Goal: Task Accomplishment & Management: Manage account settings

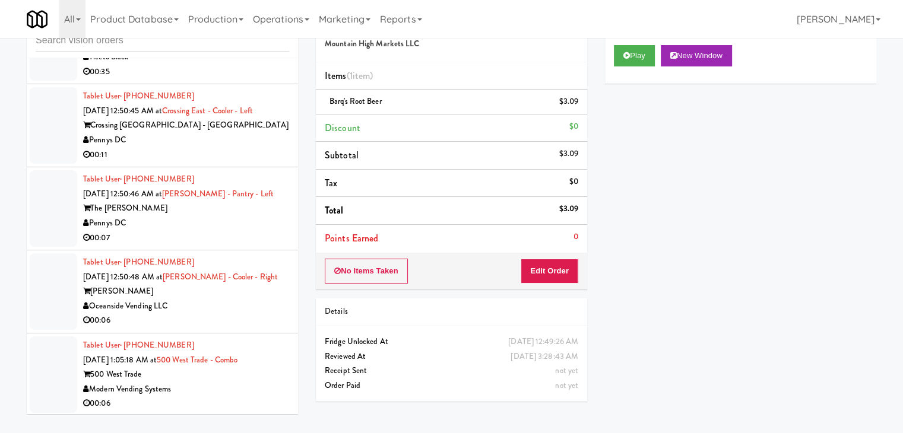
scroll to position [20672, 0]
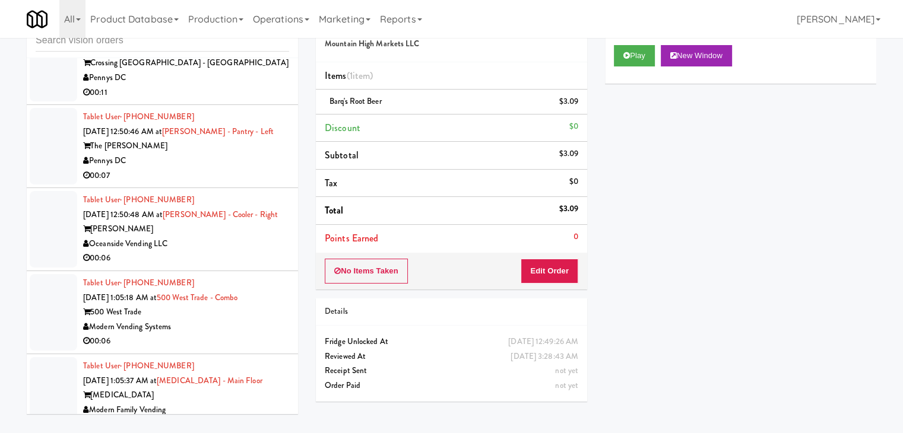
click at [227, 85] on div "Pennys DC" at bounding box center [186, 78] width 206 height 15
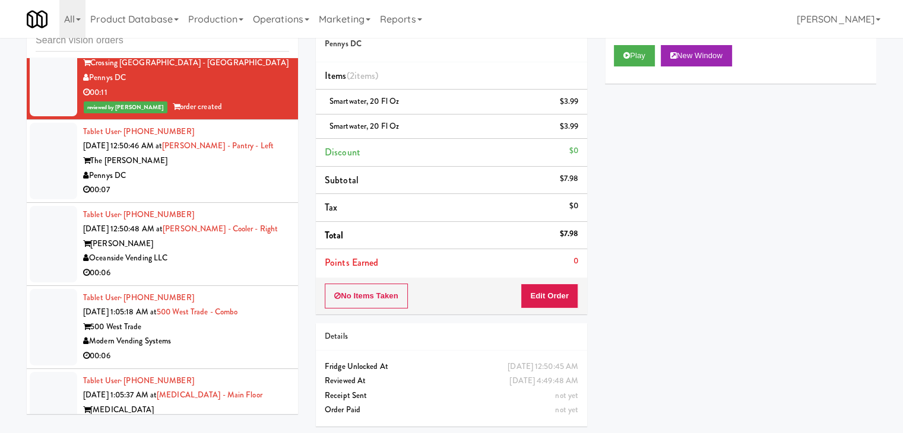
click at [274, 183] on div "Pennys DC" at bounding box center [186, 176] width 206 height 15
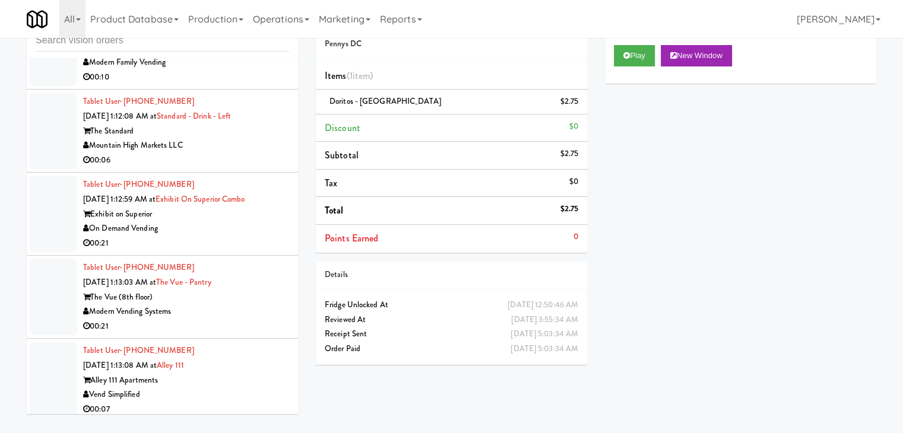
scroll to position [21978, 0]
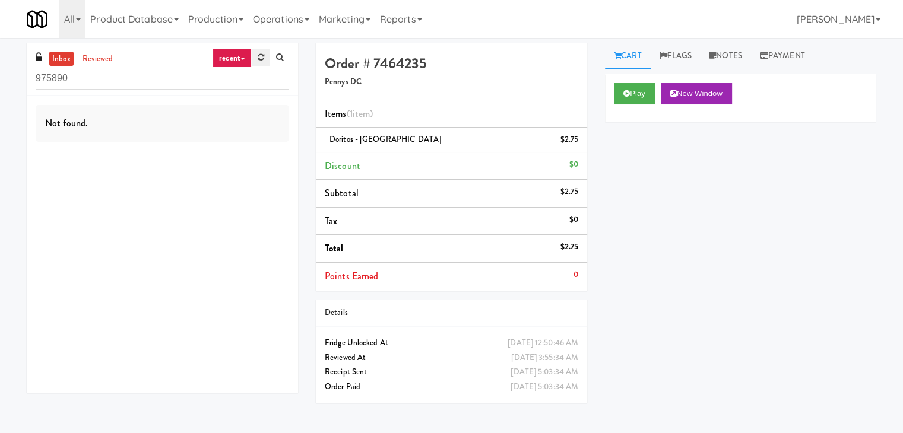
click at [260, 58] on icon at bounding box center [261, 57] width 7 height 8
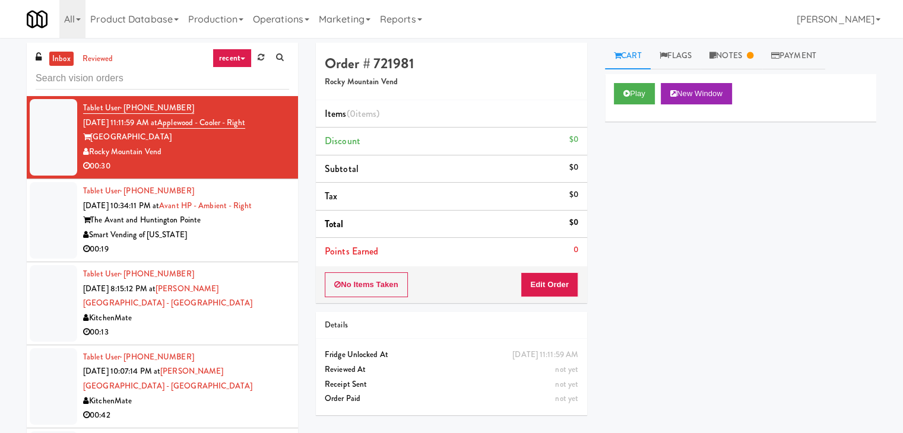
click at [238, 65] on link "recent" at bounding box center [231, 58] width 39 height 19
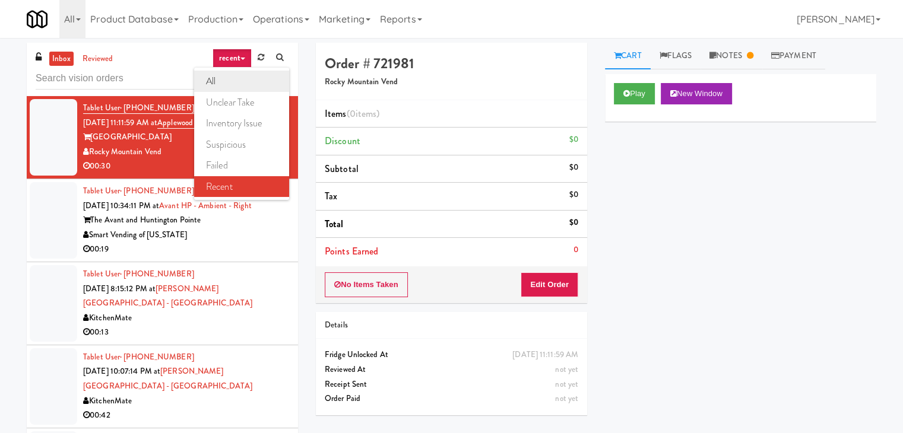
click at [234, 78] on link "all" at bounding box center [241, 81] width 95 height 21
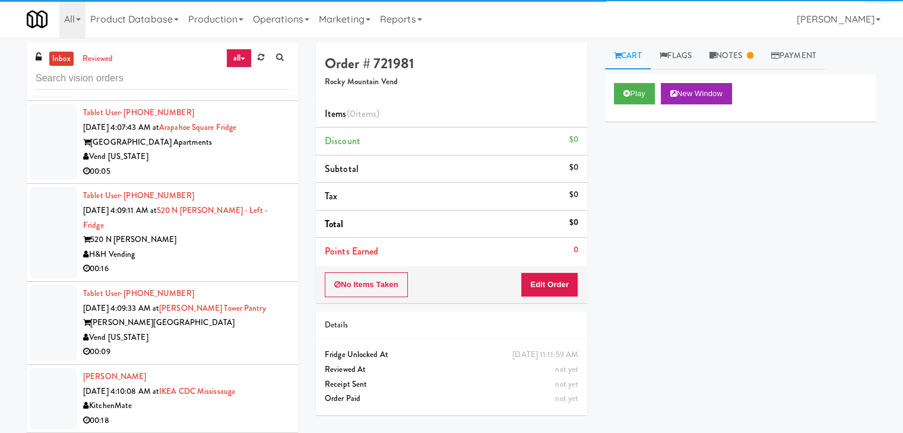
scroll to position [5716, 0]
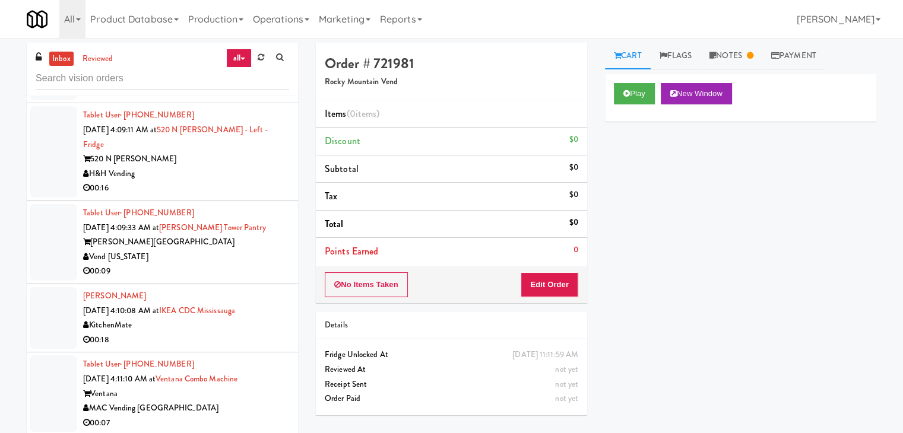
click at [259, 264] on div "00:09" at bounding box center [186, 271] width 206 height 15
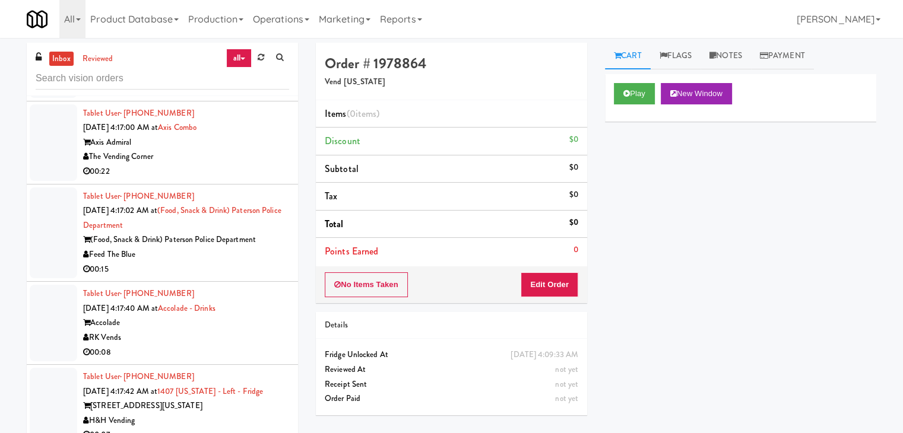
scroll to position [6369, 0]
click at [274, 262] on div "00:15" at bounding box center [186, 269] width 206 height 15
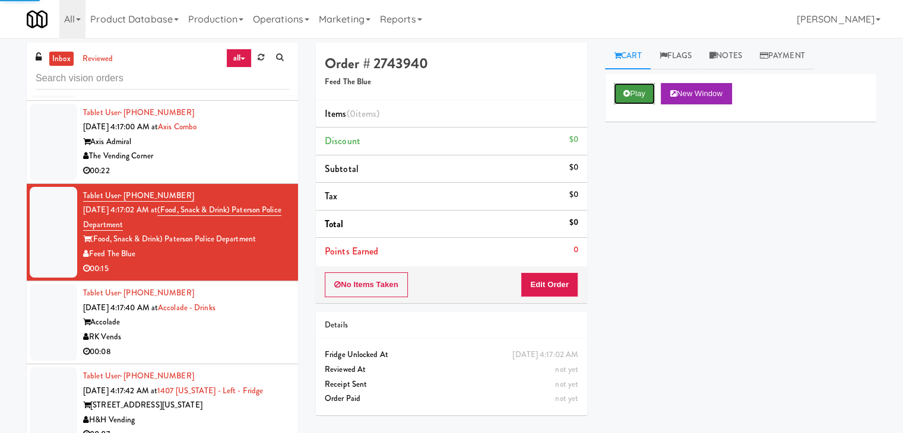
click at [628, 93] on icon at bounding box center [626, 94] width 7 height 8
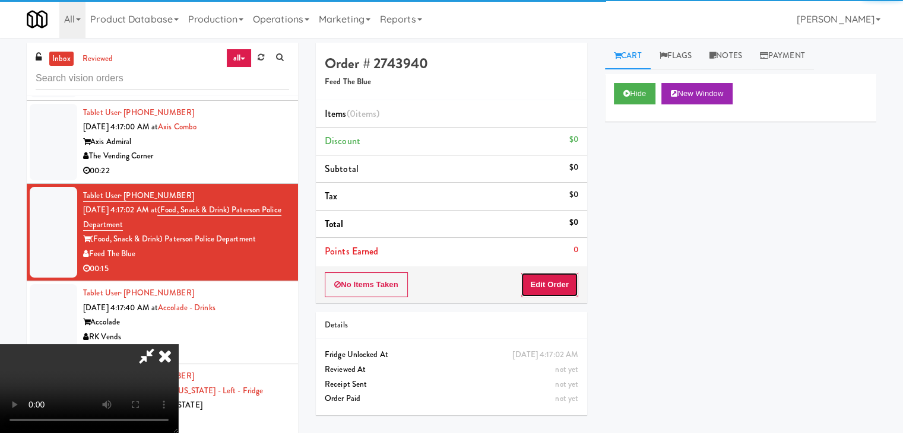
click at [539, 280] on button "Edit Order" at bounding box center [549, 284] width 58 height 25
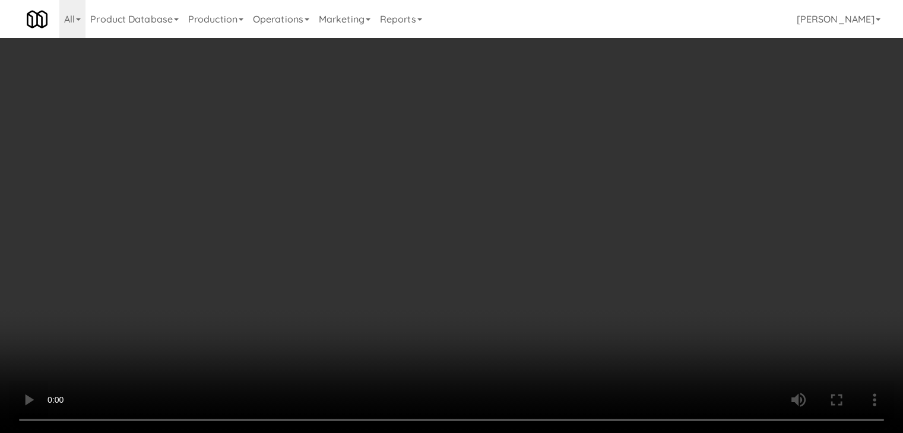
scroll to position [6325, 0]
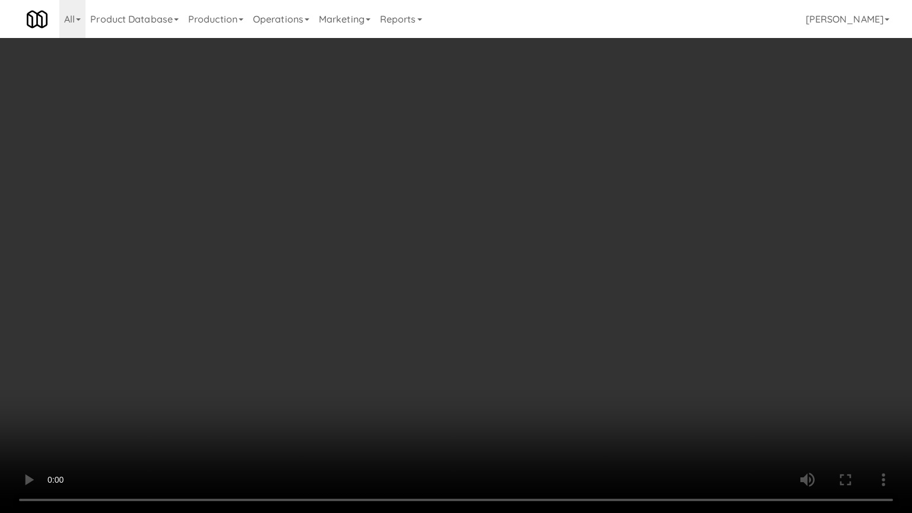
click at [532, 328] on video at bounding box center [456, 256] width 912 height 513
click at [528, 329] on video at bounding box center [456, 256] width 912 height 513
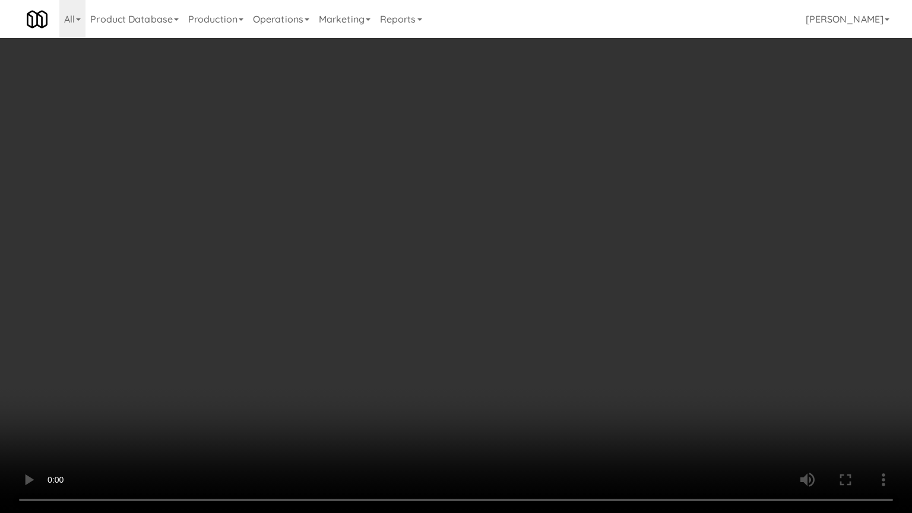
drag, startPoint x: 528, startPoint y: 329, endPoint x: 600, endPoint y: 178, distance: 167.5
click at [529, 324] on video at bounding box center [456, 256] width 912 height 513
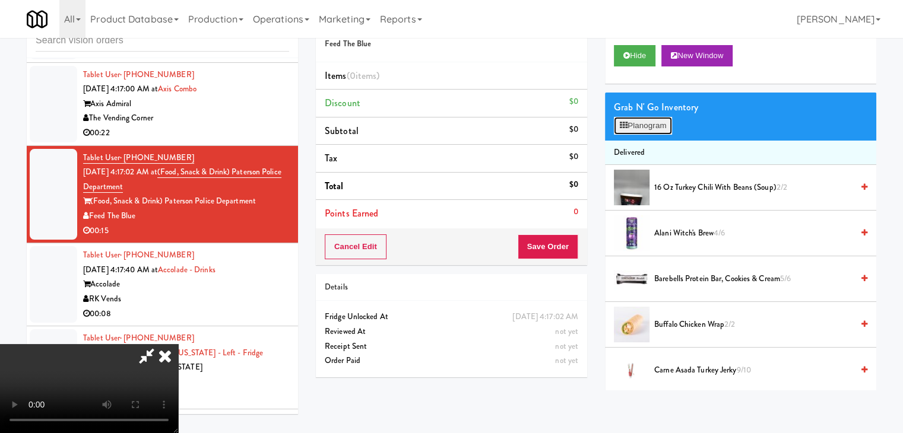
click at [652, 129] on button "Planogram" at bounding box center [643, 126] width 58 height 18
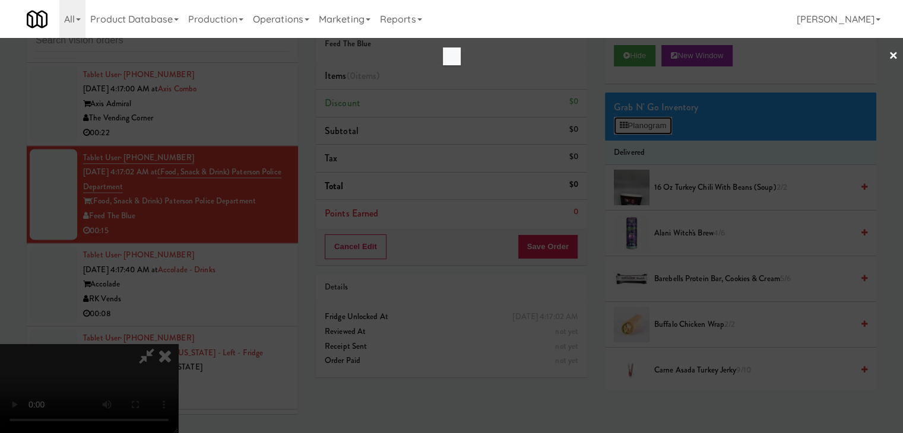
scroll to position [6325, 0]
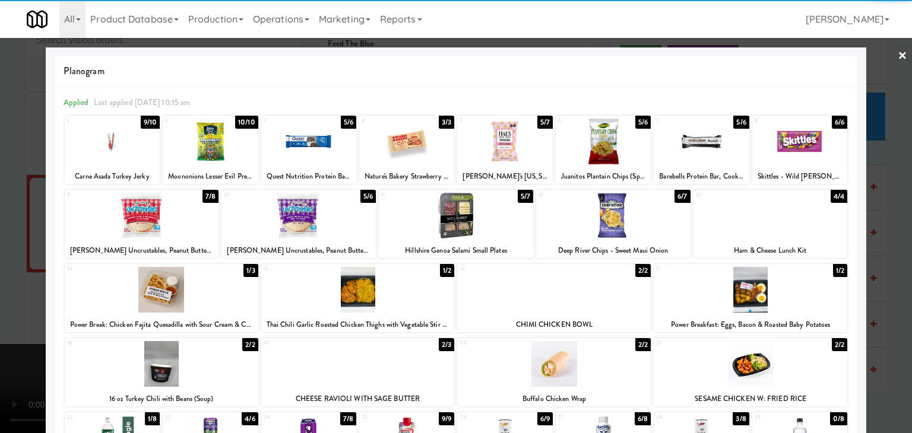
drag, startPoint x: 387, startPoint y: 287, endPoint x: 45, endPoint y: 287, distance: 341.8
click at [386, 287] on div at bounding box center [357, 290] width 193 height 46
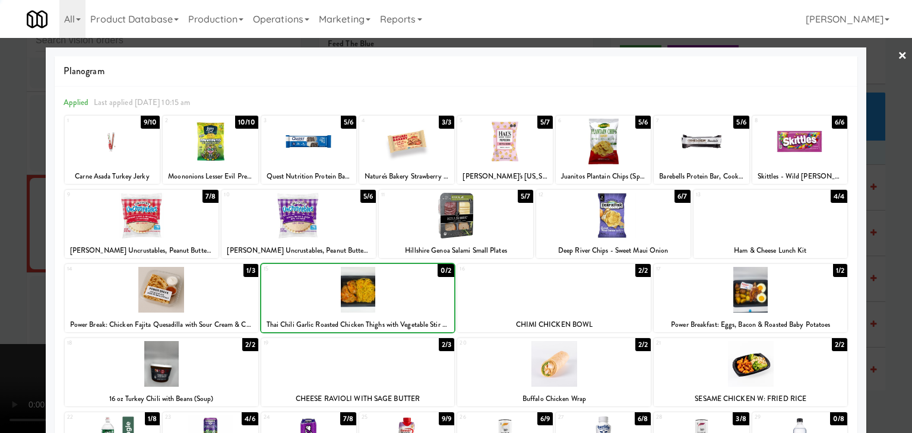
drag, startPoint x: 0, startPoint y: 287, endPoint x: 77, endPoint y: 287, distance: 77.2
click at [2, 287] on div at bounding box center [456, 216] width 912 height 433
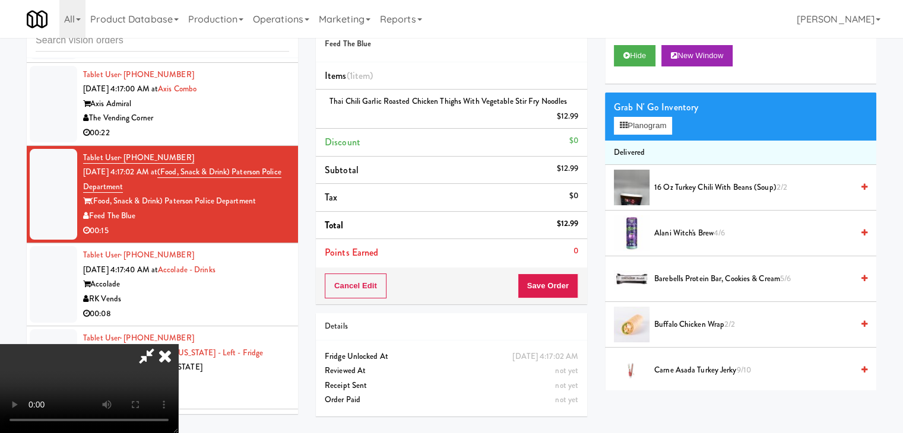
scroll to position [167, 0]
click at [82, 424] on video at bounding box center [89, 388] width 178 height 89
click at [178, 344] on video at bounding box center [89, 388] width 178 height 89
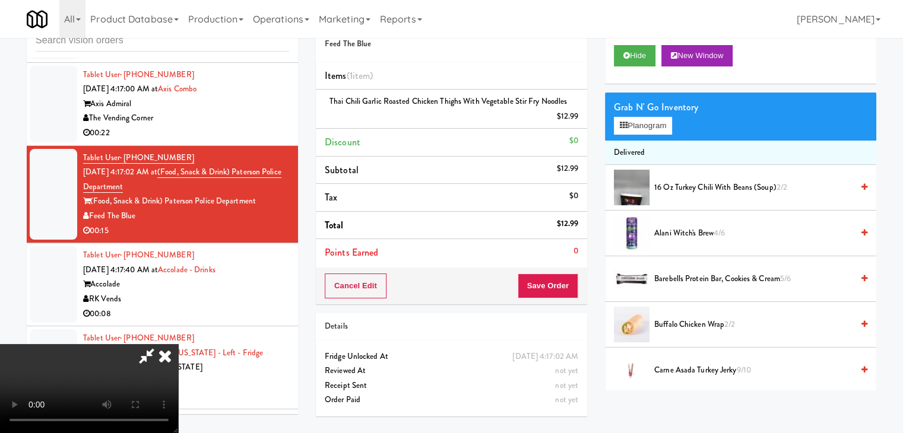
click at [178, 344] on video at bounding box center [89, 388] width 178 height 89
click at [563, 287] on button "Save Order" at bounding box center [548, 286] width 61 height 25
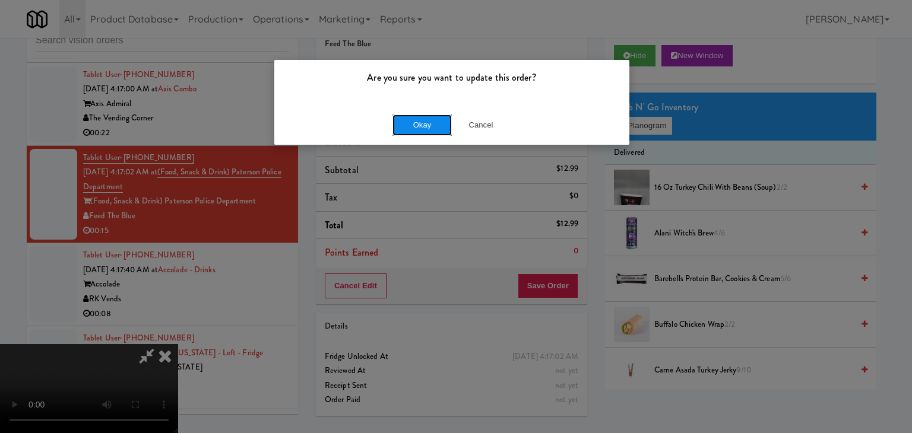
click at [423, 128] on button "Okay" at bounding box center [421, 125] width 59 height 21
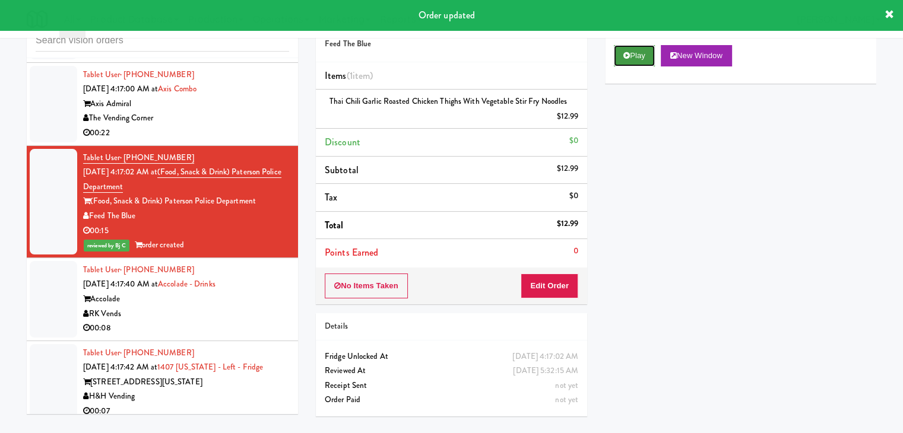
click at [640, 54] on button "Play" at bounding box center [634, 55] width 41 height 21
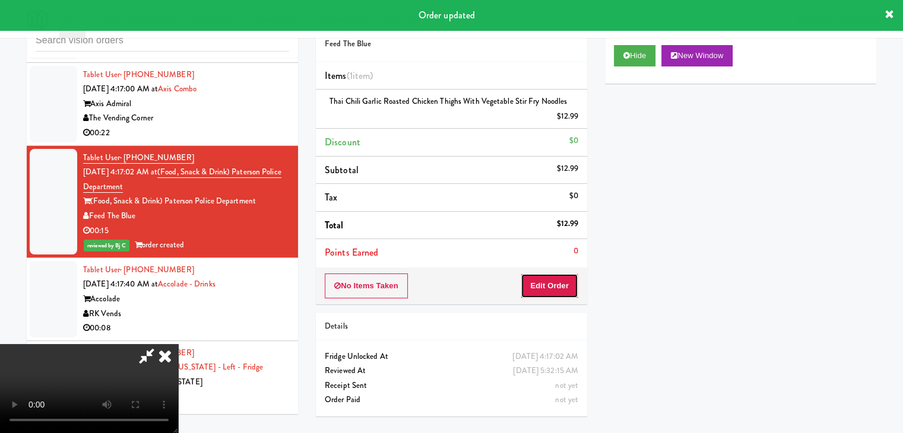
click at [536, 290] on button "Edit Order" at bounding box center [549, 286] width 58 height 25
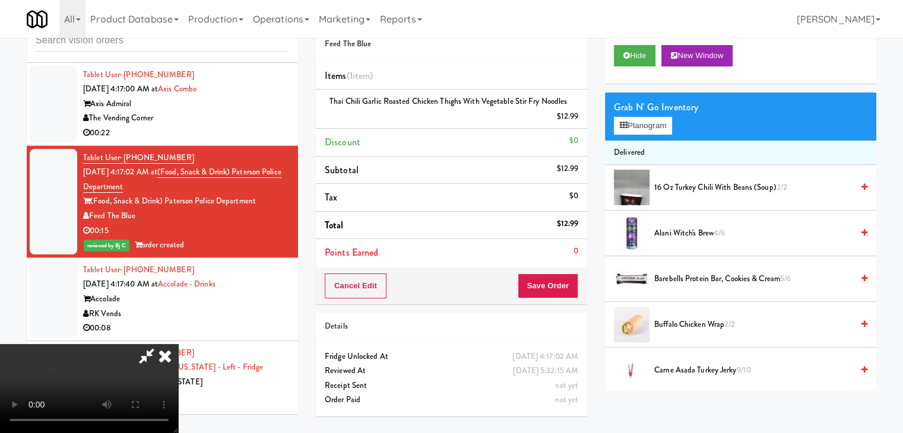
scroll to position [59, 0]
click at [550, 295] on button "Save Order" at bounding box center [548, 286] width 61 height 25
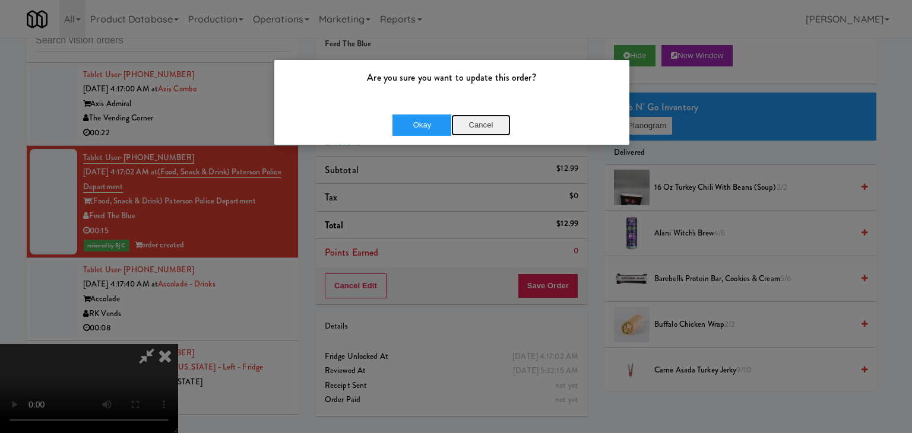
click at [478, 124] on button "Cancel" at bounding box center [480, 125] width 59 height 21
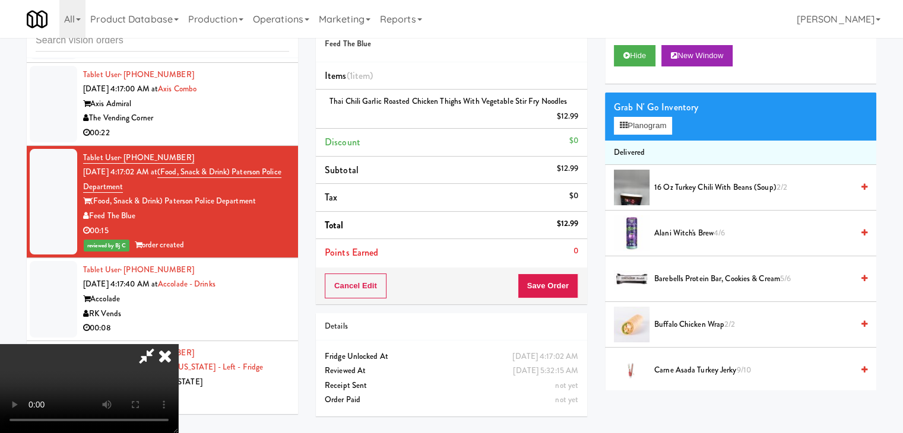
scroll to position [0, 0]
click at [178, 344] on icon at bounding box center [165, 356] width 26 height 24
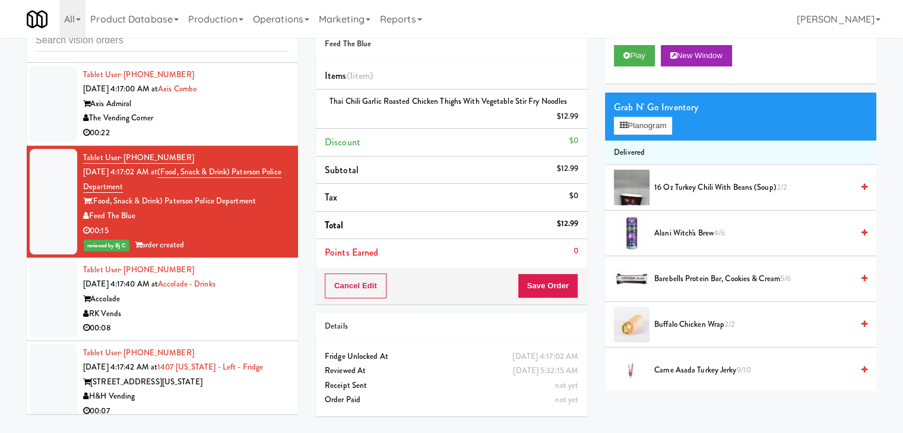
click at [201, 321] on div "00:08" at bounding box center [186, 328] width 206 height 15
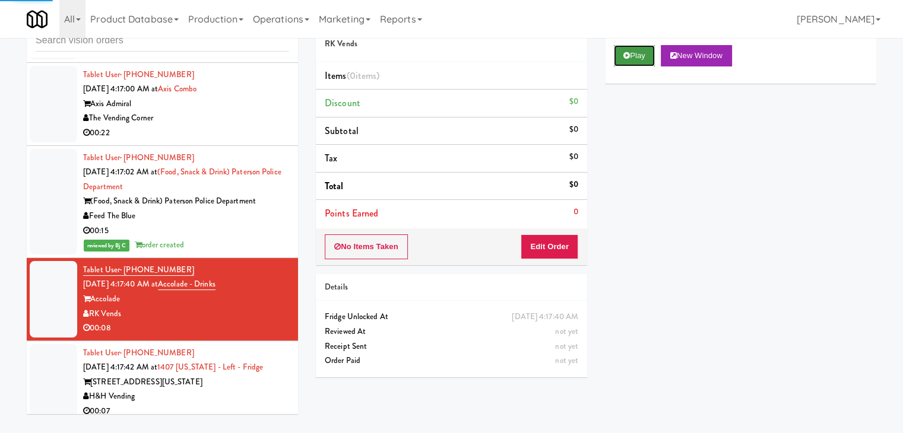
click at [631, 58] on button "Play" at bounding box center [634, 55] width 41 height 21
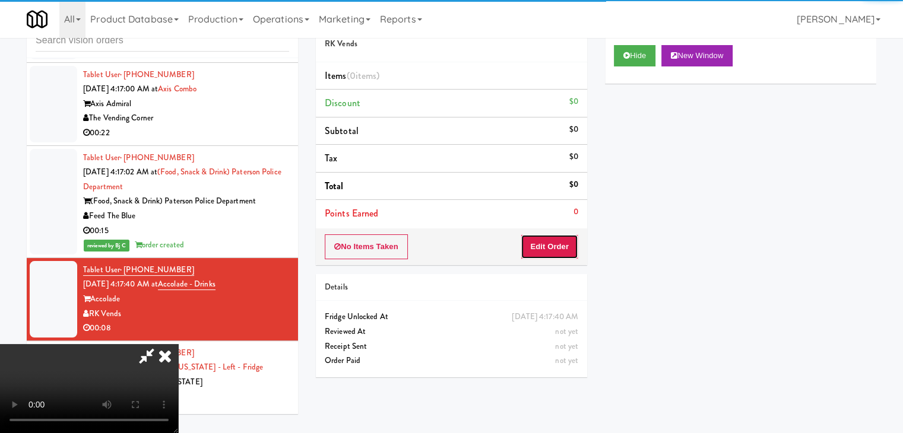
click at [558, 245] on button "Edit Order" at bounding box center [549, 246] width 58 height 25
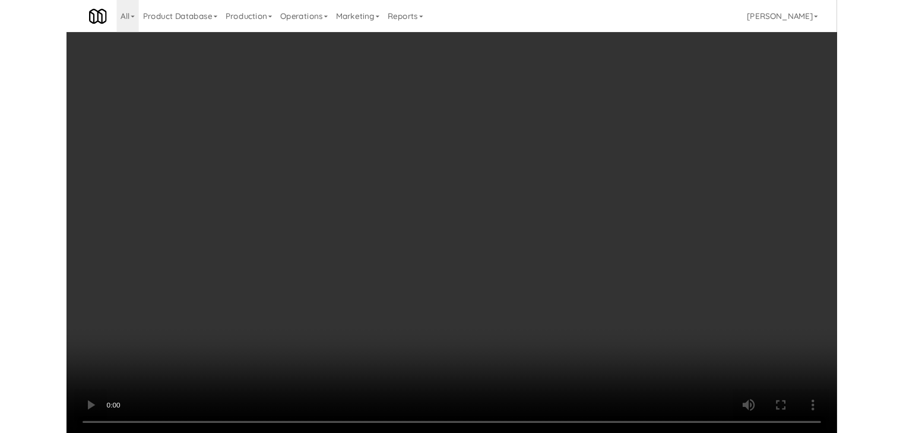
scroll to position [6325, 0]
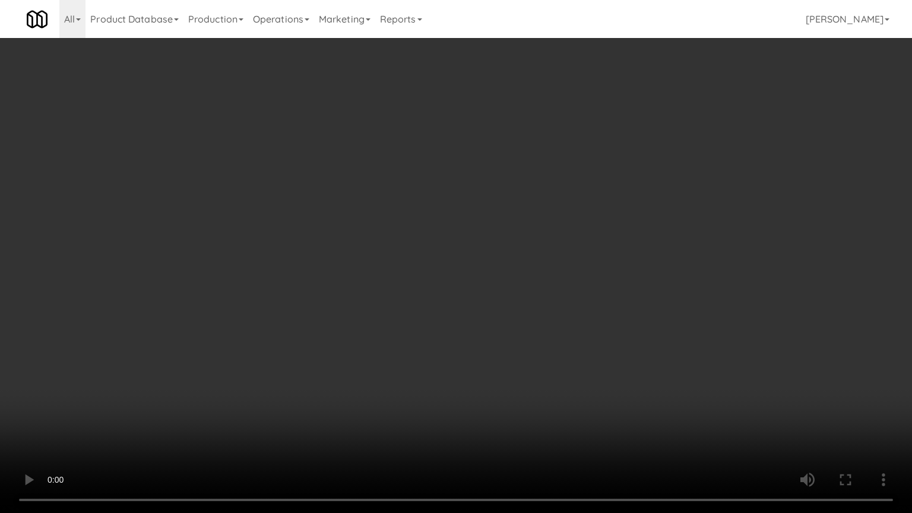
click at [518, 291] on video at bounding box center [456, 256] width 912 height 513
click at [518, 288] on video at bounding box center [456, 256] width 912 height 513
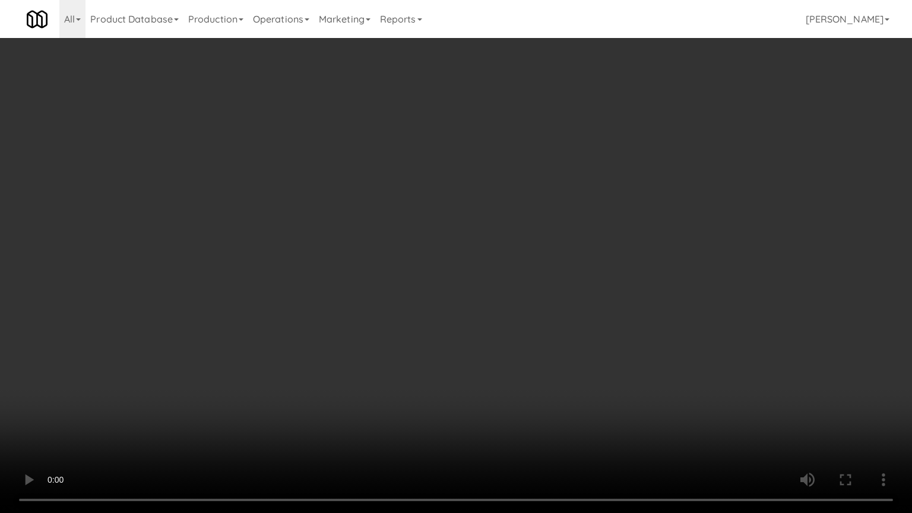
click at [518, 288] on video at bounding box center [456, 256] width 912 height 513
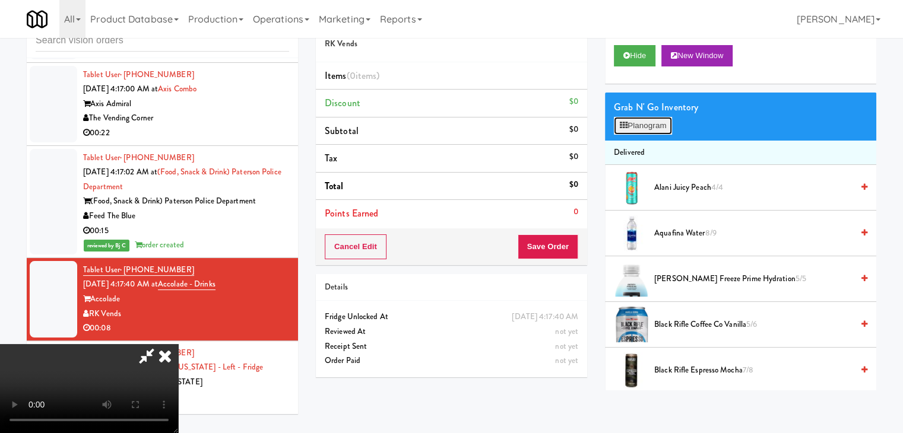
click at [650, 123] on button "Planogram" at bounding box center [643, 126] width 58 height 18
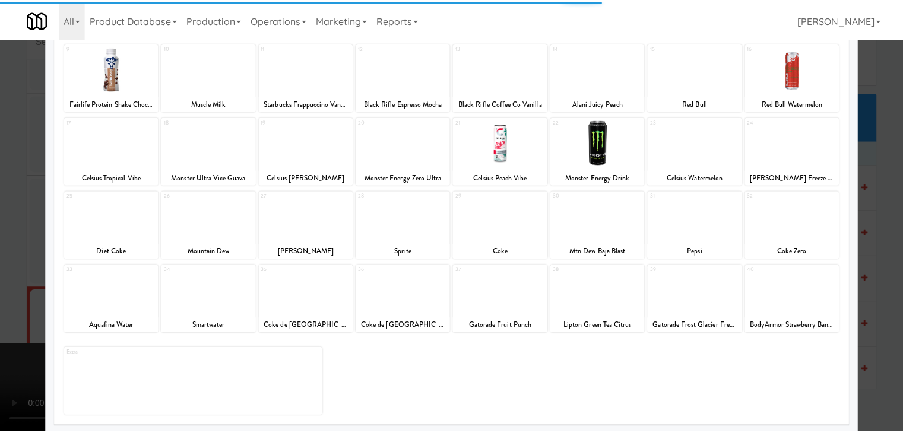
scroll to position [150, 0]
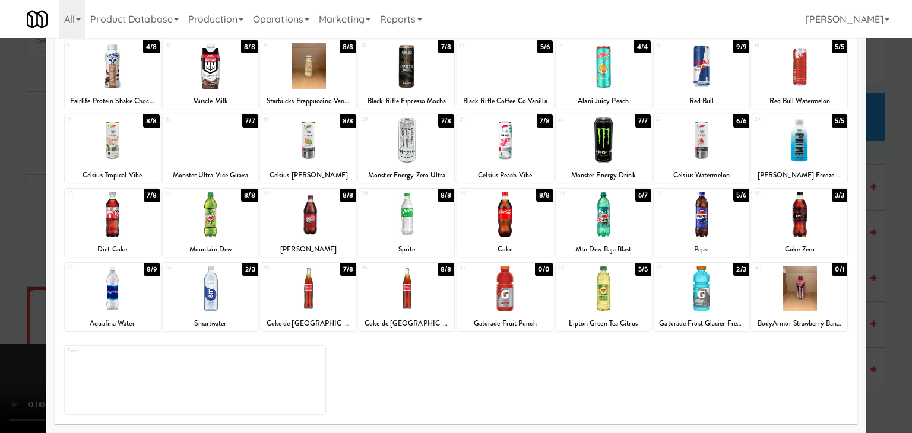
drag, startPoint x: 0, startPoint y: 258, endPoint x: 154, endPoint y: 274, distance: 154.5
click at [9, 258] on div at bounding box center [456, 216] width 912 height 433
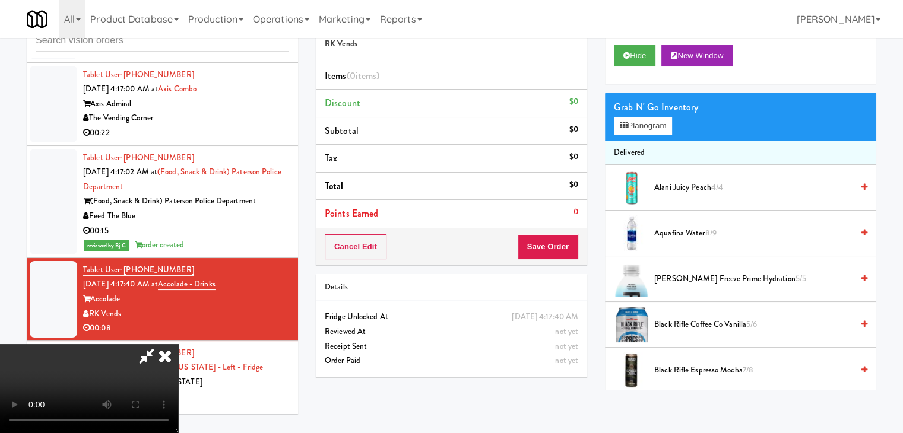
click at [178, 344] on video at bounding box center [89, 388] width 178 height 89
click at [650, 121] on button "Planogram" at bounding box center [643, 126] width 58 height 18
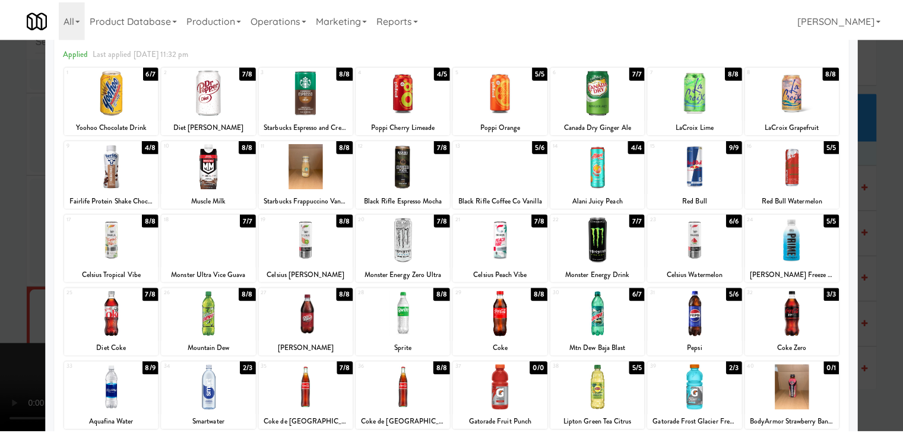
scroll to position [119, 0]
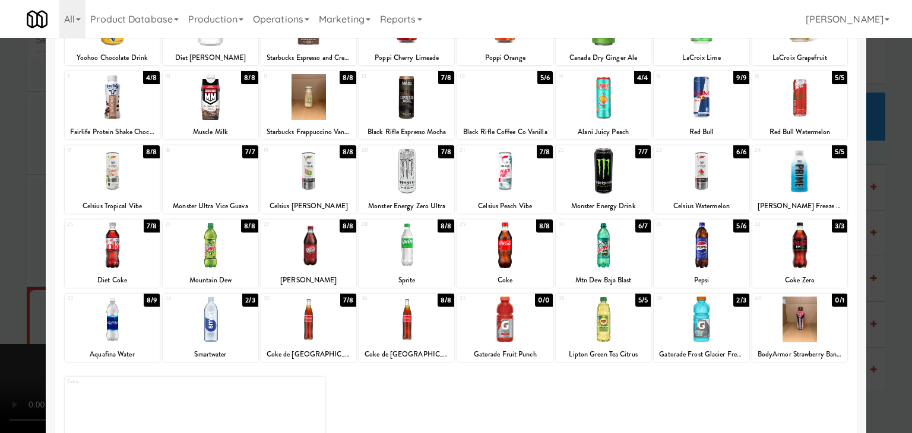
click at [404, 184] on div at bounding box center [406, 171] width 95 height 46
click at [3, 257] on div at bounding box center [456, 216] width 912 height 433
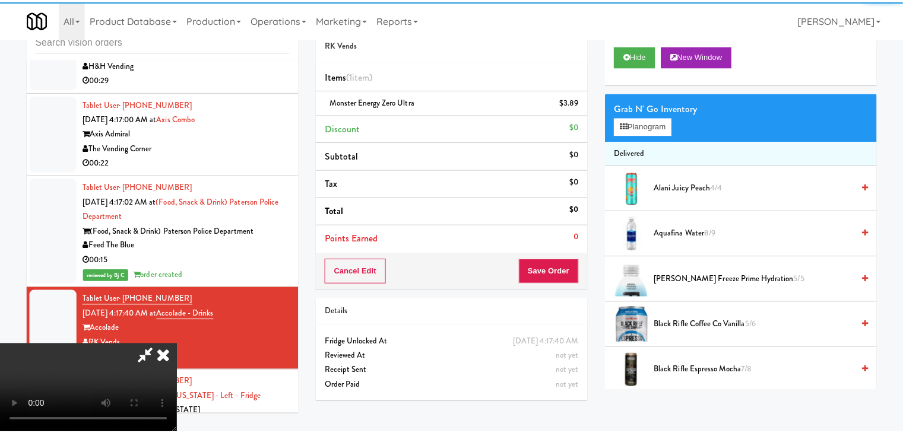
scroll to position [6369, 0]
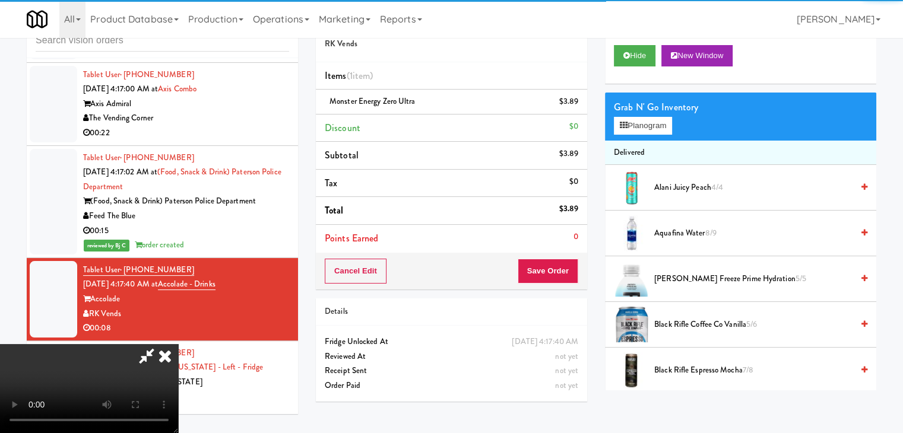
click at [178, 344] on video at bounding box center [89, 388] width 178 height 89
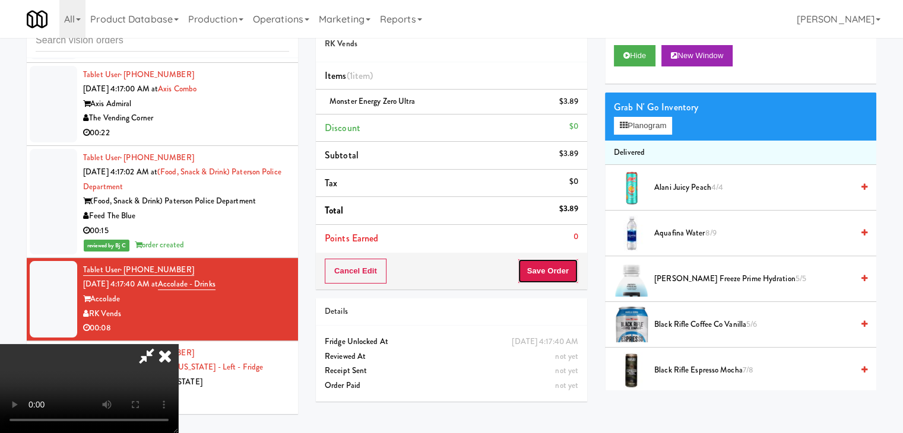
click at [566, 268] on button "Save Order" at bounding box center [548, 271] width 61 height 25
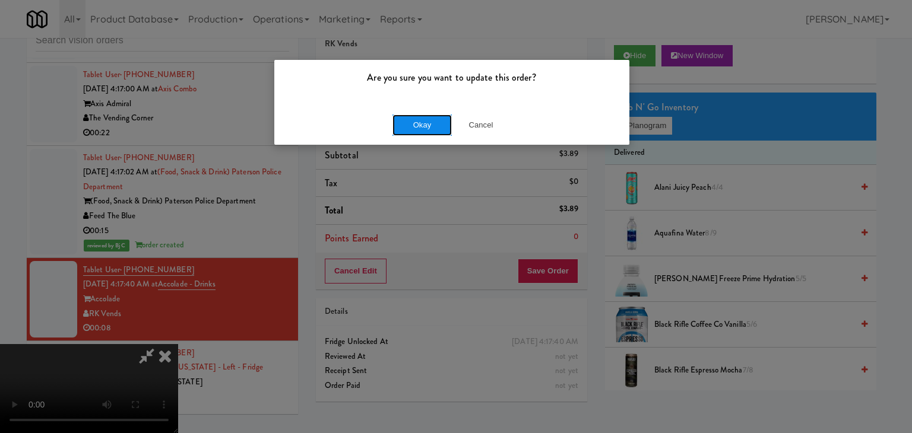
click at [421, 126] on button "Okay" at bounding box center [421, 125] width 59 height 21
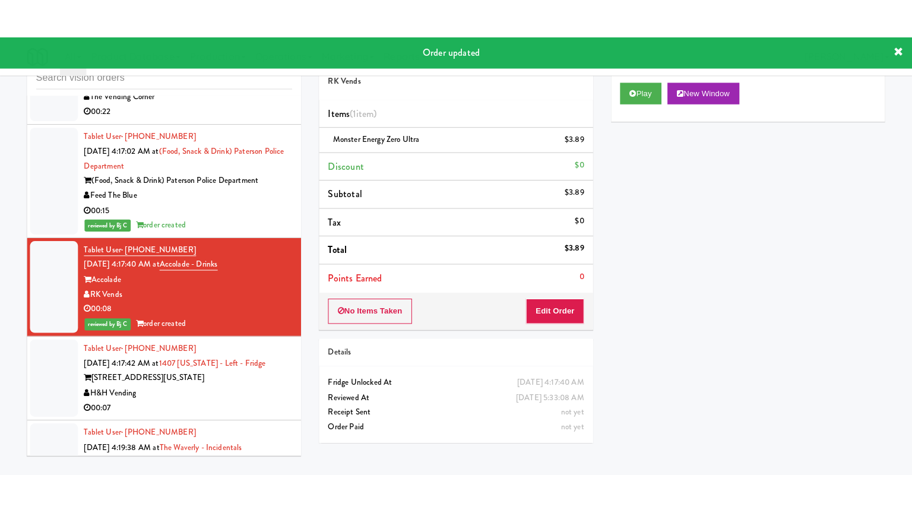
scroll to position [6547, 0]
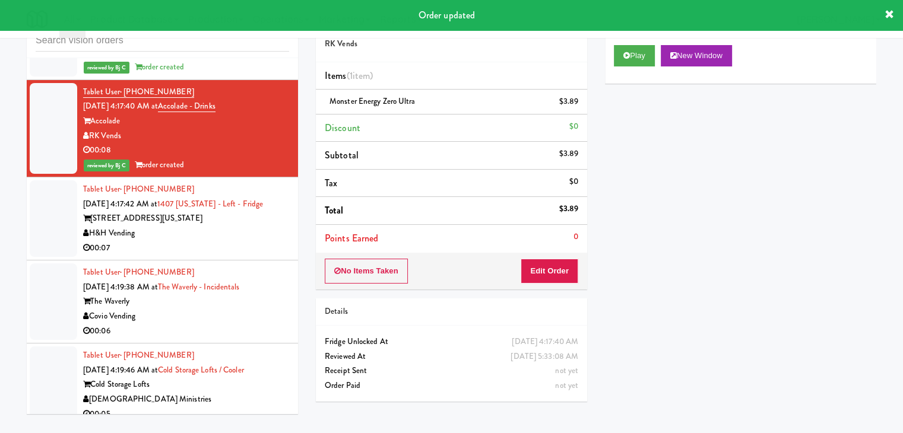
drag, startPoint x: 226, startPoint y: 162, endPoint x: 231, endPoint y: 170, distance: 9.1
click at [229, 241] on div "00:07" at bounding box center [186, 248] width 206 height 15
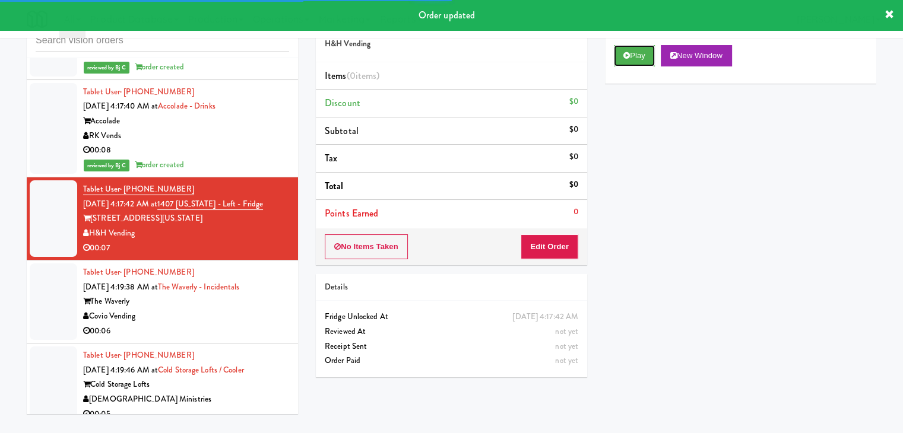
drag, startPoint x: 644, startPoint y: 51, endPoint x: 584, endPoint y: 171, distance: 134.0
click at [642, 57] on button "Play" at bounding box center [634, 55] width 41 height 21
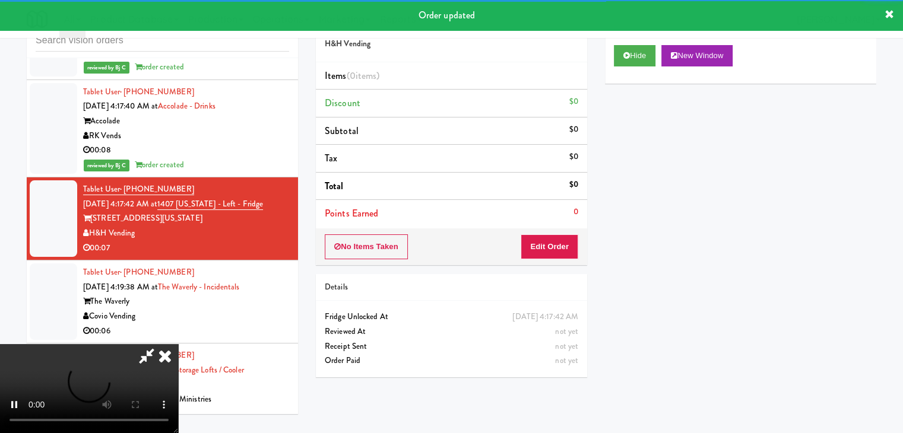
click at [551, 231] on div "No Items Taken Edit Order" at bounding box center [451, 246] width 271 height 37
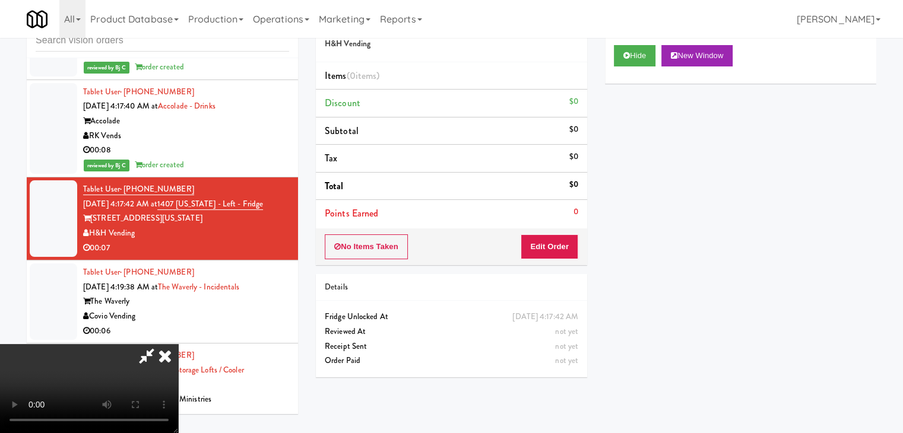
click at [553, 233] on div "No Items Taken Edit Order" at bounding box center [451, 246] width 271 height 37
click at [543, 250] on button "Edit Order" at bounding box center [549, 246] width 58 height 25
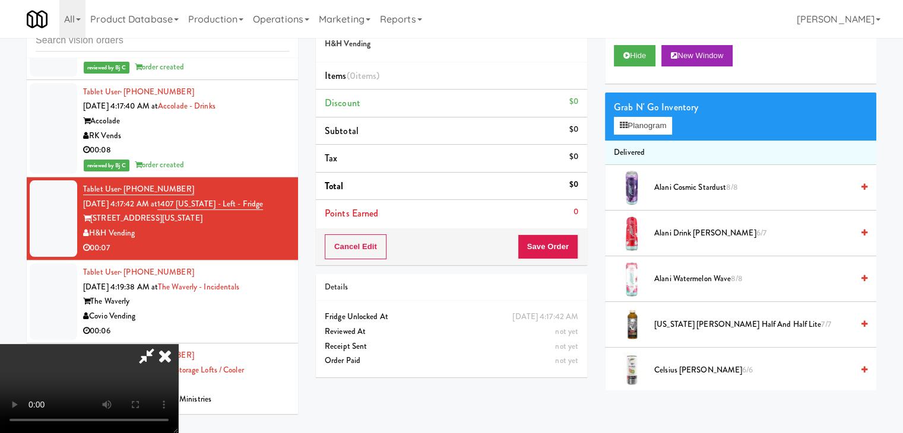
scroll to position [6503, 0]
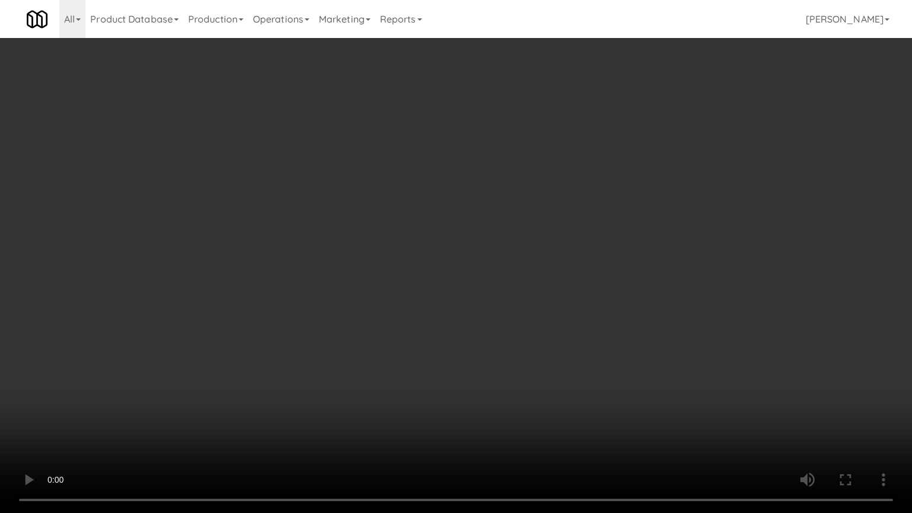
click at [500, 351] on video at bounding box center [456, 256] width 912 height 513
click at [501, 350] on video at bounding box center [456, 256] width 912 height 513
drag, startPoint x: 501, startPoint y: 350, endPoint x: 549, endPoint y: 220, distance: 137.8
click at [501, 348] on video at bounding box center [456, 256] width 912 height 513
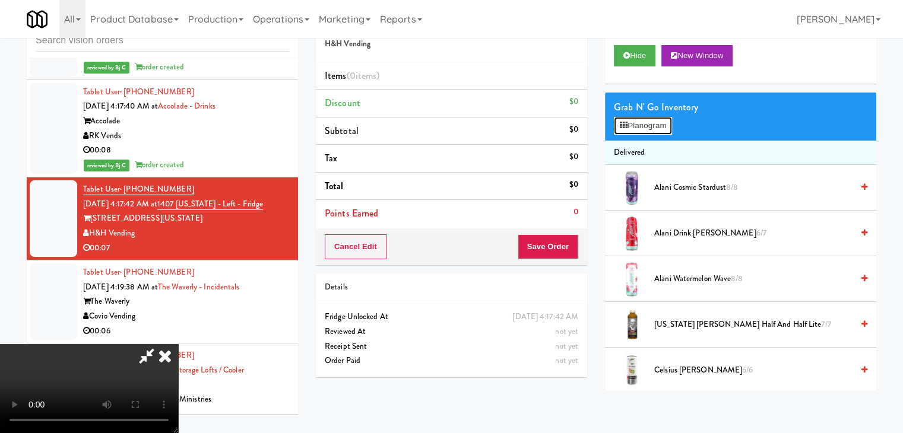
click at [636, 131] on button "Planogram" at bounding box center [643, 126] width 58 height 18
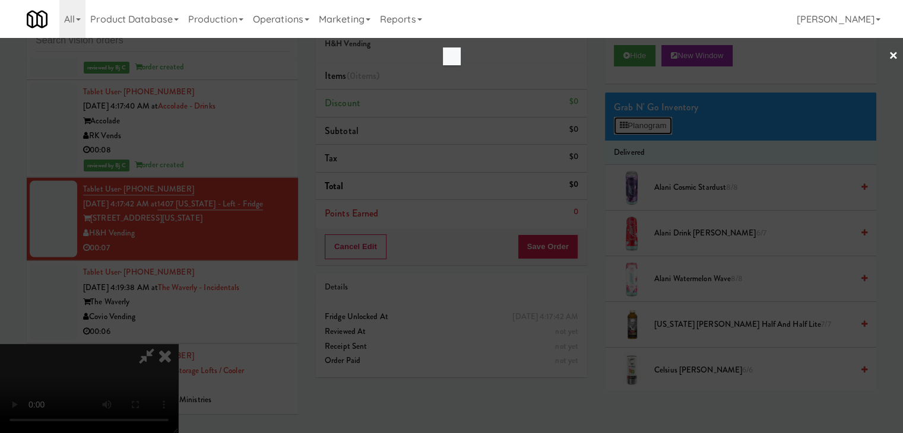
scroll to position [6503, 0]
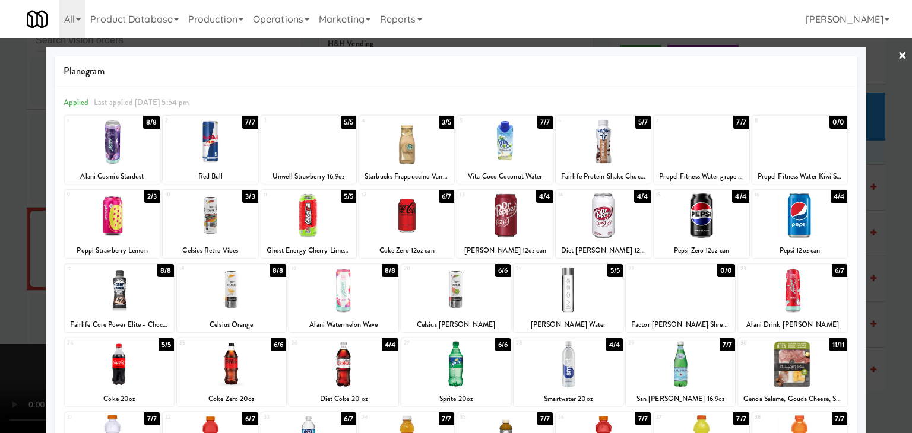
drag, startPoint x: 688, startPoint y: 148, endPoint x: 678, endPoint y: 153, distance: 11.2
click at [684, 149] on div at bounding box center [700, 142] width 95 height 46
drag, startPoint x: 0, startPoint y: 266, endPoint x: 127, endPoint y: 257, distance: 127.3
click at [2, 266] on div at bounding box center [456, 216] width 912 height 433
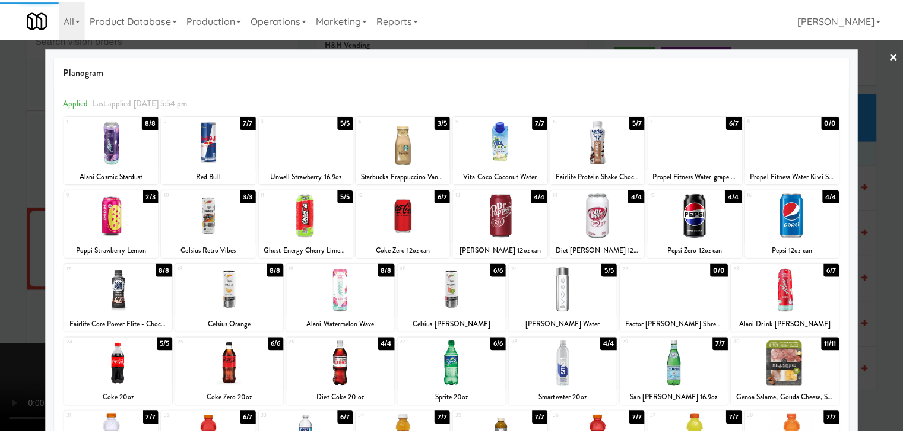
scroll to position [6547, 0]
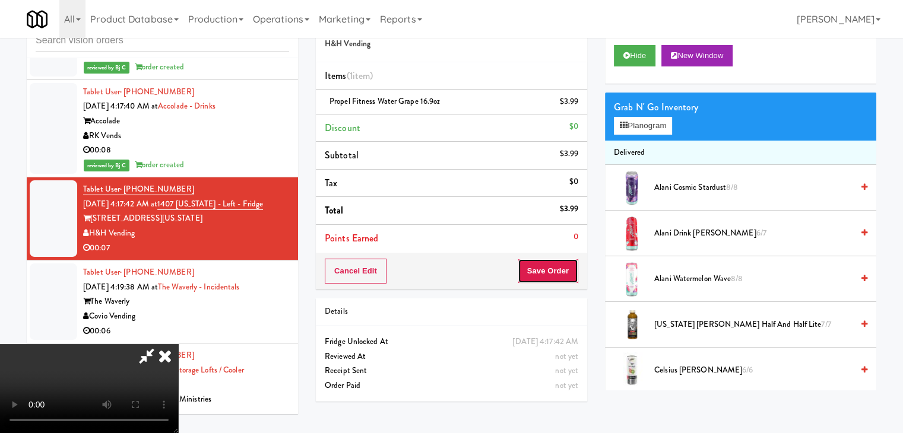
click at [554, 272] on button "Save Order" at bounding box center [548, 271] width 61 height 25
click at [551, 265] on body "Are you sure you want to update this order? Okay Cancel Okay Are you sure you w…" at bounding box center [451, 216] width 903 height 433
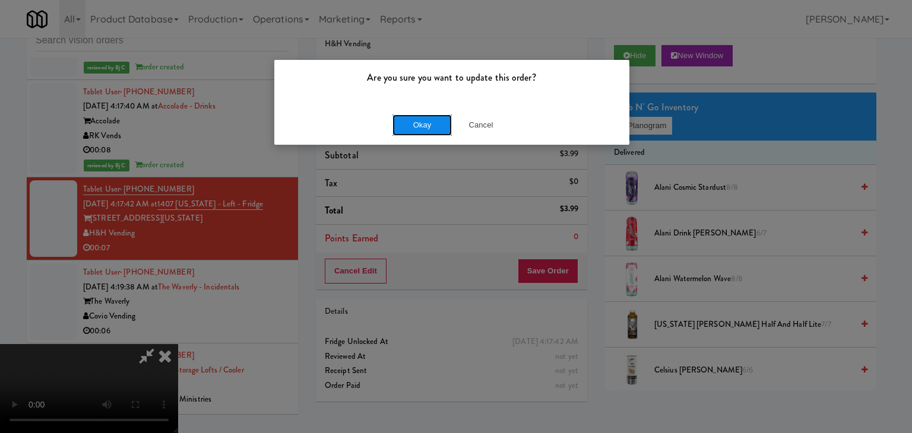
click at [428, 126] on button "Okay" at bounding box center [421, 125] width 59 height 21
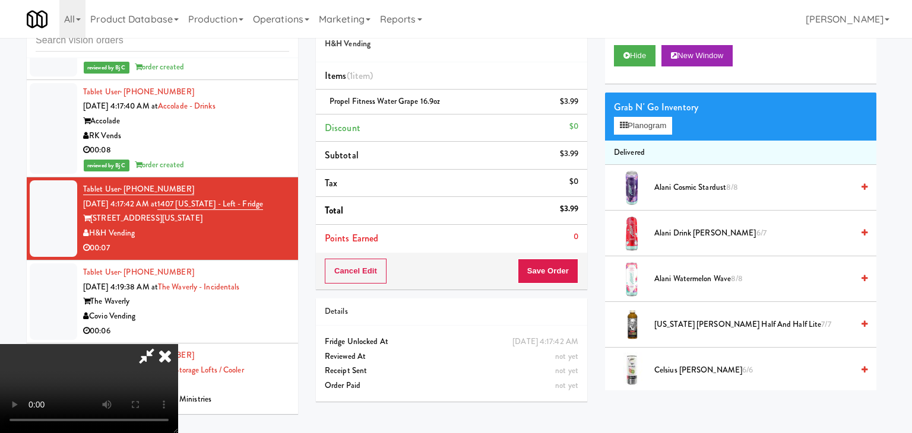
click at [428, 126] on body "Are you sure you want to update this order? Okay Cancel Okay Are you sure you w…" at bounding box center [456, 216] width 912 height 433
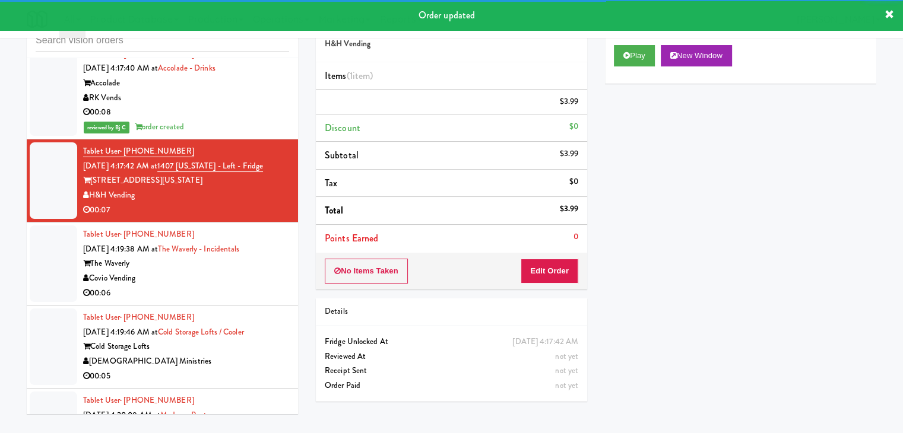
scroll to position [6607, 0]
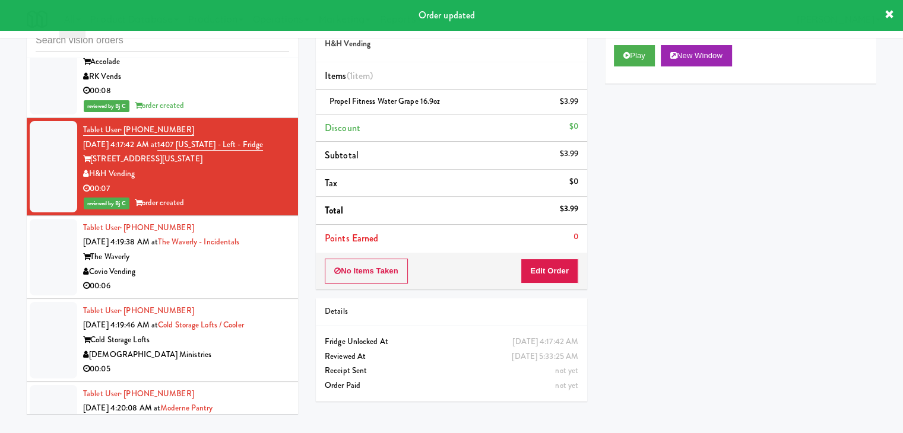
click at [231, 265] on div "Covio Vending" at bounding box center [186, 272] width 206 height 15
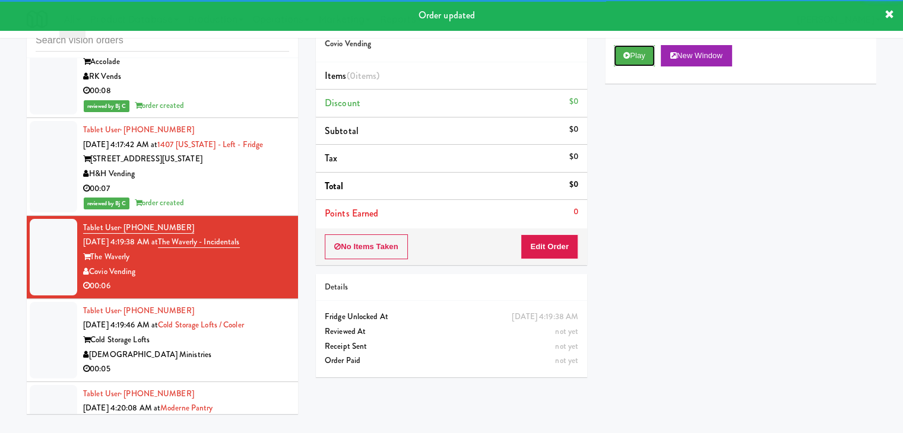
drag, startPoint x: 636, startPoint y: 62, endPoint x: 591, endPoint y: 188, distance: 133.5
click at [636, 64] on button "Play" at bounding box center [634, 55] width 41 height 21
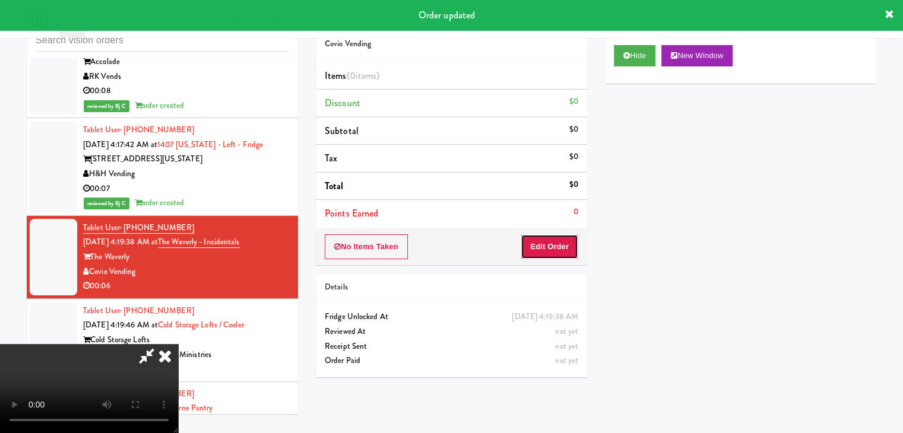
click at [559, 243] on button "Edit Order" at bounding box center [549, 246] width 58 height 25
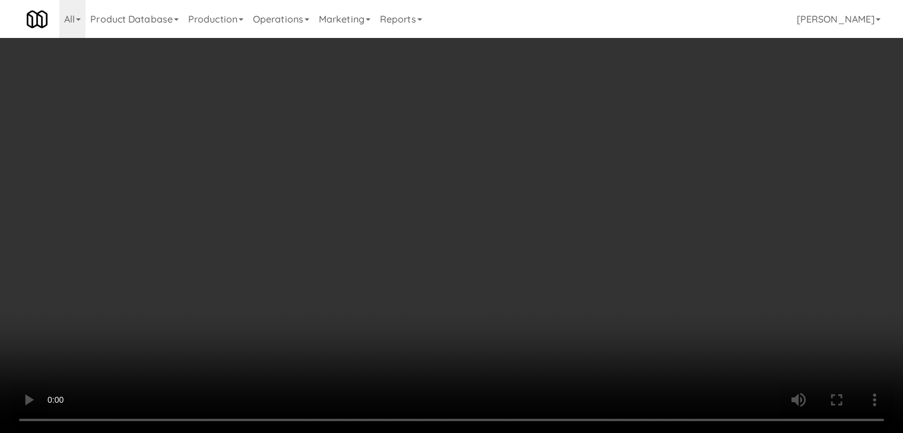
scroll to position [6562, 0]
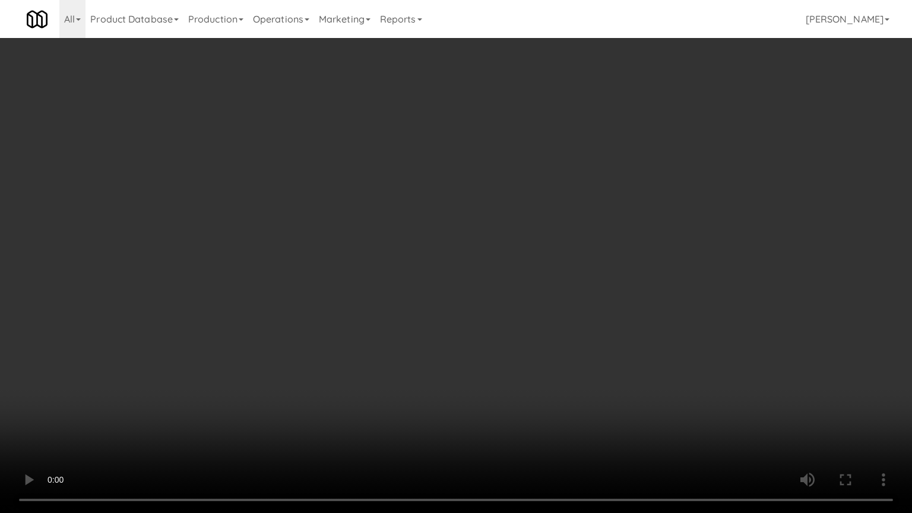
click at [436, 338] on video at bounding box center [456, 256] width 912 height 513
click at [434, 349] on video at bounding box center [456, 256] width 912 height 513
click at [530, 298] on video at bounding box center [456, 256] width 912 height 513
click at [540, 298] on video at bounding box center [456, 256] width 912 height 513
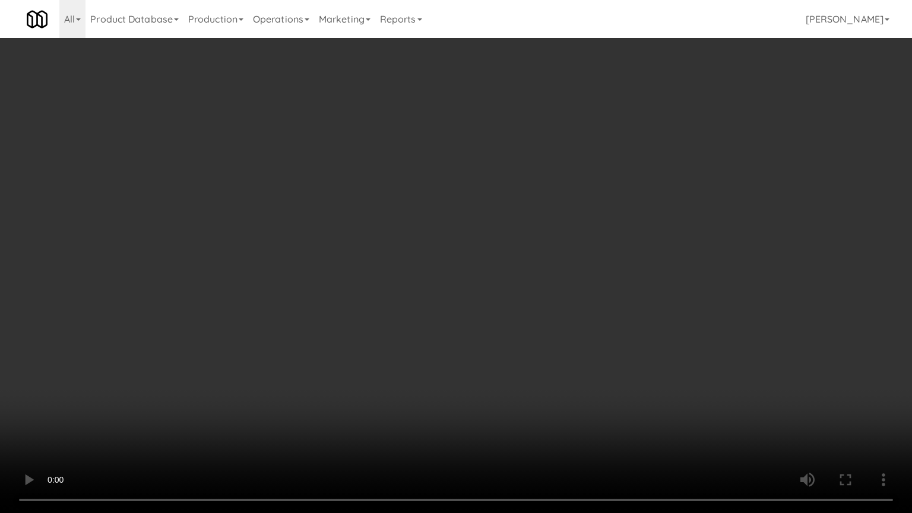
drag, startPoint x: 540, startPoint y: 298, endPoint x: 641, endPoint y: 176, distance: 158.1
click at [544, 294] on video at bounding box center [456, 256] width 912 height 513
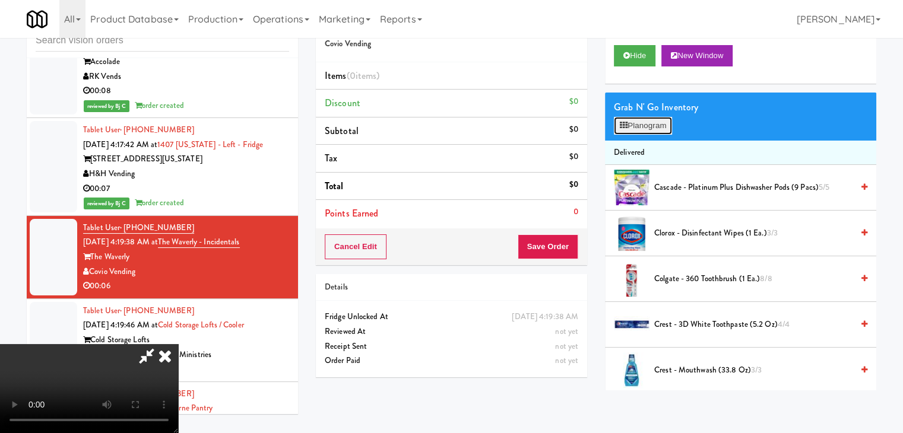
click at [653, 129] on button "Planogram" at bounding box center [643, 126] width 58 height 18
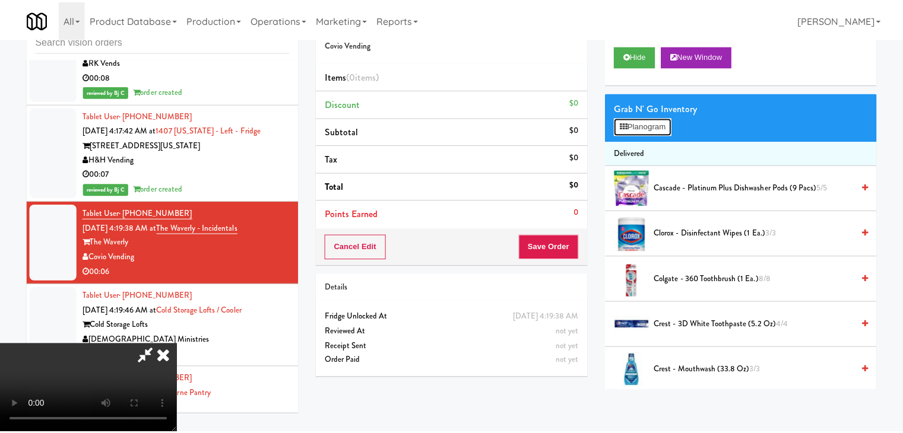
scroll to position [6562, 0]
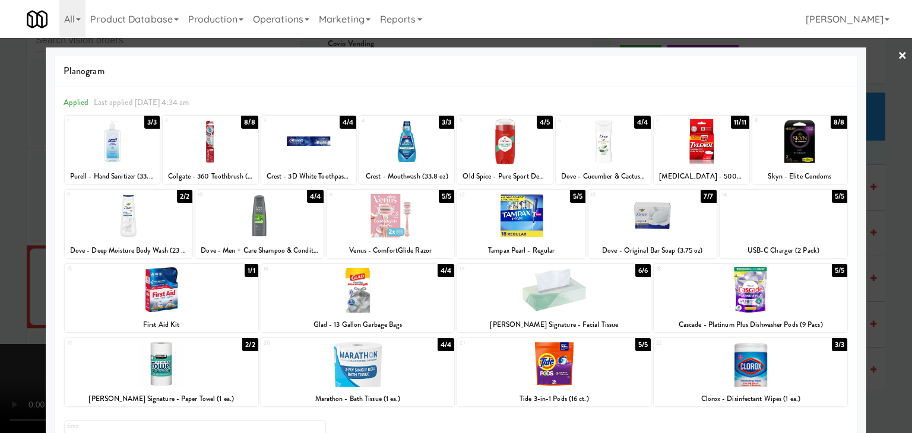
click at [228, 159] on div at bounding box center [210, 142] width 95 height 46
drag, startPoint x: 0, startPoint y: 214, endPoint x: 64, endPoint y: 230, distance: 66.2
click at [7, 216] on div at bounding box center [456, 216] width 912 height 433
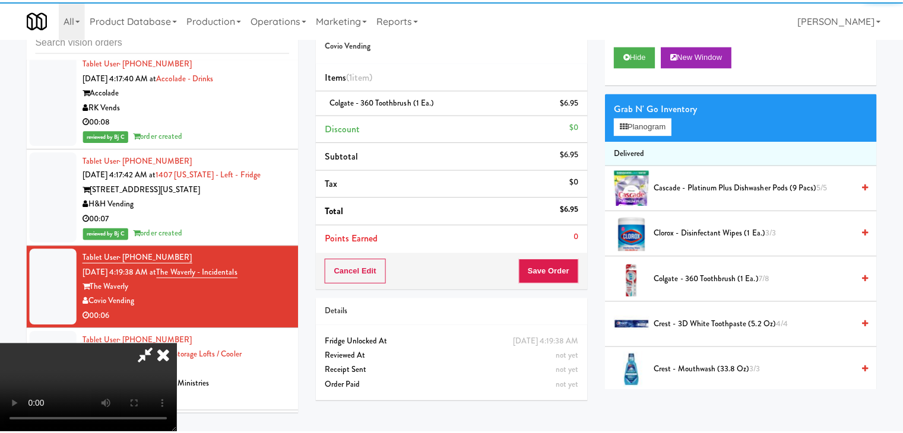
scroll to position [6607, 0]
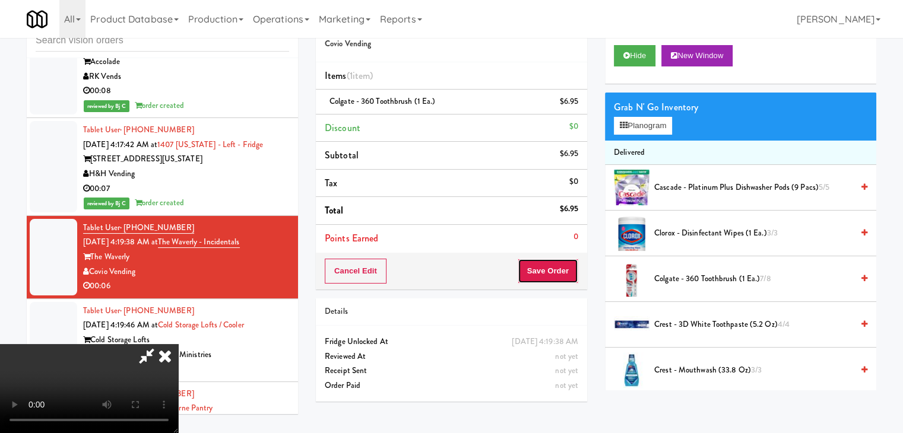
click at [551, 277] on button "Save Order" at bounding box center [548, 271] width 61 height 25
click at [551, 275] on button "Save Order" at bounding box center [548, 271] width 61 height 25
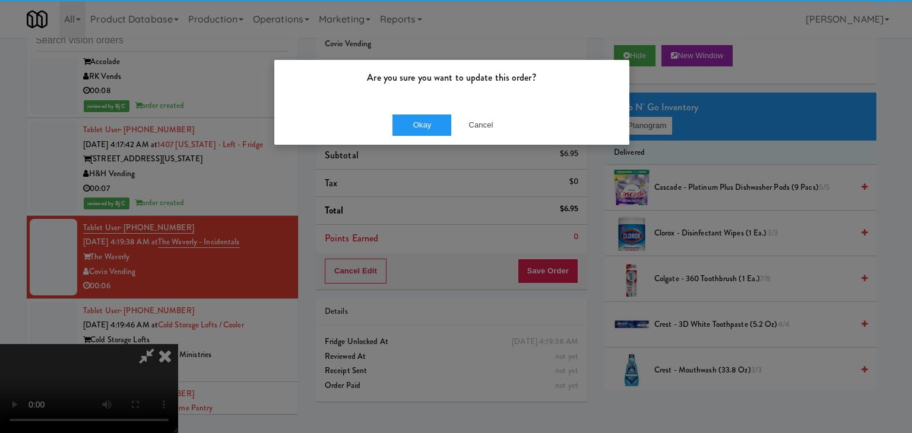
click at [408, 112] on div "Okay Cancel" at bounding box center [451, 125] width 355 height 40
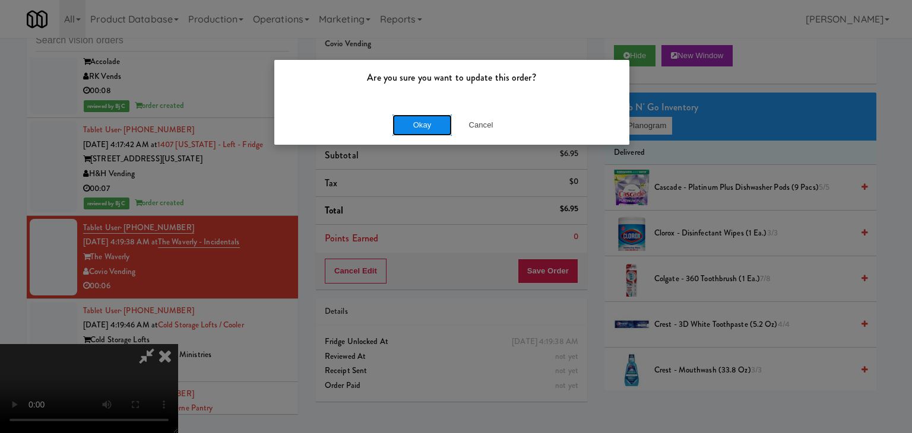
click at [408, 120] on button "Okay" at bounding box center [421, 125] width 59 height 21
click at [408, 131] on body "Are you sure you want to update this order? Okay Cancel Okay Are you sure you w…" at bounding box center [456, 216] width 912 height 433
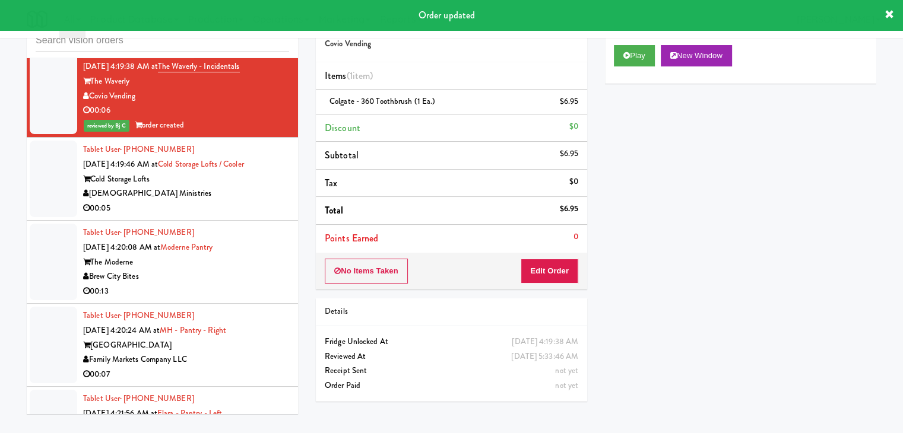
scroll to position [6785, 0]
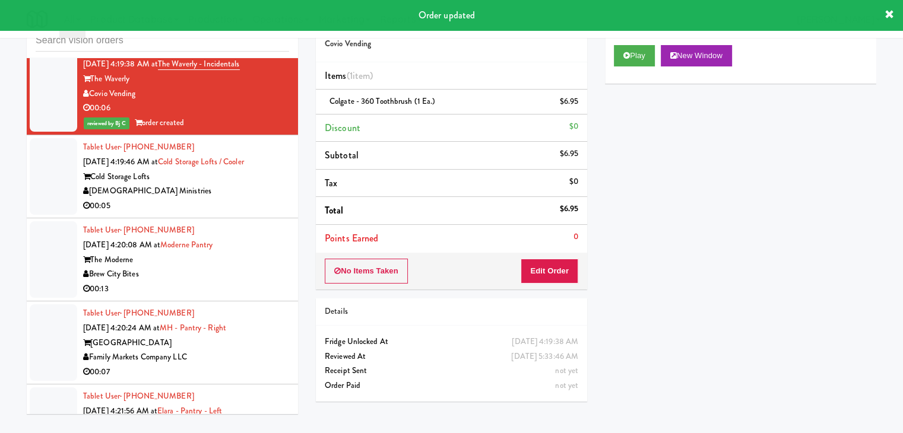
click at [268, 140] on div "Tablet User · (810) 410-8984 Sep 4, 2025 4:19:46 AM at Cold Storage Lofts / Coo…" at bounding box center [186, 176] width 206 height 73
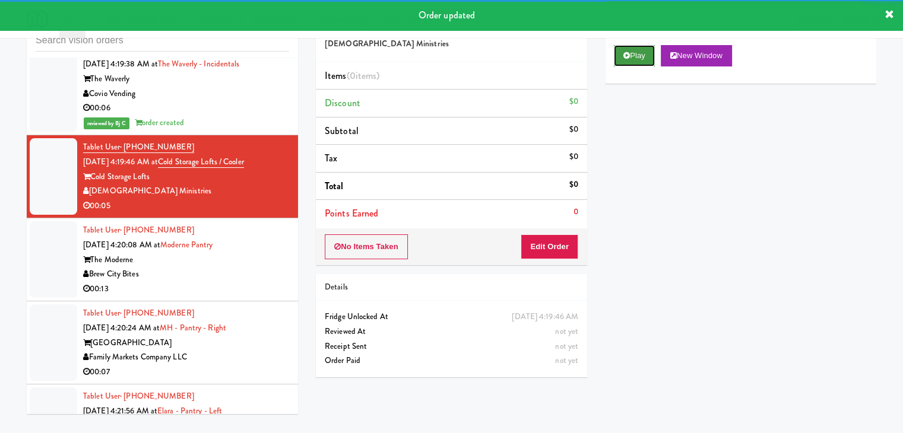
click at [636, 50] on button "Play" at bounding box center [634, 55] width 41 height 21
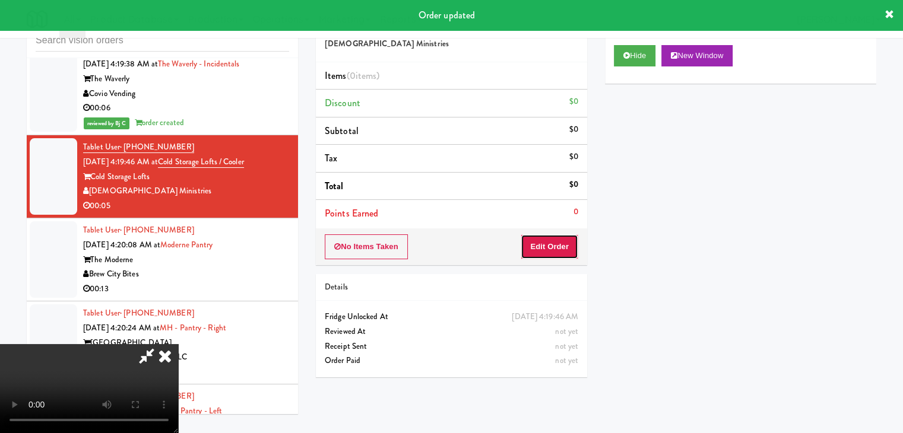
click at [566, 243] on button "Edit Order" at bounding box center [549, 246] width 58 height 25
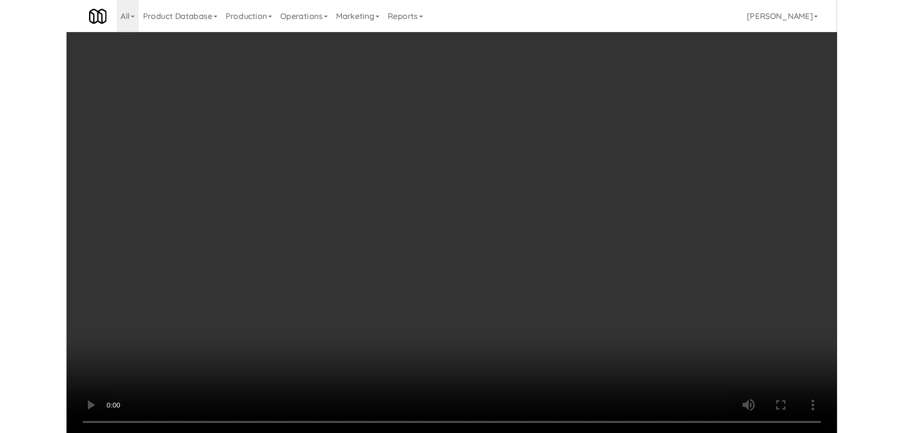
scroll to position [6741, 0]
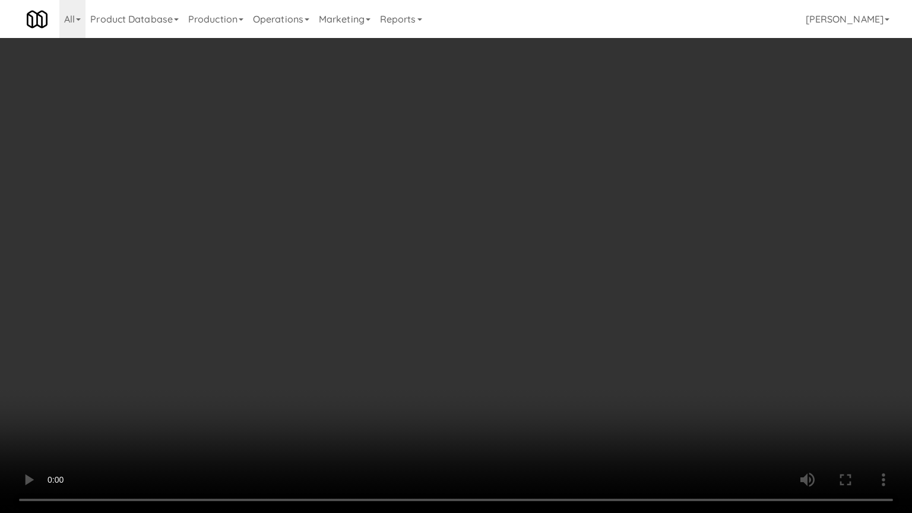
click at [484, 337] on video at bounding box center [456, 256] width 912 height 513
click at [497, 363] on video at bounding box center [456, 256] width 912 height 513
click at [509, 351] on video at bounding box center [456, 256] width 912 height 513
drag, startPoint x: 509, startPoint y: 351, endPoint x: 591, endPoint y: 204, distance: 168.7
click at [511, 348] on video at bounding box center [456, 256] width 912 height 513
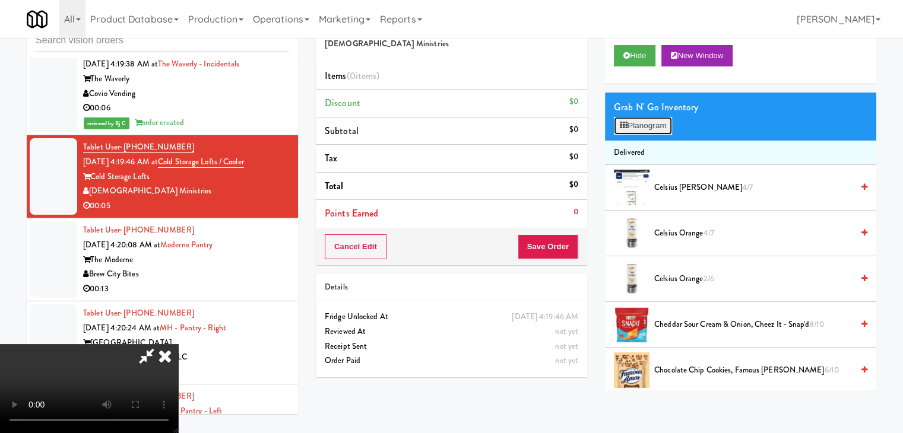
click at [658, 118] on button "Planogram" at bounding box center [643, 126] width 58 height 18
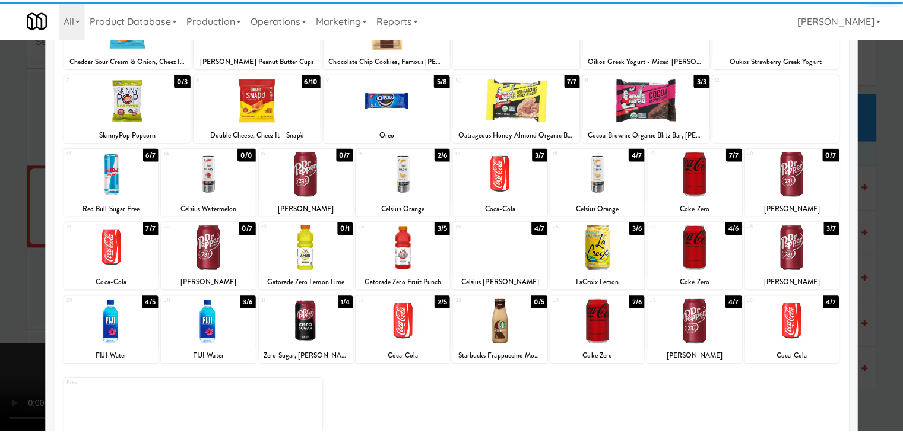
scroll to position [119, 0]
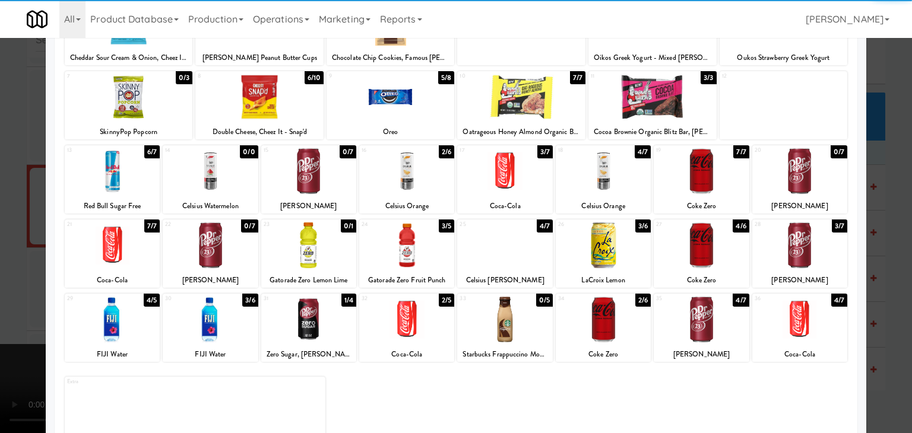
click at [486, 237] on div at bounding box center [504, 246] width 95 height 46
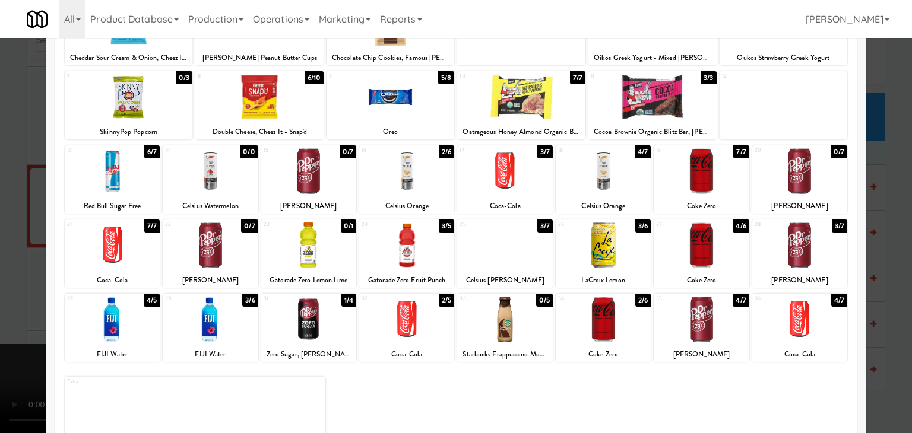
drag, startPoint x: 0, startPoint y: 283, endPoint x: 174, endPoint y: 282, distance: 173.9
click at [7, 283] on div at bounding box center [456, 216] width 912 height 433
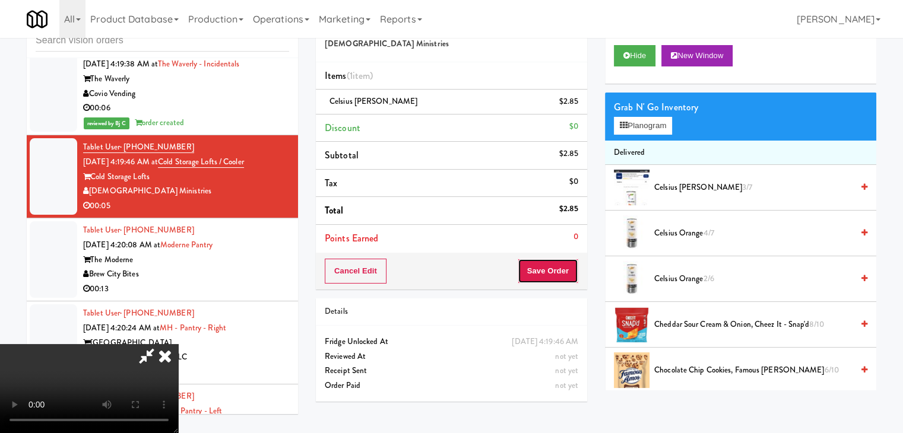
click at [551, 274] on button "Save Order" at bounding box center [548, 271] width 61 height 25
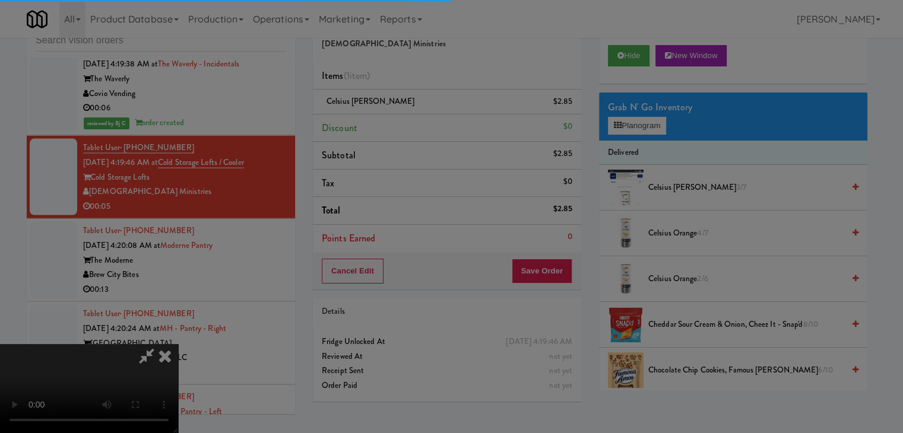
click at [552, 272] on div at bounding box center [451, 216] width 903 height 433
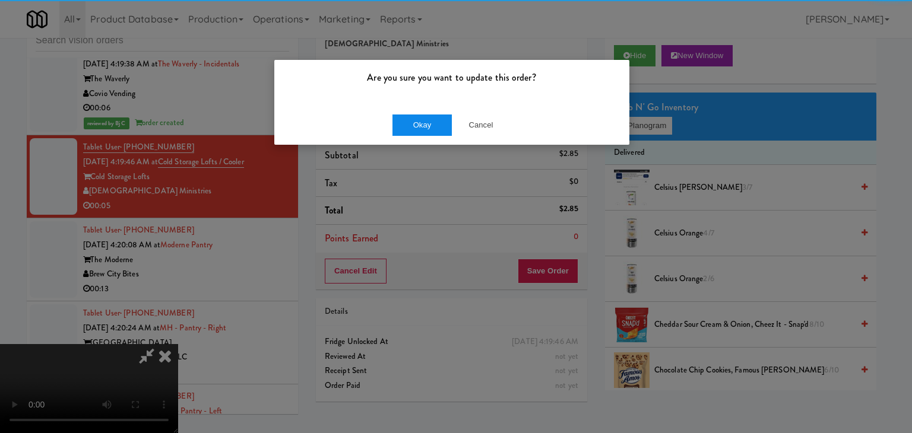
drag, startPoint x: 449, startPoint y: 141, endPoint x: 440, endPoint y: 131, distance: 13.5
click at [446, 137] on div "Okay Cancel" at bounding box center [451, 125] width 355 height 40
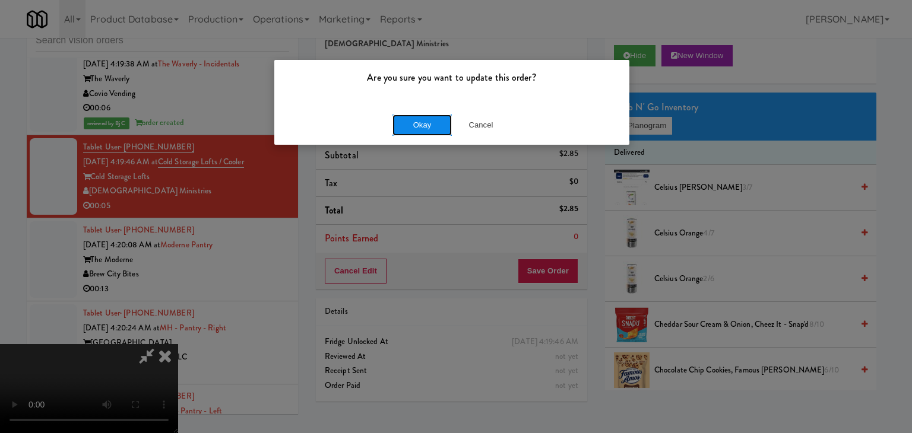
click at [440, 131] on button "Okay" at bounding box center [421, 125] width 59 height 21
click at [440, 131] on div "Are you sure you want to update this order? Okay Cancel" at bounding box center [456, 216] width 912 height 433
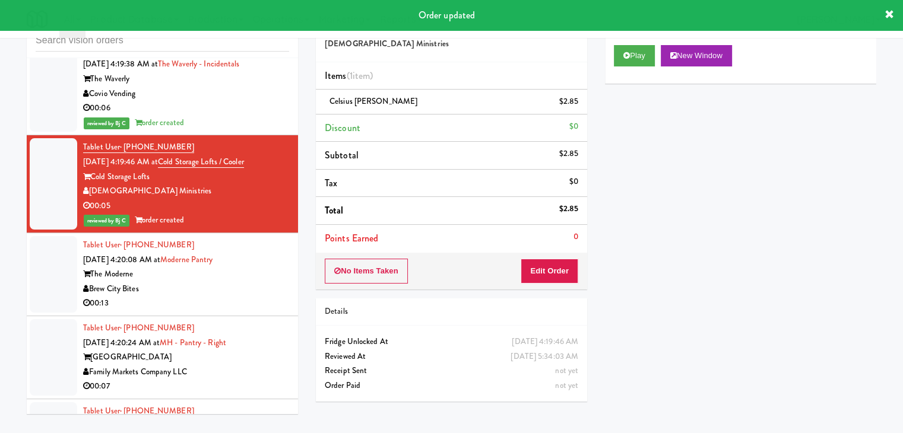
drag, startPoint x: 261, startPoint y: 215, endPoint x: 259, endPoint y: 223, distance: 8.6
click at [261, 238] on div "Tablet User · (312) 520-0364 Sep 4, 2025 4:20:08 AM at Moderne Pantry The Moder…" at bounding box center [186, 274] width 206 height 73
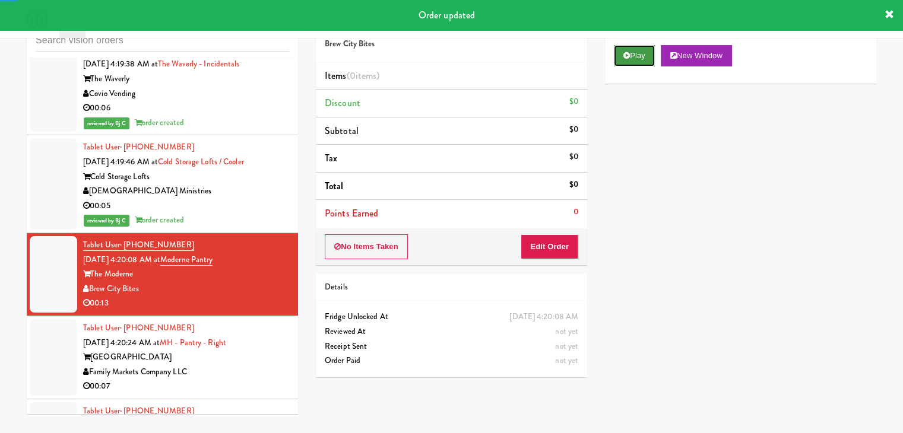
drag, startPoint x: 637, startPoint y: 47, endPoint x: 636, endPoint y: 62, distance: 14.3
click at [637, 48] on button "Play" at bounding box center [634, 55] width 41 height 21
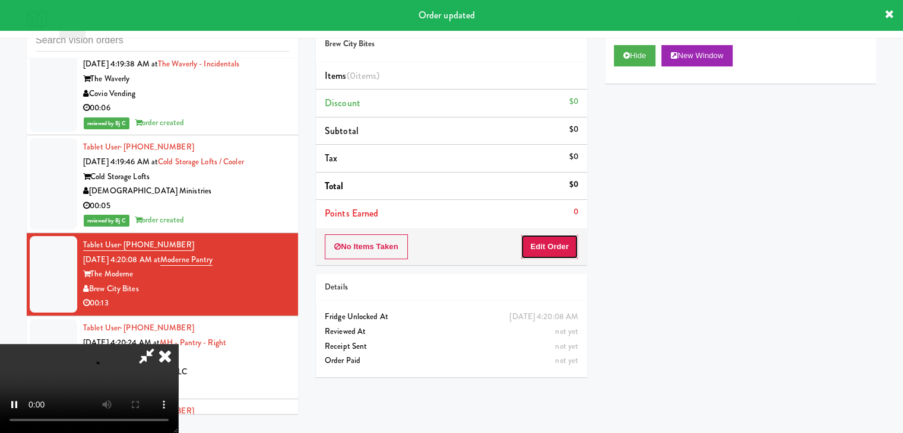
click at [569, 247] on button "Edit Order" at bounding box center [549, 246] width 58 height 25
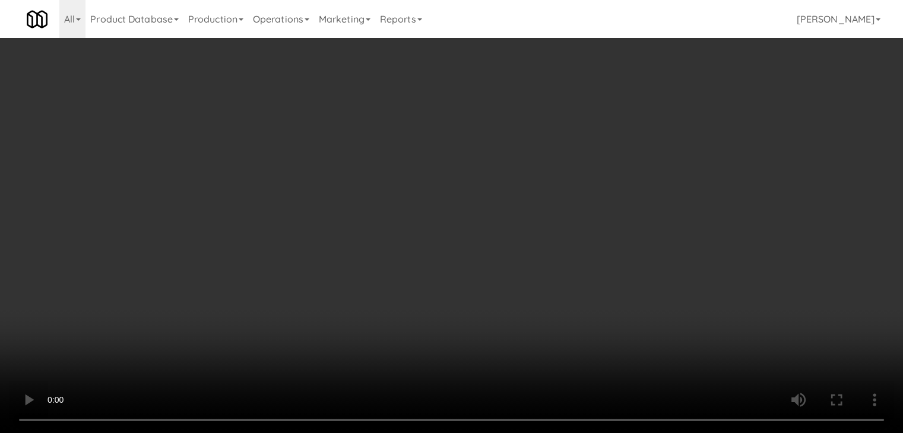
scroll to position [6741, 0]
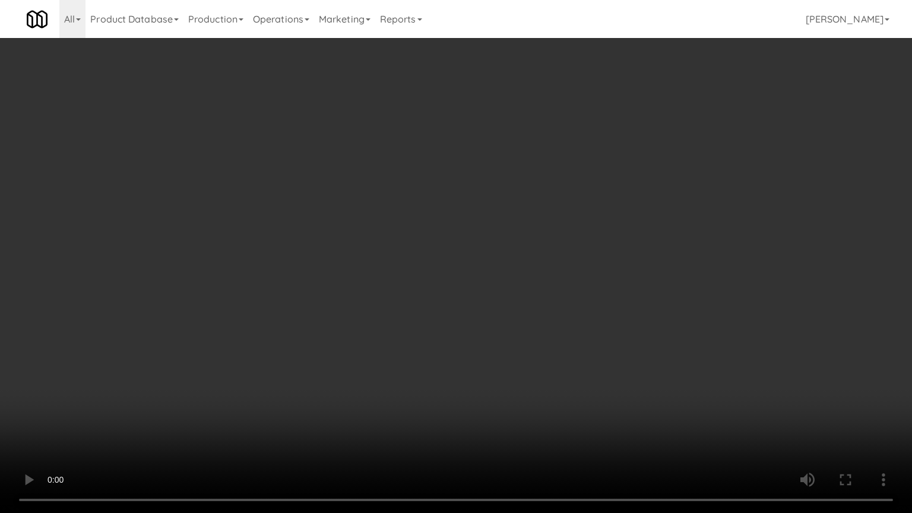
click at [466, 378] on video at bounding box center [456, 256] width 912 height 513
click at [481, 377] on video at bounding box center [456, 256] width 912 height 513
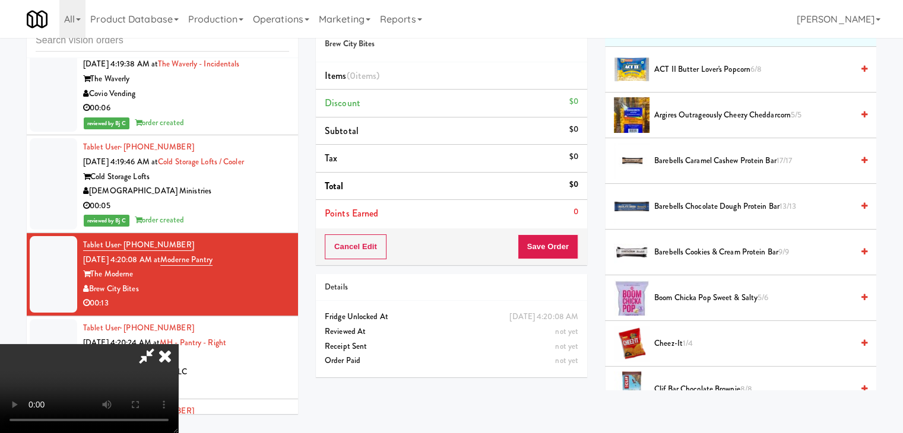
scroll to position [297, 0]
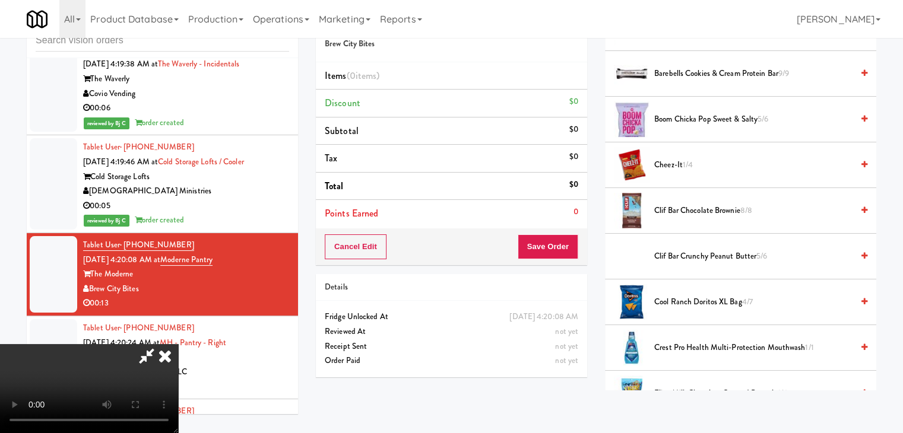
drag, startPoint x: 680, startPoint y: 164, endPoint x: 667, endPoint y: 180, distance: 20.2
click at [680, 164] on span "Cheez-It 1/4" at bounding box center [753, 165] width 198 height 15
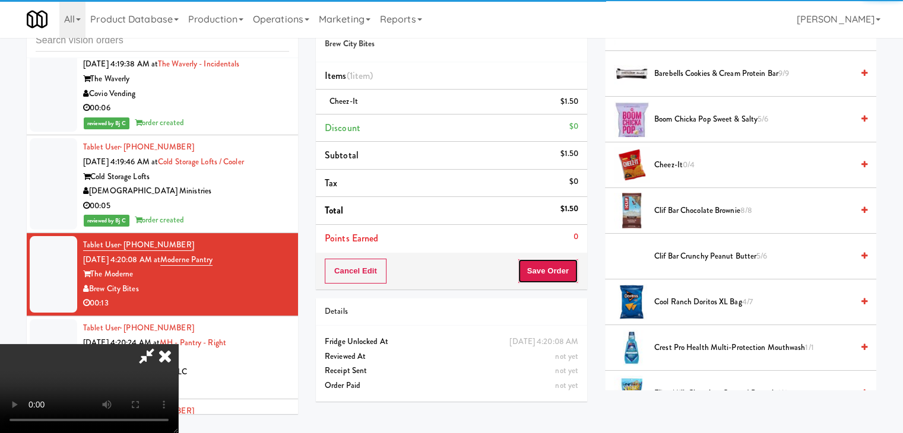
click at [560, 272] on button "Save Order" at bounding box center [548, 271] width 61 height 25
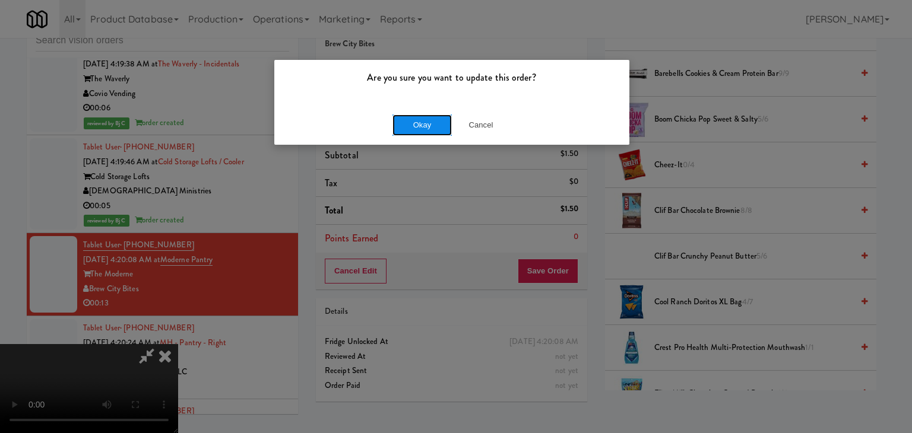
click at [431, 123] on button "Okay" at bounding box center [421, 125] width 59 height 21
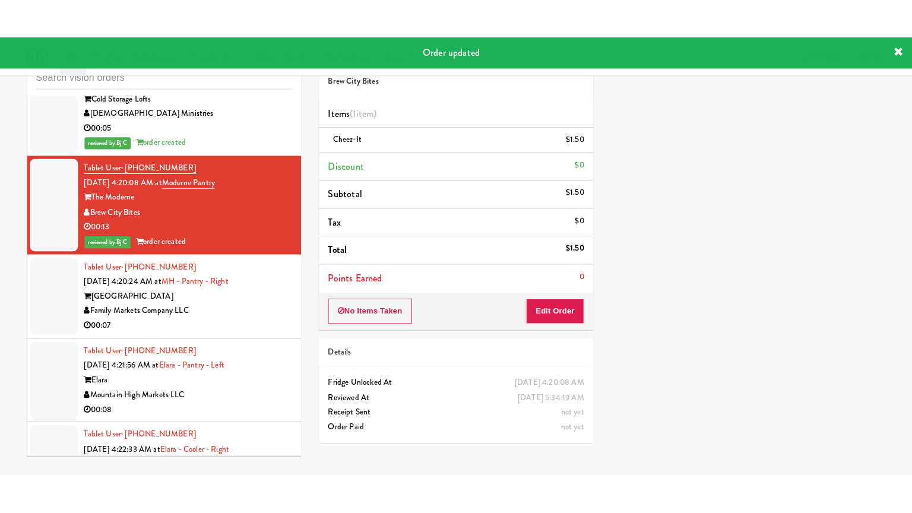
scroll to position [6903, 0]
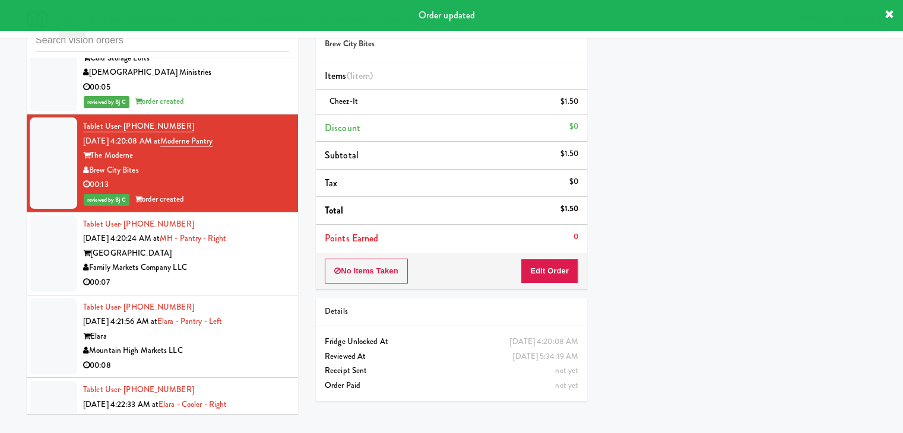
click at [254, 275] on div "00:07" at bounding box center [186, 282] width 206 height 15
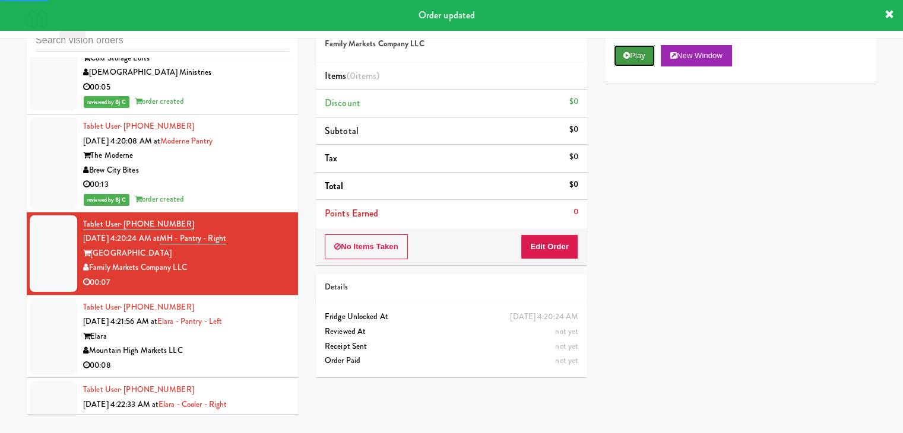
click at [642, 55] on button "Play" at bounding box center [634, 55] width 41 height 21
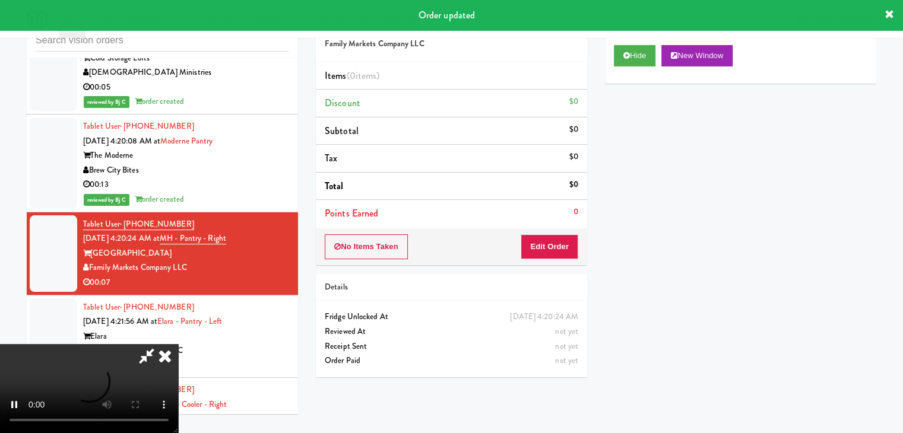
click at [568, 233] on div "No Items Taken Edit Order" at bounding box center [451, 246] width 271 height 37
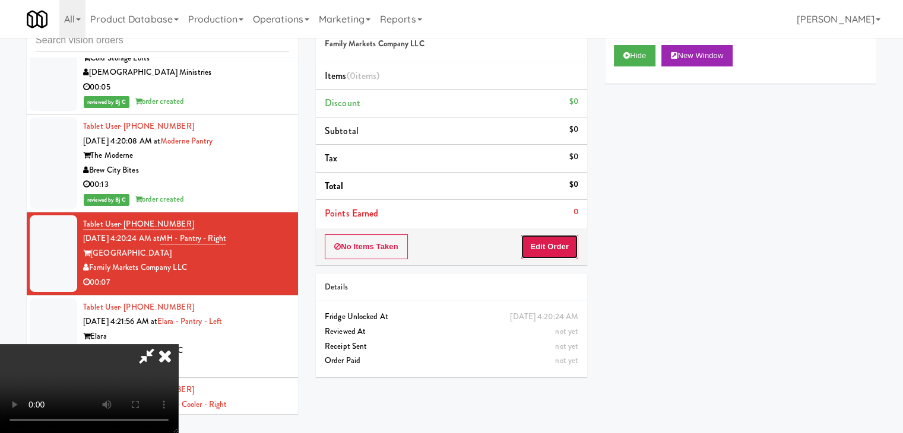
click at [567, 234] on button "Edit Order" at bounding box center [549, 246] width 58 height 25
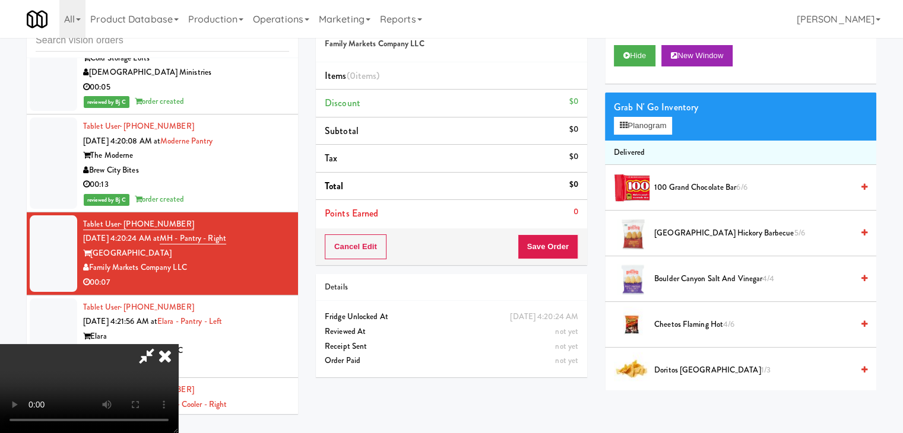
scroll to position [6859, 0]
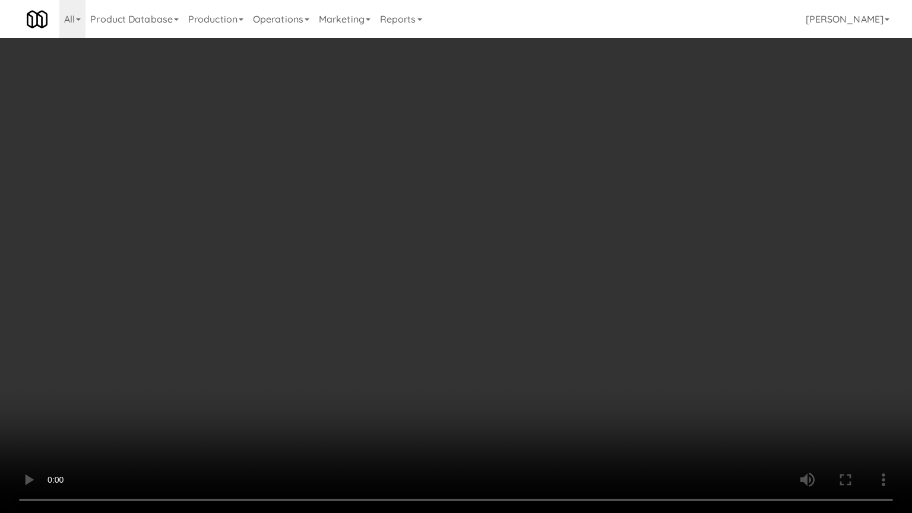
click at [492, 401] on video at bounding box center [456, 256] width 912 height 513
click at [491, 401] on video at bounding box center [456, 256] width 912 height 513
click at [489, 396] on video at bounding box center [456, 256] width 912 height 513
click at [496, 379] on video at bounding box center [456, 256] width 912 height 513
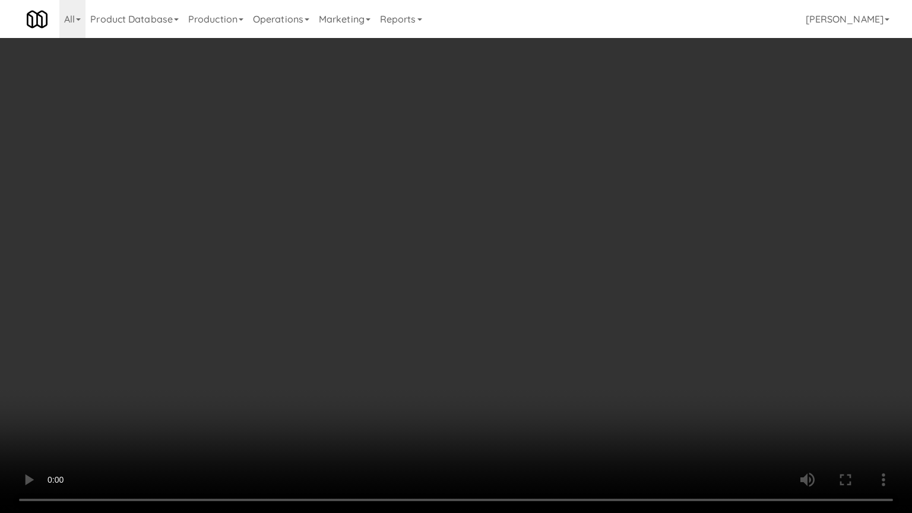
click at [496, 379] on video at bounding box center [456, 256] width 912 height 513
click at [495, 383] on video at bounding box center [456, 256] width 912 height 513
drag, startPoint x: 495, startPoint y: 383, endPoint x: 580, endPoint y: 221, distance: 182.4
click at [499, 373] on video at bounding box center [456, 256] width 912 height 513
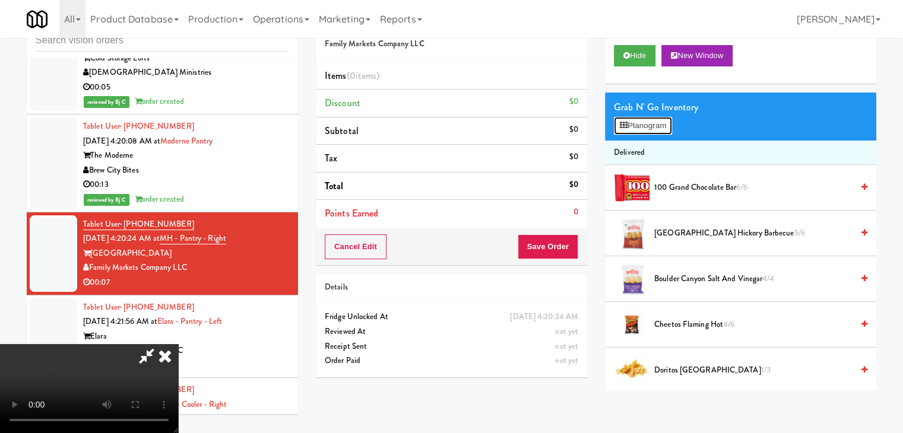
click at [649, 127] on button "Planogram" at bounding box center [643, 126] width 58 height 18
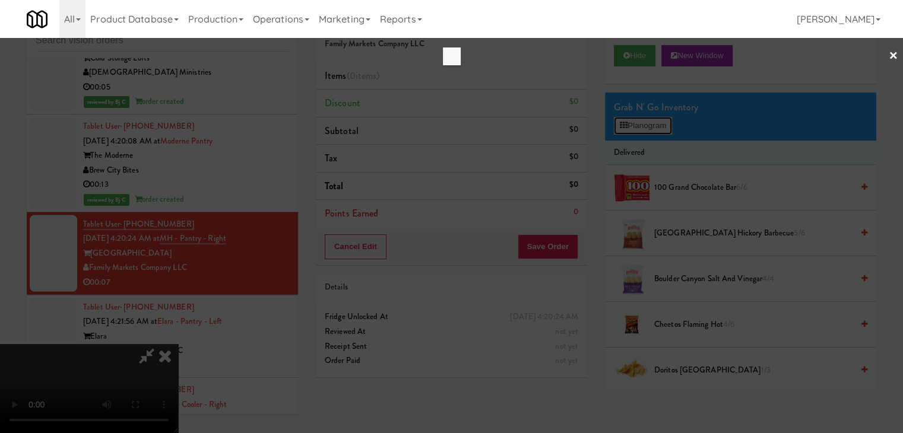
scroll to position [6859, 0]
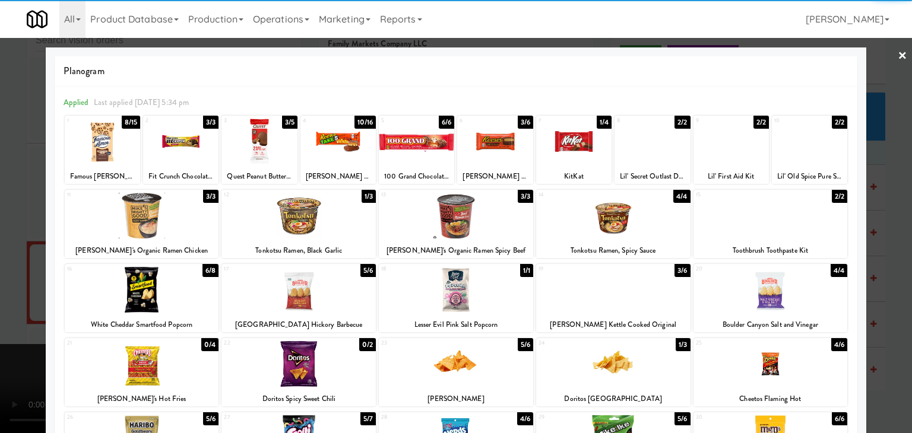
drag, startPoint x: 322, startPoint y: 290, endPoint x: 304, endPoint y: 286, distance: 18.9
click at [319, 290] on div at bounding box center [298, 290] width 154 height 46
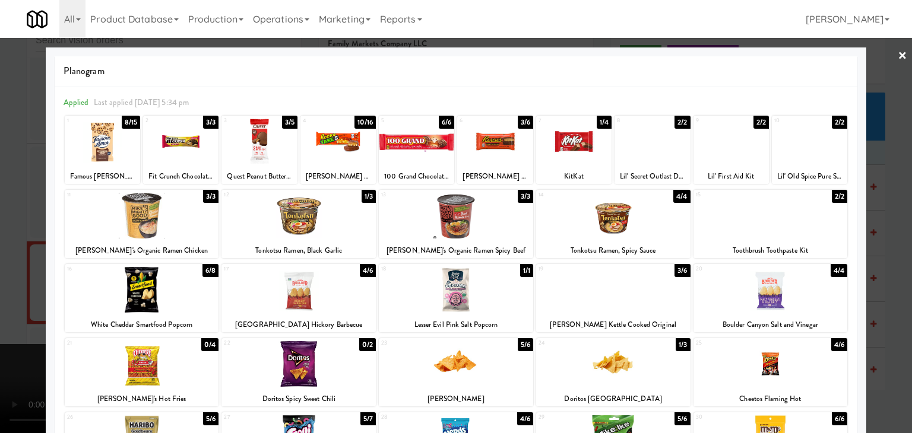
click at [120, 156] on div at bounding box center [102, 142] width 75 height 46
click at [2, 233] on div at bounding box center [456, 216] width 912 height 433
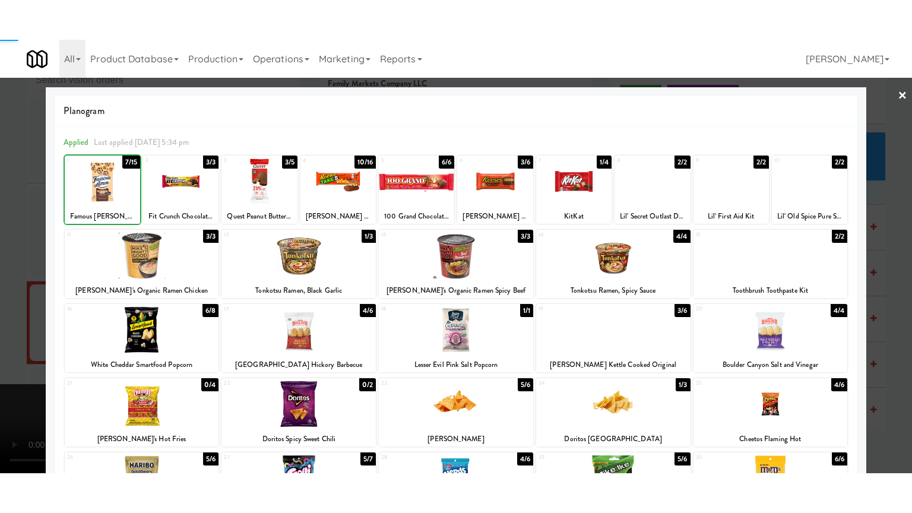
scroll to position [6903, 0]
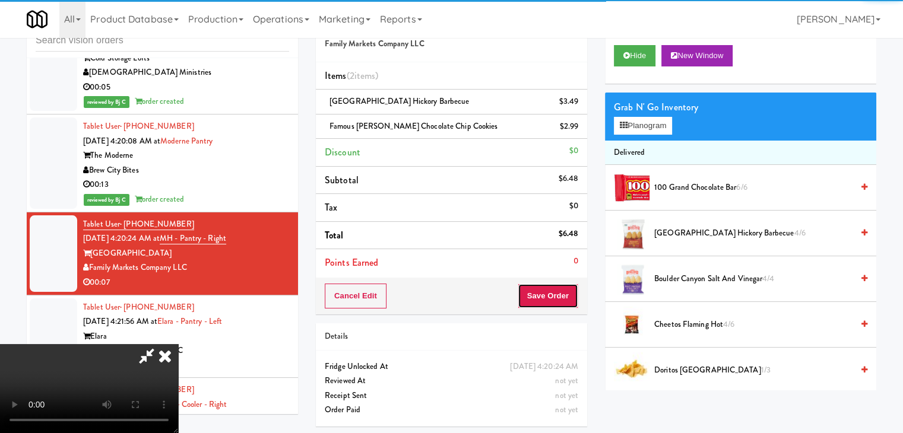
click at [564, 291] on button "Save Order" at bounding box center [548, 296] width 61 height 25
click at [565, 291] on button "Save Order" at bounding box center [548, 296] width 61 height 25
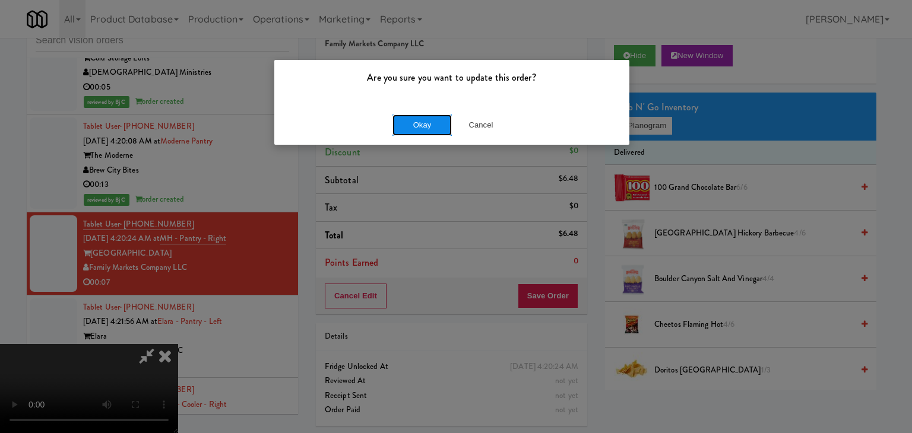
click at [420, 125] on button "Okay" at bounding box center [421, 125] width 59 height 21
click at [420, 124] on button "Okay" at bounding box center [421, 125] width 59 height 21
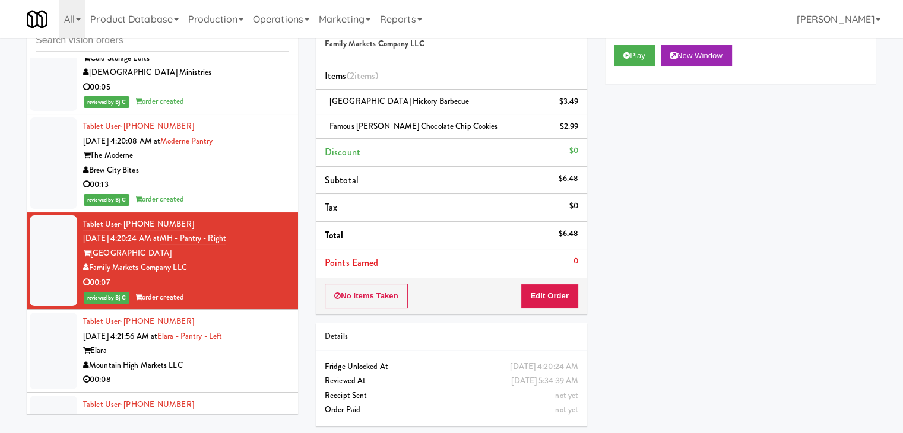
click at [234, 358] on div "Mountain High Markets LLC" at bounding box center [186, 365] width 206 height 15
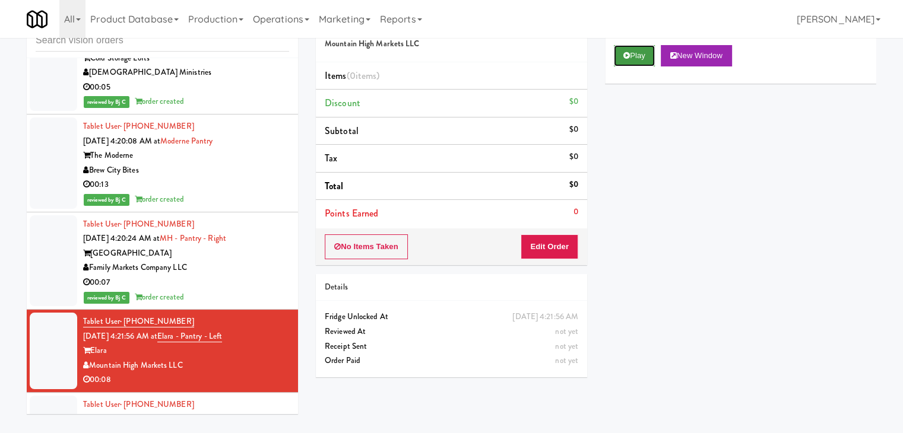
click at [627, 53] on icon at bounding box center [626, 56] width 7 height 8
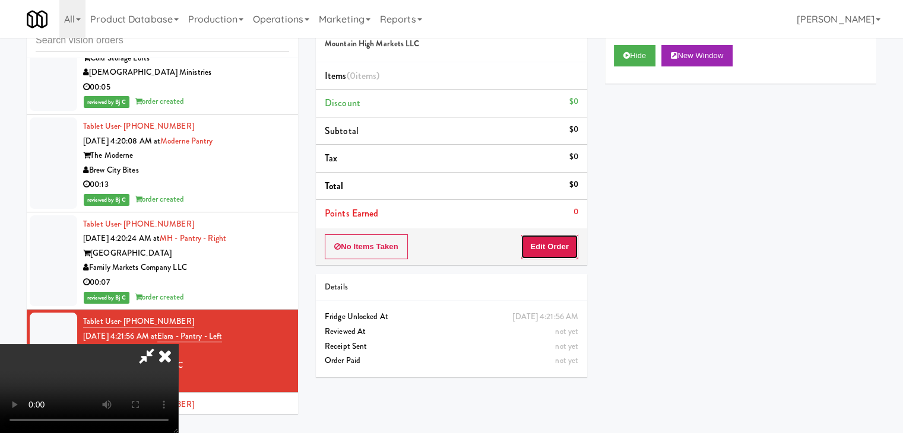
click at [555, 237] on button "Edit Order" at bounding box center [549, 246] width 58 height 25
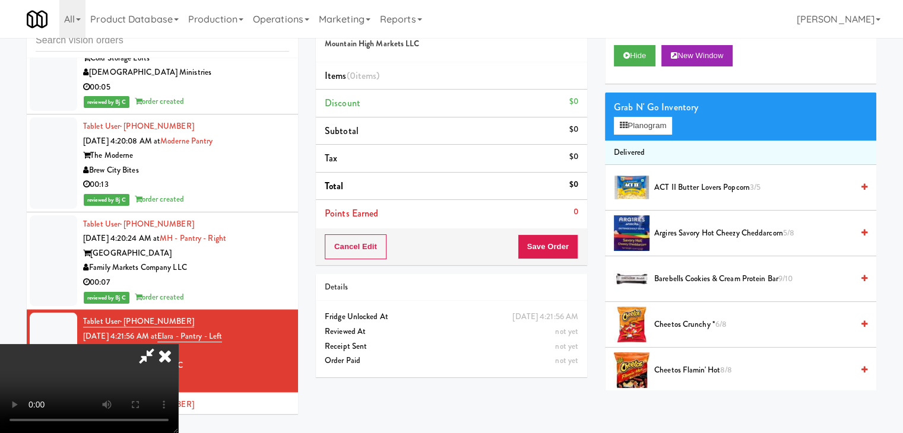
scroll to position [6859, 0]
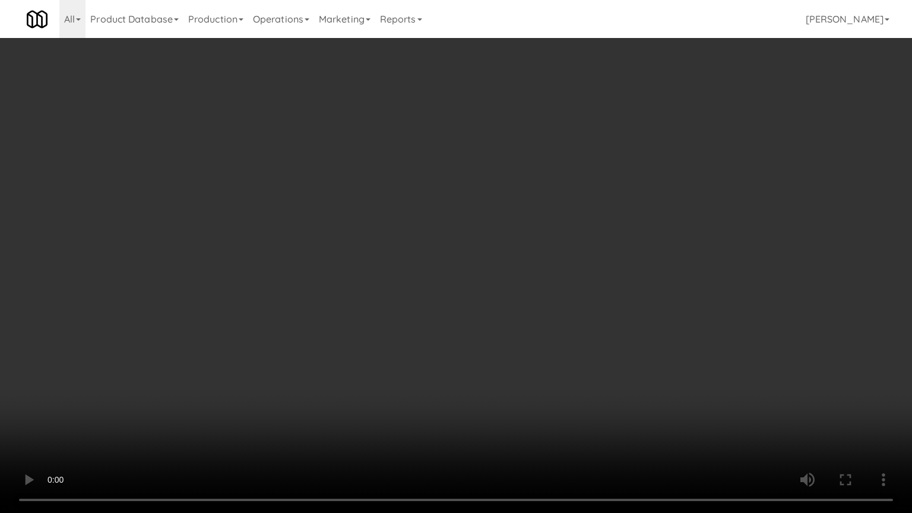
click at [566, 356] on video at bounding box center [456, 256] width 912 height 513
click at [566, 358] on video at bounding box center [456, 256] width 912 height 513
click at [565, 354] on video at bounding box center [456, 256] width 912 height 513
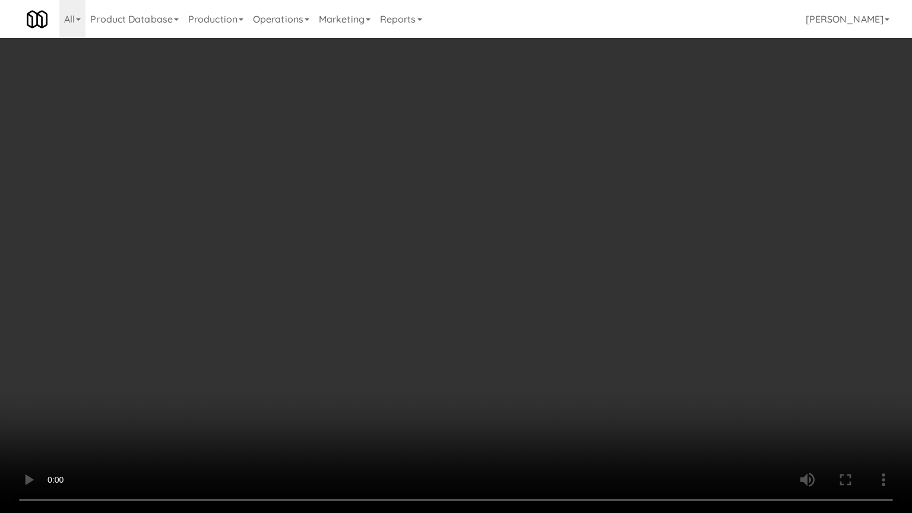
drag, startPoint x: 565, startPoint y: 354, endPoint x: 657, endPoint y: 243, distance: 143.7
click at [565, 353] on video at bounding box center [456, 256] width 912 height 513
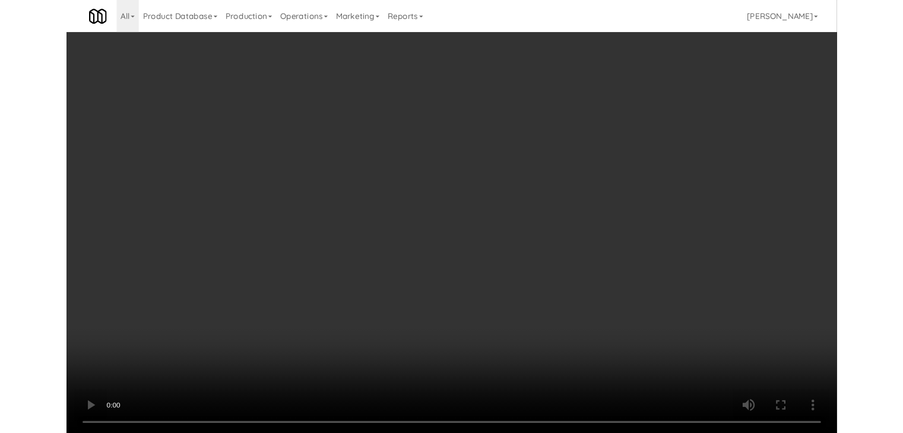
scroll to position [6903, 0]
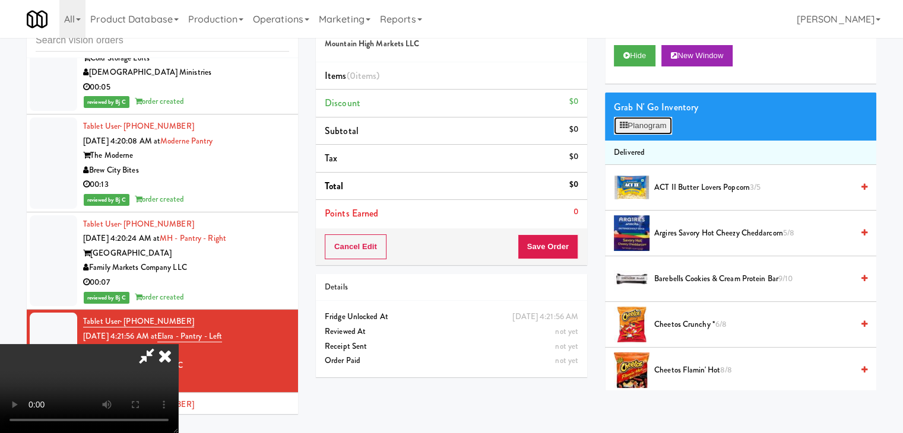
click at [662, 128] on button "Planogram" at bounding box center [643, 126] width 58 height 18
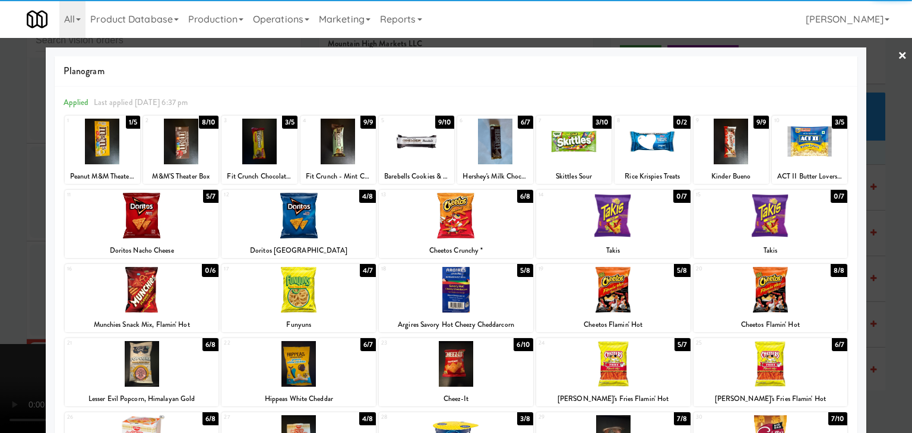
drag, startPoint x: 605, startPoint y: 364, endPoint x: 572, endPoint y: 364, distance: 32.6
click at [603, 364] on div at bounding box center [613, 364] width 154 height 46
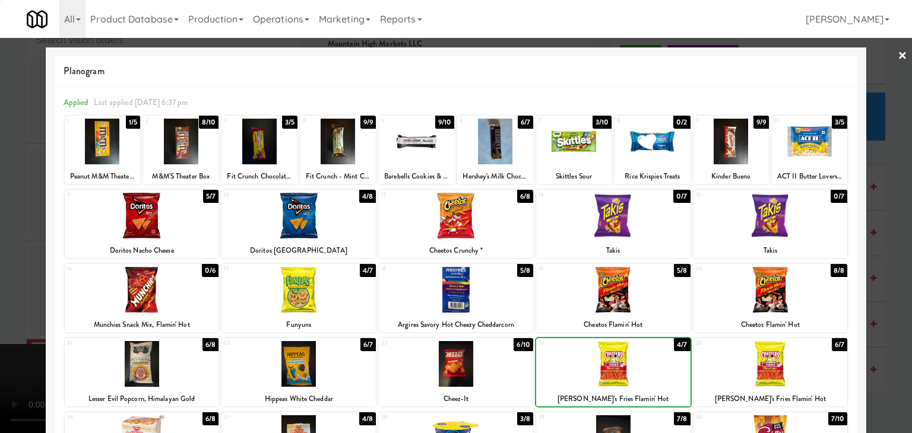
drag, startPoint x: 0, startPoint y: 325, endPoint x: 135, endPoint y: 309, distance: 135.6
click at [8, 321] on div at bounding box center [456, 216] width 912 height 433
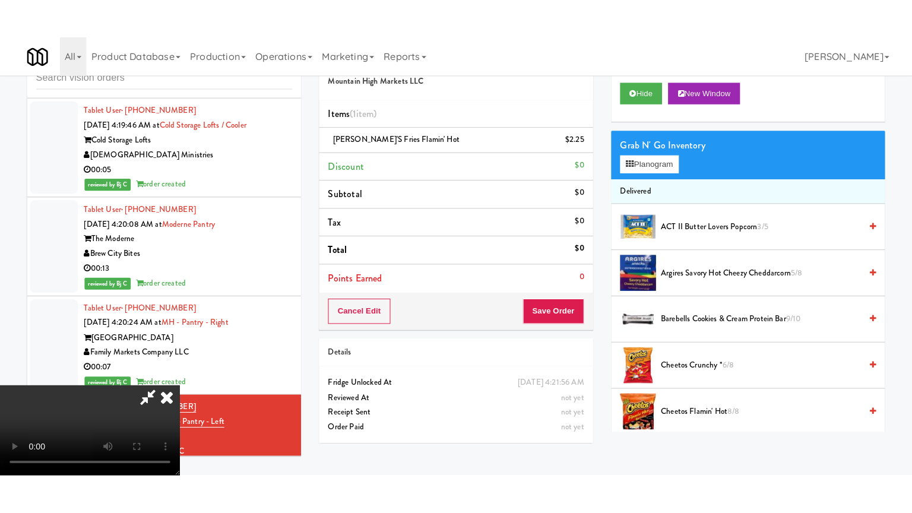
scroll to position [6903, 0]
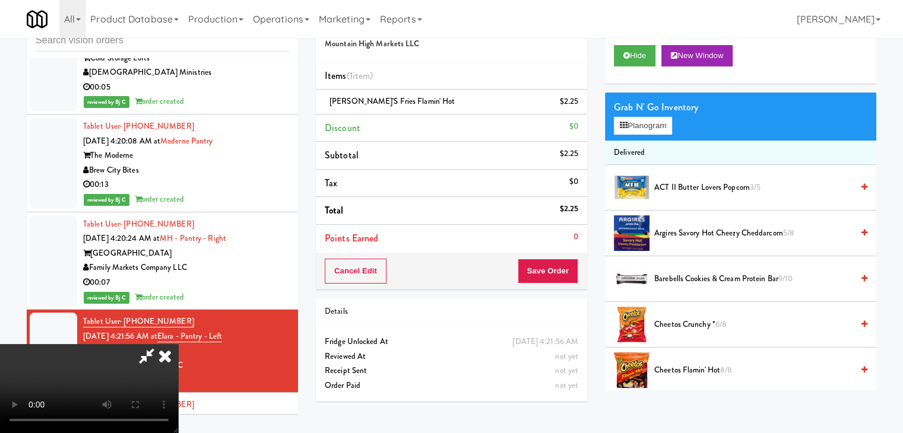
drag, startPoint x: 408, startPoint y: 314, endPoint x: 467, endPoint y: 354, distance: 70.9
click at [178, 344] on video at bounding box center [89, 388] width 178 height 89
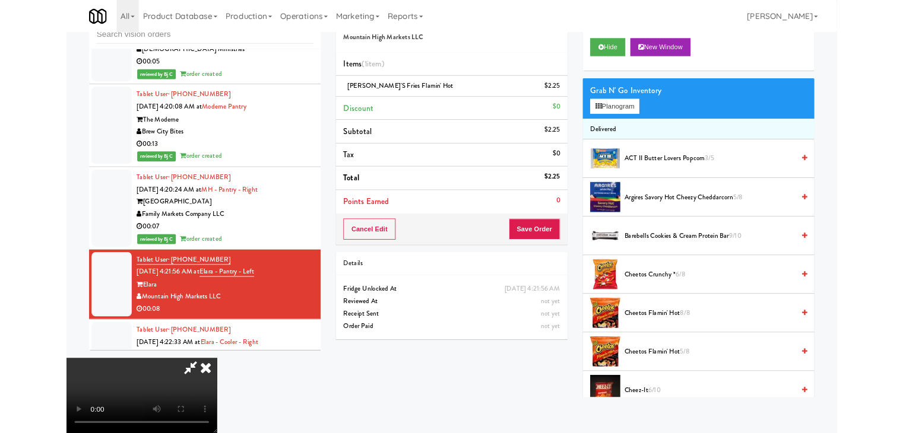
scroll to position [6859, 0]
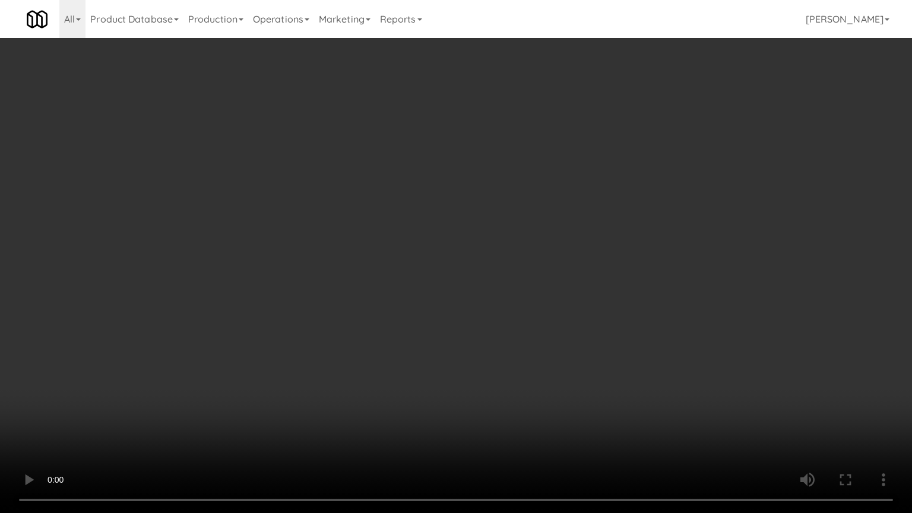
click at [612, 366] on video at bounding box center [456, 256] width 912 height 513
click at [623, 372] on video at bounding box center [456, 256] width 912 height 513
click at [622, 370] on video at bounding box center [456, 256] width 912 height 513
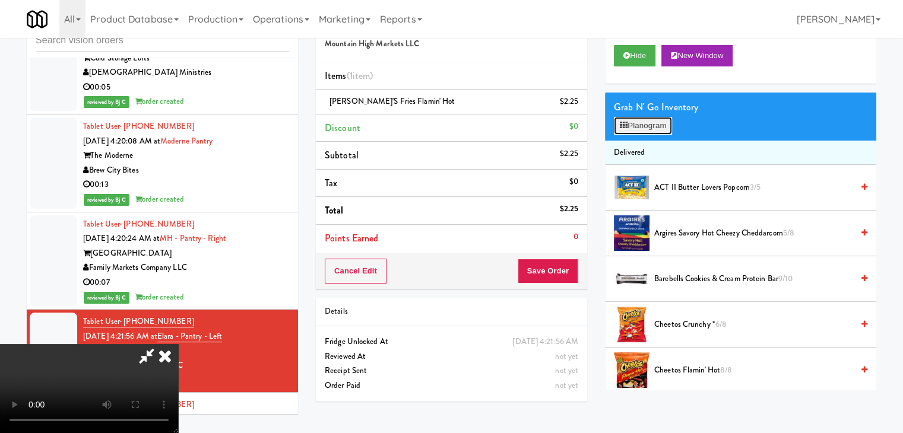
click at [645, 131] on button "Planogram" at bounding box center [643, 126] width 58 height 18
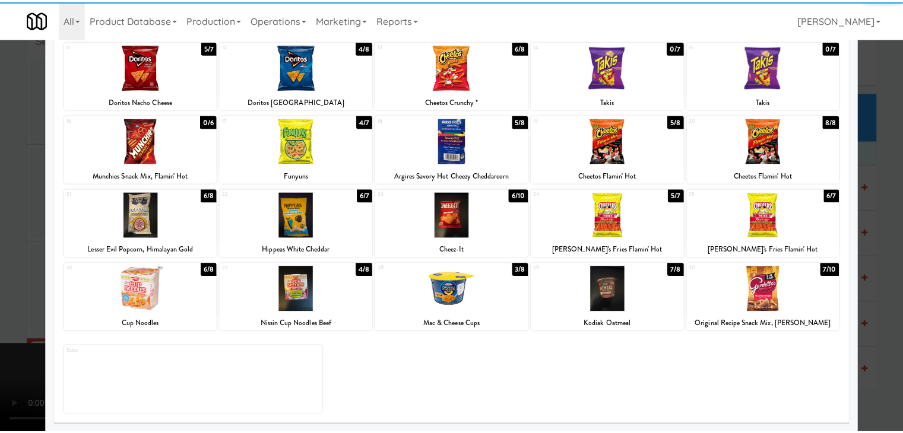
scroll to position [150, 0]
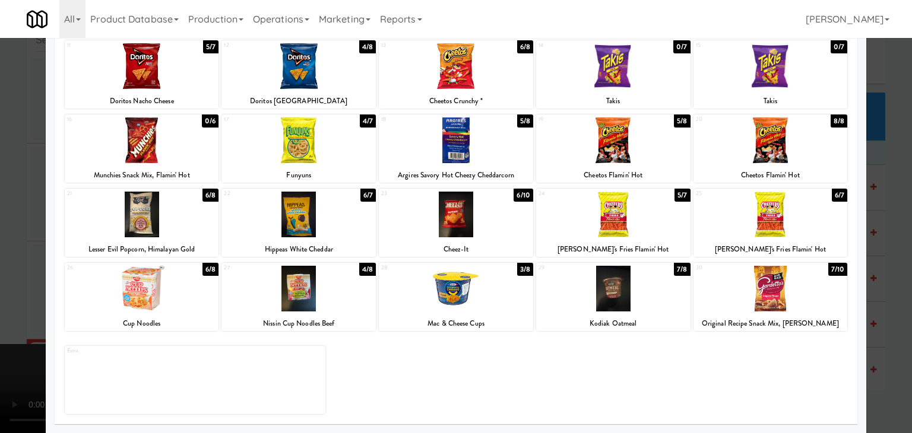
click at [782, 284] on div at bounding box center [770, 289] width 154 height 46
click at [888, 297] on div at bounding box center [456, 216] width 912 height 433
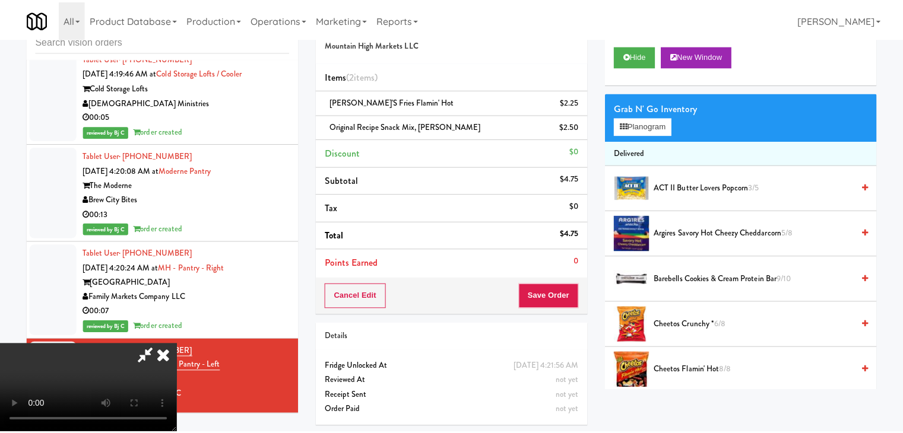
scroll to position [6903, 0]
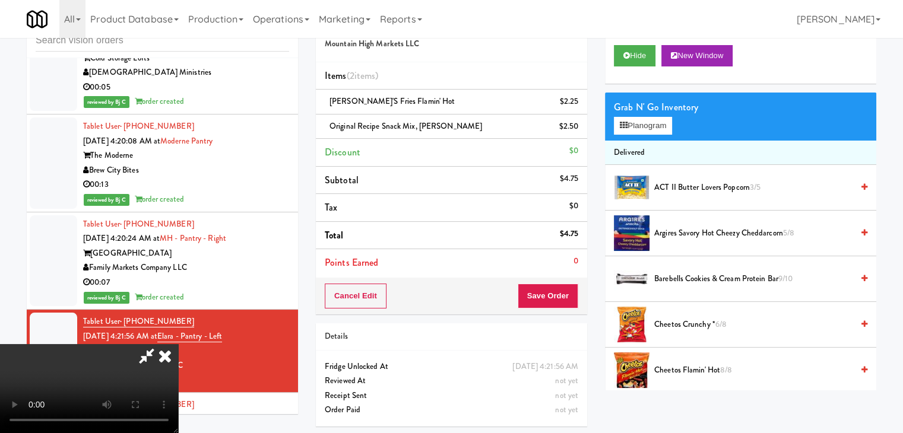
click at [178, 344] on video at bounding box center [89, 388] width 178 height 89
click at [544, 292] on button "Save Order" at bounding box center [548, 296] width 61 height 25
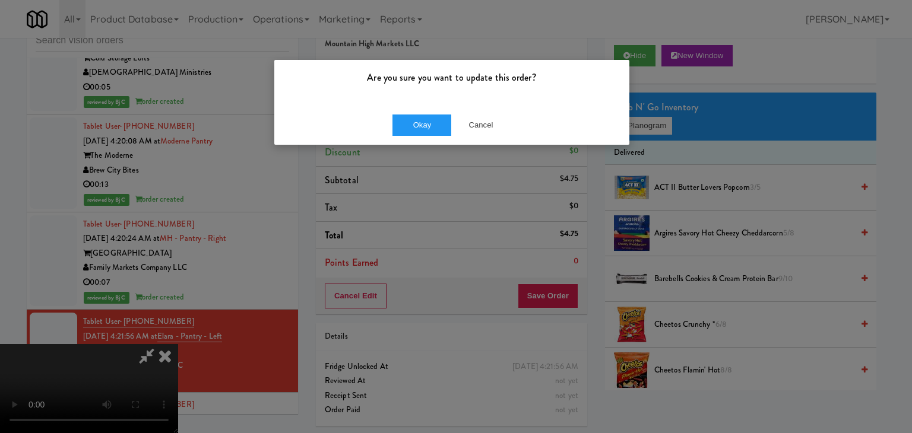
click at [430, 144] on div "Okay Cancel" at bounding box center [451, 125] width 355 height 40
click at [432, 135] on button "Okay" at bounding box center [421, 125] width 59 height 21
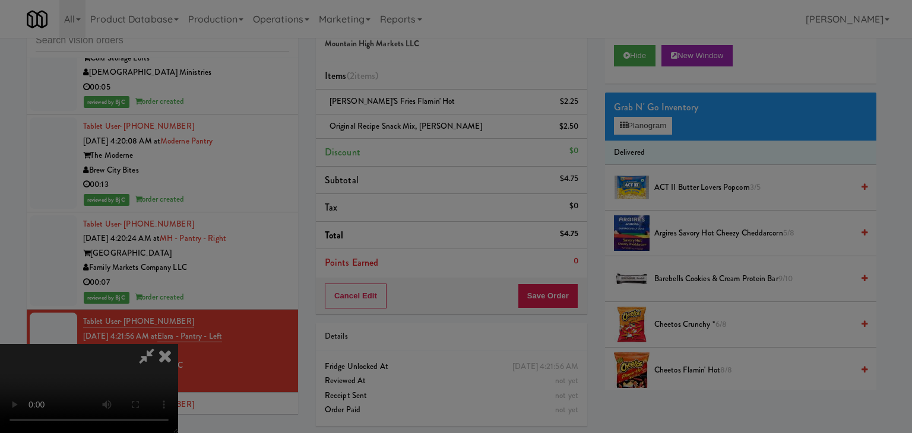
click at [434, 114] on button "Okay" at bounding box center [421, 103] width 59 height 21
click at [434, 122] on body "Are you sure you want to update this order? Okay Cancel Okay Are you sure you w…" at bounding box center [456, 216] width 912 height 433
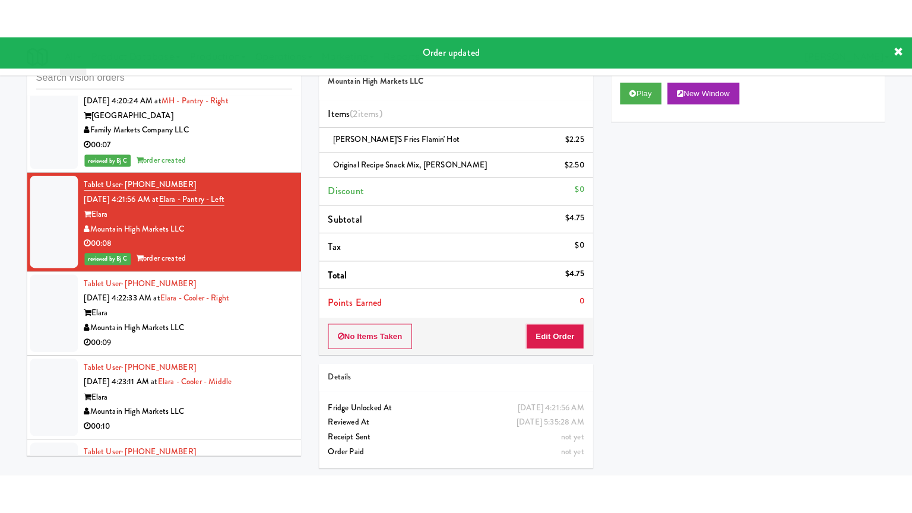
scroll to position [7081, 0]
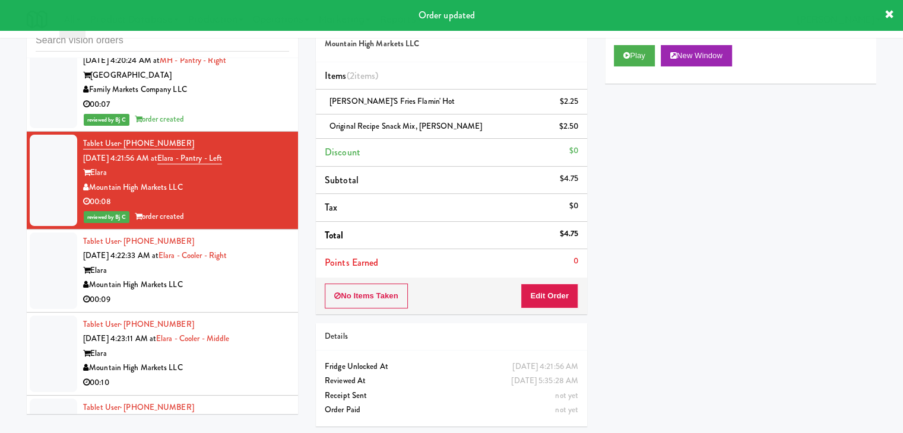
click at [278, 230] on li "Tablet User · (928) 583-3290 Sep 4, 2025 4:22:33 AM at Elara - Cooler - Right E…" at bounding box center [162, 271] width 271 height 83
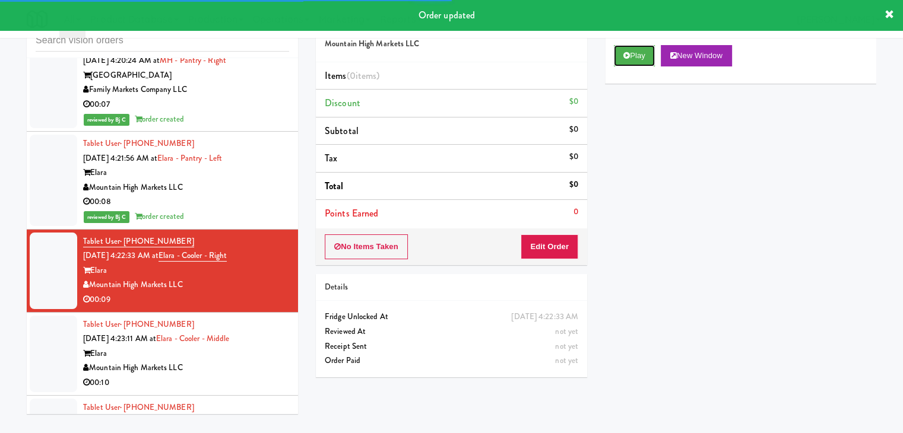
drag, startPoint x: 630, startPoint y: 57, endPoint x: 581, endPoint y: 172, distance: 124.7
click at [630, 58] on button "Play" at bounding box center [634, 55] width 41 height 21
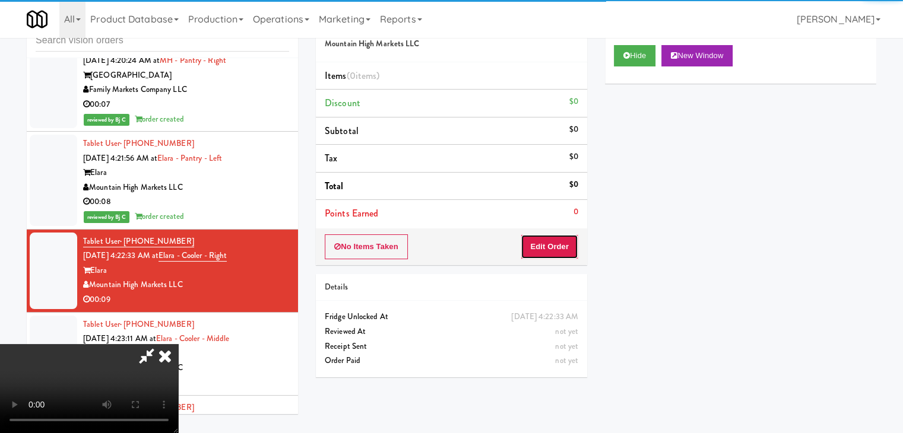
click at [555, 244] on button "Edit Order" at bounding box center [549, 246] width 58 height 25
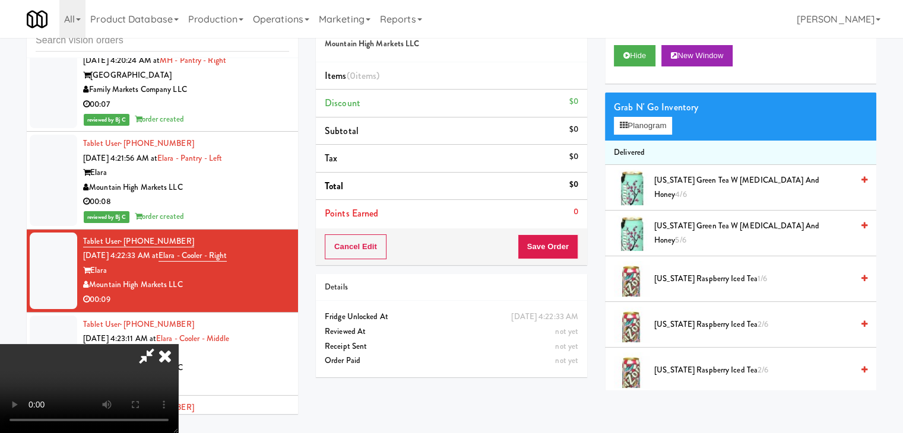
scroll to position [7038, 0]
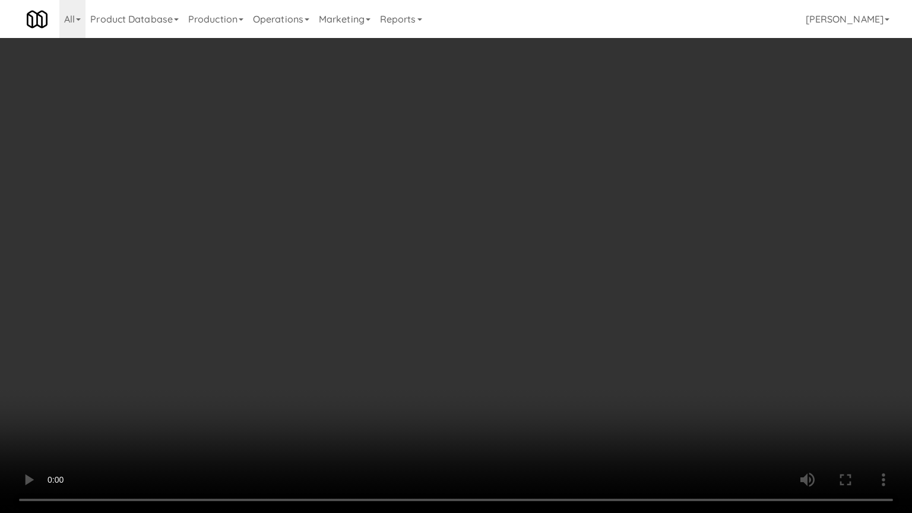
click at [529, 346] on video at bounding box center [456, 256] width 912 height 513
click at [531, 349] on video at bounding box center [456, 256] width 912 height 513
click at [527, 350] on video at bounding box center [456, 256] width 912 height 513
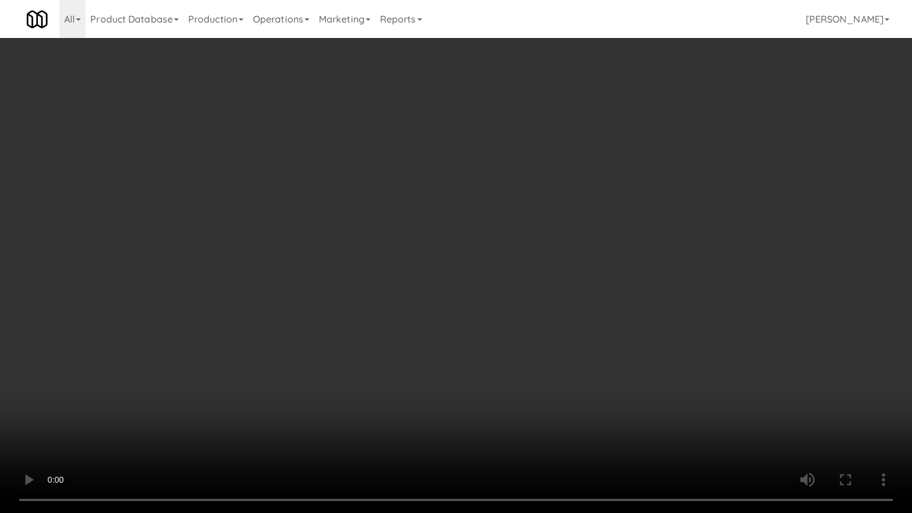
click at [530, 342] on video at bounding box center [456, 256] width 912 height 513
click at [529, 339] on video at bounding box center [456, 256] width 912 height 513
click at [530, 338] on video at bounding box center [456, 256] width 912 height 513
click at [592, 282] on video at bounding box center [456, 256] width 912 height 513
drag, startPoint x: 592, startPoint y: 282, endPoint x: 601, endPoint y: 271, distance: 14.0
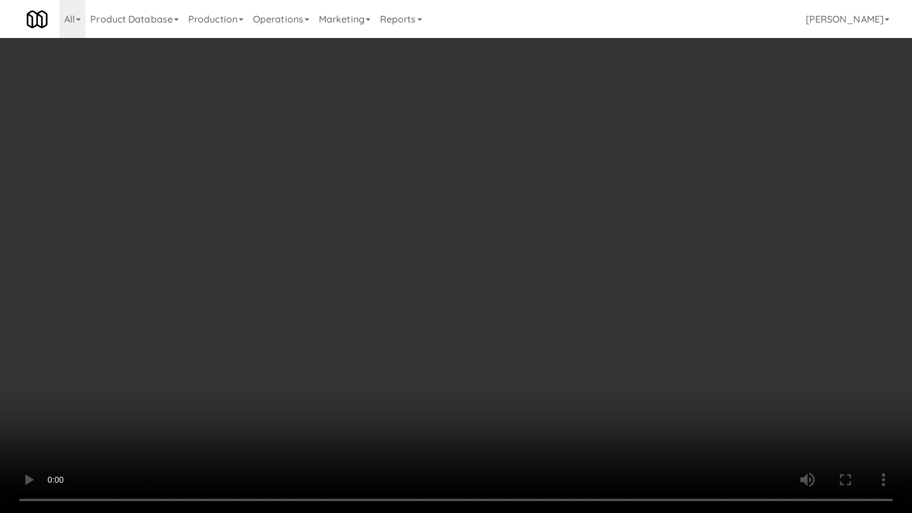
click at [601, 272] on video at bounding box center [456, 256] width 912 height 513
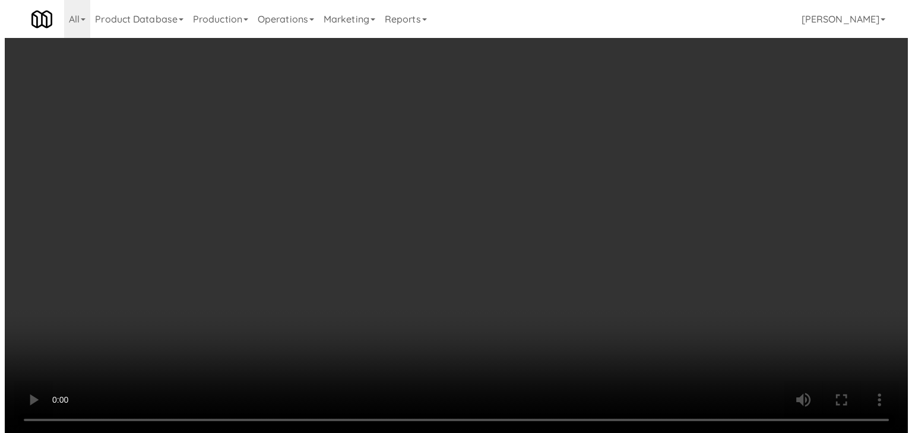
scroll to position [7081, 0]
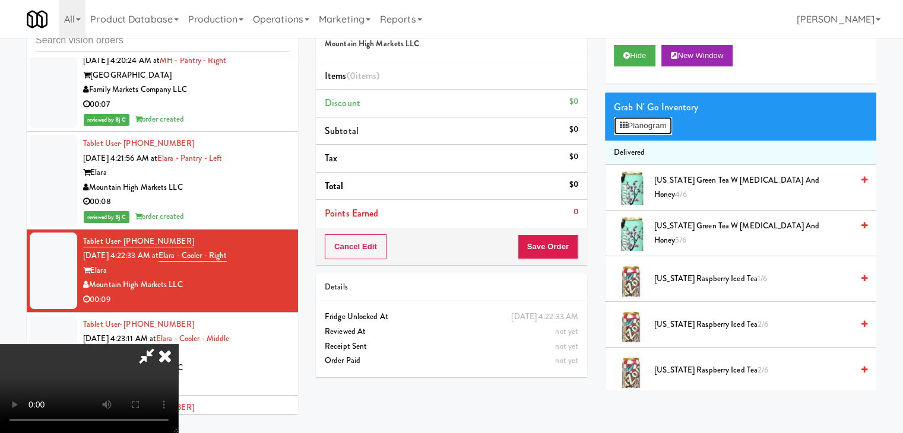
drag, startPoint x: 658, startPoint y: 122, endPoint x: 639, endPoint y: 137, distance: 24.1
click at [650, 129] on button "Planogram" at bounding box center [643, 126] width 58 height 18
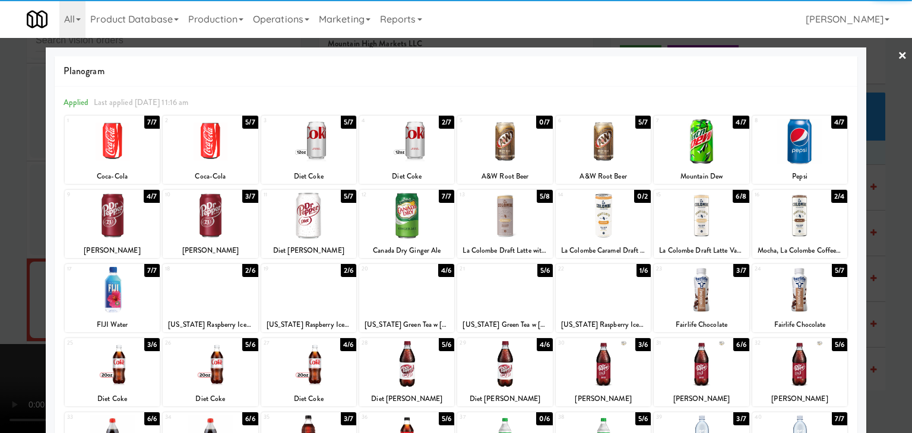
scroll to position [150, 0]
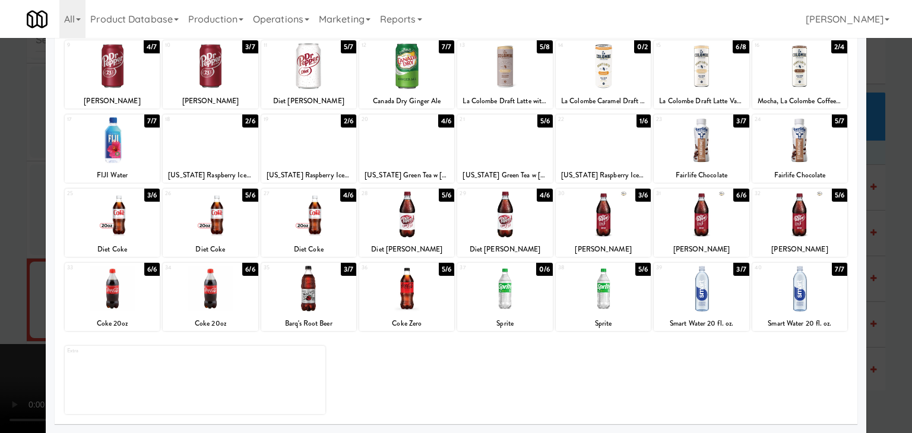
click at [322, 295] on div at bounding box center [308, 289] width 95 height 46
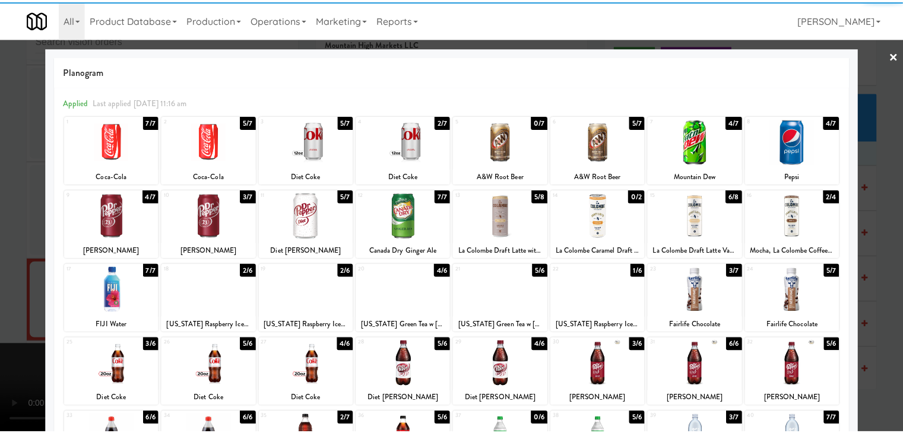
scroll to position [0, 0]
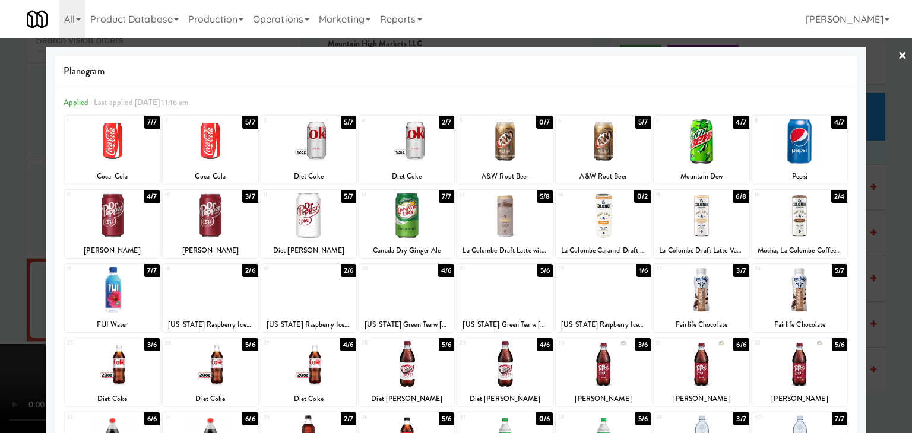
drag, startPoint x: 0, startPoint y: 257, endPoint x: 83, endPoint y: 255, distance: 83.1
click at [5, 256] on div at bounding box center [456, 216] width 912 height 433
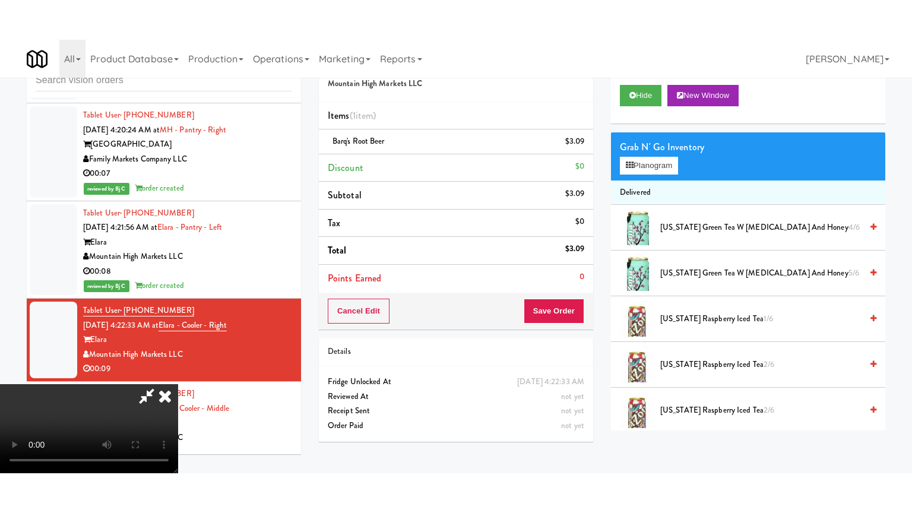
scroll to position [7081, 0]
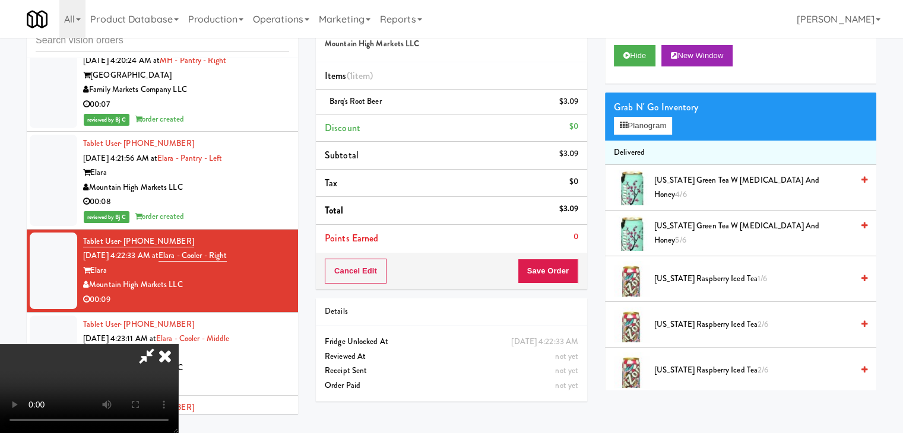
drag, startPoint x: 349, startPoint y: 269, endPoint x: 379, endPoint y: 269, distance: 30.3
click at [178, 344] on video at bounding box center [89, 388] width 178 height 89
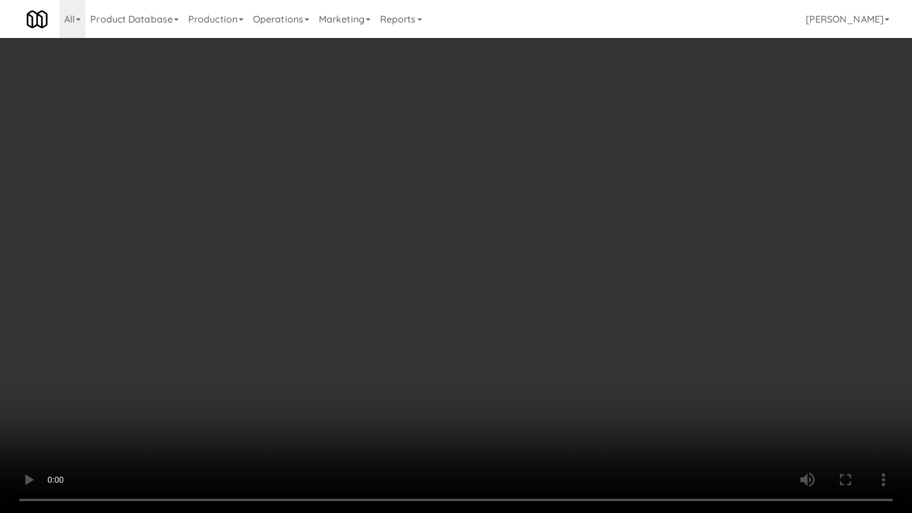
click at [485, 280] on video at bounding box center [456, 256] width 912 height 513
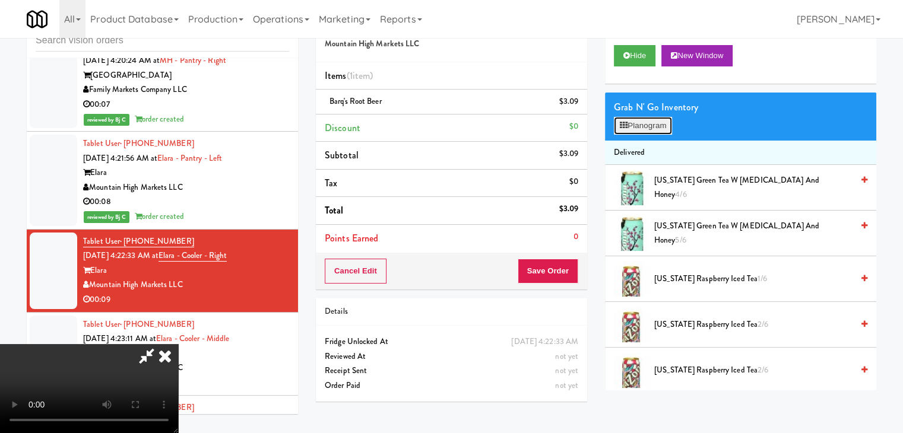
click at [639, 122] on button "Planogram" at bounding box center [643, 126] width 58 height 18
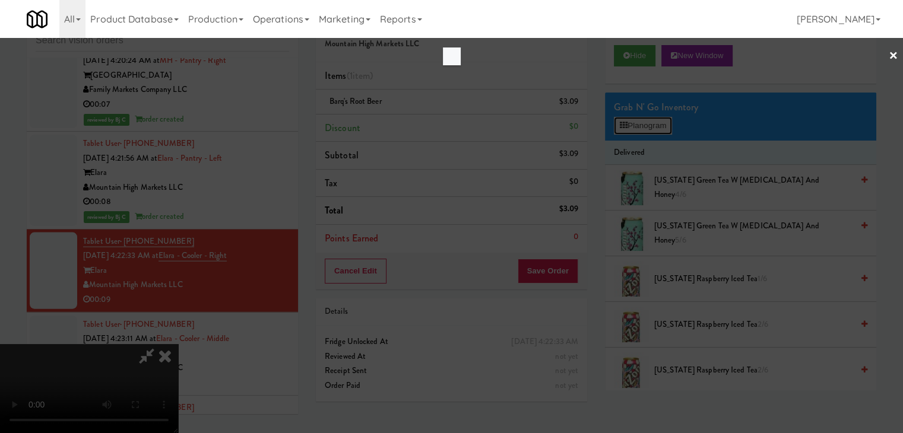
scroll to position [7038, 0]
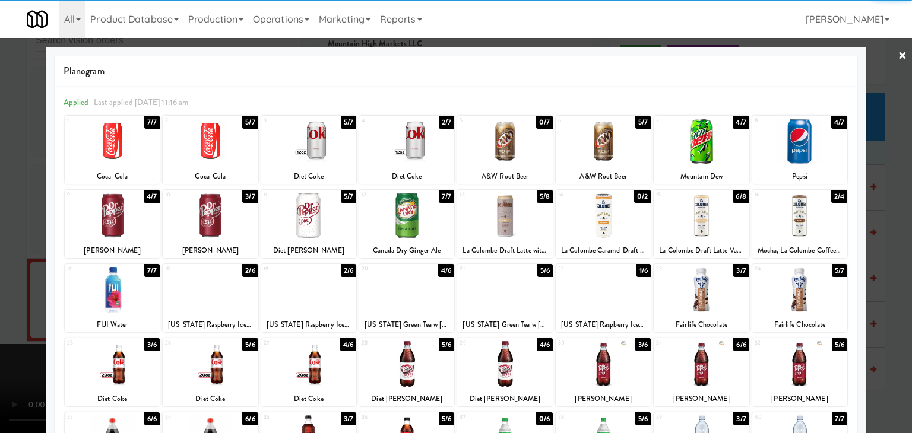
drag, startPoint x: 407, startPoint y: 211, endPoint x: 112, endPoint y: 220, distance: 295.7
click at [407, 211] on div at bounding box center [406, 216] width 95 height 46
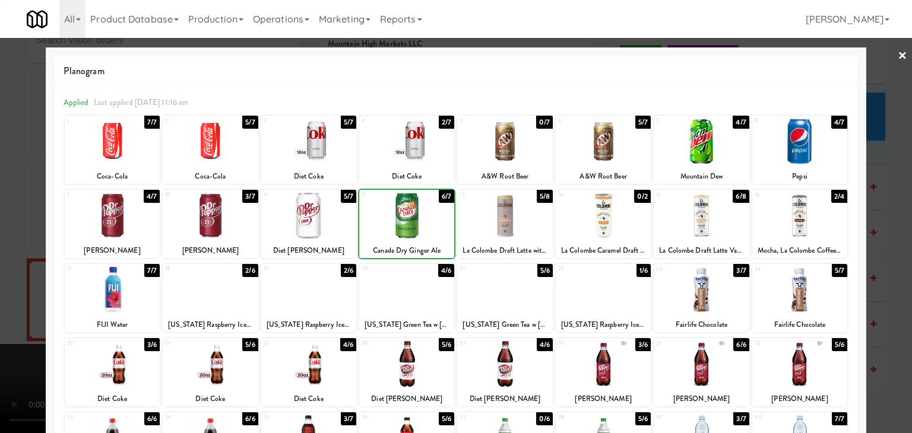
drag, startPoint x: 2, startPoint y: 219, endPoint x: 281, endPoint y: 214, distance: 279.0
click at [11, 217] on div at bounding box center [456, 216] width 912 height 433
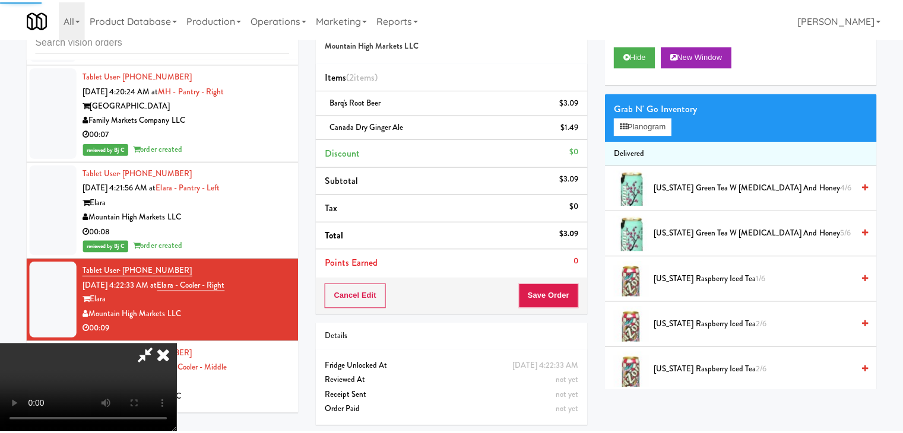
scroll to position [7081, 0]
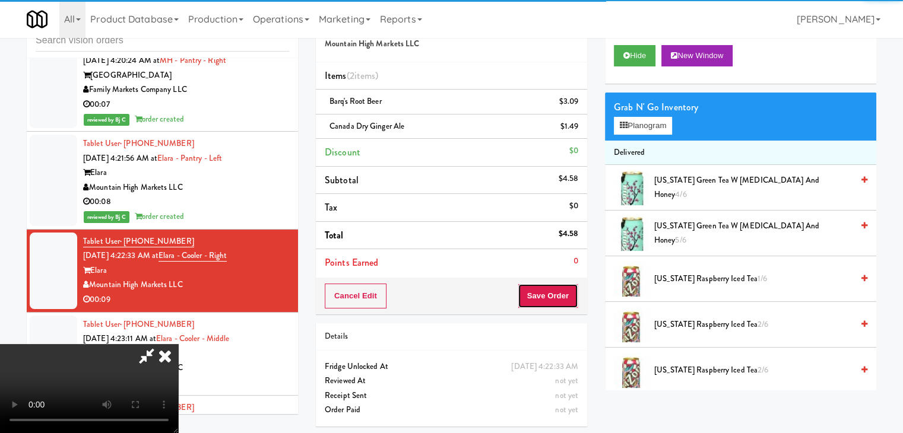
click at [570, 285] on button "Save Order" at bounding box center [548, 296] width 61 height 25
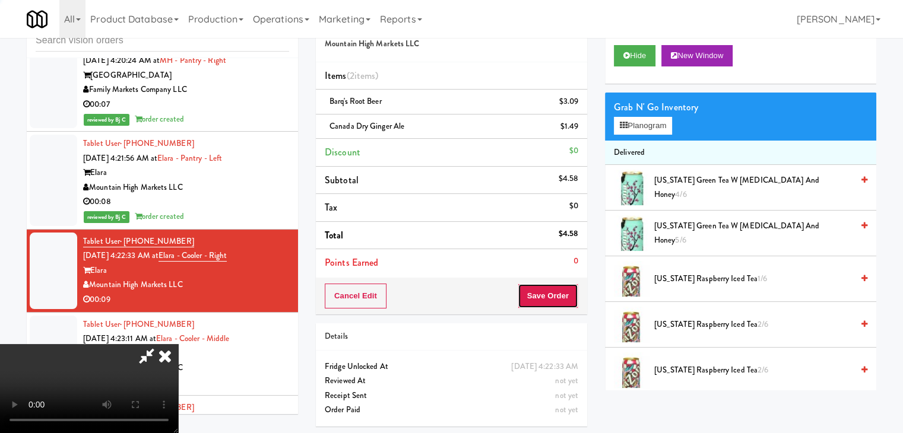
click at [566, 288] on button "Save Order" at bounding box center [548, 296] width 61 height 25
click at [566, 290] on button "Save Order" at bounding box center [548, 296] width 61 height 25
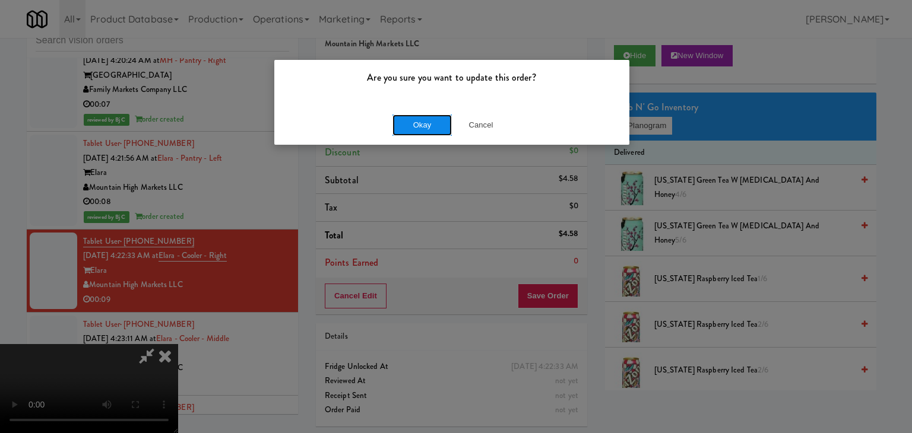
click at [427, 128] on button "Okay" at bounding box center [421, 125] width 59 height 21
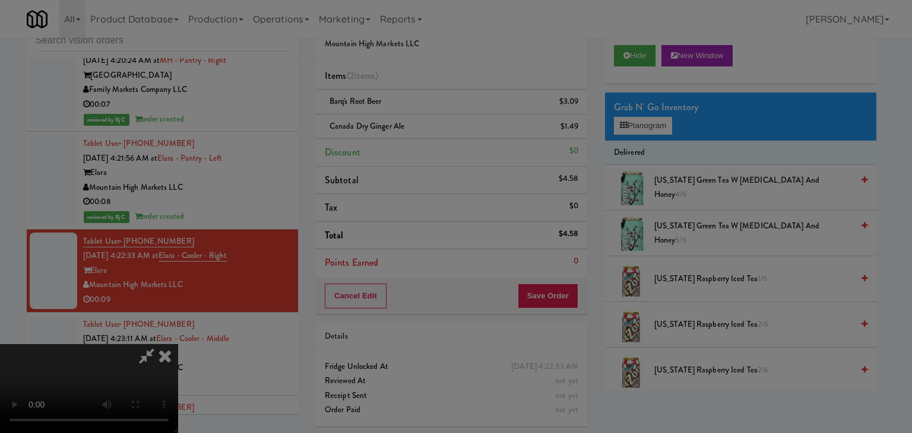
click at [427, 125] on body "Are you sure you want to update this order? Okay Cancel Okay Are you sure you w…" at bounding box center [456, 216] width 912 height 433
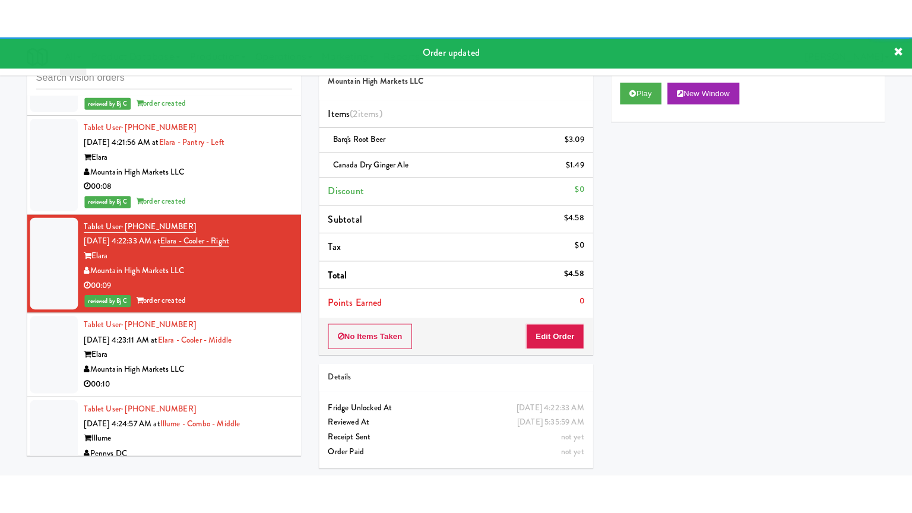
scroll to position [7200, 0]
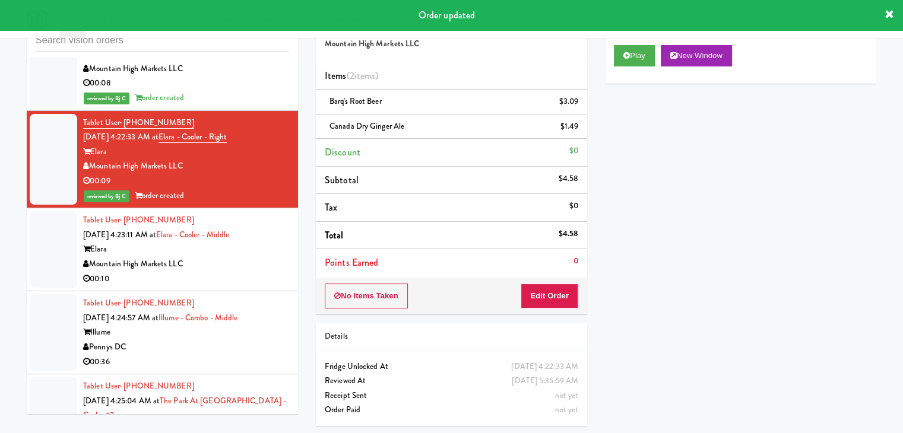
click at [262, 257] on div "Mountain High Markets LLC" at bounding box center [186, 264] width 206 height 15
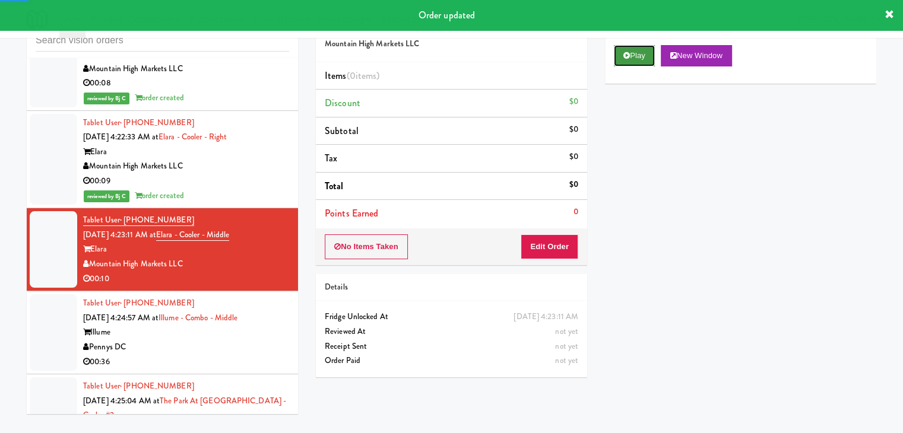
click at [636, 53] on button "Play" at bounding box center [634, 55] width 41 height 21
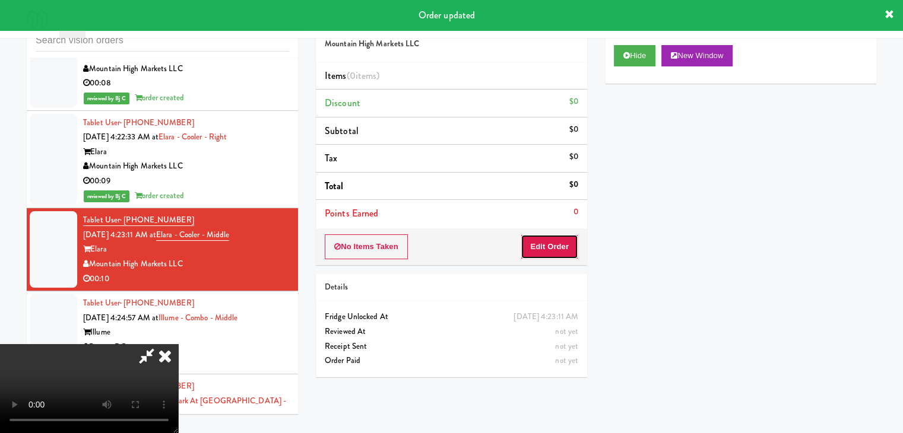
click at [569, 240] on button "Edit Order" at bounding box center [549, 246] width 58 height 25
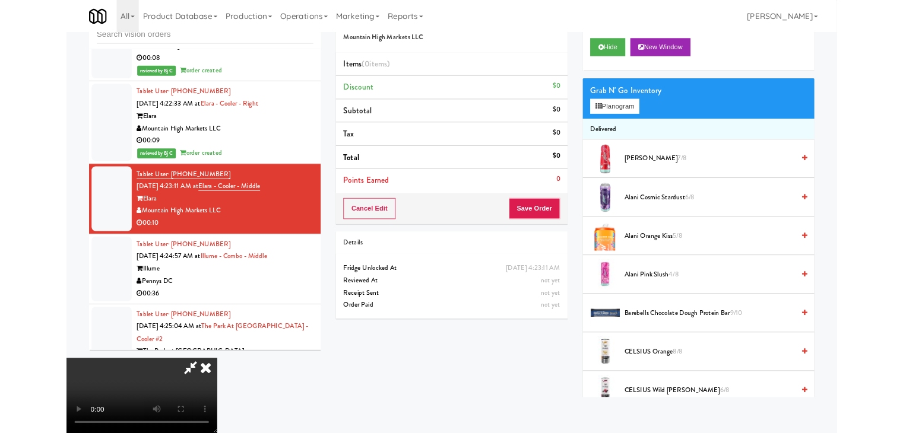
scroll to position [7156, 0]
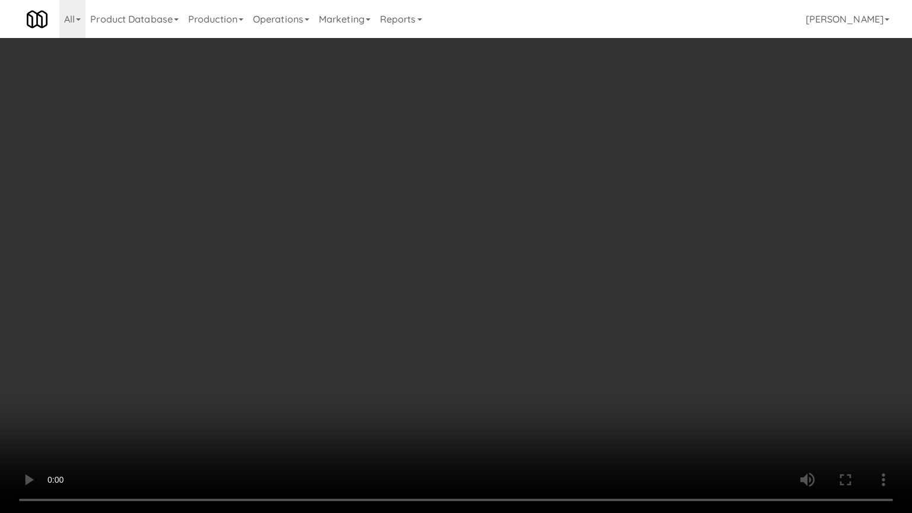
click at [527, 356] on video at bounding box center [456, 256] width 912 height 513
drag, startPoint x: 523, startPoint y: 356, endPoint x: 512, endPoint y: 363, distance: 12.5
click at [524, 357] on video at bounding box center [456, 256] width 912 height 513
click at [506, 366] on video at bounding box center [456, 256] width 912 height 513
click at [511, 368] on video at bounding box center [456, 256] width 912 height 513
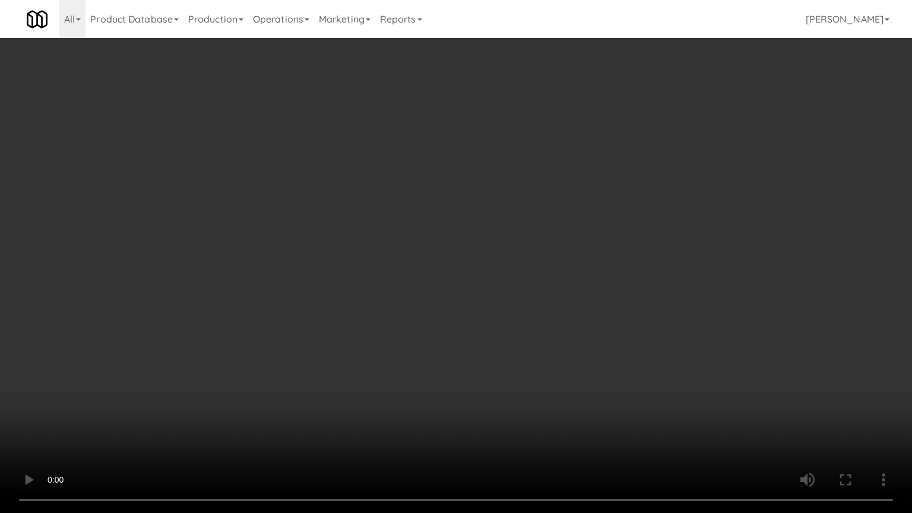
click at [510, 361] on video at bounding box center [456, 256] width 912 height 513
click at [509, 349] on video at bounding box center [456, 256] width 912 height 513
click at [513, 354] on video at bounding box center [456, 256] width 912 height 513
click at [513, 356] on video at bounding box center [456, 256] width 912 height 513
click at [513, 359] on video at bounding box center [456, 256] width 912 height 513
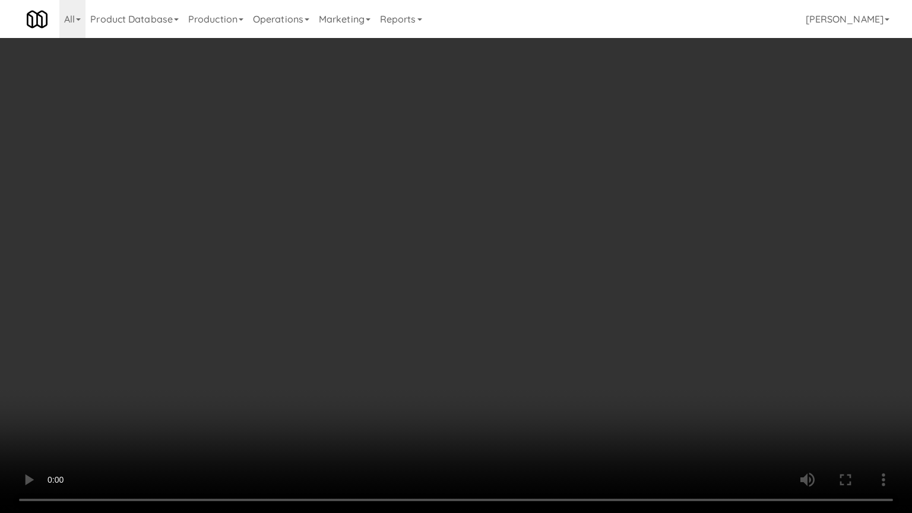
click at [513, 357] on video at bounding box center [456, 256] width 912 height 513
drag, startPoint x: 532, startPoint y: 385, endPoint x: 538, endPoint y: 386, distance: 6.6
click at [534, 386] on video at bounding box center [456, 256] width 912 height 513
click at [554, 357] on video at bounding box center [456, 256] width 912 height 513
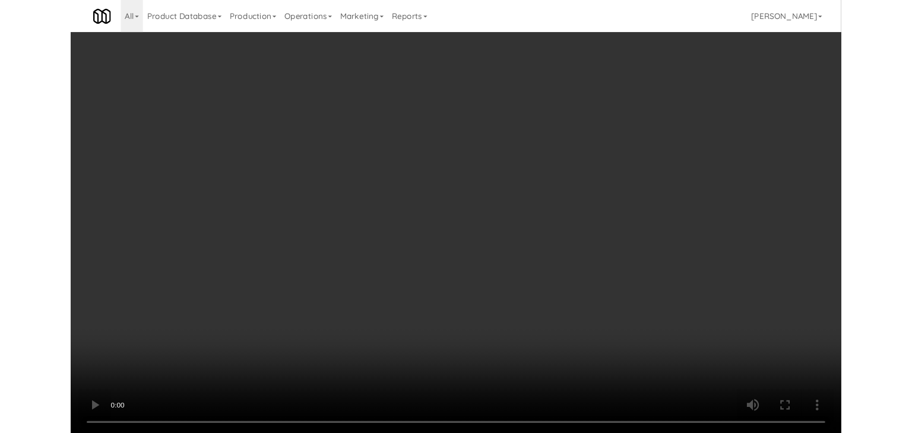
scroll to position [7200, 0]
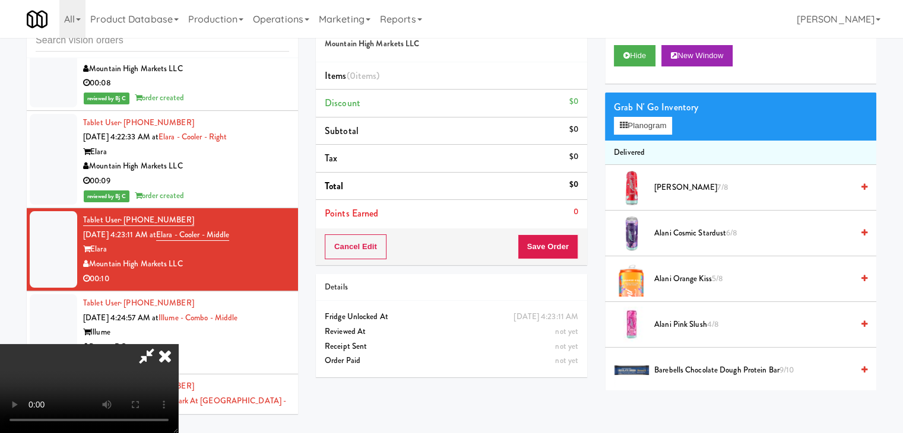
click at [178, 344] on video at bounding box center [89, 388] width 178 height 89
click at [630, 126] on button "Planogram" at bounding box center [643, 126] width 58 height 18
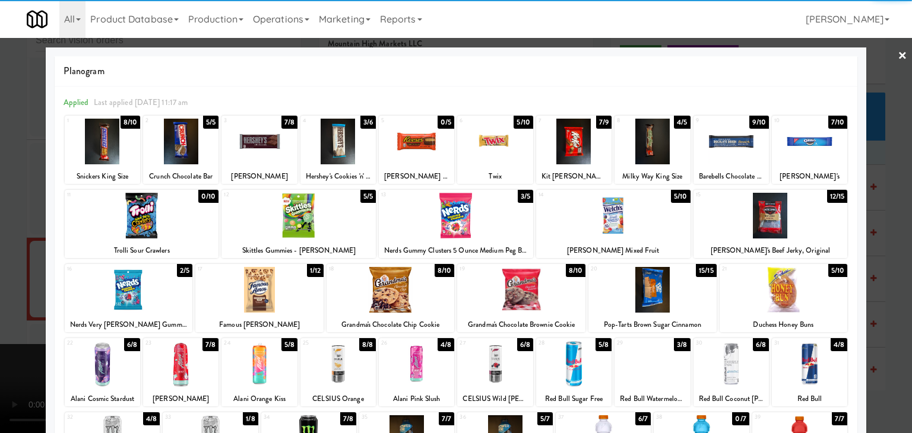
click at [607, 217] on div at bounding box center [613, 216] width 154 height 46
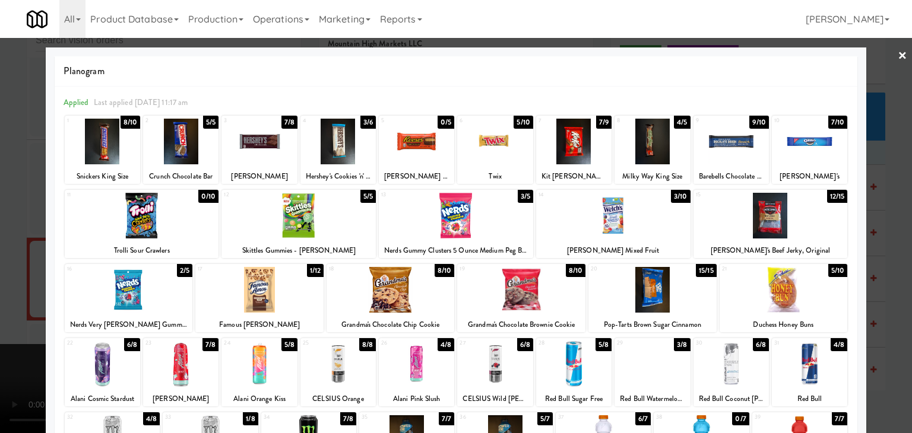
drag, startPoint x: 0, startPoint y: 243, endPoint x: 167, endPoint y: 236, distance: 166.9
click at [17, 239] on div at bounding box center [456, 216] width 912 height 433
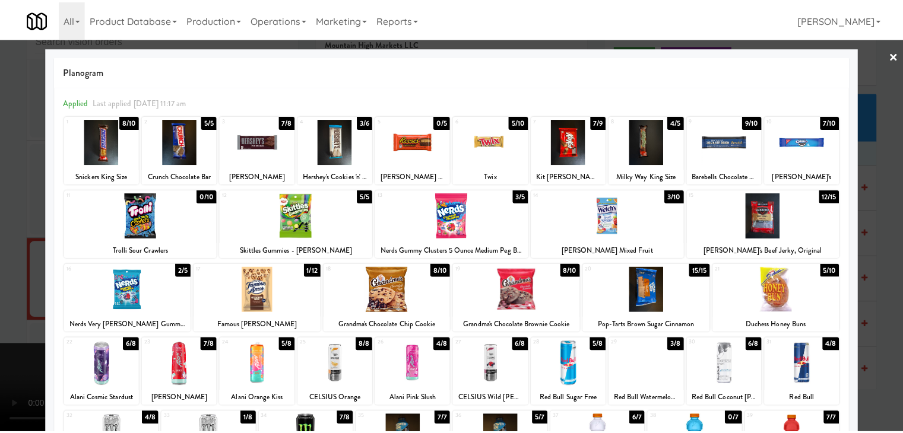
scroll to position [7200, 0]
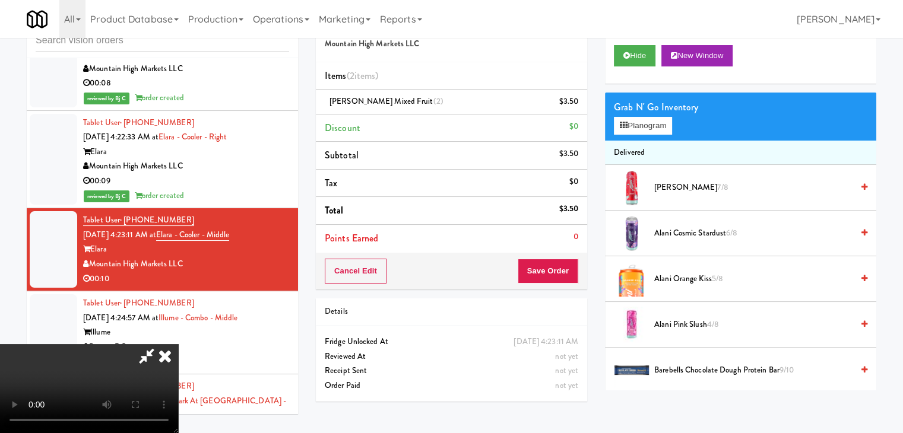
click at [178, 344] on video at bounding box center [89, 388] width 178 height 89
drag, startPoint x: 537, startPoint y: 266, endPoint x: 548, endPoint y: 269, distance: 12.1
click at [543, 268] on div "Order # 9735635 Mountain High Markets LLC Items (2 items ) Welch's Mixed Fruit …" at bounding box center [596, 208] width 560 height 406
click at [548, 269] on button "Save Order" at bounding box center [548, 271] width 61 height 25
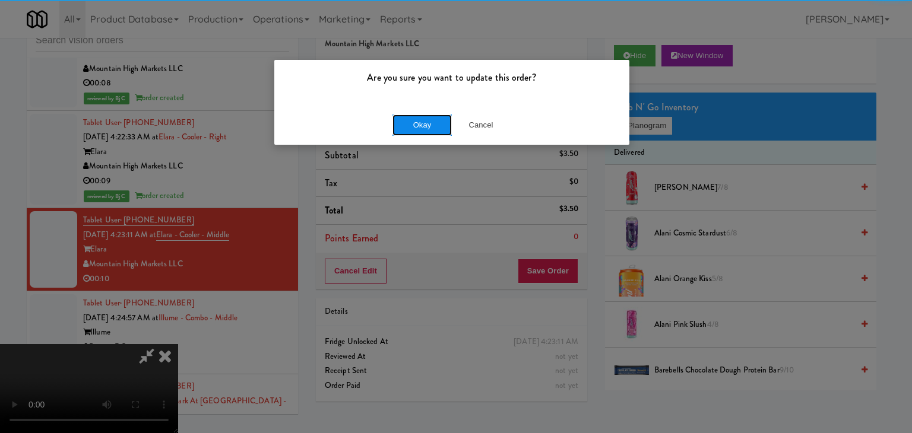
click at [432, 129] on button "Okay" at bounding box center [421, 125] width 59 height 21
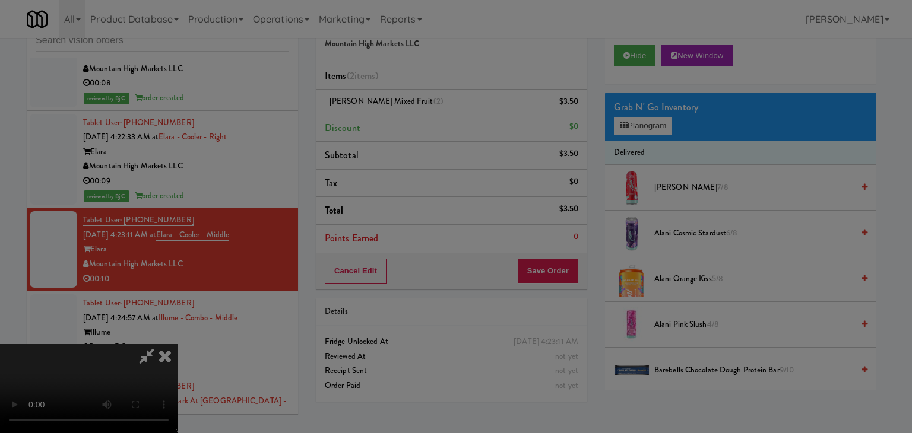
click at [432, 127] on body "Are you sure you want to update this order? Okay Cancel Okay Are you sure you w…" at bounding box center [456, 216] width 912 height 433
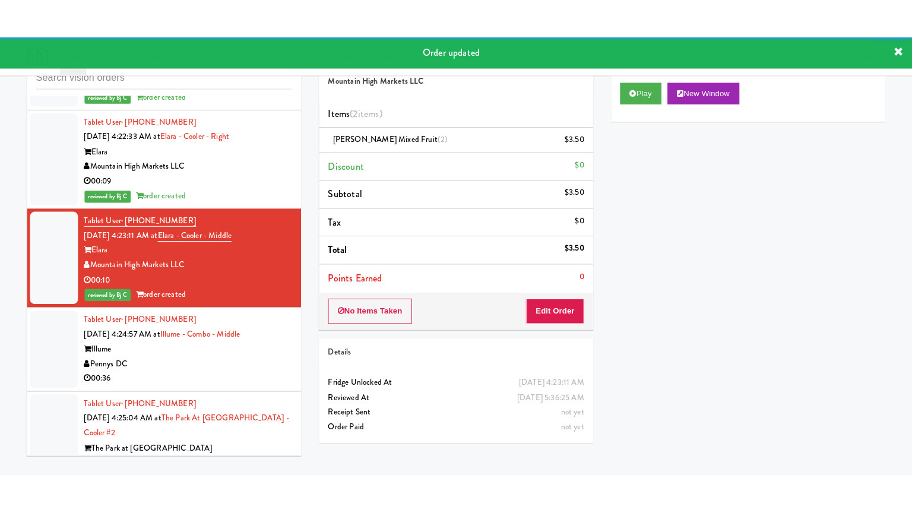
scroll to position [7259, 0]
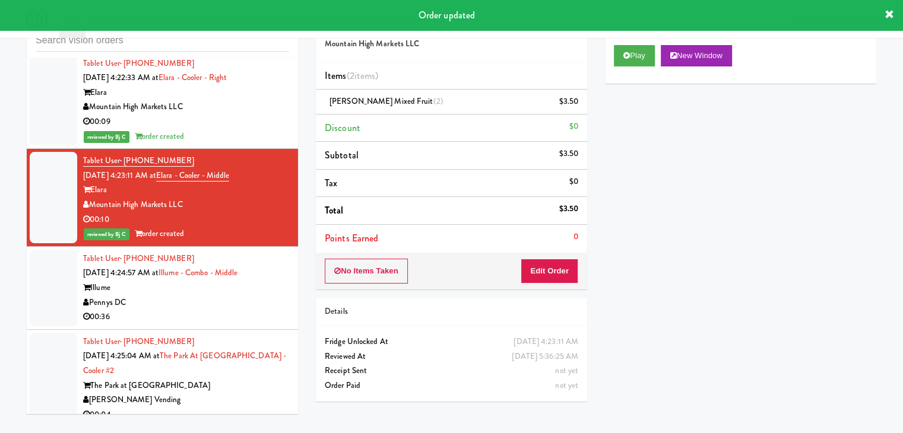
click at [240, 296] on div "Pennys DC" at bounding box center [186, 303] width 206 height 15
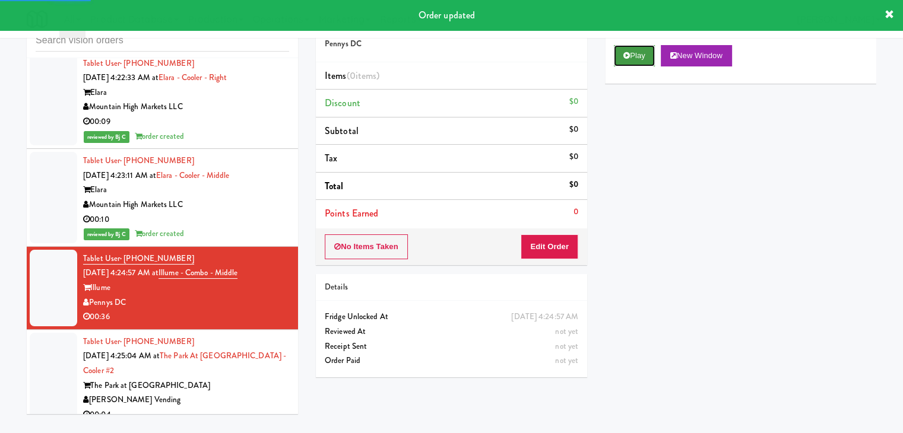
click at [623, 63] on button "Play" at bounding box center [634, 55] width 41 height 21
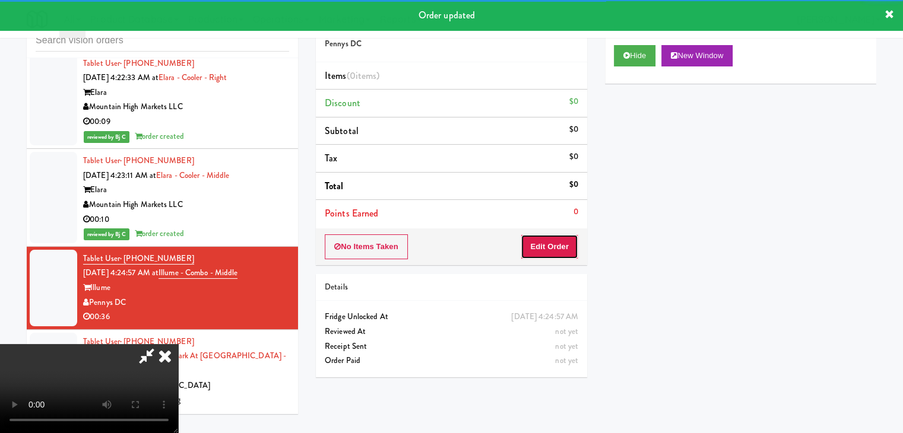
click at [554, 245] on button "Edit Order" at bounding box center [549, 246] width 58 height 25
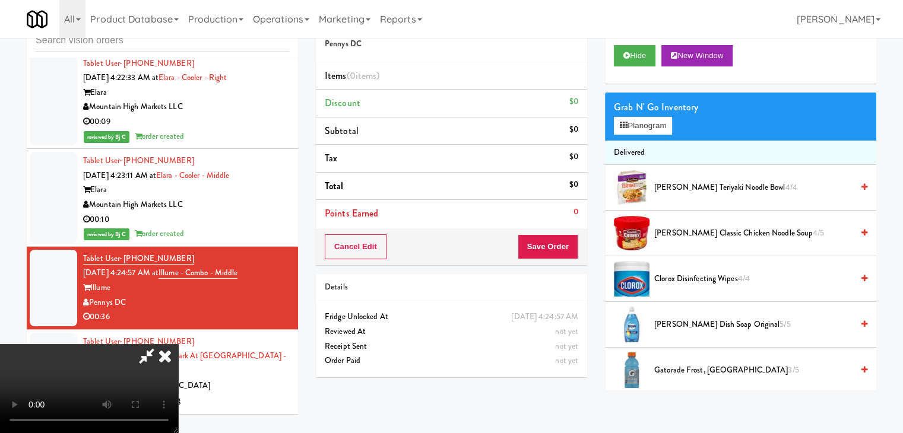
scroll to position [7216, 0]
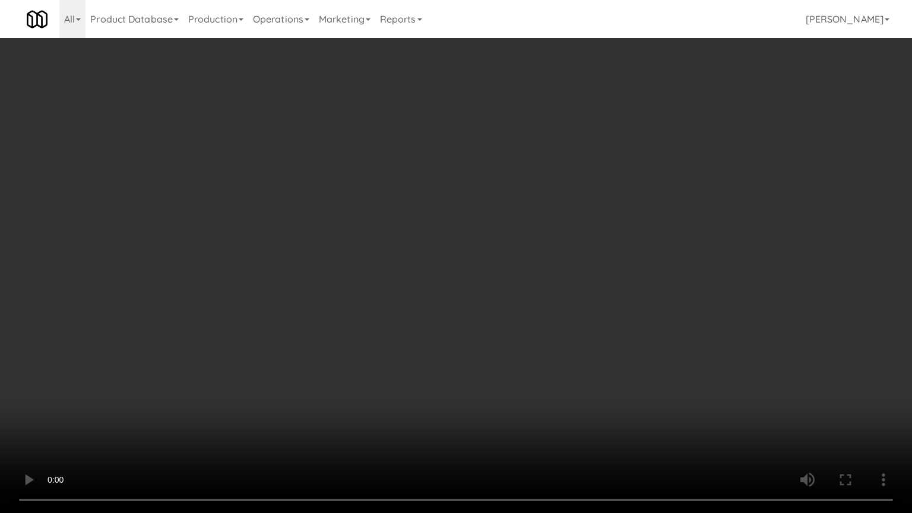
click at [526, 337] on video at bounding box center [456, 256] width 912 height 513
click at [525, 339] on video at bounding box center [456, 256] width 912 height 513
click at [529, 327] on video at bounding box center [456, 256] width 912 height 513
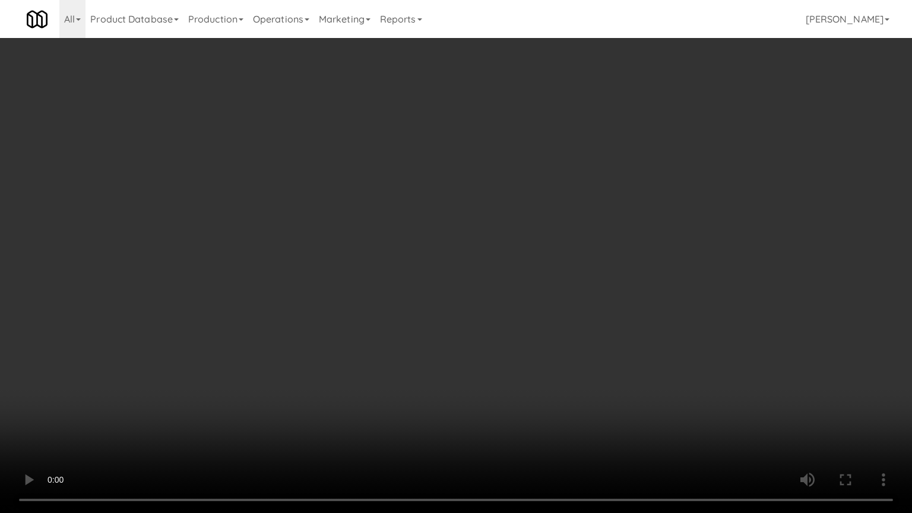
click at [528, 326] on video at bounding box center [456, 256] width 912 height 513
drag, startPoint x: 528, startPoint y: 326, endPoint x: 586, endPoint y: 215, distance: 125.6
click at [529, 324] on video at bounding box center [456, 256] width 912 height 513
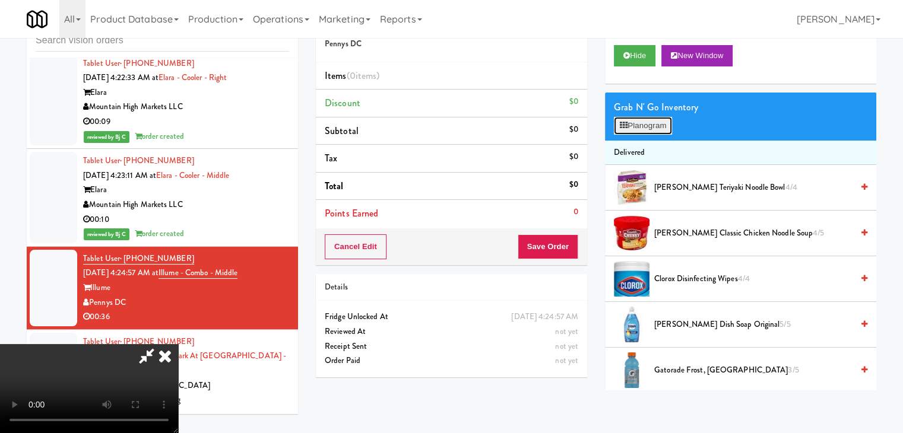
click at [646, 126] on button "Planogram" at bounding box center [643, 126] width 58 height 18
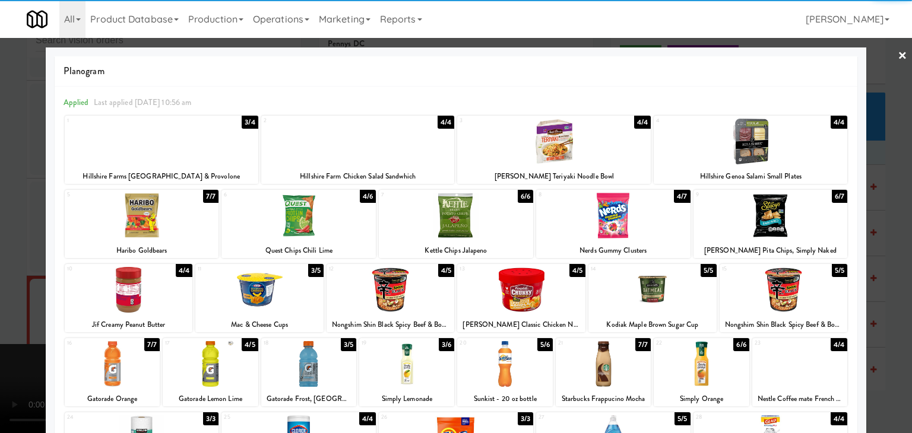
click at [374, 288] on div at bounding box center [390, 290] width 128 height 46
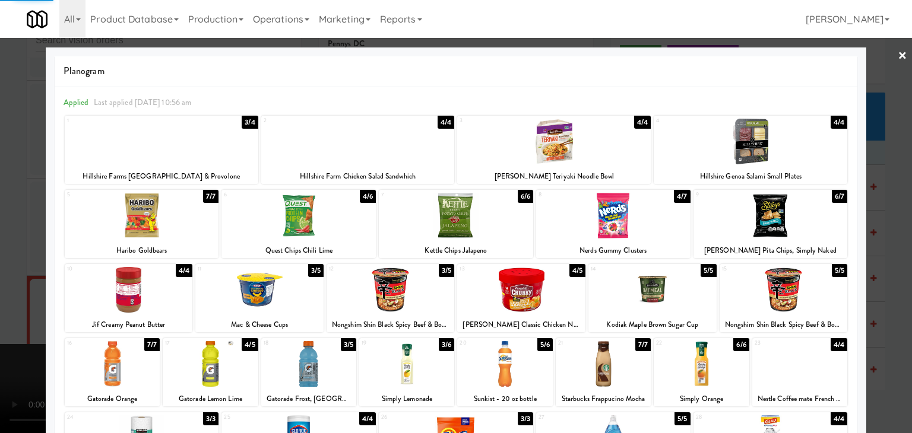
drag, startPoint x: 2, startPoint y: 281, endPoint x: 113, endPoint y: 276, distance: 111.1
click at [5, 279] on div at bounding box center [456, 216] width 912 height 433
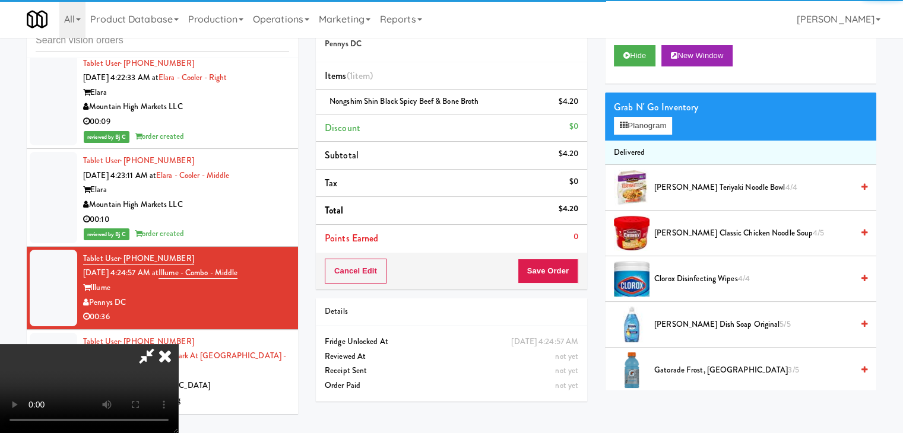
click at [178, 344] on video at bounding box center [89, 388] width 178 height 89
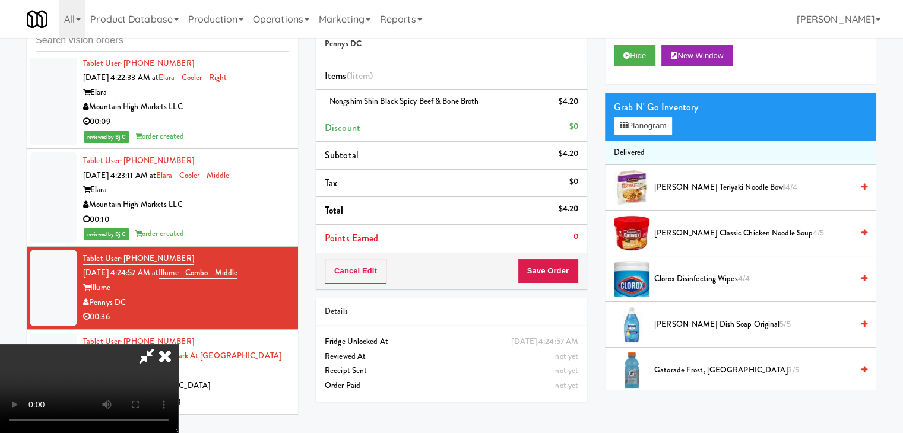
click at [178, 344] on video at bounding box center [89, 388] width 178 height 89
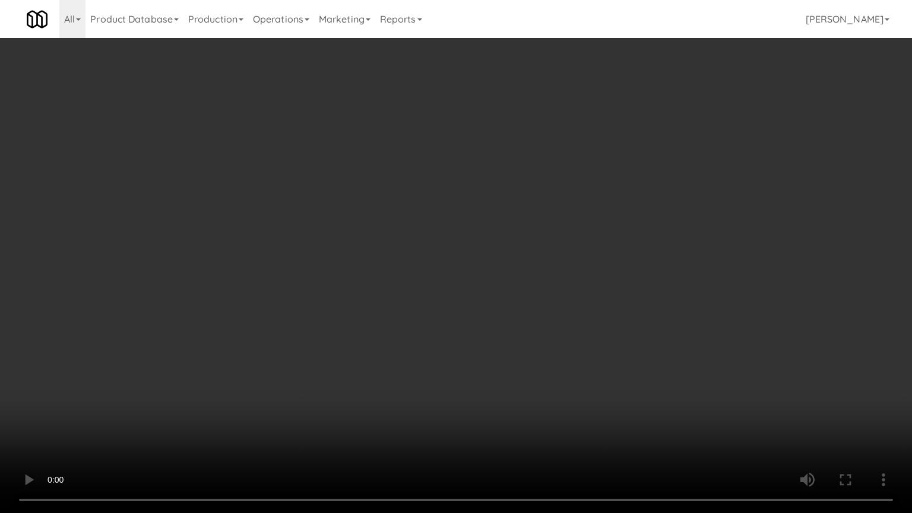
click at [477, 337] on video at bounding box center [456, 256] width 912 height 513
click at [483, 332] on video at bounding box center [456, 256] width 912 height 513
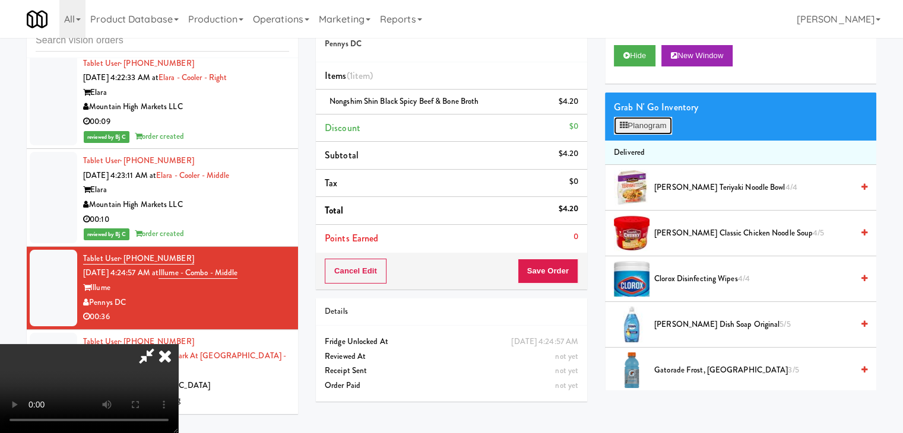
click at [645, 129] on button "Planogram" at bounding box center [643, 126] width 58 height 18
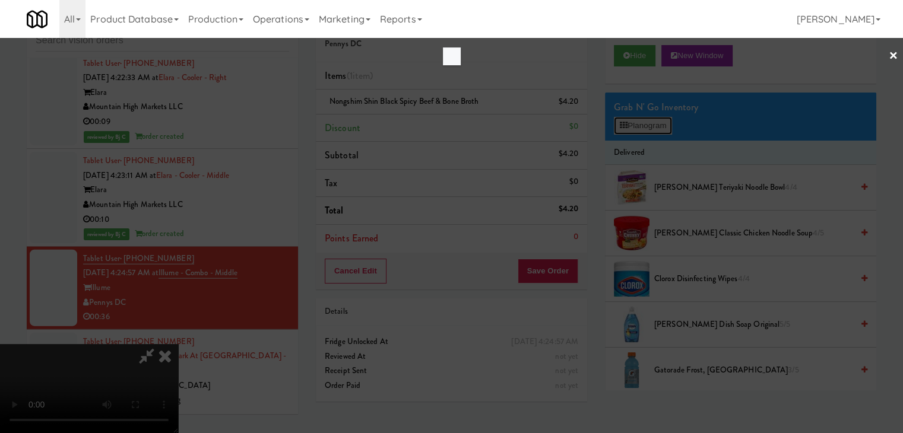
scroll to position [7216, 0]
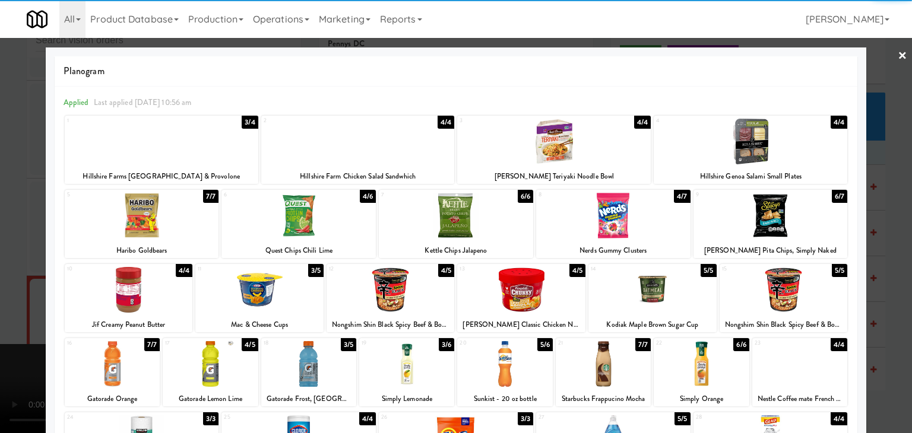
click at [611, 212] on div at bounding box center [613, 216] width 154 height 46
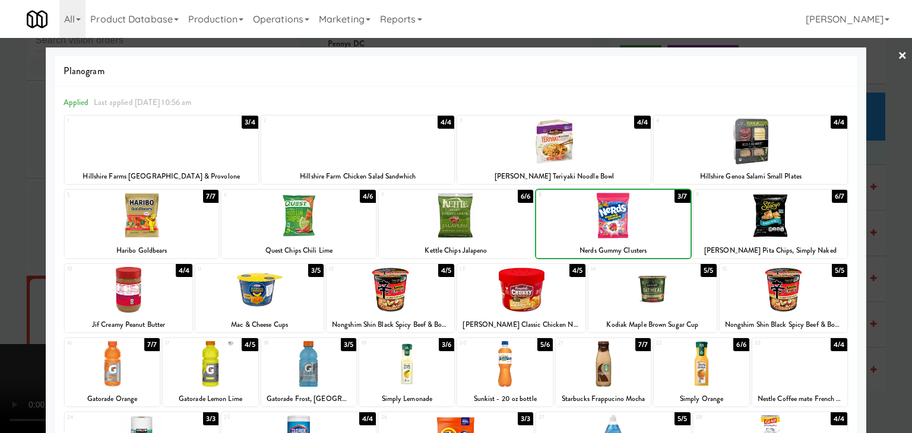
drag, startPoint x: 1, startPoint y: 214, endPoint x: 149, endPoint y: 214, distance: 148.4
click at [20, 213] on div at bounding box center [456, 216] width 912 height 433
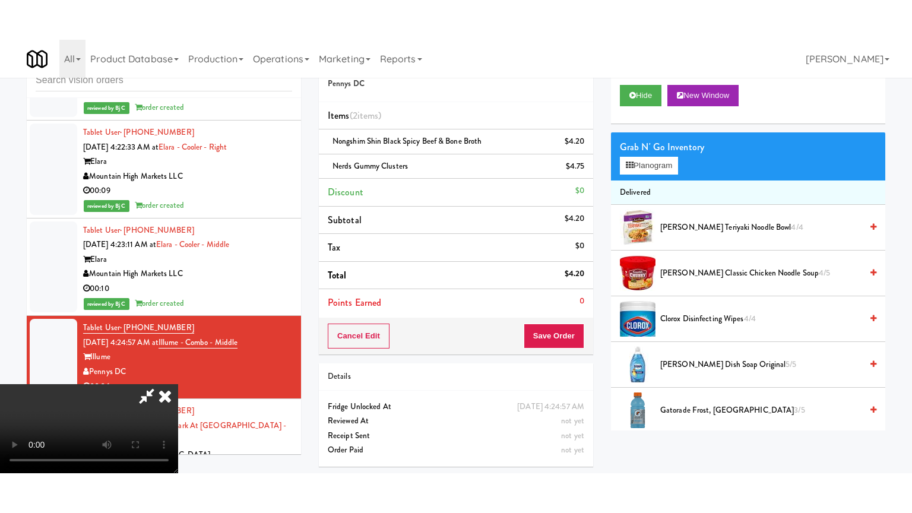
scroll to position [7259, 0]
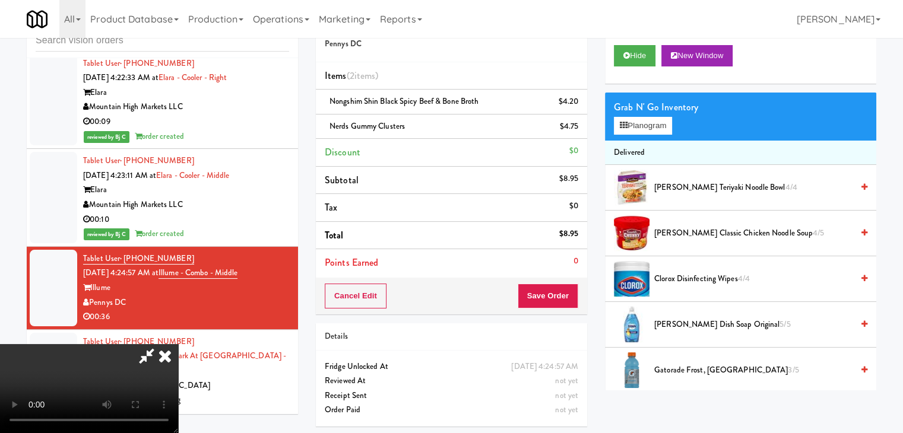
click at [178, 344] on video at bounding box center [89, 388] width 178 height 89
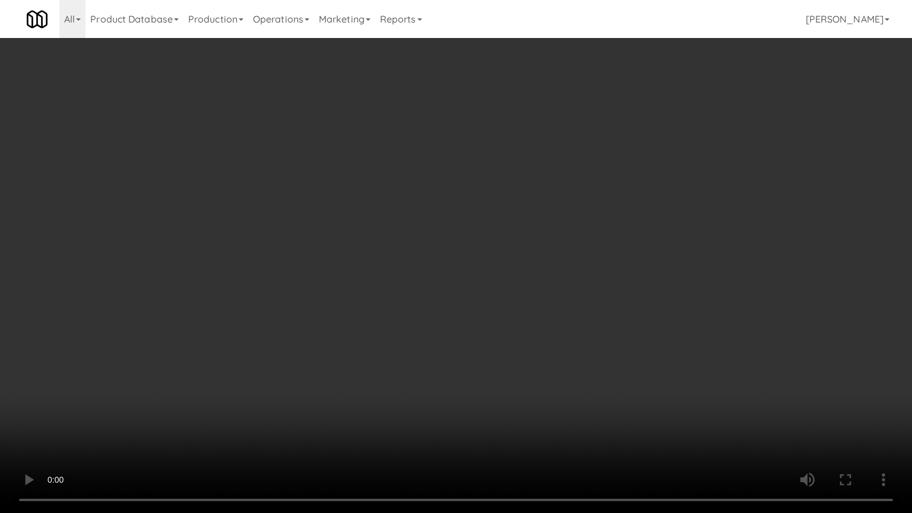
click at [471, 316] on video at bounding box center [456, 256] width 912 height 513
click at [471, 317] on video at bounding box center [456, 256] width 912 height 513
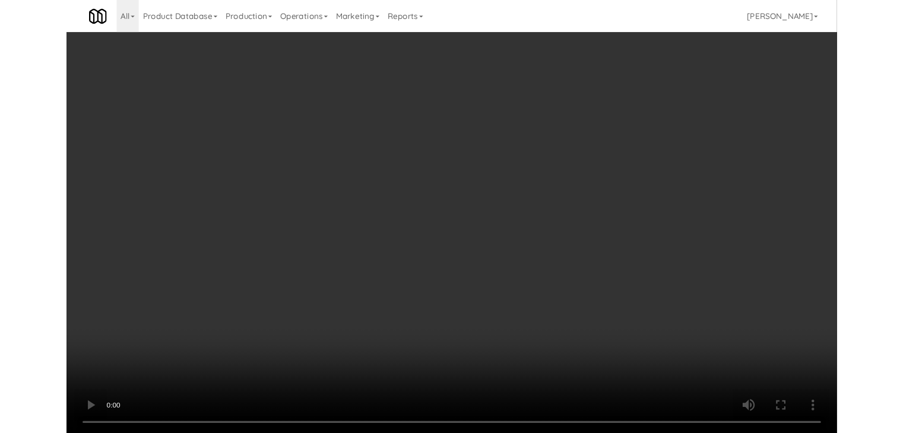
scroll to position [7259, 0]
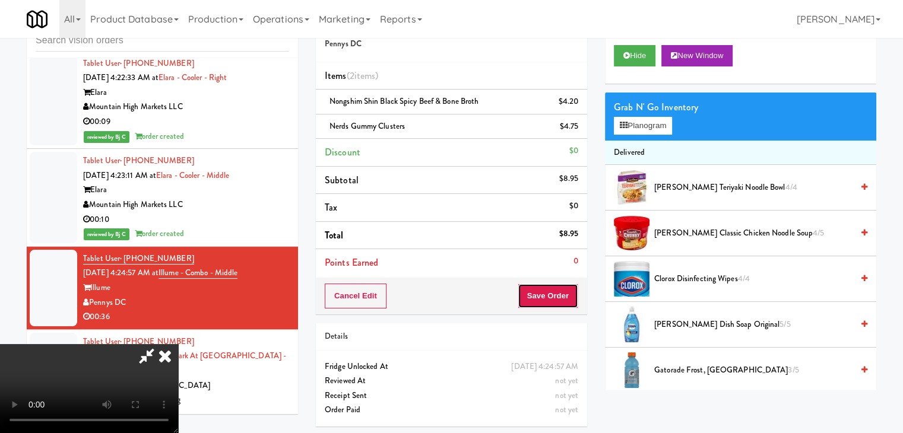
click at [564, 290] on button "Save Order" at bounding box center [548, 296] width 61 height 25
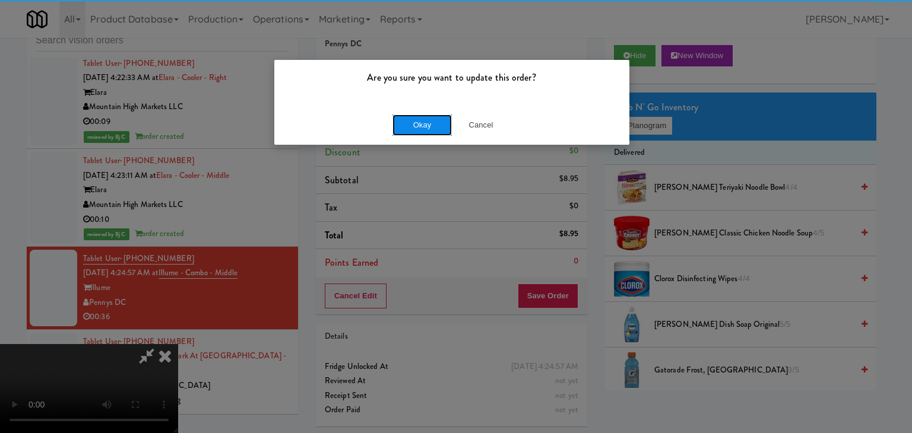
click at [424, 128] on button "Okay" at bounding box center [421, 125] width 59 height 21
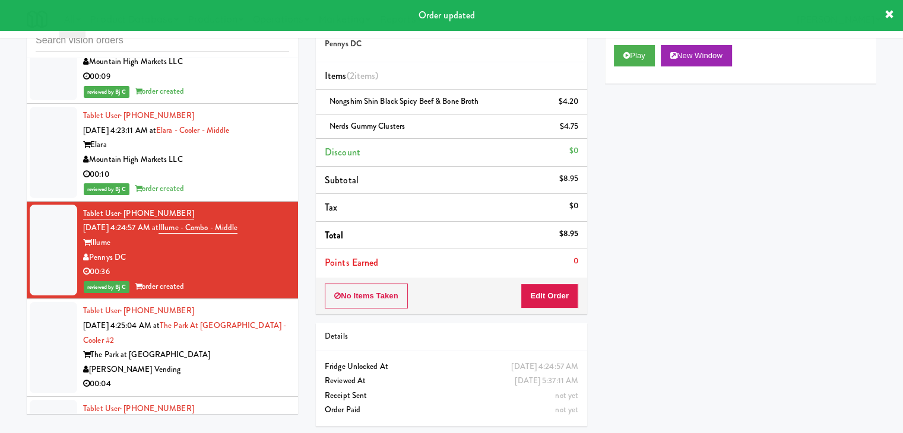
scroll to position [7378, 0]
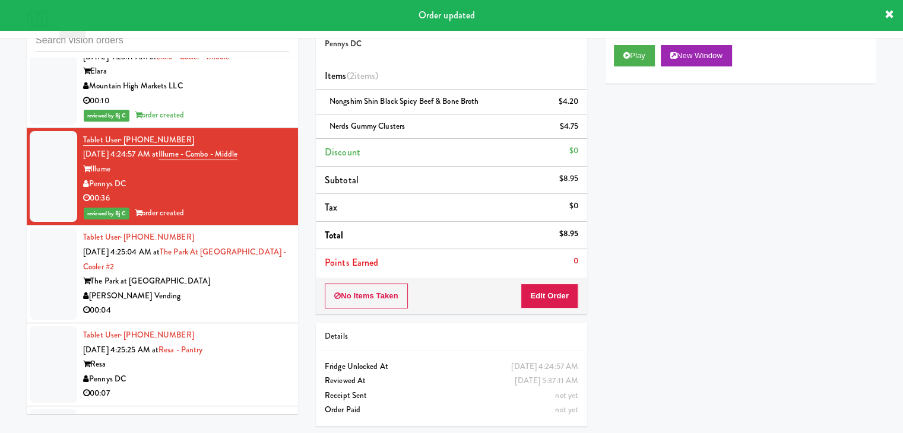
click at [252, 303] on div "00:04" at bounding box center [186, 310] width 206 height 15
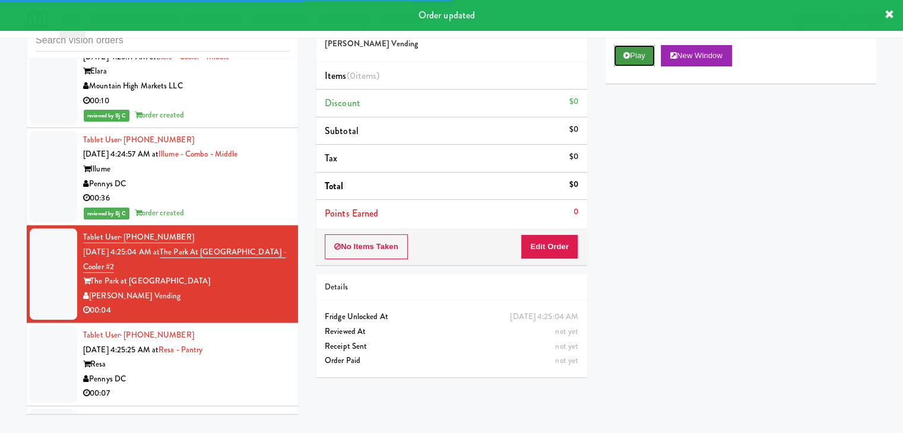
drag, startPoint x: 648, startPoint y: 59, endPoint x: 643, endPoint y: 65, distance: 7.1
click at [647, 59] on button "Play" at bounding box center [634, 55] width 41 height 21
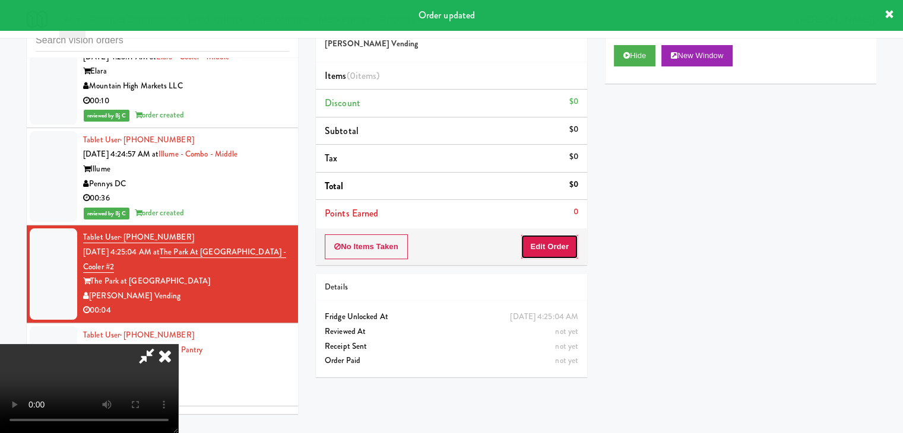
click at [553, 247] on button "Edit Order" at bounding box center [549, 246] width 58 height 25
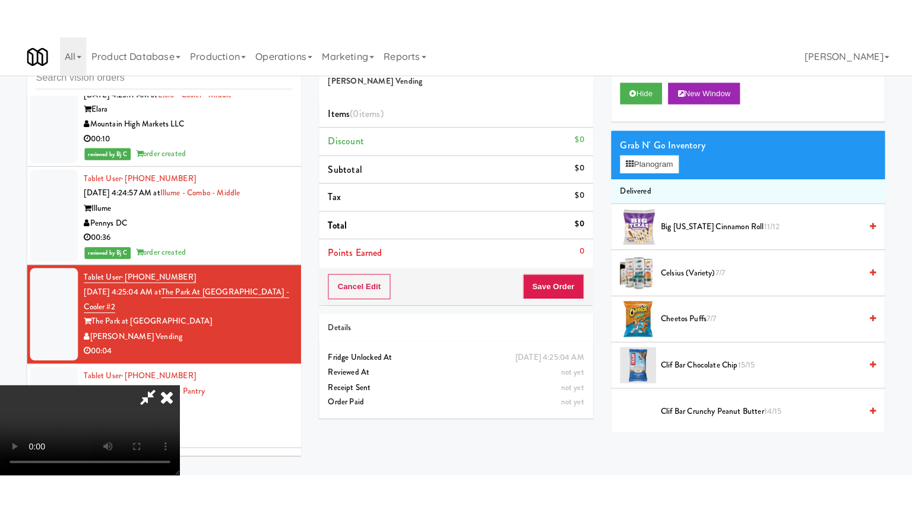
scroll to position [167, 0]
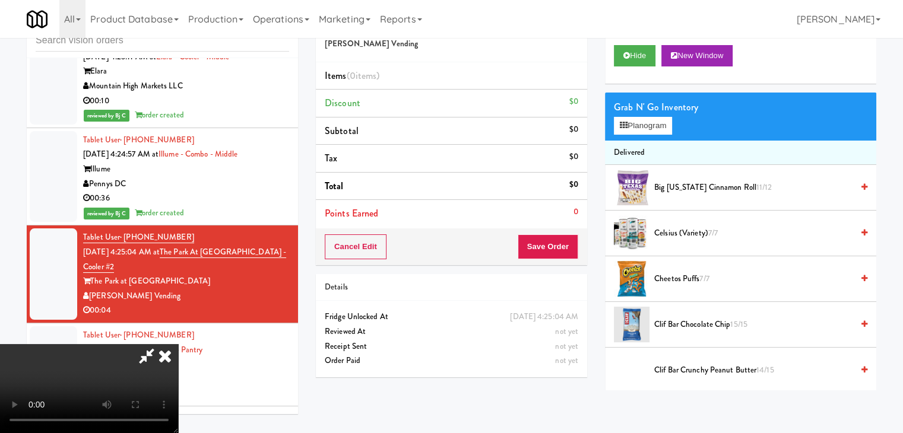
click at [178, 344] on video at bounding box center [89, 388] width 178 height 89
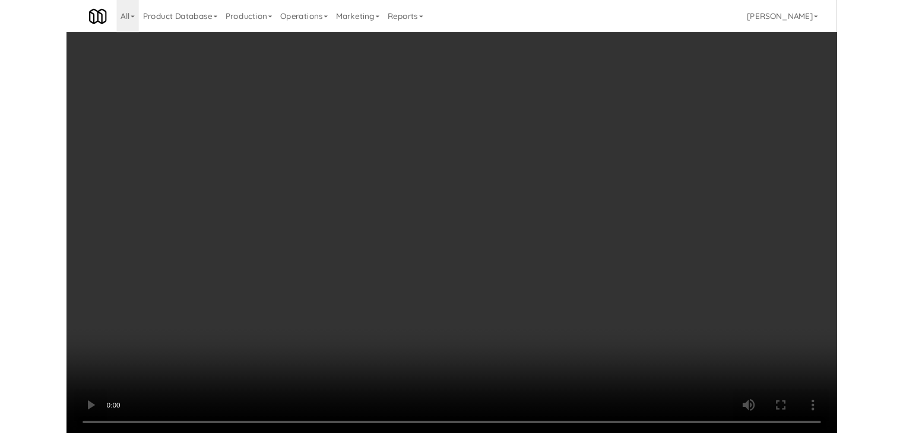
scroll to position [7334, 0]
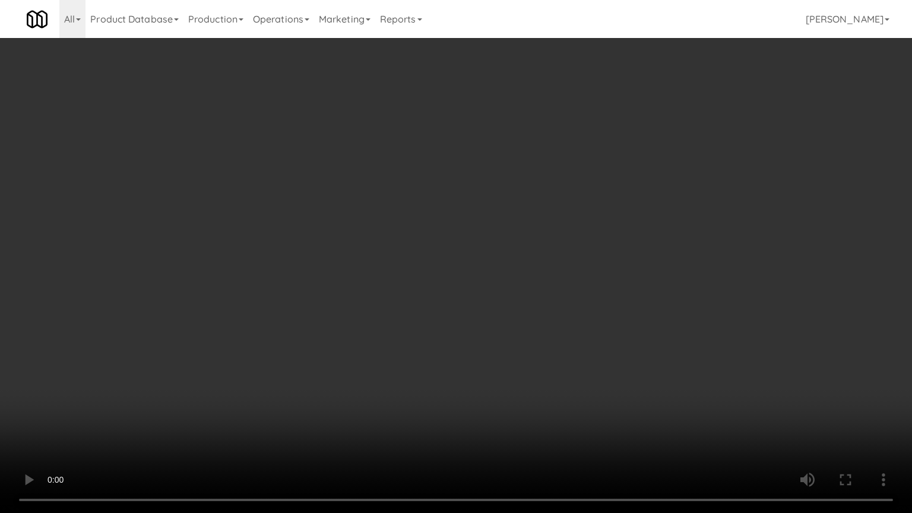
click at [493, 338] on video at bounding box center [456, 256] width 912 height 513
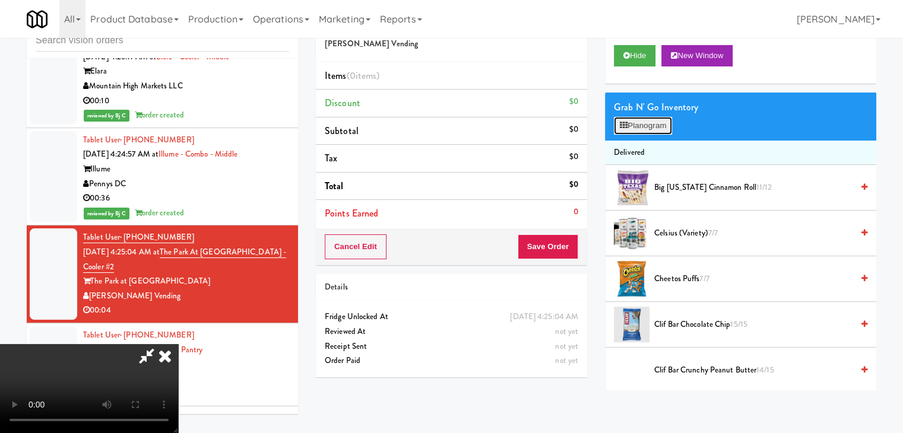
click at [660, 132] on button "Planogram" at bounding box center [643, 126] width 58 height 18
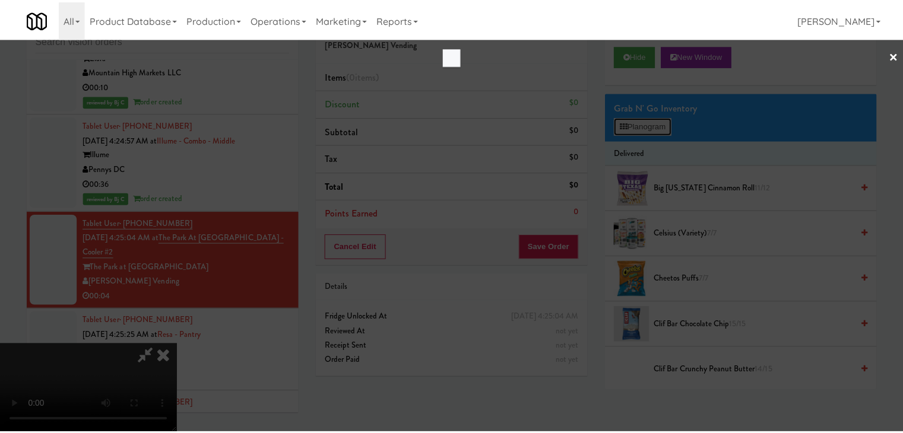
scroll to position [7334, 0]
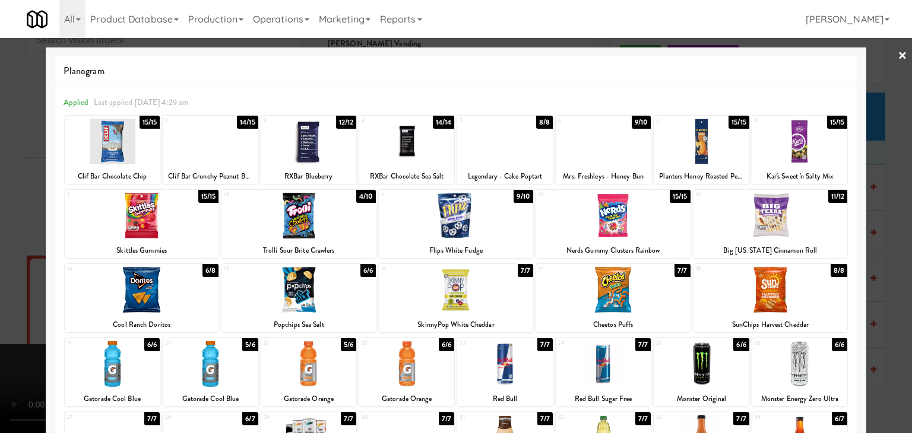
click at [586, 148] on div at bounding box center [602, 142] width 95 height 46
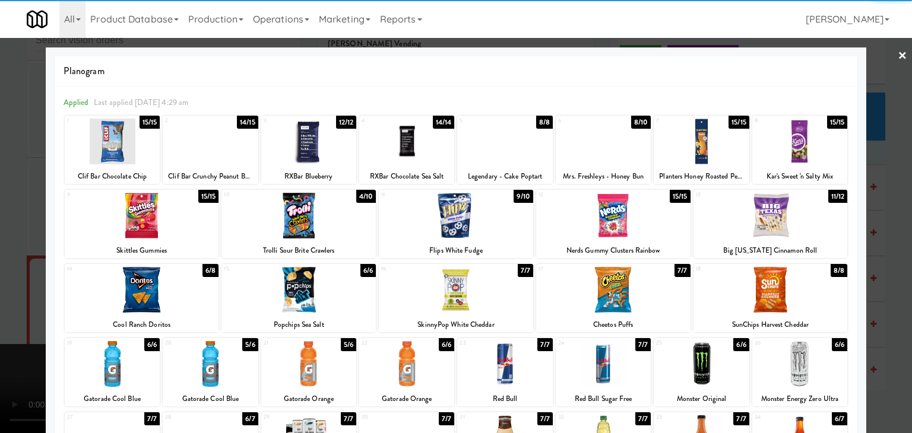
click at [6, 187] on div at bounding box center [456, 216] width 912 height 433
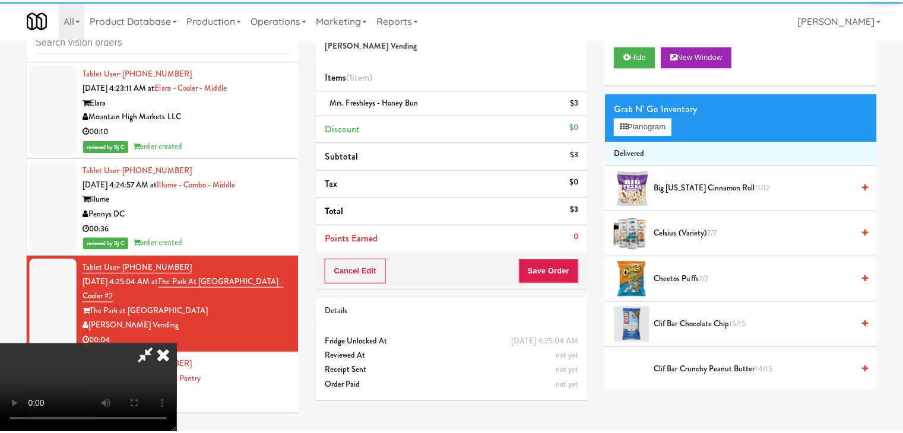
scroll to position [7378, 0]
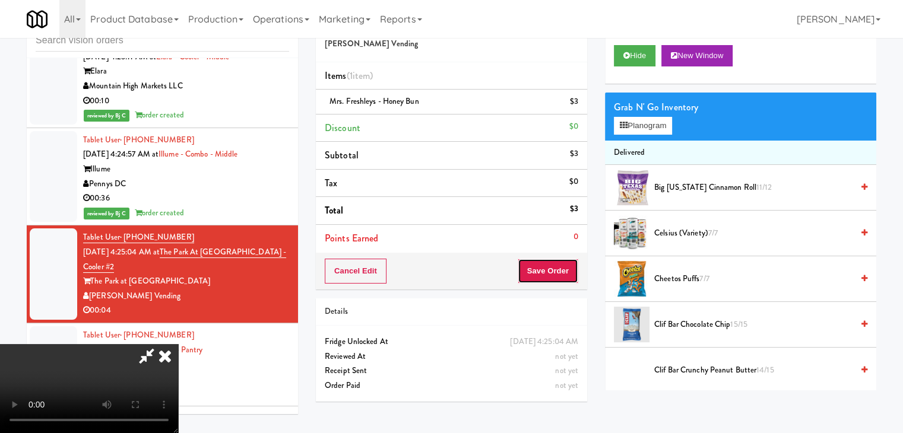
click at [566, 271] on button "Save Order" at bounding box center [548, 271] width 61 height 25
click at [563, 270] on button "Save Order" at bounding box center [548, 271] width 61 height 25
click at [563, 269] on body "Are you sure you want to update this order? Okay Cancel Okay Are you sure you w…" at bounding box center [451, 216] width 903 height 433
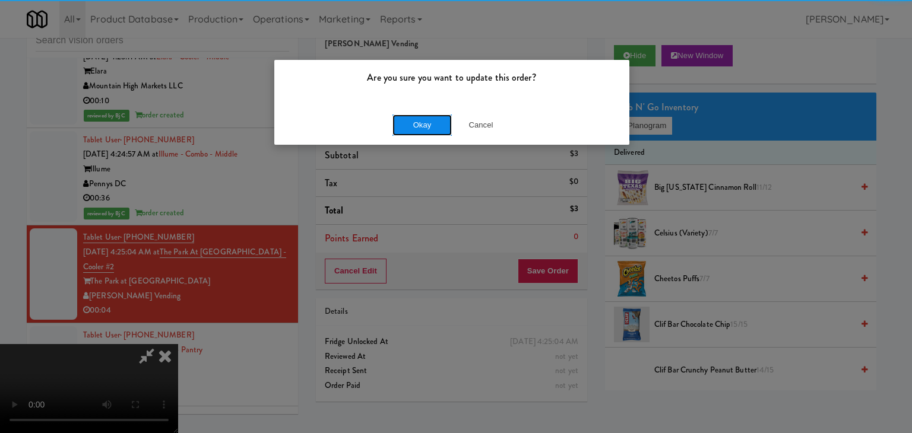
click at [440, 134] on button "Okay" at bounding box center [421, 125] width 59 height 21
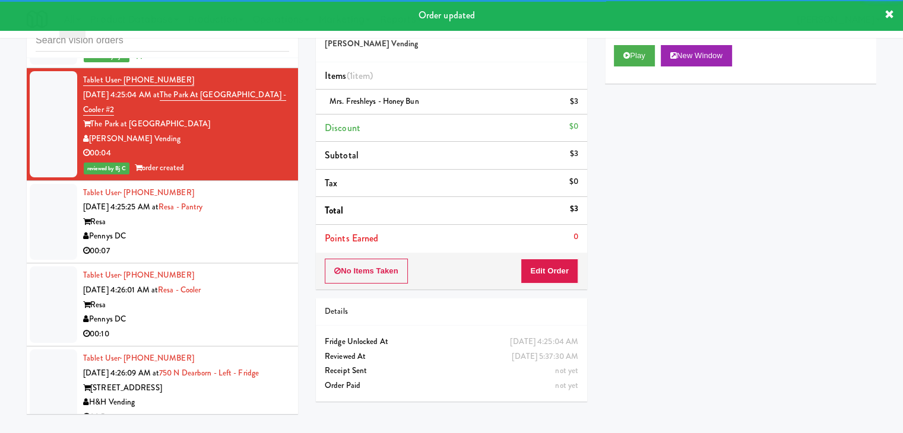
scroll to position [7556, 0]
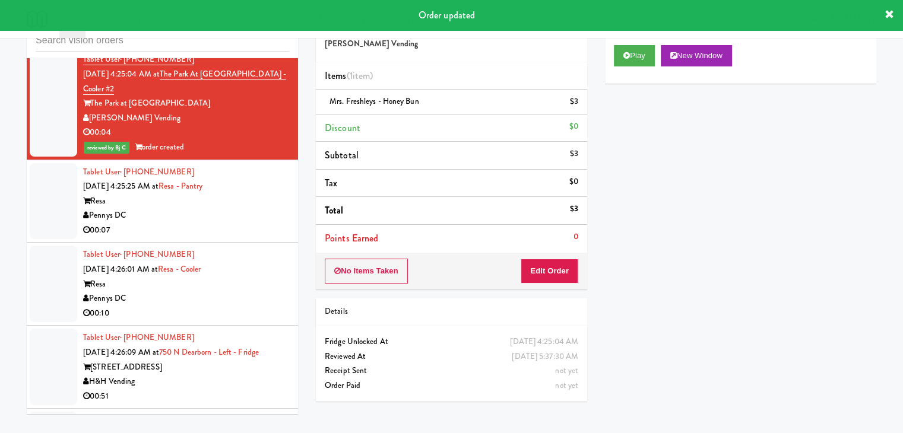
click at [240, 208] on div "Pennys DC" at bounding box center [186, 215] width 206 height 15
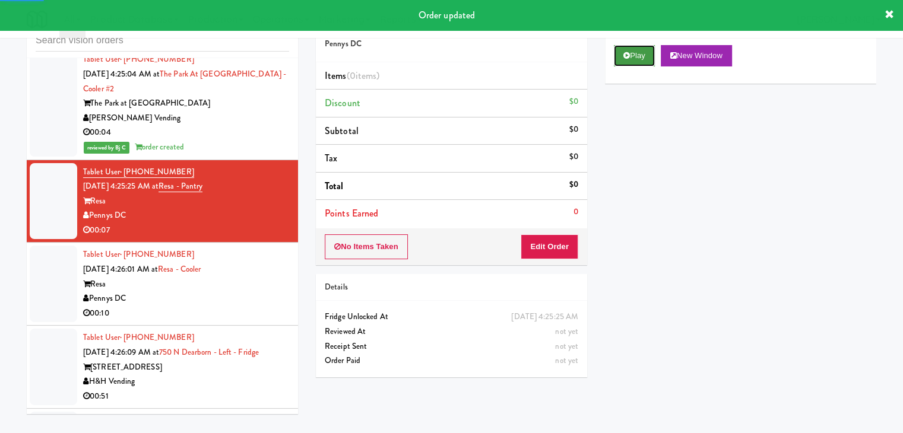
click at [640, 57] on button "Play" at bounding box center [634, 55] width 41 height 21
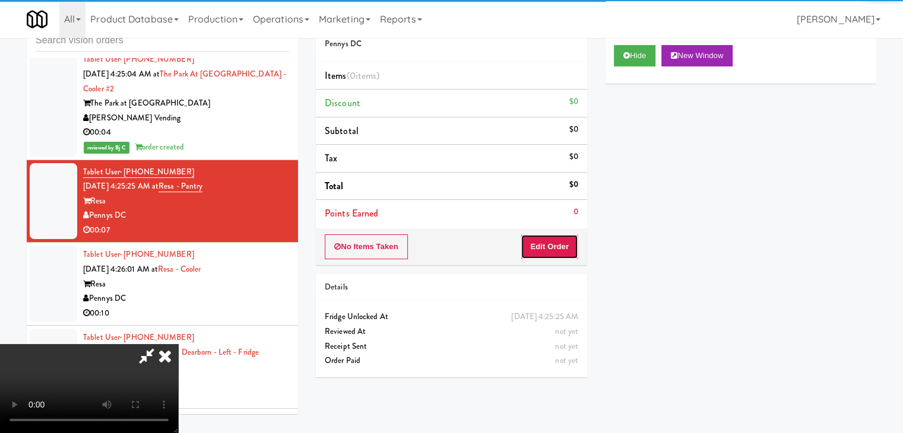
click at [561, 237] on button "Edit Order" at bounding box center [549, 246] width 58 height 25
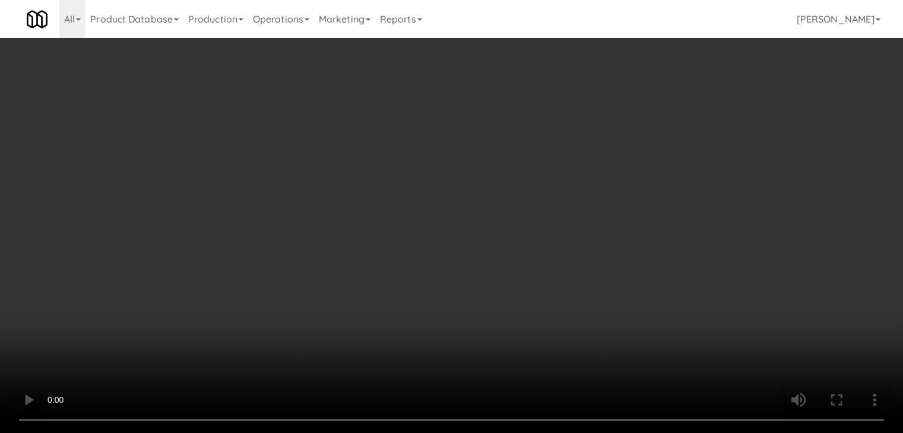
scroll to position [7512, 0]
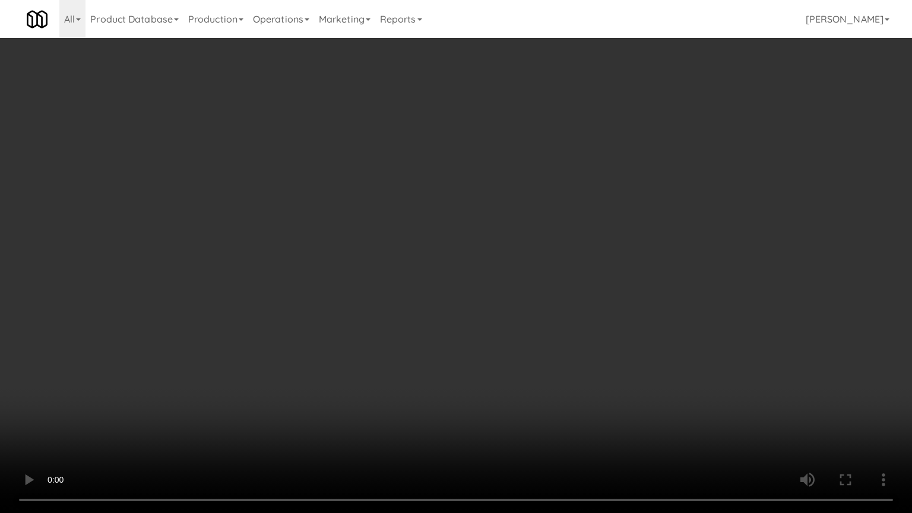
click at [532, 332] on video at bounding box center [456, 256] width 912 height 513
click at [462, 354] on video at bounding box center [456, 256] width 912 height 513
click at [485, 345] on video at bounding box center [456, 256] width 912 height 513
click at [497, 343] on video at bounding box center [456, 256] width 912 height 513
click at [518, 345] on video at bounding box center [456, 256] width 912 height 513
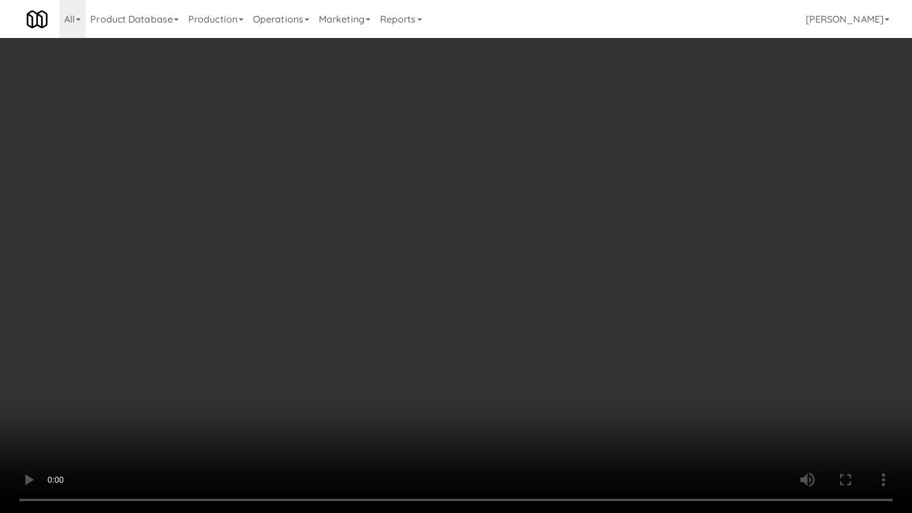
click at [569, 379] on video at bounding box center [456, 256] width 912 height 513
click at [571, 378] on video at bounding box center [456, 256] width 912 height 513
click at [570, 378] on video at bounding box center [456, 256] width 912 height 513
click at [510, 359] on video at bounding box center [456, 256] width 912 height 513
click at [511, 357] on video at bounding box center [456, 256] width 912 height 513
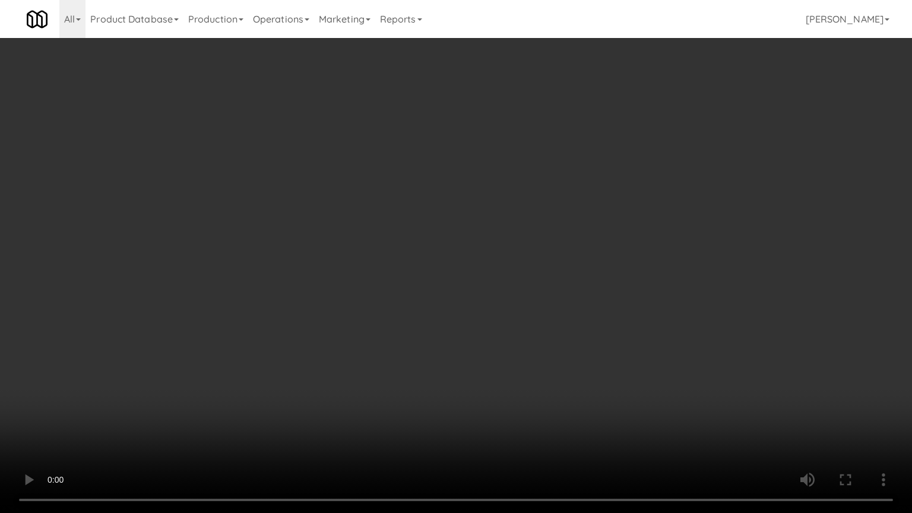
click at [512, 345] on video at bounding box center [456, 256] width 912 height 513
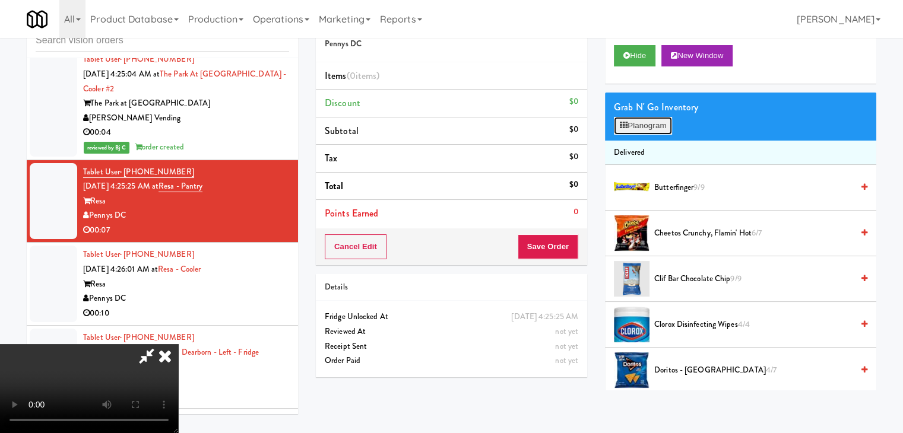
click at [650, 128] on button "Planogram" at bounding box center [643, 126] width 58 height 18
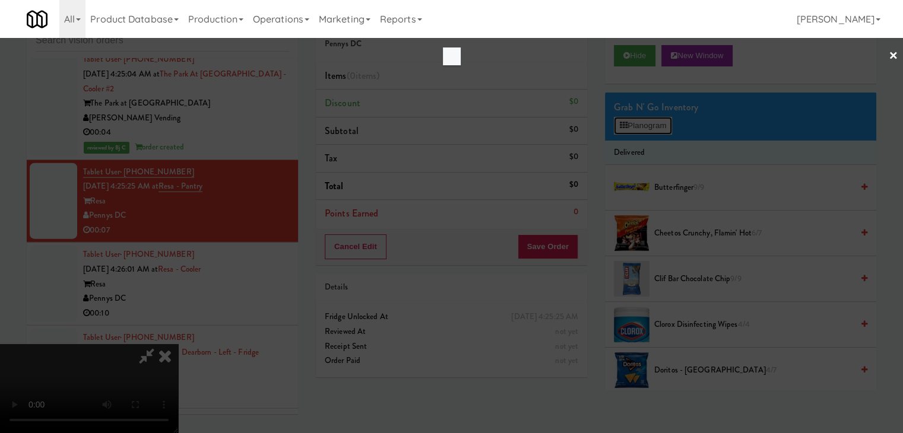
scroll to position [7512, 0]
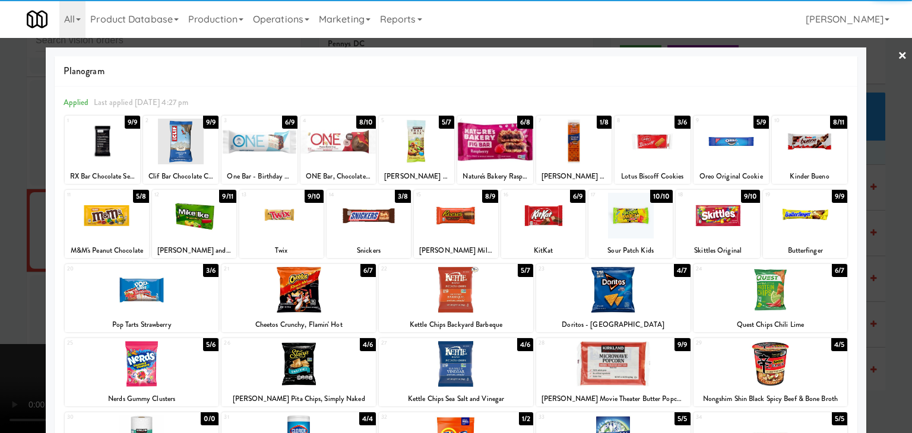
click at [646, 137] on div at bounding box center [651, 142] width 75 height 46
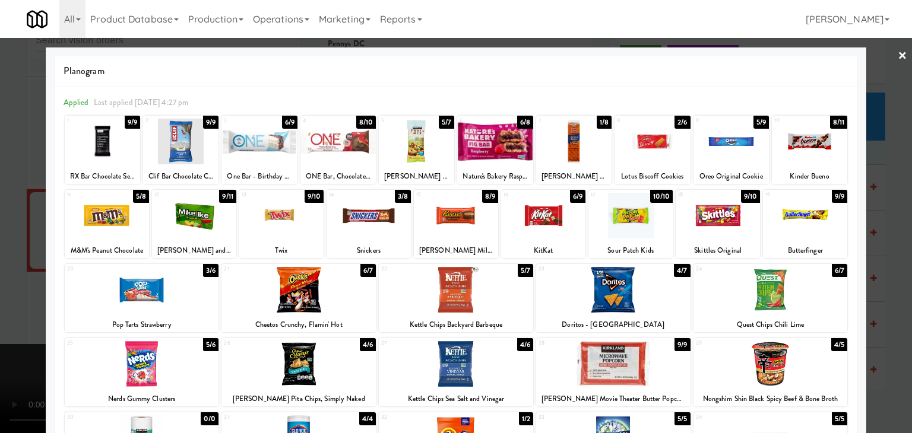
click at [180, 290] on div at bounding box center [142, 290] width 154 height 46
click at [0, 275] on div at bounding box center [456, 216] width 912 height 433
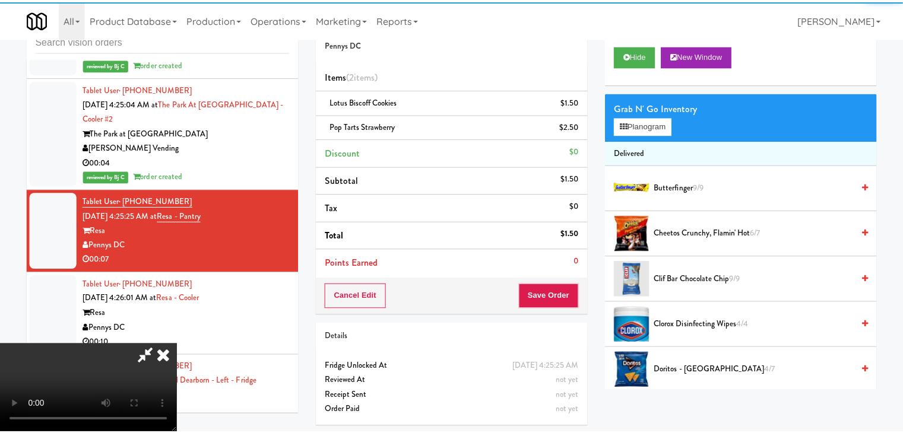
scroll to position [7556, 0]
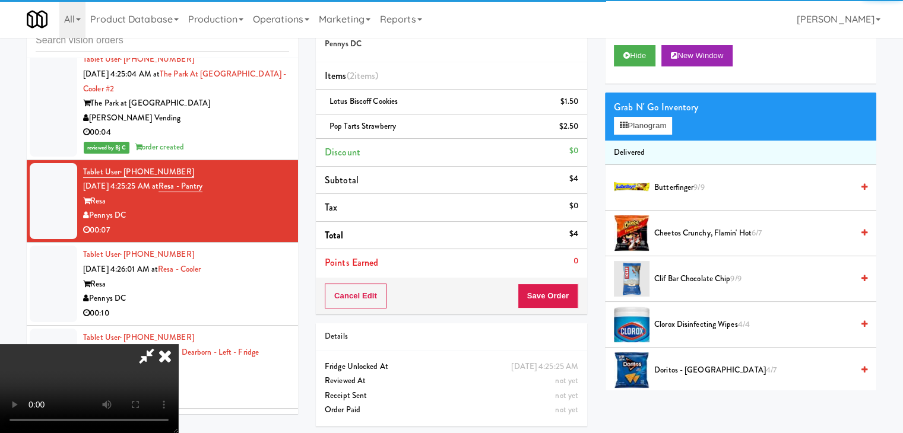
click at [178, 344] on video at bounding box center [89, 388] width 178 height 89
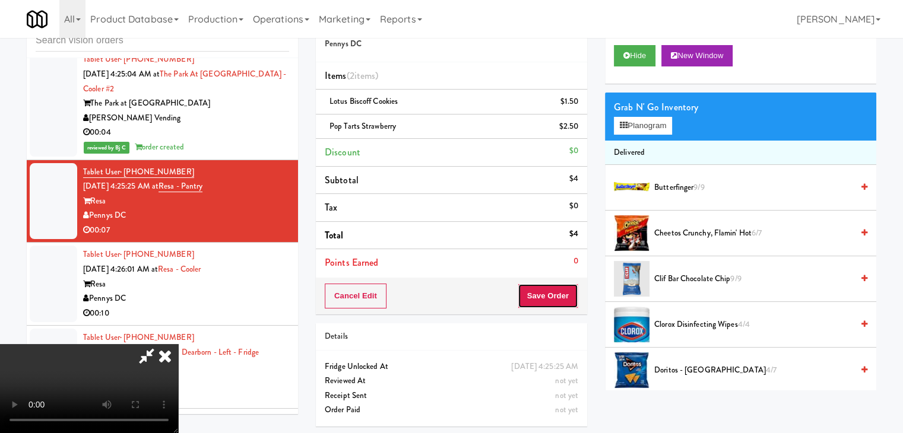
click at [564, 300] on button "Save Order" at bounding box center [548, 296] width 61 height 25
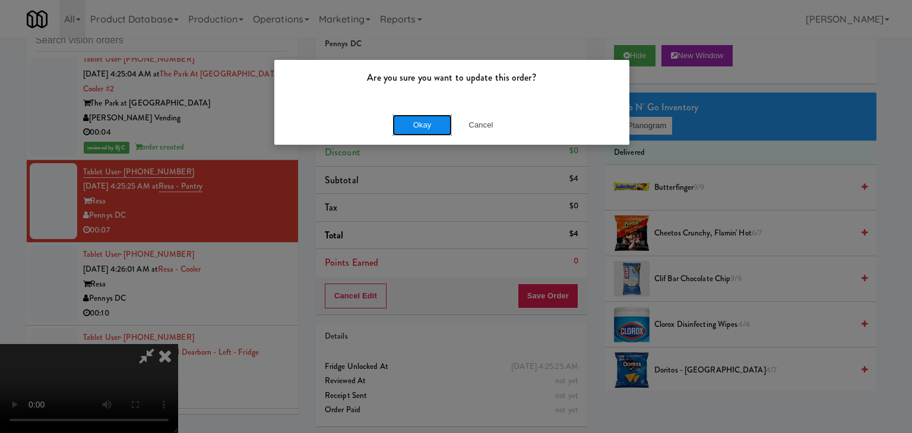
click at [427, 131] on button "Okay" at bounding box center [421, 125] width 59 height 21
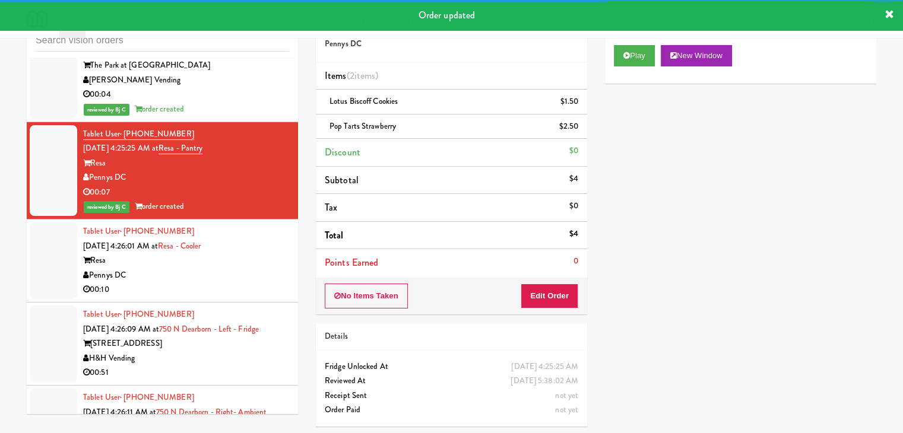
scroll to position [7616, 0]
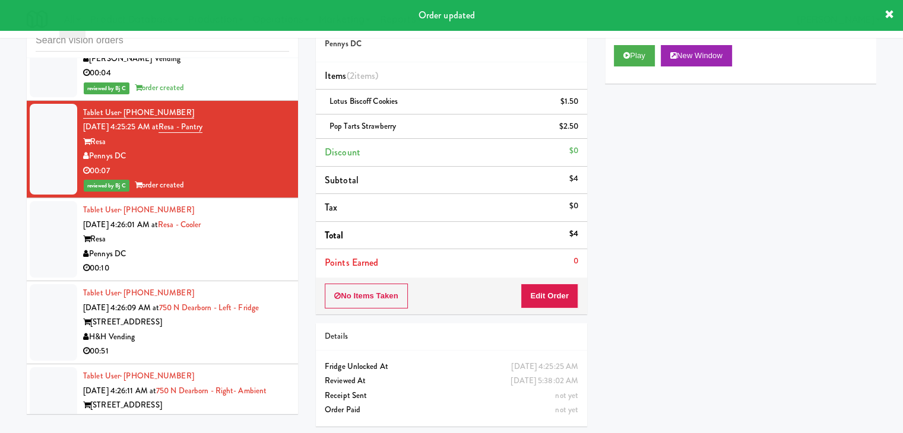
click at [247, 247] on div "Pennys DC" at bounding box center [186, 254] width 206 height 15
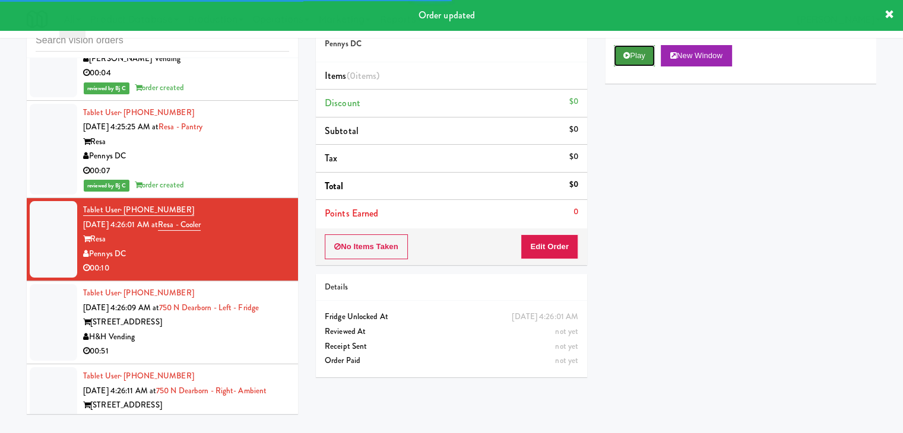
click at [636, 59] on button "Play" at bounding box center [634, 55] width 41 height 21
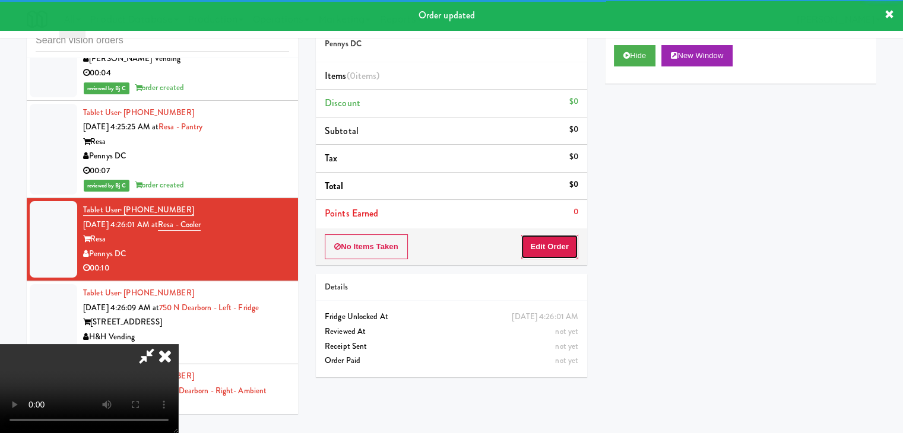
click at [540, 250] on button "Edit Order" at bounding box center [549, 246] width 58 height 25
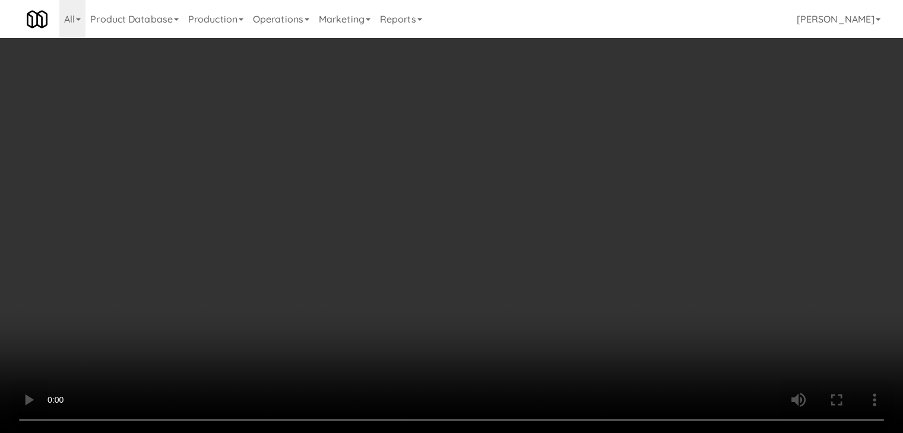
scroll to position [7572, 0]
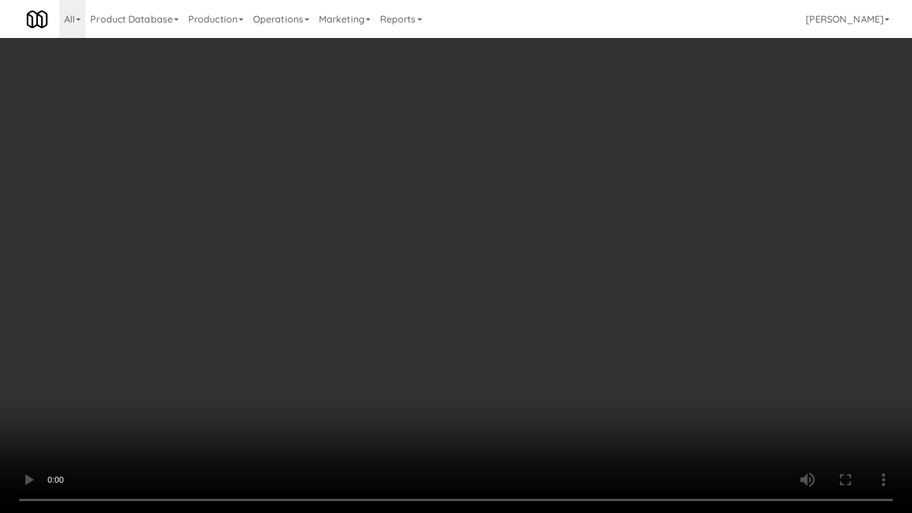
click at [484, 328] on video at bounding box center [456, 256] width 912 height 513
click at [484, 334] on video at bounding box center [456, 256] width 912 height 513
click at [485, 326] on video at bounding box center [456, 256] width 912 height 513
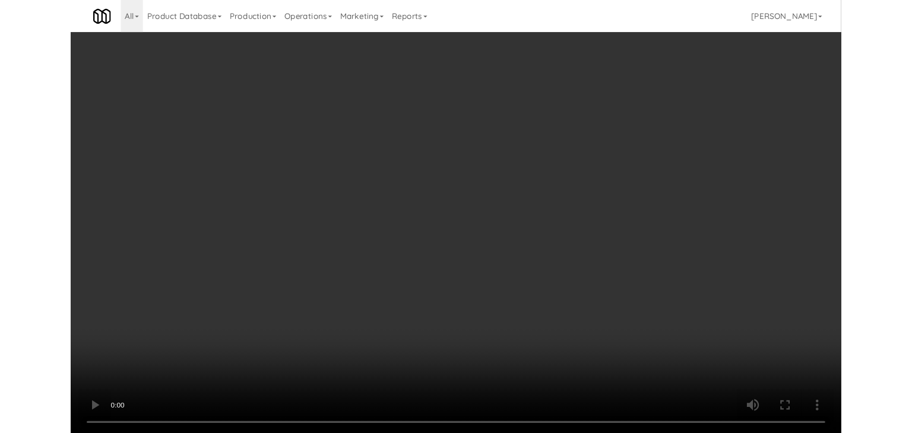
scroll to position [7616, 0]
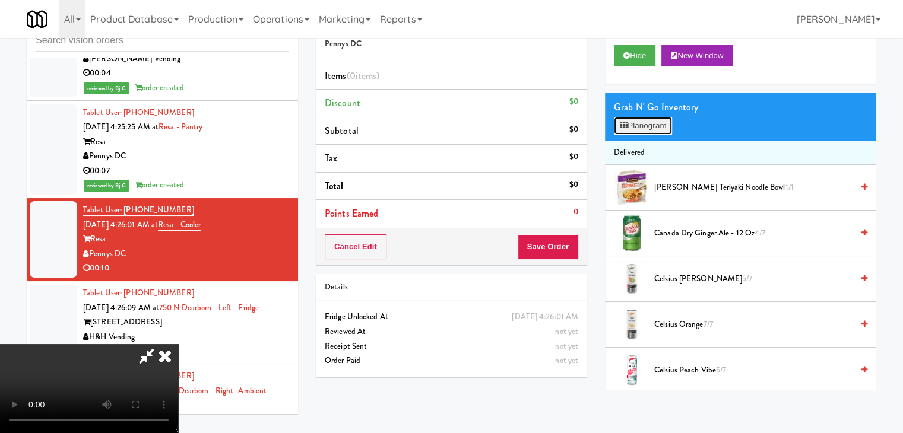
click at [657, 125] on button "Planogram" at bounding box center [643, 126] width 58 height 18
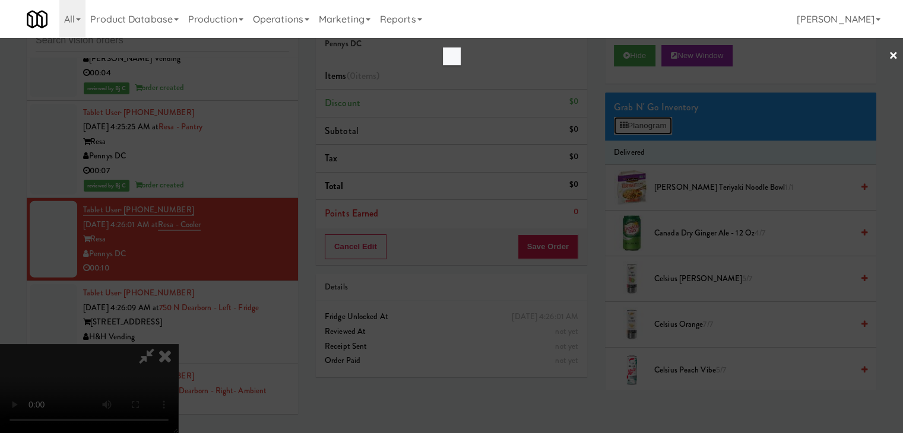
scroll to position [7572, 0]
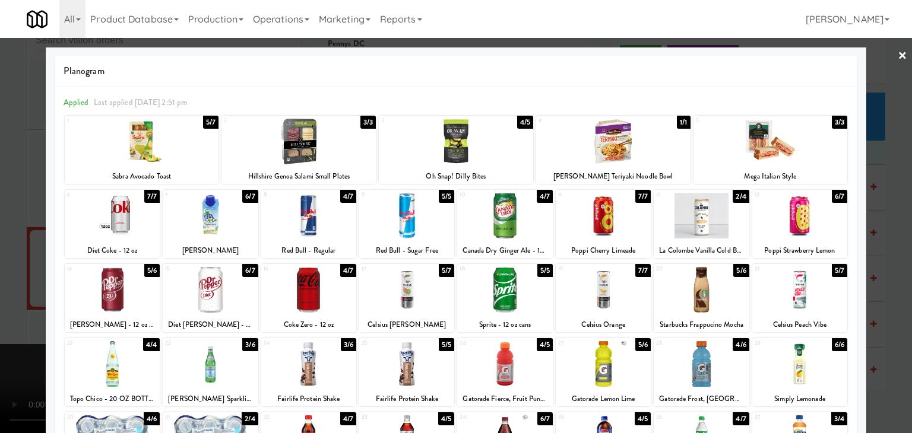
click at [624, 212] on div at bounding box center [602, 216] width 95 height 46
click at [772, 158] on div at bounding box center [770, 142] width 154 height 46
click at [881, 186] on div at bounding box center [456, 216] width 912 height 433
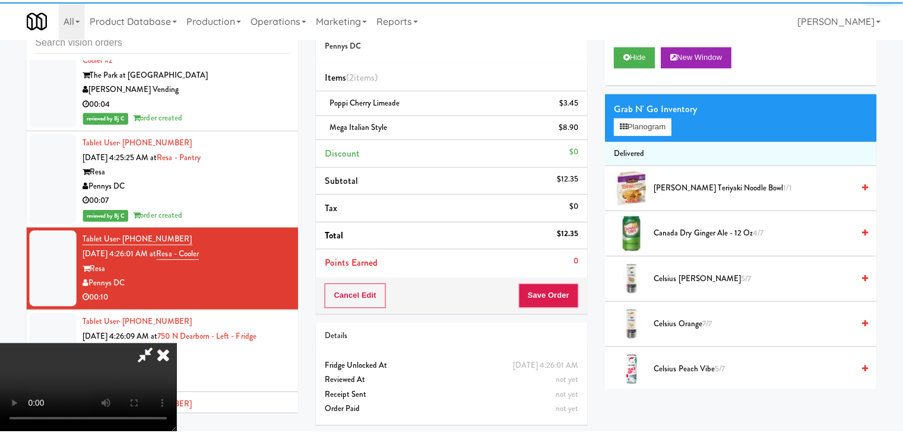
scroll to position [7616, 0]
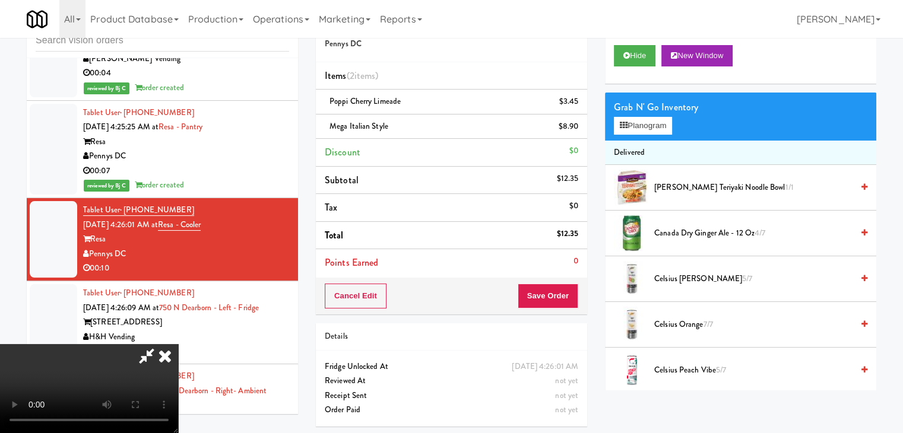
drag, startPoint x: 557, startPoint y: 274, endPoint x: 558, endPoint y: 281, distance: 7.1
click at [558, 276] on div "Order # 9035201 Pennys DC Items (2 items ) Poppi Cherry Limeade $3.45 Mega Ital…" at bounding box center [451, 160] width 271 height 310
click at [558, 289] on button "Save Order" at bounding box center [548, 296] width 61 height 25
click at [558, 288] on button "Save Order" at bounding box center [548, 296] width 61 height 25
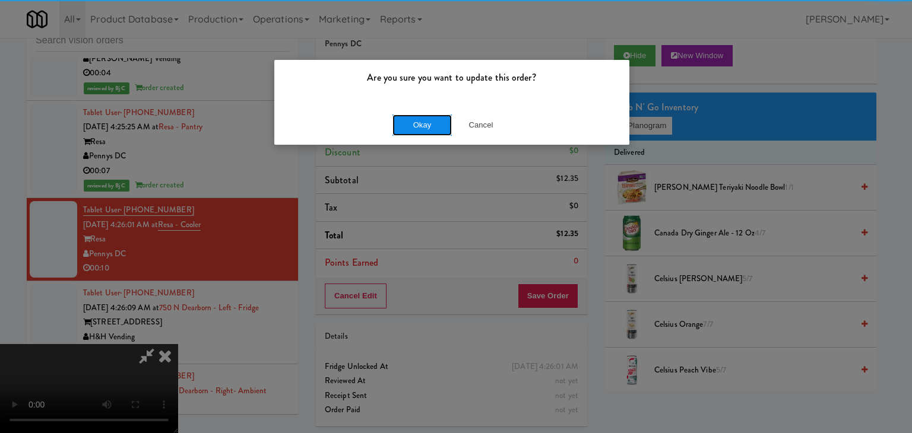
click at [427, 134] on button "Okay" at bounding box center [421, 125] width 59 height 21
click at [427, 134] on div "Are you sure you want to update this order? Okay Cancel" at bounding box center [456, 216] width 912 height 433
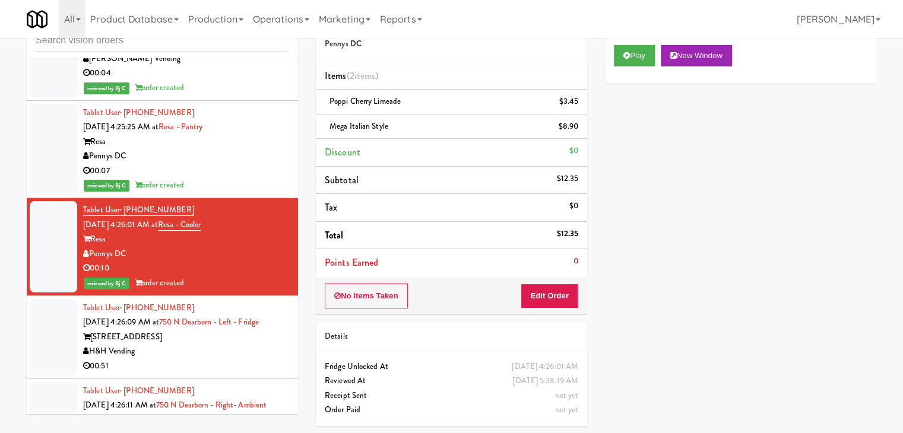
click at [198, 344] on div "H&H Vending" at bounding box center [186, 351] width 206 height 15
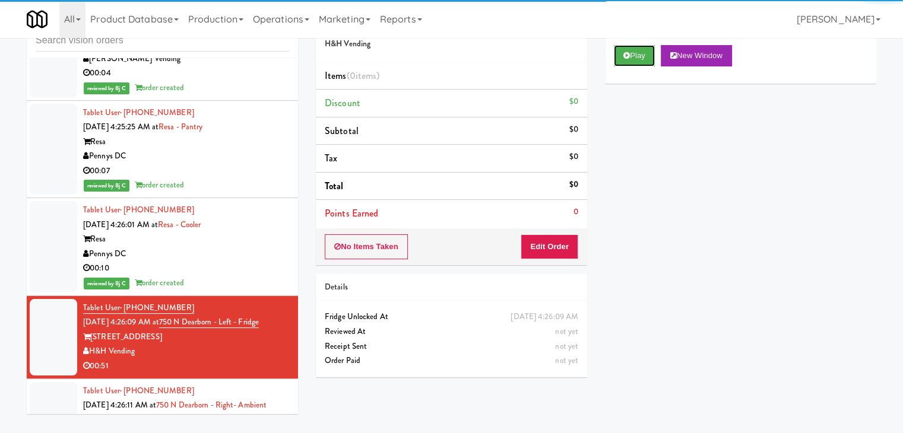
drag, startPoint x: 628, startPoint y: 62, endPoint x: 615, endPoint y: 117, distance: 56.1
click at [628, 63] on button "Play" at bounding box center [634, 55] width 41 height 21
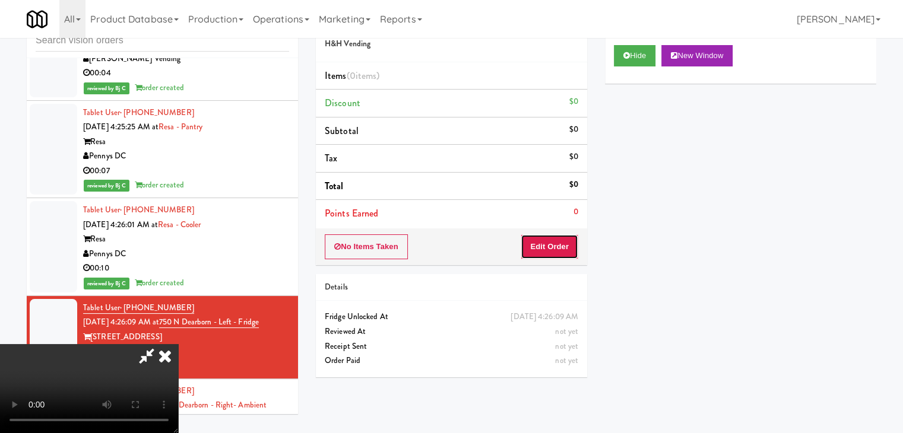
click at [567, 246] on button "Edit Order" at bounding box center [549, 246] width 58 height 25
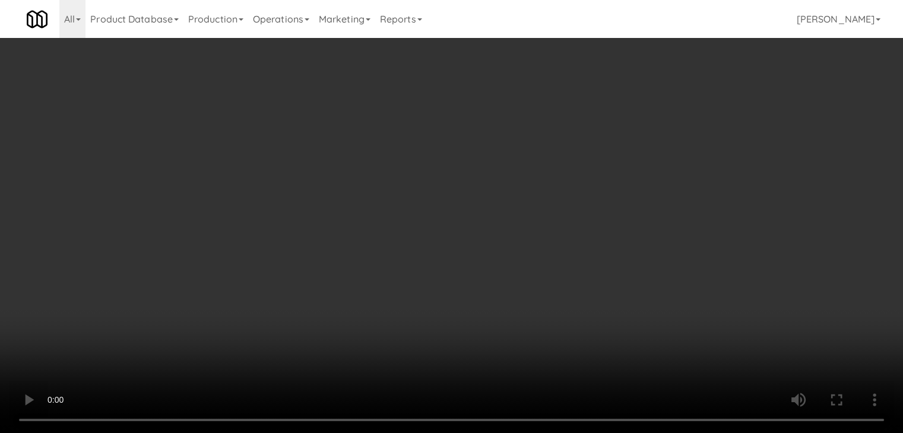
scroll to position [7572, 0]
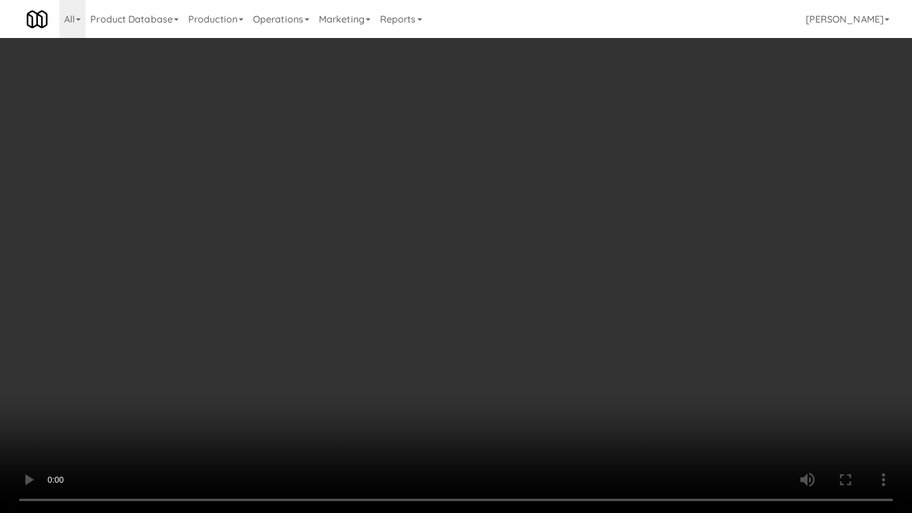
click at [484, 372] on video at bounding box center [456, 256] width 912 height 513
click at [608, 324] on video at bounding box center [456, 256] width 912 height 513
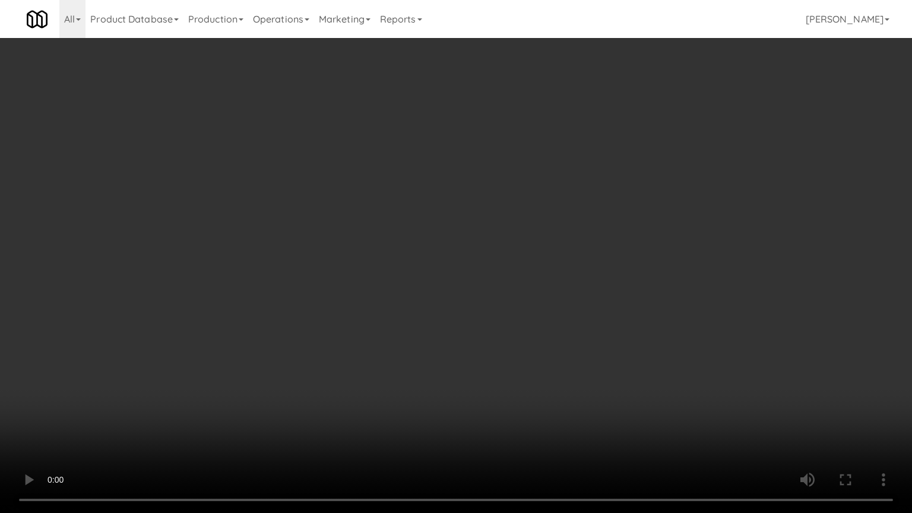
click at [608, 324] on video at bounding box center [456, 256] width 912 height 513
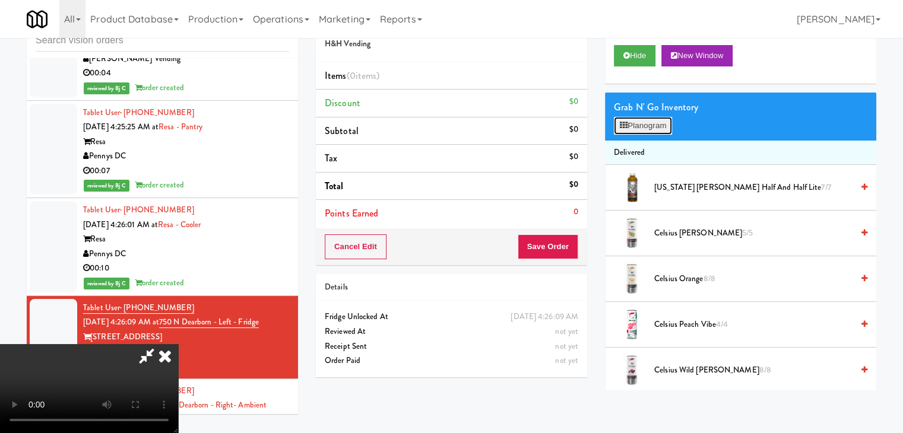
click at [649, 124] on button "Planogram" at bounding box center [643, 126] width 58 height 18
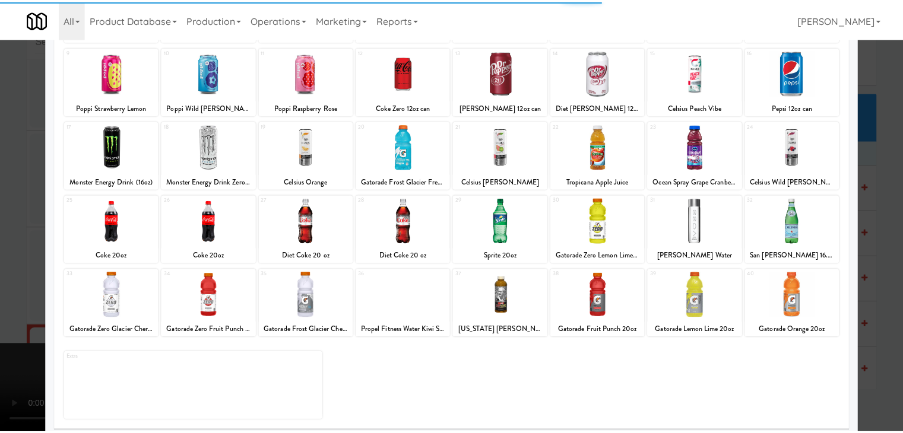
scroll to position [150, 0]
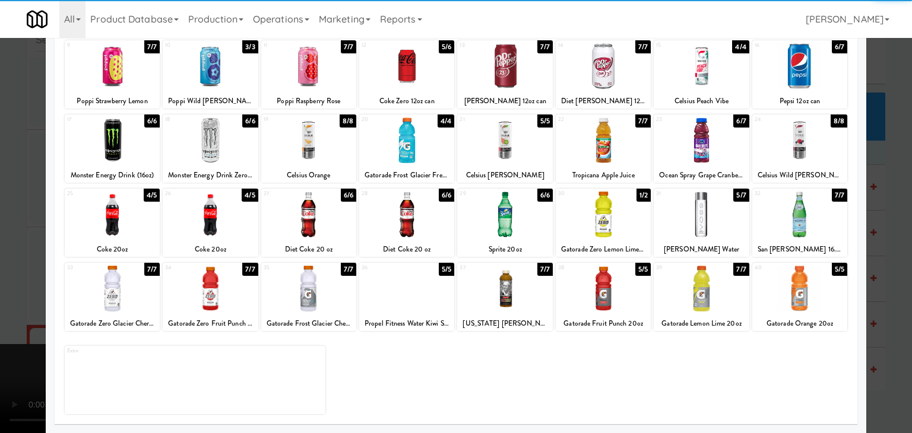
click at [418, 293] on div at bounding box center [406, 289] width 95 height 46
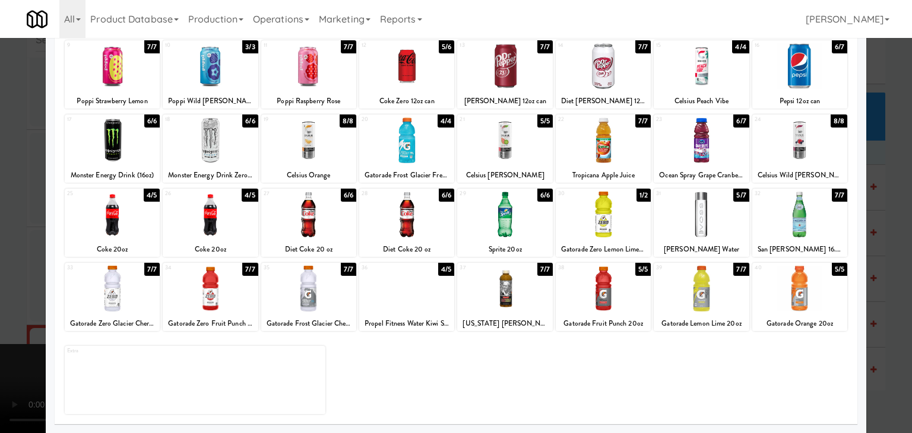
click at [230, 289] on div at bounding box center [210, 289] width 95 height 46
drag, startPoint x: 0, startPoint y: 255, endPoint x: 106, endPoint y: 254, distance: 105.6
click at [4, 255] on div at bounding box center [456, 216] width 912 height 433
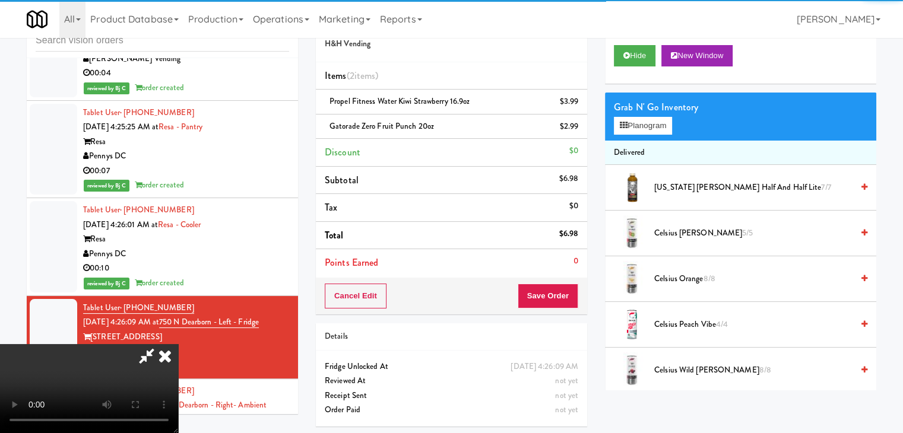
click at [178, 344] on video at bounding box center [89, 388] width 178 height 89
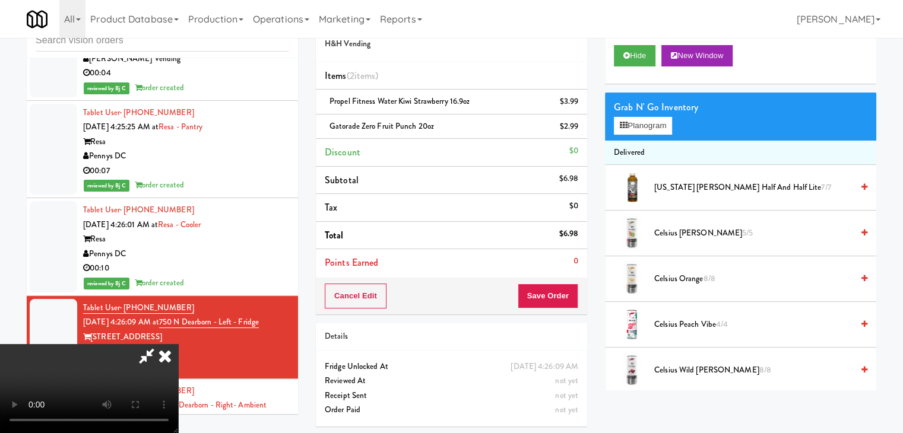
click at [178, 344] on video at bounding box center [89, 388] width 178 height 89
click at [626, 126] on icon at bounding box center [624, 126] width 8 height 8
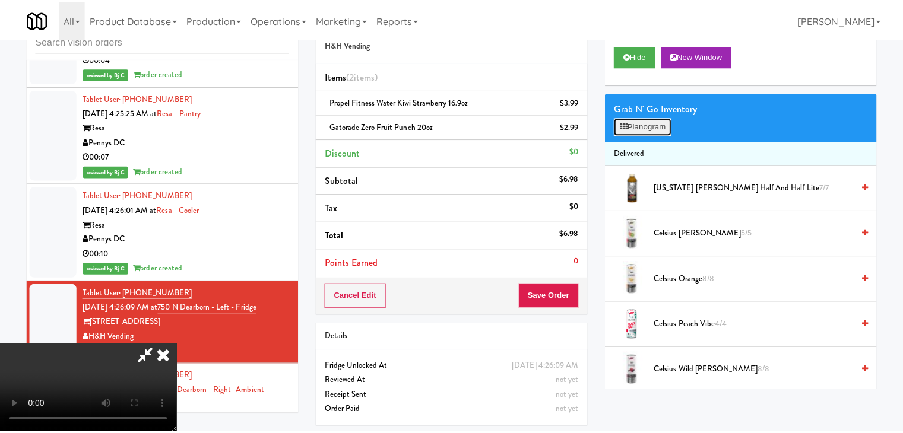
scroll to position [7572, 0]
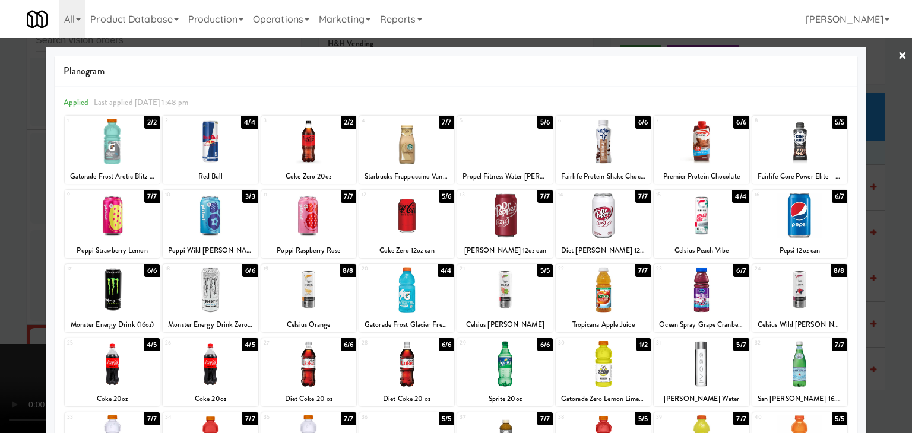
click at [469, 153] on div at bounding box center [504, 142] width 95 height 46
drag, startPoint x: 0, startPoint y: 172, endPoint x: 56, endPoint y: 176, distance: 56.0
click at [0, 172] on div at bounding box center [456, 216] width 912 height 433
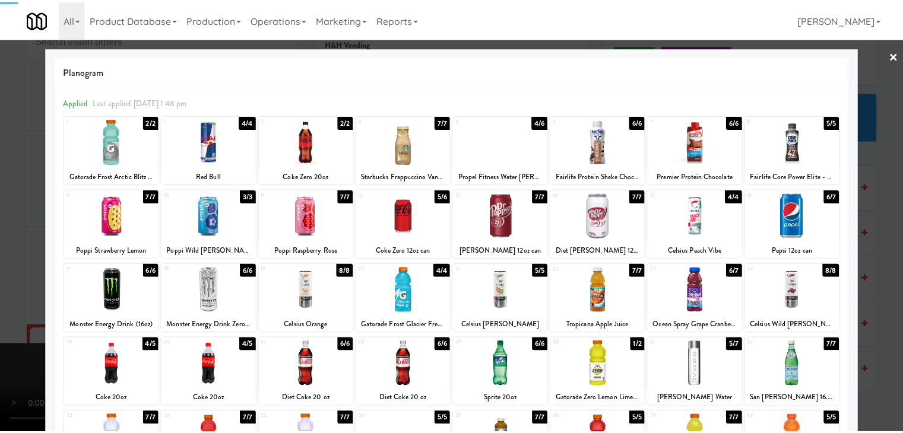
scroll to position [7616, 0]
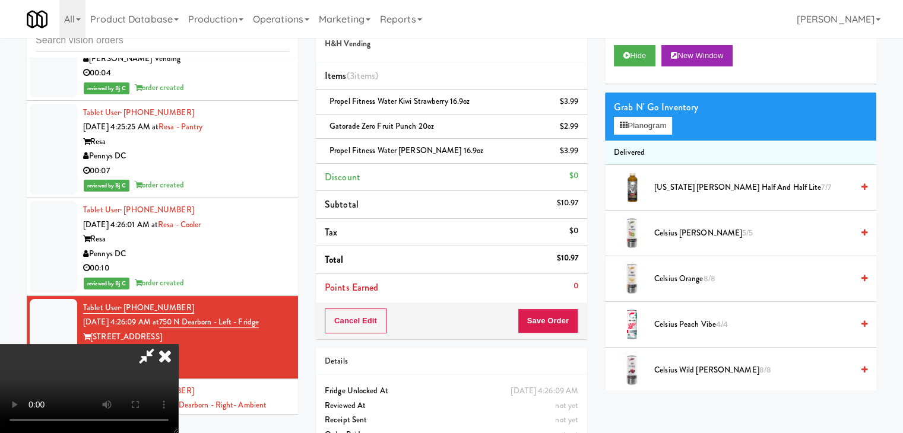
drag, startPoint x: 355, startPoint y: 264, endPoint x: 394, endPoint y: 276, distance: 40.9
click at [178, 344] on video at bounding box center [89, 388] width 178 height 89
drag, startPoint x: 546, startPoint y: 318, endPoint x: 558, endPoint y: 321, distance: 13.0
click at [553, 321] on button "Save Order" at bounding box center [548, 321] width 61 height 25
click at [558, 321] on button "Save Order" at bounding box center [548, 321] width 61 height 25
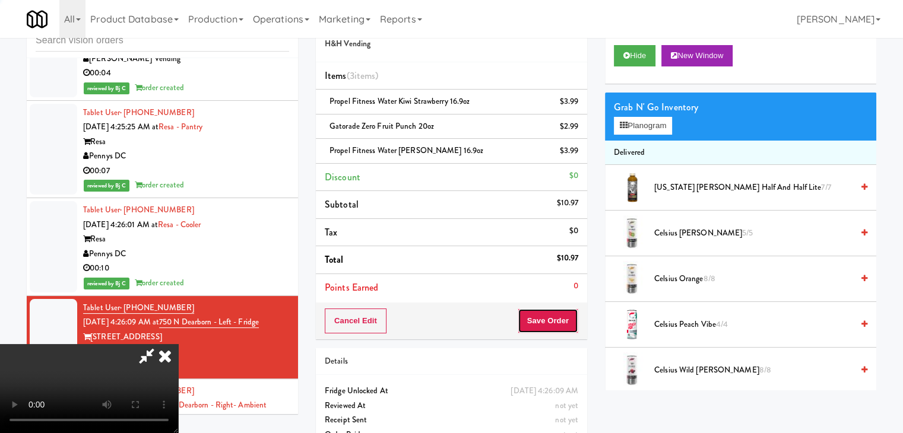
click at [558, 321] on body "Are you sure you want to update this order? Okay Cancel Okay Are you sure you w…" at bounding box center [451, 216] width 903 height 433
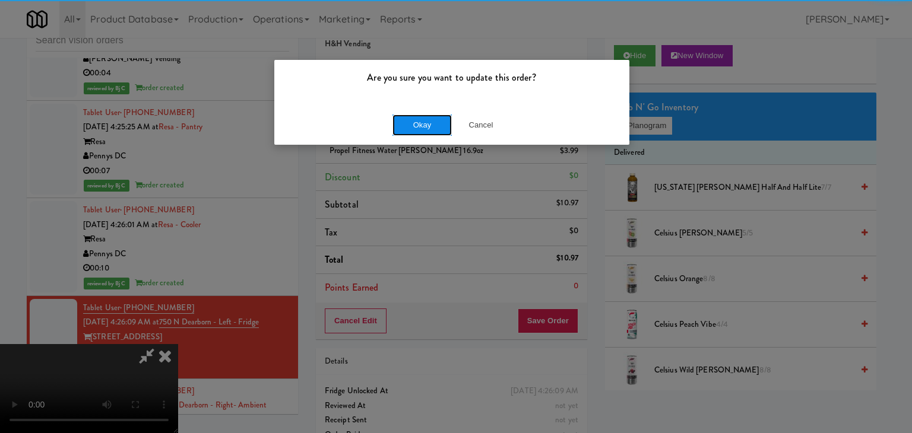
click at [422, 119] on button "Okay" at bounding box center [421, 125] width 59 height 21
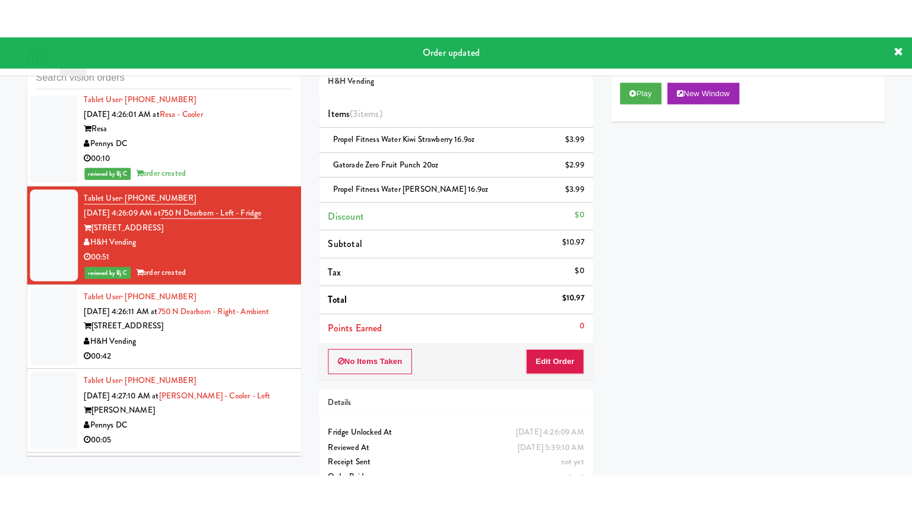
scroll to position [7794, 0]
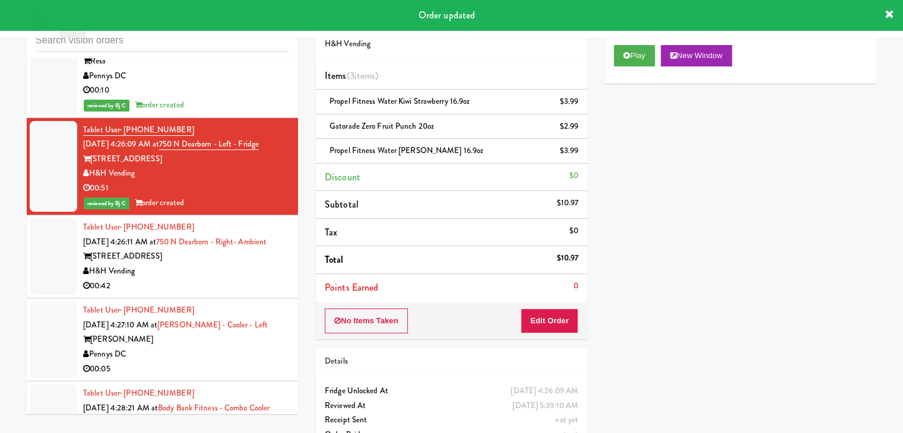
click at [235, 279] on div "00:42" at bounding box center [186, 286] width 206 height 15
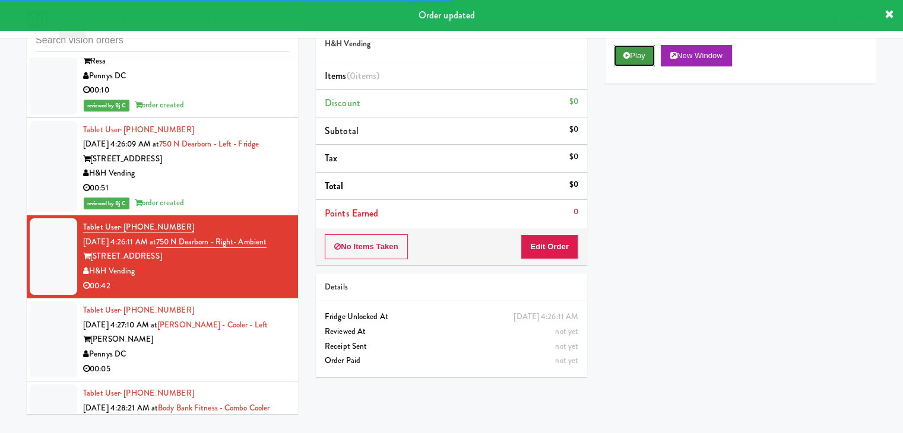
drag, startPoint x: 629, startPoint y: 47, endPoint x: 612, endPoint y: 126, distance: 81.4
click at [629, 47] on button "Play" at bounding box center [634, 55] width 41 height 21
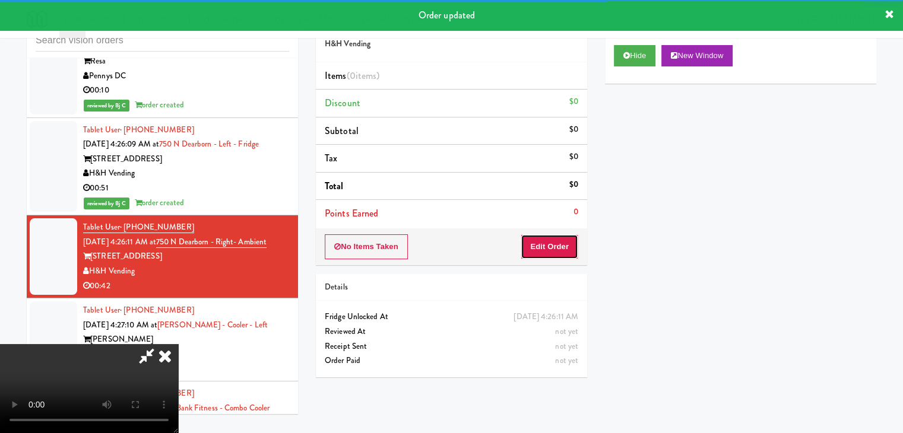
click at [559, 250] on button "Edit Order" at bounding box center [549, 246] width 58 height 25
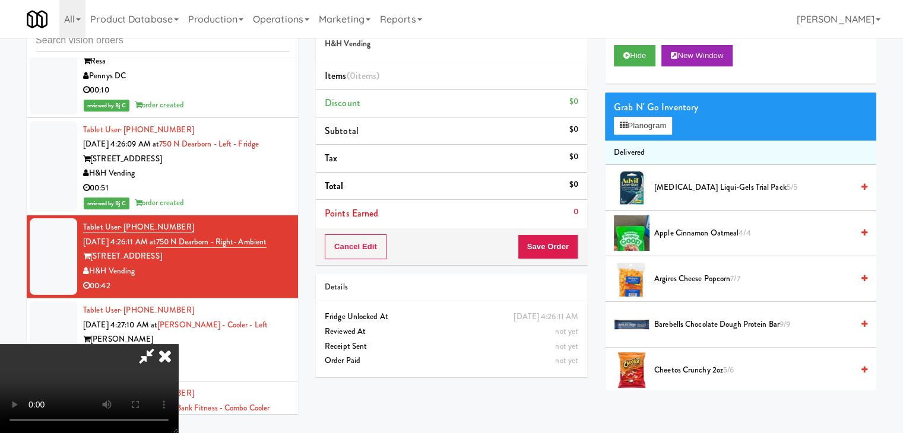
scroll to position [7749, 0]
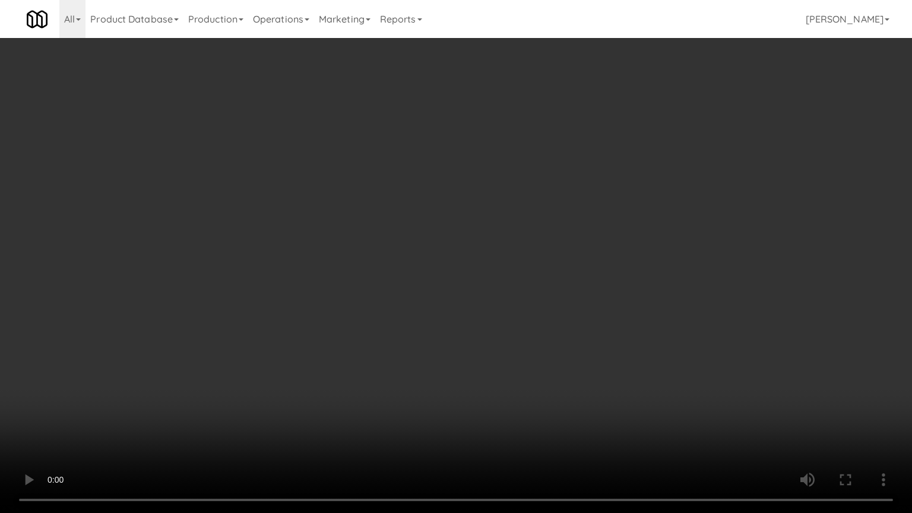
click at [519, 364] on video at bounding box center [456, 256] width 912 height 513
click at [519, 365] on video at bounding box center [456, 256] width 912 height 513
click at [519, 366] on video at bounding box center [456, 256] width 912 height 513
click at [519, 367] on video at bounding box center [456, 256] width 912 height 513
click at [514, 368] on video at bounding box center [456, 256] width 912 height 513
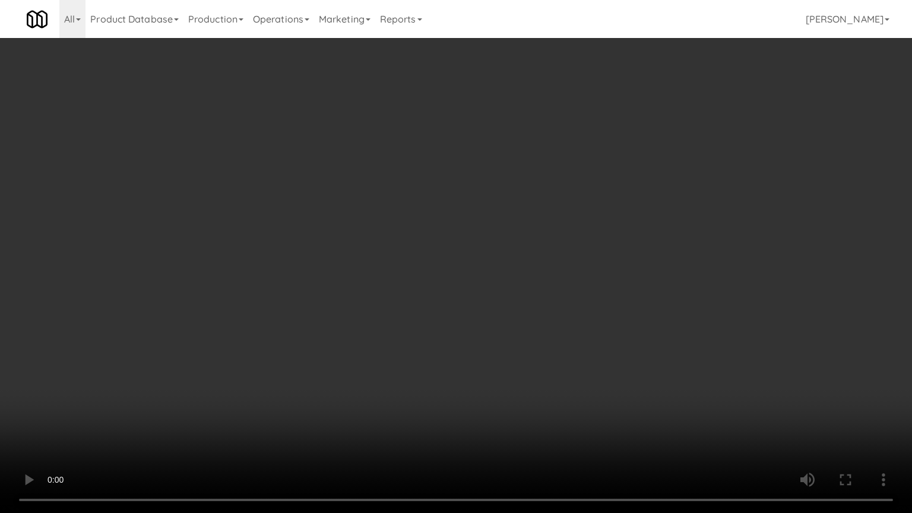
click at [514, 368] on video at bounding box center [456, 256] width 912 height 513
click at [501, 364] on video at bounding box center [456, 256] width 912 height 513
click at [466, 348] on video at bounding box center [456, 256] width 912 height 513
click at [464, 360] on video at bounding box center [456, 256] width 912 height 513
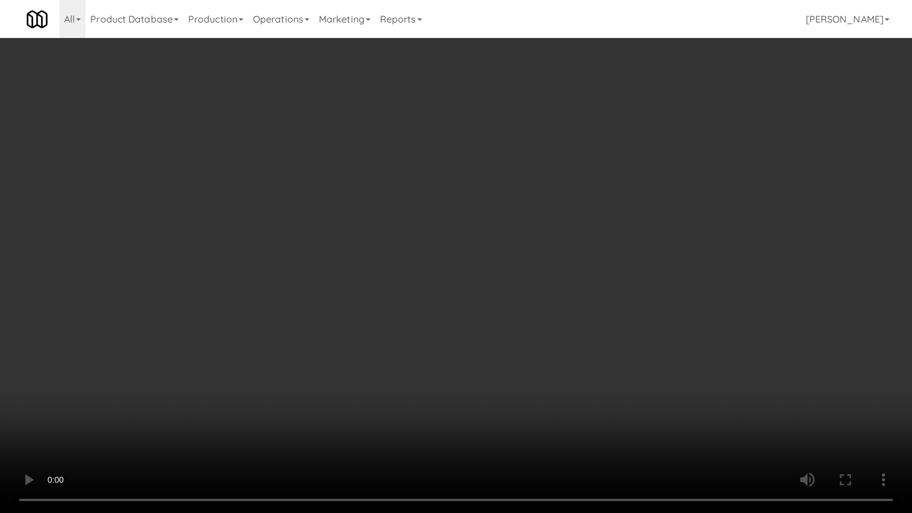
click at [426, 297] on video at bounding box center [456, 256] width 912 height 513
click at [426, 301] on video at bounding box center [456, 256] width 912 height 513
click at [424, 322] on video at bounding box center [456, 256] width 912 height 513
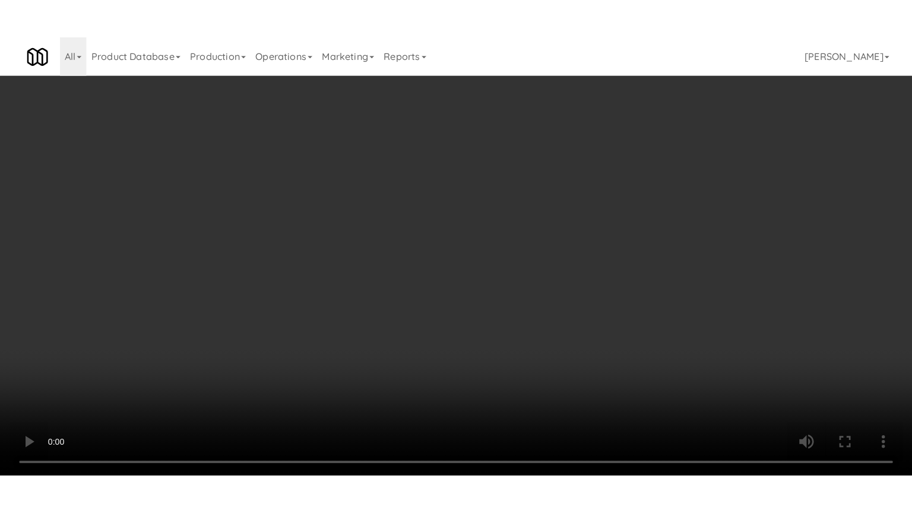
scroll to position [7794, 0]
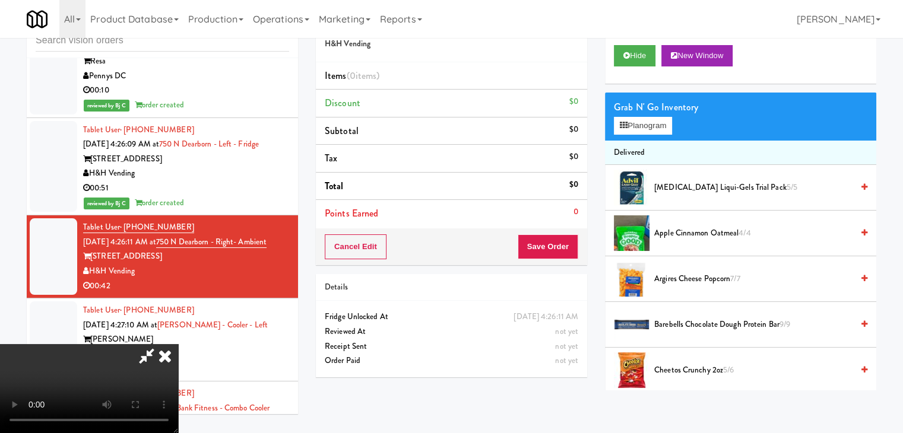
click at [178, 344] on video at bounding box center [89, 388] width 178 height 89
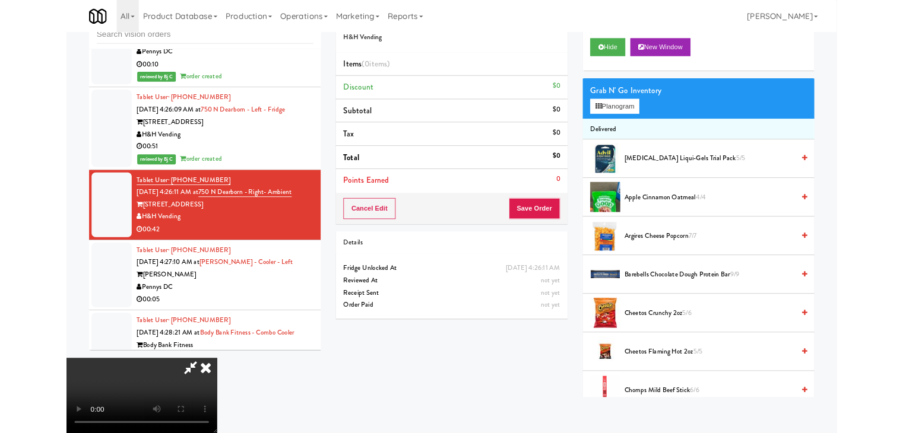
scroll to position [7749, 0]
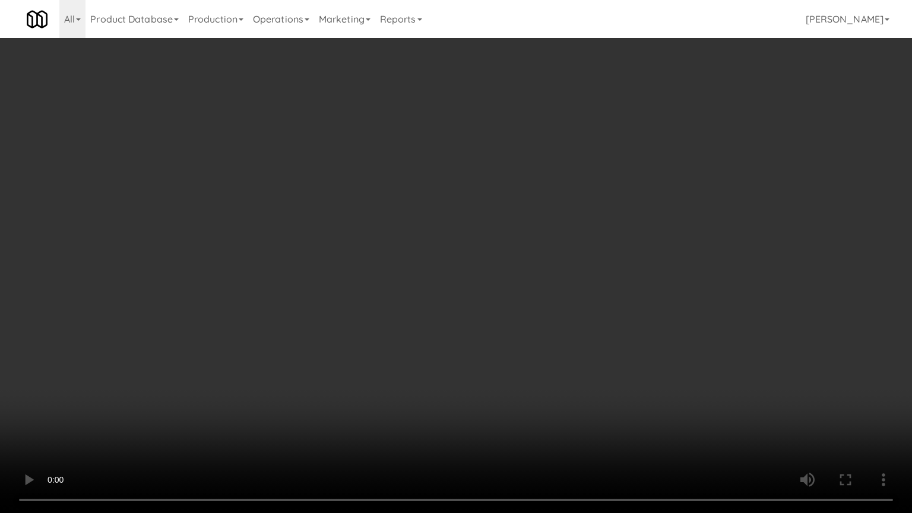
click at [576, 372] on video at bounding box center [456, 256] width 912 height 513
click at [576, 374] on video at bounding box center [456, 256] width 912 height 513
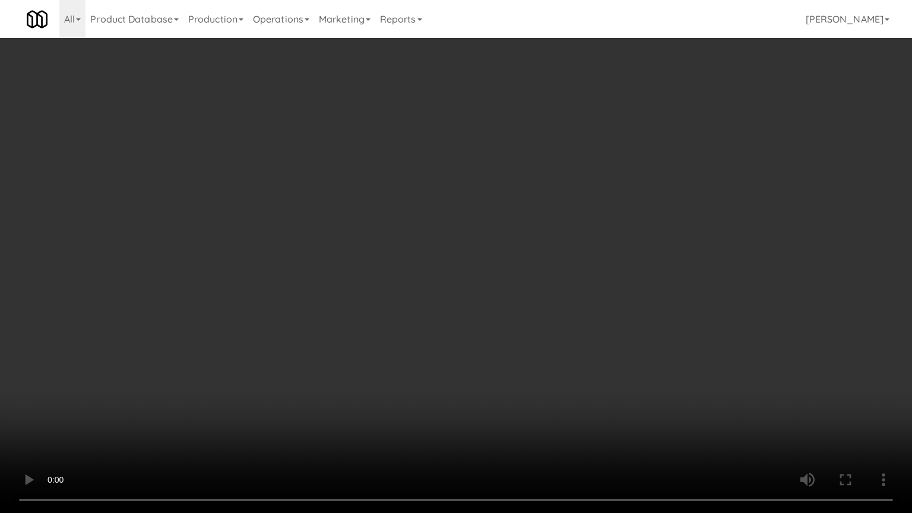
drag, startPoint x: 576, startPoint y: 374, endPoint x: 586, endPoint y: 296, distance: 79.7
click at [576, 370] on video at bounding box center [456, 256] width 912 height 513
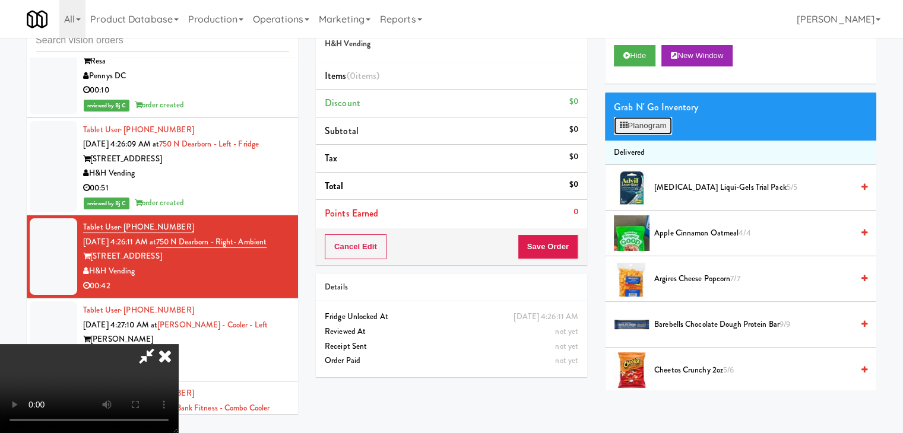
click at [649, 124] on button "Planogram" at bounding box center [643, 126] width 58 height 18
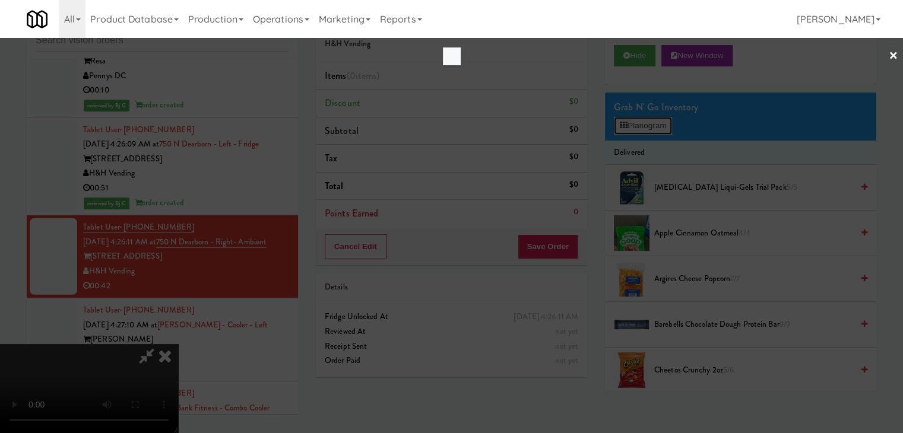
scroll to position [7749, 0]
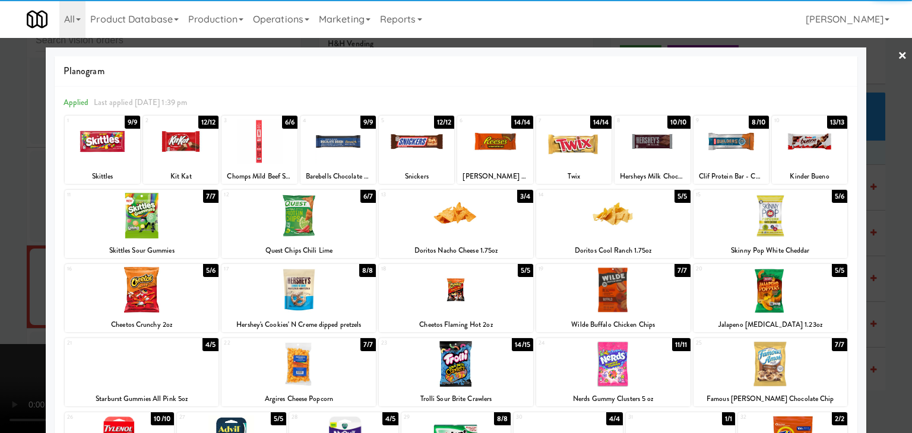
click at [468, 288] on div at bounding box center [456, 290] width 154 height 46
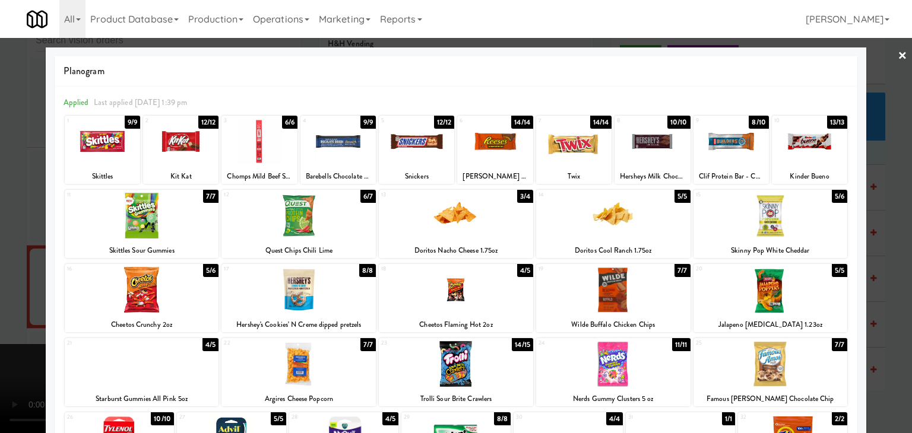
click at [259, 153] on div at bounding box center [258, 142] width 75 height 46
click at [5, 239] on div at bounding box center [456, 216] width 912 height 433
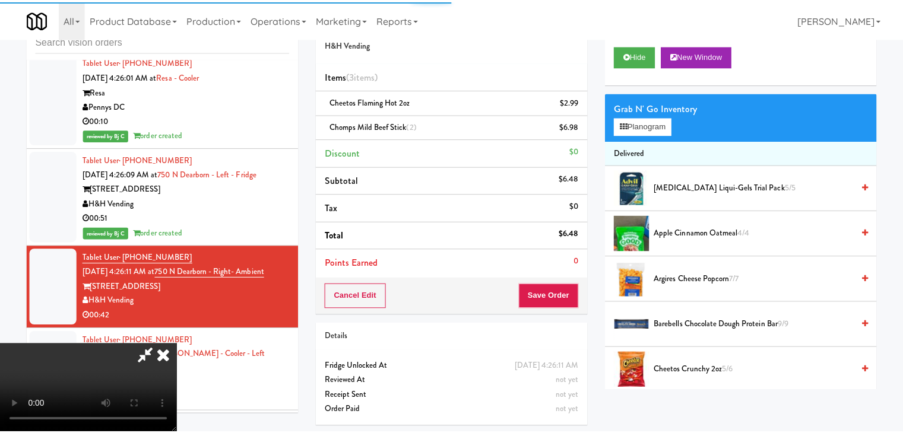
scroll to position [7794, 0]
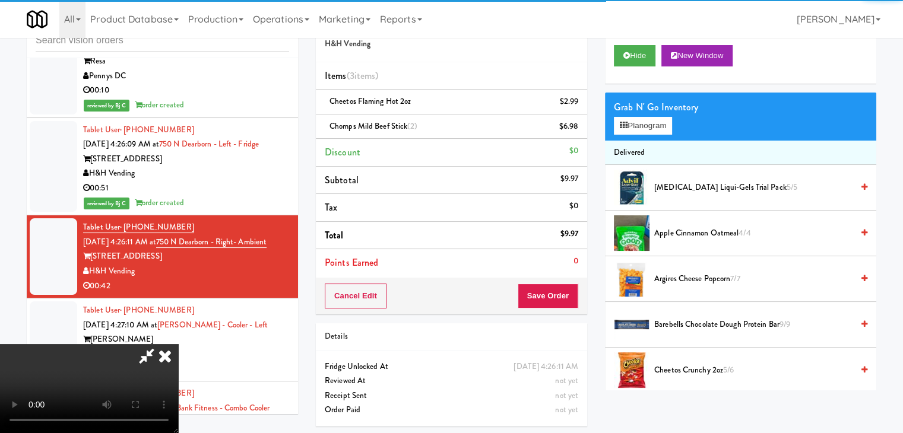
drag, startPoint x: 538, startPoint y: 296, endPoint x: 545, endPoint y: 296, distance: 6.5
click at [178, 344] on video at bounding box center [89, 388] width 178 height 89
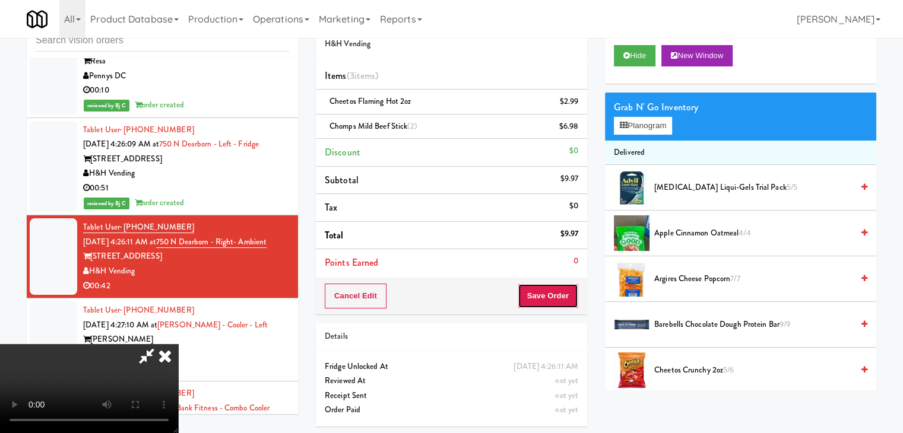
click at [545, 296] on button "Save Order" at bounding box center [548, 296] width 61 height 25
click at [546, 295] on button "Save Order" at bounding box center [548, 296] width 61 height 25
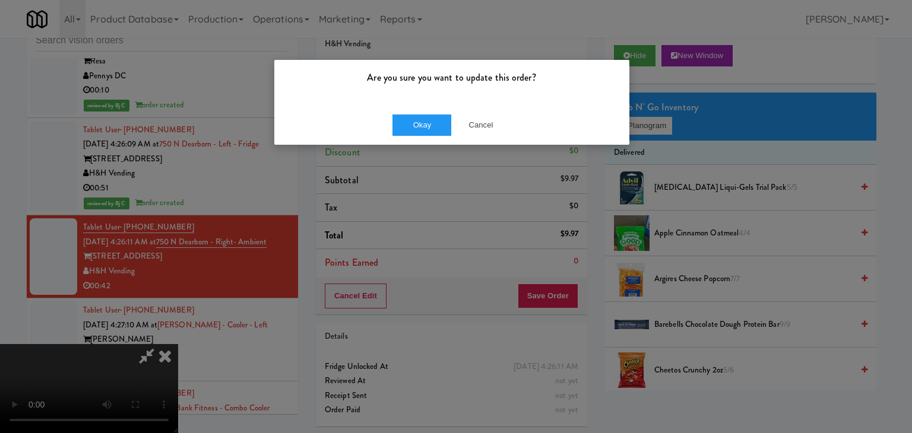
click at [404, 137] on div "Okay Cancel" at bounding box center [451, 125] width 355 height 40
drag, startPoint x: 405, startPoint y: 137, endPoint x: 417, endPoint y: 129, distance: 14.2
click at [406, 137] on div "Okay Cancel" at bounding box center [451, 125] width 355 height 40
click at [417, 129] on button "Okay" at bounding box center [421, 125] width 59 height 21
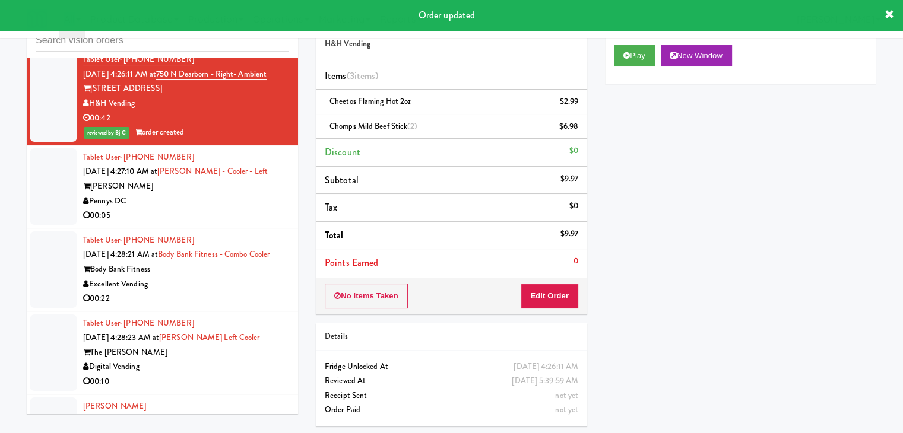
scroll to position [7972, 0]
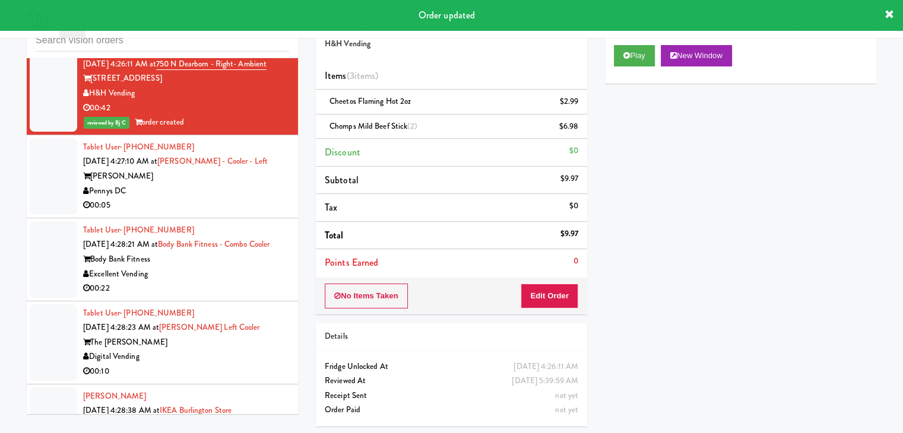
click at [237, 198] on div "00:05" at bounding box center [186, 205] width 206 height 15
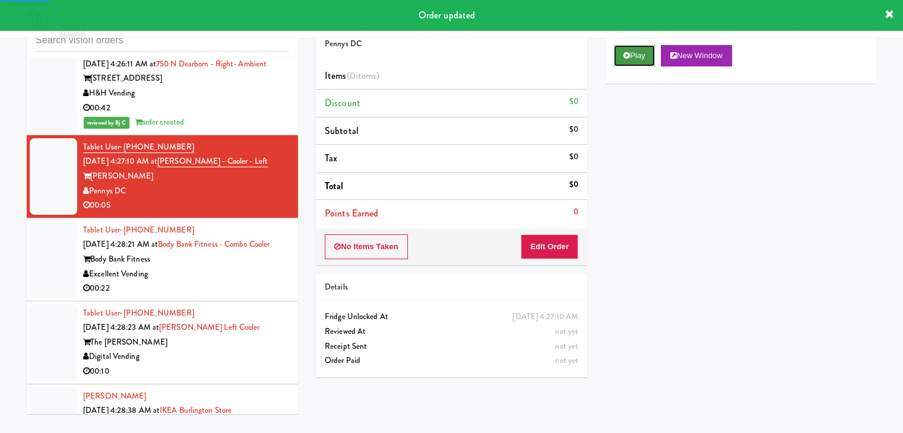
click at [634, 50] on button "Play" at bounding box center [634, 55] width 41 height 21
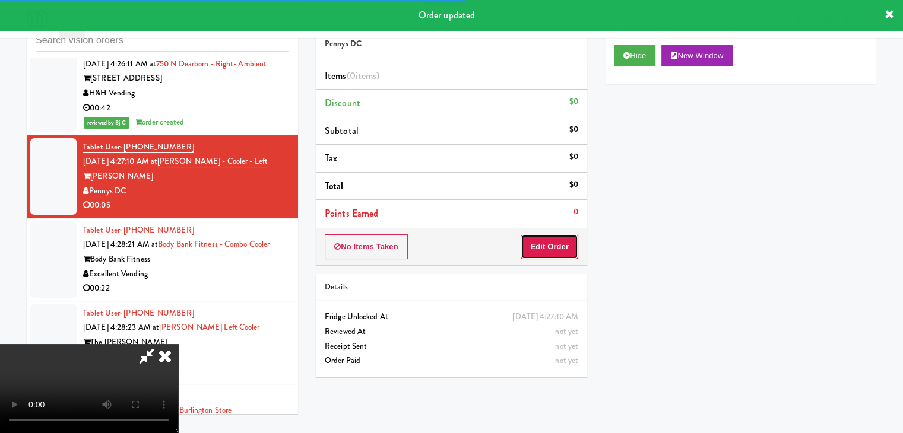
click at [550, 241] on button "Edit Order" at bounding box center [549, 246] width 58 height 25
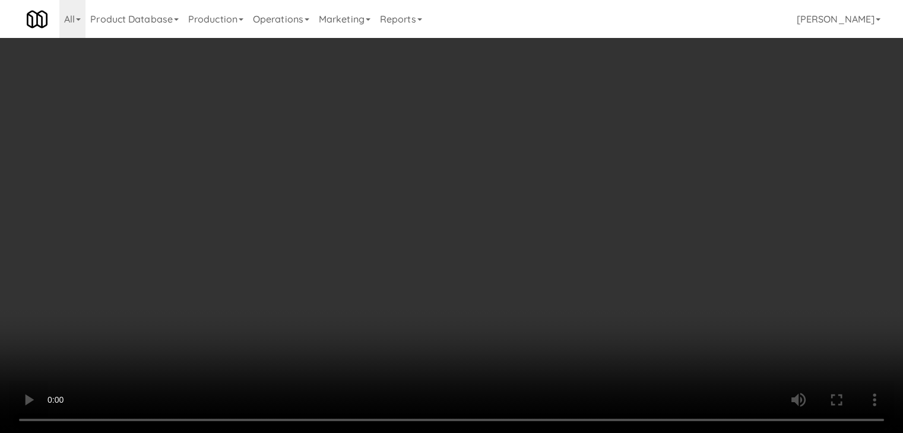
scroll to position [7913, 0]
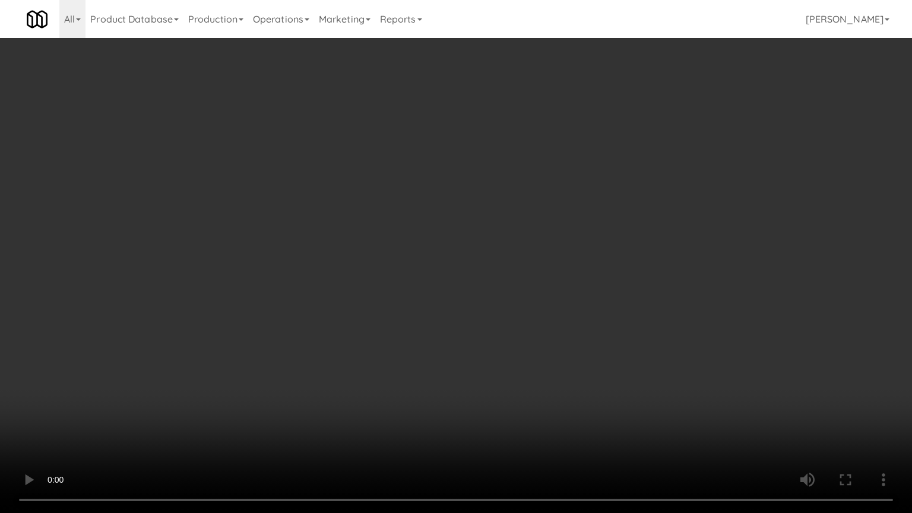
click at [499, 312] on video at bounding box center [456, 256] width 912 height 513
click at [493, 315] on video at bounding box center [456, 256] width 912 height 513
click at [496, 307] on video at bounding box center [456, 256] width 912 height 513
drag, startPoint x: 496, startPoint y: 307, endPoint x: 553, endPoint y: 195, distance: 125.8
click at [499, 300] on video at bounding box center [456, 256] width 912 height 513
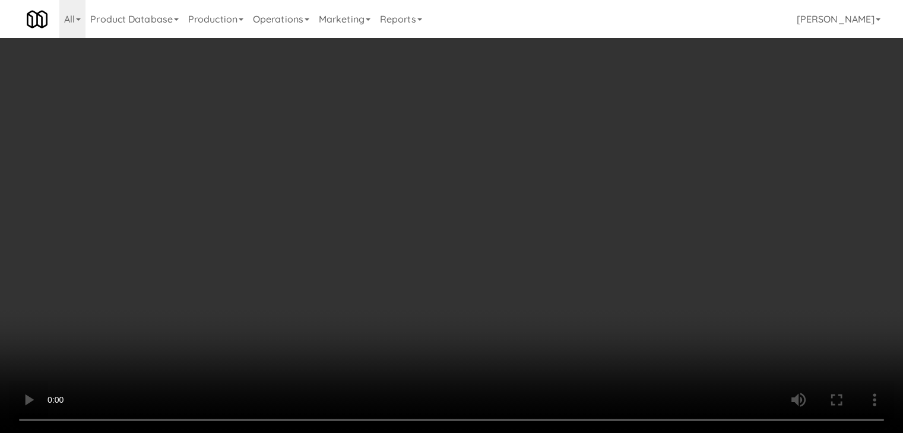
scroll to position [7972, 0]
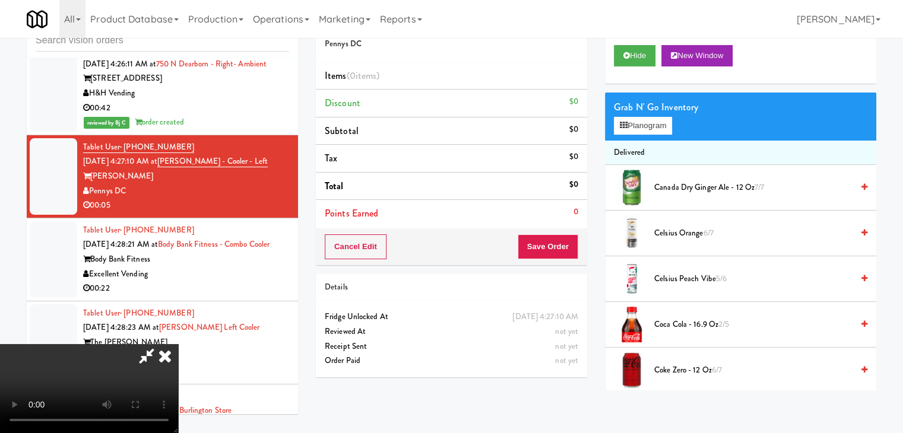
click at [645, 114] on div "Grab N' Go Inventory" at bounding box center [740, 108] width 253 height 18
drag, startPoint x: 645, startPoint y: 119, endPoint x: 636, endPoint y: 133, distance: 16.3
click at [645, 120] on button "Planogram" at bounding box center [643, 126] width 58 height 18
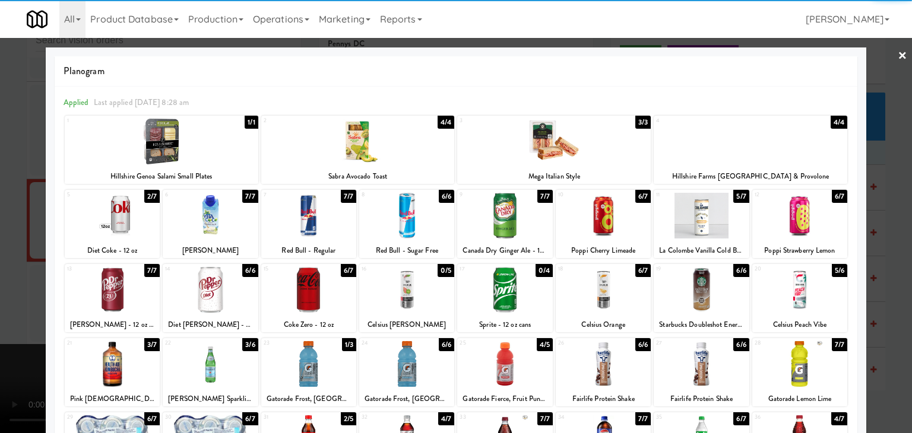
click at [102, 217] on div at bounding box center [112, 216] width 95 height 46
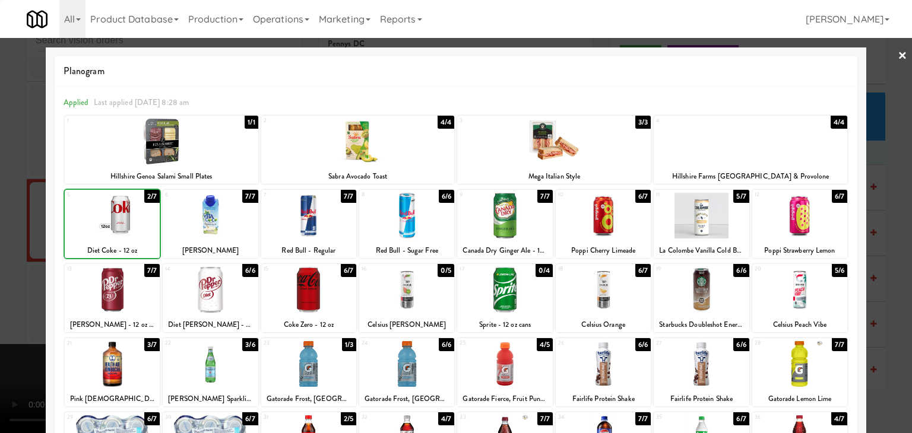
drag, startPoint x: 0, startPoint y: 226, endPoint x: 266, endPoint y: 233, distance: 266.0
click at [13, 226] on div at bounding box center [456, 216] width 912 height 433
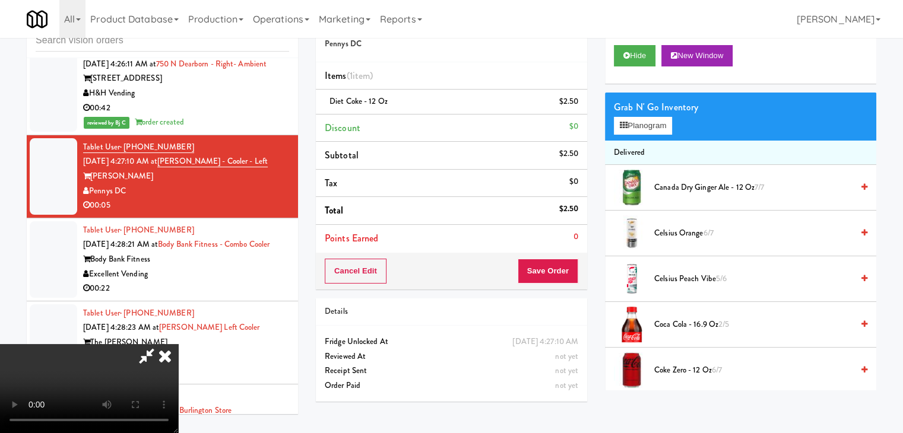
scroll to position [4, 0]
click at [546, 259] on button "Save Order" at bounding box center [548, 271] width 61 height 25
click at [547, 261] on button "Save Order" at bounding box center [548, 271] width 61 height 25
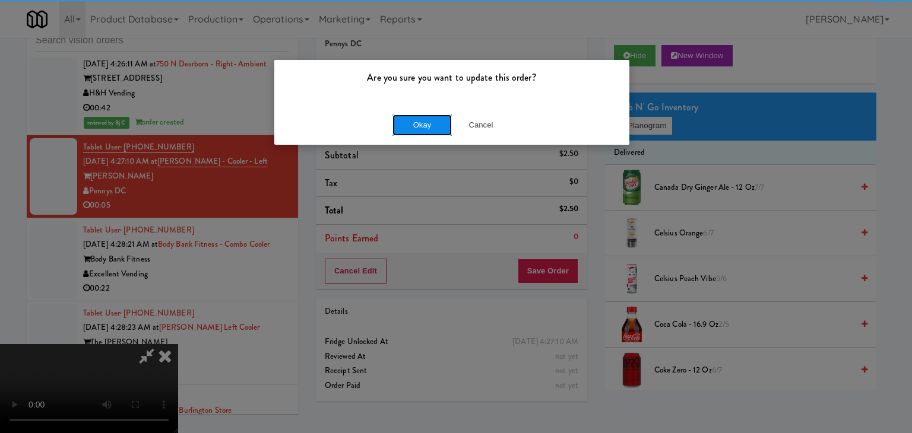
click at [413, 134] on button "Okay" at bounding box center [421, 125] width 59 height 21
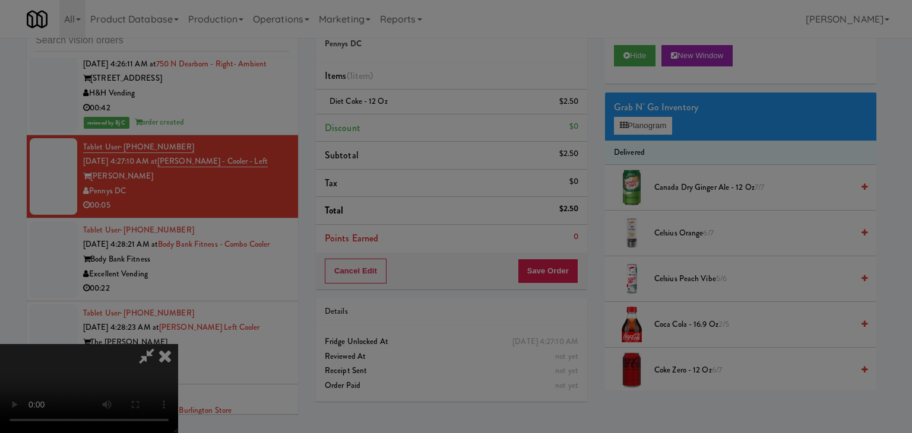
click at [414, 118] on body "Are you sure you want to update this order? Okay Cancel Okay Are you sure you w…" at bounding box center [456, 216] width 912 height 433
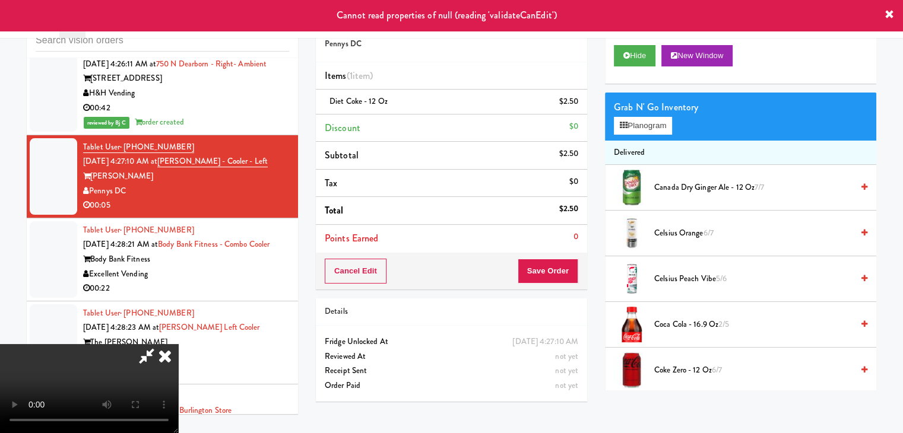
drag, startPoint x: 523, startPoint y: 50, endPoint x: 404, endPoint y: 124, distance: 141.0
click at [178, 344] on icon at bounding box center [165, 356] width 26 height 24
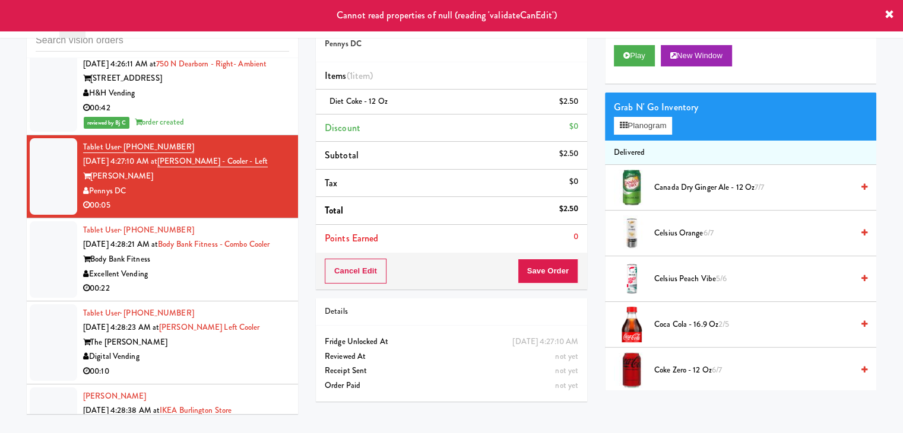
drag, startPoint x: 193, startPoint y: 227, endPoint x: 199, endPoint y: 204, distance: 23.3
click at [195, 267] on div "Excellent Vending" at bounding box center [186, 274] width 206 height 15
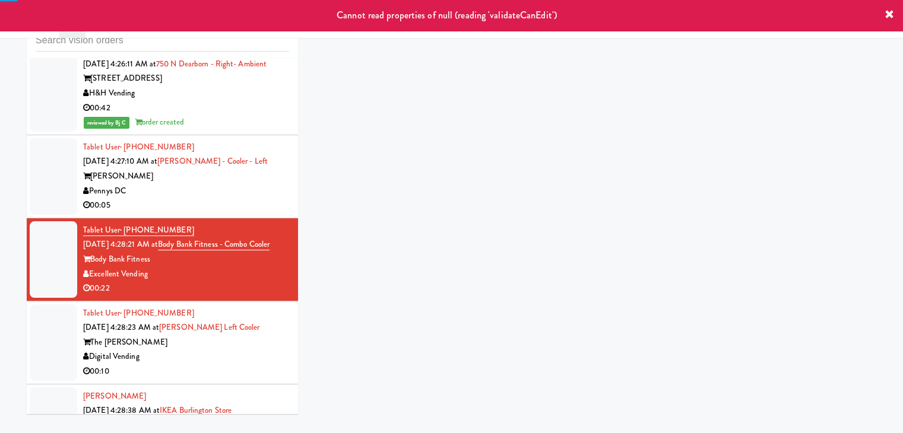
click at [216, 140] on div "Tablet User · (771) 444-1337 Sep 4, 2025 4:27:10 AM at Vela - Cooler - Left Vel…" at bounding box center [186, 176] width 206 height 73
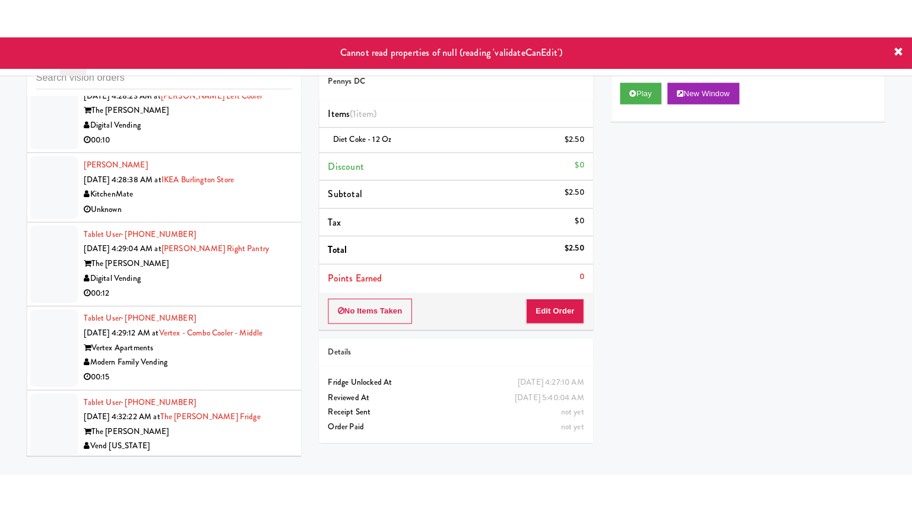
scroll to position [8328, 0]
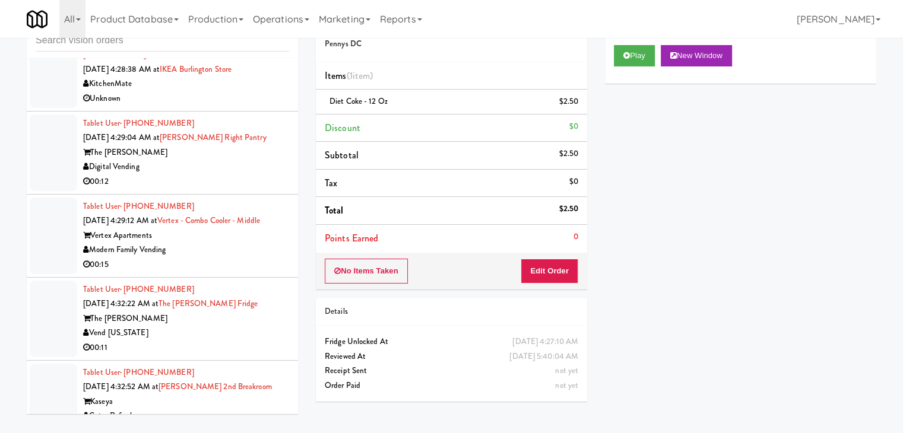
click at [227, 326] on div "Vend [US_STATE]" at bounding box center [186, 333] width 206 height 15
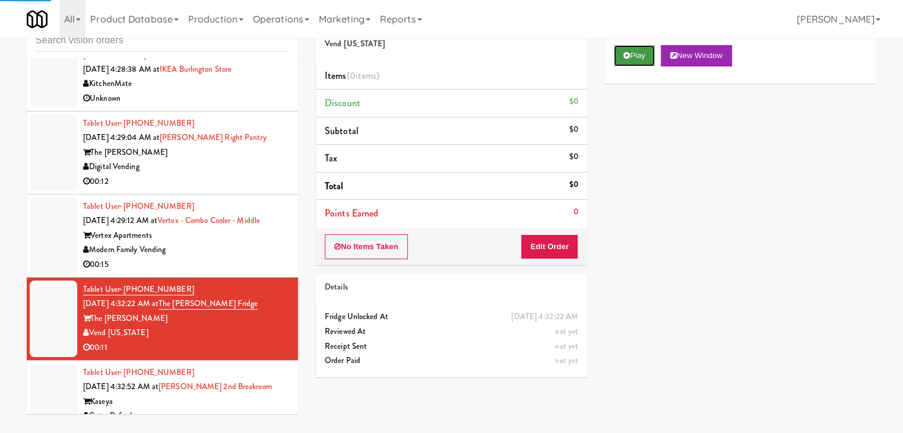
click at [627, 53] on icon at bounding box center [626, 56] width 7 height 8
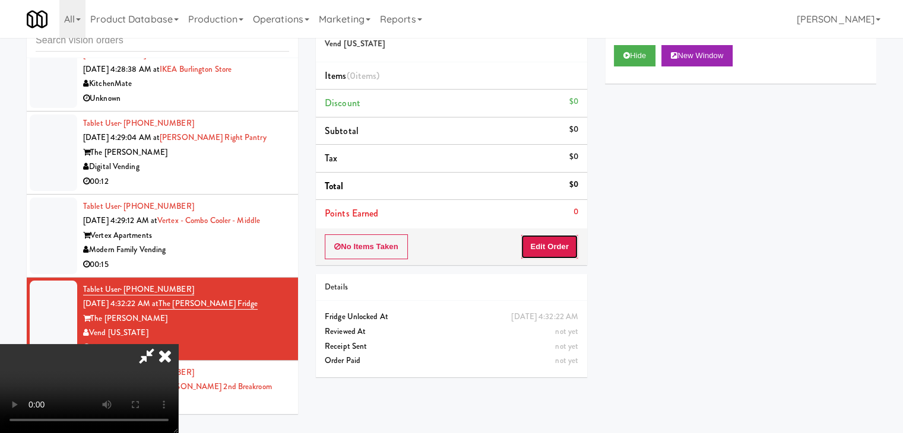
click at [561, 249] on button "Edit Order" at bounding box center [549, 246] width 58 height 25
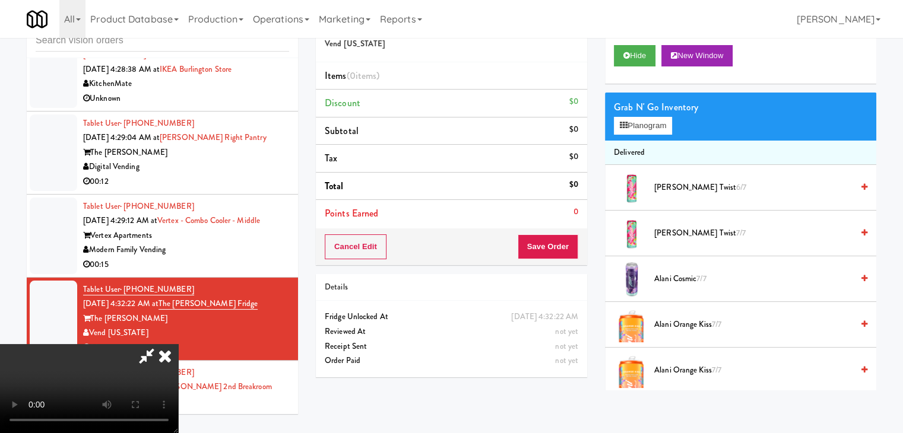
scroll to position [8269, 0]
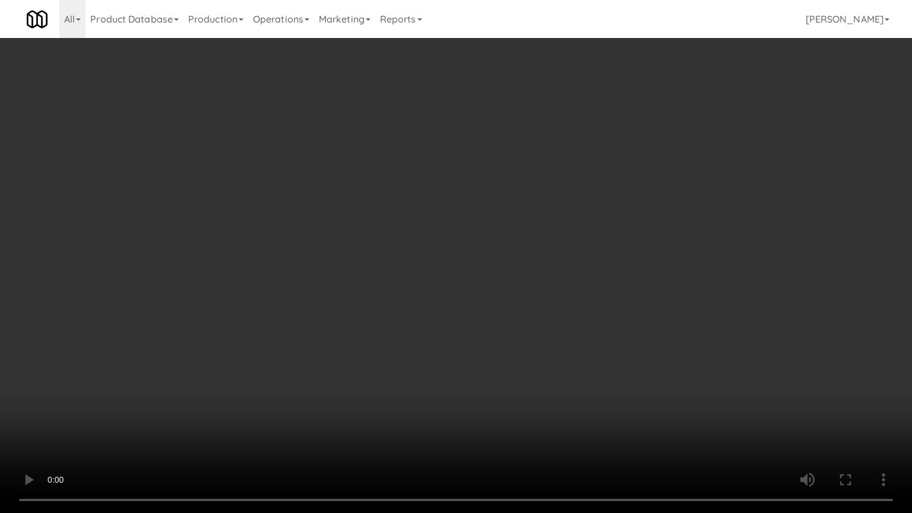
click at [519, 347] on video at bounding box center [456, 256] width 912 height 513
click at [375, 398] on video at bounding box center [456, 256] width 912 height 513
click at [454, 382] on video at bounding box center [456, 256] width 912 height 513
click at [441, 378] on video at bounding box center [456, 256] width 912 height 513
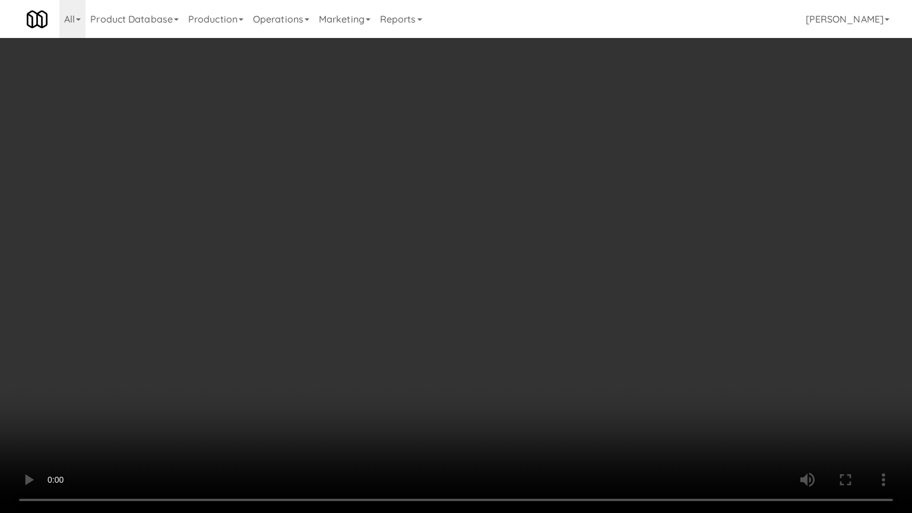
click at [441, 378] on video at bounding box center [456, 256] width 912 height 513
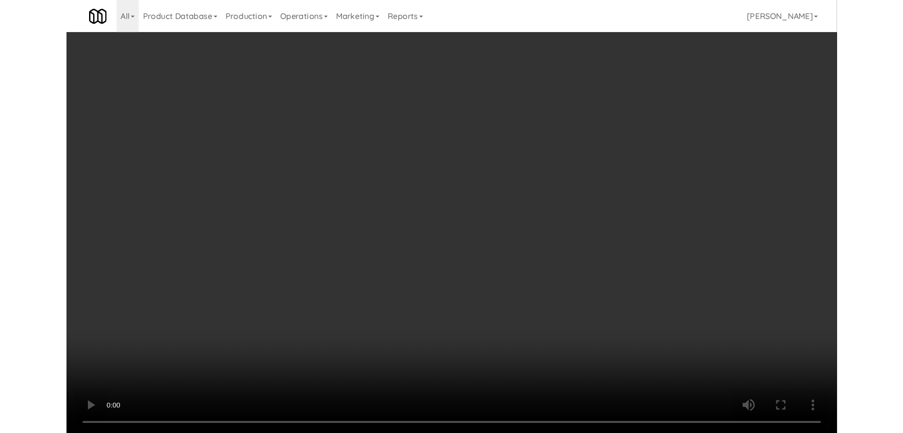
scroll to position [8328, 0]
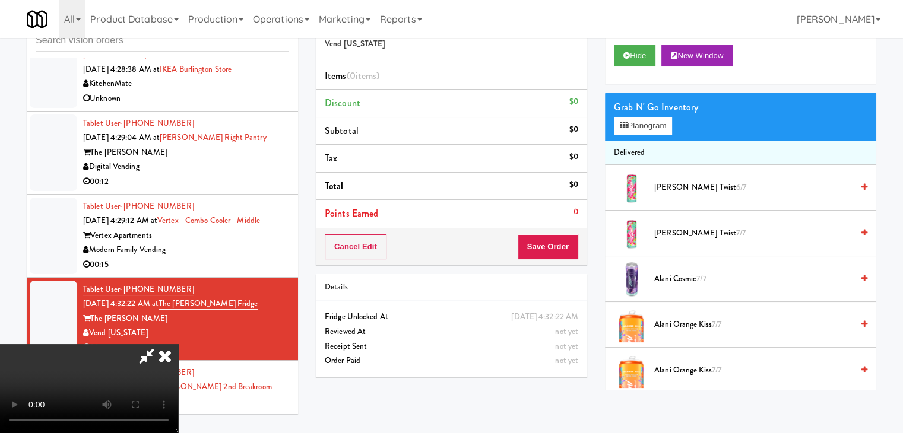
click at [674, 284] on span "Alani Cosmic 7/7" at bounding box center [753, 279] width 198 height 15
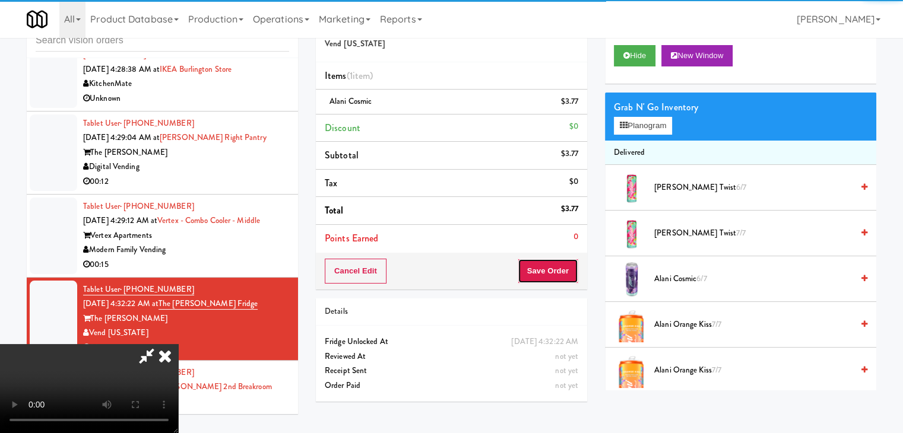
click at [545, 266] on button "Save Order" at bounding box center [548, 271] width 61 height 25
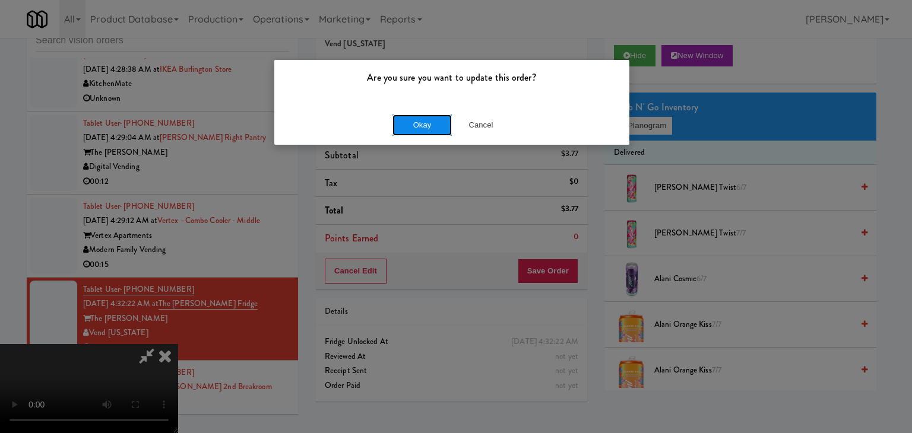
click at [404, 119] on button "Okay" at bounding box center [421, 125] width 59 height 21
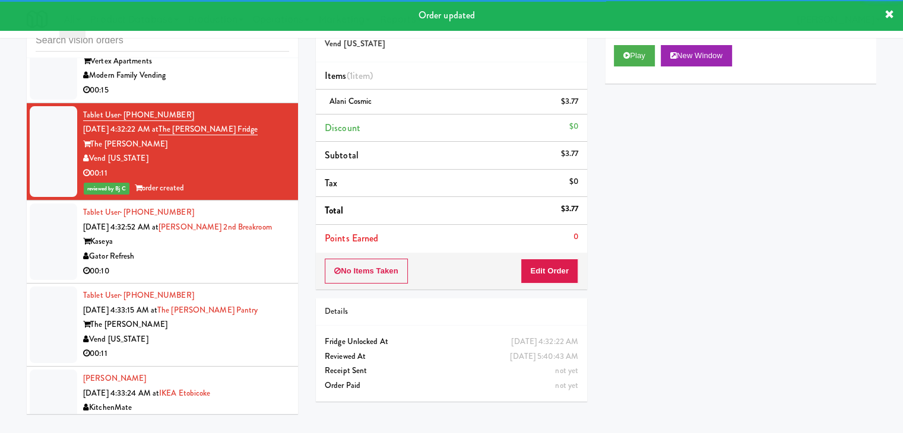
scroll to position [8506, 0]
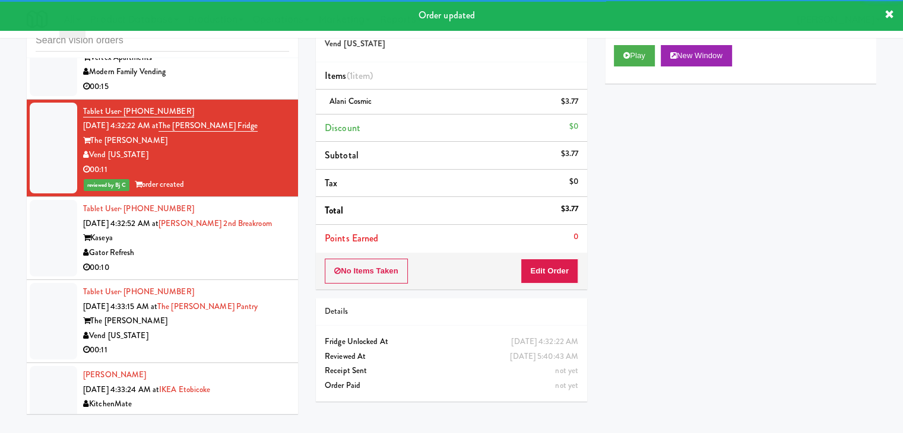
drag, startPoint x: 219, startPoint y: 202, endPoint x: 230, endPoint y: 210, distance: 13.7
click at [229, 246] on div "Gator Refresh" at bounding box center [186, 253] width 206 height 15
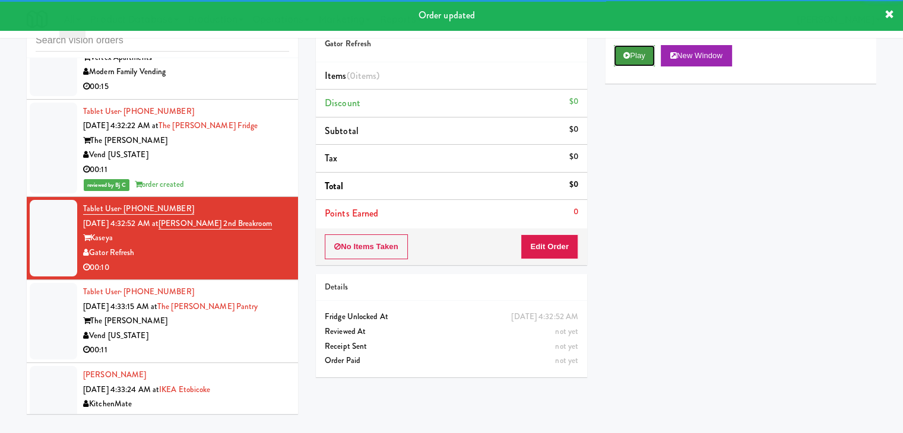
click at [636, 57] on button "Play" at bounding box center [634, 55] width 41 height 21
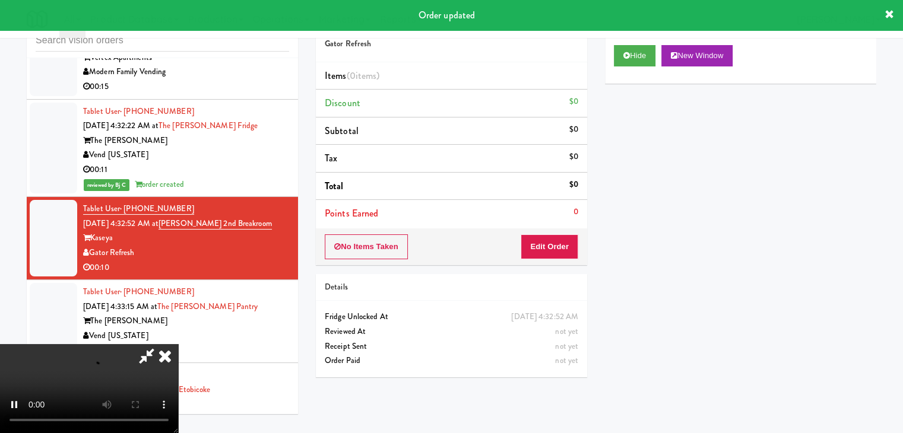
click at [553, 237] on div "No Items Taken Edit Order" at bounding box center [451, 246] width 271 height 37
click at [557, 234] on button "Edit Order" at bounding box center [549, 246] width 58 height 25
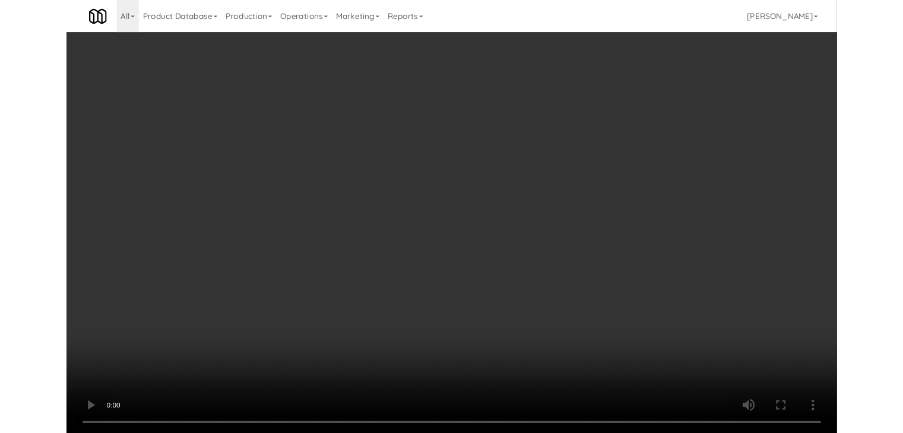
scroll to position [8447, 0]
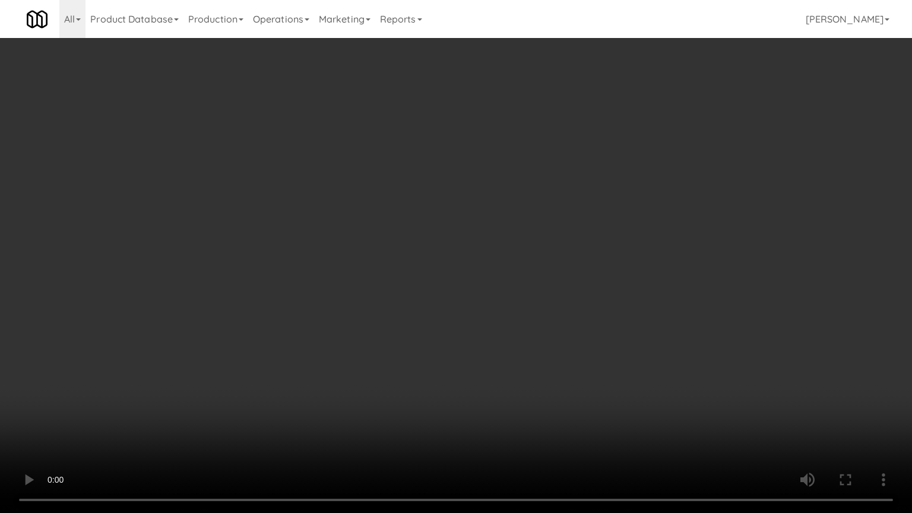
click at [506, 367] on video at bounding box center [456, 256] width 912 height 513
click at [504, 369] on video at bounding box center [456, 256] width 912 height 513
click at [508, 367] on video at bounding box center [456, 256] width 912 height 513
click at [508, 368] on video at bounding box center [456, 256] width 912 height 513
click at [512, 369] on video at bounding box center [456, 256] width 912 height 513
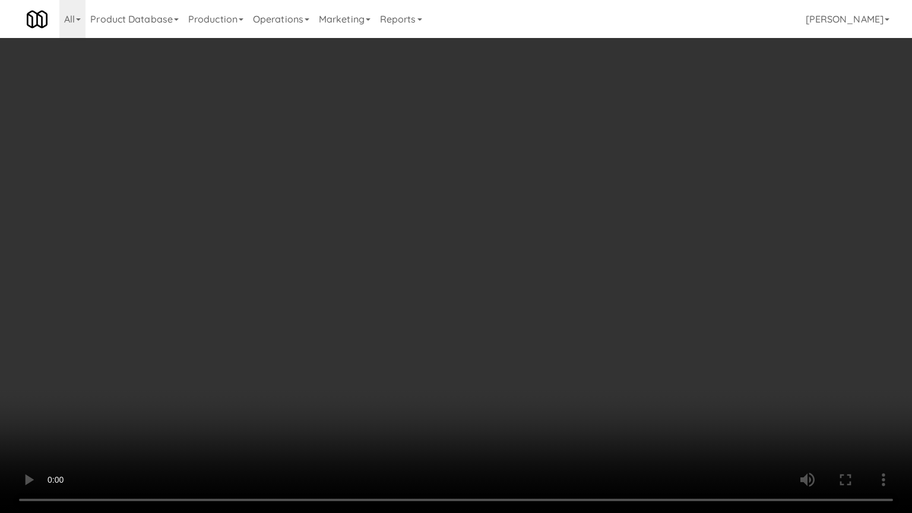
click at [498, 367] on video at bounding box center [456, 256] width 912 height 513
click at [492, 367] on video at bounding box center [456, 256] width 912 height 513
click at [481, 393] on video at bounding box center [456, 256] width 912 height 513
click at [509, 372] on video at bounding box center [456, 256] width 912 height 513
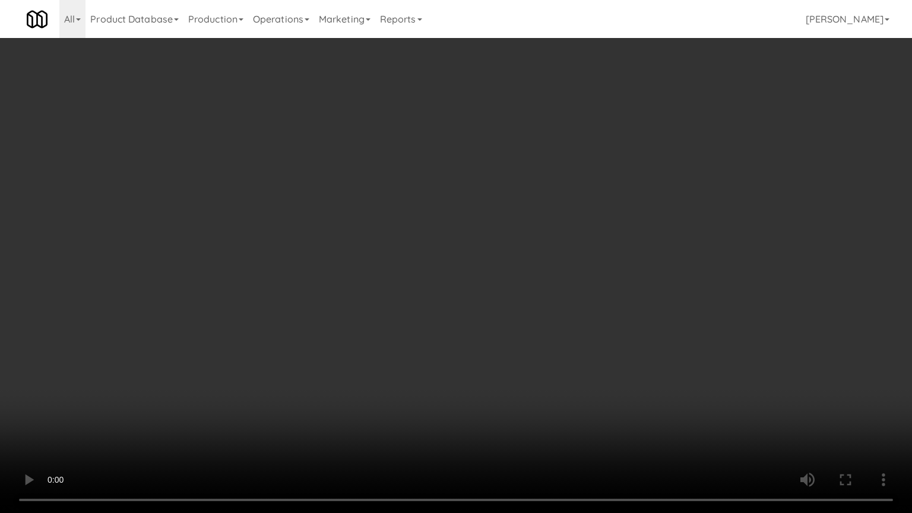
click at [510, 372] on video at bounding box center [456, 256] width 912 height 513
click at [522, 369] on video at bounding box center [456, 256] width 912 height 513
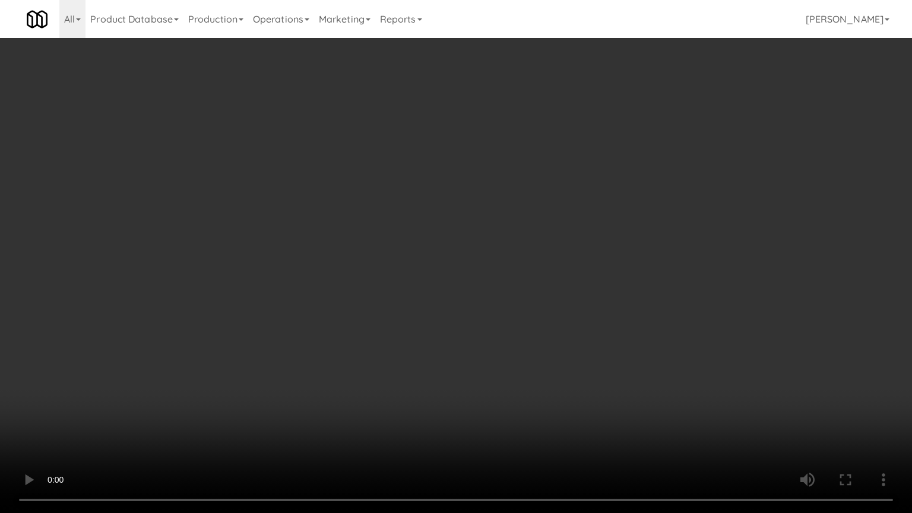
drag, startPoint x: 525, startPoint y: 369, endPoint x: 589, endPoint y: 232, distance: 150.8
click at [525, 367] on video at bounding box center [456, 256] width 912 height 513
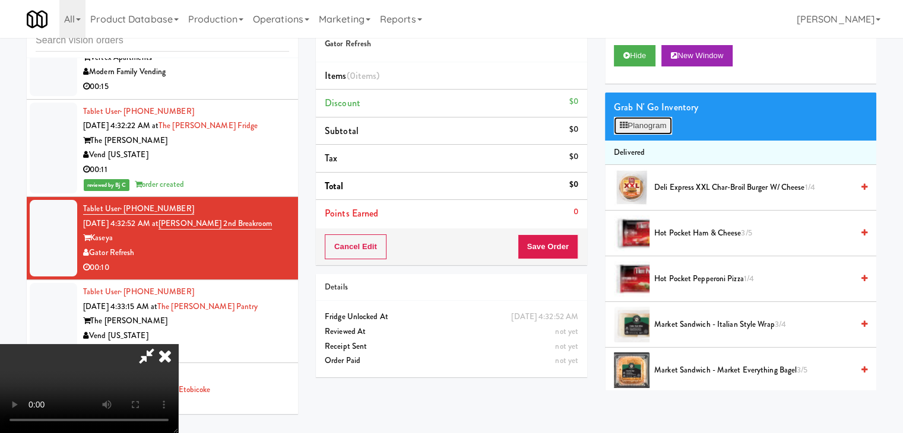
click at [659, 122] on button "Planogram" at bounding box center [643, 126] width 58 height 18
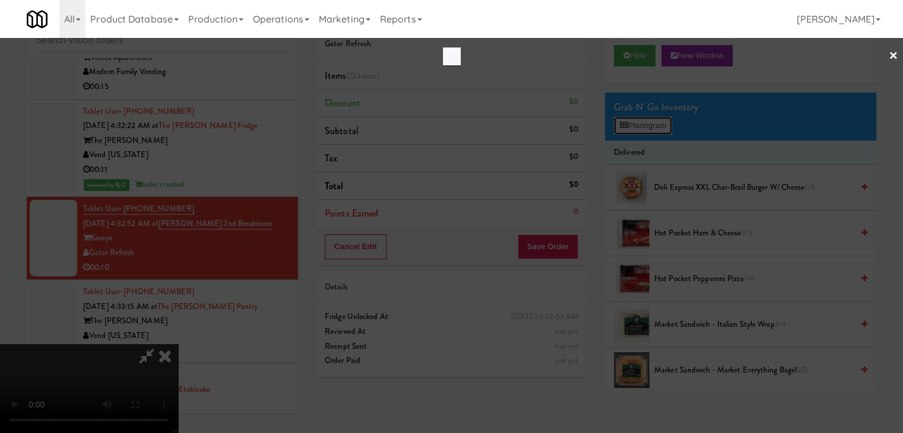
scroll to position [8447, 0]
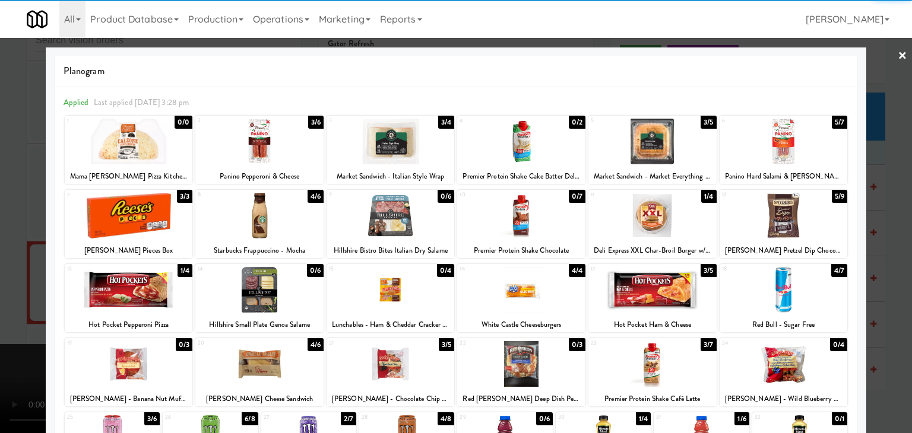
click at [148, 286] on div at bounding box center [129, 290] width 128 height 46
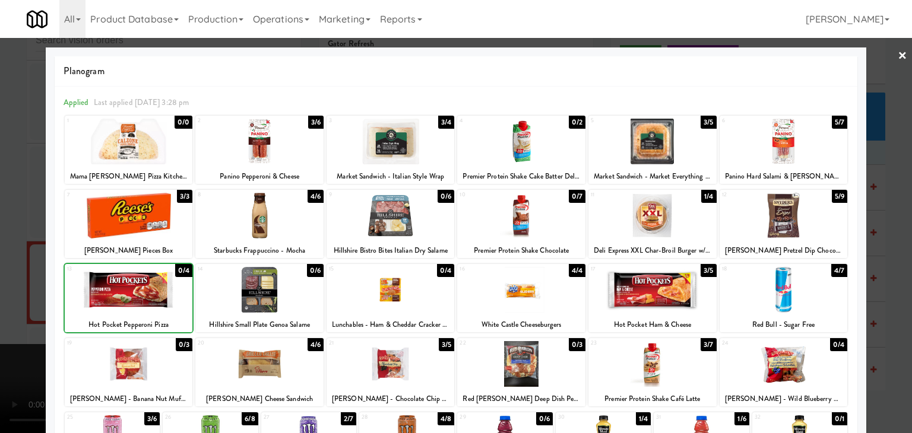
drag, startPoint x: 0, startPoint y: 280, endPoint x: 296, endPoint y: 287, distance: 295.6
click at [18, 279] on div at bounding box center [456, 216] width 912 height 433
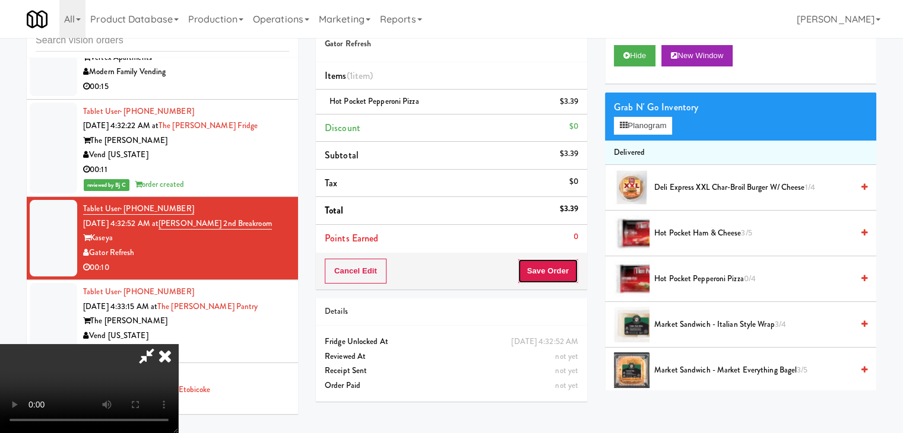
click at [559, 269] on button "Save Order" at bounding box center [548, 271] width 61 height 25
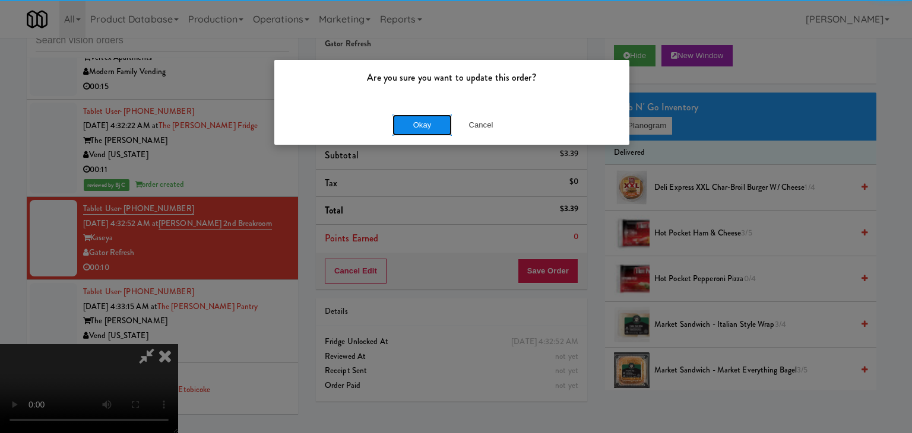
click at [396, 120] on button "Okay" at bounding box center [421, 125] width 59 height 21
click at [398, 123] on body "Are you sure you want to update this order? Okay Cancel Okay Are you sure you w…" at bounding box center [456, 216] width 912 height 433
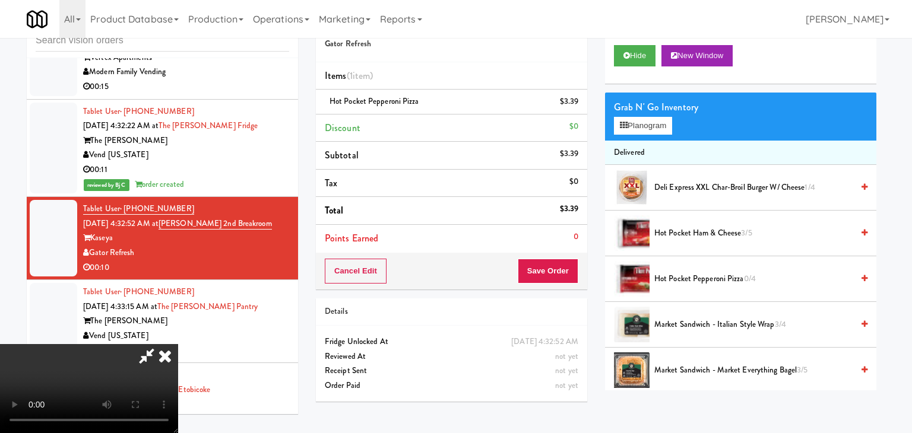
click at [399, 124] on div at bounding box center [456, 216] width 912 height 433
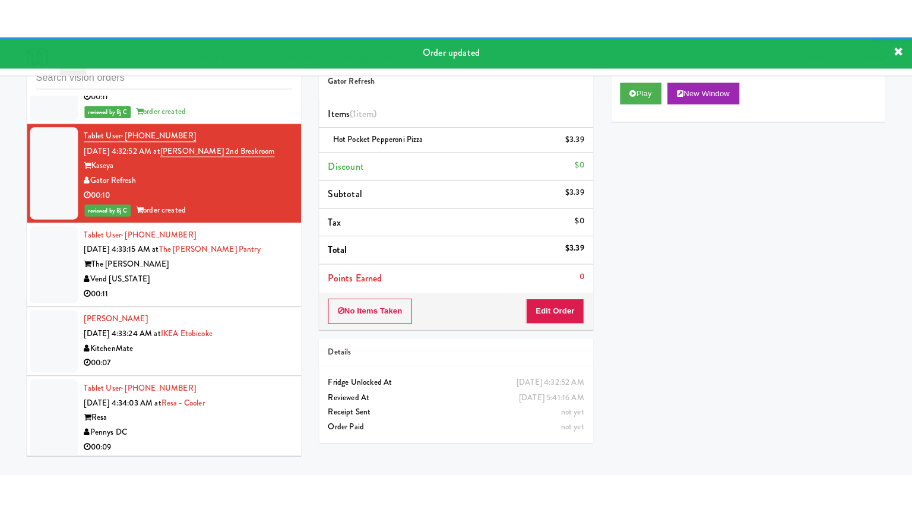
scroll to position [8624, 0]
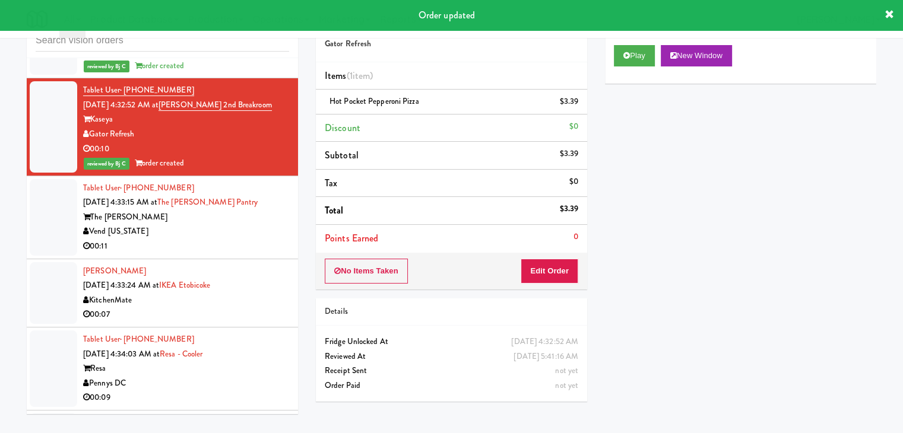
click at [254, 239] on div "00:11" at bounding box center [186, 246] width 206 height 15
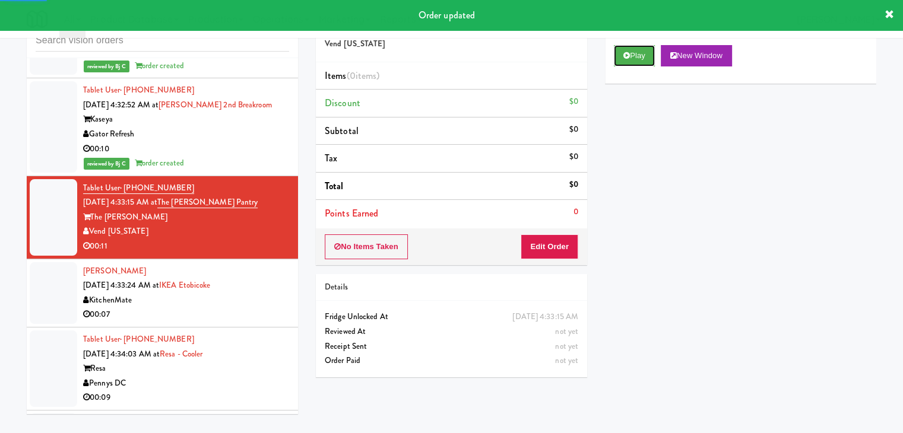
click at [640, 58] on button "Play" at bounding box center [634, 55] width 41 height 21
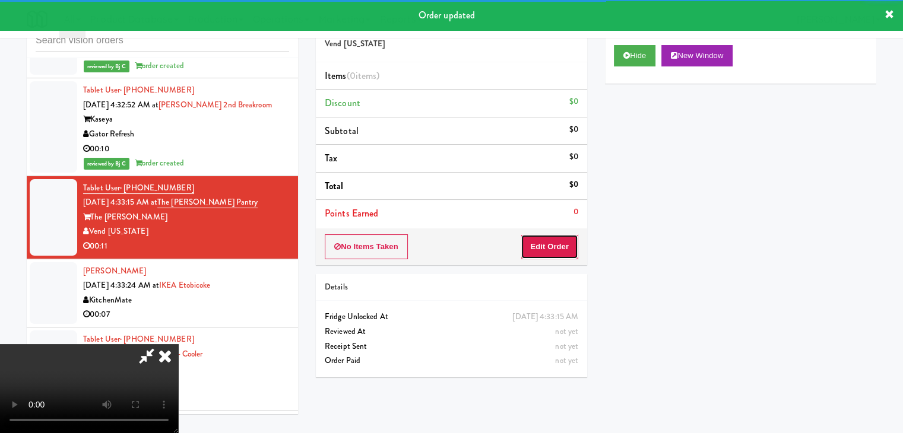
click at [541, 252] on button "Edit Order" at bounding box center [549, 246] width 58 height 25
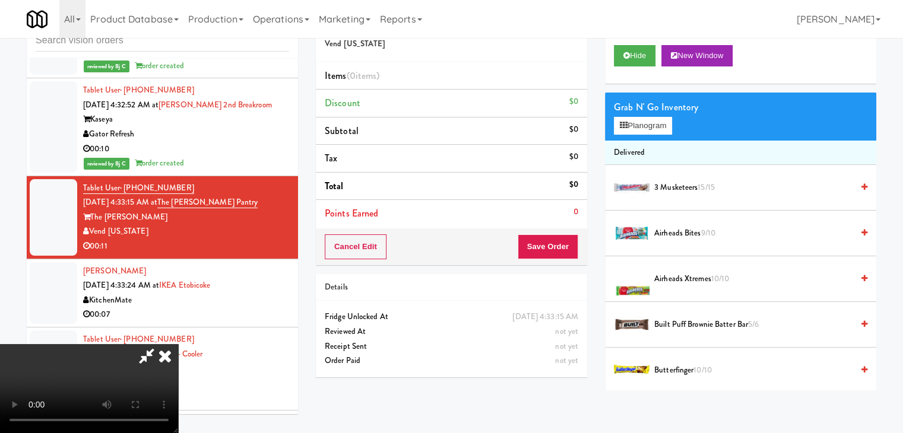
scroll to position [8566, 0]
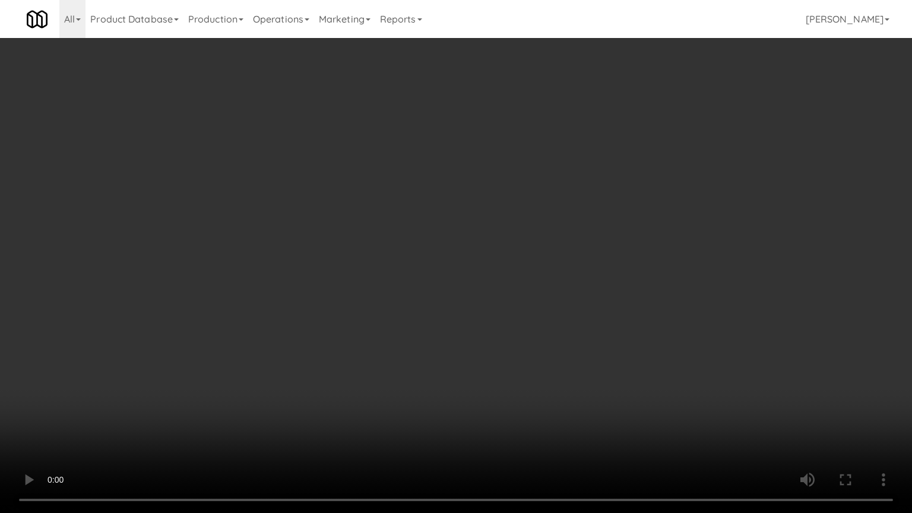
click at [548, 357] on video at bounding box center [456, 256] width 912 height 513
click at [537, 358] on video at bounding box center [456, 256] width 912 height 513
click at [539, 358] on video at bounding box center [456, 256] width 912 height 513
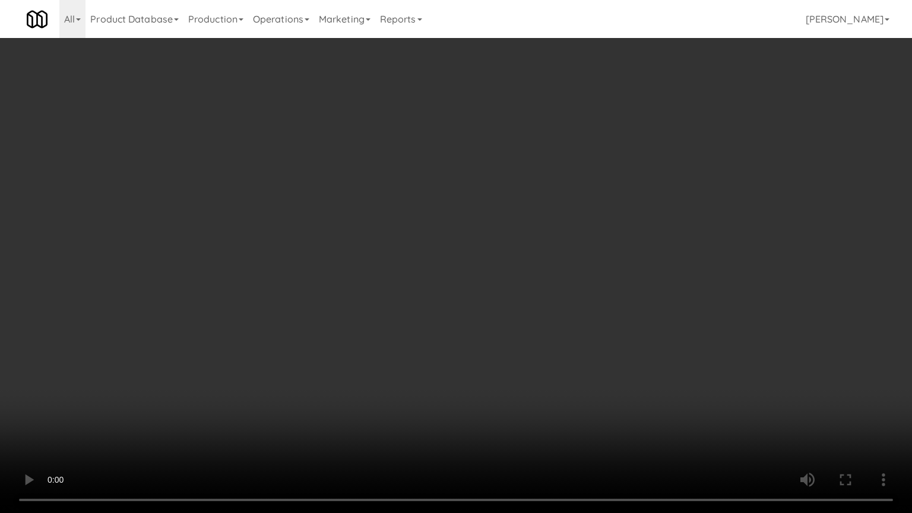
click at [538, 359] on video at bounding box center [456, 256] width 912 height 513
click at [529, 356] on video at bounding box center [456, 256] width 912 height 513
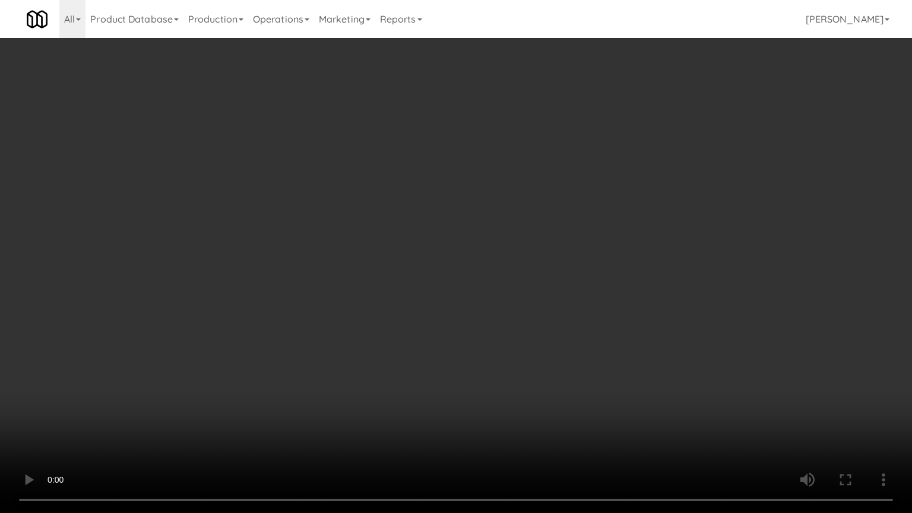
click at [529, 356] on video at bounding box center [456, 256] width 912 height 513
click at [494, 361] on video at bounding box center [456, 256] width 912 height 513
click at [489, 360] on video at bounding box center [456, 256] width 912 height 513
click at [520, 358] on video at bounding box center [456, 256] width 912 height 513
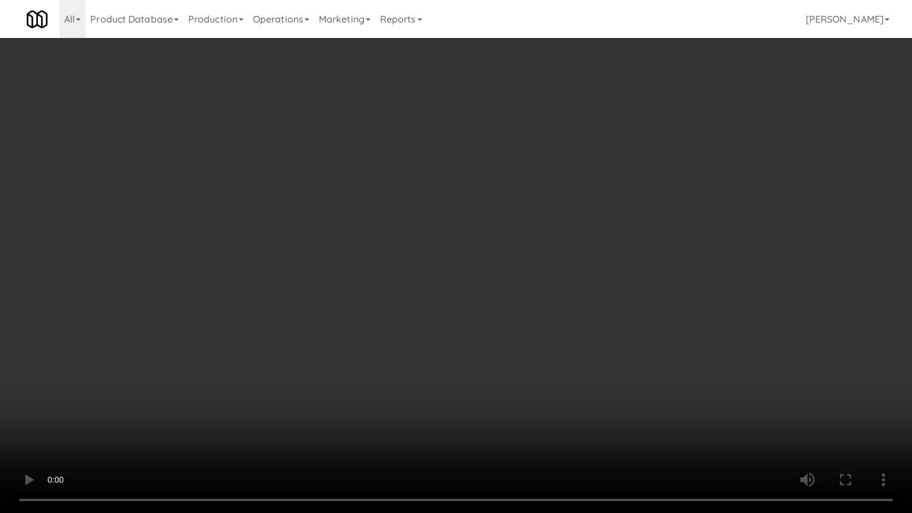
drag, startPoint x: 520, startPoint y: 358, endPoint x: 641, endPoint y: 224, distance: 181.1
click at [522, 358] on video at bounding box center [456, 256] width 912 height 513
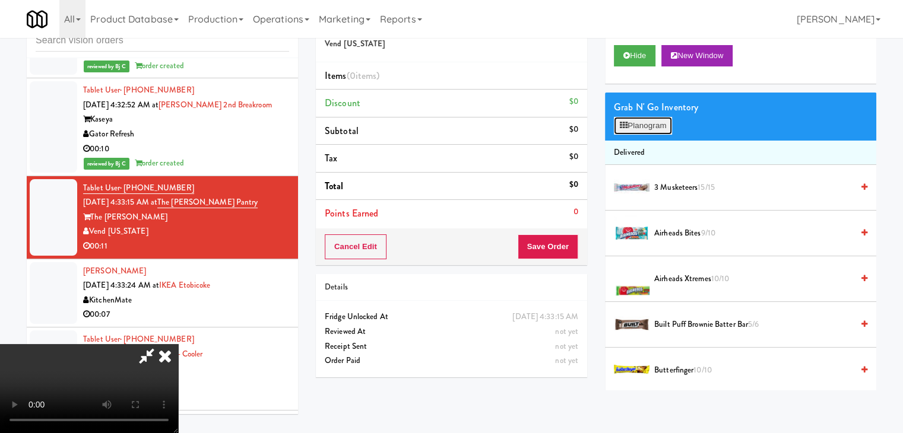
click at [658, 123] on button "Planogram" at bounding box center [643, 126] width 58 height 18
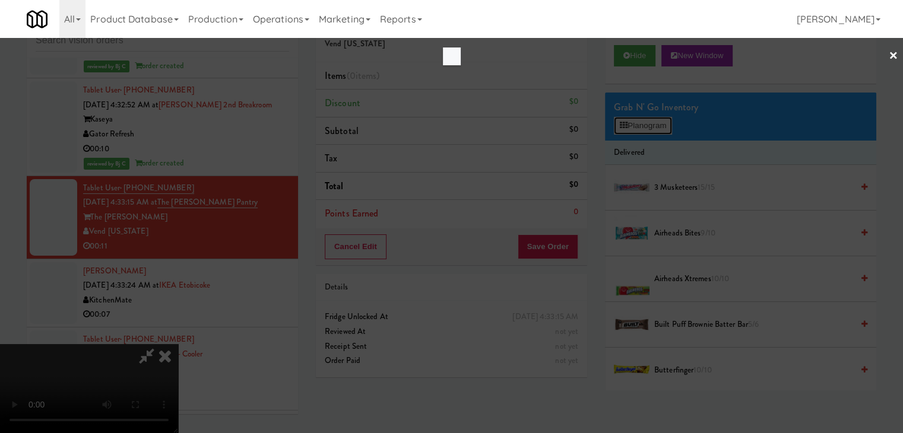
scroll to position [8566, 0]
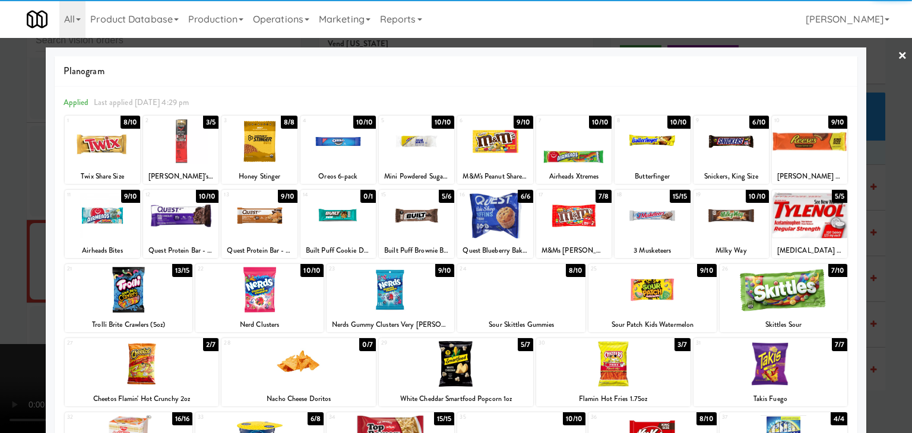
click at [176, 224] on div at bounding box center [180, 216] width 75 height 46
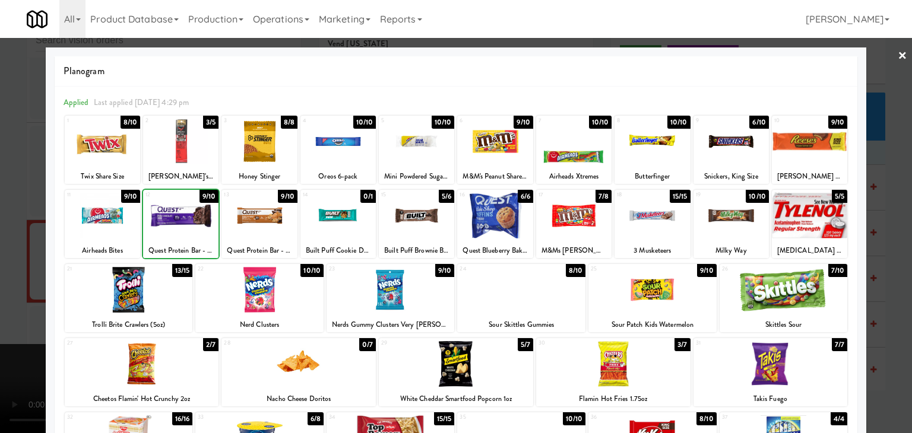
drag, startPoint x: 0, startPoint y: 226, endPoint x: 254, endPoint y: 233, distance: 254.1
click at [13, 226] on div at bounding box center [456, 216] width 912 height 433
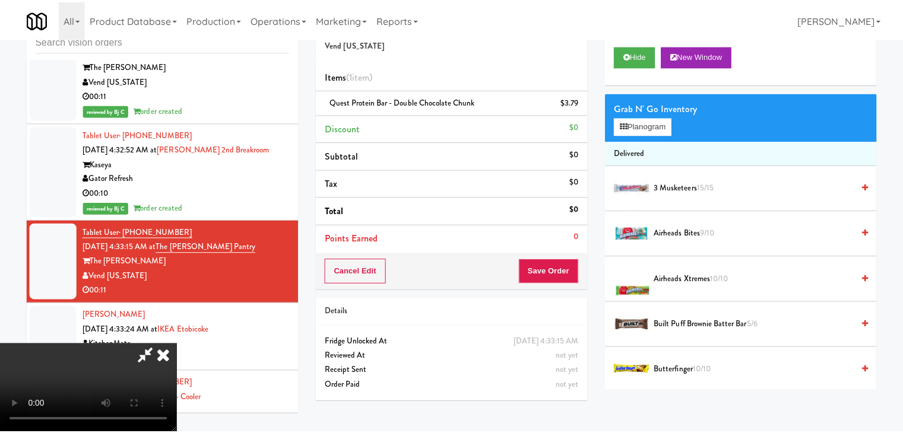
scroll to position [8624, 0]
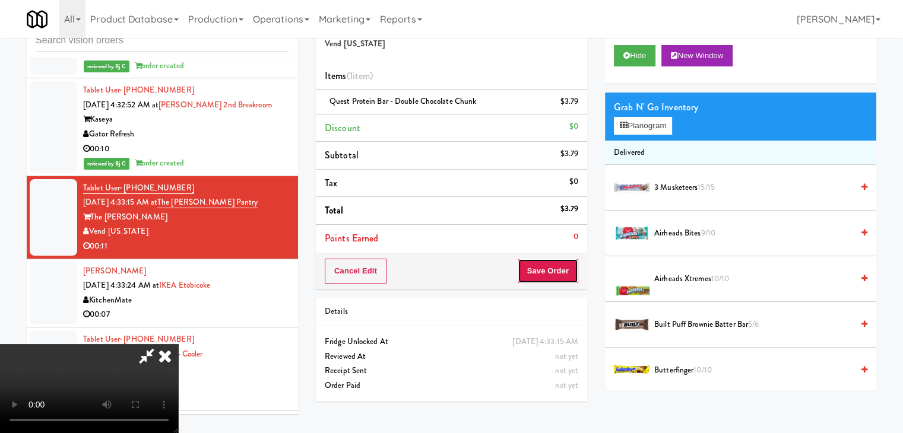
click at [564, 273] on button "Save Order" at bounding box center [548, 271] width 61 height 25
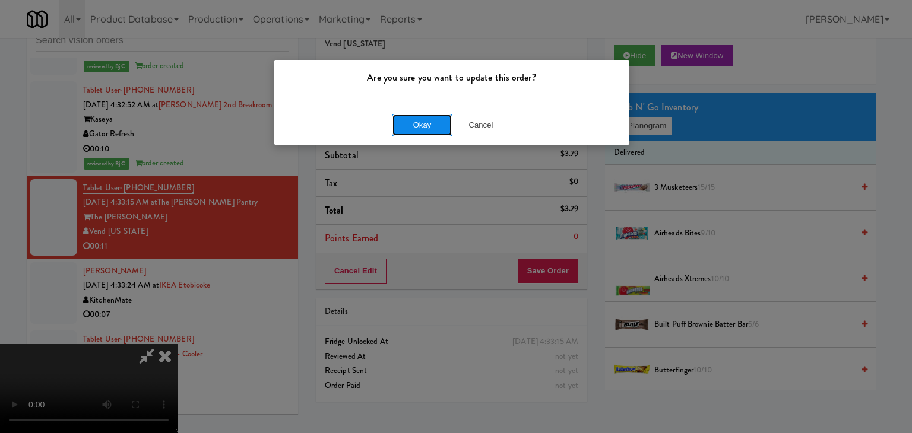
click at [424, 122] on button "Okay" at bounding box center [421, 125] width 59 height 21
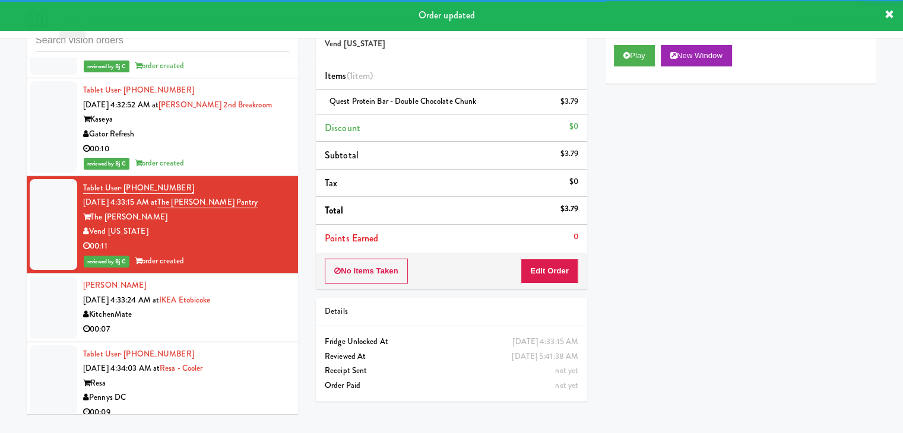
click at [245, 322] on div "00:07" at bounding box center [186, 329] width 206 height 15
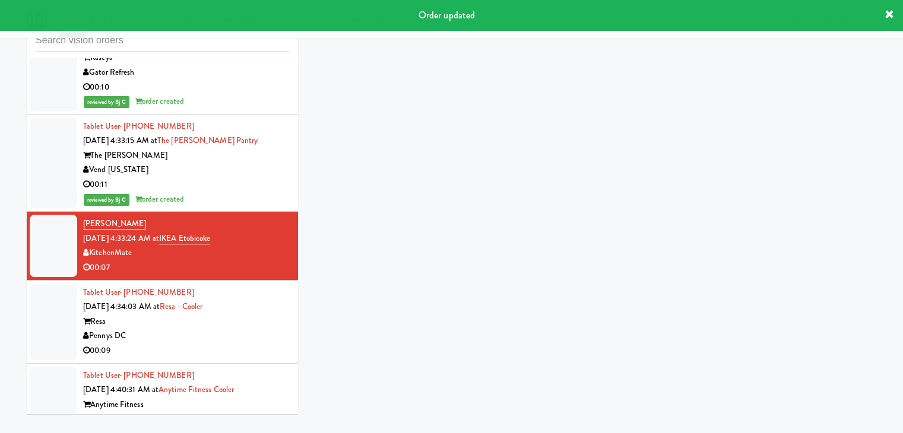
scroll to position [8803, 0]
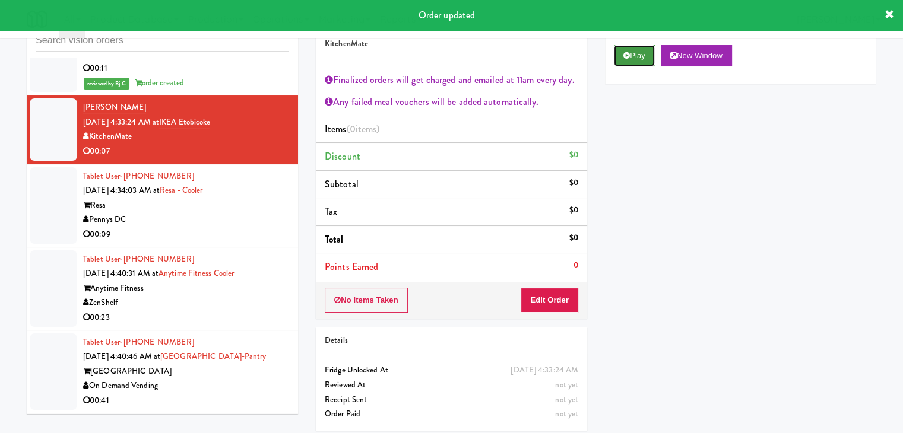
click at [640, 60] on button "Play" at bounding box center [634, 55] width 41 height 21
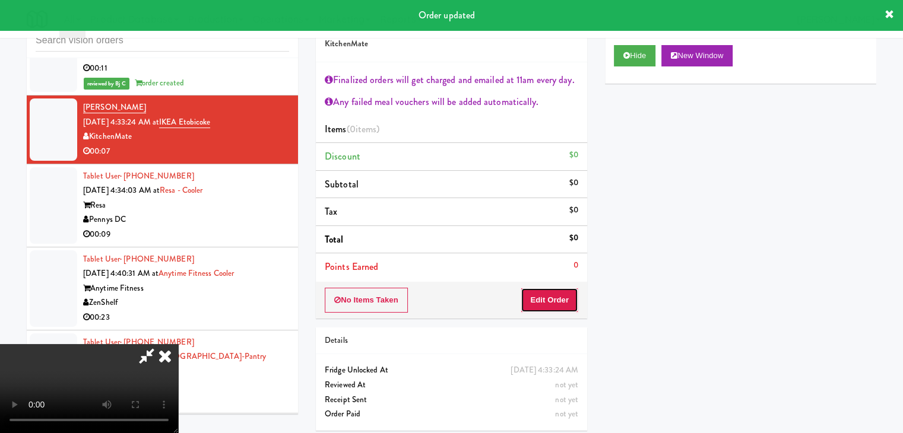
click at [543, 299] on button "Edit Order" at bounding box center [549, 300] width 58 height 25
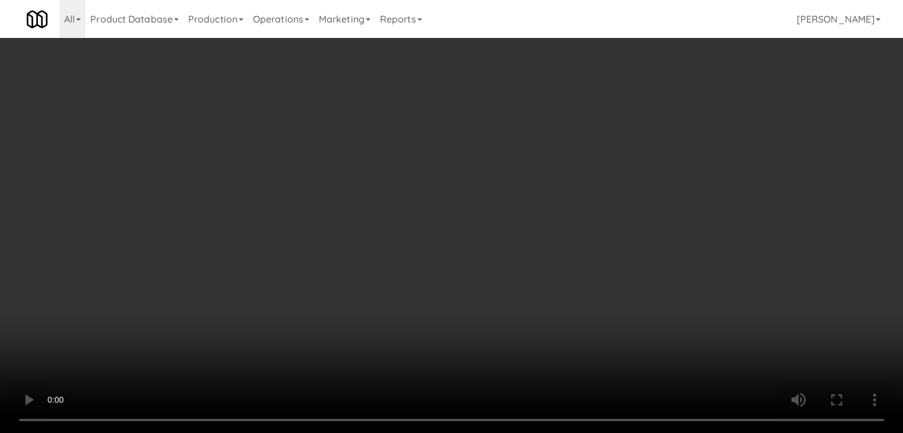
scroll to position [8744, 0]
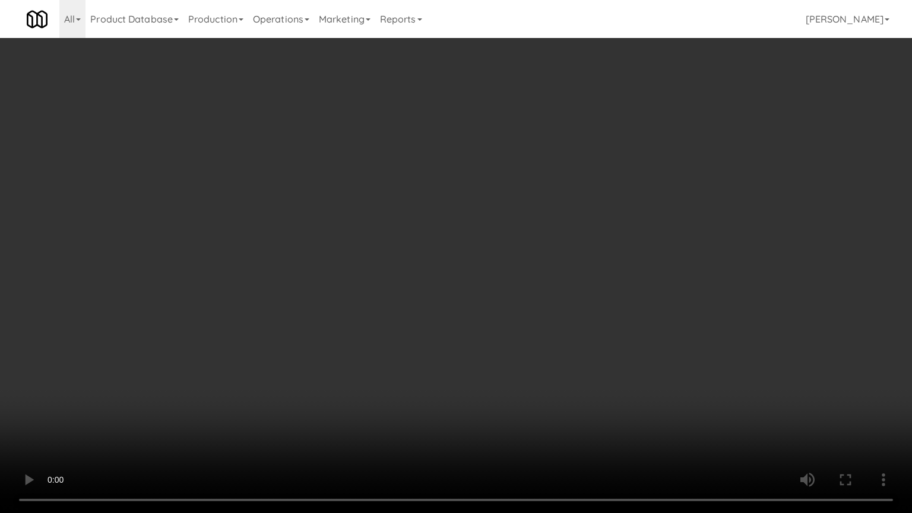
click at [497, 364] on video at bounding box center [456, 256] width 912 height 513
click at [501, 365] on video at bounding box center [456, 256] width 912 height 513
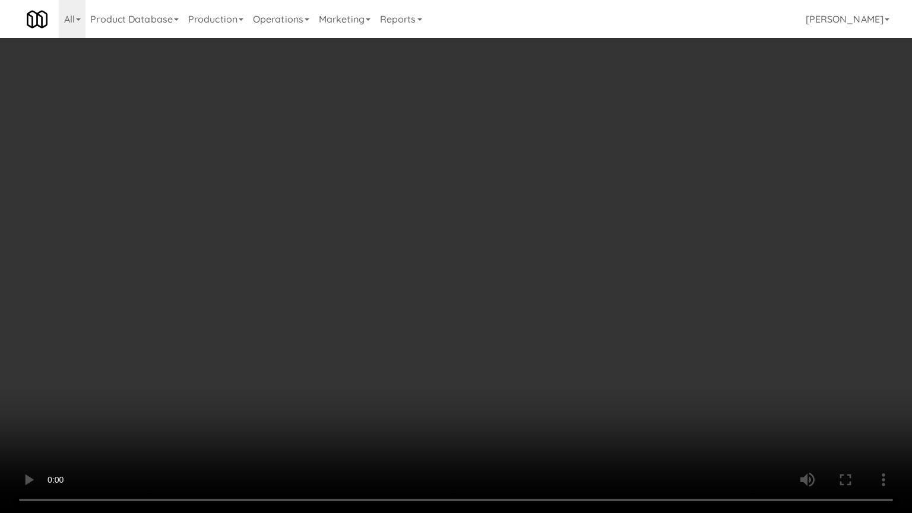
click at [489, 363] on video at bounding box center [456, 256] width 912 height 513
click at [472, 364] on video at bounding box center [456, 256] width 912 height 513
click at [539, 383] on video at bounding box center [456, 256] width 912 height 513
click at [544, 384] on video at bounding box center [456, 256] width 912 height 513
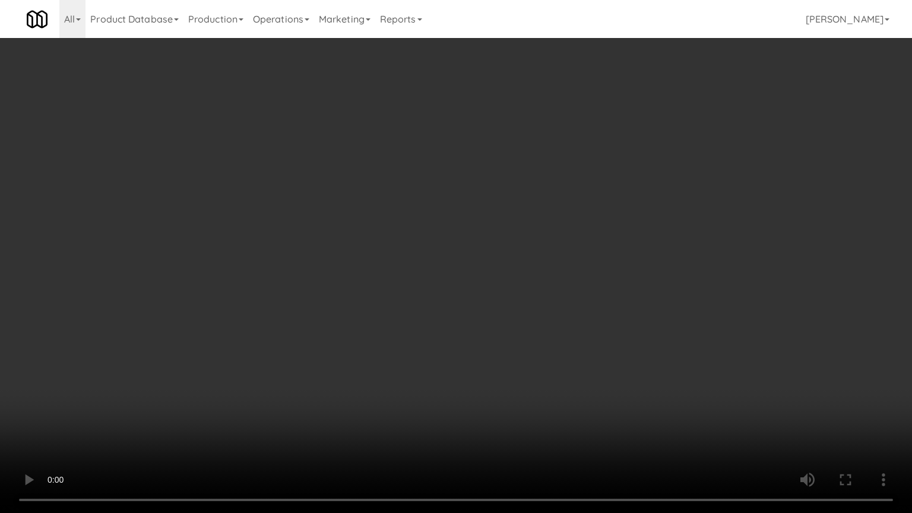
click at [543, 384] on video at bounding box center [456, 256] width 912 height 513
click at [528, 382] on video at bounding box center [456, 256] width 912 height 513
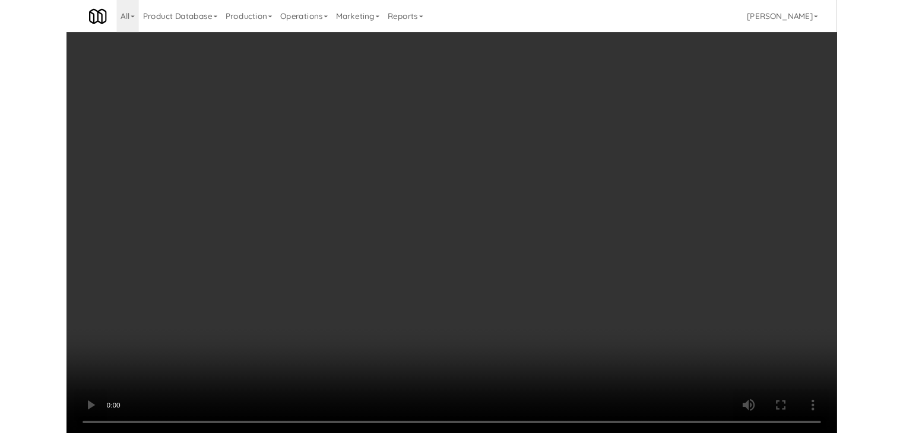
scroll to position [8803, 0]
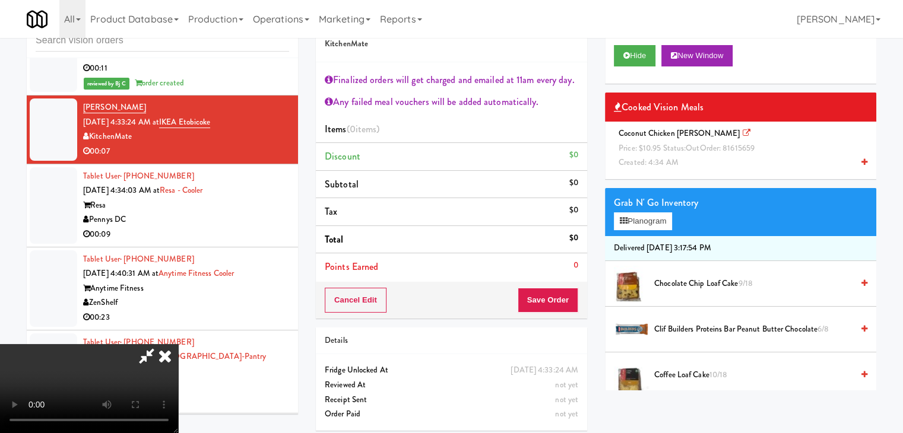
click at [722, 164] on div "Coconut Chicken Curry Price: $10.95 Status: out Order: 81615659 Created: 4:34 AM" at bounding box center [740, 148] width 253 height 44
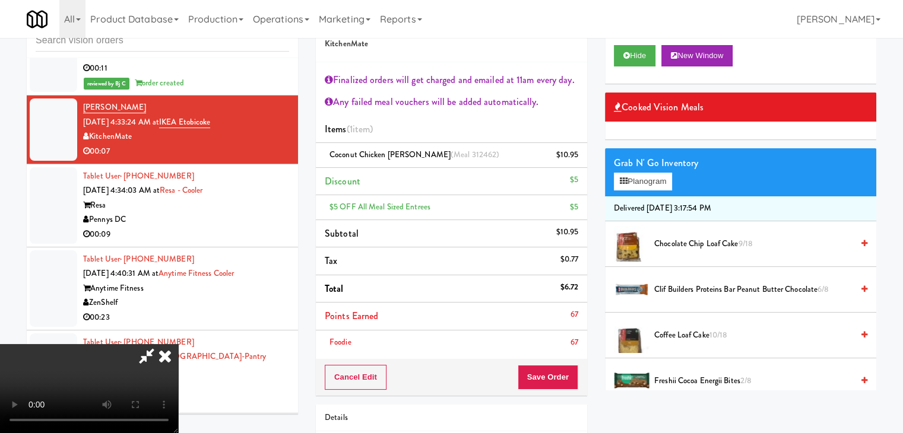
click at [178, 357] on video at bounding box center [89, 388] width 178 height 89
click at [558, 372] on button "Save Order" at bounding box center [548, 377] width 61 height 25
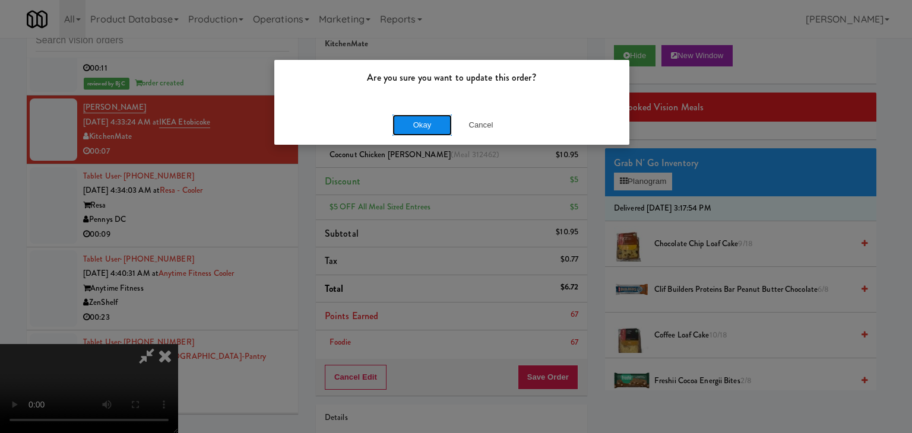
click at [425, 115] on button "Okay" at bounding box center [421, 125] width 59 height 21
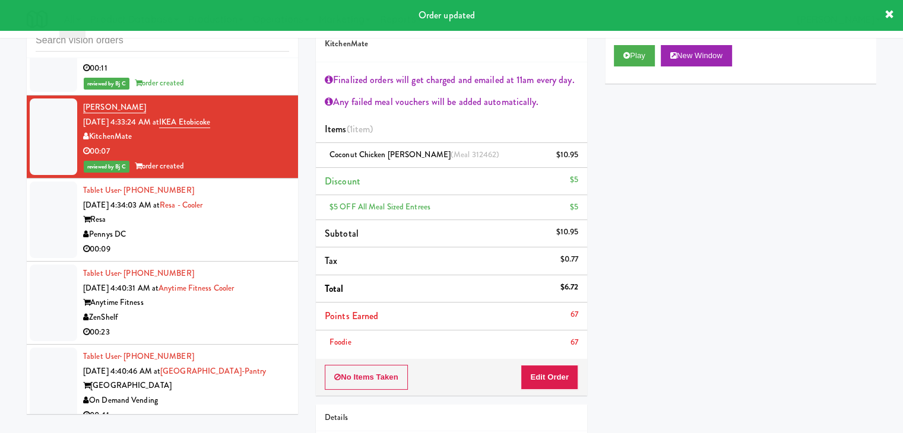
click at [271, 227] on div "Pennys DC" at bounding box center [186, 234] width 206 height 15
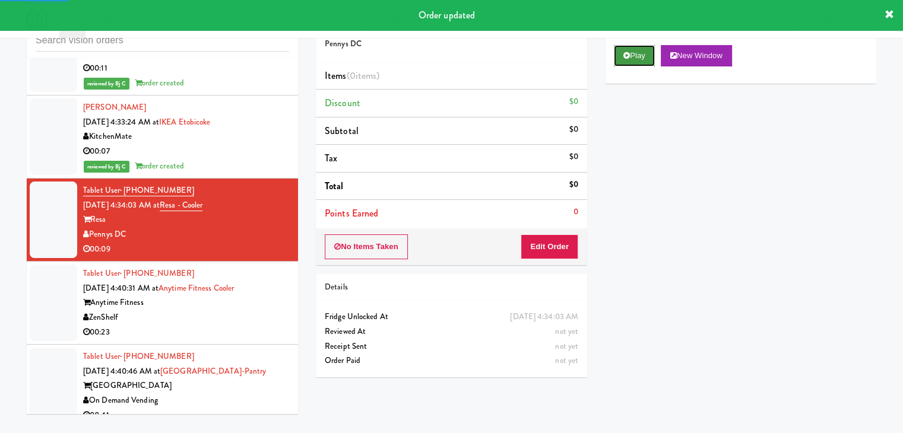
click at [629, 60] on button "Play" at bounding box center [634, 55] width 41 height 21
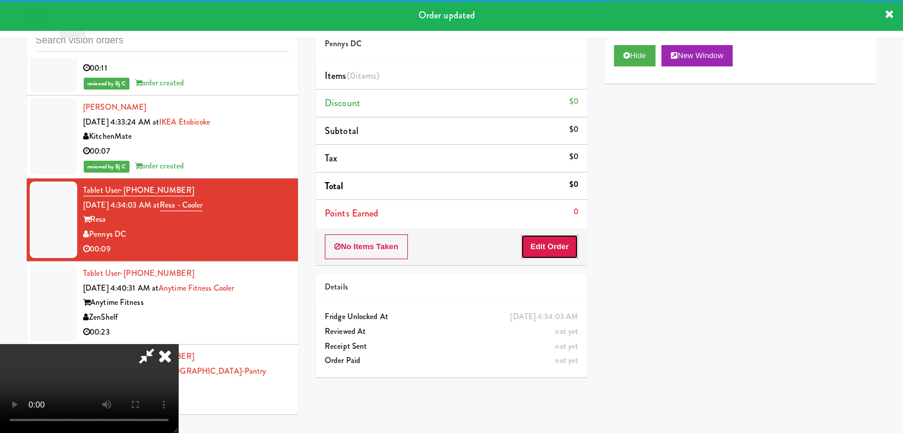
click at [544, 250] on button "Edit Order" at bounding box center [549, 246] width 58 height 25
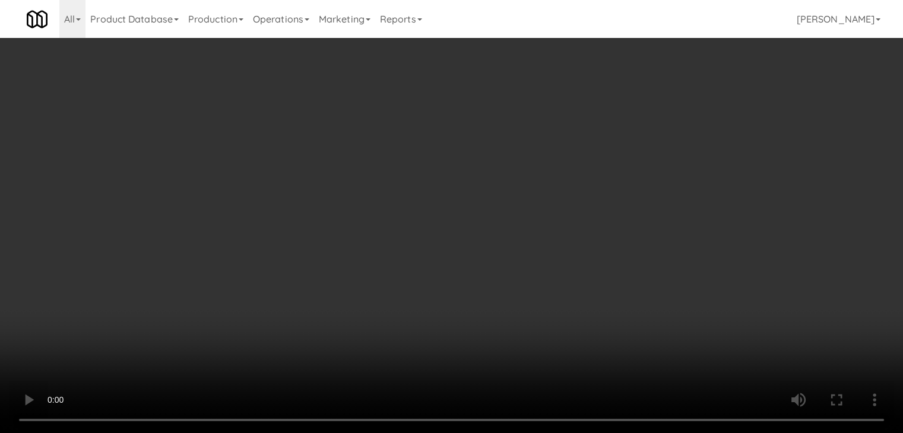
scroll to position [8744, 0]
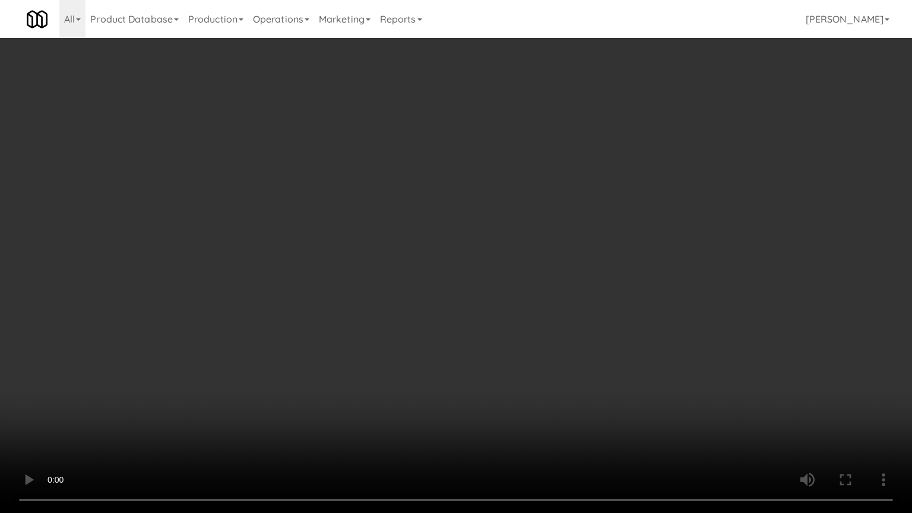
click at [572, 357] on video at bounding box center [456, 256] width 912 height 513
click at [561, 354] on video at bounding box center [456, 256] width 912 height 513
drag, startPoint x: 561, startPoint y: 354, endPoint x: 513, endPoint y: 293, distance: 77.3
click at [558, 354] on video at bounding box center [456, 256] width 912 height 513
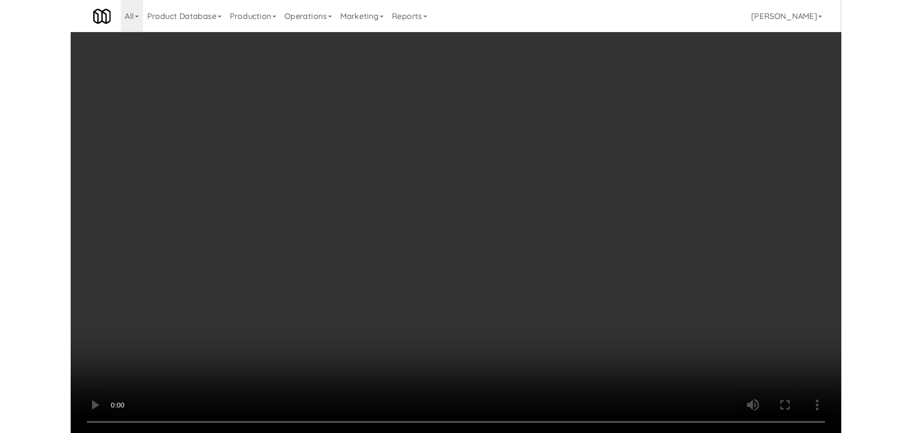
scroll to position [8803, 0]
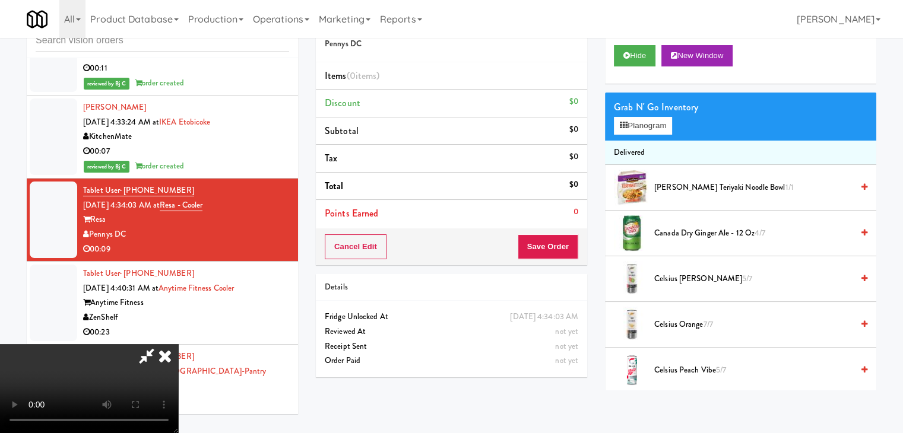
click at [178, 344] on video at bounding box center [89, 388] width 178 height 89
click at [654, 122] on button "Planogram" at bounding box center [643, 126] width 58 height 18
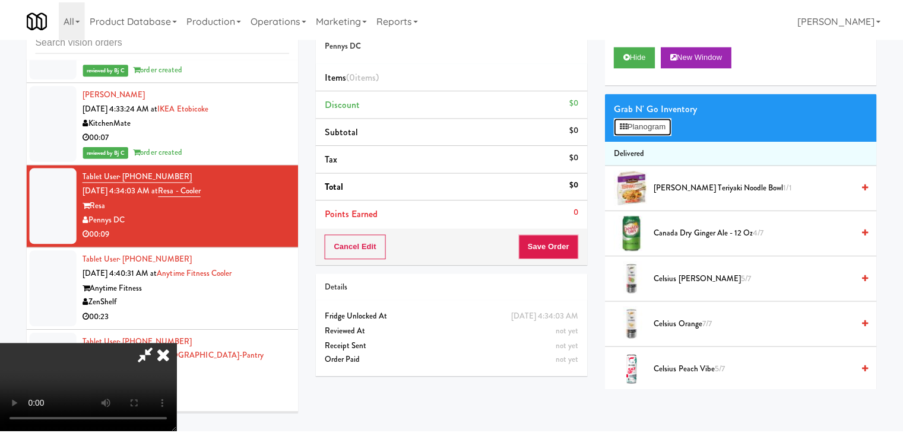
scroll to position [8744, 0]
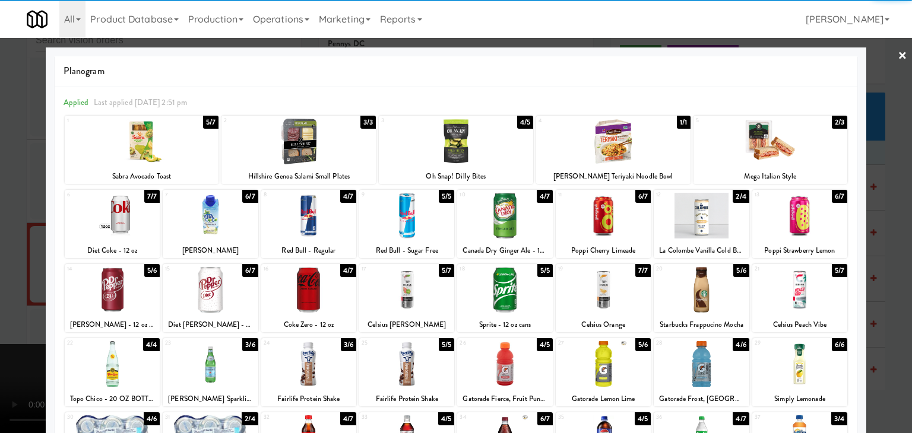
click at [796, 293] on div at bounding box center [799, 290] width 95 height 46
drag, startPoint x: 401, startPoint y: 361, endPoint x: 341, endPoint y: 345, distance: 62.0
click at [401, 362] on div at bounding box center [406, 364] width 95 height 46
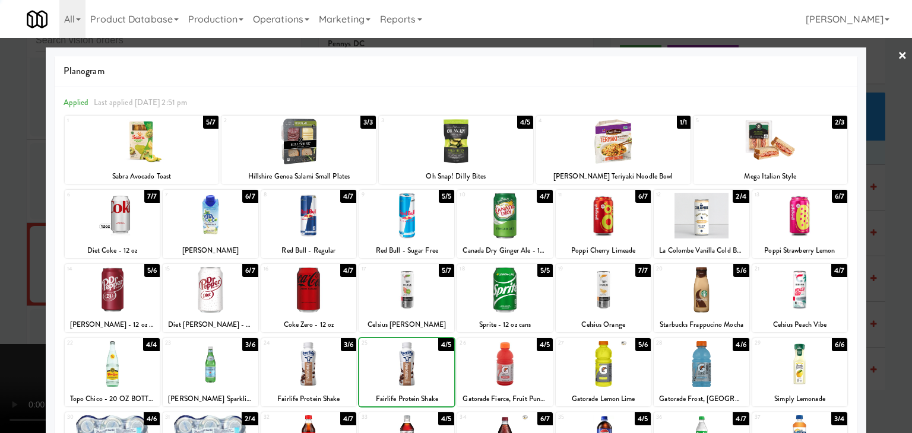
drag, startPoint x: 0, startPoint y: 269, endPoint x: 118, endPoint y: 262, distance: 118.3
click at [0, 269] on div at bounding box center [456, 216] width 912 height 433
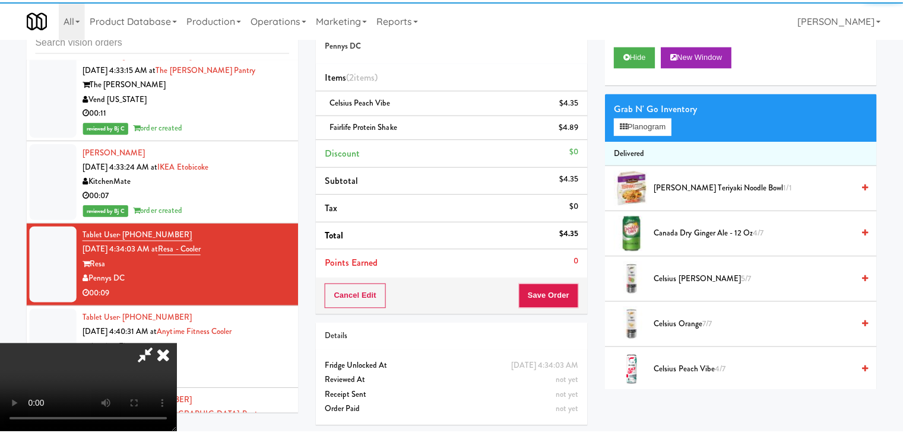
scroll to position [8803, 0]
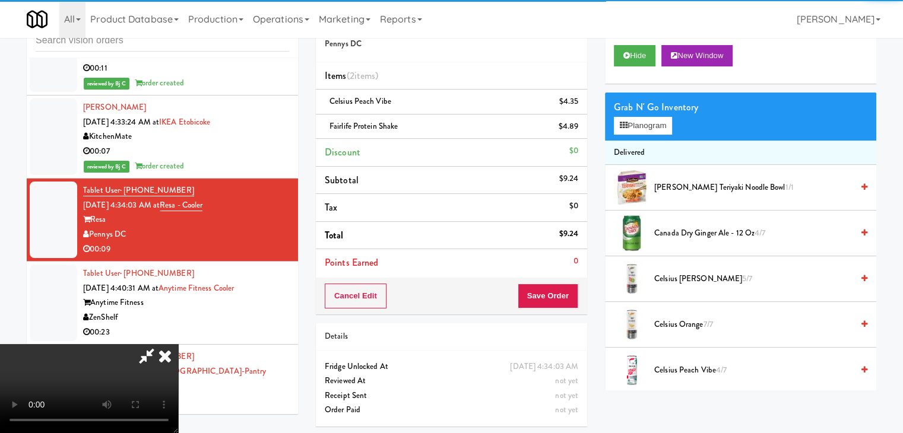
click at [178, 344] on video at bounding box center [89, 388] width 178 height 89
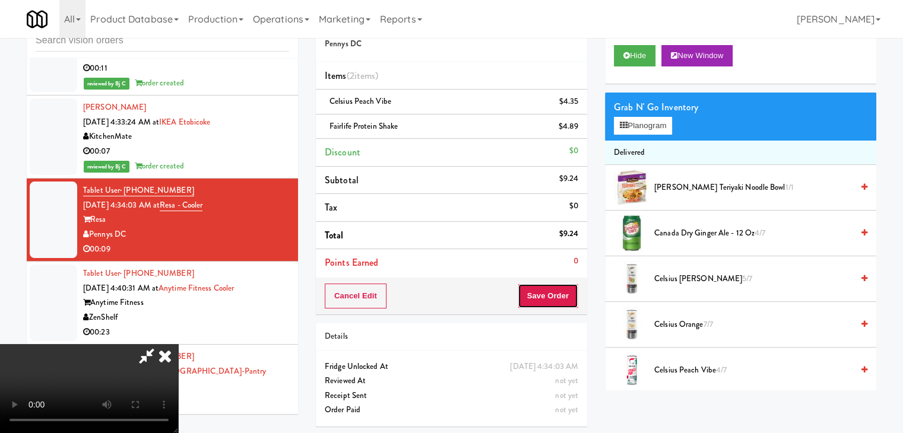
click at [558, 297] on button "Save Order" at bounding box center [548, 296] width 61 height 25
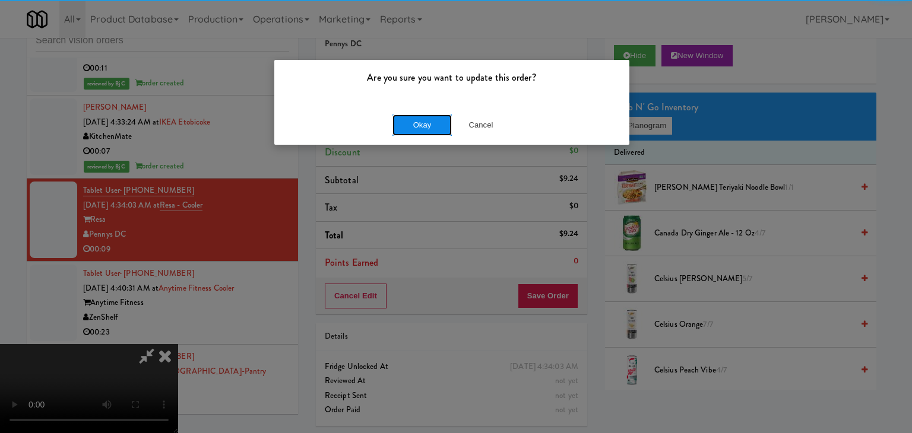
click at [412, 127] on button "Okay" at bounding box center [421, 125] width 59 height 21
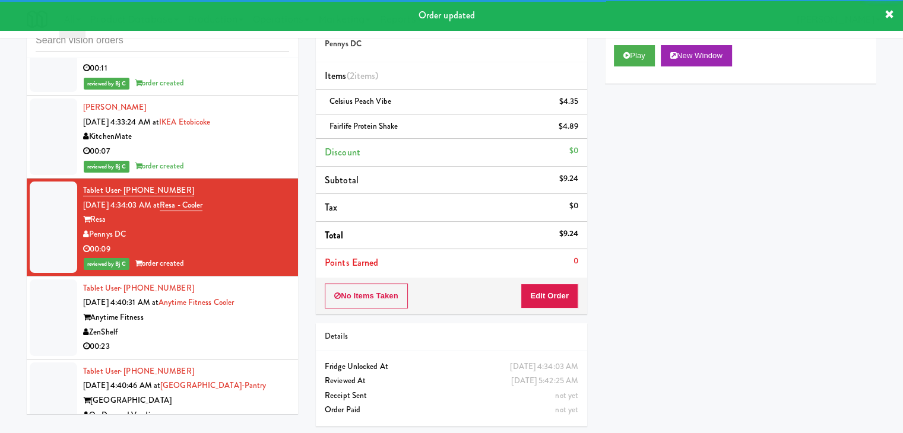
click at [267, 325] on div "ZenShelf" at bounding box center [186, 332] width 206 height 15
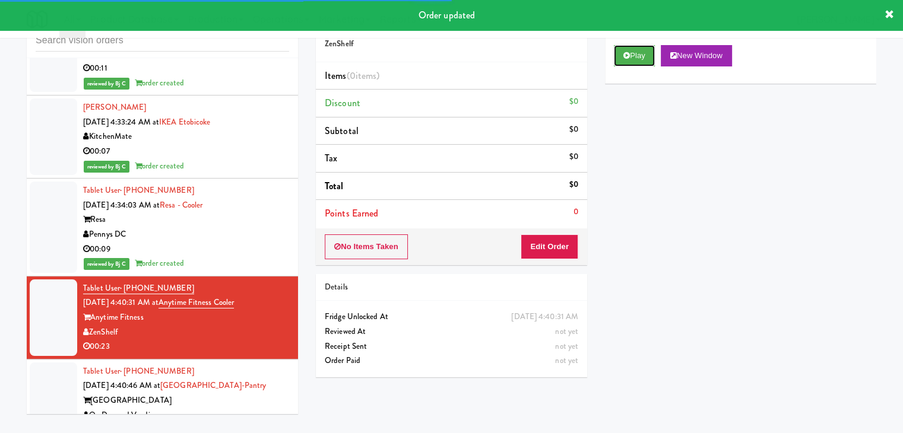
drag, startPoint x: 631, startPoint y: 46, endPoint x: 633, endPoint y: 66, distance: 20.2
click at [633, 51] on button "Play" at bounding box center [634, 55] width 41 height 21
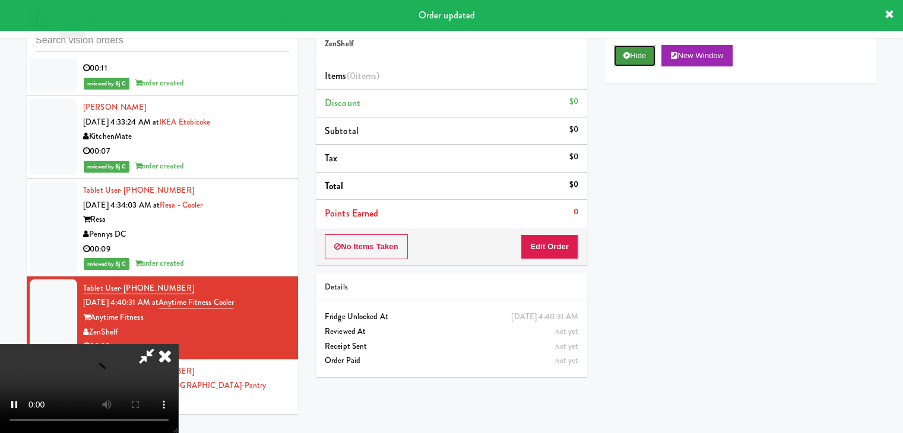
click at [636, 58] on button "Hide" at bounding box center [635, 55] width 42 height 21
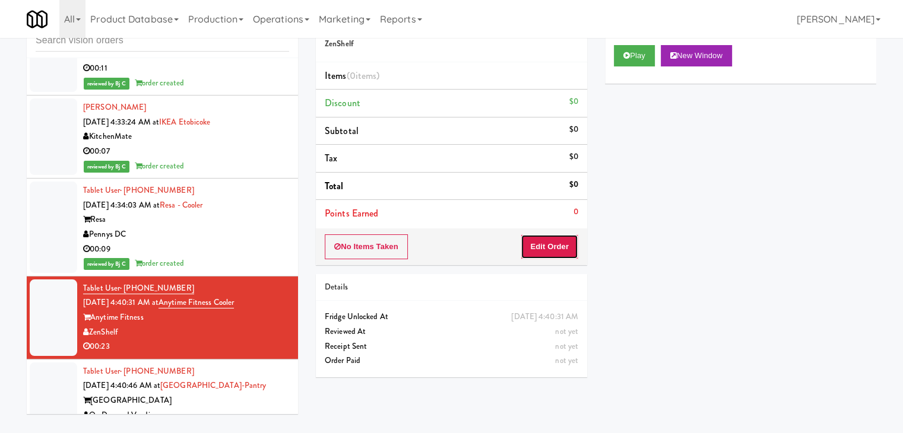
click at [554, 239] on button "Edit Order" at bounding box center [549, 246] width 58 height 25
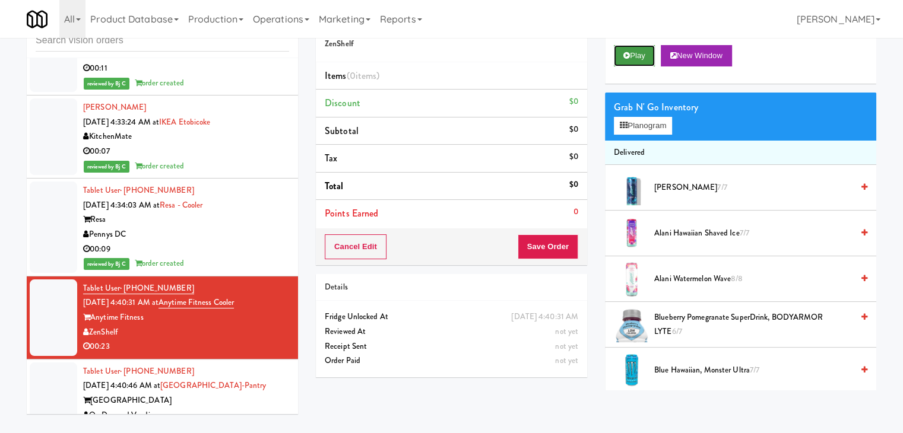
click at [653, 57] on button "Play" at bounding box center [634, 55] width 41 height 21
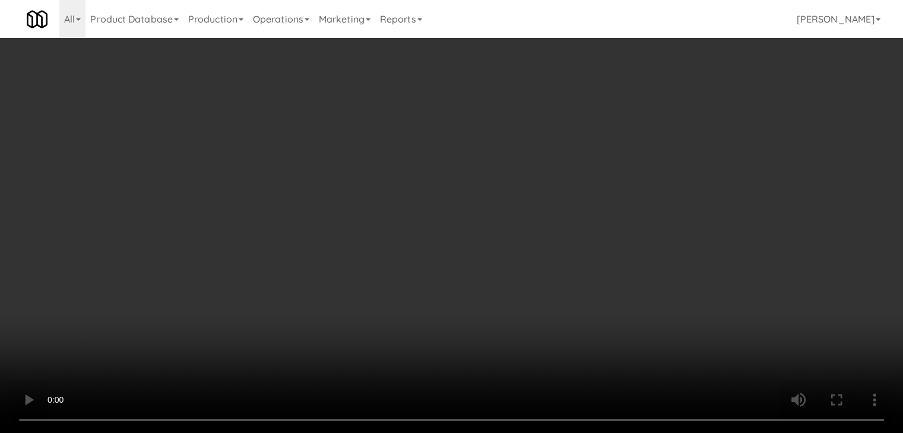
scroll to position [8744, 0]
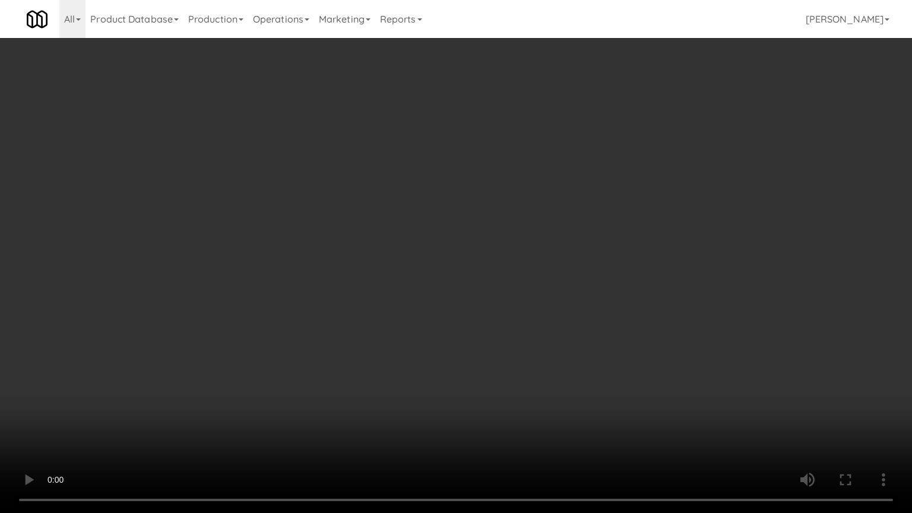
click at [521, 361] on video at bounding box center [456, 256] width 912 height 513
drag, startPoint x: 521, startPoint y: 361, endPoint x: 574, endPoint y: 247, distance: 125.8
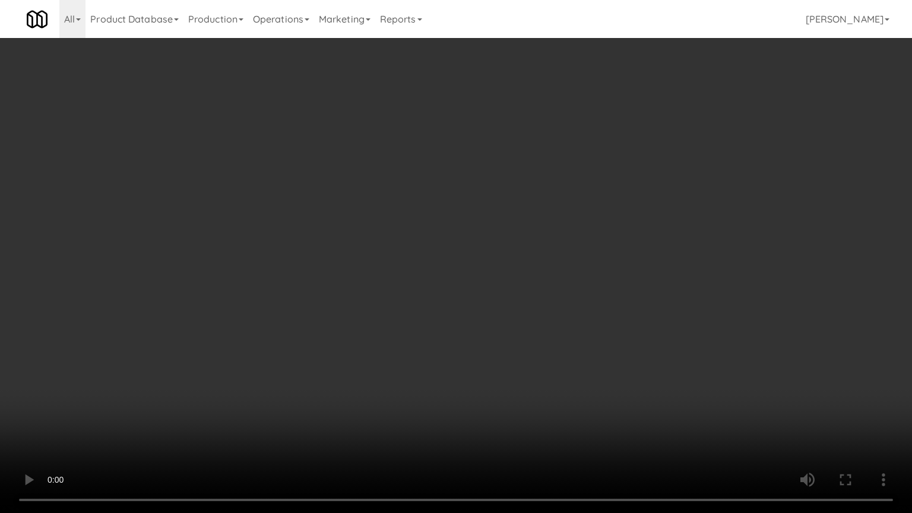
click at [521, 358] on video at bounding box center [456, 256] width 912 height 513
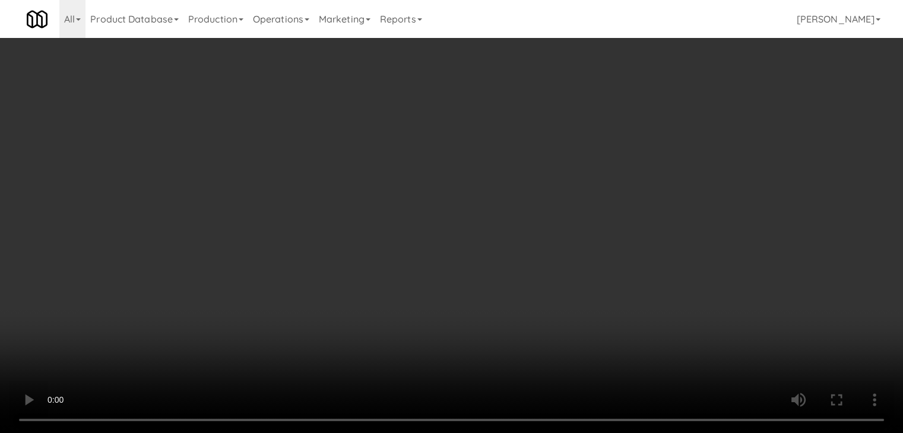
scroll to position [8803, 0]
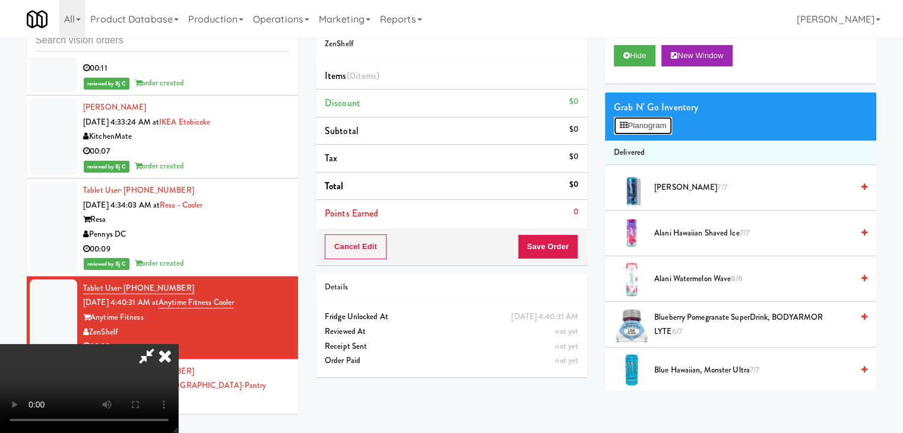
drag, startPoint x: 647, startPoint y: 119, endPoint x: 594, endPoint y: 167, distance: 71.9
click at [647, 120] on button "Planogram" at bounding box center [643, 126] width 58 height 18
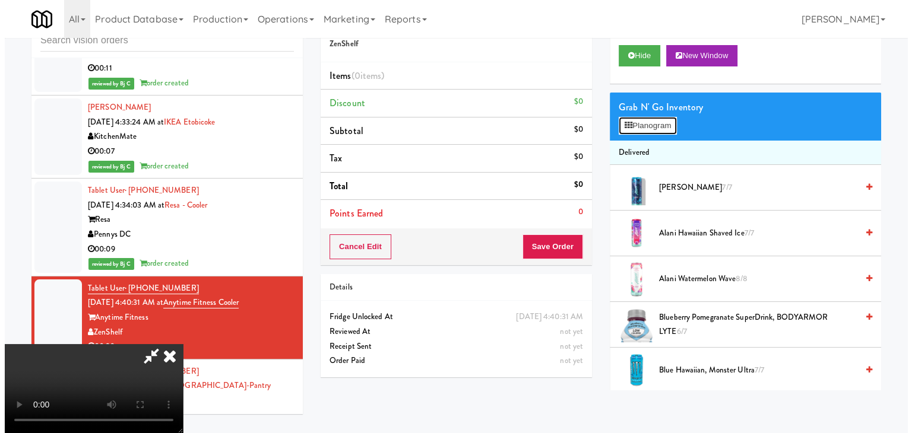
scroll to position [8744, 0]
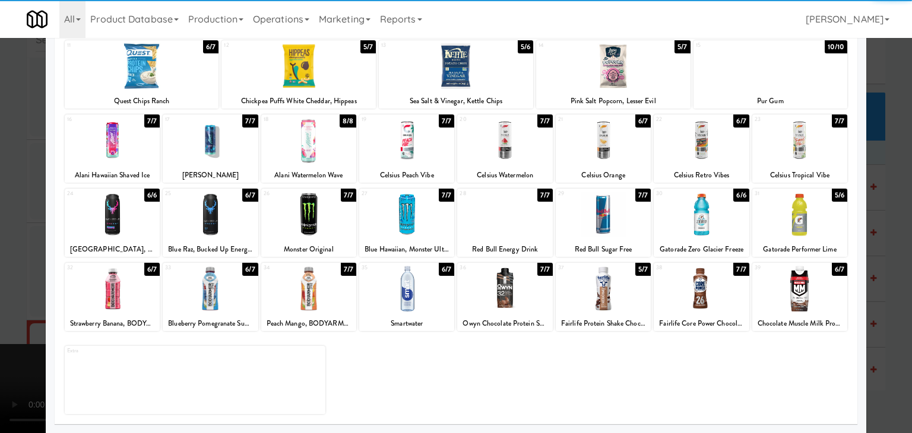
click at [136, 299] on div at bounding box center [112, 289] width 95 height 46
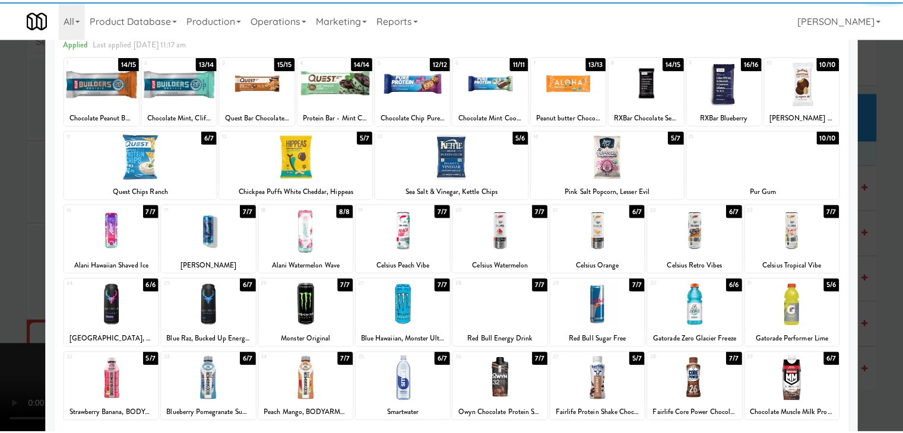
scroll to position [0, 0]
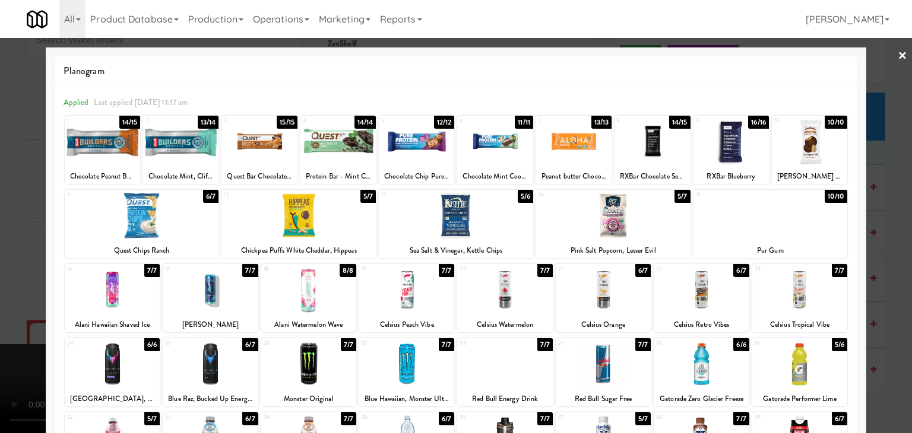
drag, startPoint x: 107, startPoint y: 150, endPoint x: 0, endPoint y: 204, distance: 120.0
click at [105, 150] on div at bounding box center [102, 142] width 75 height 46
drag, startPoint x: 0, startPoint y: 226, endPoint x: 78, endPoint y: 245, distance: 80.0
click at [2, 227] on div at bounding box center [456, 216] width 912 height 433
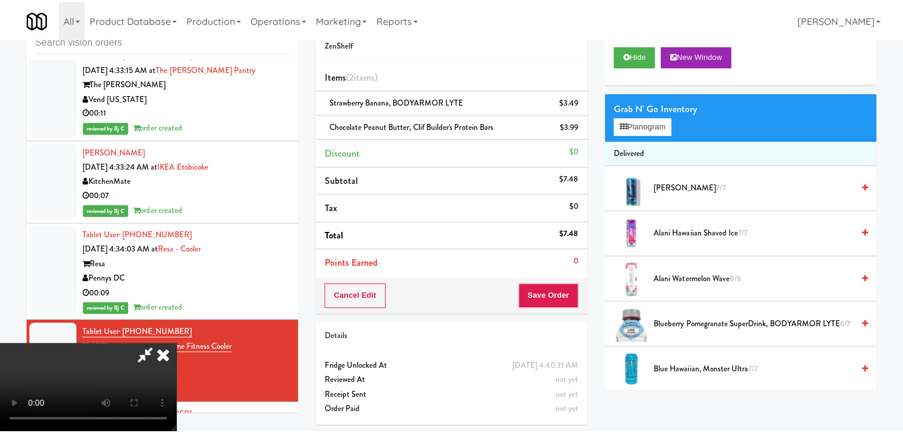
scroll to position [8803, 0]
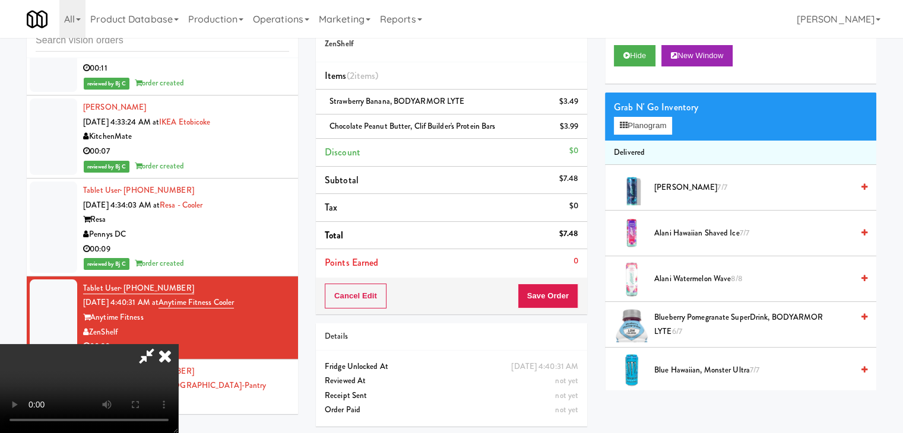
click at [178, 344] on video at bounding box center [89, 388] width 178 height 89
drag, startPoint x: 452, startPoint y: 303, endPoint x: 507, endPoint y: 290, distance: 56.6
click at [178, 344] on video at bounding box center [89, 388] width 178 height 89
click at [662, 122] on button "Planogram" at bounding box center [643, 126] width 58 height 18
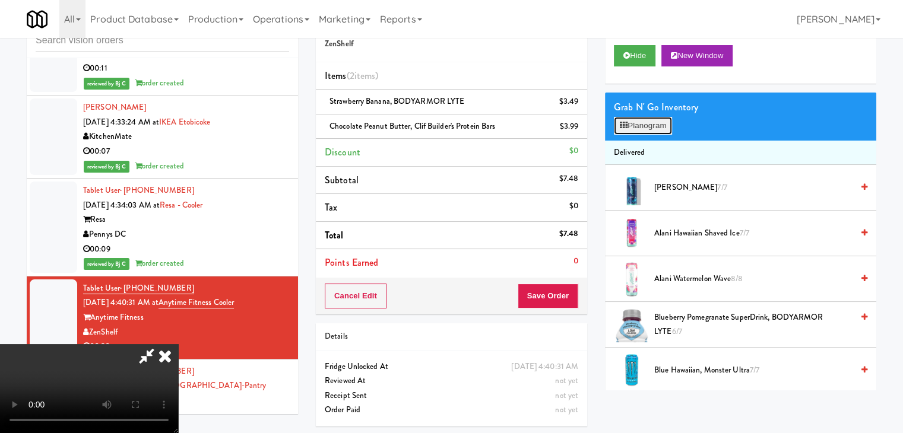
scroll to position [8744, 0]
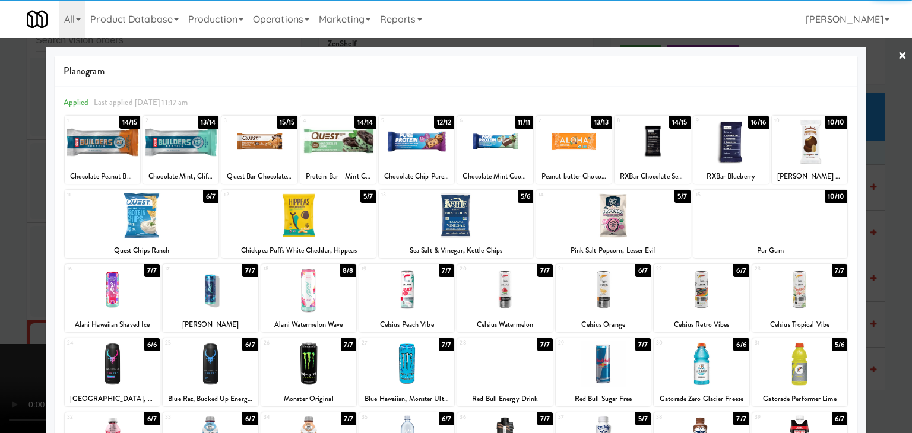
click at [282, 224] on div at bounding box center [298, 216] width 154 height 46
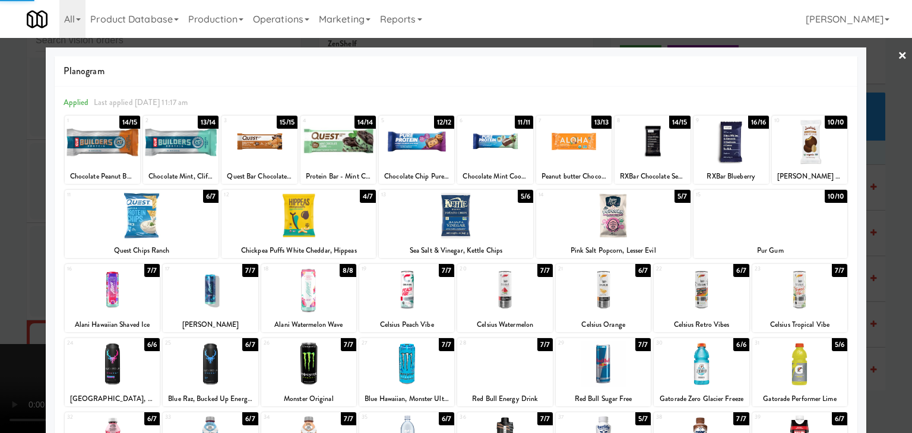
drag, startPoint x: 0, startPoint y: 214, endPoint x: 267, endPoint y: 227, distance: 267.4
click at [28, 214] on div at bounding box center [456, 216] width 912 height 433
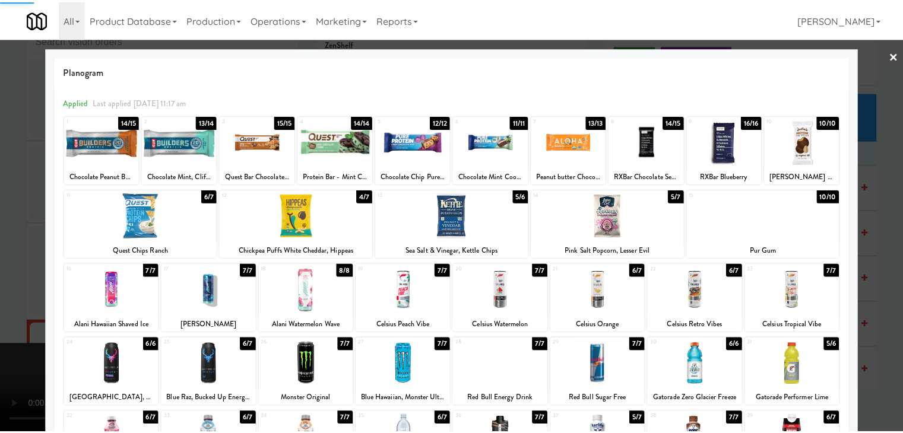
scroll to position [8803, 0]
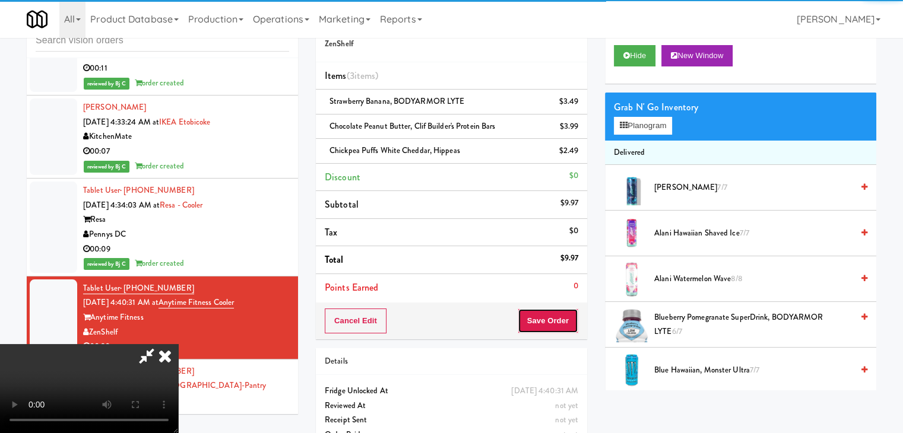
click at [577, 319] on button "Save Order" at bounding box center [548, 321] width 61 height 25
click at [576, 321] on button "Save Order" at bounding box center [548, 321] width 61 height 25
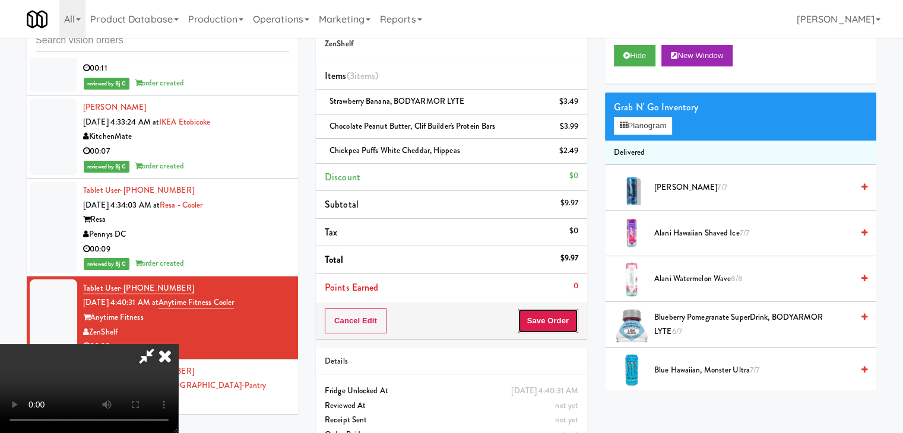
drag, startPoint x: 573, startPoint y: 321, endPoint x: 567, endPoint y: 316, distance: 7.1
click at [571, 319] on button "Save Order" at bounding box center [548, 321] width 61 height 25
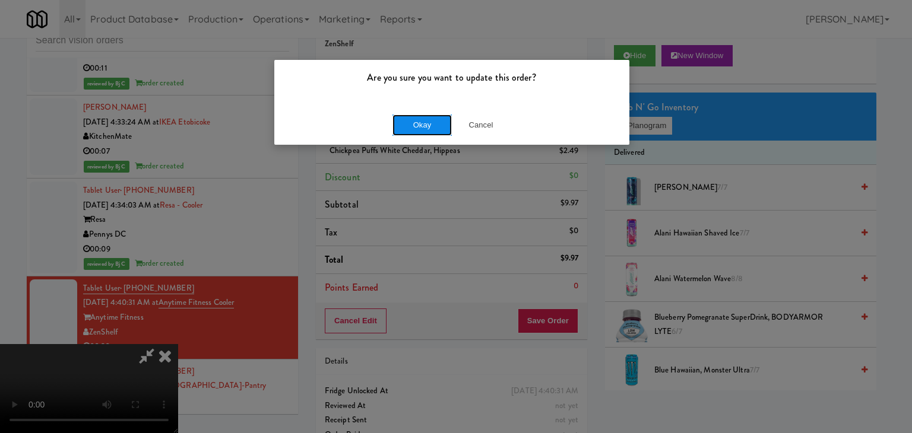
click at [420, 124] on button "Okay" at bounding box center [421, 125] width 59 height 21
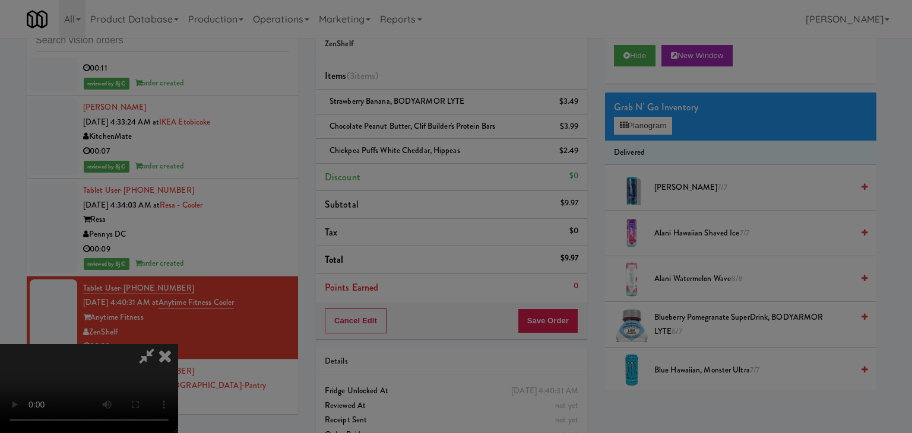
click at [420, 124] on body "Are you sure you want to update this order? Okay Cancel Okay Are you sure you w…" at bounding box center [456, 216] width 912 height 433
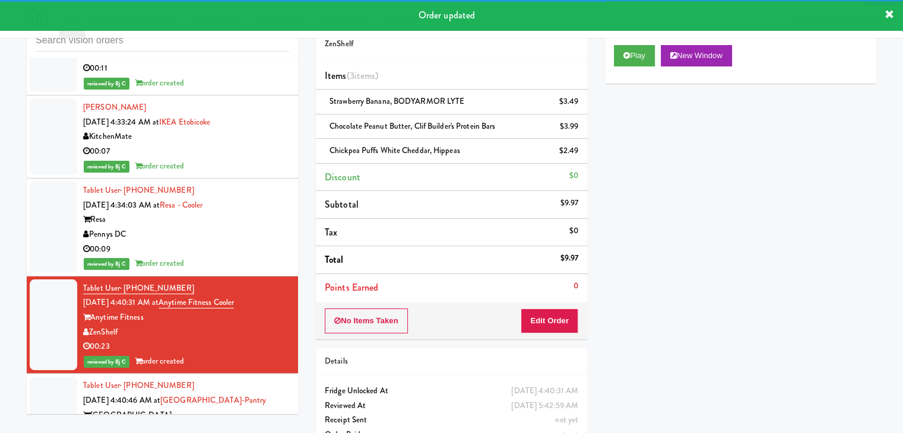
scroll to position [8981, 0]
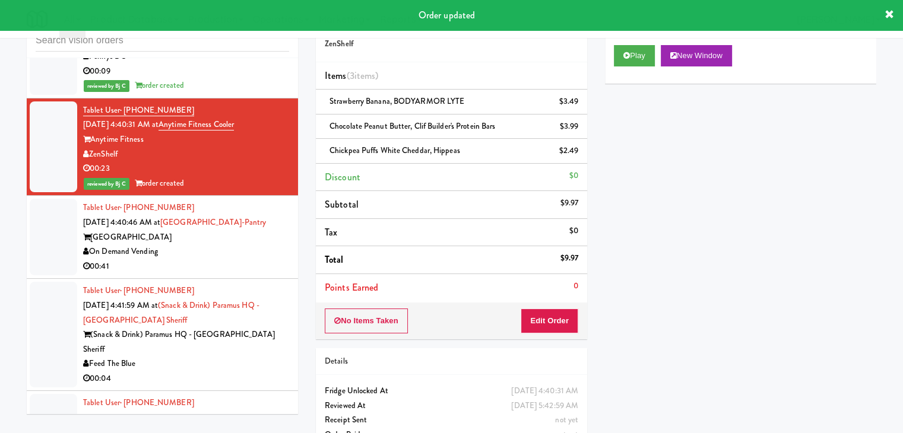
click at [237, 259] on div "00:41" at bounding box center [186, 266] width 206 height 15
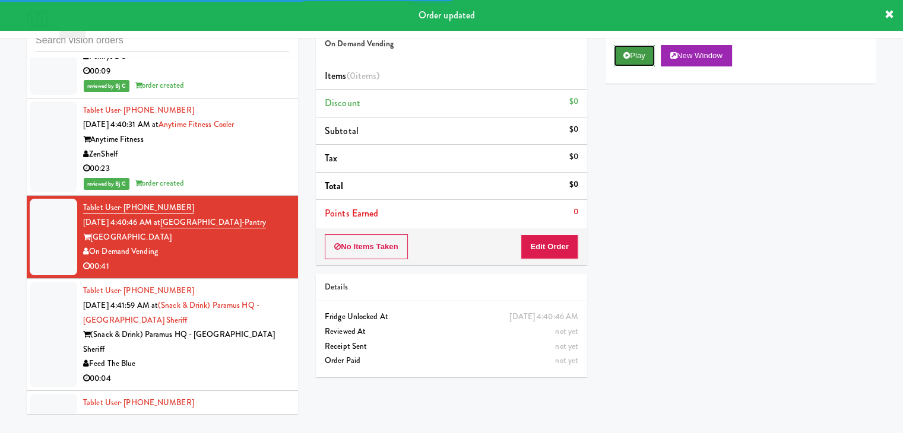
drag, startPoint x: 626, startPoint y: 52, endPoint x: 617, endPoint y: 78, distance: 27.2
click at [626, 53] on icon at bounding box center [626, 56] width 7 height 8
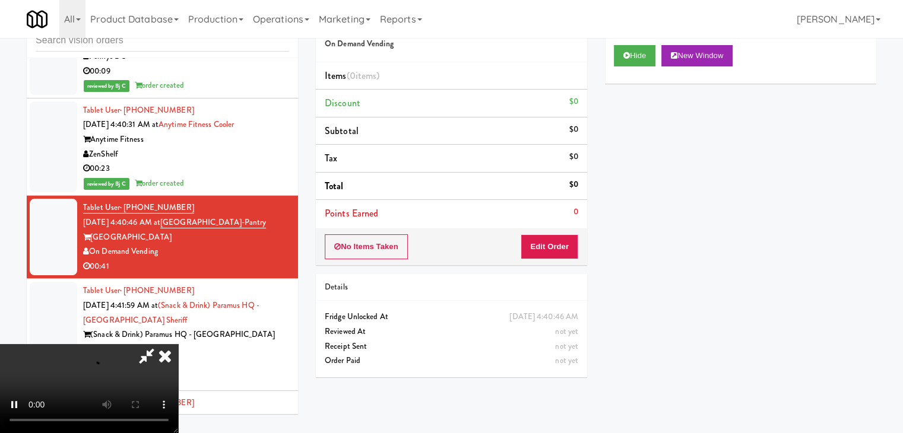
click at [249, 357] on div "Feed The Blue" at bounding box center [186, 364] width 206 height 15
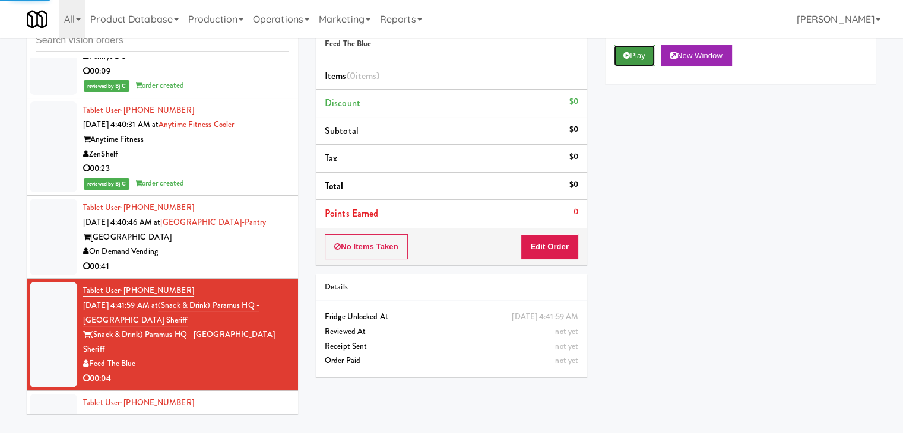
drag, startPoint x: 653, startPoint y: 46, endPoint x: 651, endPoint y: 52, distance: 6.9
click at [653, 46] on button "Play" at bounding box center [634, 55] width 41 height 21
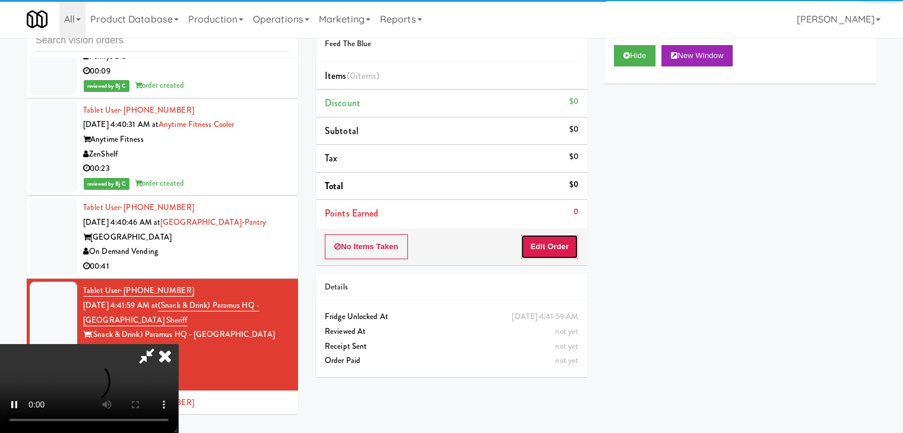
drag, startPoint x: 541, startPoint y: 247, endPoint x: 539, endPoint y: 253, distance: 6.2
click at [539, 253] on button "Edit Order" at bounding box center [549, 246] width 58 height 25
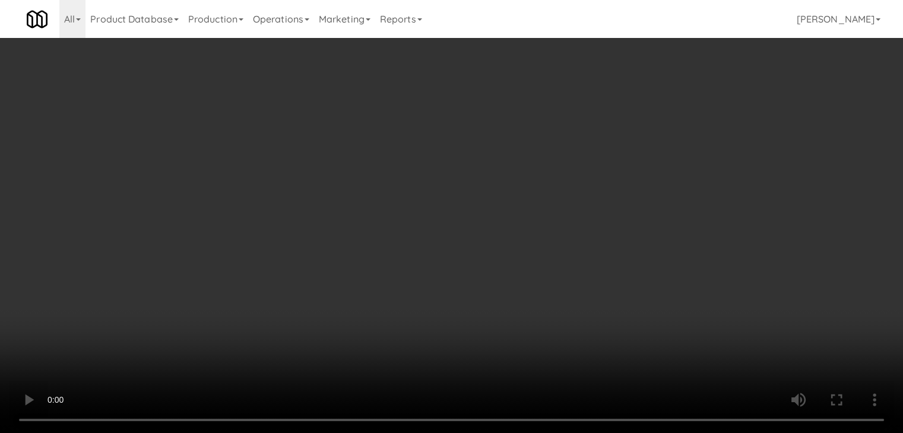
scroll to position [8922, 0]
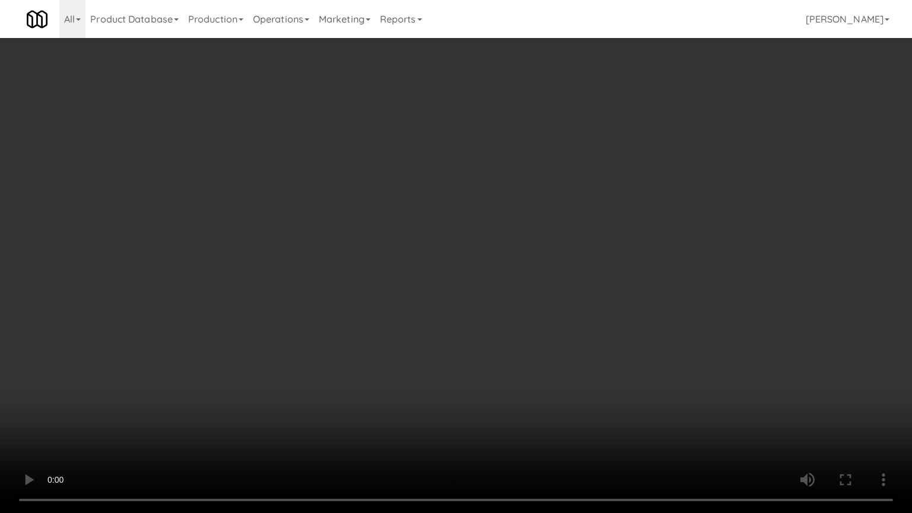
click at [538, 345] on video at bounding box center [456, 256] width 912 height 513
click at [538, 339] on video at bounding box center [456, 256] width 912 height 513
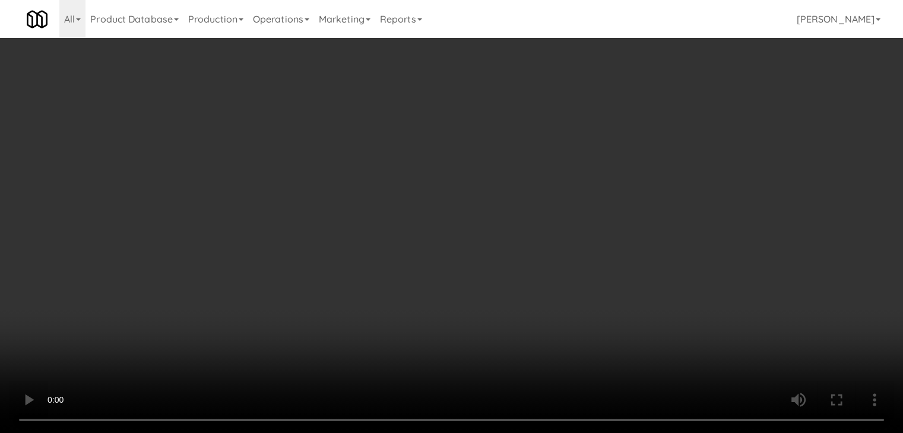
scroll to position [8981, 0]
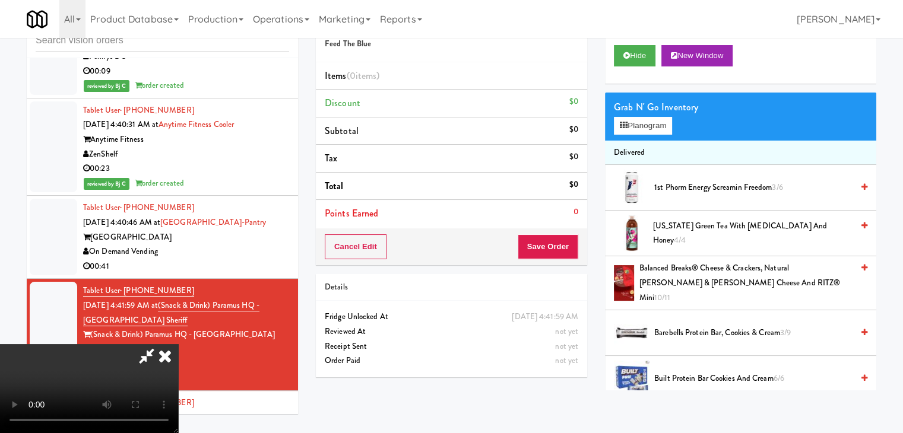
click at [664, 134] on div "Grab N' Go Inventory Planogram" at bounding box center [740, 117] width 271 height 48
click at [640, 132] on button "Planogram" at bounding box center [643, 126] width 58 height 18
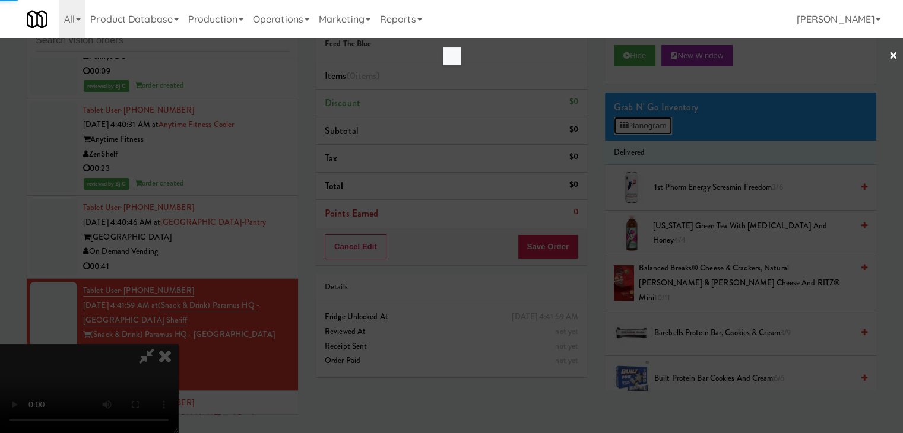
scroll to position [8922, 0]
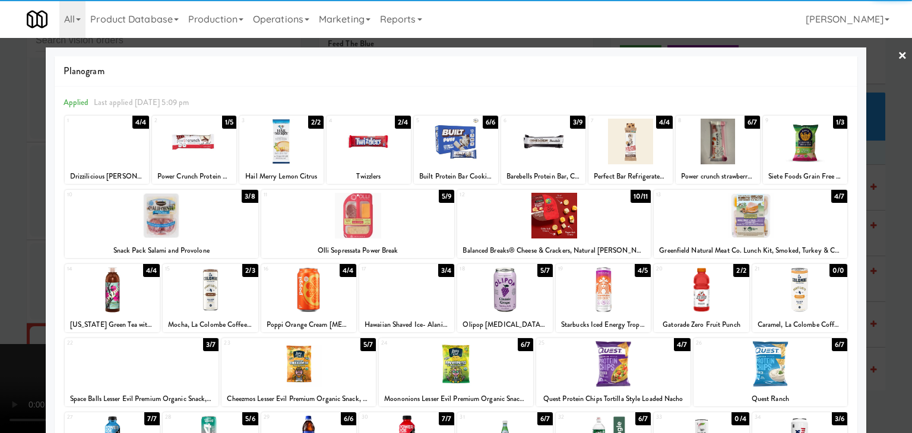
drag, startPoint x: 549, startPoint y: 137, endPoint x: 540, endPoint y: 137, distance: 8.9
click at [550, 136] on div at bounding box center [543, 142] width 84 height 46
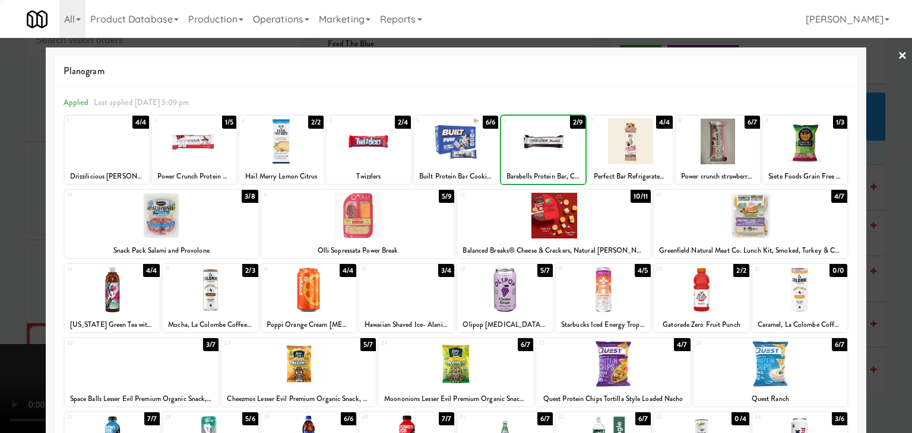
drag, startPoint x: 0, startPoint y: 204, endPoint x: 147, endPoint y: 220, distance: 148.0
click at [9, 205] on div at bounding box center [456, 216] width 912 height 433
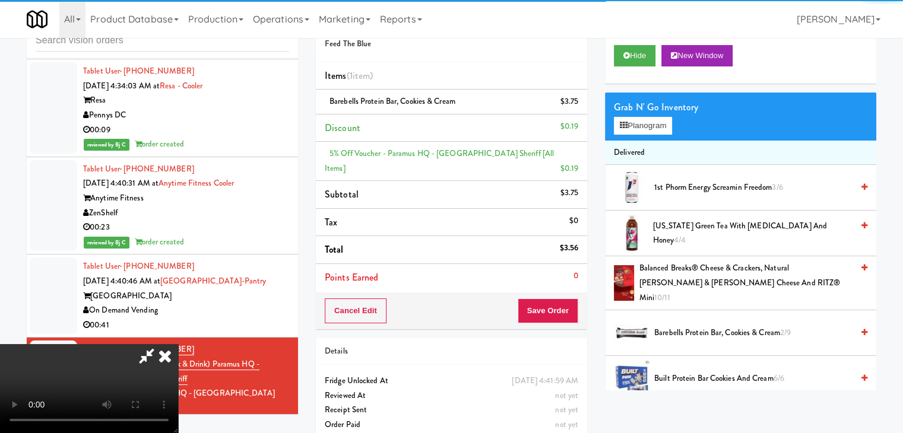
scroll to position [8981, 0]
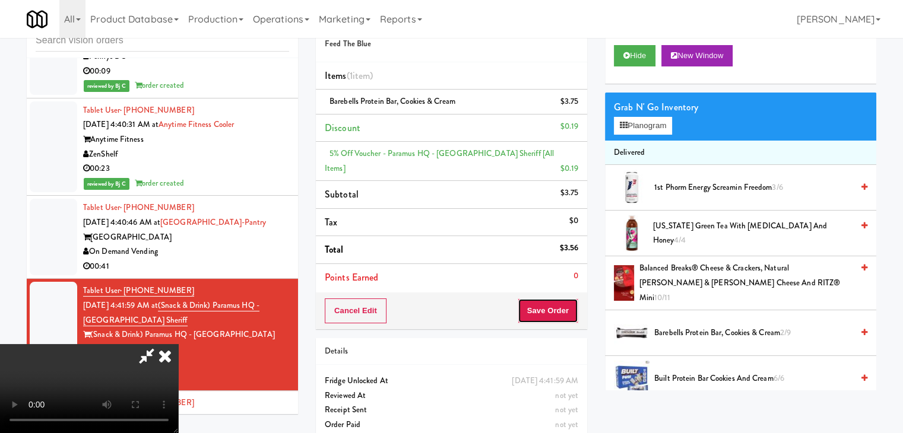
click at [561, 309] on button "Save Order" at bounding box center [548, 311] width 61 height 25
drag, startPoint x: 561, startPoint y: 309, endPoint x: 552, endPoint y: 293, distance: 19.1
click at [561, 307] on button "Save Order" at bounding box center [548, 311] width 61 height 25
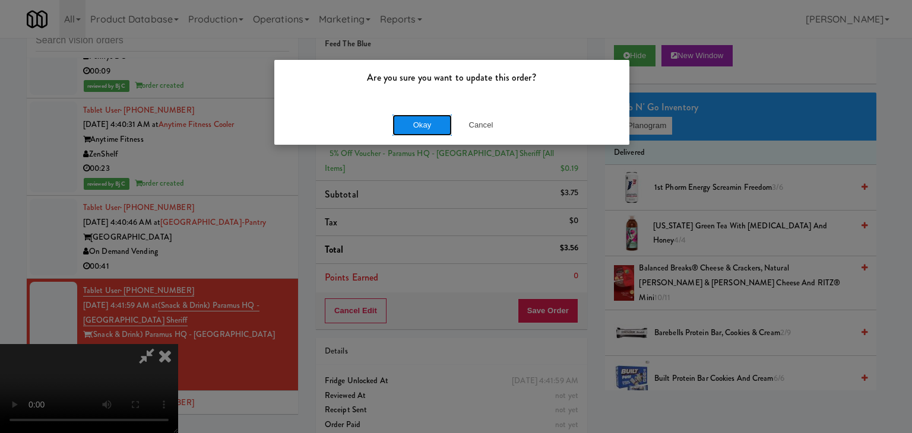
click at [406, 115] on button "Okay" at bounding box center [421, 125] width 59 height 21
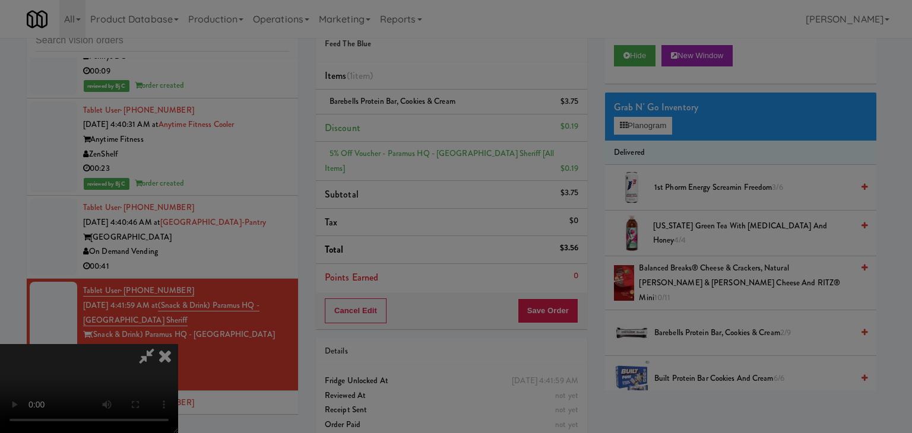
click at [408, 114] on button "Okay" at bounding box center [421, 103] width 59 height 21
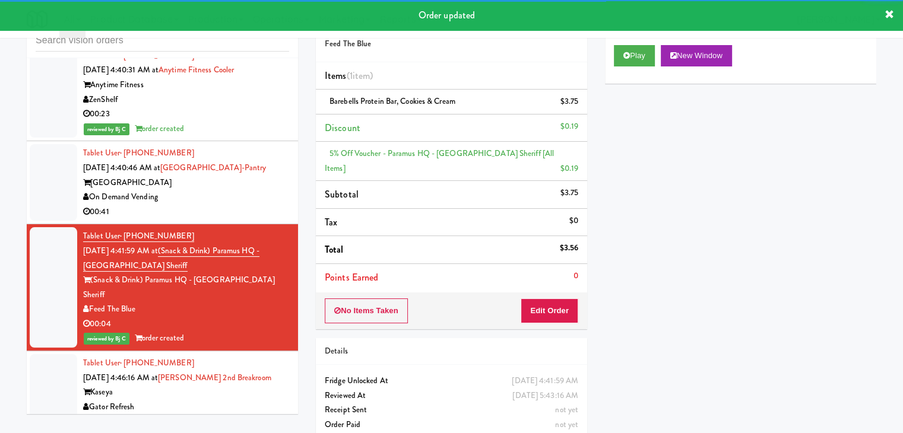
scroll to position [9218, 0]
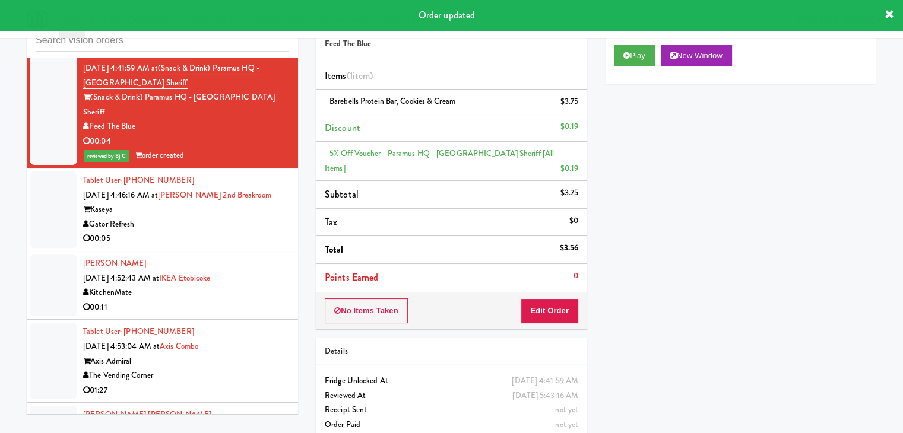
click at [242, 217] on div "Gator Refresh" at bounding box center [186, 224] width 206 height 15
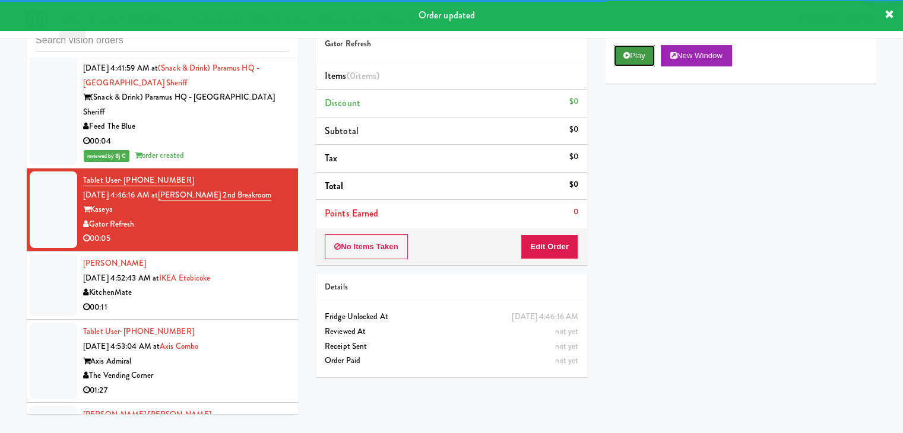
click at [619, 52] on button "Play" at bounding box center [634, 55] width 41 height 21
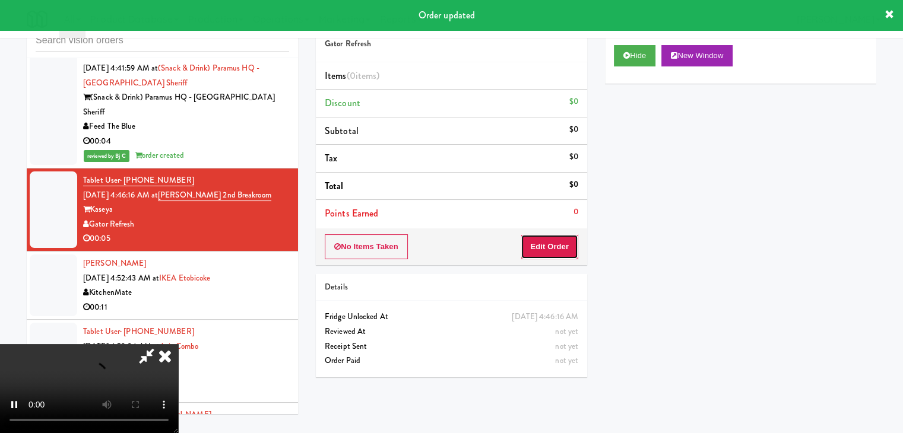
click at [555, 246] on button "Edit Order" at bounding box center [549, 246] width 58 height 25
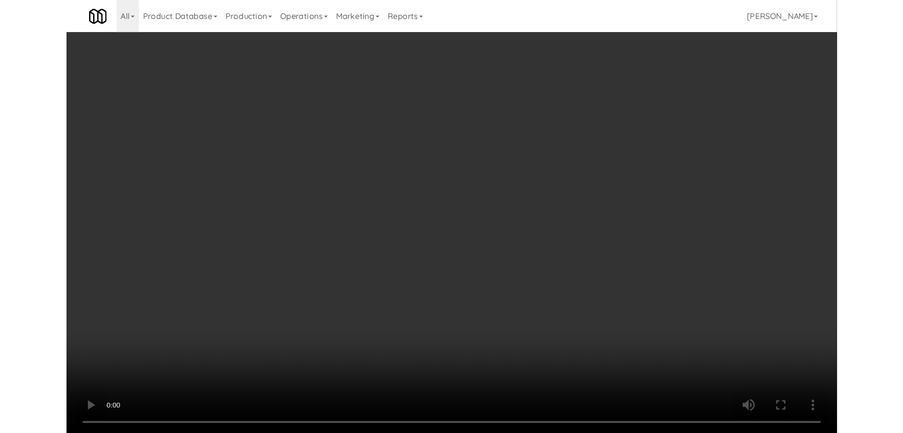
scroll to position [9159, 0]
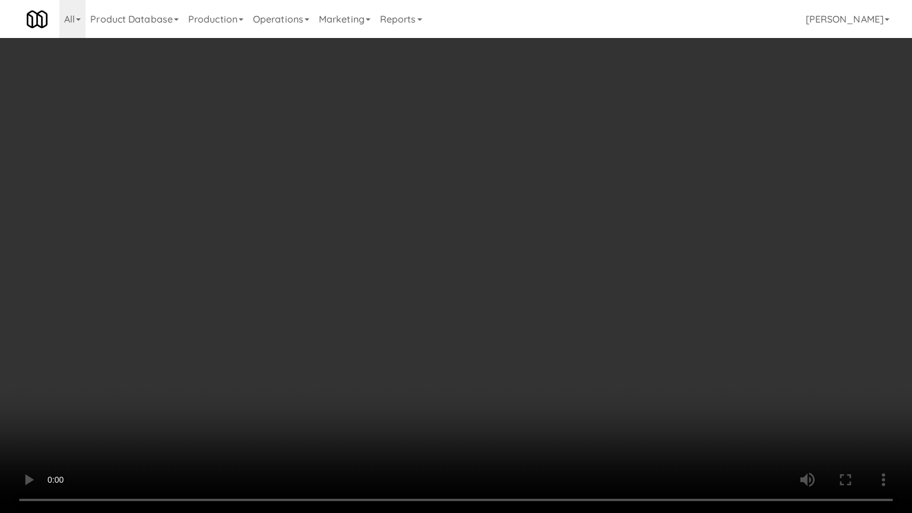
click at [524, 361] on video at bounding box center [456, 256] width 912 height 513
drag, startPoint x: 524, startPoint y: 361, endPoint x: 560, endPoint y: 219, distance: 146.8
click at [522, 360] on video at bounding box center [456, 256] width 912 height 513
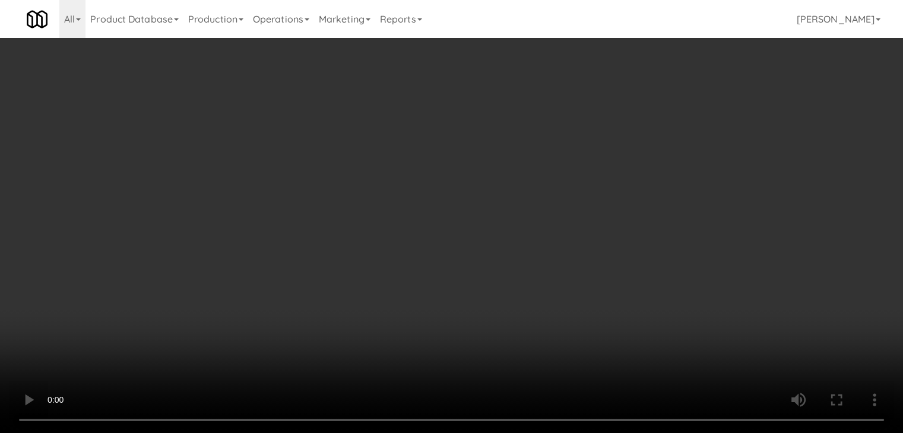
click at [631, 129] on button "Planogram" at bounding box center [643, 126] width 58 height 18
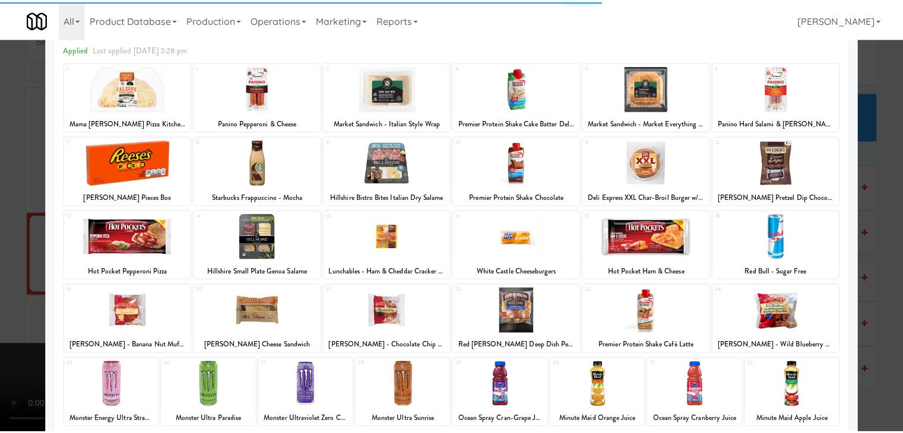
scroll to position [150, 0]
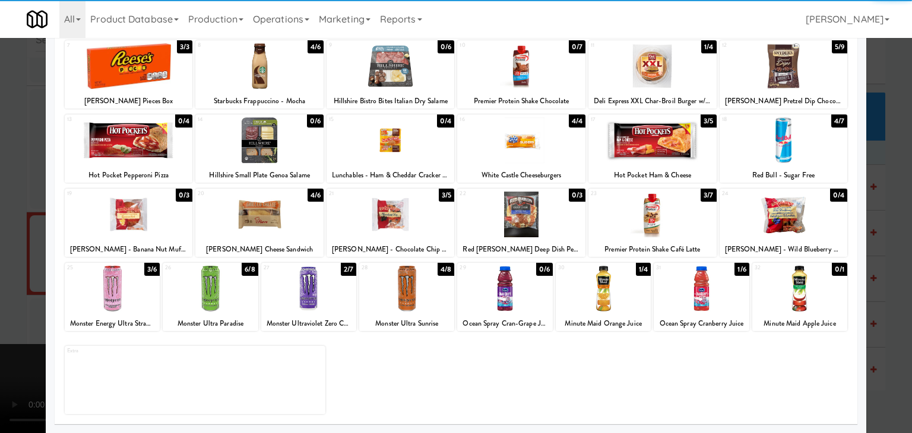
drag, startPoint x: 266, startPoint y: 217, endPoint x: 36, endPoint y: 240, distance: 230.8
click at [262, 217] on div at bounding box center [259, 215] width 128 height 46
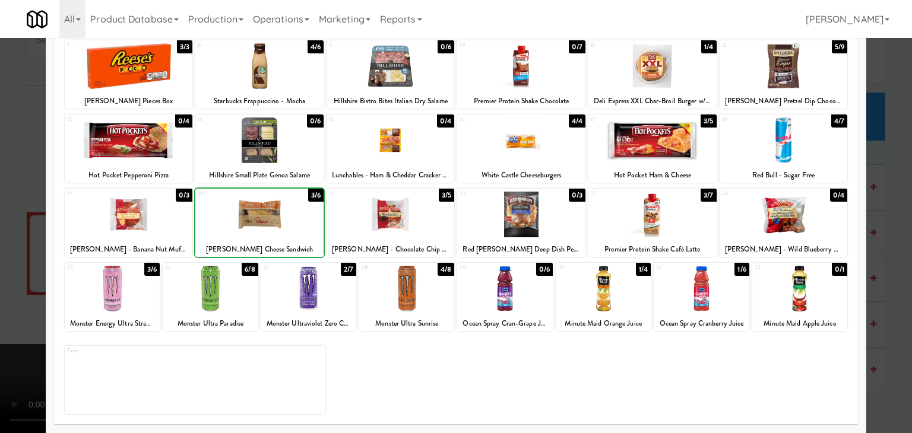
click at [3, 245] on div at bounding box center [456, 216] width 912 height 433
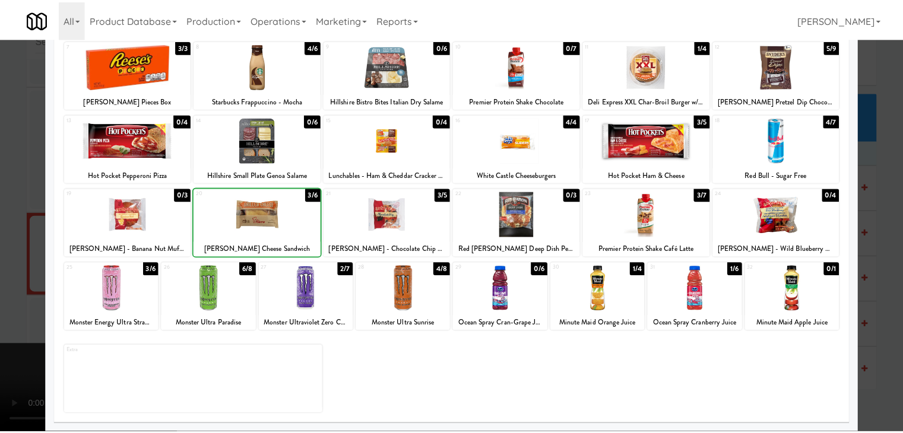
scroll to position [9218, 0]
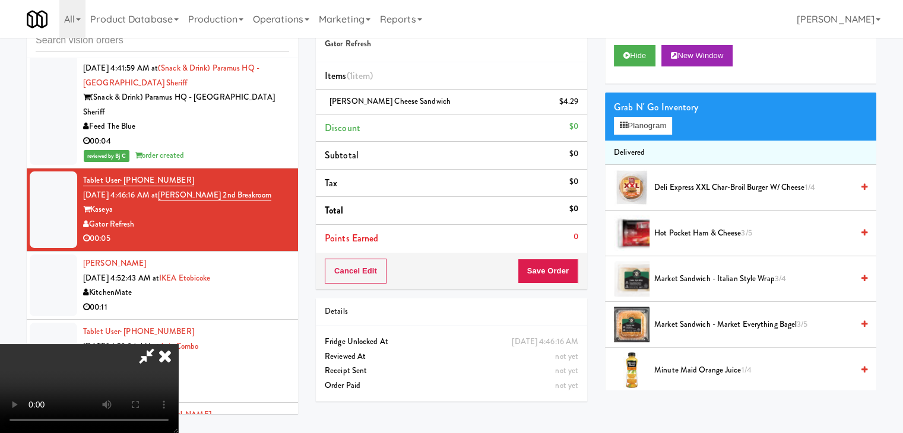
click at [178, 344] on video at bounding box center [89, 388] width 178 height 89
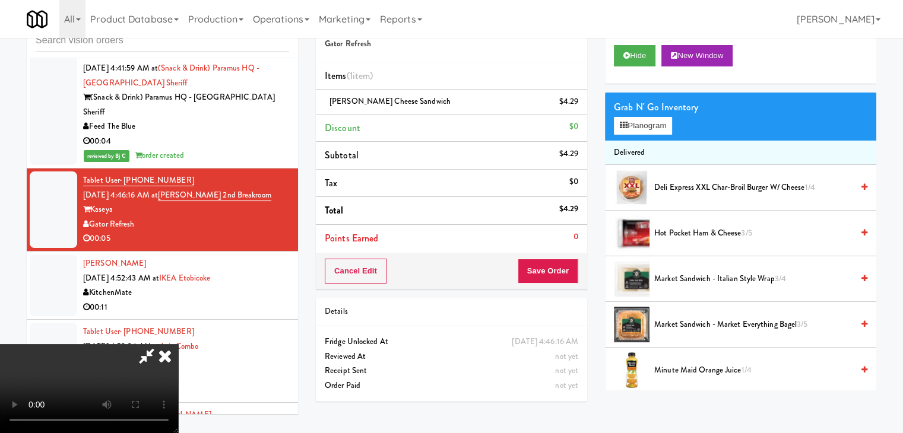
click at [178, 344] on video at bounding box center [89, 388] width 178 height 89
drag, startPoint x: 382, startPoint y: 299, endPoint x: 409, endPoint y: 285, distance: 30.0
click at [178, 344] on video at bounding box center [89, 388] width 178 height 89
click at [552, 269] on button "Save Order" at bounding box center [548, 271] width 61 height 25
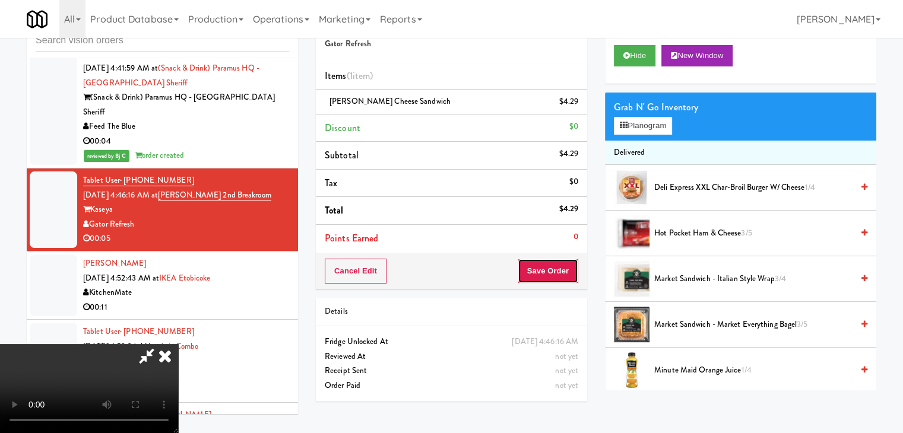
click at [553, 269] on button "Save Order" at bounding box center [548, 271] width 61 height 25
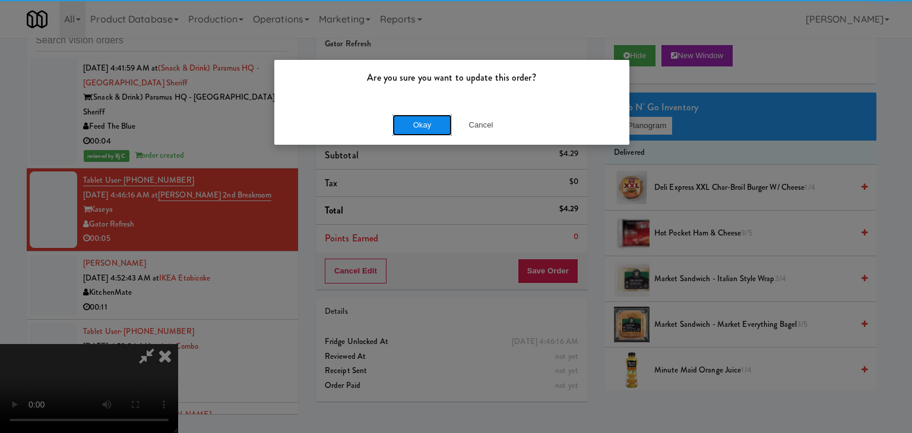
drag, startPoint x: 431, startPoint y: 114, endPoint x: 425, endPoint y: 119, distance: 8.0
click at [430, 115] on button "Okay" at bounding box center [421, 125] width 59 height 21
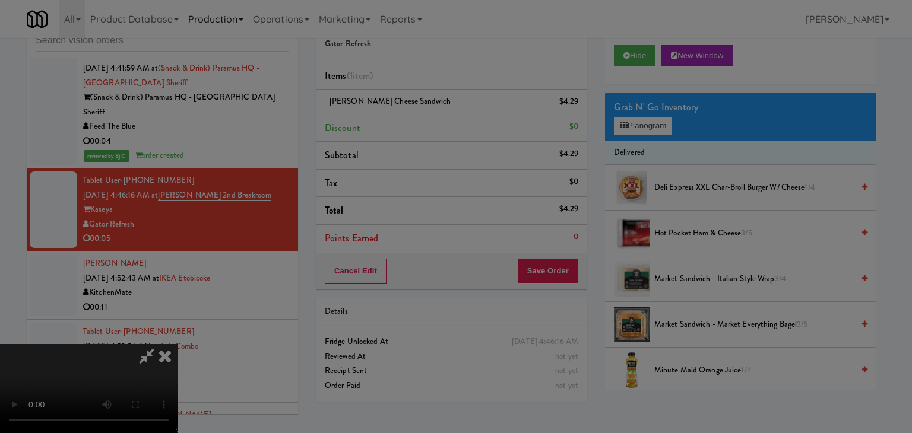
drag, startPoint x: 425, startPoint y: 119, endPoint x: 188, endPoint y: 1, distance: 265.1
click at [423, 119] on body "Are you sure you want to update this order? Okay Cancel Okay Are you sure you w…" at bounding box center [456, 216] width 912 height 433
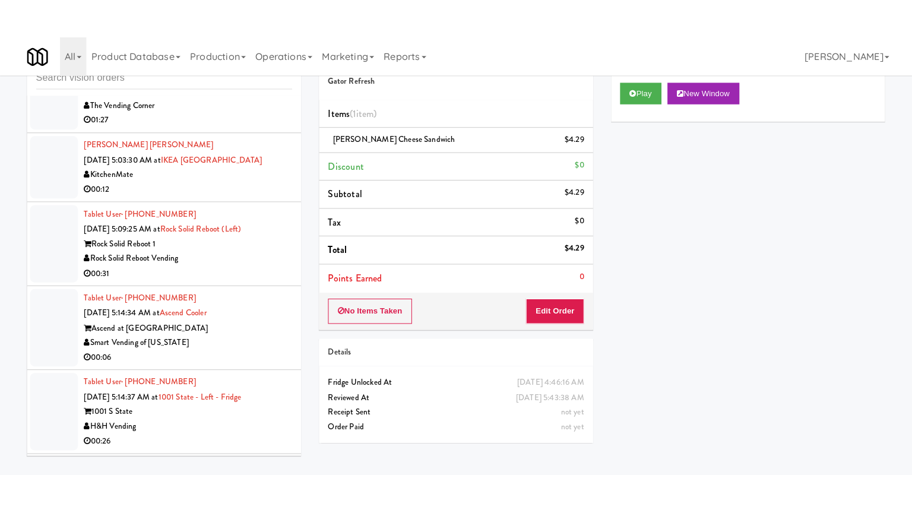
scroll to position [9555, 0]
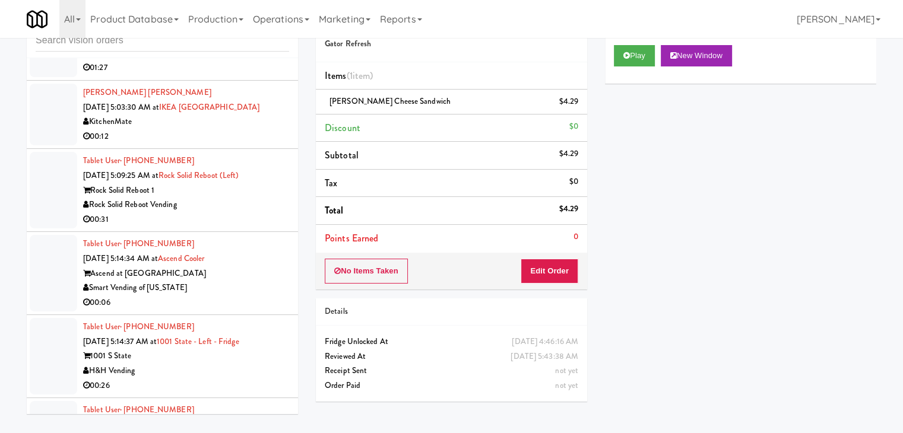
click at [226, 266] on div "Ascend at Hilltop" at bounding box center [186, 273] width 206 height 15
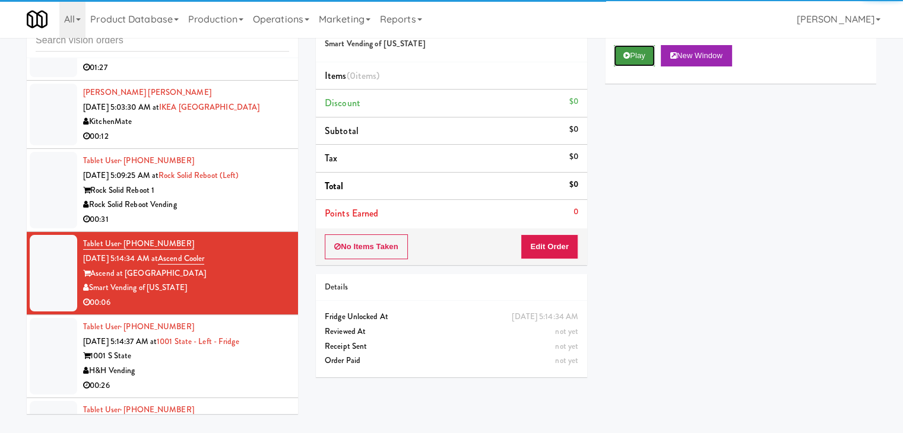
click at [629, 50] on button "Play" at bounding box center [634, 55] width 41 height 21
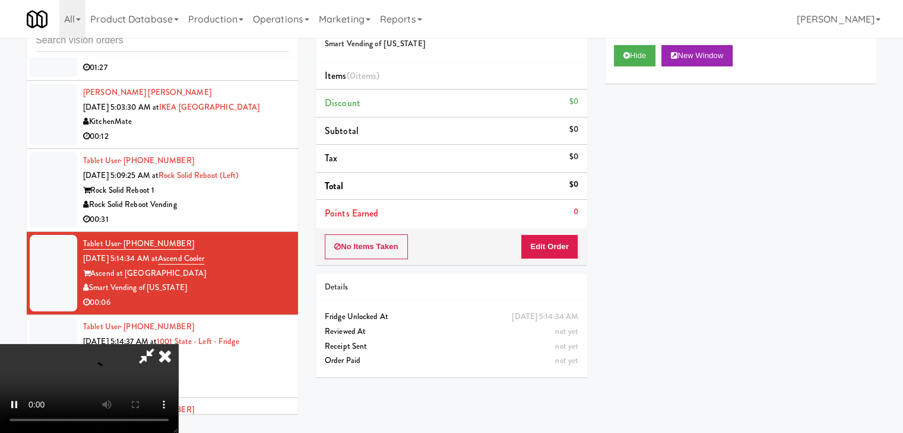
drag, startPoint x: 550, startPoint y: 263, endPoint x: 555, endPoint y: 253, distance: 11.4
click at [551, 262] on div "No Items Taken Edit Order" at bounding box center [451, 246] width 271 height 37
click at [557, 250] on button "Edit Order" at bounding box center [549, 246] width 58 height 25
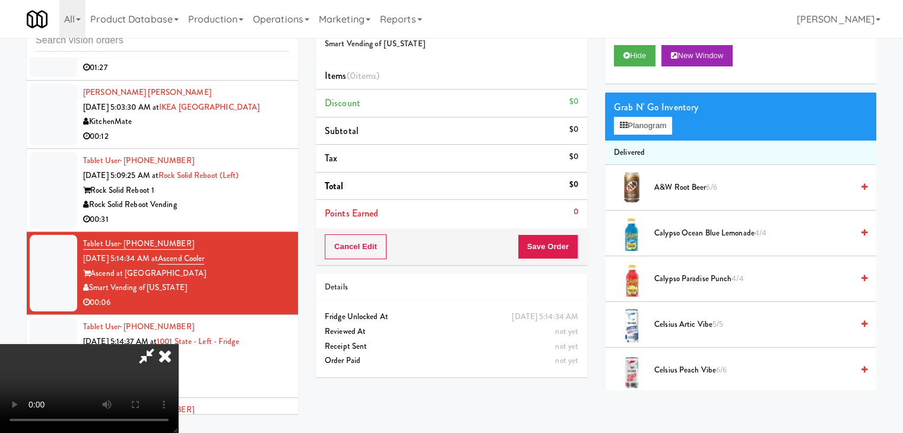
scroll to position [9497, 0]
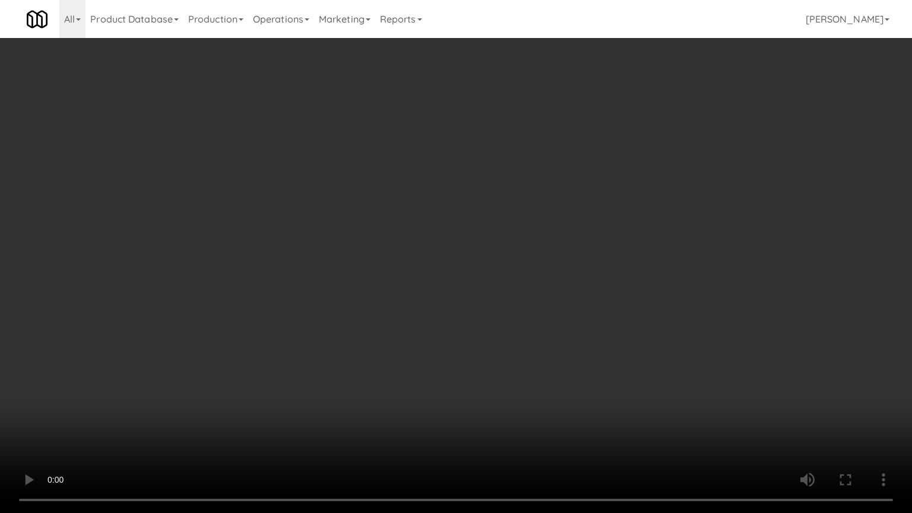
click at [488, 272] on video at bounding box center [456, 256] width 912 height 513
click at [483, 277] on video at bounding box center [456, 256] width 912 height 513
click at [499, 274] on video at bounding box center [456, 256] width 912 height 513
click at [513, 261] on video at bounding box center [456, 256] width 912 height 513
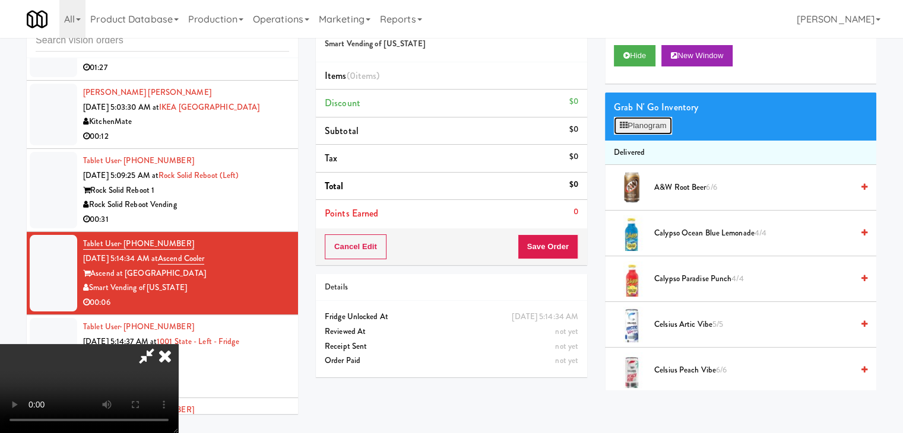
click at [661, 123] on button "Planogram" at bounding box center [643, 126] width 58 height 18
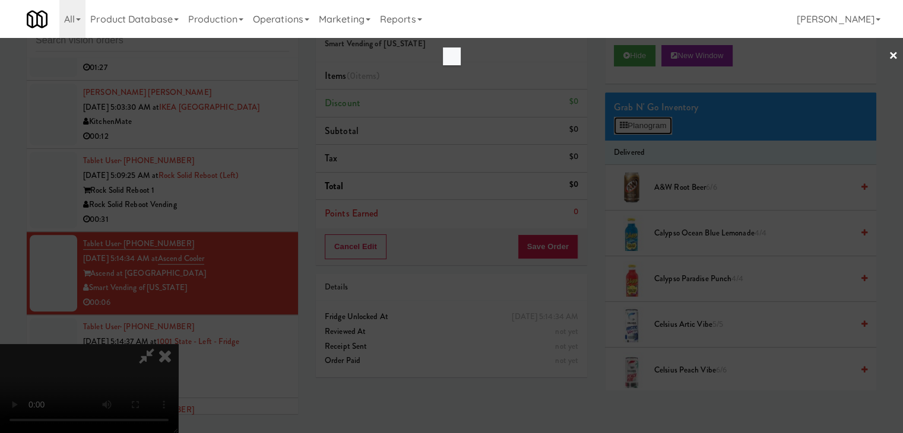
scroll to position [9497, 0]
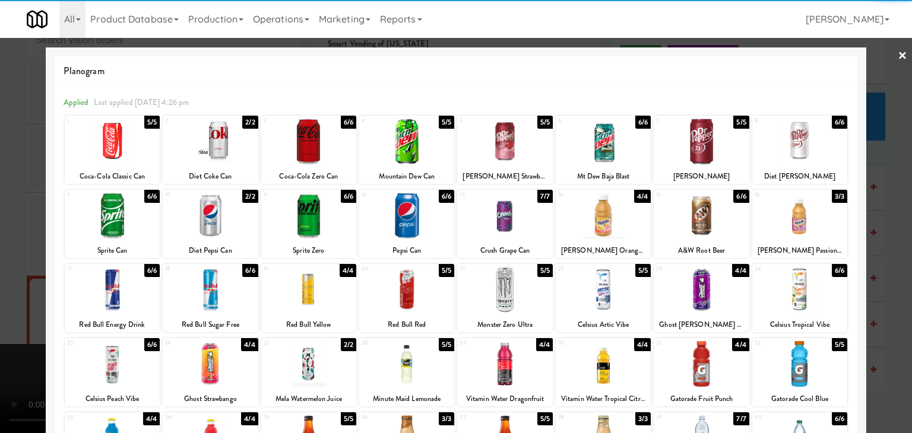
click at [713, 288] on div at bounding box center [700, 290] width 95 height 46
drag, startPoint x: 0, startPoint y: 213, endPoint x: 243, endPoint y: 222, distance: 242.9
click at [24, 214] on div at bounding box center [456, 216] width 912 height 433
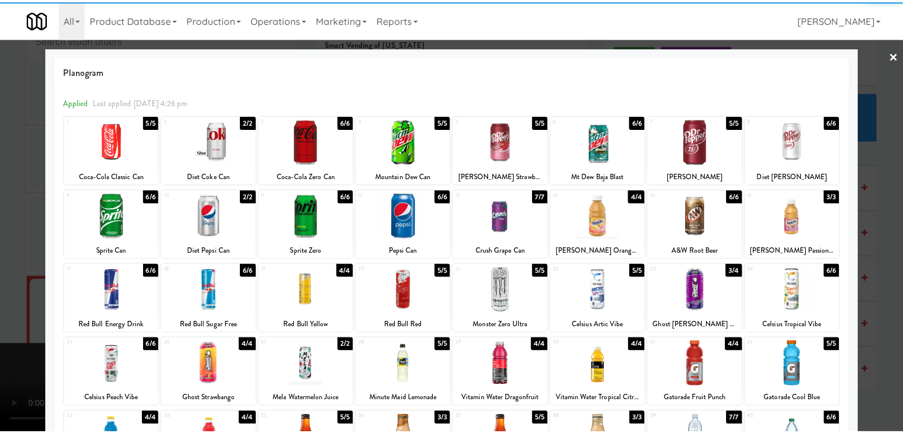
scroll to position [9555, 0]
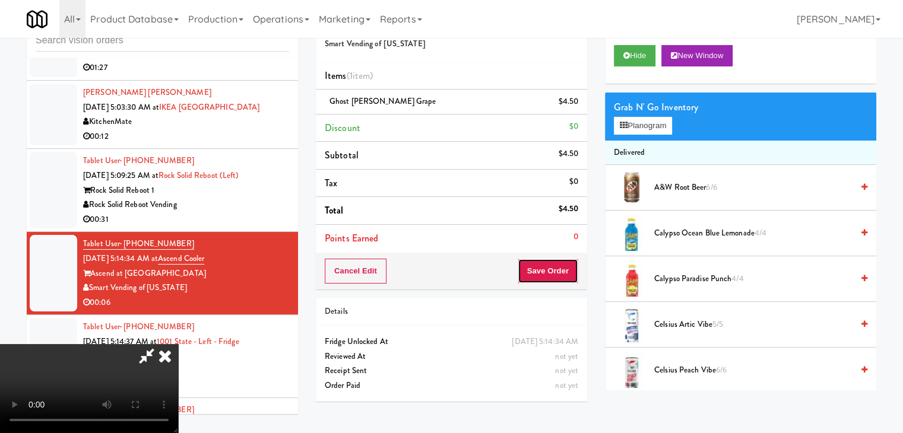
click at [553, 269] on button "Save Order" at bounding box center [548, 271] width 61 height 25
drag, startPoint x: 553, startPoint y: 269, endPoint x: 551, endPoint y: 262, distance: 7.3
click at [553, 266] on button "Save Order" at bounding box center [548, 271] width 61 height 25
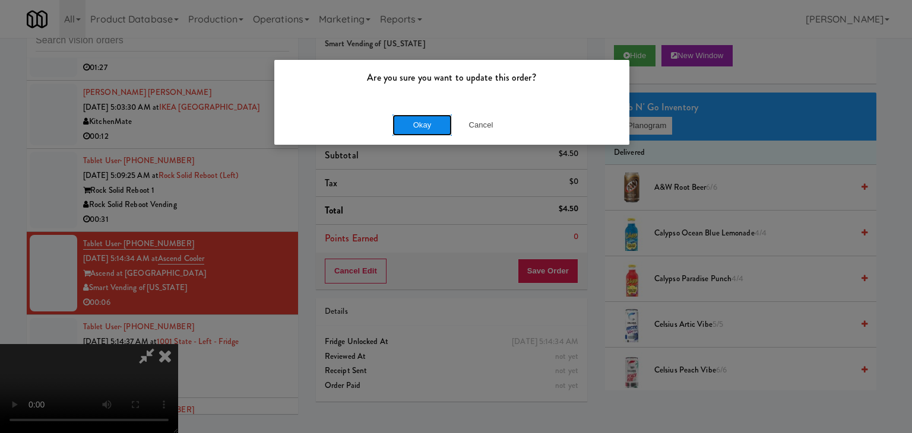
click at [437, 124] on button "Okay" at bounding box center [421, 125] width 59 height 21
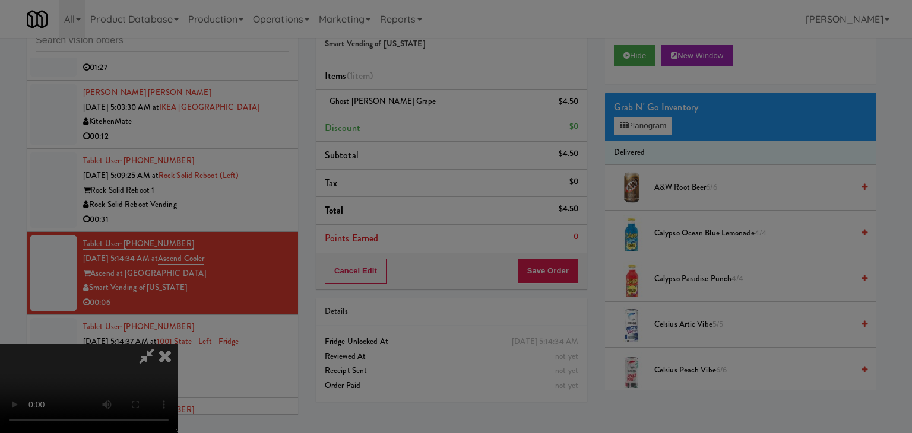
click at [437, 124] on body "Are you sure you want to update this order? Okay Cancel Okay Are you sure you w…" at bounding box center [456, 216] width 912 height 433
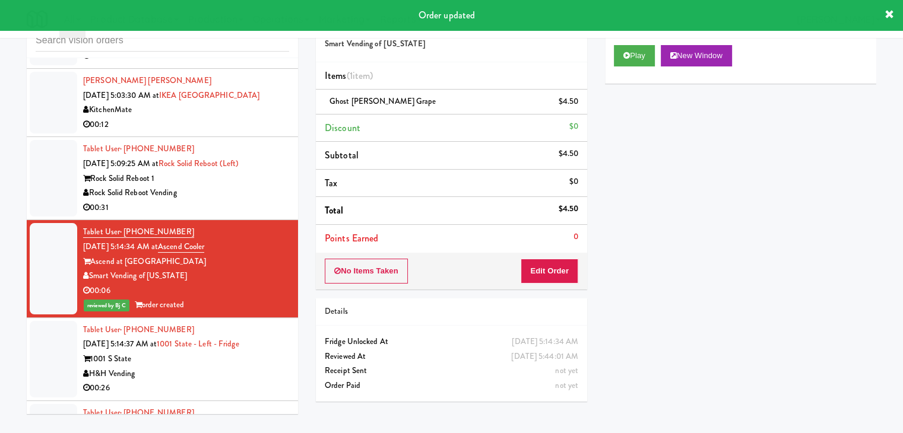
scroll to position [9570, 0]
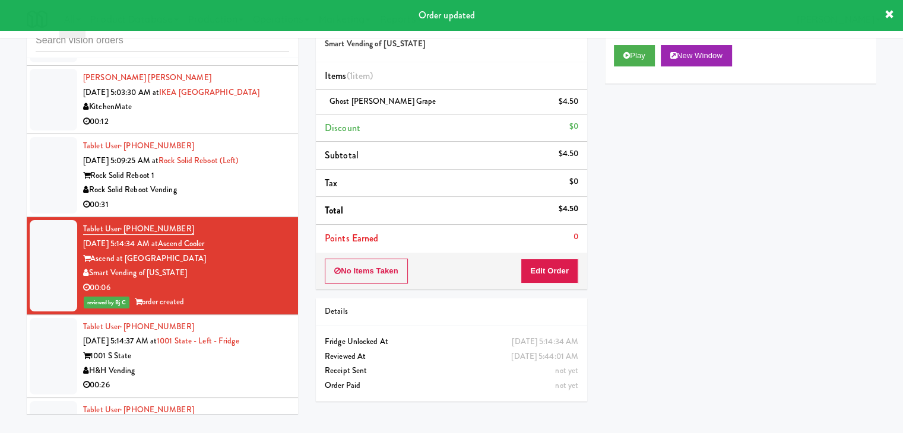
click at [265, 432] on div "The Mo" at bounding box center [186, 439] width 206 height 15
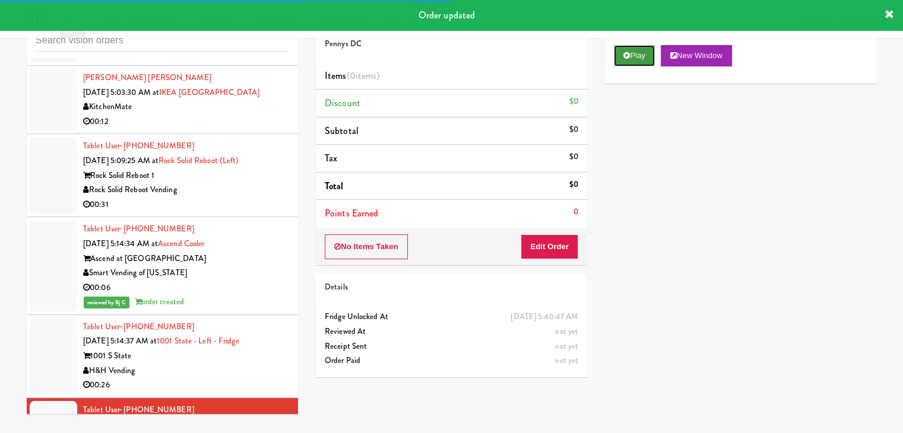
click at [641, 64] on button "Play" at bounding box center [634, 55] width 41 height 21
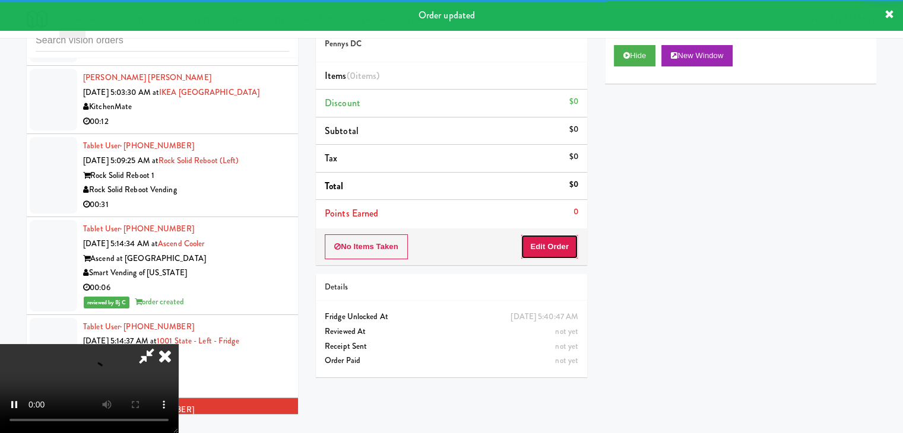
click at [559, 246] on button "Edit Order" at bounding box center [549, 246] width 58 height 25
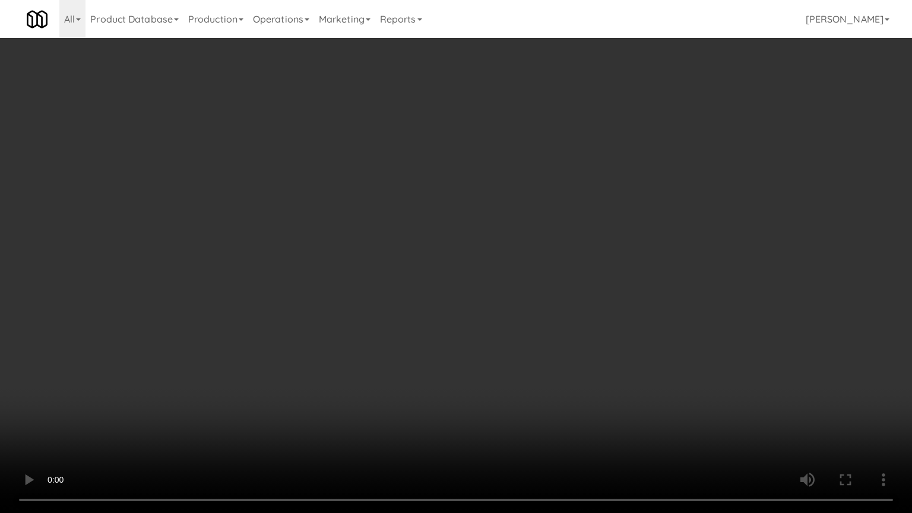
click at [508, 377] on video at bounding box center [456, 256] width 912 height 513
click at [506, 384] on video at bounding box center [456, 256] width 912 height 513
click at [506, 386] on video at bounding box center [456, 256] width 912 height 513
click at [506, 389] on video at bounding box center [456, 256] width 912 height 513
click at [503, 391] on video at bounding box center [456, 256] width 912 height 513
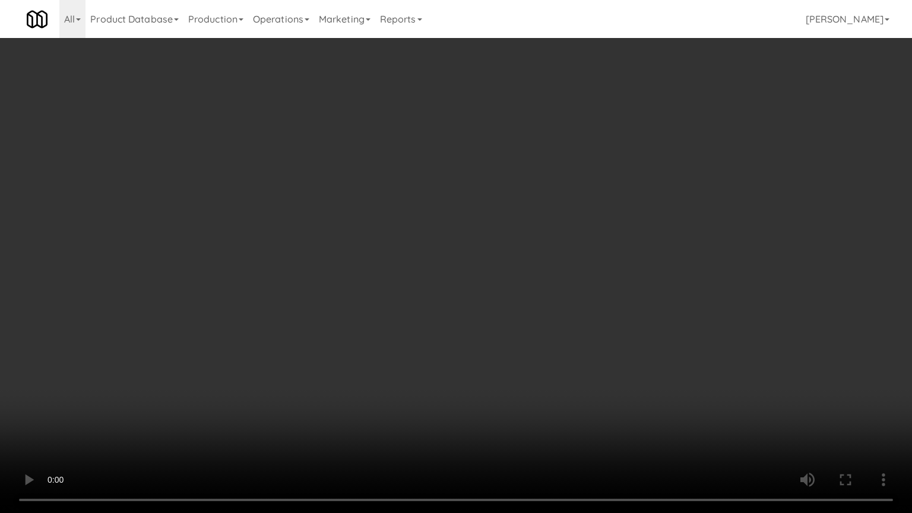
click at [519, 400] on video at bounding box center [456, 256] width 912 height 513
click at [519, 403] on video at bounding box center [456, 256] width 912 height 513
click at [519, 404] on video at bounding box center [456, 256] width 912 height 513
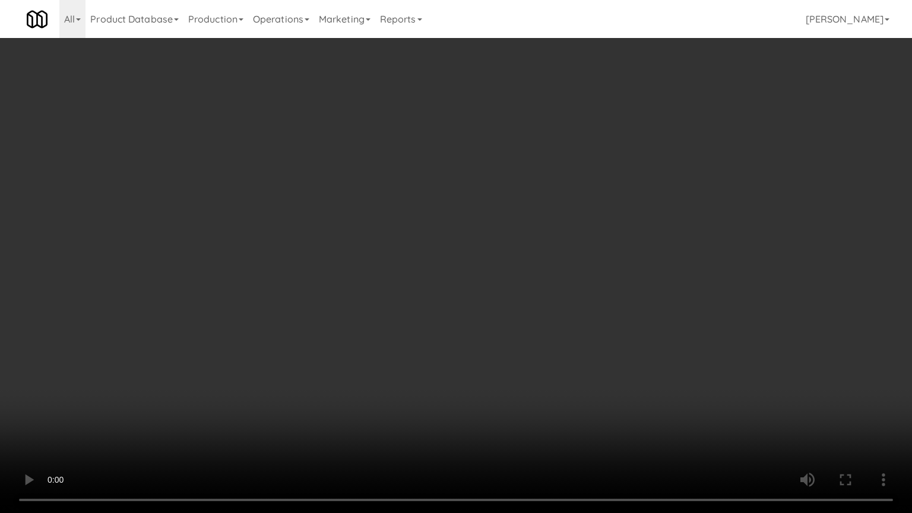
drag, startPoint x: 519, startPoint y: 404, endPoint x: 583, endPoint y: 278, distance: 140.9
click at [518, 404] on video at bounding box center [456, 256] width 912 height 513
click at [527, 383] on video at bounding box center [456, 256] width 912 height 513
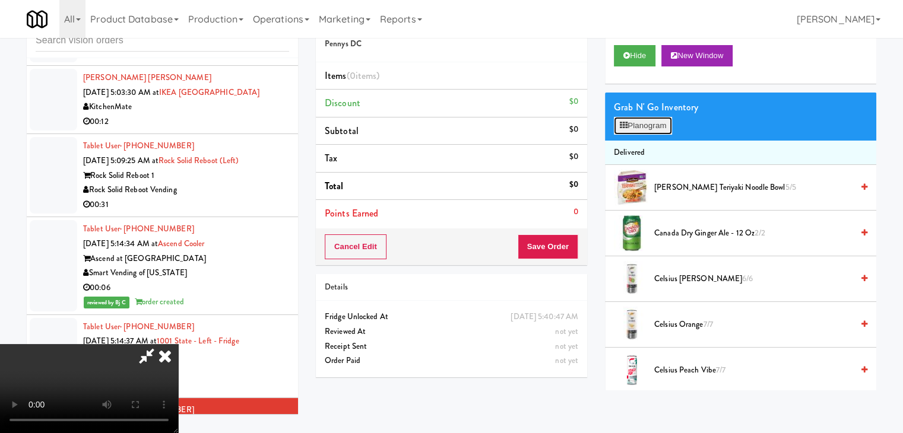
click at [643, 128] on button "Planogram" at bounding box center [643, 126] width 58 height 18
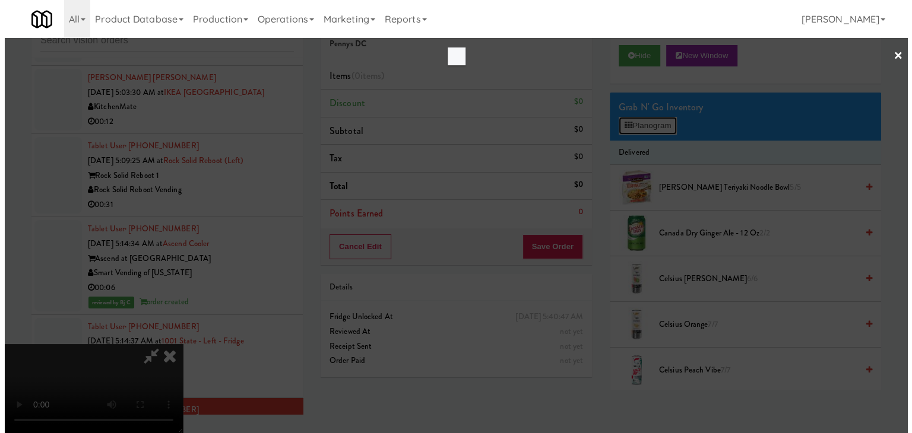
scroll to position [9512, 0]
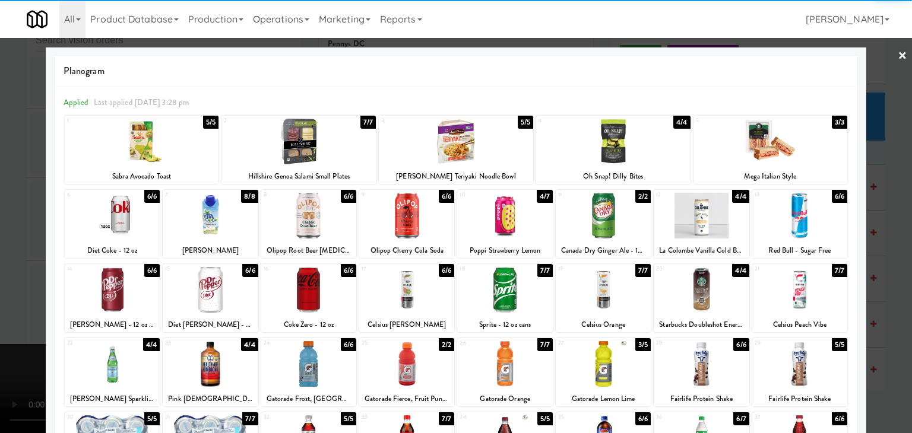
click at [293, 150] on div at bounding box center [298, 142] width 154 height 46
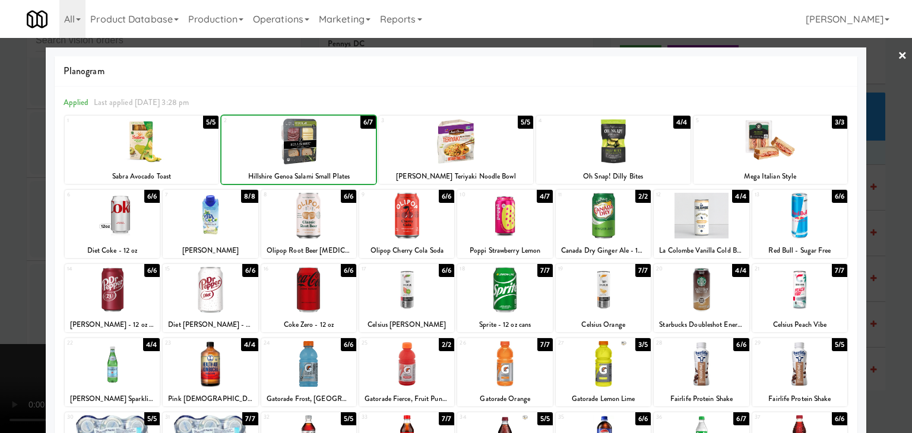
click at [299, 148] on div at bounding box center [298, 142] width 154 height 46
click at [438, 149] on div at bounding box center [456, 142] width 154 height 46
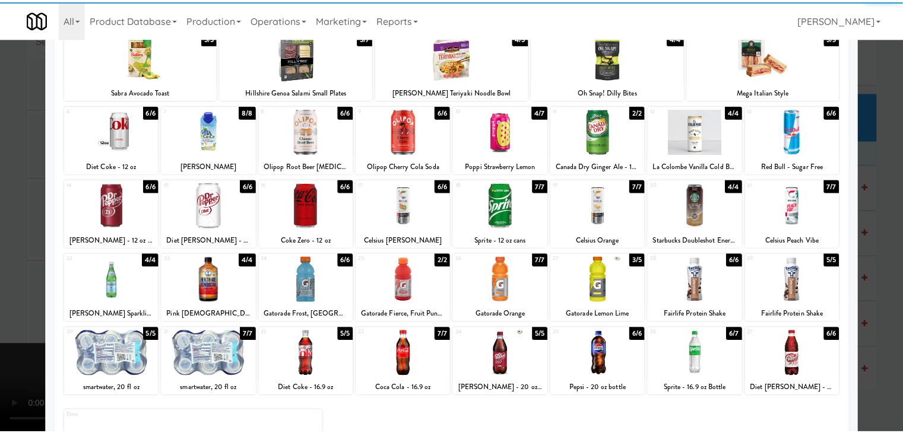
scroll to position [150, 0]
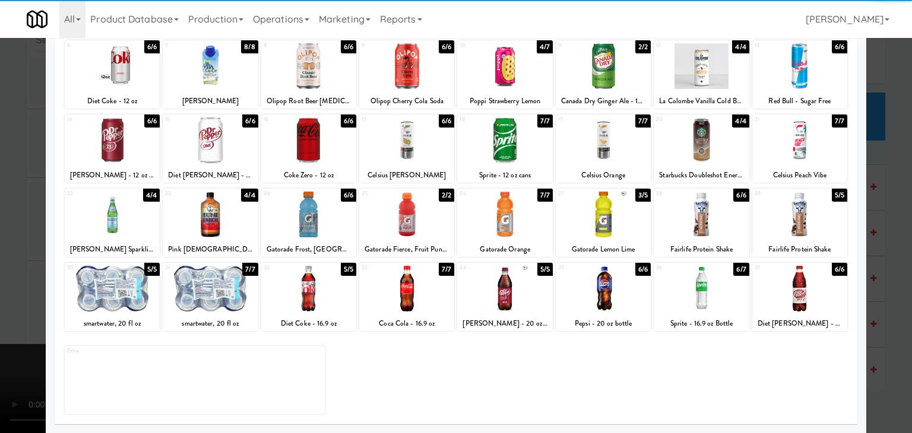
click at [603, 290] on div at bounding box center [602, 289] width 95 height 46
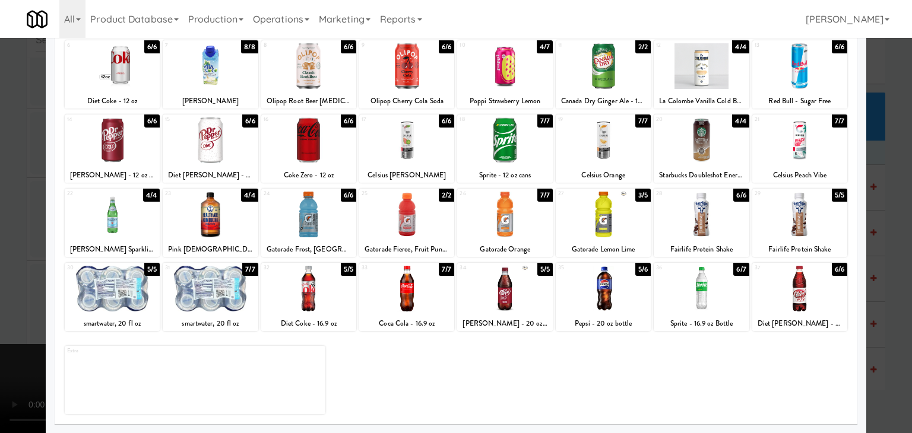
drag, startPoint x: 0, startPoint y: 134, endPoint x: 208, endPoint y: 162, distance: 209.6
click at [8, 134] on div at bounding box center [456, 216] width 912 height 433
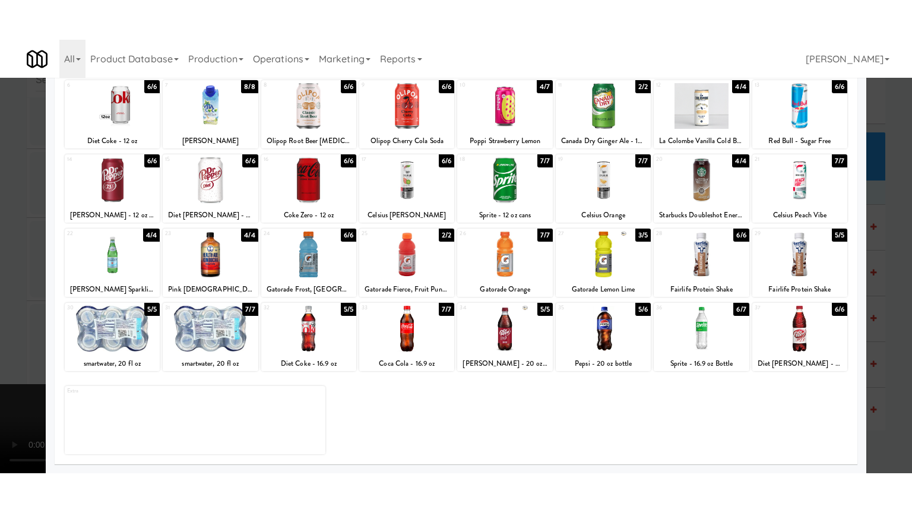
scroll to position [9570, 0]
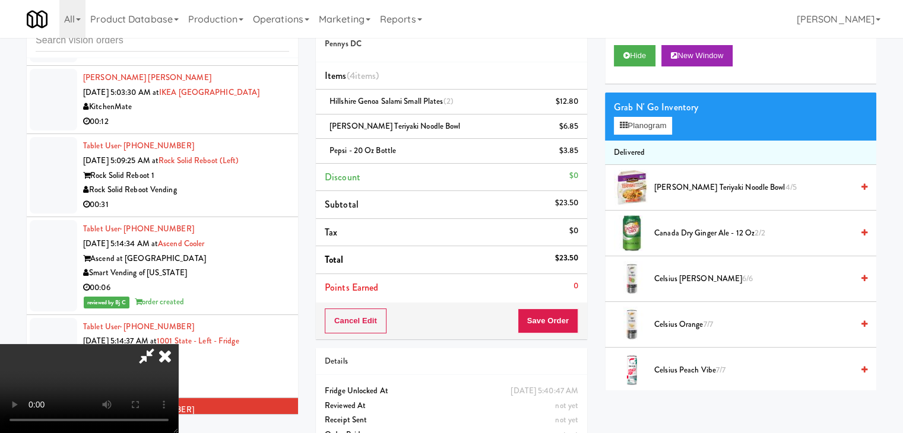
click at [580, 313] on div "Cancel Edit Save Order" at bounding box center [451, 321] width 271 height 37
click at [564, 313] on button "Save Order" at bounding box center [548, 321] width 61 height 25
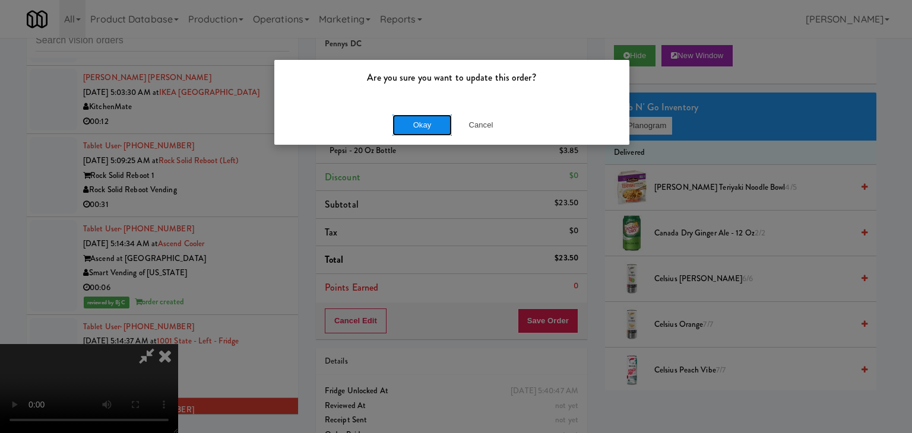
click at [402, 117] on button "Okay" at bounding box center [421, 125] width 59 height 21
click at [403, 118] on button "Okay" at bounding box center [421, 125] width 59 height 21
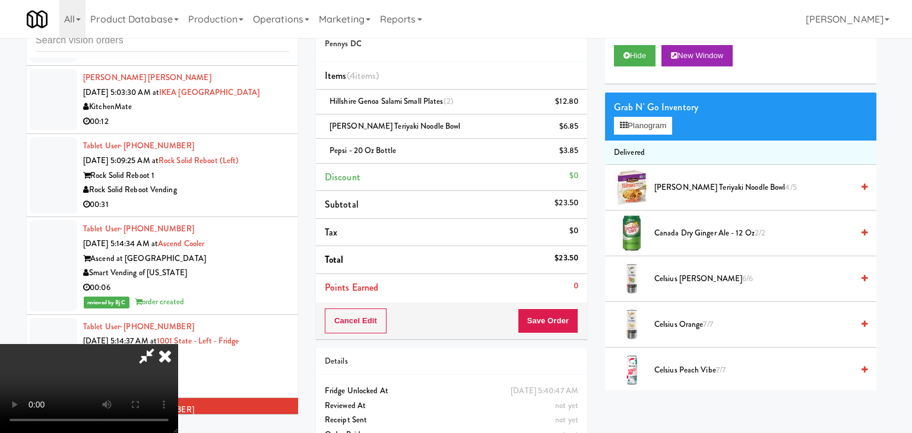
drag, startPoint x: 403, startPoint y: 118, endPoint x: 399, endPoint y: 164, distance: 46.4
click at [403, 119] on div at bounding box center [456, 216] width 912 height 433
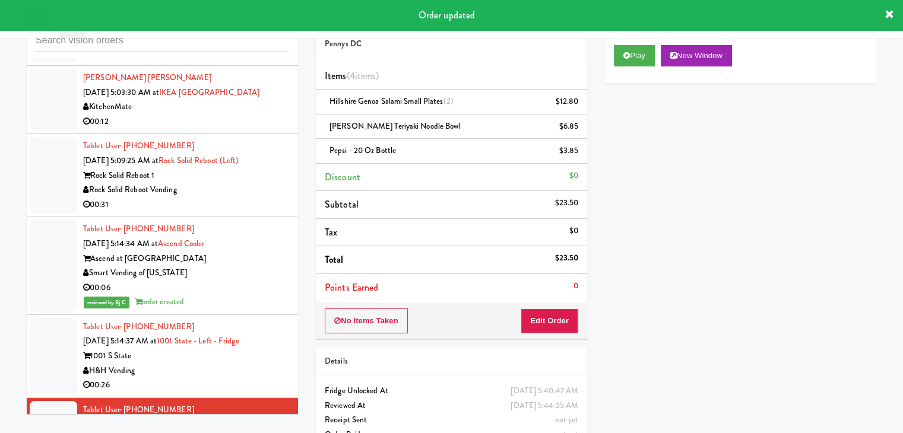
click at [271, 364] on div "H&H Vending" at bounding box center [186, 371] width 206 height 15
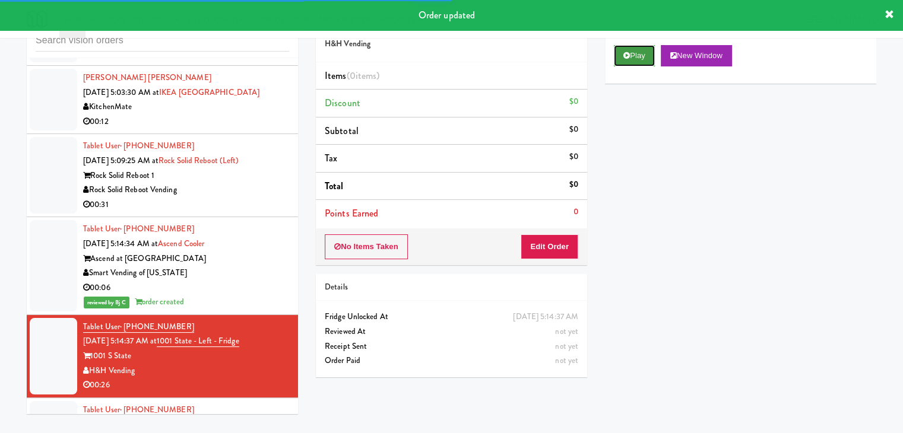
click at [645, 53] on button "Play" at bounding box center [634, 55] width 41 height 21
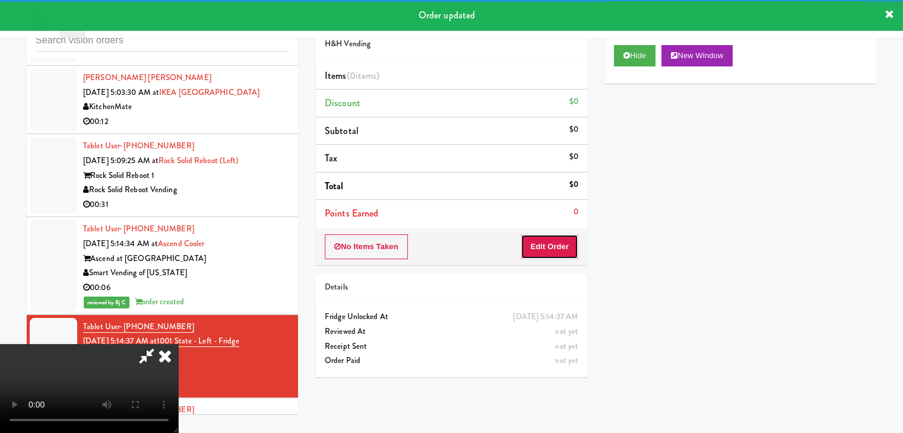
click at [553, 246] on button "Edit Order" at bounding box center [549, 246] width 58 height 25
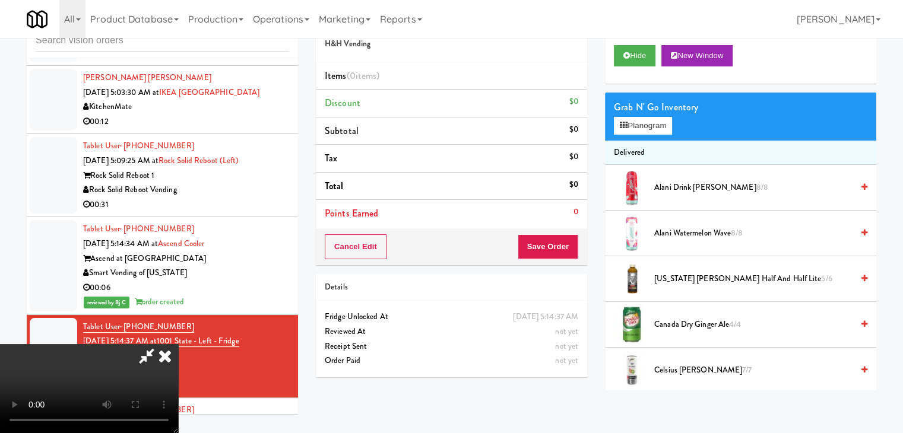
click at [178, 344] on video at bounding box center [89, 388] width 178 height 89
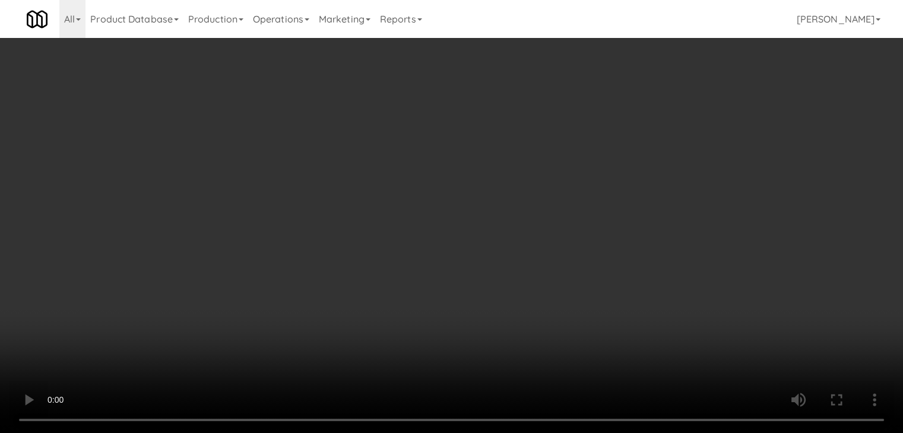
click at [448, 307] on video at bounding box center [451, 216] width 903 height 433
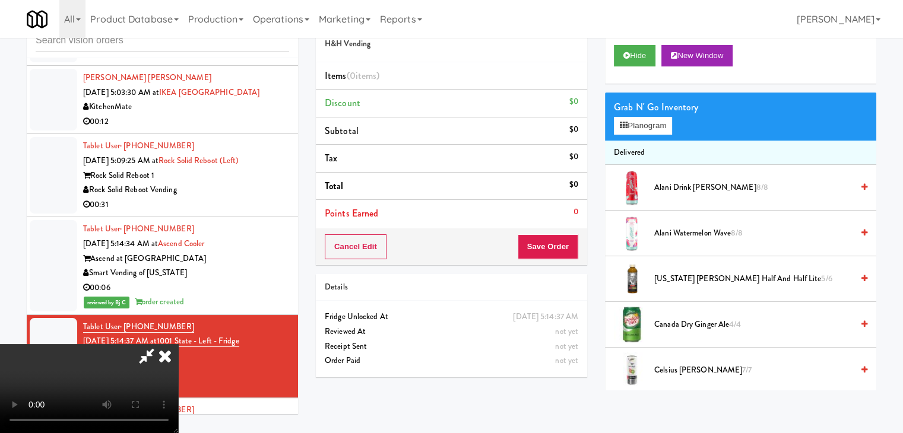
click at [178, 344] on video at bounding box center [89, 388] width 178 height 89
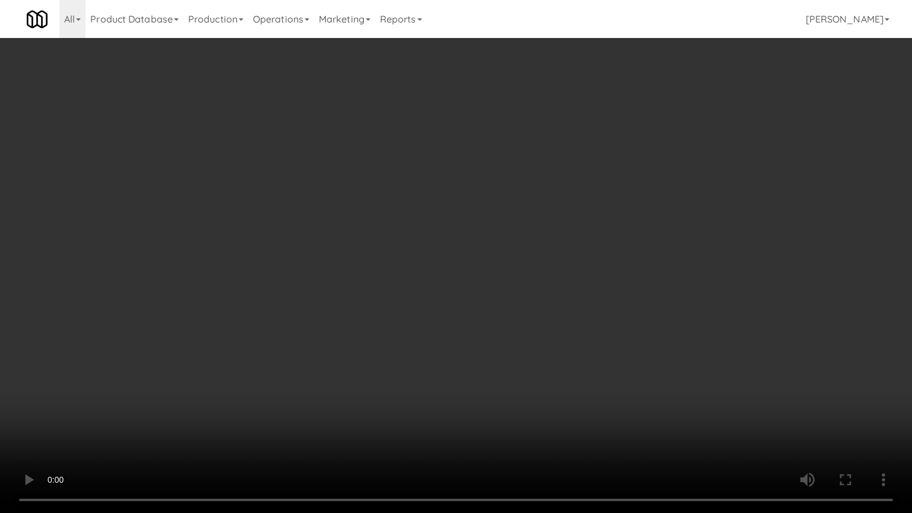
click at [468, 359] on video at bounding box center [456, 256] width 912 height 513
click at [560, 360] on video at bounding box center [456, 256] width 912 height 513
click at [574, 329] on video at bounding box center [456, 256] width 912 height 513
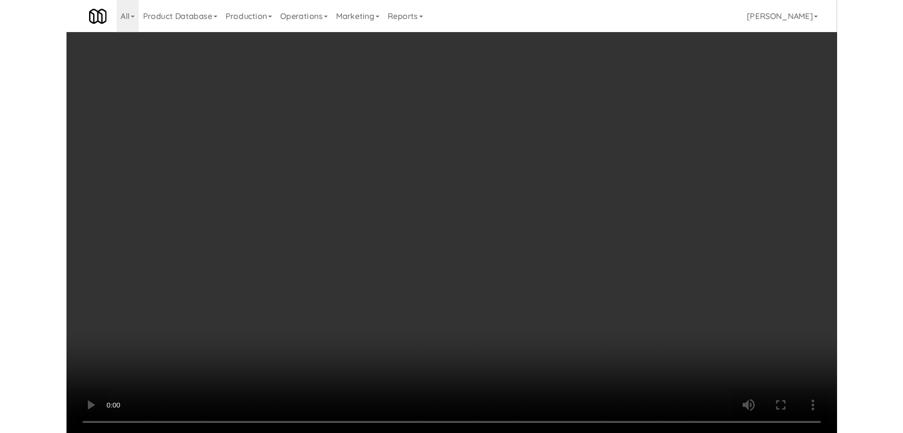
scroll to position [9570, 0]
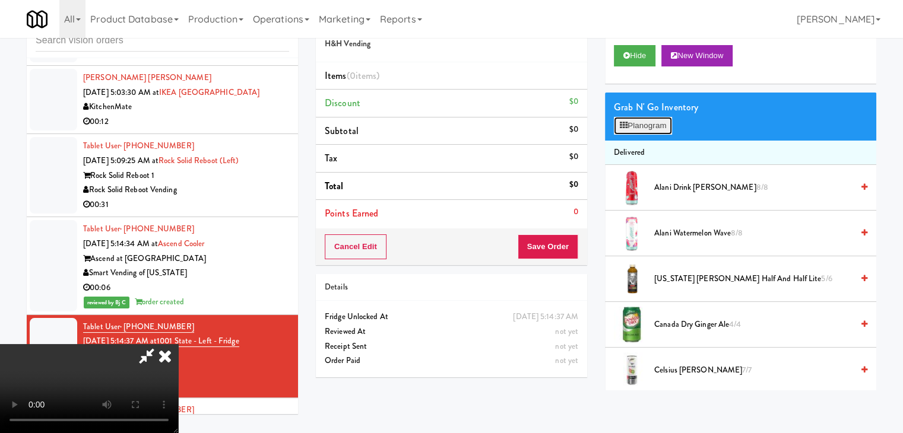
click at [658, 125] on button "Planogram" at bounding box center [643, 126] width 58 height 18
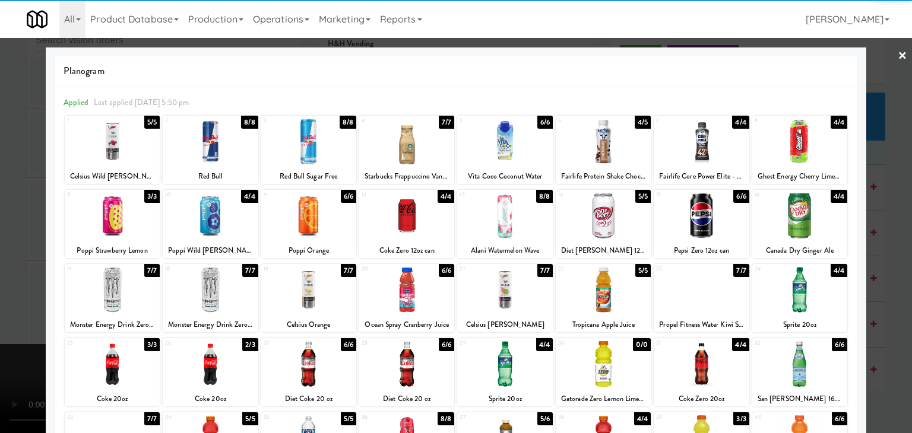
drag, startPoint x: 606, startPoint y: 293, endPoint x: 559, endPoint y: 294, distance: 46.9
click at [607, 293] on div at bounding box center [602, 290] width 95 height 46
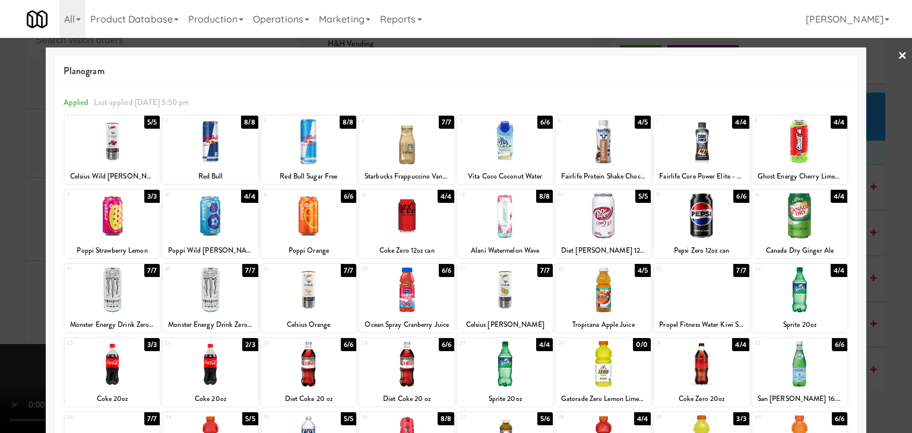
drag, startPoint x: 0, startPoint y: 258, endPoint x: 160, endPoint y: 259, distance: 159.7
click at [11, 258] on div at bounding box center [456, 216] width 912 height 433
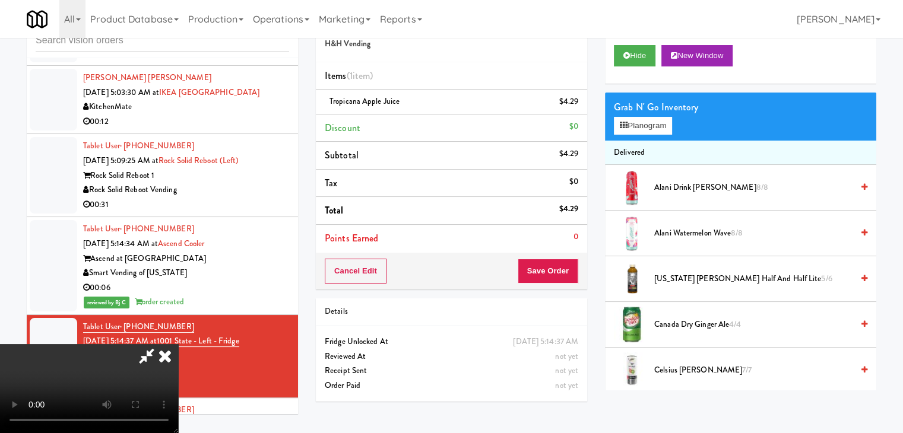
click at [178, 344] on video at bounding box center [89, 388] width 178 height 89
drag, startPoint x: 433, startPoint y: 267, endPoint x: 436, endPoint y: 319, distance: 52.3
click at [178, 344] on video at bounding box center [89, 388] width 178 height 89
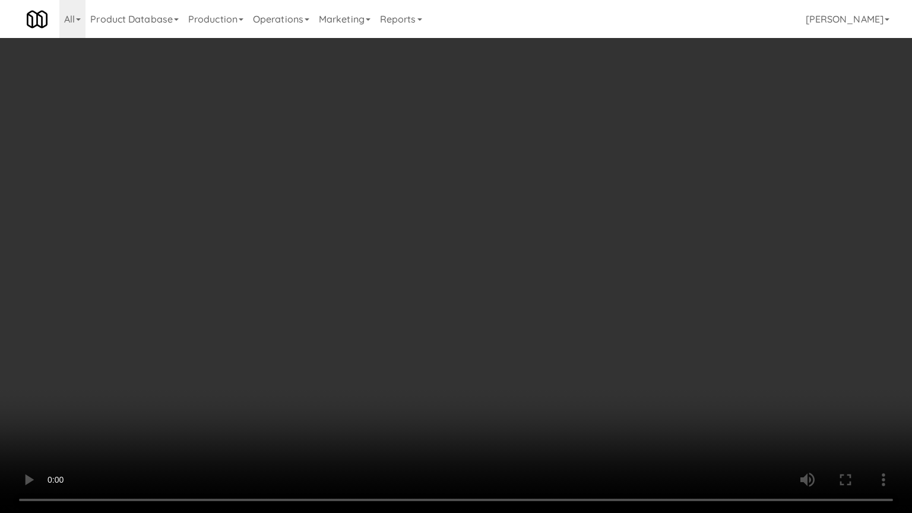
click at [449, 319] on video at bounding box center [456, 256] width 912 height 513
click at [469, 323] on video at bounding box center [456, 256] width 912 height 513
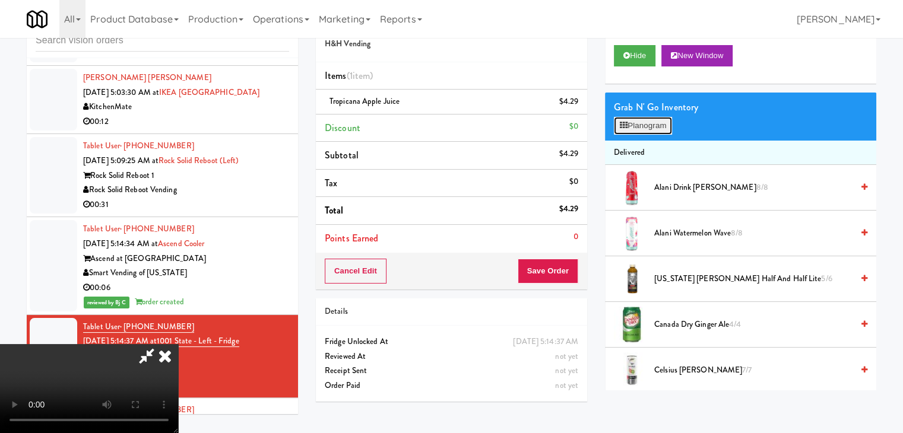
click at [633, 126] on button "Planogram" at bounding box center [643, 126] width 58 height 18
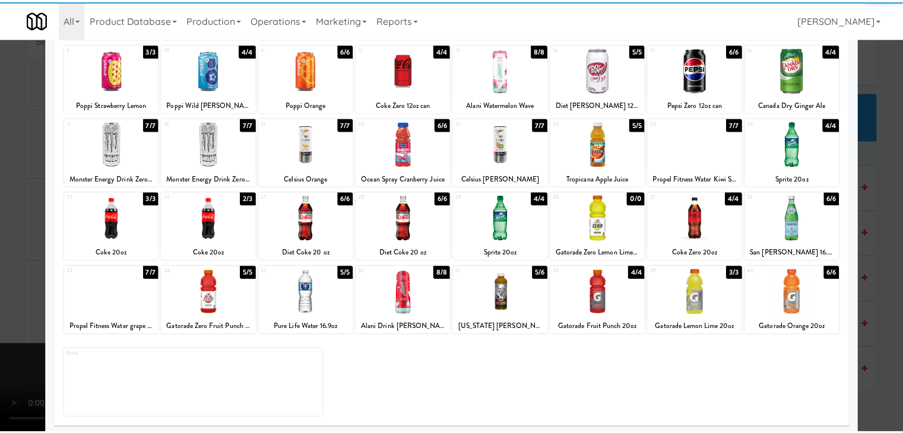
scroll to position [150, 0]
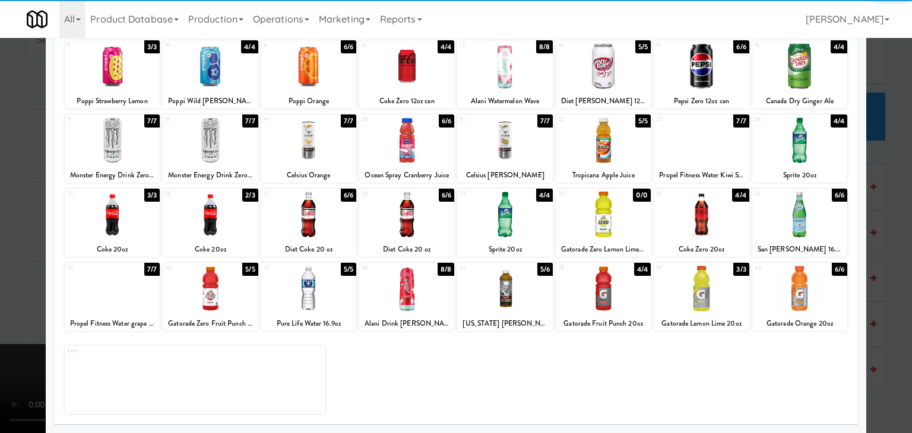
click at [520, 300] on div at bounding box center [504, 289] width 95 height 46
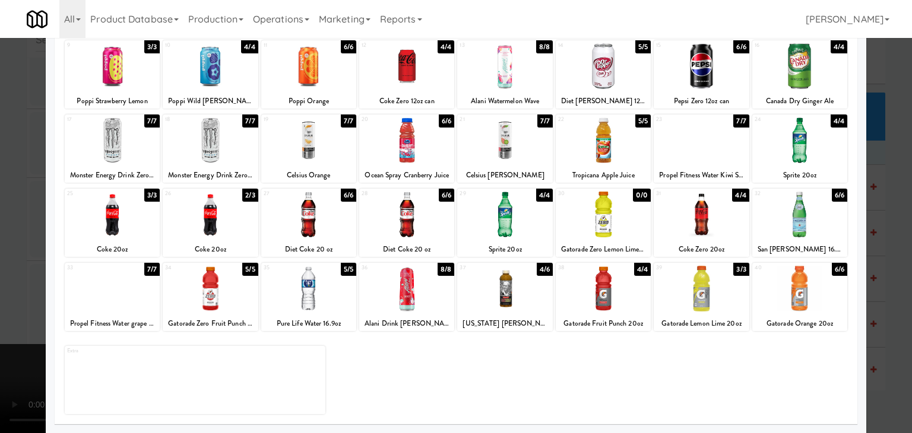
drag, startPoint x: 0, startPoint y: 291, endPoint x: 83, endPoint y: 291, distance: 83.1
click at [4, 291] on div at bounding box center [456, 216] width 912 height 433
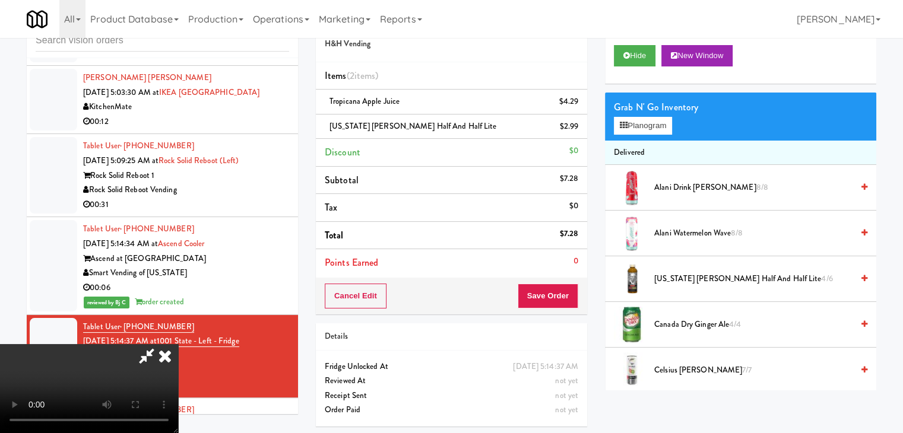
click at [178, 344] on video at bounding box center [89, 388] width 178 height 89
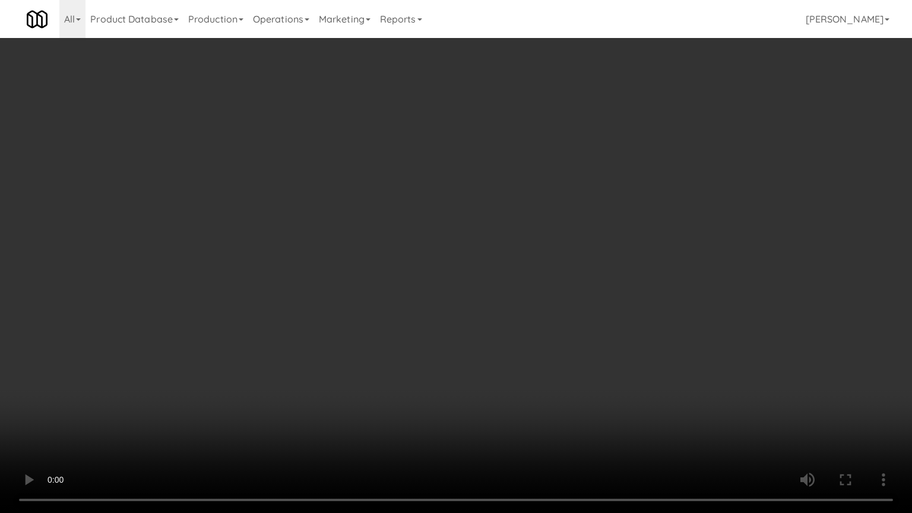
click at [559, 347] on video at bounding box center [456, 256] width 912 height 513
click at [602, 361] on video at bounding box center [456, 256] width 912 height 513
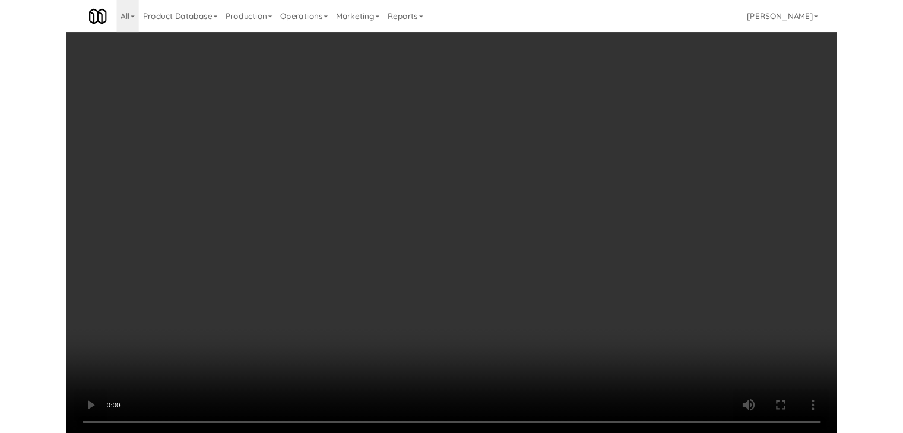
scroll to position [9570, 0]
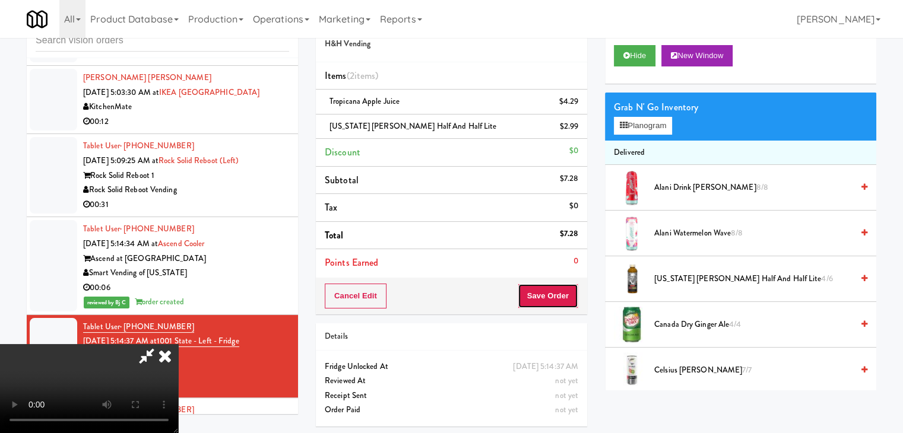
click at [560, 300] on button "Save Order" at bounding box center [548, 296] width 61 height 25
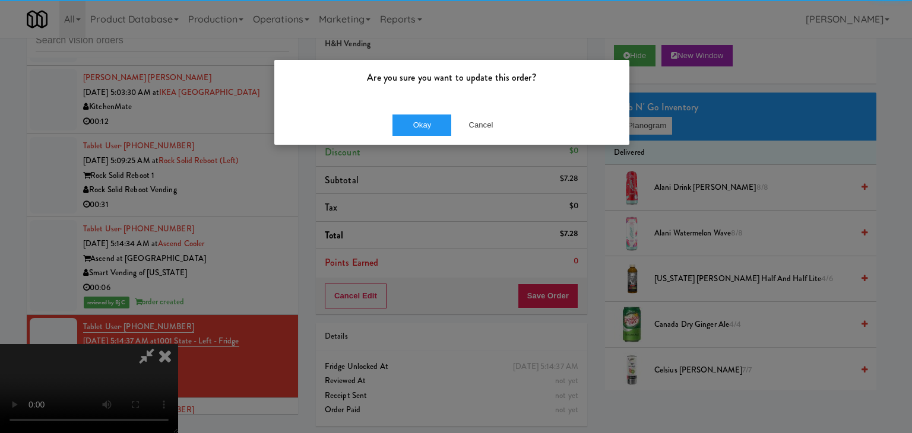
click at [440, 138] on div "Okay Cancel" at bounding box center [451, 125] width 355 height 40
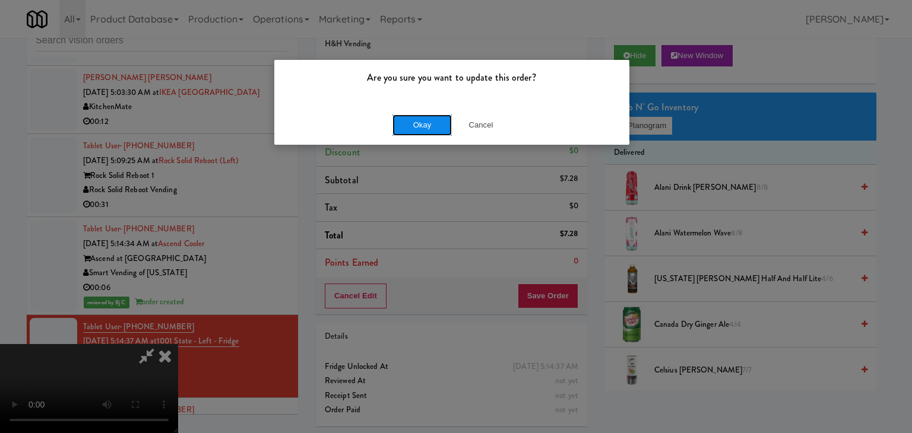
click at [433, 123] on button "Okay" at bounding box center [421, 125] width 59 height 21
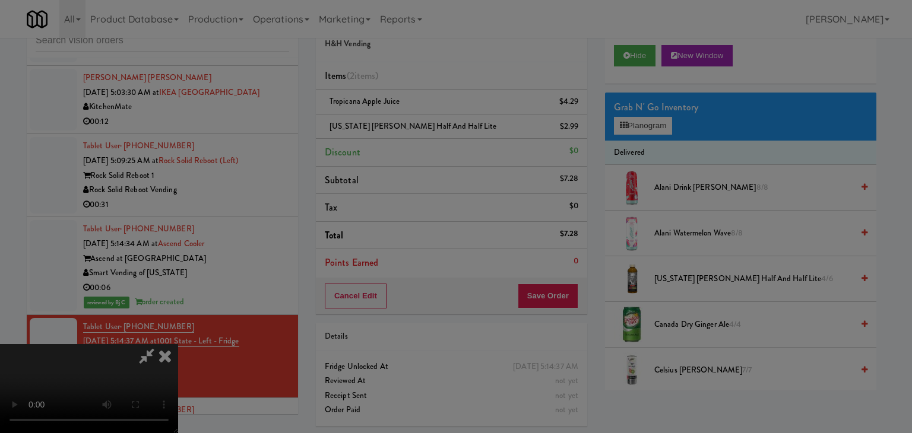
click at [433, 114] on button "Okay" at bounding box center [421, 103] width 59 height 21
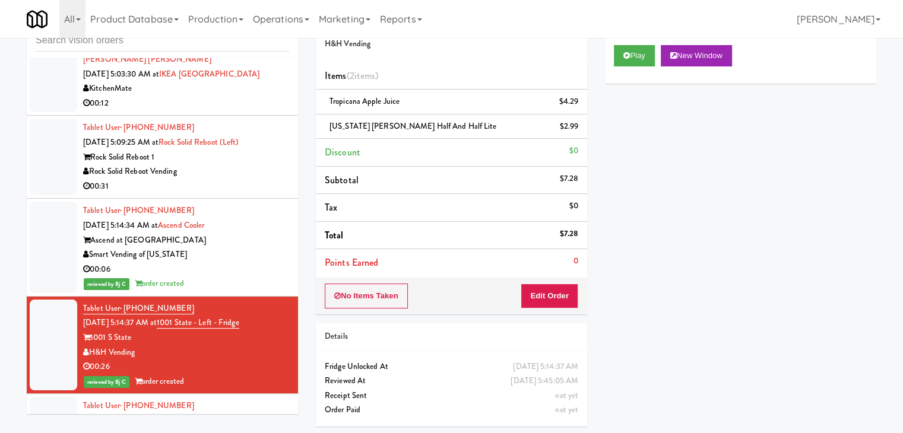
scroll to position [9599, 0]
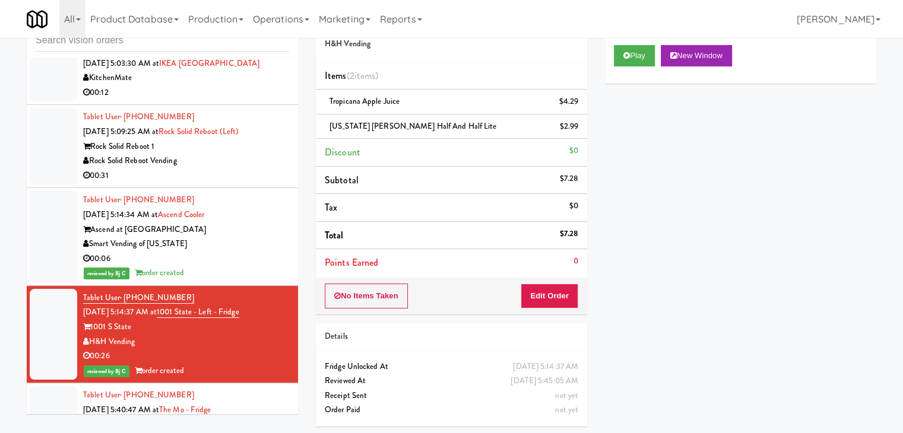
drag, startPoint x: 127, startPoint y: 376, endPoint x: 97, endPoint y: 370, distance: 30.4
click at [93, 432] on div "Pennys DC" at bounding box center [186, 439] width 206 height 15
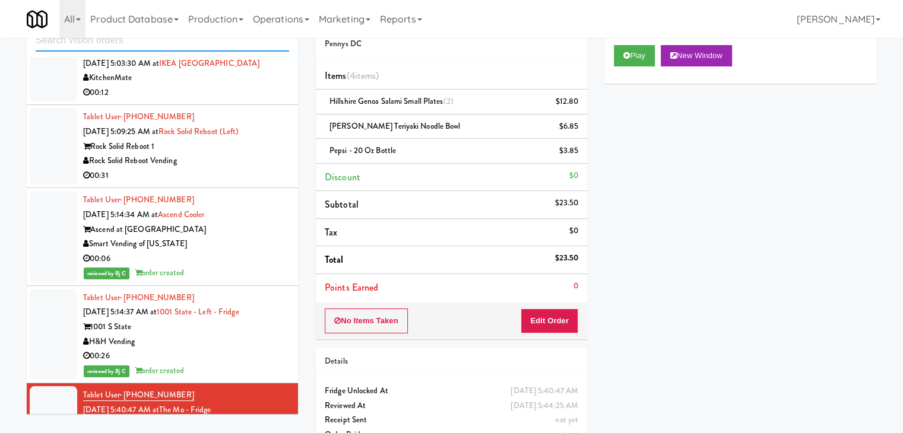
click at [124, 46] on input "text" at bounding box center [162, 41] width 253 height 22
paste input "ennys DC"
click at [39, 42] on input "ennys DC" at bounding box center [162, 41] width 253 height 22
click at [36, 42] on input "ennys DC" at bounding box center [162, 41] width 253 height 22
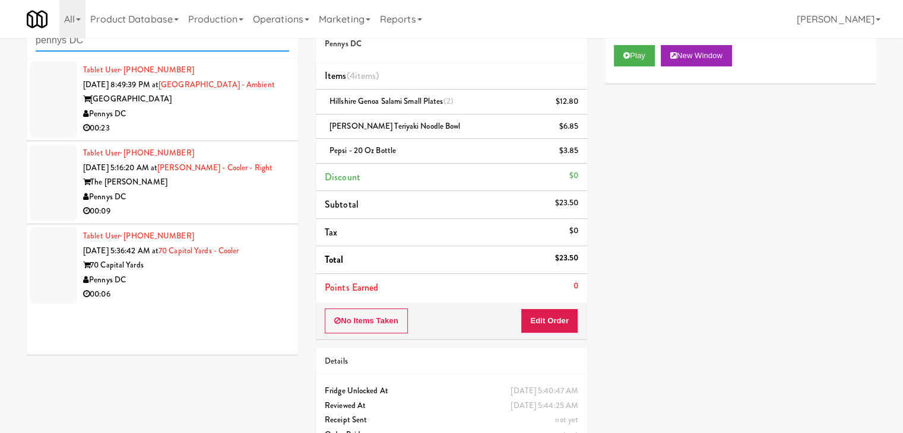
type input "pennys DC"
click at [216, 113] on div "Pennys DC" at bounding box center [186, 114] width 206 height 15
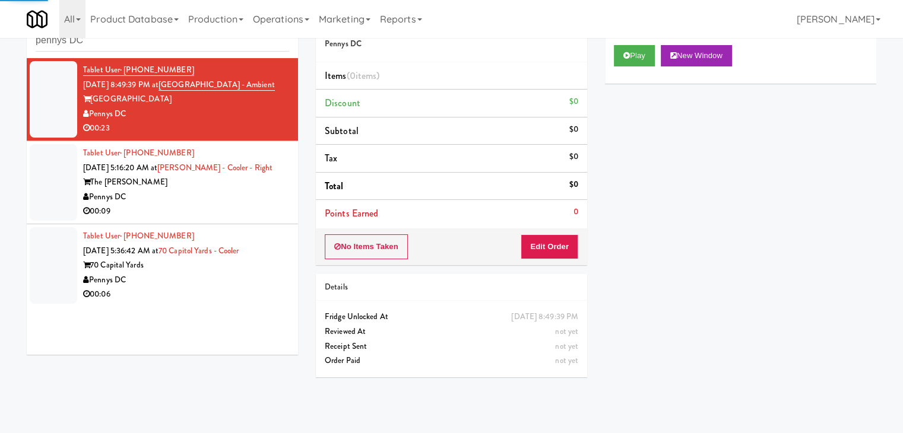
click at [232, 197] on div "Pennys DC" at bounding box center [186, 197] width 206 height 15
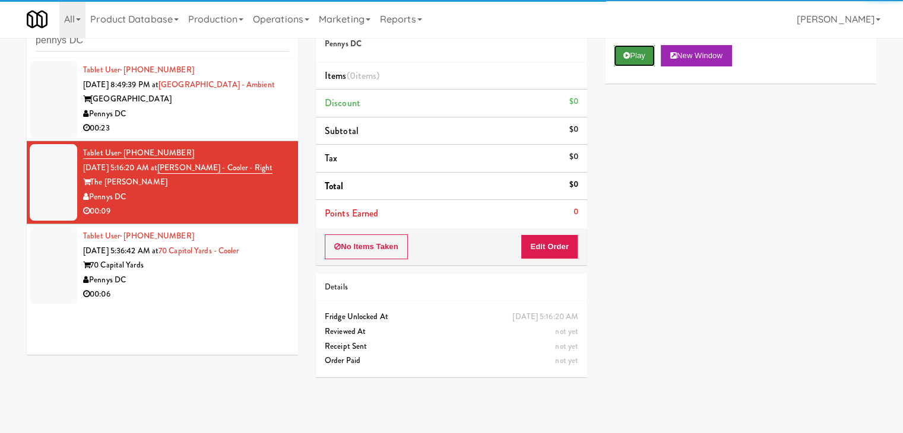
click at [627, 50] on button "Play" at bounding box center [634, 55] width 41 height 21
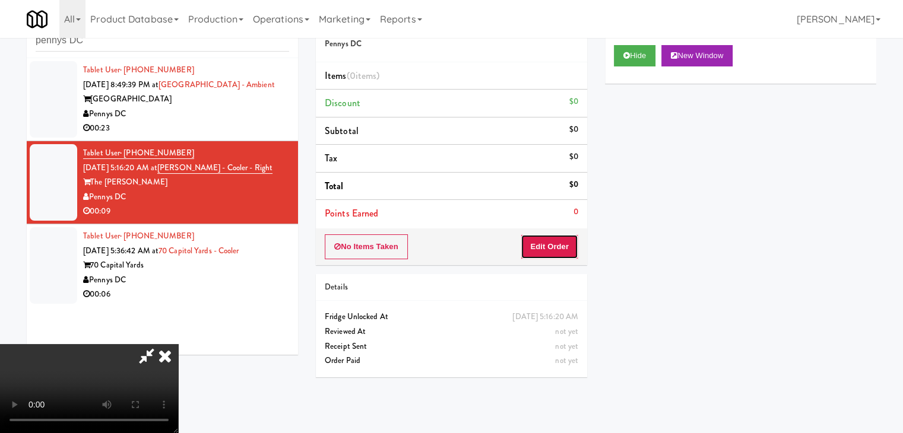
click at [546, 243] on button "Edit Order" at bounding box center [549, 246] width 58 height 25
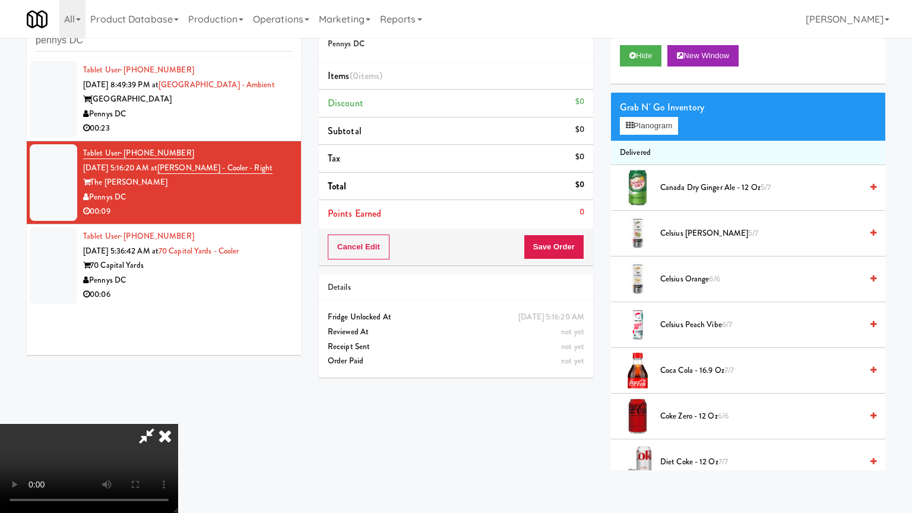
click at [178, 424] on video at bounding box center [89, 468] width 178 height 89
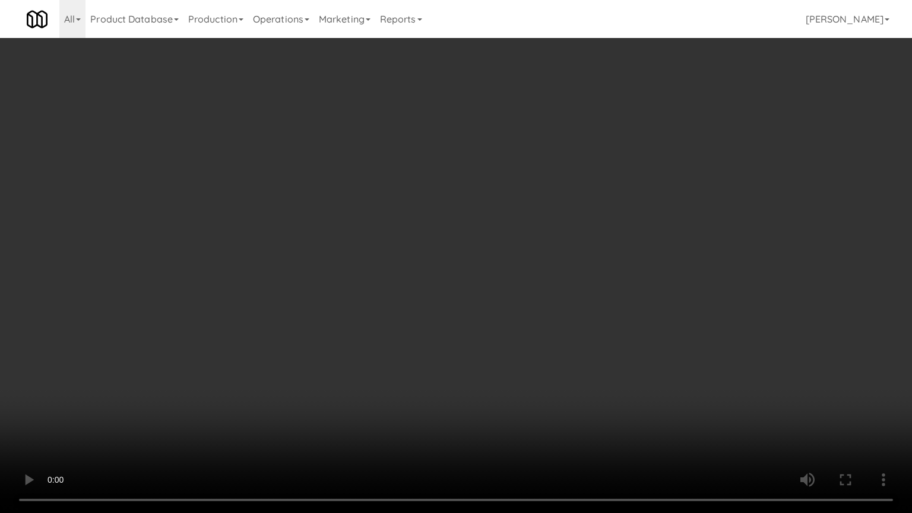
click at [562, 346] on video at bounding box center [456, 256] width 912 height 513
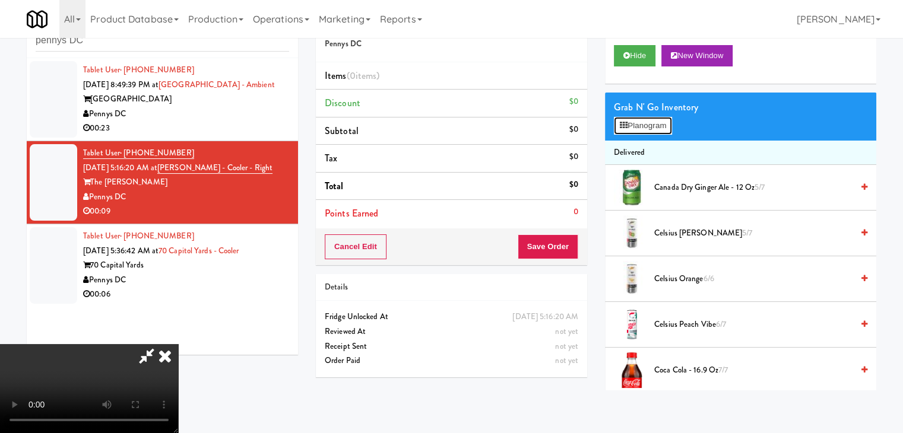
click at [656, 118] on button "Planogram" at bounding box center [643, 126] width 58 height 18
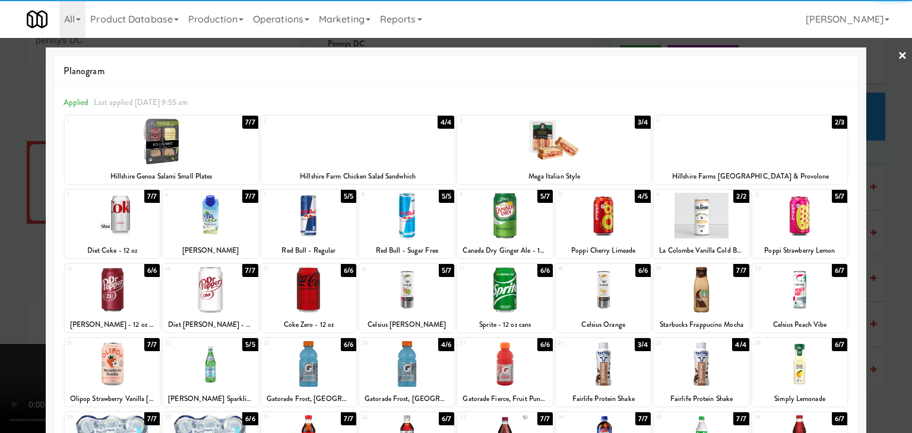
click at [789, 288] on div at bounding box center [799, 290] width 95 height 46
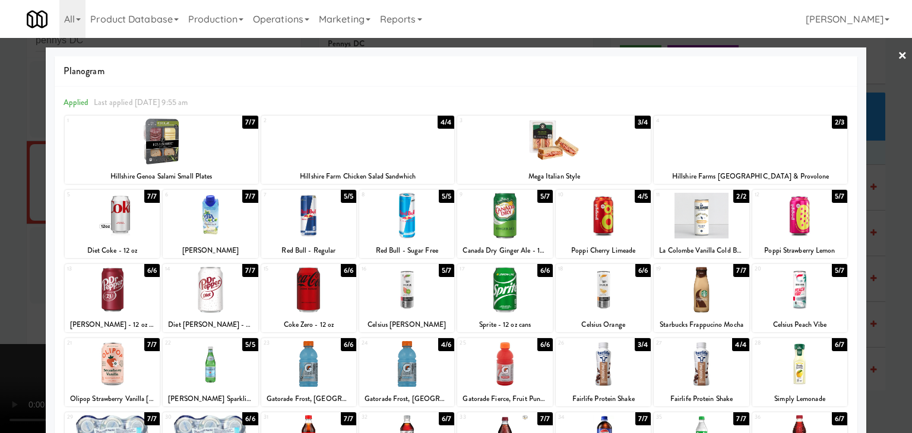
drag, startPoint x: 891, startPoint y: 291, endPoint x: 583, endPoint y: 287, distance: 307.5
click at [890, 291] on div at bounding box center [456, 216] width 912 height 433
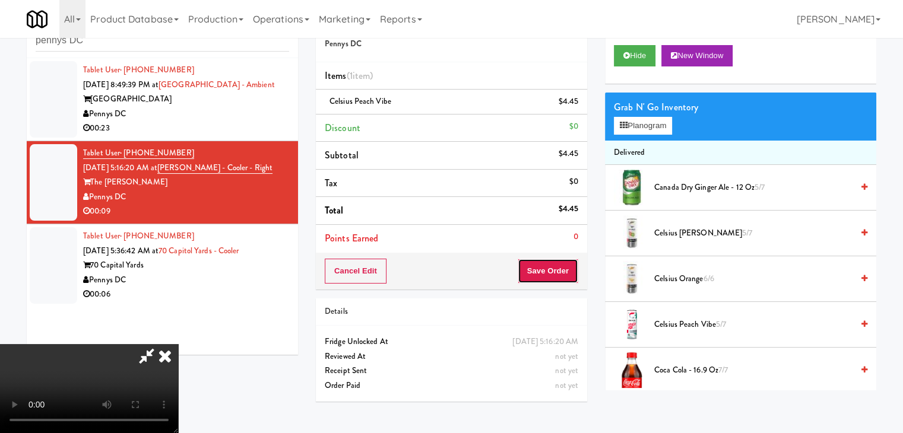
click at [557, 275] on button "Save Order" at bounding box center [548, 271] width 61 height 25
click at [560, 275] on button "Save Order" at bounding box center [548, 271] width 61 height 25
click at [557, 274] on button "Save Order" at bounding box center [548, 271] width 61 height 25
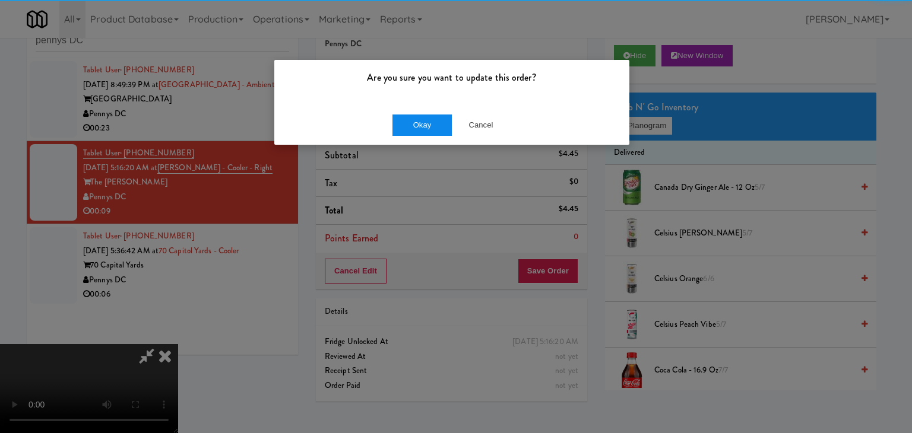
click at [422, 132] on div "Okay Cancel" at bounding box center [451, 125] width 355 height 40
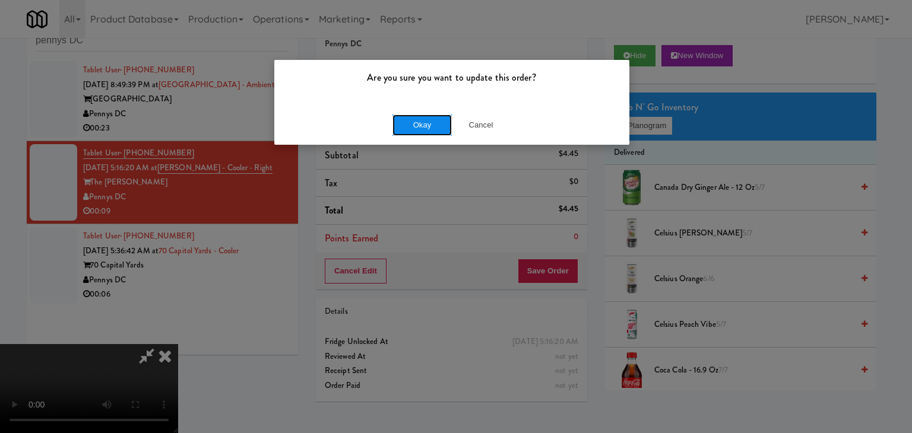
click at [422, 131] on button "Okay" at bounding box center [421, 125] width 59 height 21
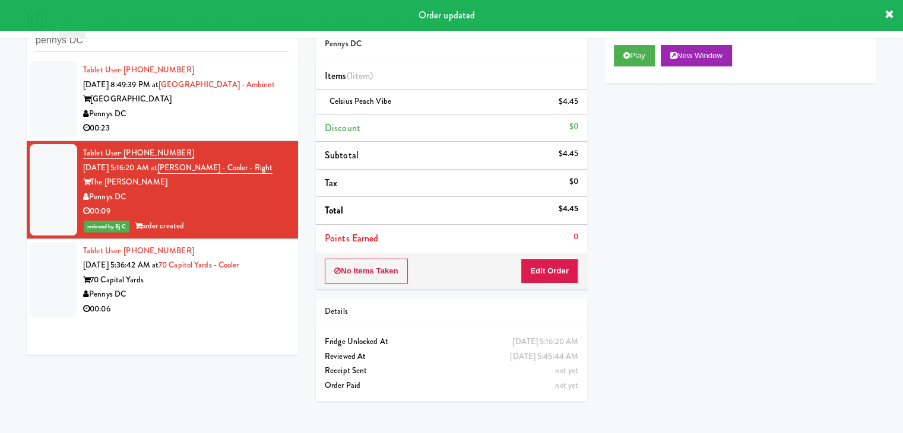
click at [217, 293] on div "Pennys DC" at bounding box center [186, 294] width 206 height 15
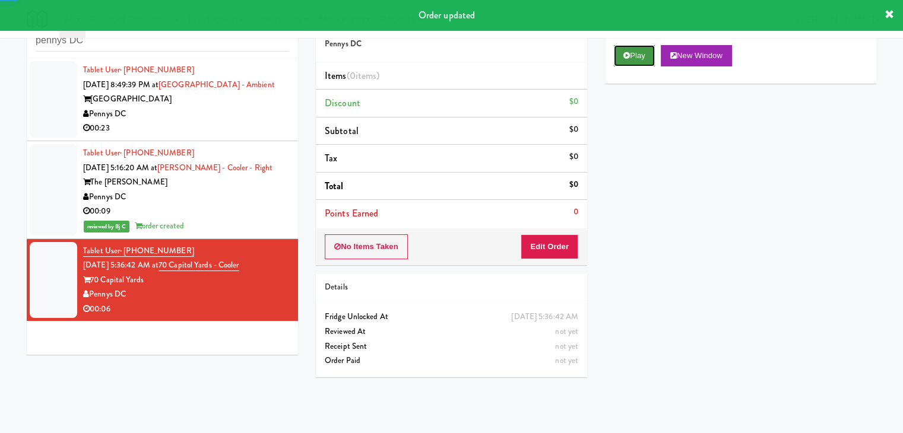
click at [637, 53] on button "Play" at bounding box center [634, 55] width 41 height 21
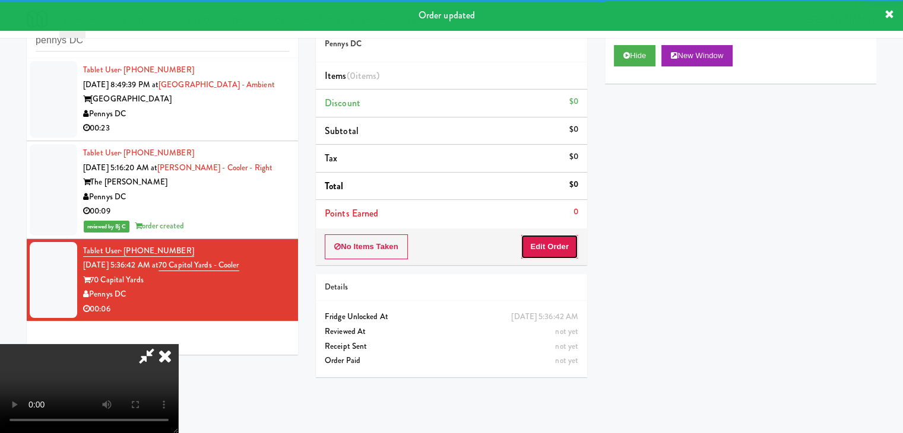
click at [562, 256] on button "Edit Order" at bounding box center [549, 246] width 58 height 25
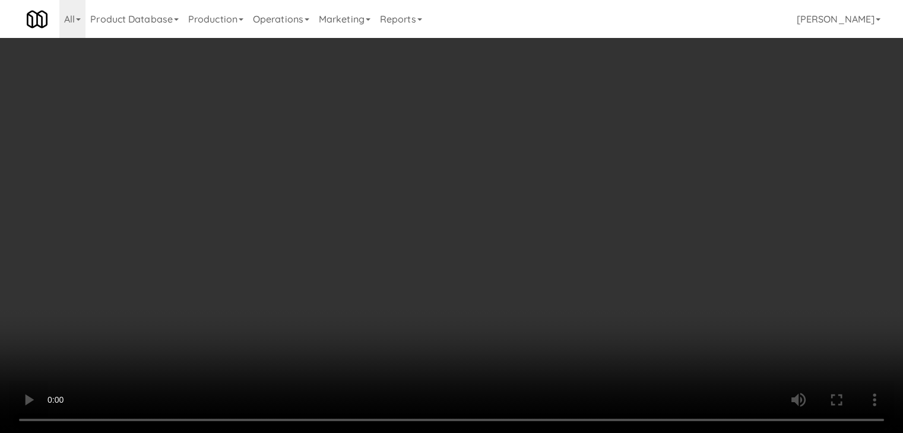
click at [348, 308] on video at bounding box center [451, 216] width 903 height 433
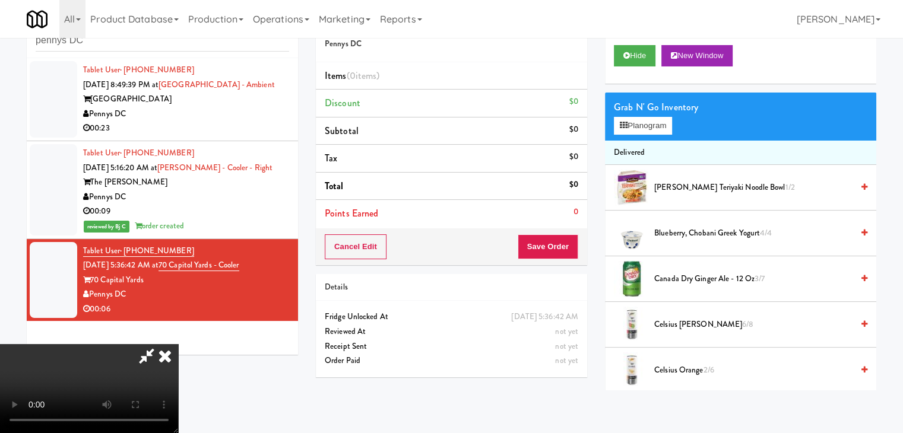
click at [178, 344] on video at bounding box center [89, 388] width 178 height 89
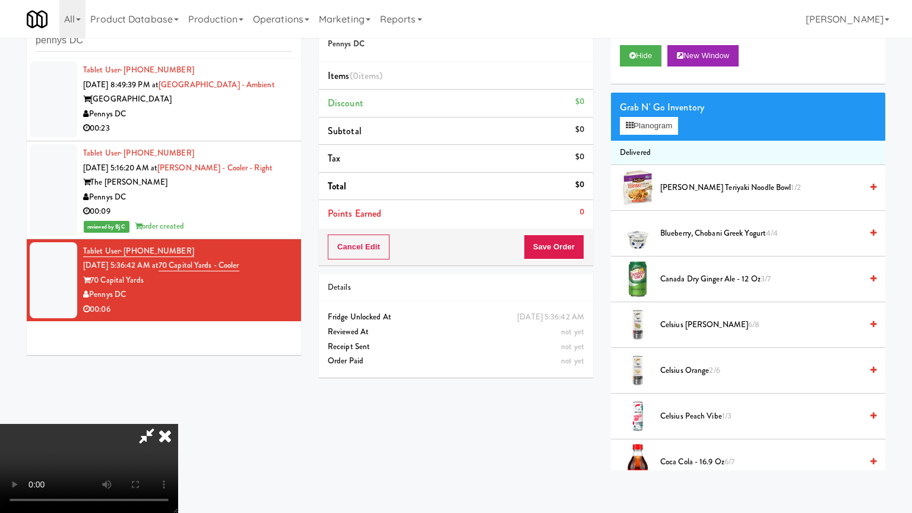
click at [178, 424] on video at bounding box center [89, 468] width 178 height 89
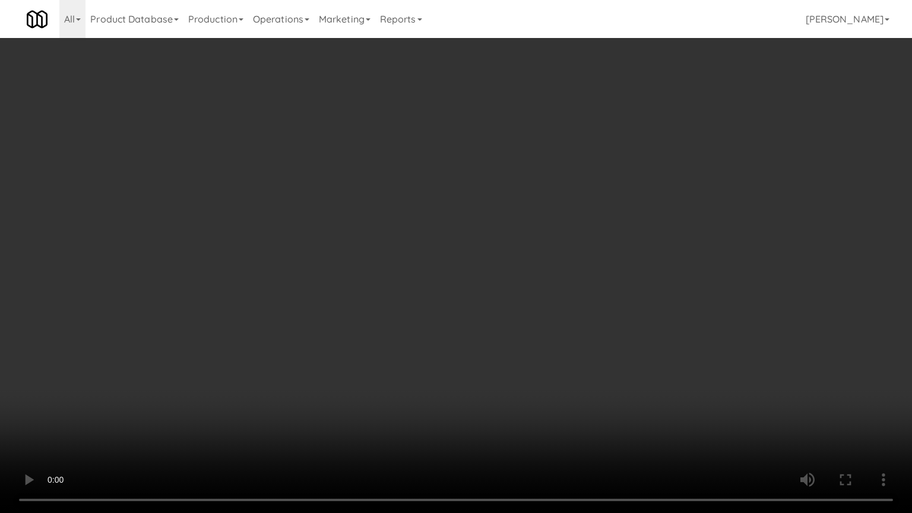
click at [364, 375] on video at bounding box center [456, 256] width 912 height 513
click at [388, 357] on video at bounding box center [456, 256] width 912 height 513
drag, startPoint x: 387, startPoint y: 357, endPoint x: 425, endPoint y: 309, distance: 60.8
click at [399, 363] on video at bounding box center [456, 256] width 912 height 513
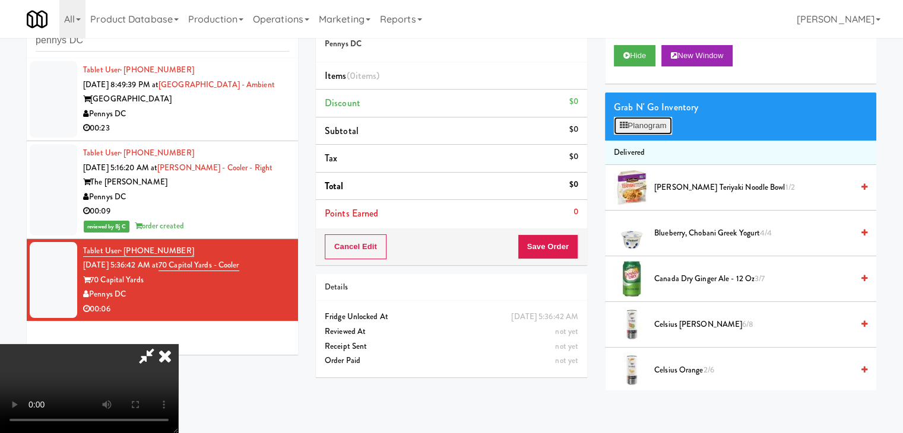
click at [654, 129] on button "Planogram" at bounding box center [643, 126] width 58 height 18
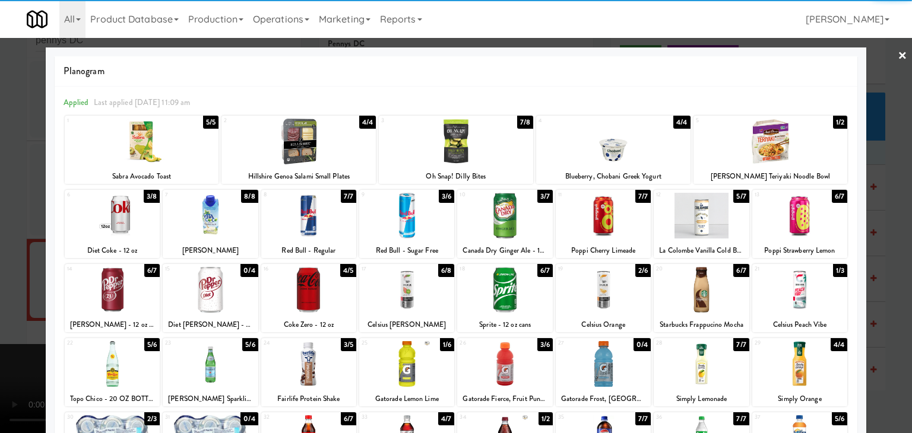
click at [804, 288] on div at bounding box center [799, 290] width 95 height 46
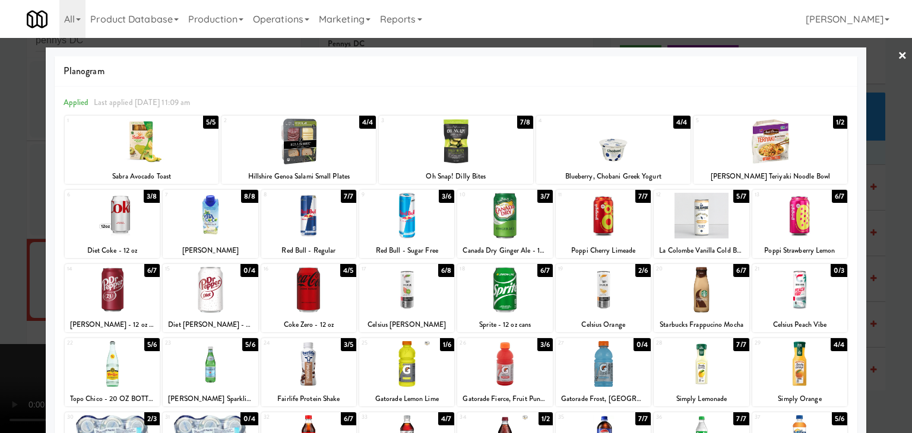
drag, startPoint x: 878, startPoint y: 290, endPoint x: 807, endPoint y: 290, distance: 71.2
click at [880, 290] on div at bounding box center [456, 216] width 912 height 433
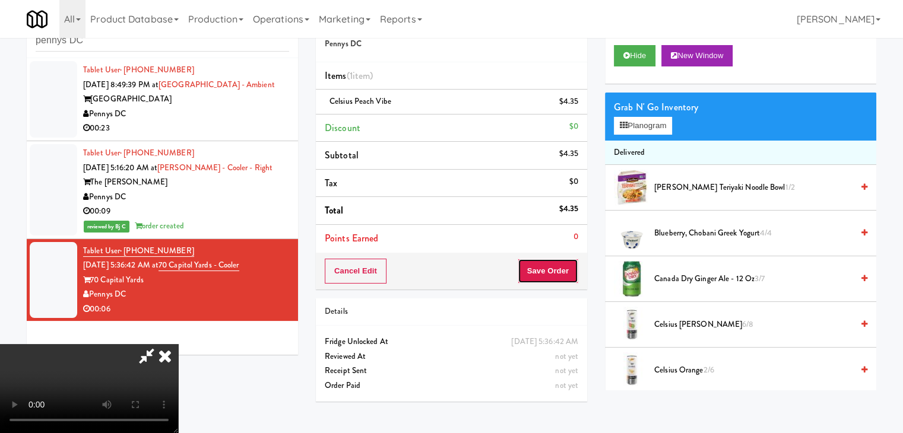
click at [571, 274] on button "Save Order" at bounding box center [548, 271] width 61 height 25
click at [570, 273] on button "Save Order" at bounding box center [548, 271] width 61 height 25
click at [568, 269] on body "Are you sure you want to update this order? Okay Cancel Okay Are you sure you w…" at bounding box center [451, 216] width 903 height 433
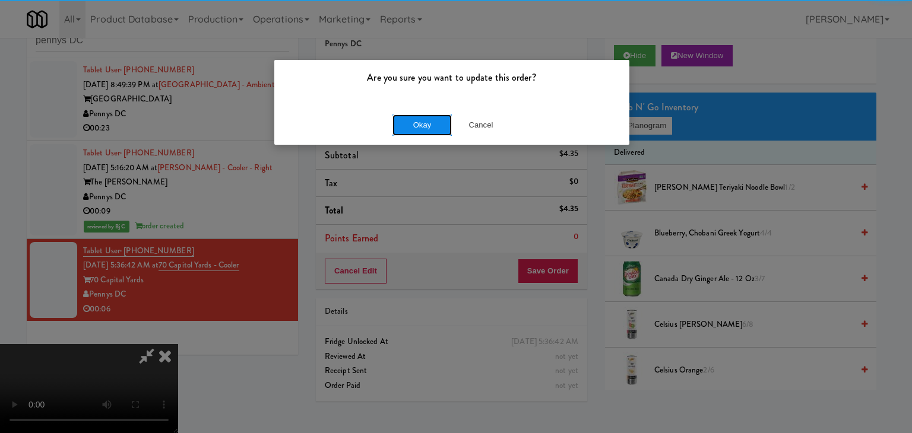
click at [415, 126] on button "Okay" at bounding box center [421, 125] width 59 height 21
click at [415, 126] on div "Okay Cancel" at bounding box center [451, 125] width 355 height 40
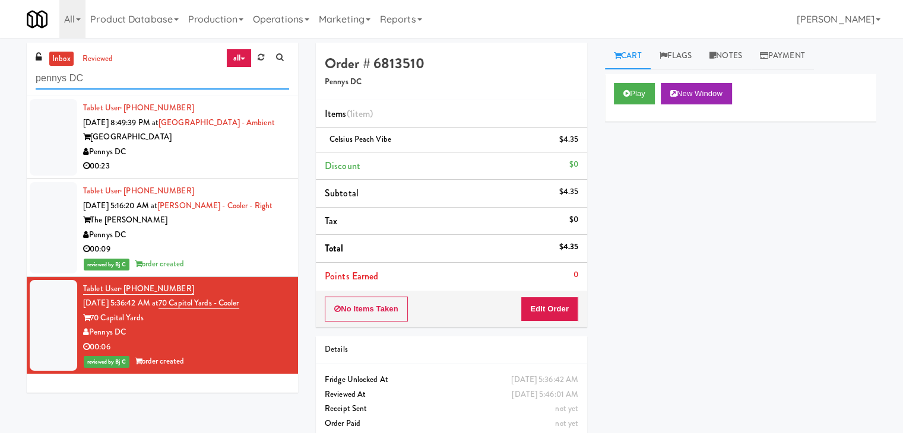
drag, startPoint x: 93, startPoint y: 75, endPoint x: 1, endPoint y: 95, distance: 94.8
click at [0, 84] on div "inbox reviewed all all unclear take inventory issue suspicious failed recent pe…" at bounding box center [451, 246] width 903 height 406
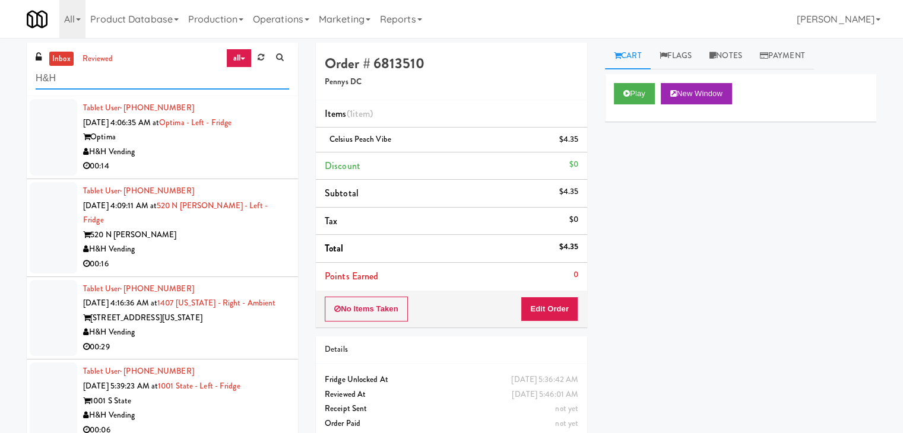
type input "H&H"
click at [220, 161] on div "00:14" at bounding box center [186, 166] width 206 height 15
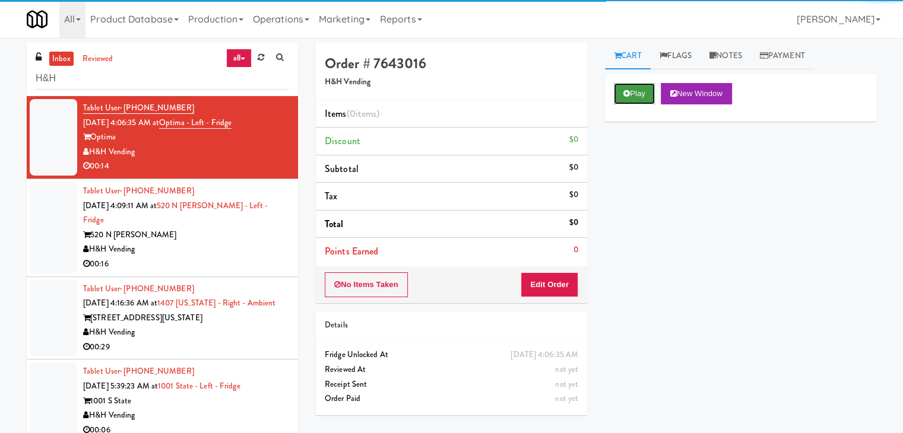
click at [618, 95] on button "Play" at bounding box center [634, 93] width 41 height 21
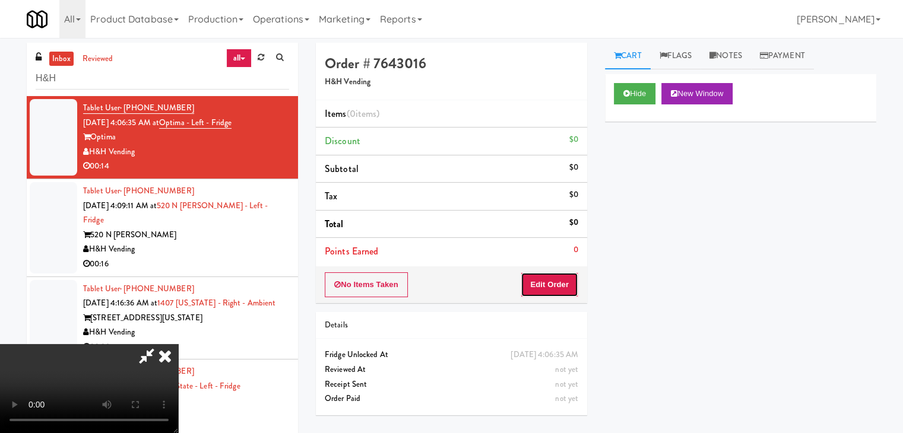
click at [560, 285] on button "Edit Order" at bounding box center [549, 284] width 58 height 25
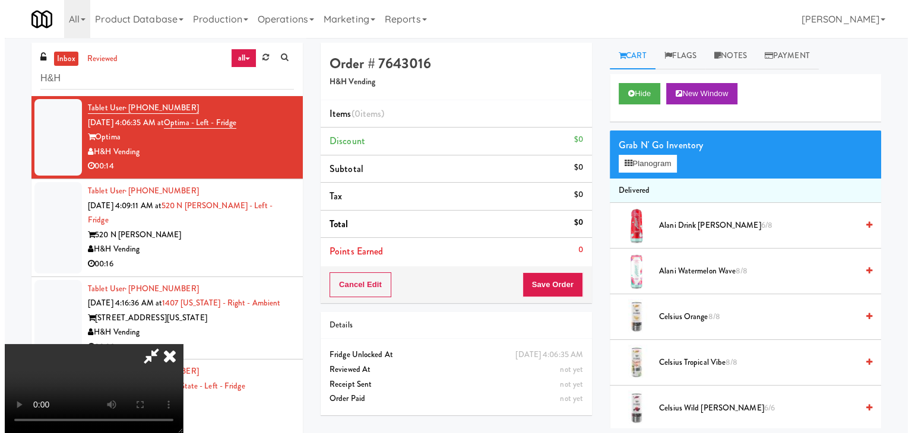
scroll to position [38, 0]
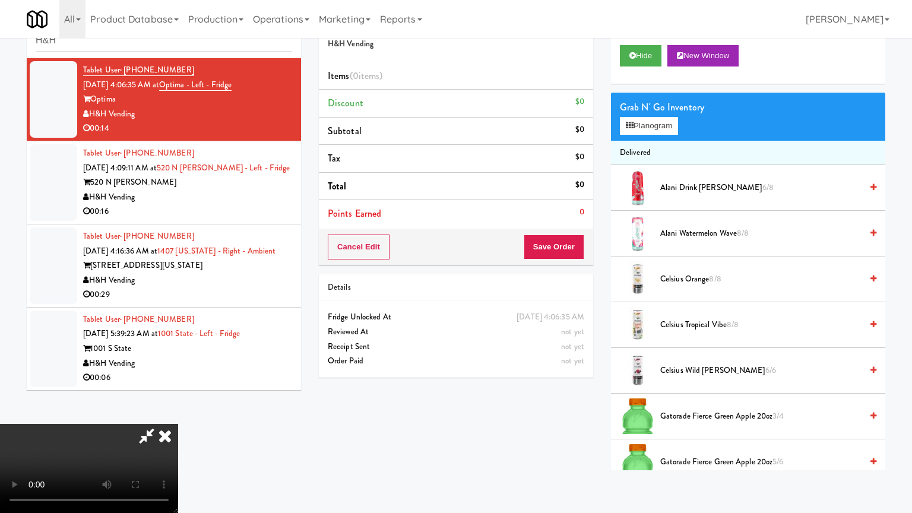
click at [178, 424] on video at bounding box center [89, 468] width 178 height 89
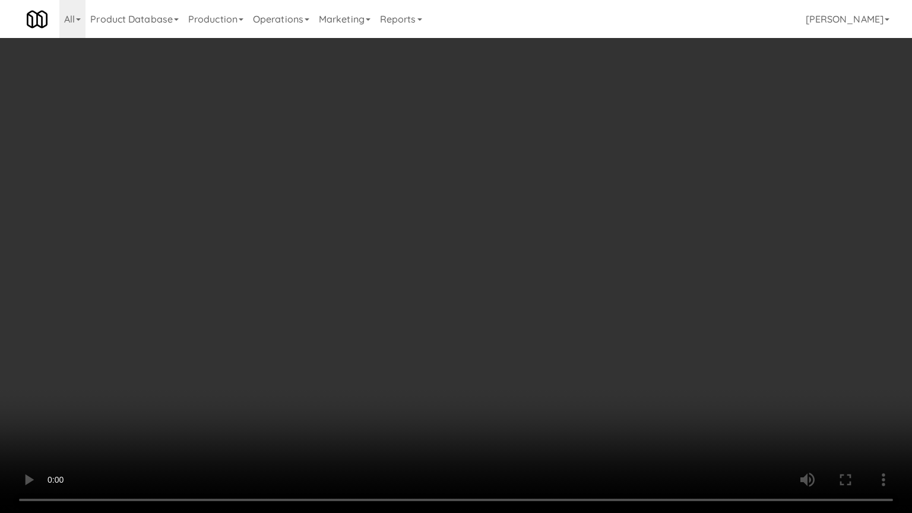
click at [496, 348] on video at bounding box center [456, 256] width 912 height 513
drag, startPoint x: 496, startPoint y: 348, endPoint x: 485, endPoint y: 296, distance: 53.3
click at [493, 348] on video at bounding box center [456, 256] width 912 height 513
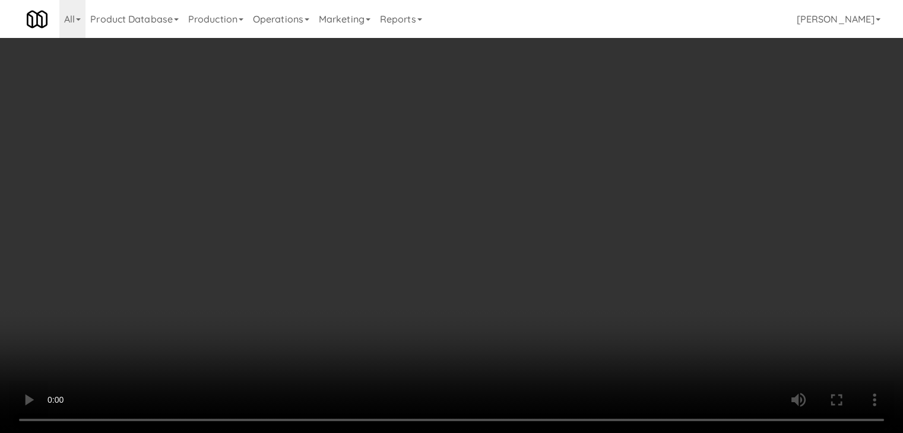
click at [450, 263] on video at bounding box center [451, 216] width 903 height 433
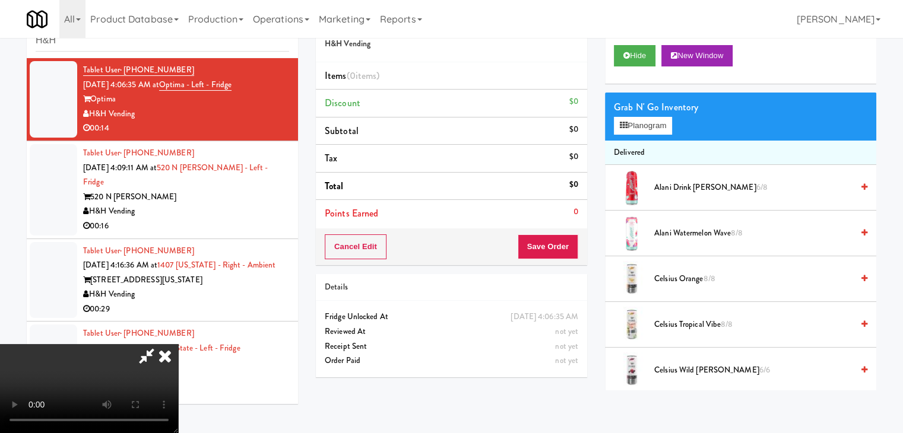
click at [178, 344] on video at bounding box center [89, 388] width 178 height 89
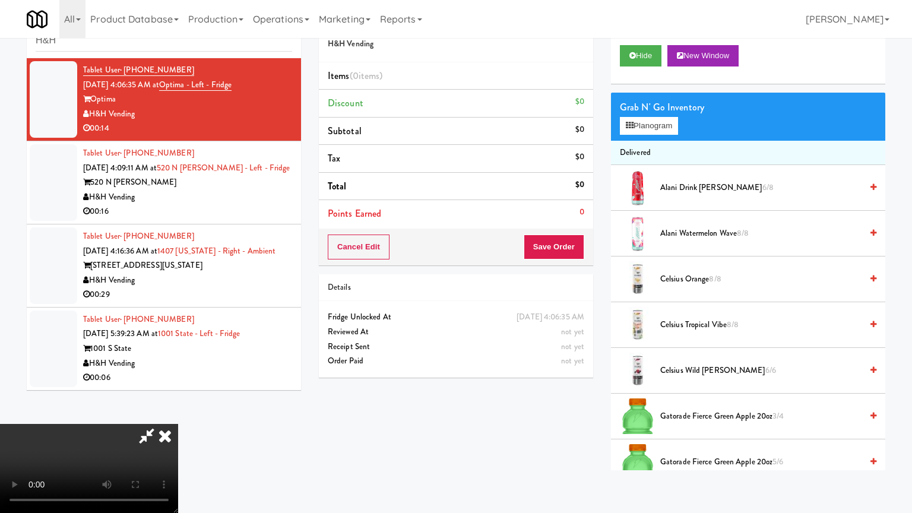
click at [178, 424] on video at bounding box center [89, 468] width 178 height 89
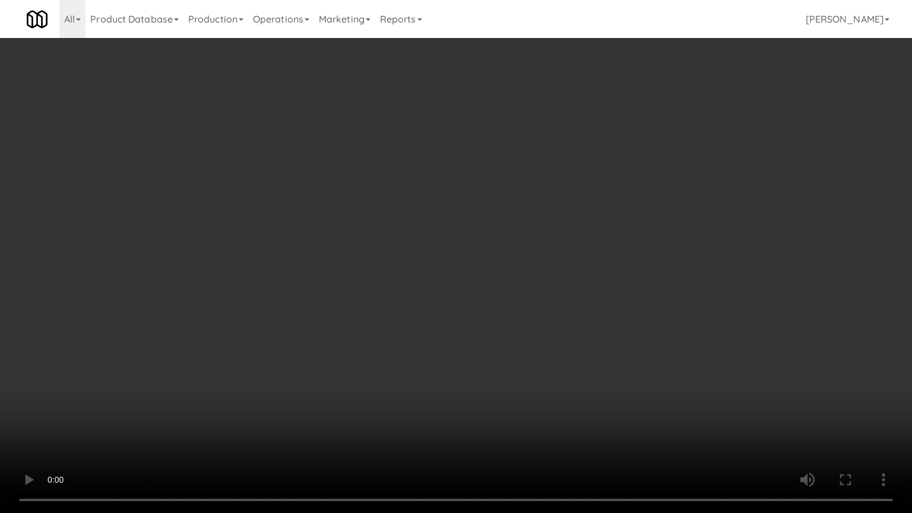
click at [471, 351] on video at bounding box center [456, 256] width 912 height 513
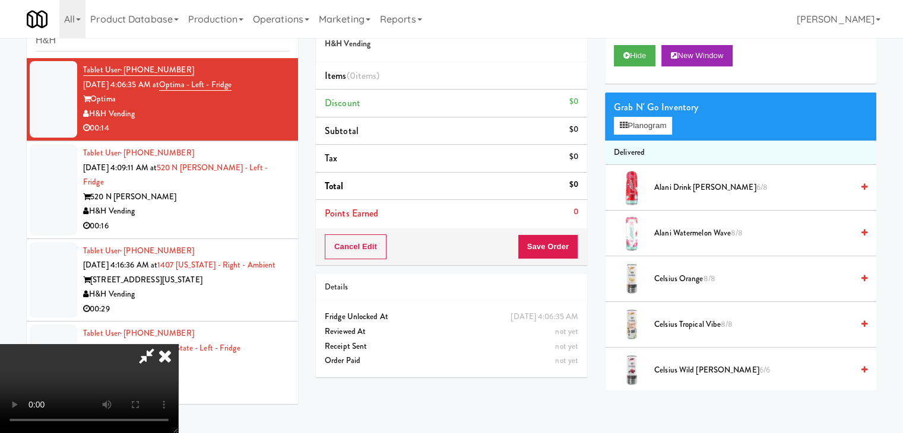
click at [178, 344] on video at bounding box center [89, 388] width 178 height 89
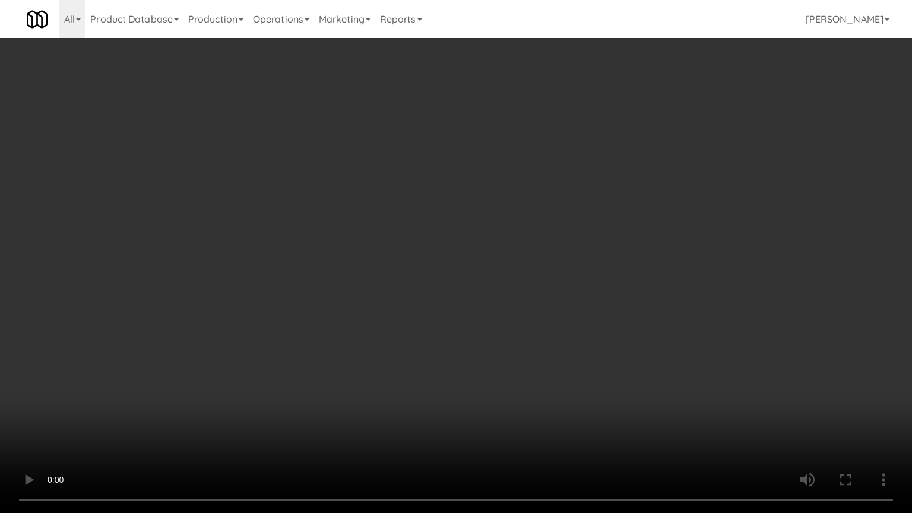
click at [340, 303] on video at bounding box center [456, 256] width 912 height 513
click at [510, 246] on video at bounding box center [456, 256] width 912 height 513
click at [510, 249] on video at bounding box center [456, 256] width 912 height 513
click at [520, 251] on video at bounding box center [456, 256] width 912 height 513
drag, startPoint x: 522, startPoint y: 251, endPoint x: 537, endPoint y: 188, distance: 65.2
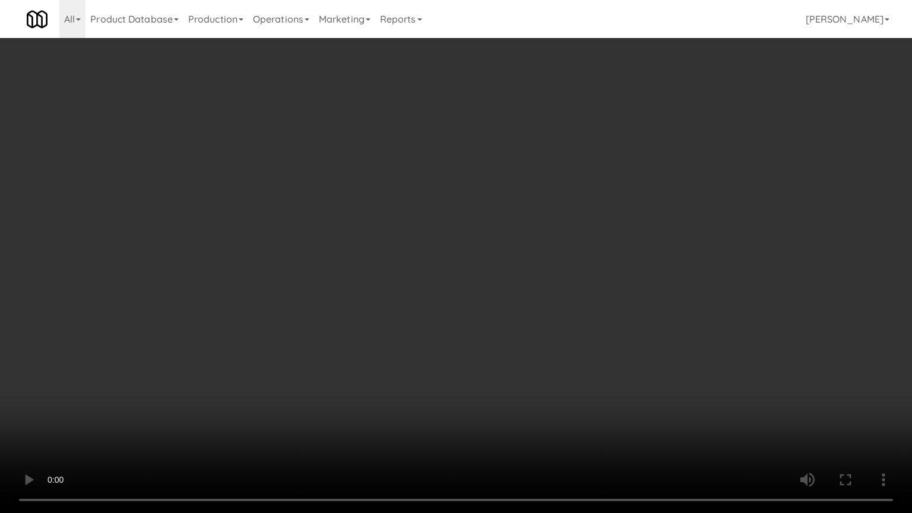
click at [522, 251] on video at bounding box center [456, 256] width 912 height 513
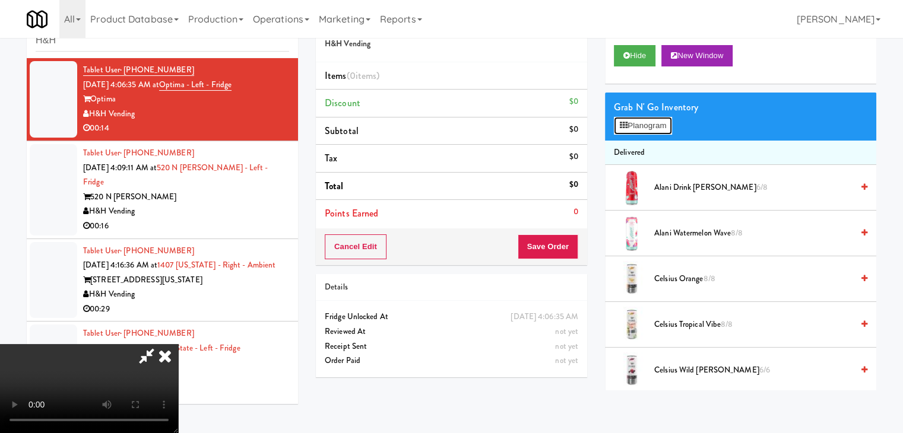
click at [647, 119] on button "Planogram" at bounding box center [643, 126] width 58 height 18
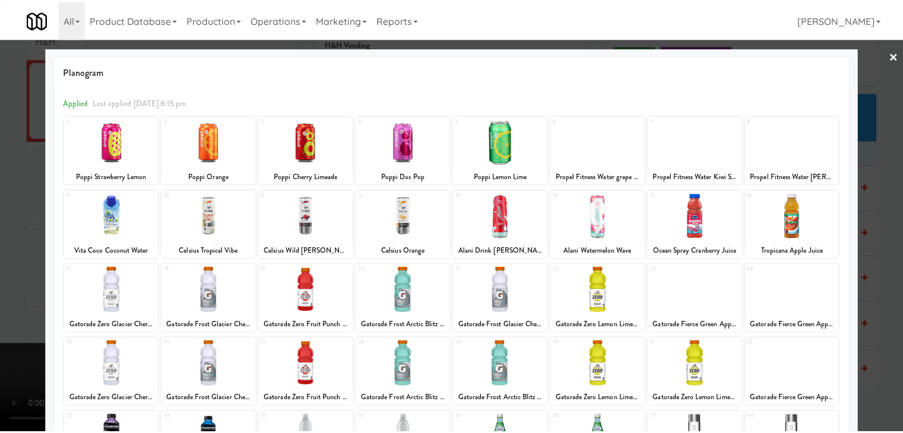
scroll to position [59, 0]
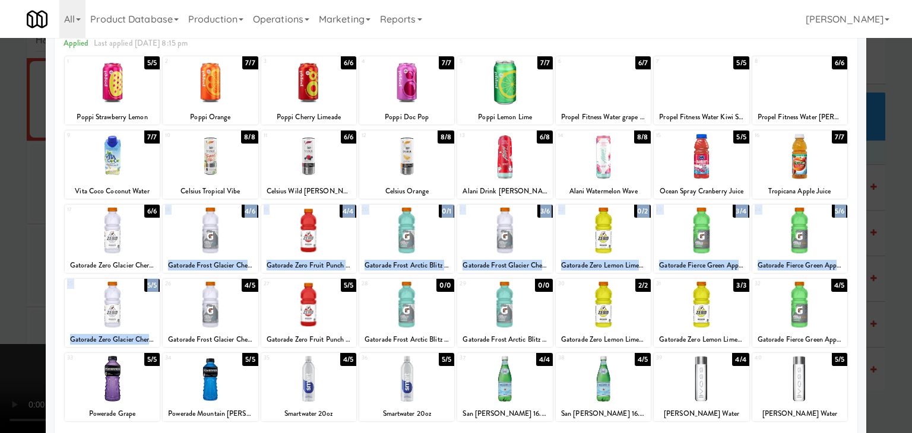
drag, startPoint x: 220, startPoint y: 299, endPoint x: 218, endPoint y: 242, distance: 57.6
click at [218, 242] on div "1 5/5 Poppi Strawberry Lemon 2 7/7 Poppi Orange 3 6/6 Poppi Cherry Limeade 4 7/…" at bounding box center [456, 280] width 785 height 450
click at [218, 242] on div at bounding box center [210, 231] width 95 height 46
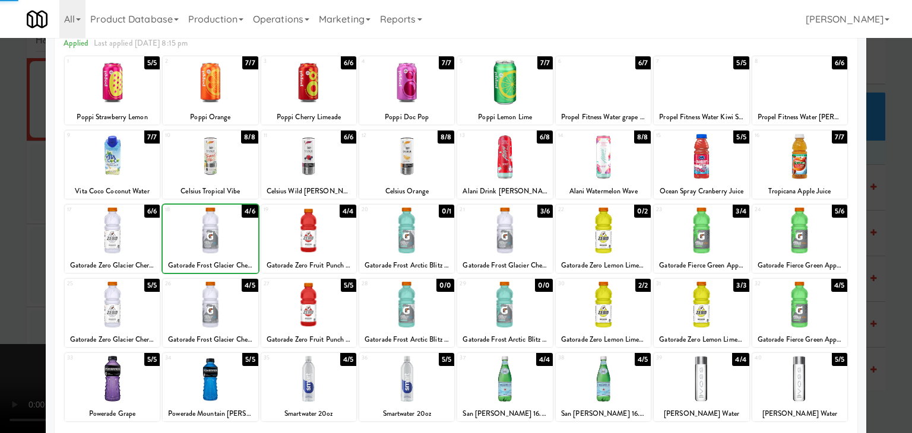
drag, startPoint x: 0, startPoint y: 234, endPoint x: 226, endPoint y: 247, distance: 225.9
click at [4, 234] on div at bounding box center [456, 216] width 912 height 433
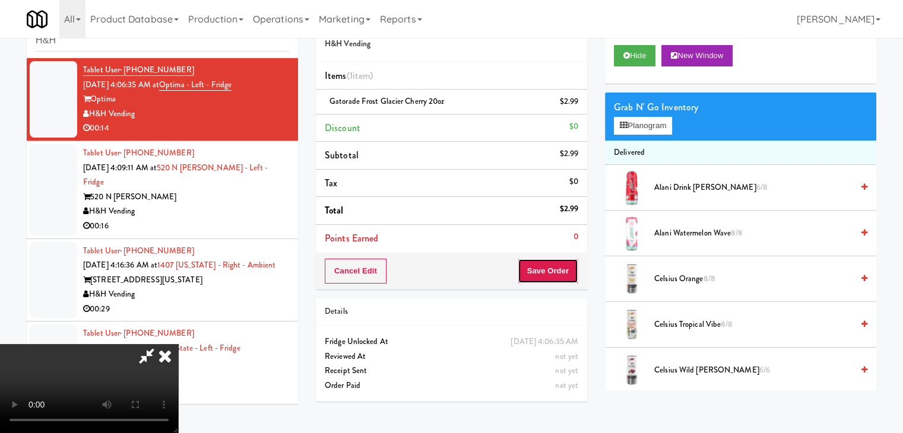
click at [554, 269] on button "Save Order" at bounding box center [548, 271] width 61 height 25
click at [554, 270] on button "Save Order" at bounding box center [548, 271] width 61 height 25
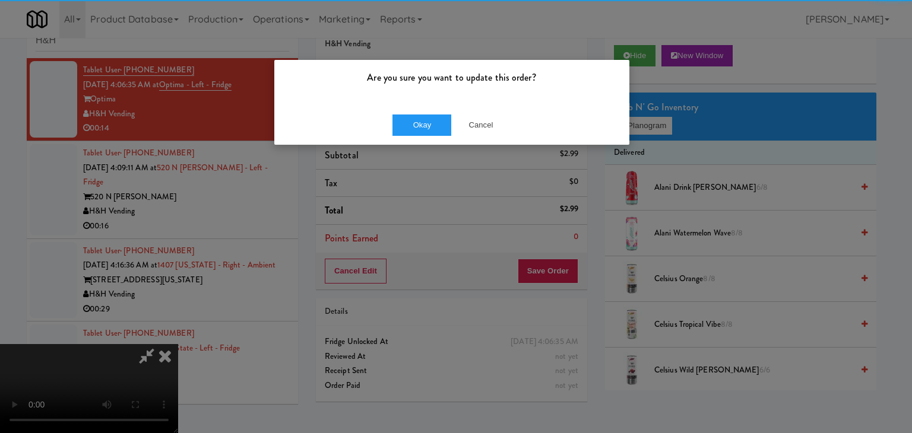
click at [434, 138] on div "Okay Cancel" at bounding box center [451, 125] width 355 height 40
drag, startPoint x: 434, startPoint y: 138, endPoint x: 434, endPoint y: 131, distance: 6.5
click at [434, 134] on div "Okay Cancel" at bounding box center [451, 125] width 355 height 40
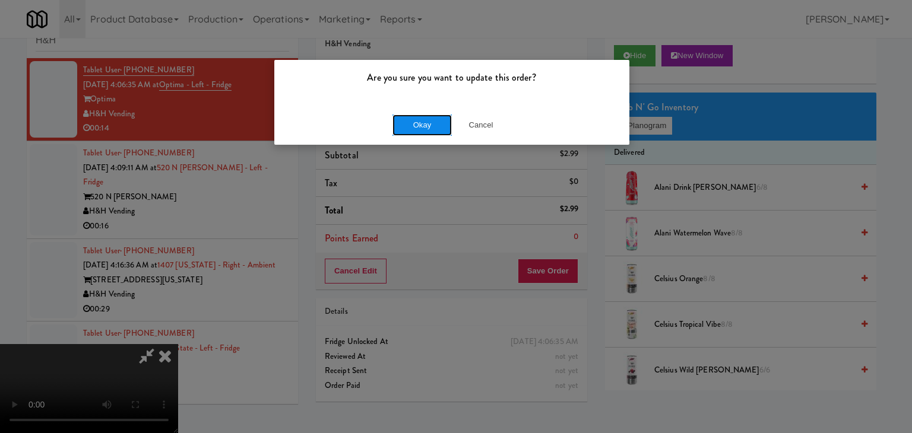
click at [434, 129] on button "Okay" at bounding box center [421, 125] width 59 height 21
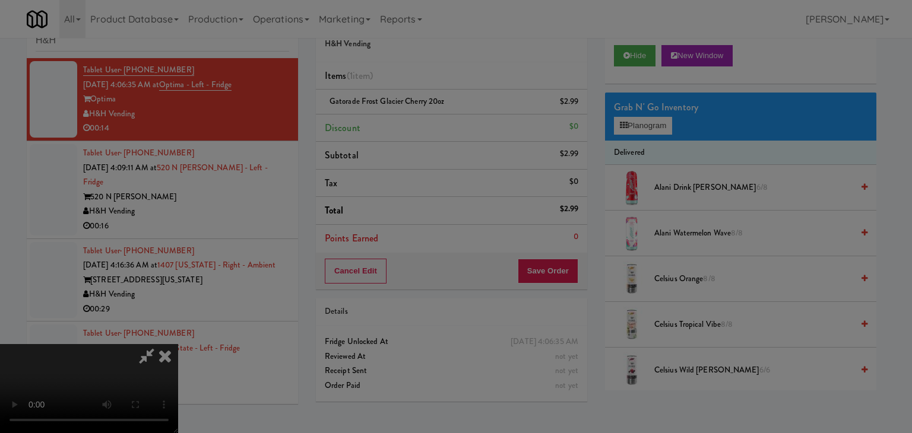
click at [434, 129] on body "Are you sure you want to update this order? Okay Cancel Okay Are you sure you w…" at bounding box center [456, 216] width 912 height 433
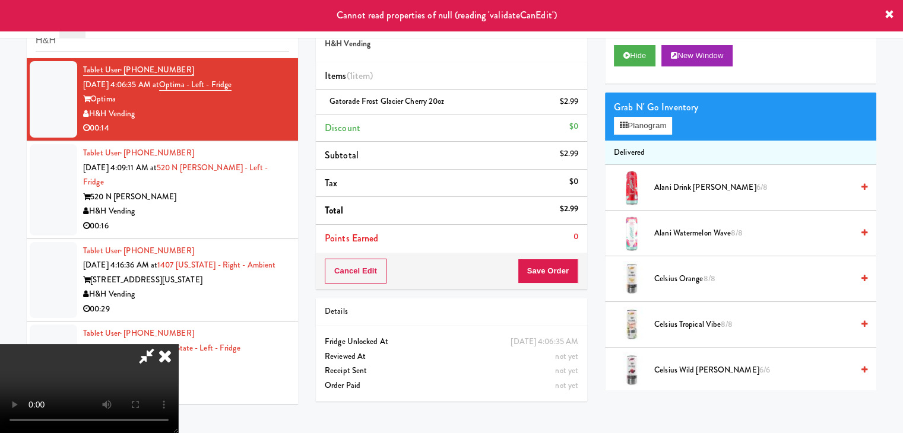
click at [178, 344] on icon at bounding box center [165, 356] width 26 height 24
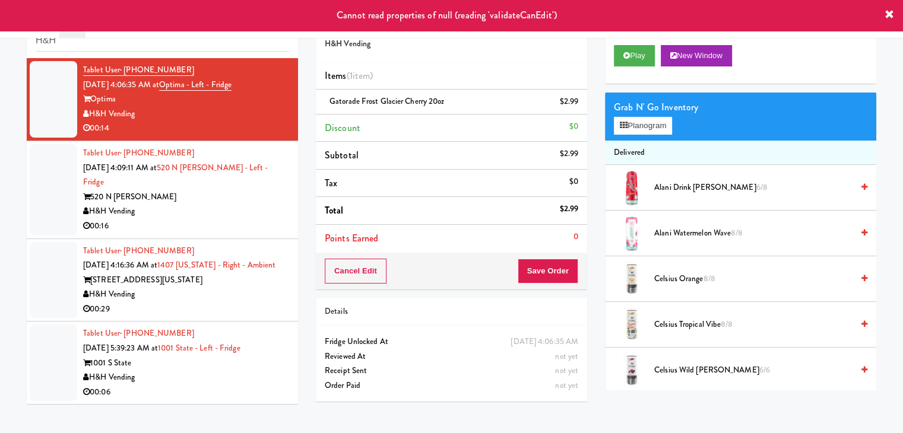
click at [202, 204] on div "H&H Vending" at bounding box center [186, 211] width 206 height 15
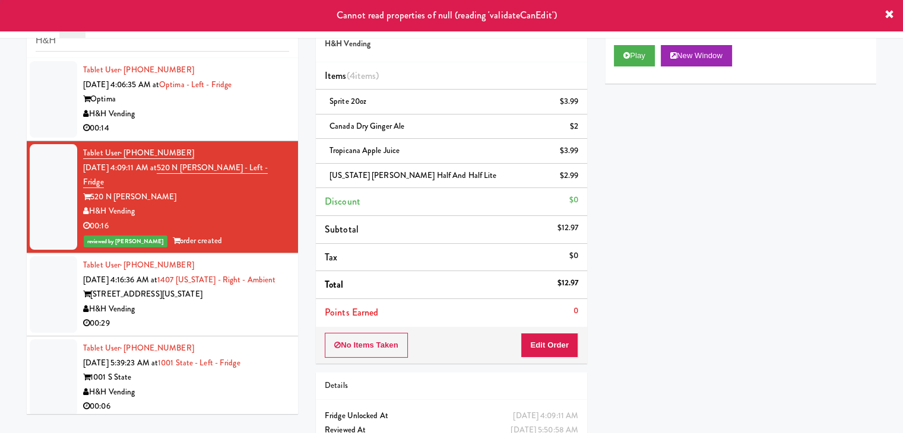
click at [218, 316] on div "00:29" at bounding box center [186, 323] width 206 height 15
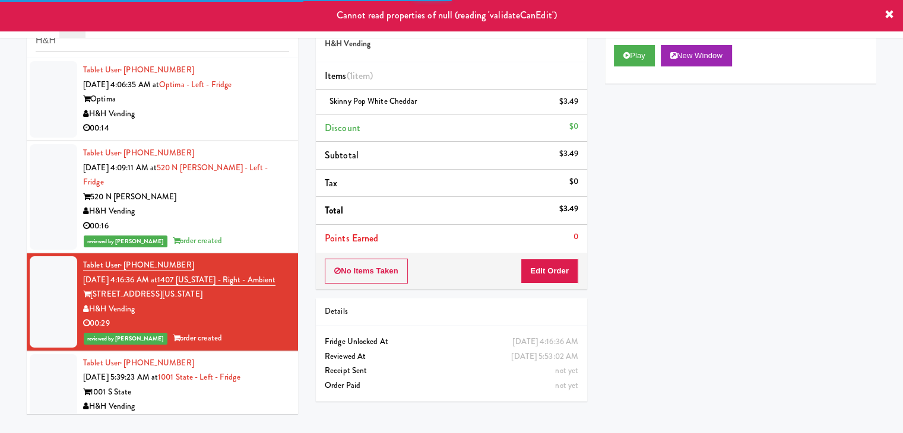
click at [203, 399] on div "H&H Vending" at bounding box center [186, 406] width 206 height 15
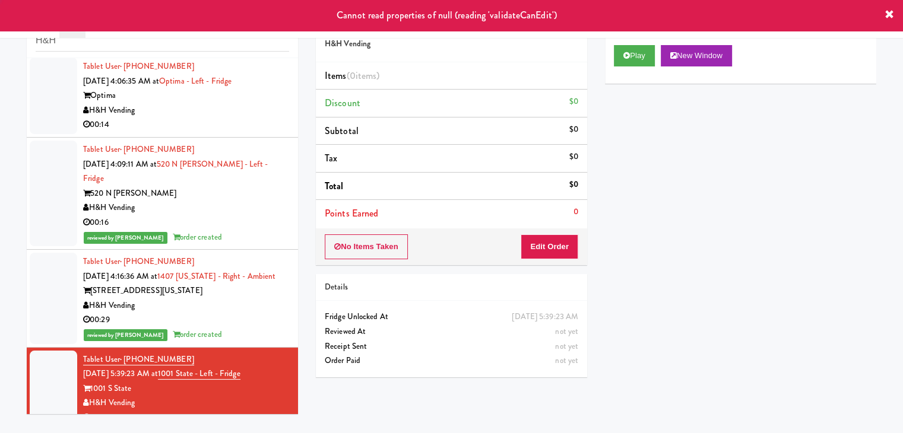
scroll to position [5, 0]
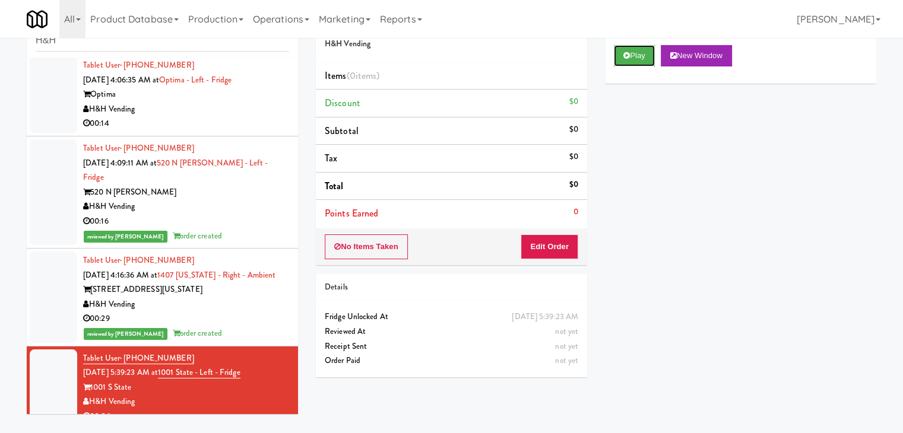
drag, startPoint x: 621, startPoint y: 53, endPoint x: 621, endPoint y: 72, distance: 19.0
click at [621, 54] on button "Play" at bounding box center [634, 55] width 41 height 21
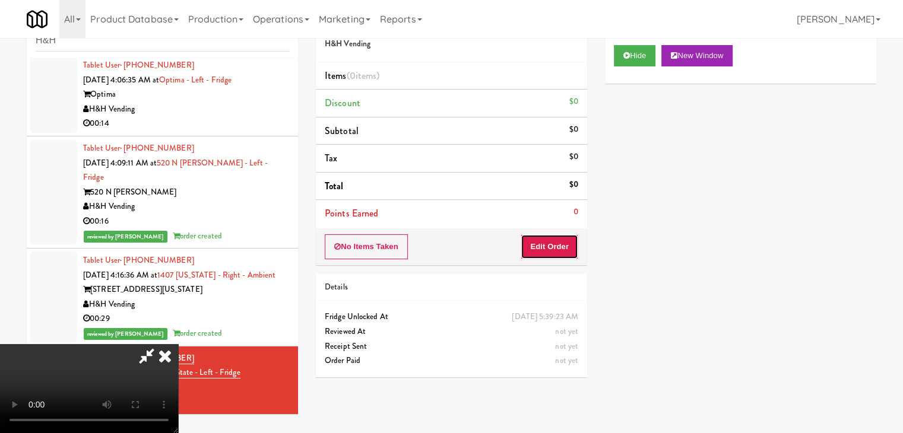
click at [558, 240] on button "Edit Order" at bounding box center [549, 246] width 58 height 25
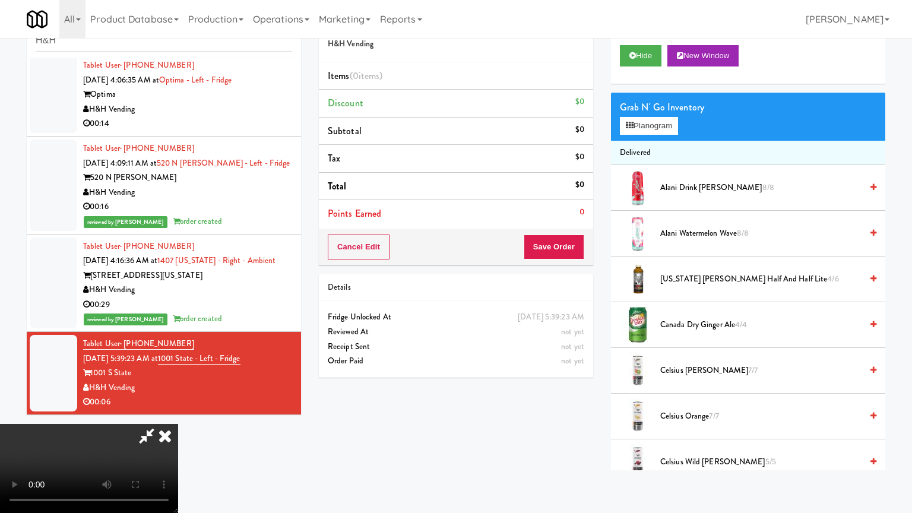
click at [178, 424] on video at bounding box center [89, 468] width 178 height 89
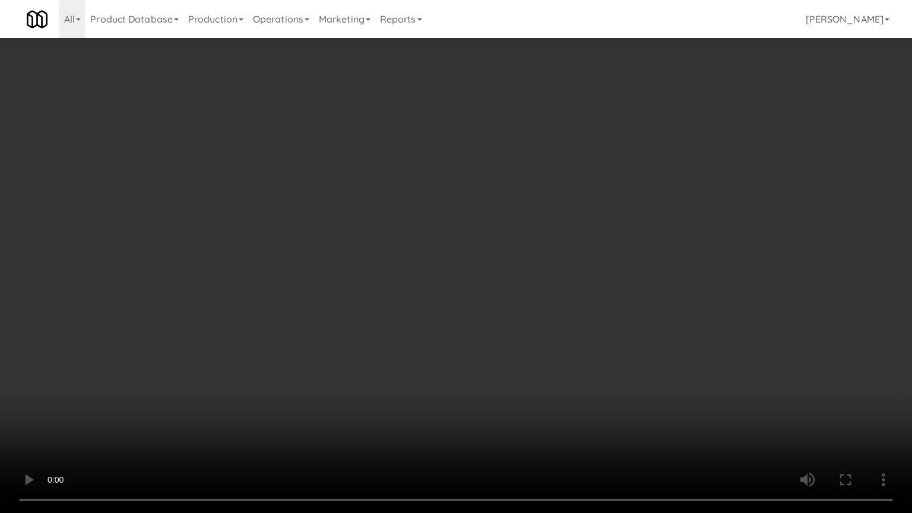
click at [433, 306] on video at bounding box center [456, 256] width 912 height 513
click at [432, 290] on video at bounding box center [456, 256] width 912 height 513
drag, startPoint x: 432, startPoint y: 290, endPoint x: 510, endPoint y: 124, distance: 183.7
click at [433, 278] on video at bounding box center [456, 256] width 912 height 513
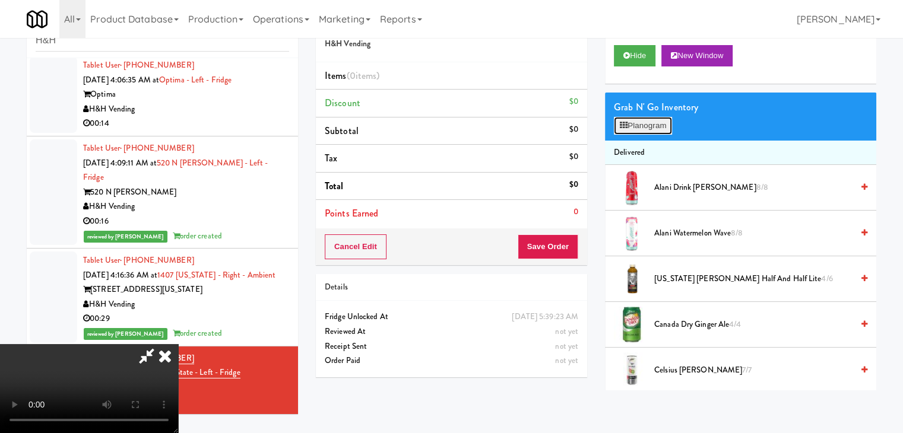
click at [653, 134] on button "Planogram" at bounding box center [643, 126] width 58 height 18
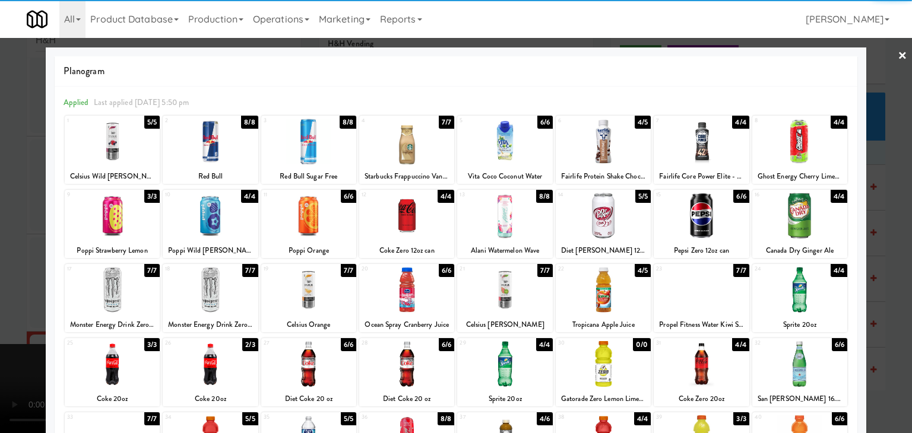
click at [209, 290] on div at bounding box center [210, 290] width 95 height 46
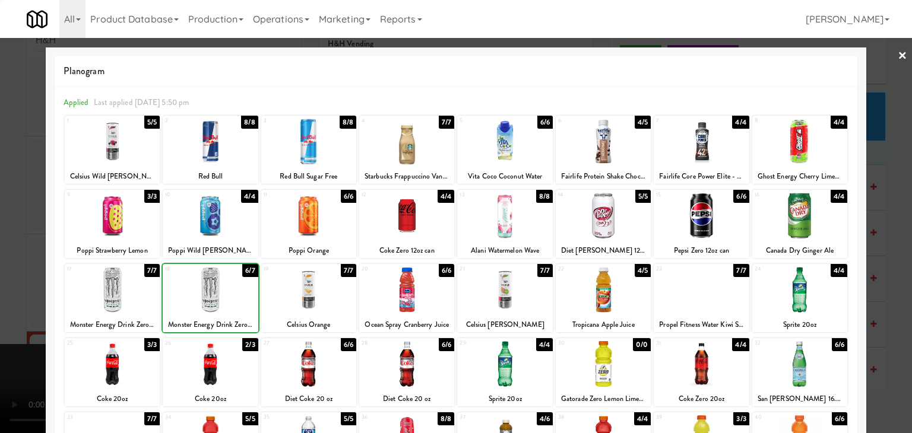
drag, startPoint x: 0, startPoint y: 272, endPoint x: 356, endPoint y: 262, distance: 356.2
click at [6, 270] on div at bounding box center [456, 216] width 912 height 433
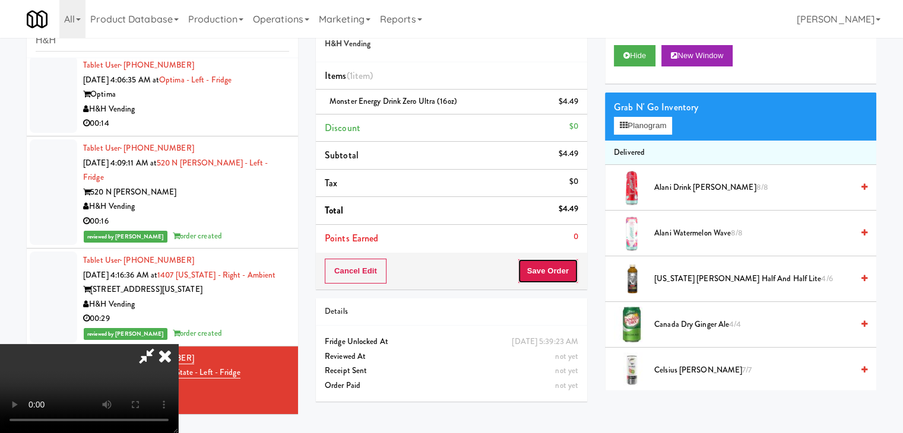
drag, startPoint x: 565, startPoint y: 274, endPoint x: 559, endPoint y: 262, distance: 12.7
click at [561, 271] on button "Save Order" at bounding box center [548, 271] width 61 height 25
click at [559, 262] on button "Save Order" at bounding box center [548, 271] width 61 height 25
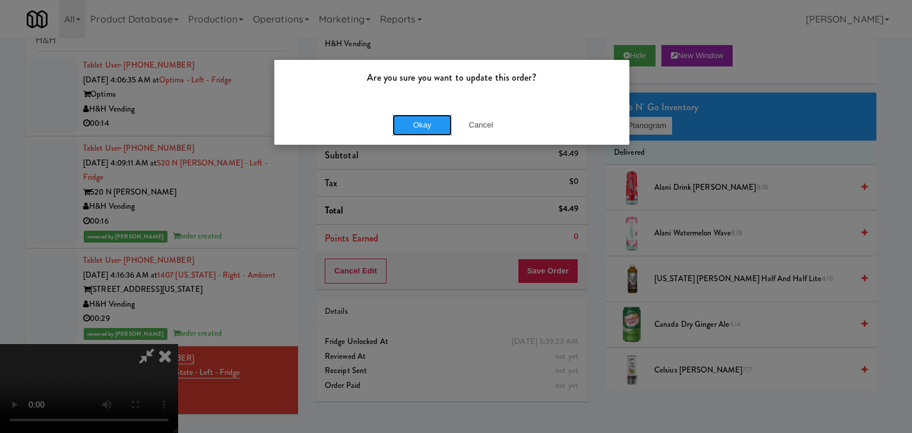
click at [434, 126] on button "Okay" at bounding box center [421, 125] width 59 height 21
click at [433, 126] on div "Okay Cancel" at bounding box center [451, 125] width 355 height 40
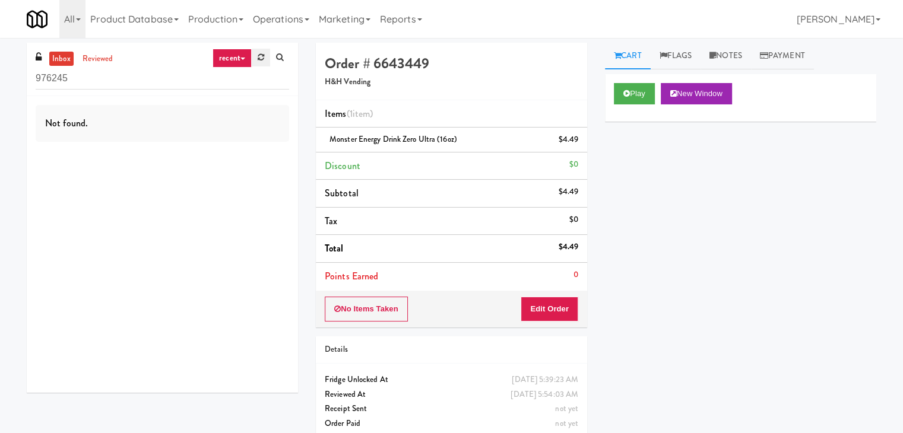
click at [261, 58] on icon at bounding box center [261, 57] width 7 height 8
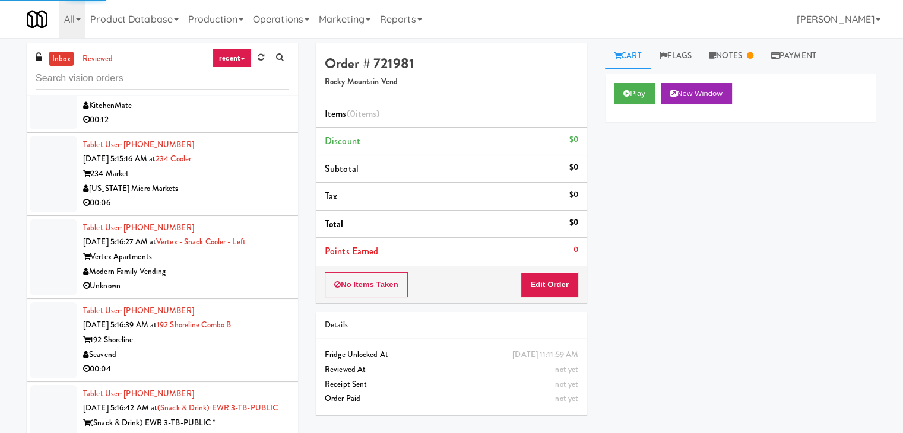
scroll to position [2433, 0]
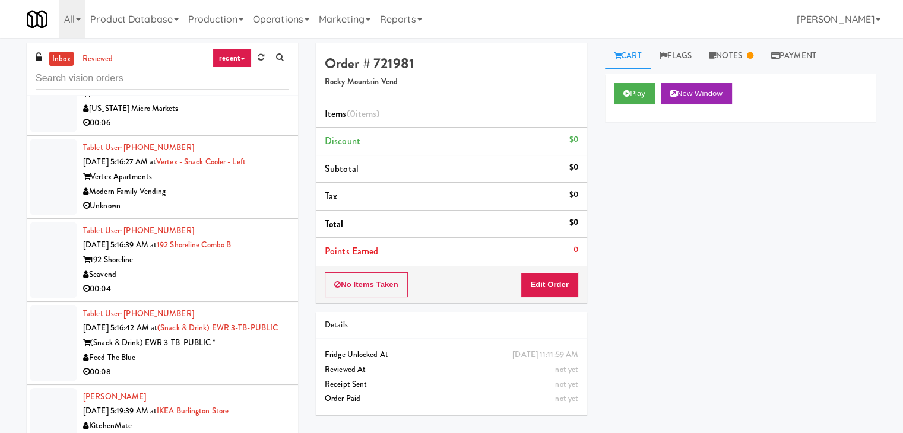
click at [252, 224] on div "Tablet User · (206) 496-9946 Sep 4, 2025 5:16:39 AM at 192 Shoreline Combo B 19…" at bounding box center [186, 260] width 206 height 73
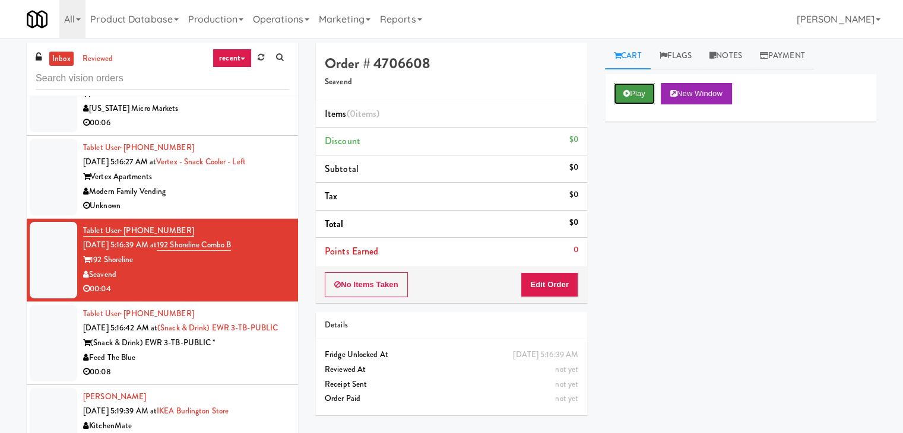
click at [636, 95] on button "Play" at bounding box center [634, 93] width 41 height 21
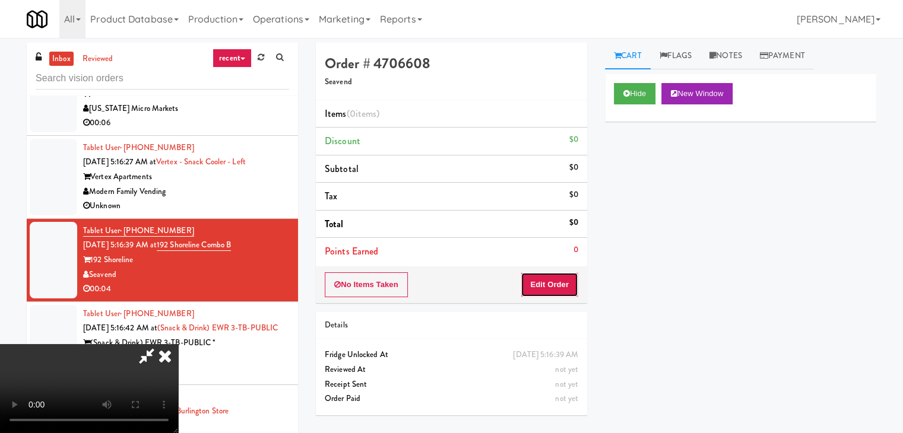
click at [553, 285] on button "Edit Order" at bounding box center [549, 284] width 58 height 25
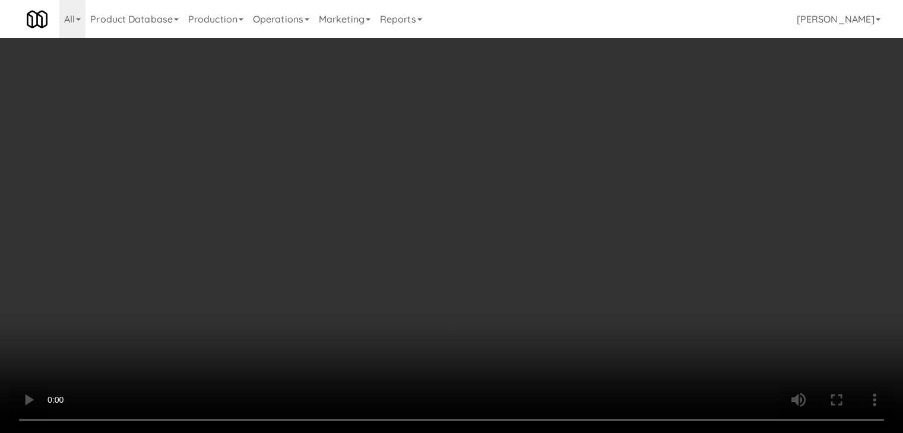
scroll to position [2404, 0]
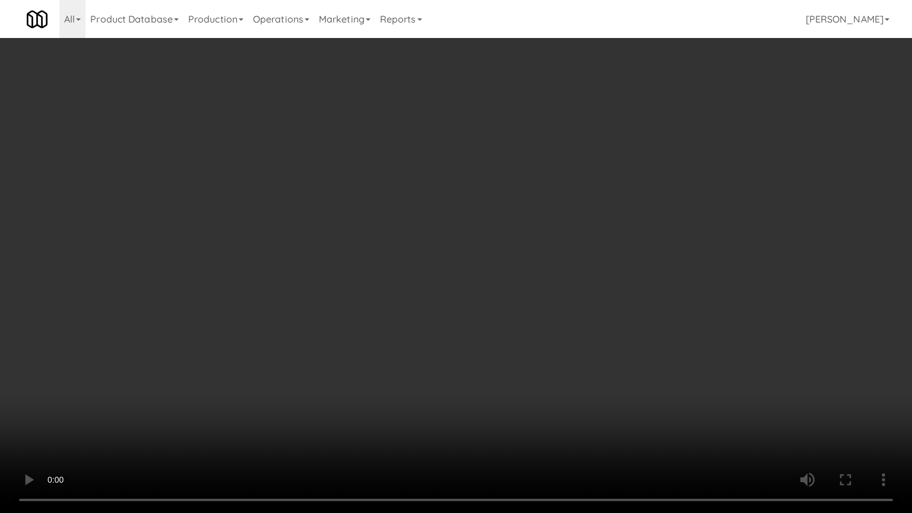
click at [499, 326] on video at bounding box center [456, 256] width 912 height 513
click at [534, 395] on video at bounding box center [456, 256] width 912 height 513
click at [527, 380] on video at bounding box center [456, 256] width 912 height 513
drag, startPoint x: 527, startPoint y: 380, endPoint x: 593, endPoint y: 213, distance: 179.3
click at [527, 373] on video at bounding box center [456, 256] width 912 height 513
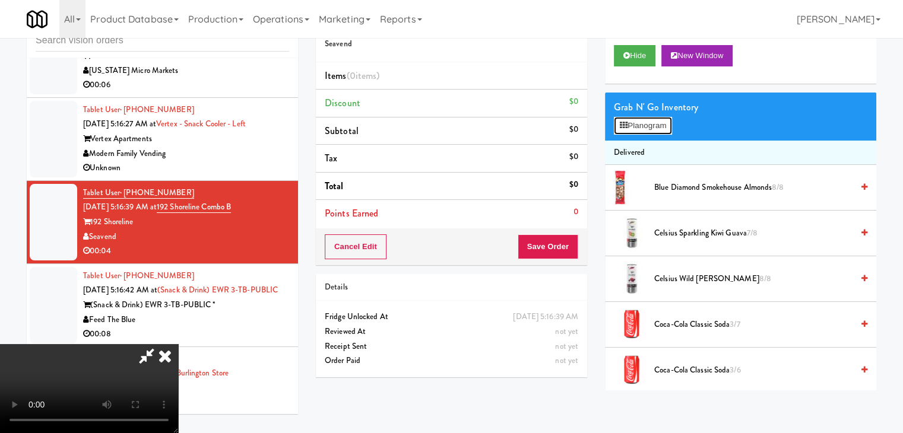
click at [656, 120] on button "Planogram" at bounding box center [643, 126] width 58 height 18
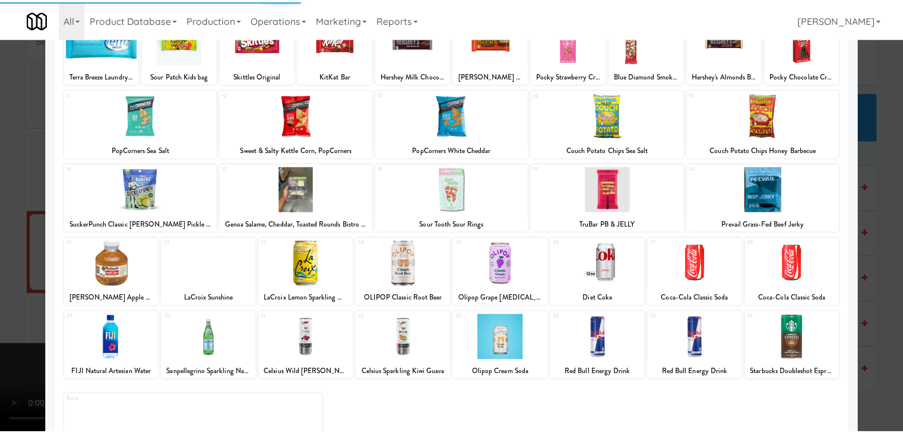
scroll to position [119, 0]
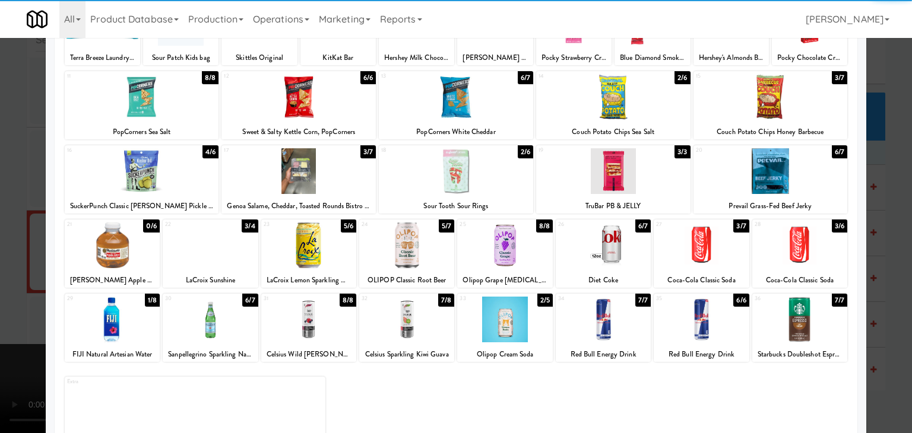
drag, startPoint x: 691, startPoint y: 228, endPoint x: 0, endPoint y: 230, distance: 690.8
click at [690, 228] on div "27" at bounding box center [678, 225] width 45 height 10
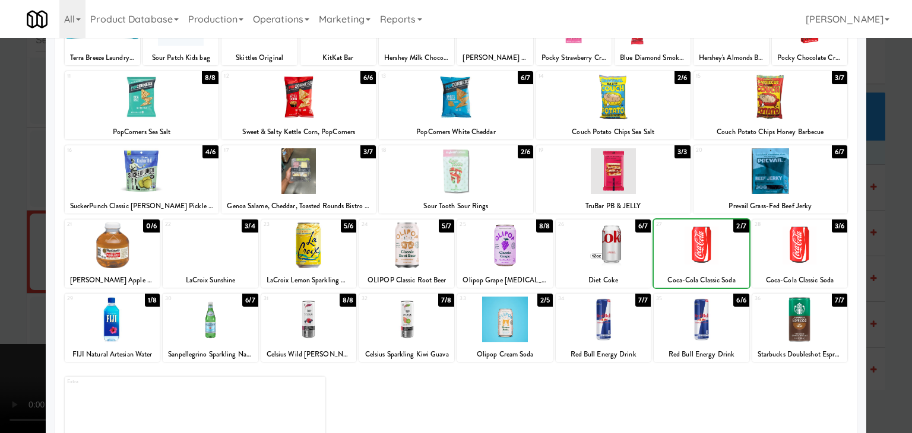
click at [12, 233] on div at bounding box center [456, 216] width 912 height 433
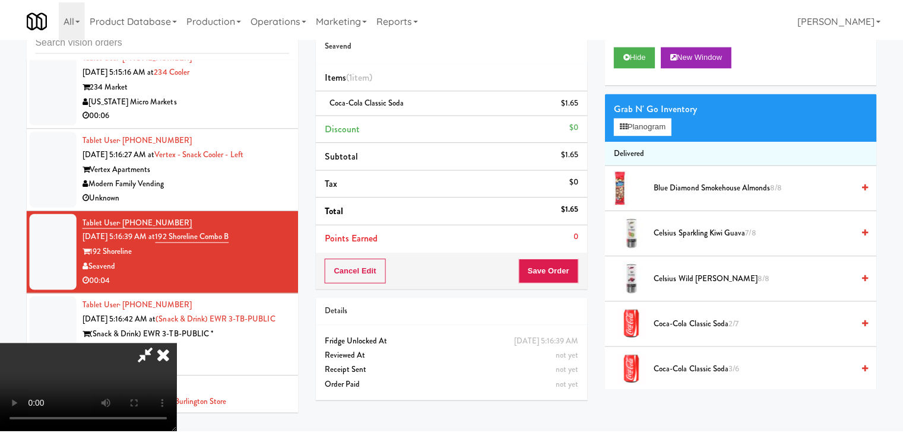
scroll to position [2433, 0]
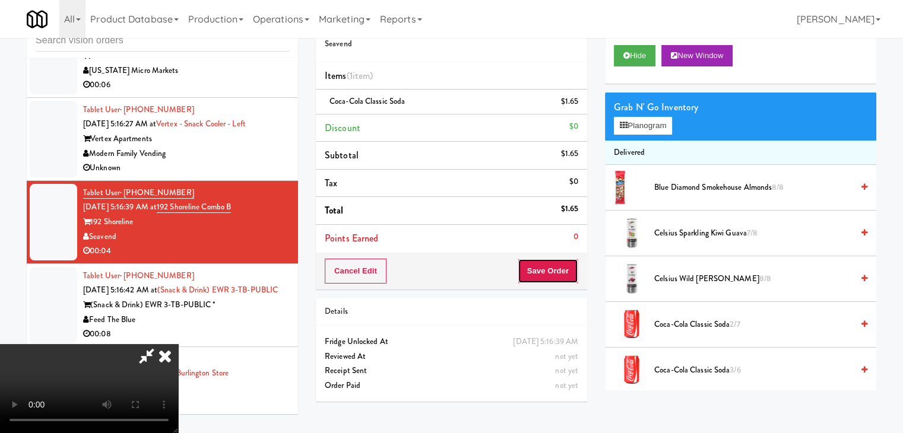
drag, startPoint x: 577, startPoint y: 275, endPoint x: 570, endPoint y: 276, distance: 7.7
click at [577, 275] on button "Save Order" at bounding box center [548, 271] width 61 height 25
click at [570, 276] on button "Save Order" at bounding box center [548, 271] width 61 height 25
click at [567, 275] on button "Save Order" at bounding box center [548, 271] width 61 height 25
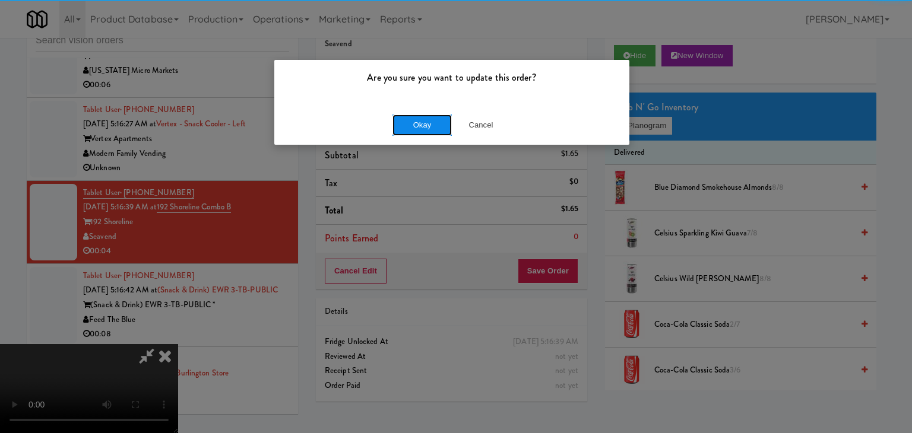
click at [422, 118] on button "Okay" at bounding box center [421, 125] width 59 height 21
click at [421, 118] on button "Okay" at bounding box center [421, 125] width 59 height 21
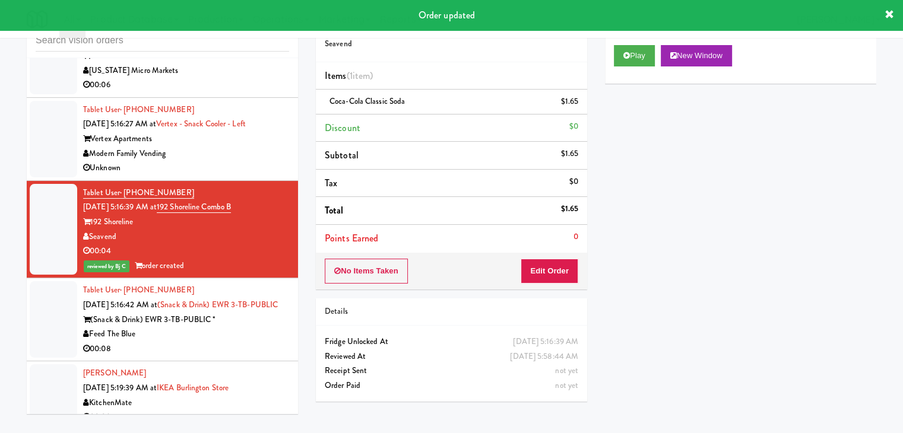
click at [247, 342] on div "00:08" at bounding box center [186, 349] width 206 height 15
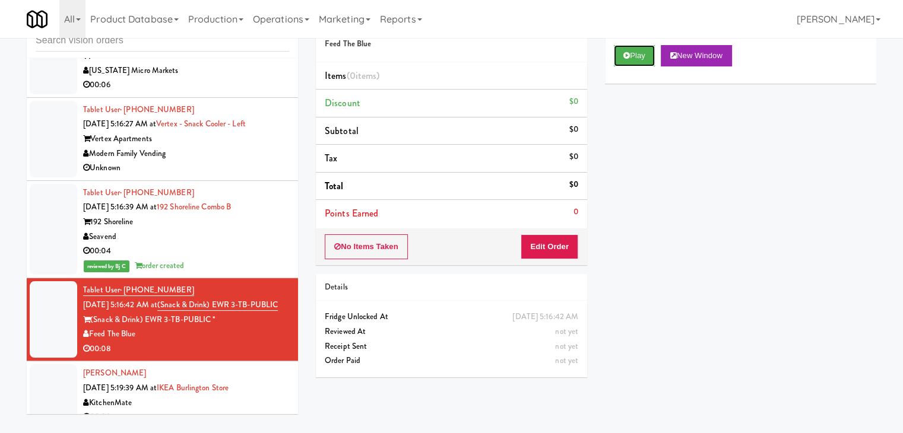
drag, startPoint x: 631, startPoint y: 53, endPoint x: 607, endPoint y: 107, distance: 59.8
click at [631, 54] on button "Play" at bounding box center [634, 55] width 41 height 21
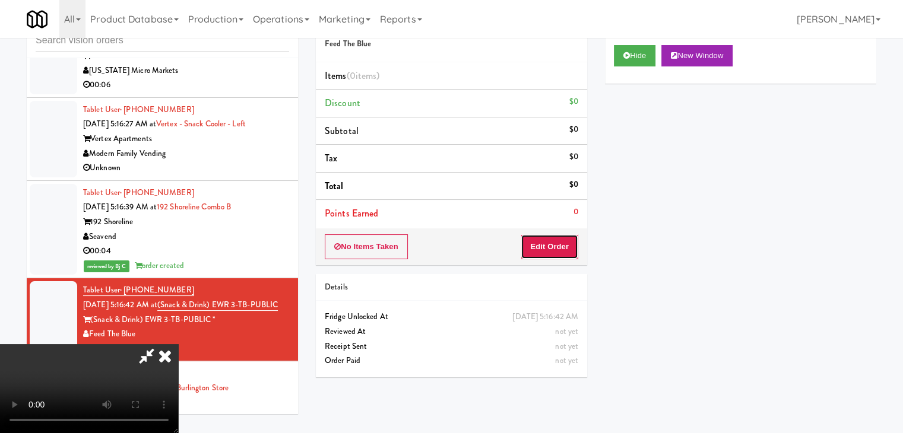
click at [555, 247] on button "Edit Order" at bounding box center [549, 246] width 58 height 25
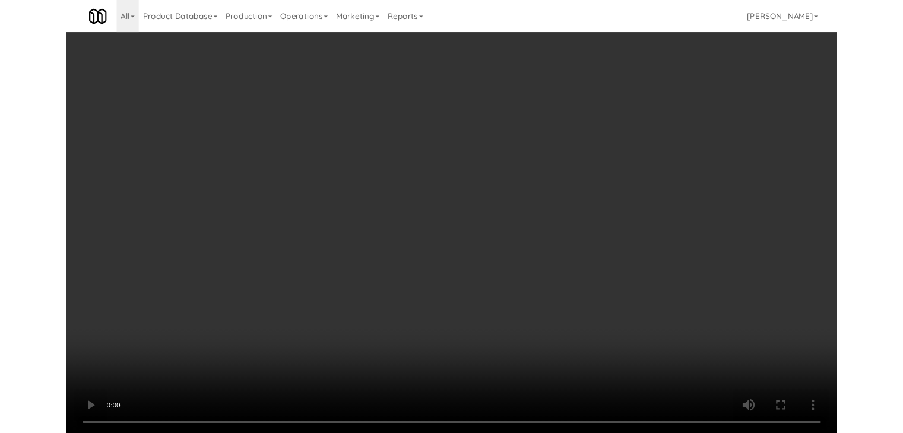
scroll to position [2404, 0]
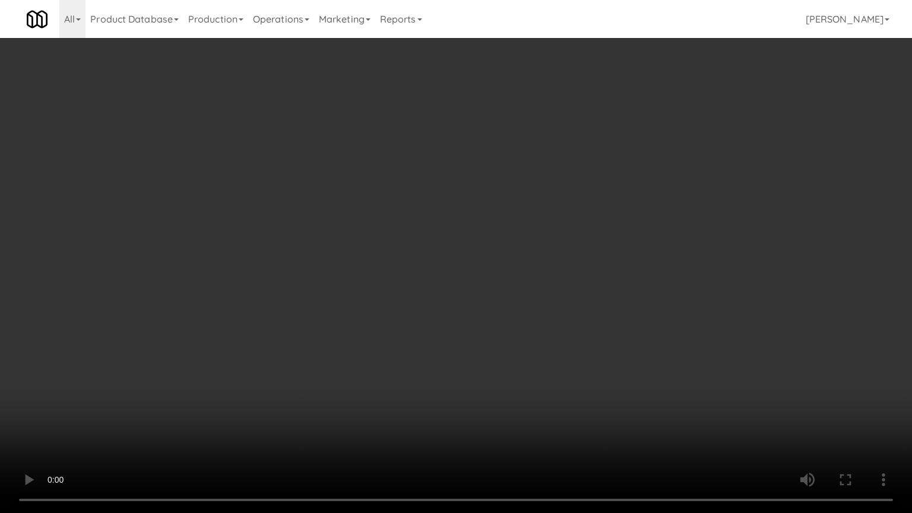
click at [441, 331] on video at bounding box center [456, 256] width 912 height 513
click at [442, 329] on video at bounding box center [456, 256] width 912 height 513
click at [465, 324] on video at bounding box center [456, 256] width 912 height 513
click at [468, 329] on video at bounding box center [456, 256] width 912 height 513
click at [484, 326] on video at bounding box center [456, 256] width 912 height 513
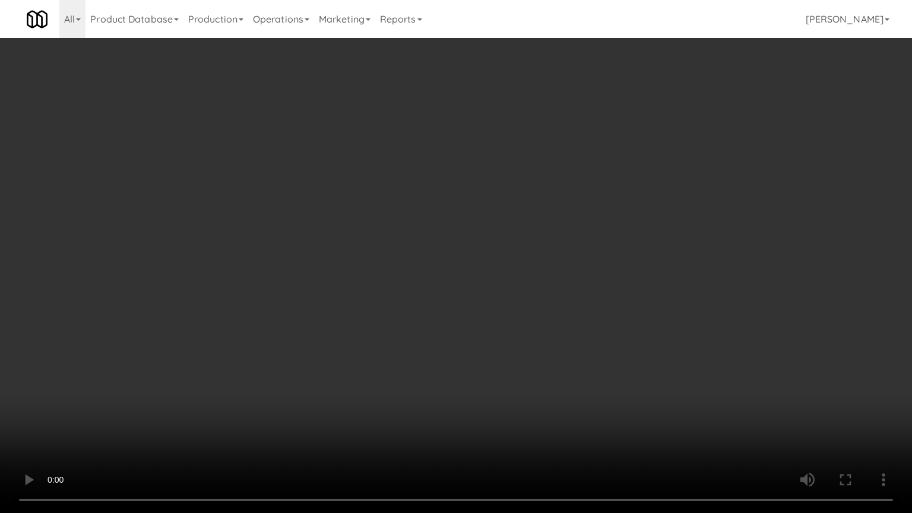
drag, startPoint x: 484, startPoint y: 326, endPoint x: 565, endPoint y: 199, distance: 151.0
click at [487, 323] on video at bounding box center [456, 256] width 912 height 513
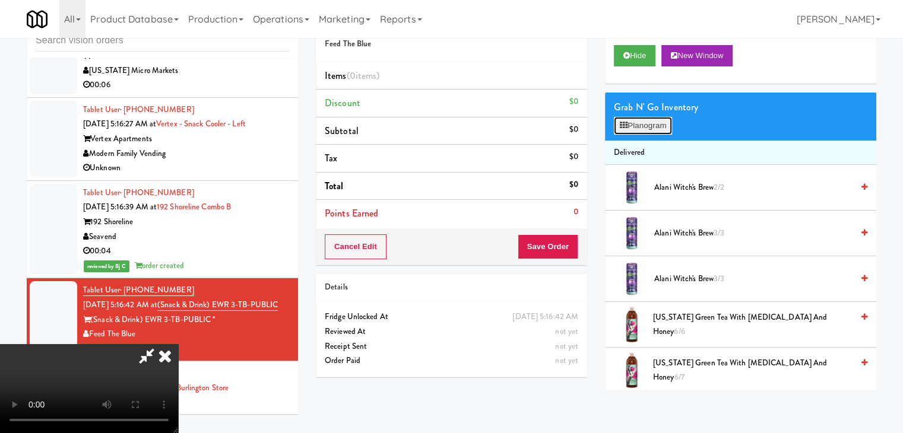
click at [650, 126] on button "Planogram" at bounding box center [643, 126] width 58 height 18
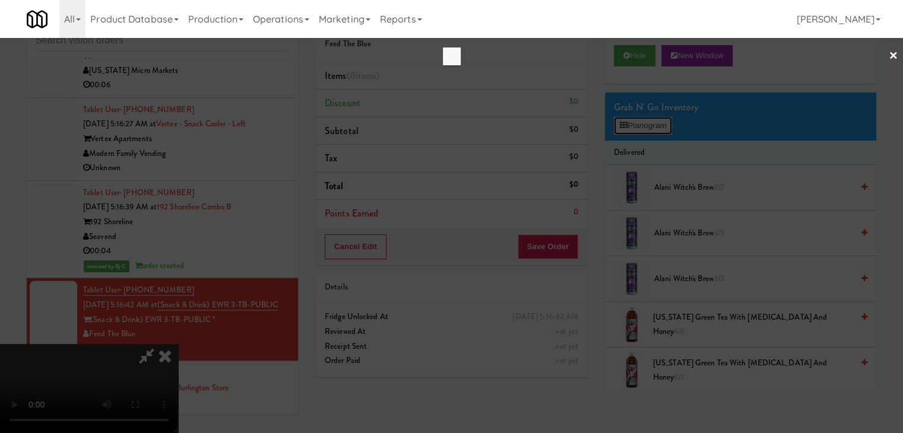
scroll to position [2404, 0]
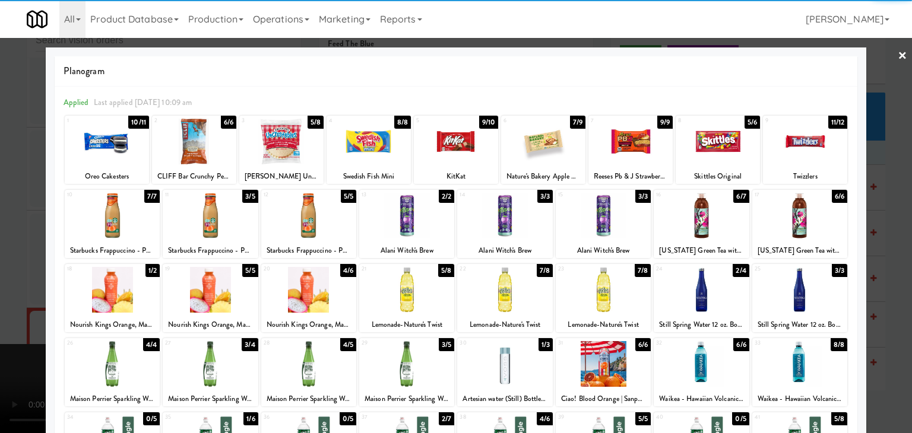
click at [699, 301] on div at bounding box center [700, 290] width 95 height 46
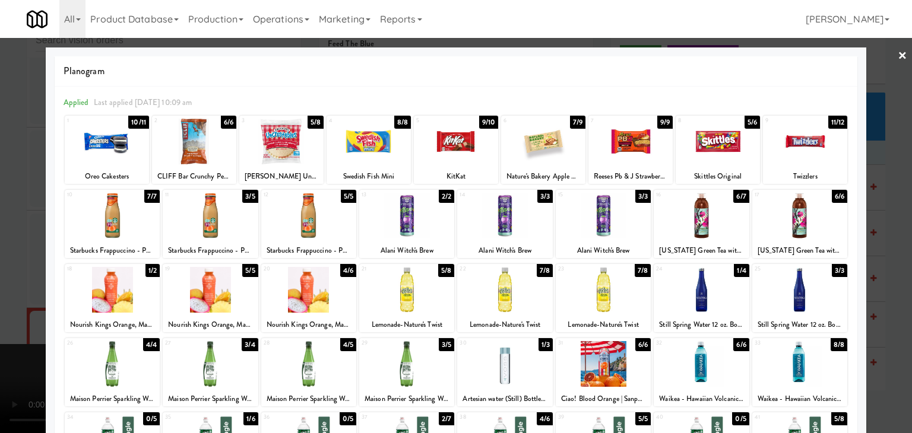
drag, startPoint x: 0, startPoint y: 302, endPoint x: 228, endPoint y: 297, distance: 227.9
click at [13, 300] on div at bounding box center [456, 216] width 912 height 433
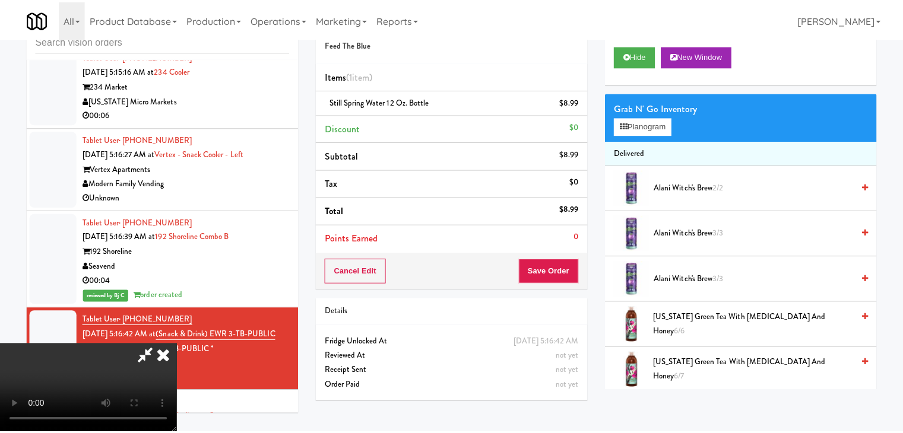
scroll to position [2433, 0]
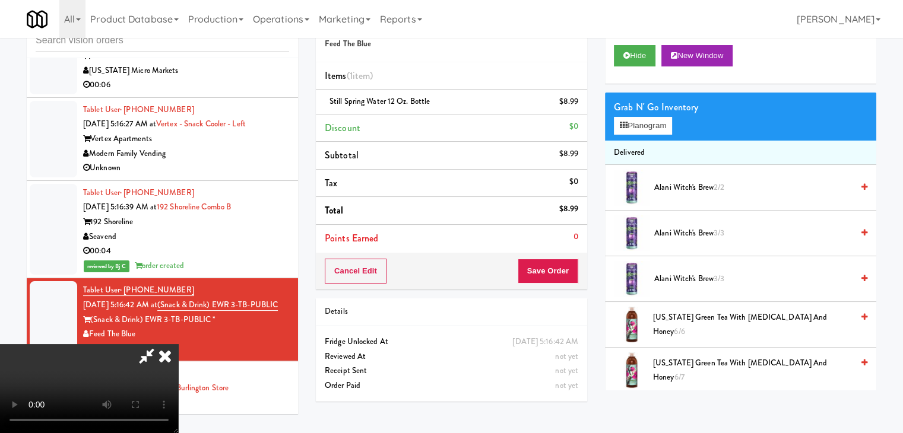
click at [563, 283] on div "Cancel Edit Save Order" at bounding box center [451, 271] width 271 height 37
click at [563, 279] on button "Save Order" at bounding box center [548, 271] width 61 height 25
click at [563, 268] on button "Save Order" at bounding box center [548, 271] width 61 height 25
click at [563, 266] on body "Are you sure you want to update this order? Okay Cancel Okay Are you sure you w…" at bounding box center [451, 216] width 903 height 433
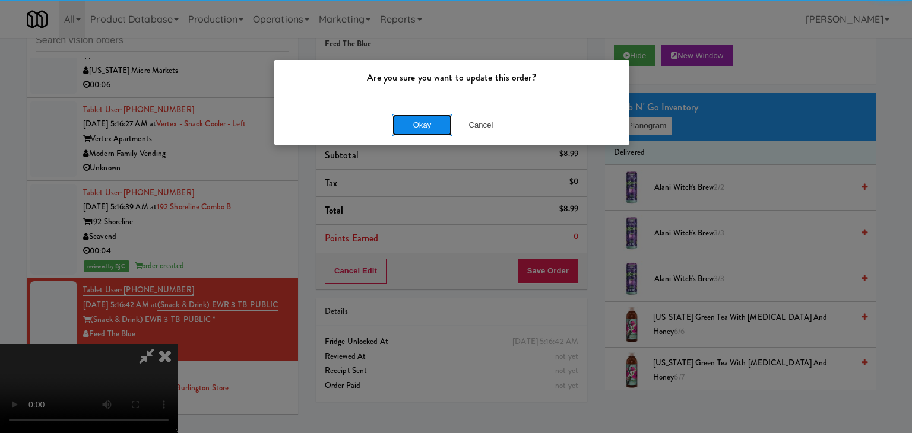
click at [430, 122] on button "Okay" at bounding box center [421, 125] width 59 height 21
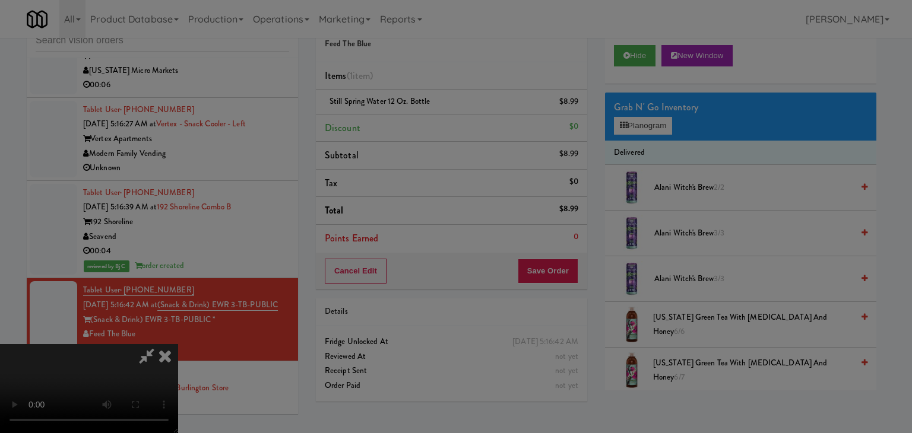
click at [430, 114] on button "Okay" at bounding box center [421, 103] width 59 height 21
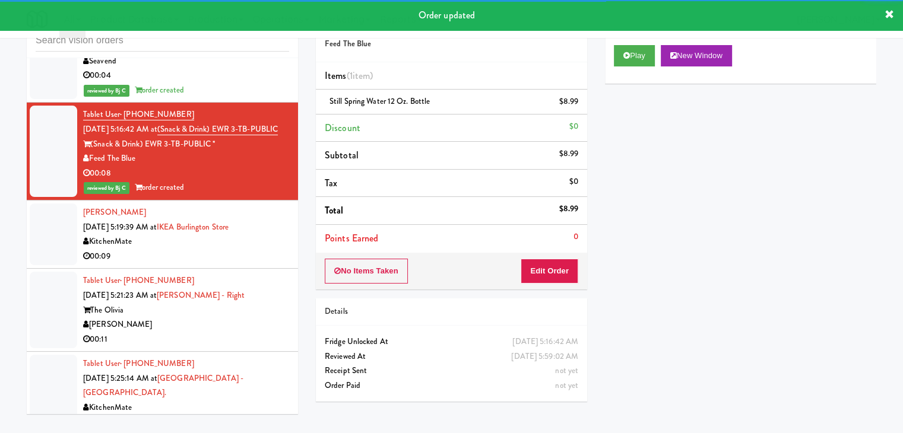
scroll to position [2611, 0]
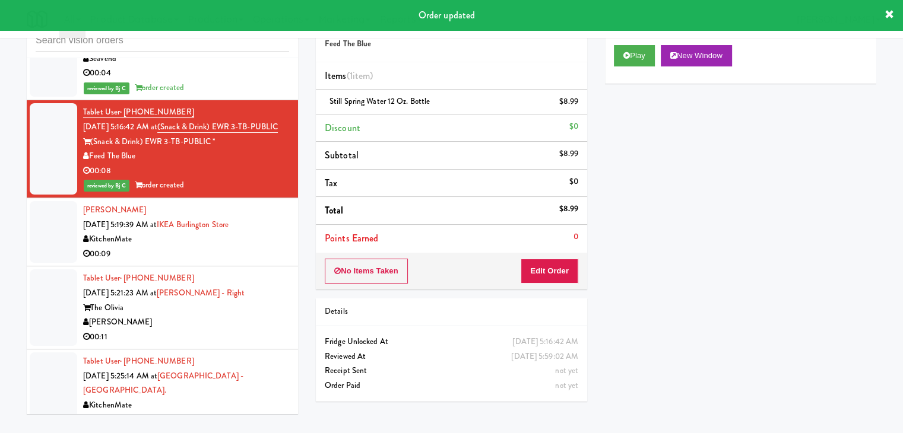
click at [264, 247] on div "00:09" at bounding box center [186, 254] width 206 height 15
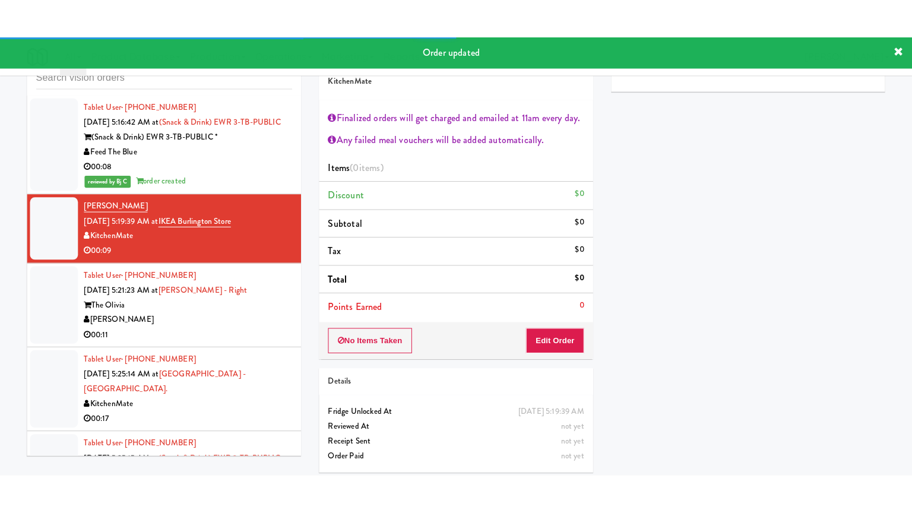
scroll to position [2730, 0]
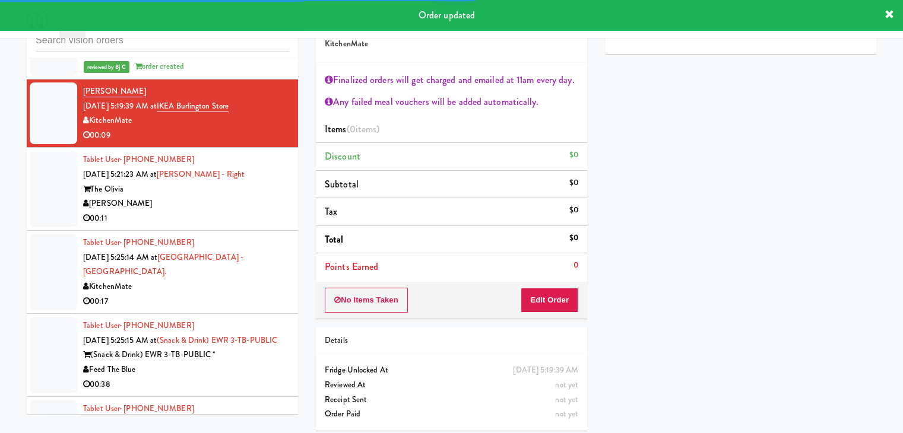
drag, startPoint x: 266, startPoint y: 140, endPoint x: 273, endPoint y: 145, distance: 8.4
click at [267, 196] on div "[PERSON_NAME]" at bounding box center [186, 203] width 206 height 15
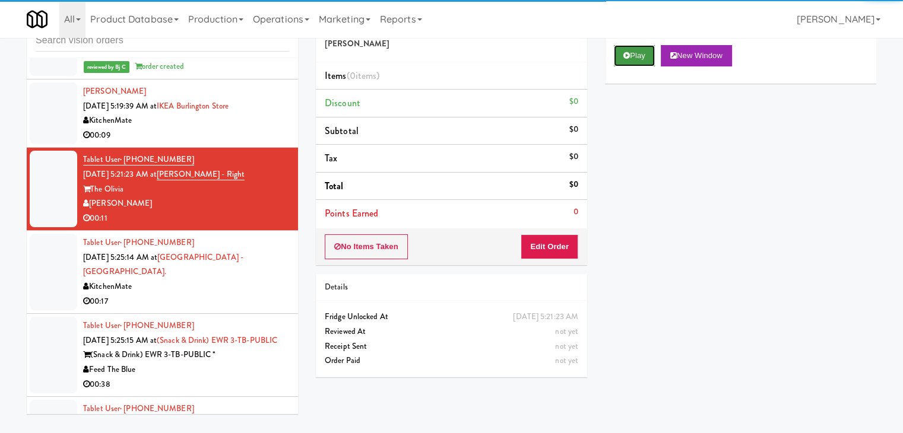
click at [638, 62] on button "Play" at bounding box center [634, 55] width 41 height 21
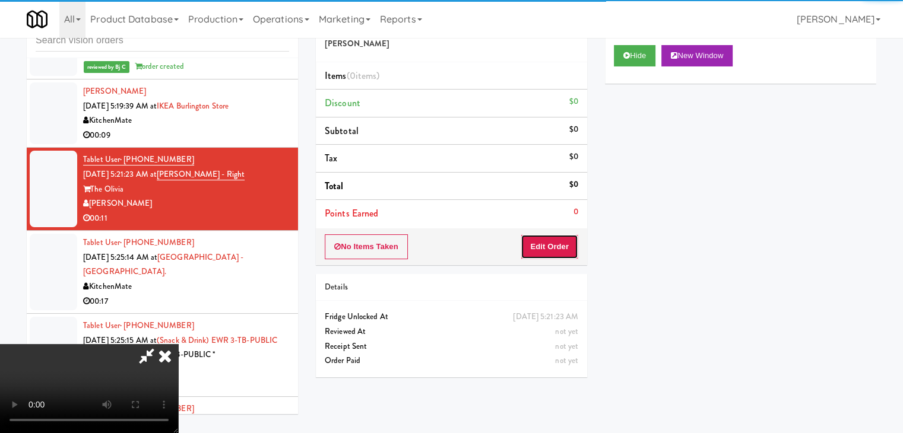
click at [551, 240] on button "Edit Order" at bounding box center [549, 246] width 58 height 25
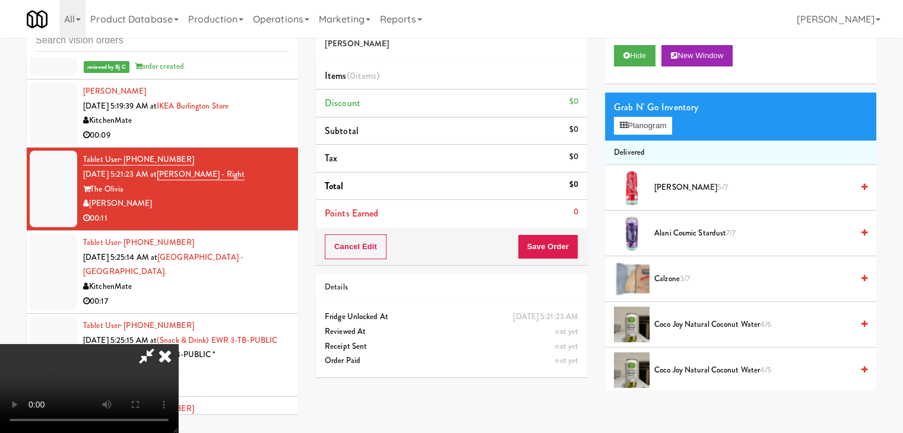
scroll to position [2700, 0]
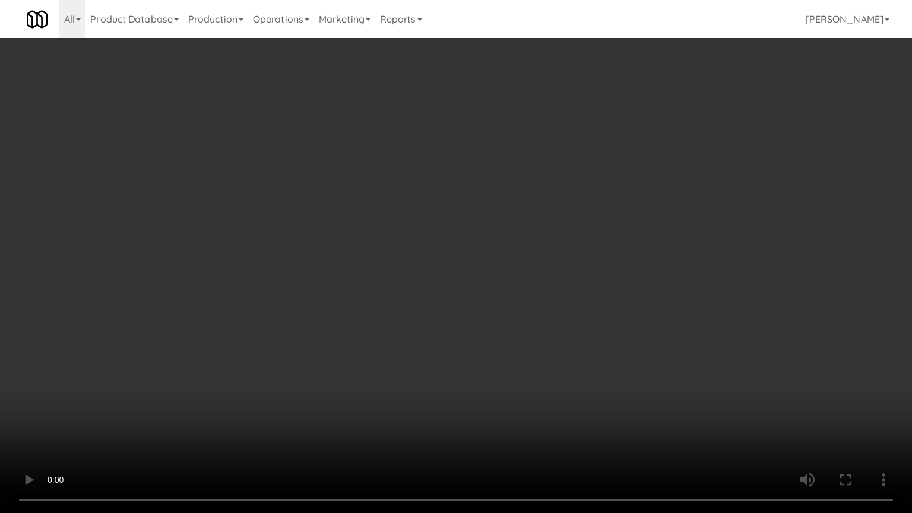
click at [512, 306] on video at bounding box center [456, 256] width 912 height 513
click at [513, 305] on video at bounding box center [456, 256] width 912 height 513
click at [558, 257] on video at bounding box center [456, 256] width 912 height 513
click at [553, 261] on video at bounding box center [456, 256] width 912 height 513
click at [544, 222] on video at bounding box center [456, 256] width 912 height 513
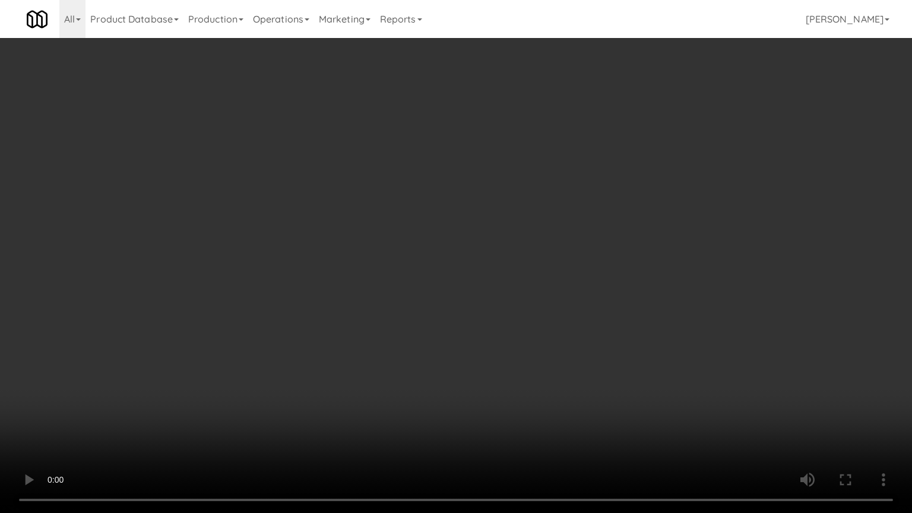
click at [544, 222] on video at bounding box center [456, 256] width 912 height 513
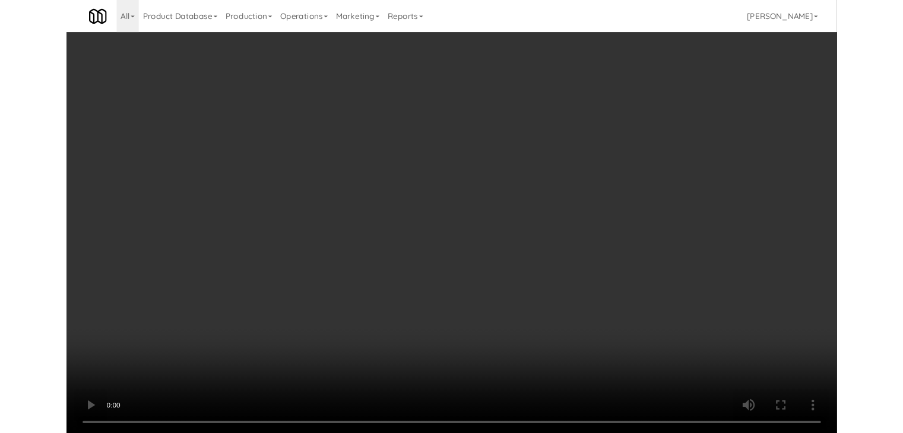
scroll to position [2730, 0]
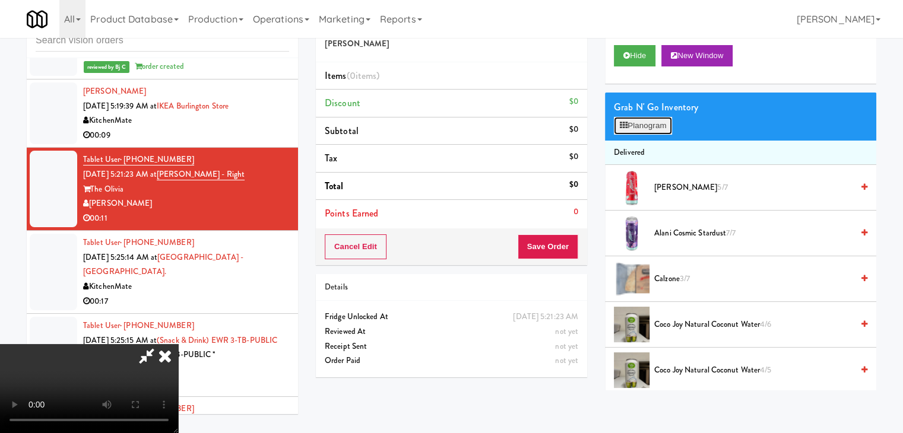
click at [636, 131] on button "Planogram" at bounding box center [643, 126] width 58 height 18
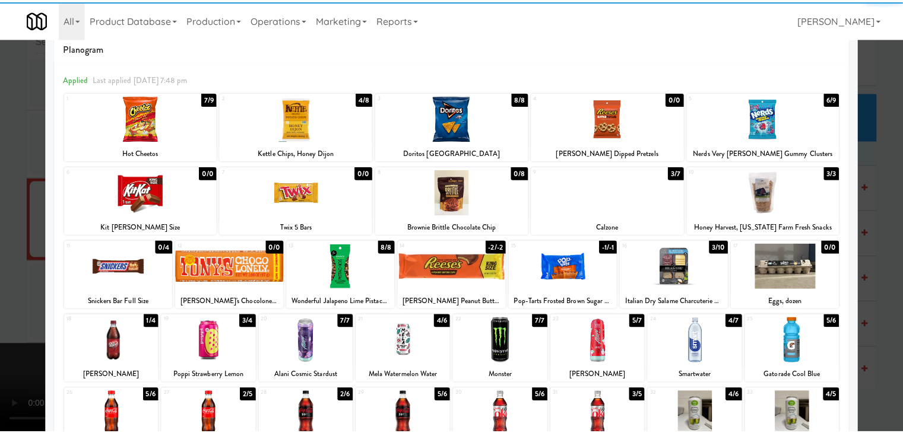
scroll to position [59, 0]
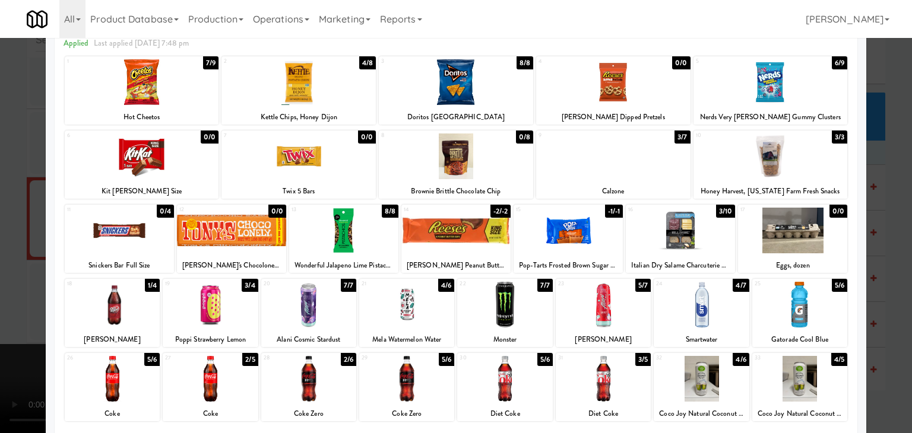
drag, startPoint x: 408, startPoint y: 313, endPoint x: 126, endPoint y: 288, distance: 283.6
click at [408, 313] on div at bounding box center [406, 305] width 95 height 46
drag, startPoint x: 0, startPoint y: 266, endPoint x: 58, endPoint y: 259, distance: 58.7
click at [4, 265] on div at bounding box center [456, 216] width 912 height 433
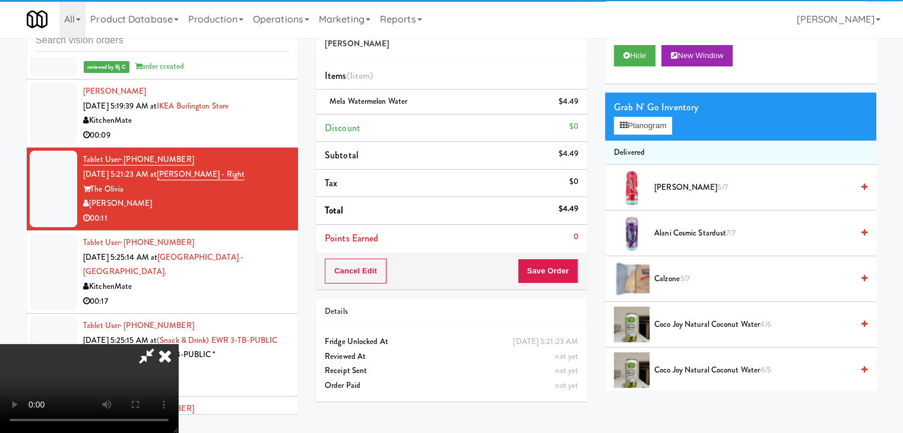
click at [178, 344] on video at bounding box center [89, 388] width 178 height 89
drag, startPoint x: 446, startPoint y: 263, endPoint x: 447, endPoint y: 312, distance: 48.7
click at [178, 344] on video at bounding box center [89, 388] width 178 height 89
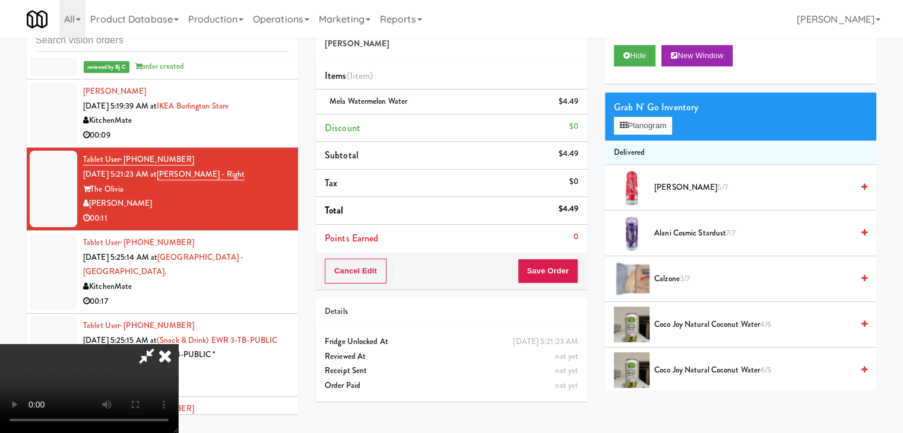
scroll to position [2700, 0]
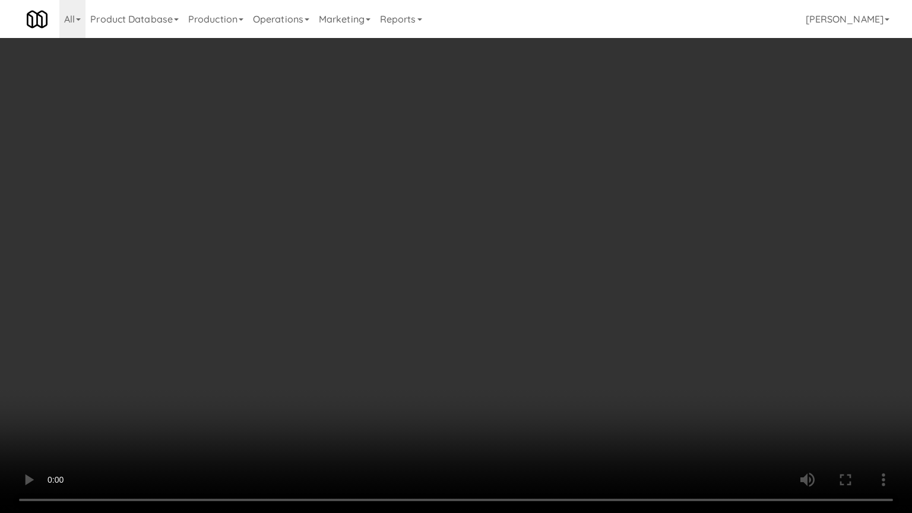
click at [512, 326] on video at bounding box center [456, 256] width 912 height 513
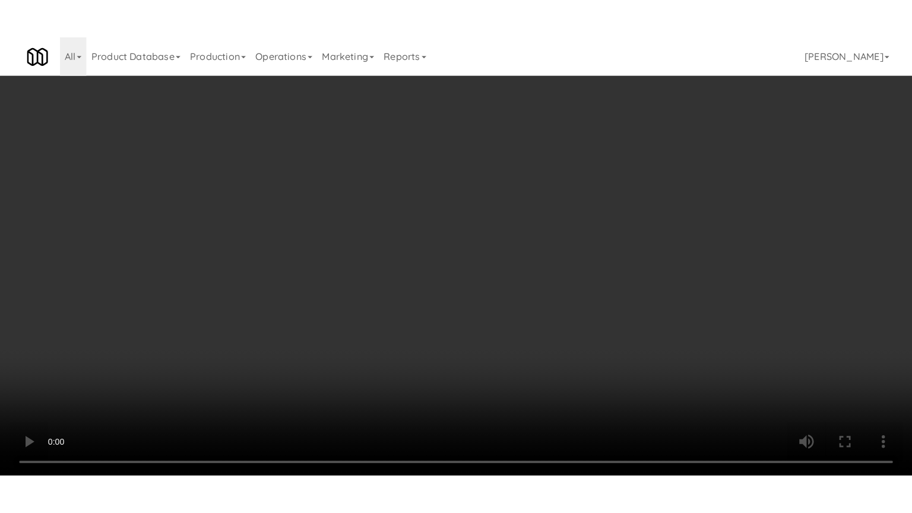
scroll to position [2730, 0]
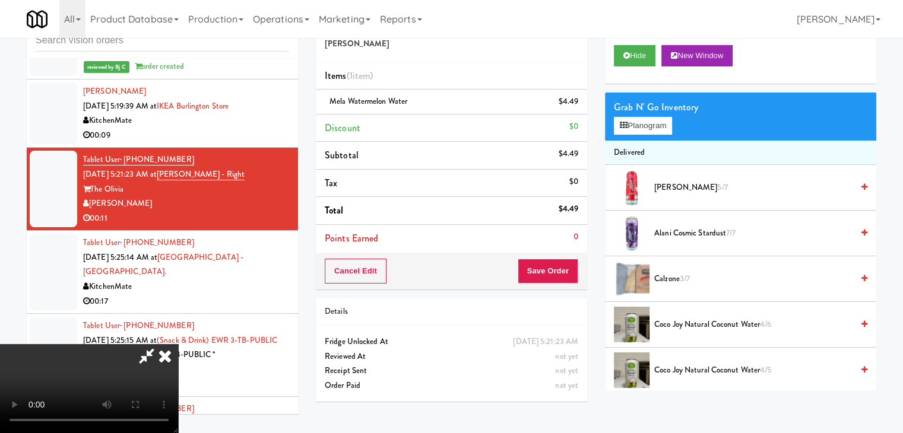
click at [178, 344] on video at bounding box center [89, 388] width 178 height 89
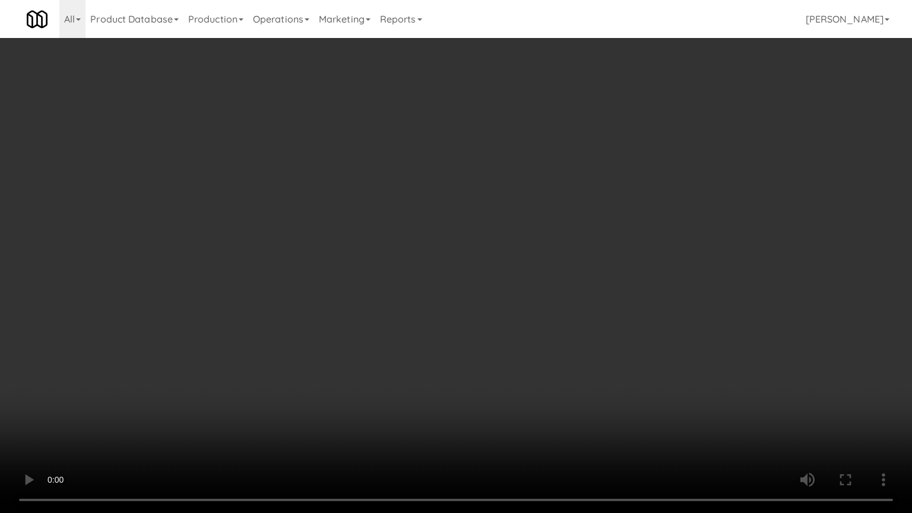
click at [411, 282] on video at bounding box center [456, 256] width 912 height 513
click at [589, 253] on video at bounding box center [456, 256] width 912 height 513
click at [603, 233] on video at bounding box center [456, 256] width 912 height 513
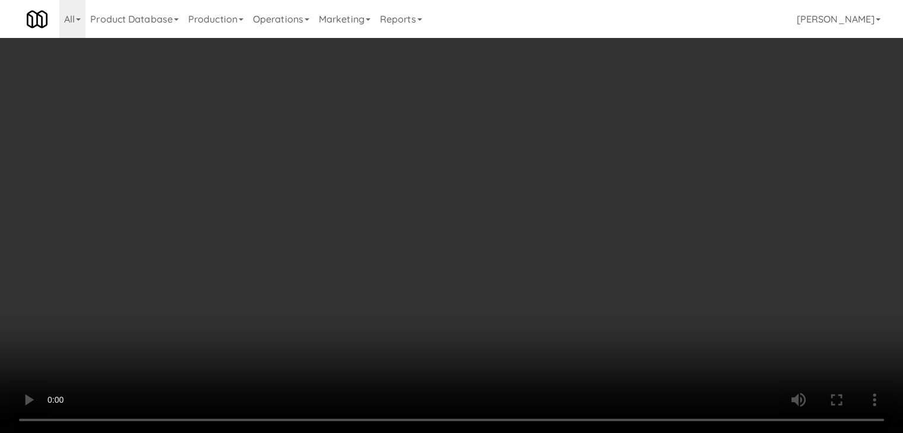
scroll to position [2730, 0]
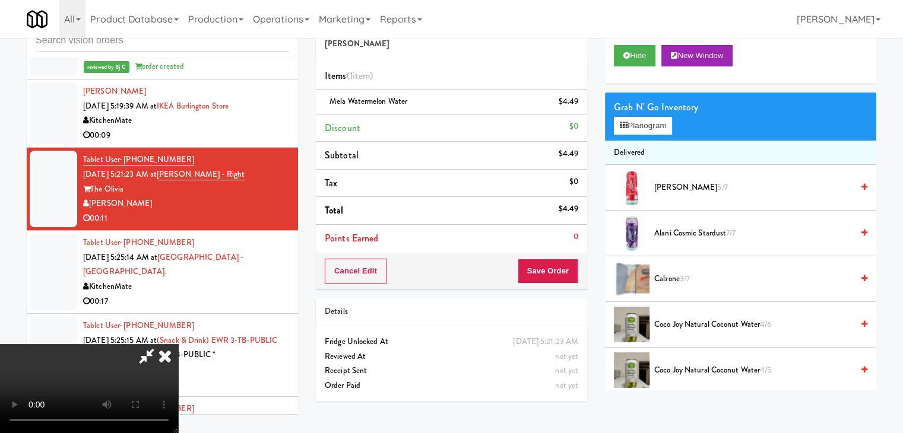
click at [178, 344] on video at bounding box center [89, 388] width 178 height 89
click at [562, 268] on button "Save Order" at bounding box center [548, 271] width 61 height 25
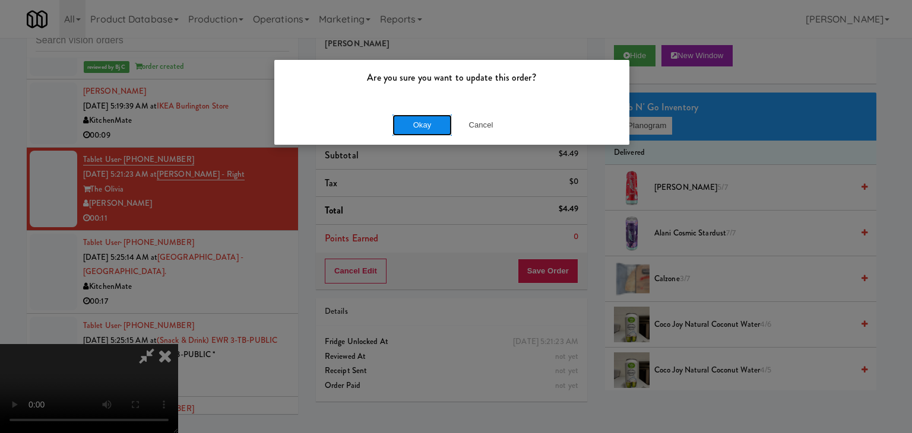
click at [420, 119] on button "Okay" at bounding box center [421, 125] width 59 height 21
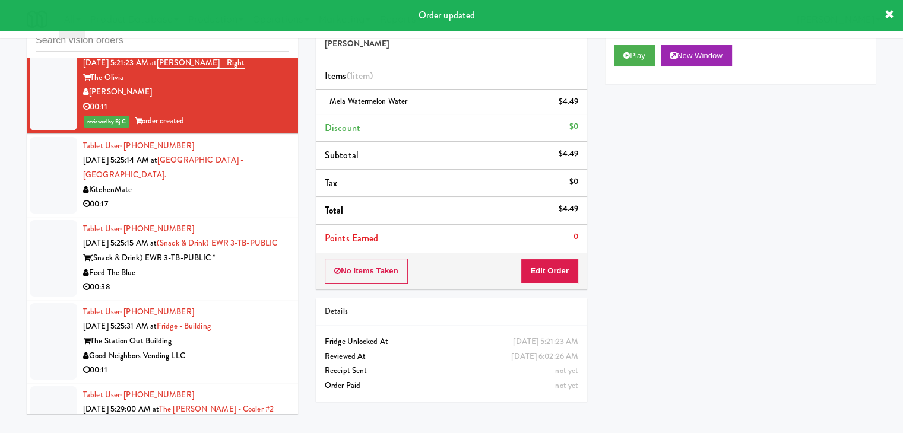
scroll to position [2849, 0]
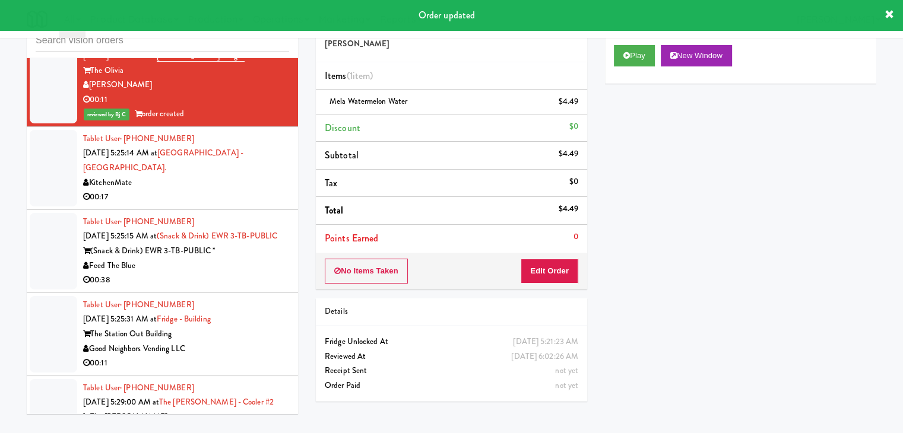
click at [233, 176] on div "KitchenMate" at bounding box center [186, 183] width 206 height 15
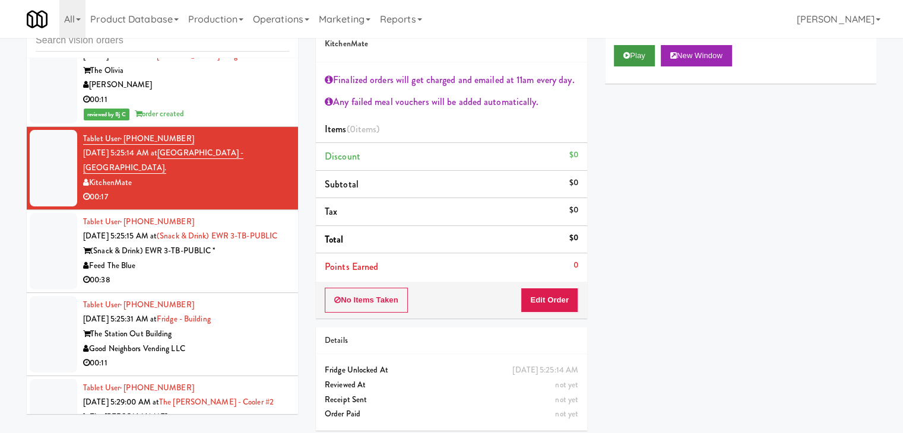
drag, startPoint x: 258, startPoint y: 214, endPoint x: 637, endPoint y: 64, distance: 408.6
click at [637, 70] on div "inbox reviewed recent all unclear take inventory issue suspicious failed recent…" at bounding box center [451, 222] width 867 height 435
click at [636, 59] on button "Play" at bounding box center [634, 55] width 41 height 21
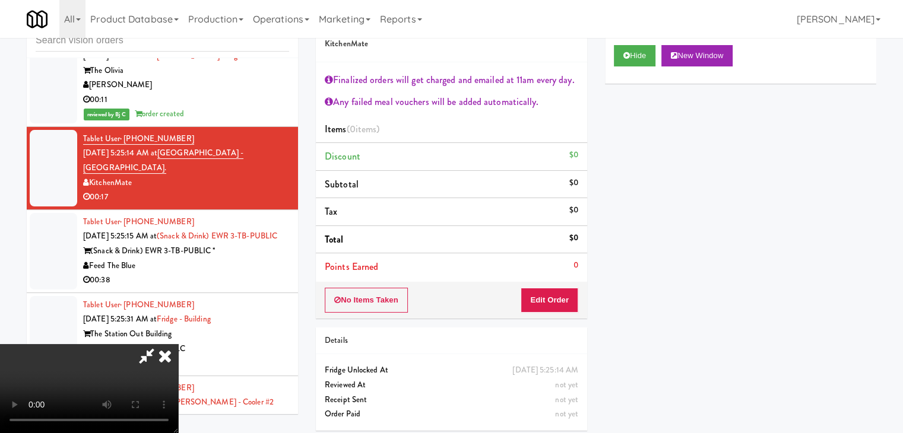
click at [0, 205] on div "inbox reviewed recent all unclear take inventory issue suspicious failed recent…" at bounding box center [451, 222] width 903 height 435
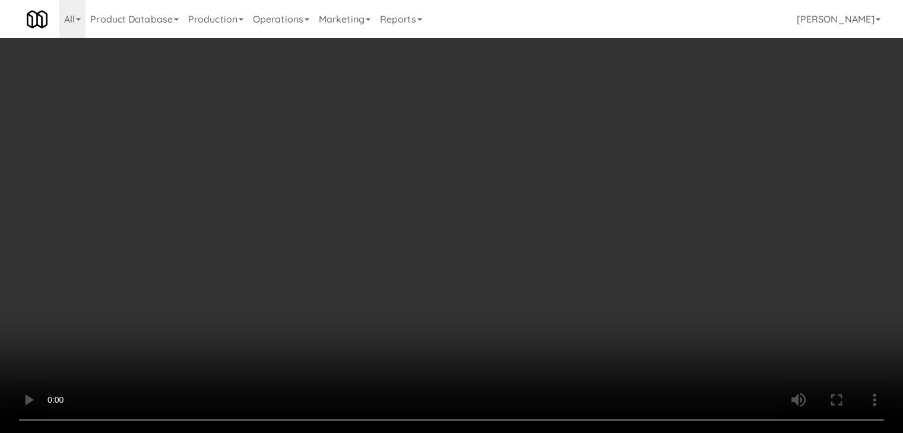
scroll to position [2820, 0]
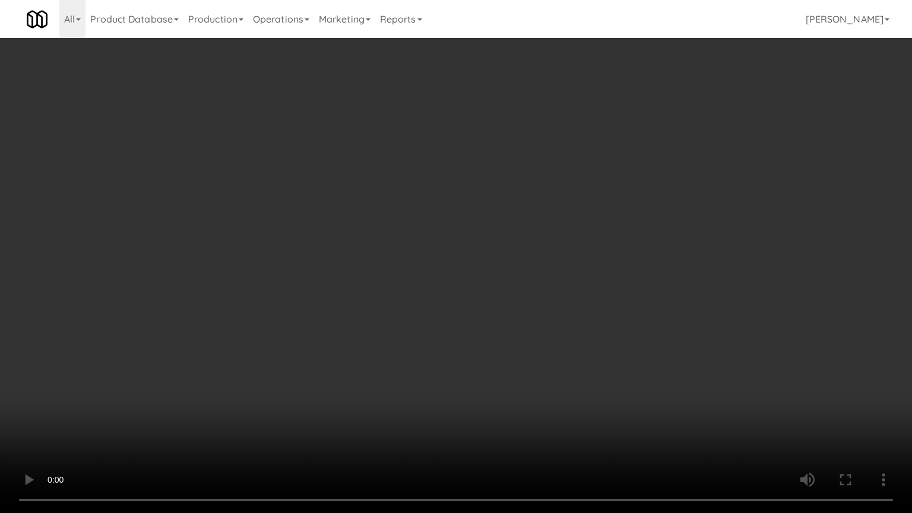
click at [475, 339] on video at bounding box center [456, 256] width 912 height 513
click at [478, 348] on video at bounding box center [456, 256] width 912 height 513
click at [477, 348] on video at bounding box center [456, 256] width 912 height 513
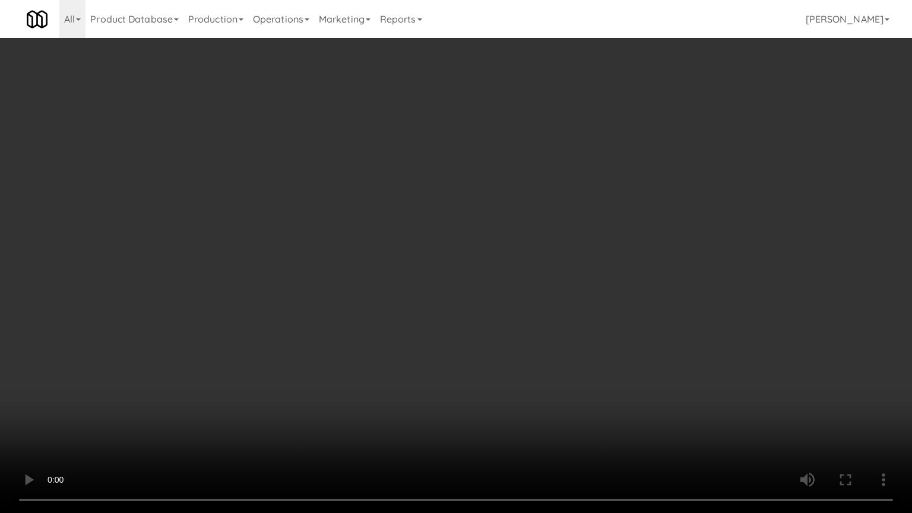
click at [477, 348] on video at bounding box center [456, 256] width 912 height 513
click at [493, 311] on video at bounding box center [456, 256] width 912 height 513
click at [489, 316] on video at bounding box center [456, 256] width 912 height 513
click at [472, 318] on video at bounding box center [456, 256] width 912 height 513
click at [468, 318] on video at bounding box center [456, 256] width 912 height 513
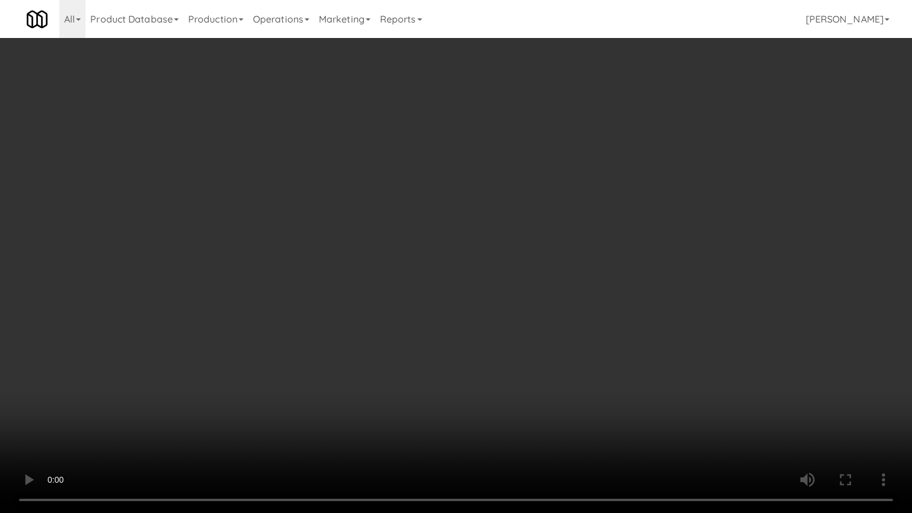
click at [461, 322] on video at bounding box center [456, 256] width 912 height 513
click at [456, 320] on video at bounding box center [456, 256] width 912 height 513
click at [481, 304] on video at bounding box center [456, 256] width 912 height 513
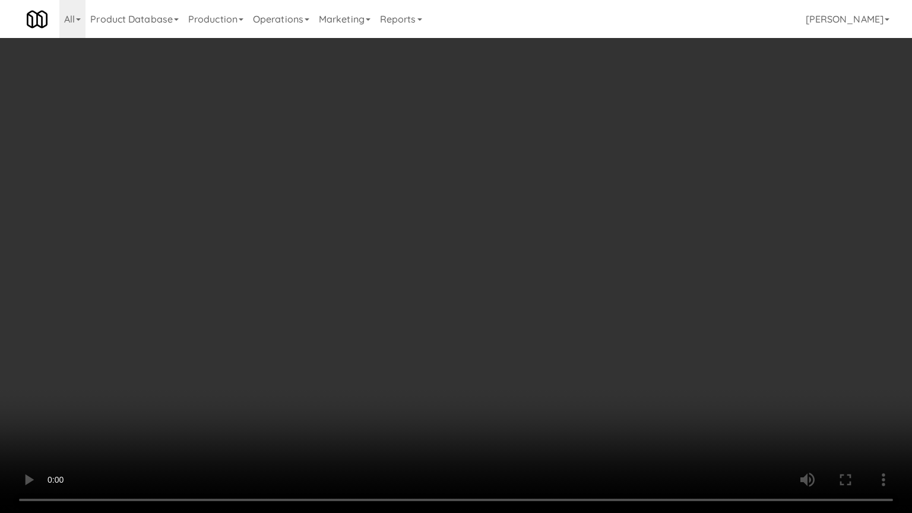
click at [575, 278] on video at bounding box center [456, 256] width 912 height 513
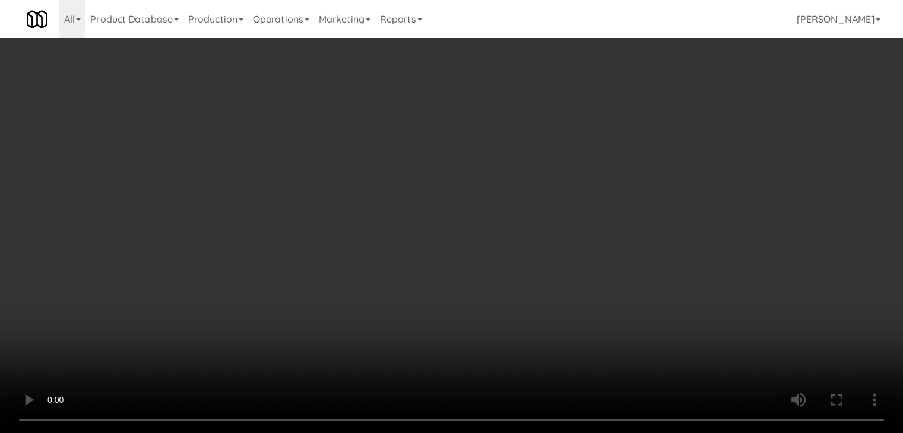
scroll to position [2849, 0]
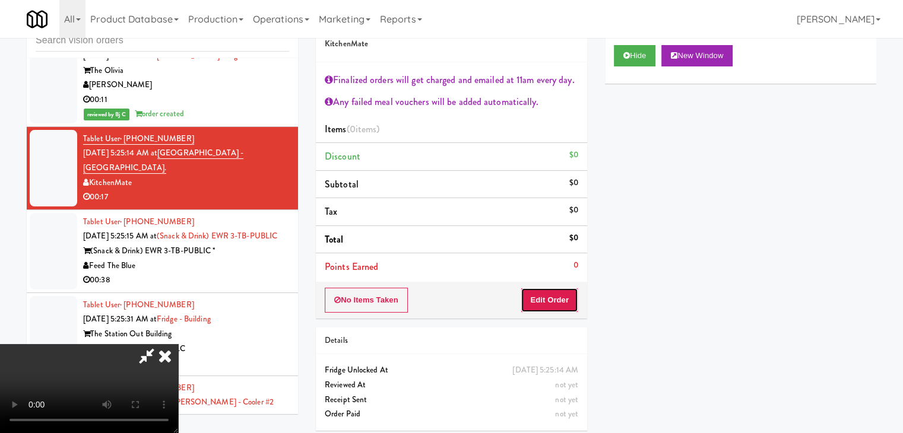
click at [555, 307] on button "Edit Order" at bounding box center [549, 300] width 58 height 25
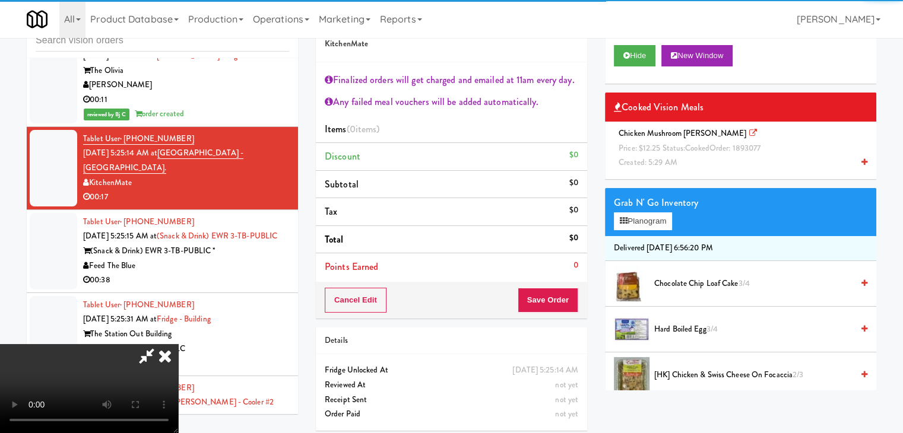
drag, startPoint x: 791, startPoint y: 155, endPoint x: 785, endPoint y: 157, distance: 6.8
click at [791, 155] on div "Chicken Mushroom Alfredo Price: $12.25 Status: cooked Order: 1893077 Created: 5…" at bounding box center [740, 148] width 253 height 44
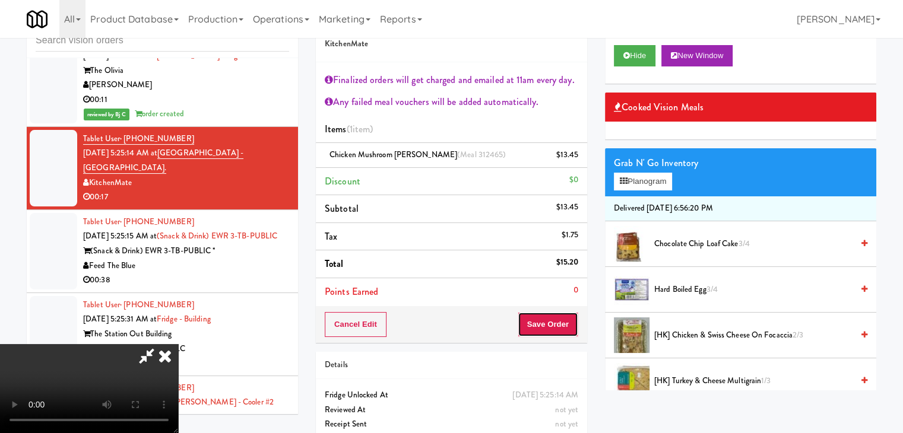
click at [567, 326] on button "Save Order" at bounding box center [548, 324] width 61 height 25
click at [566, 323] on button "Save Order" at bounding box center [548, 324] width 61 height 25
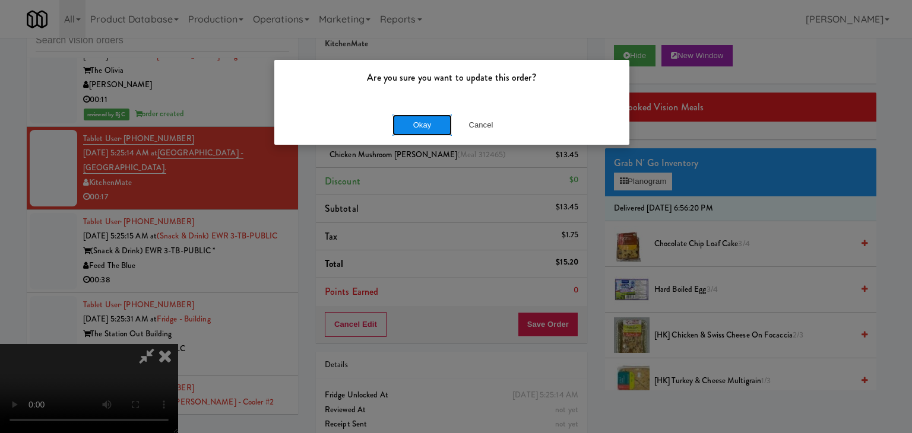
click at [429, 126] on button "Okay" at bounding box center [421, 125] width 59 height 21
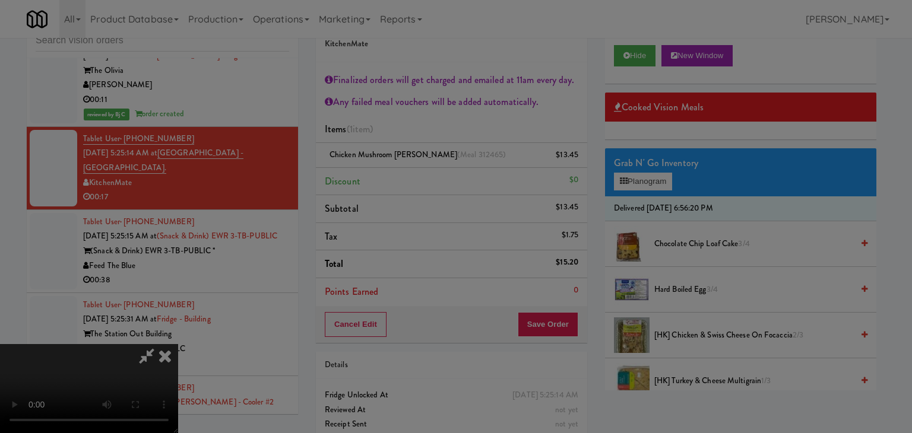
click at [430, 126] on body "Are you sure you want to update this order? Okay Cancel Okay Are you sure you w…" at bounding box center [456, 216] width 912 height 433
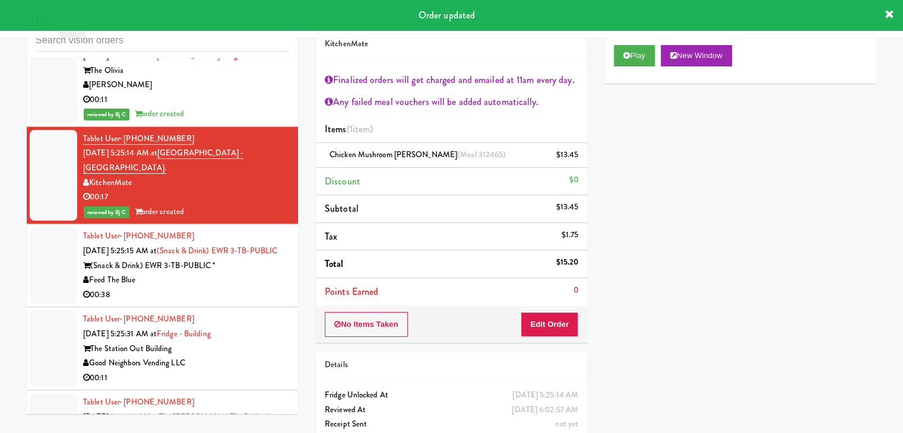
drag, startPoint x: 252, startPoint y: 222, endPoint x: 253, endPoint y: 230, distance: 7.8
click at [253, 273] on div "Feed The Blue" at bounding box center [186, 280] width 206 height 15
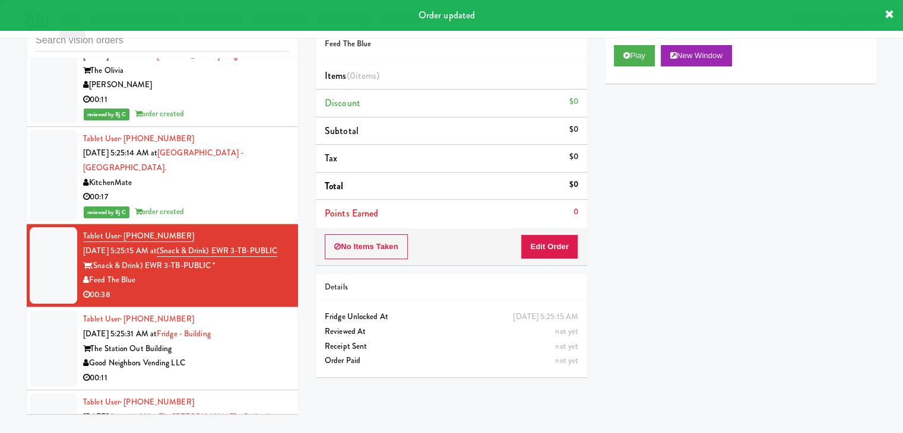
scroll to position [2967, 0]
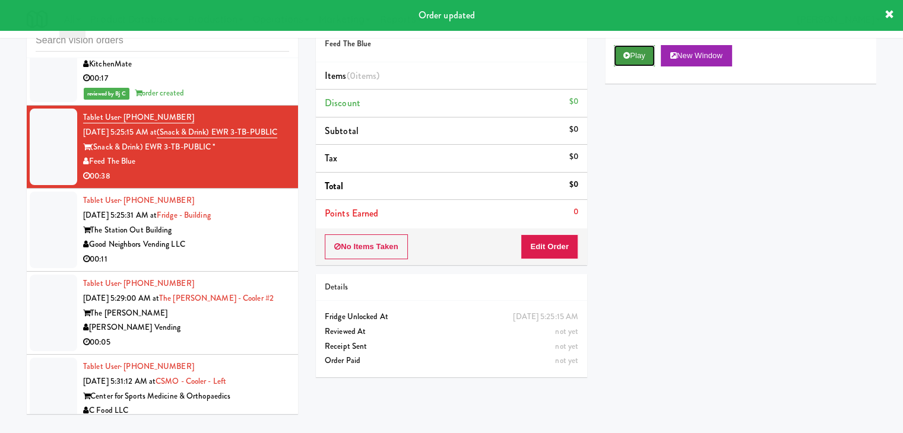
click at [635, 51] on button "Play" at bounding box center [634, 55] width 41 height 21
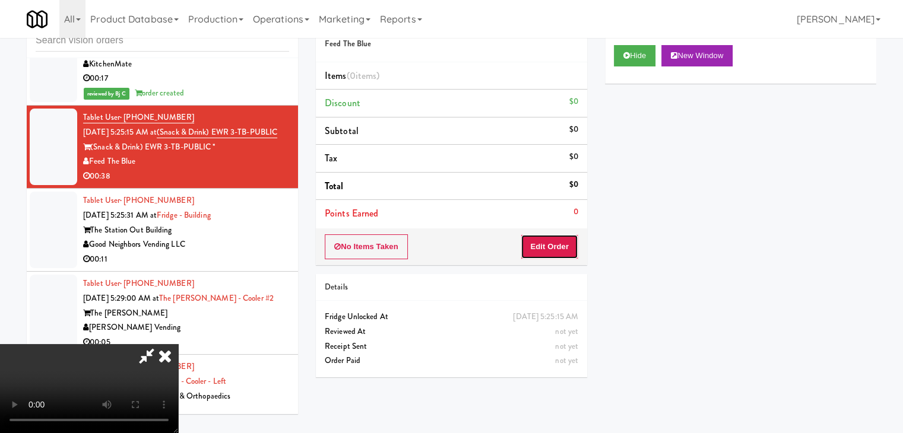
click at [558, 248] on button "Edit Order" at bounding box center [549, 246] width 58 height 25
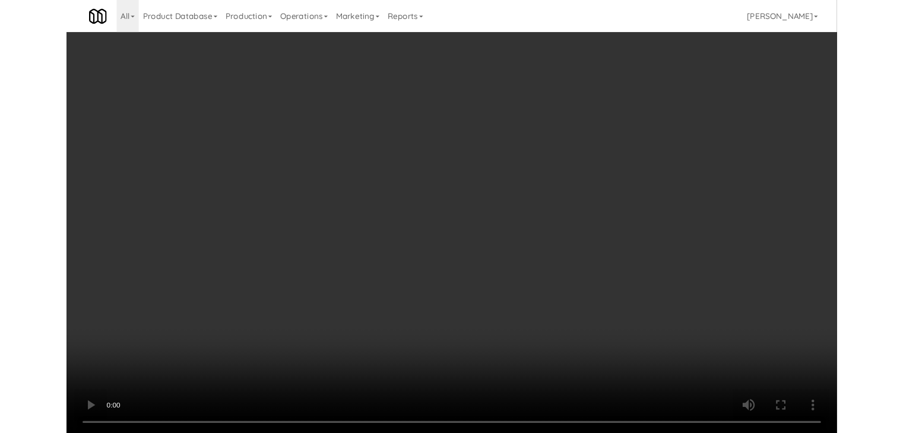
scroll to position [2938, 0]
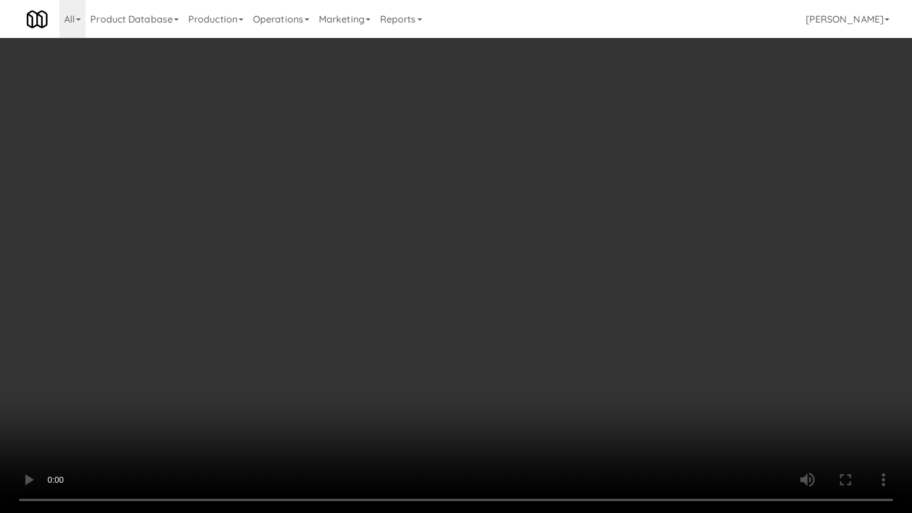
click at [467, 316] on video at bounding box center [456, 256] width 912 height 513
click at [537, 349] on video at bounding box center [456, 256] width 912 height 513
click at [538, 311] on video at bounding box center [456, 256] width 912 height 513
click at [532, 315] on video at bounding box center [456, 256] width 912 height 513
click at [515, 288] on video at bounding box center [456, 256] width 912 height 513
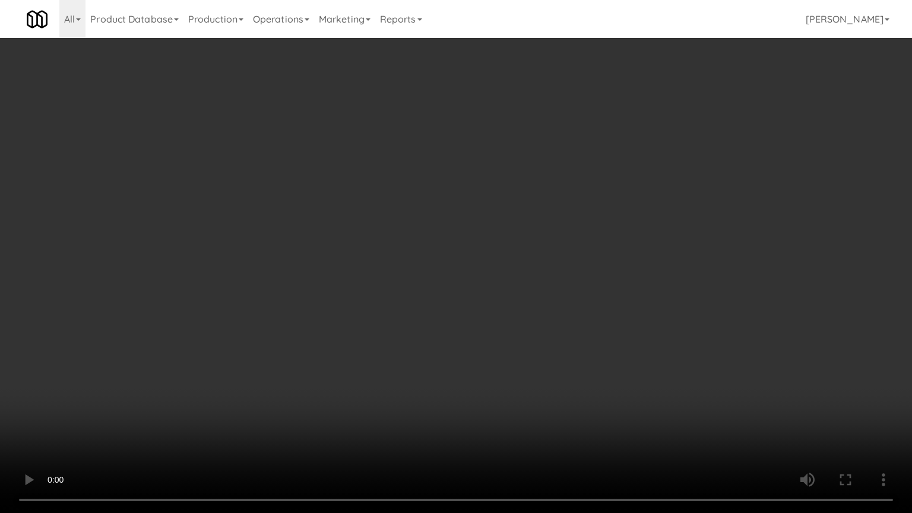
click at [513, 287] on video at bounding box center [456, 256] width 912 height 513
click at [499, 281] on video at bounding box center [456, 256] width 912 height 513
click at [493, 284] on video at bounding box center [456, 256] width 912 height 513
click at [508, 281] on video at bounding box center [456, 256] width 912 height 513
click at [506, 282] on video at bounding box center [456, 256] width 912 height 513
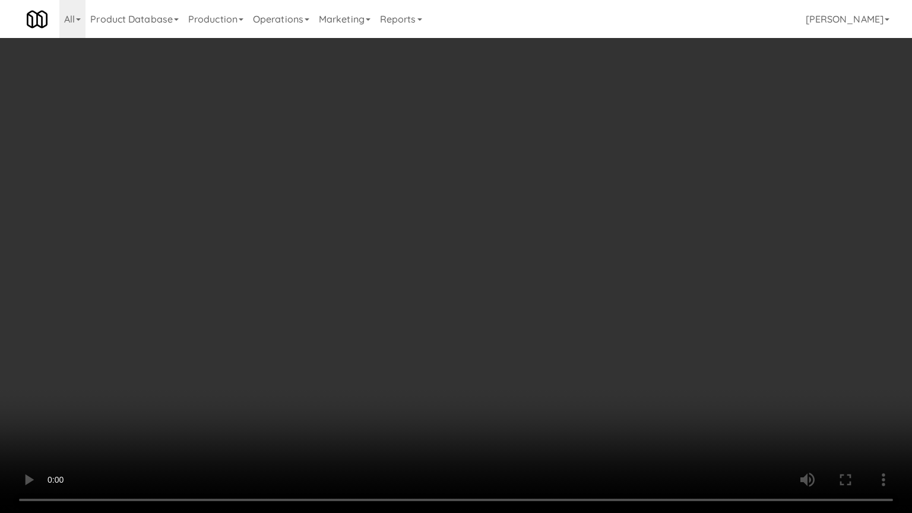
click at [501, 266] on video at bounding box center [456, 256] width 912 height 513
click at [499, 266] on video at bounding box center [456, 256] width 912 height 513
click at [494, 269] on video at bounding box center [456, 256] width 912 height 513
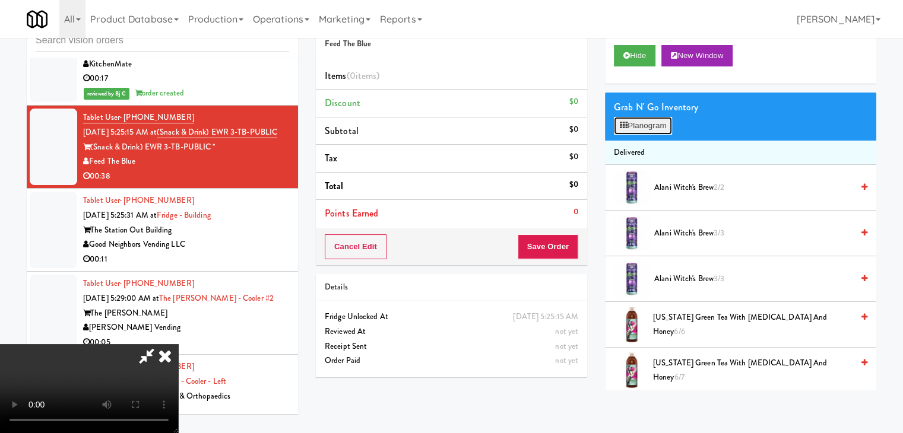
click at [631, 127] on button "Planogram" at bounding box center [643, 126] width 58 height 18
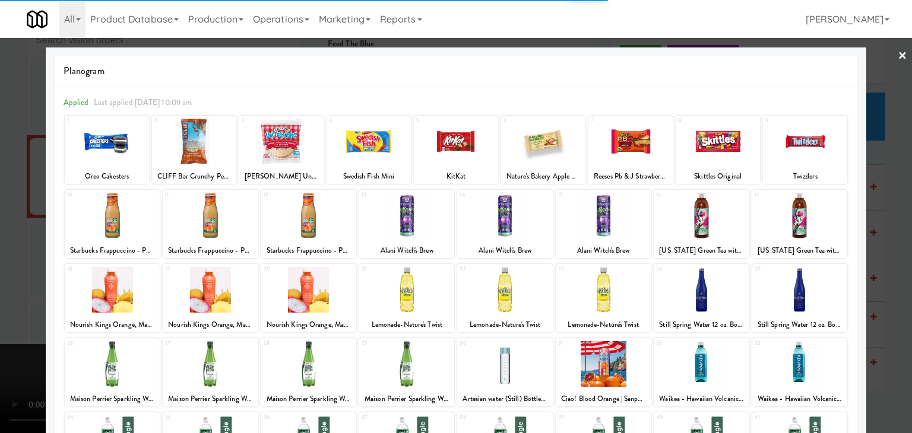
scroll to position [150, 0]
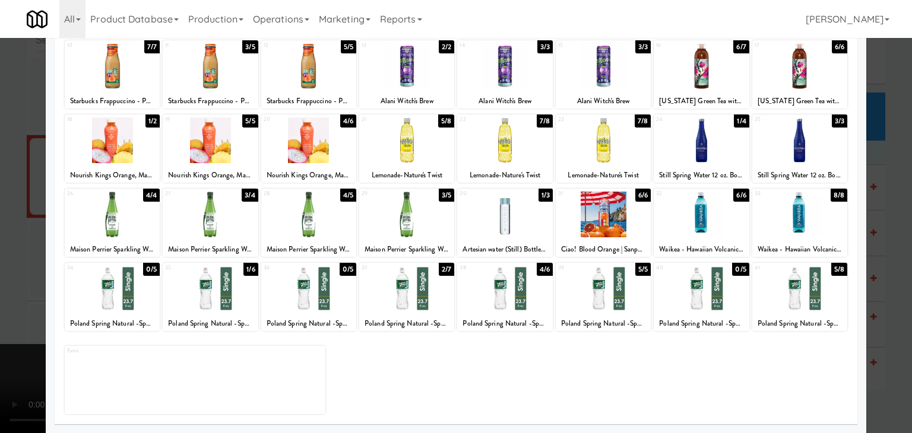
click at [417, 288] on div at bounding box center [406, 289] width 95 height 46
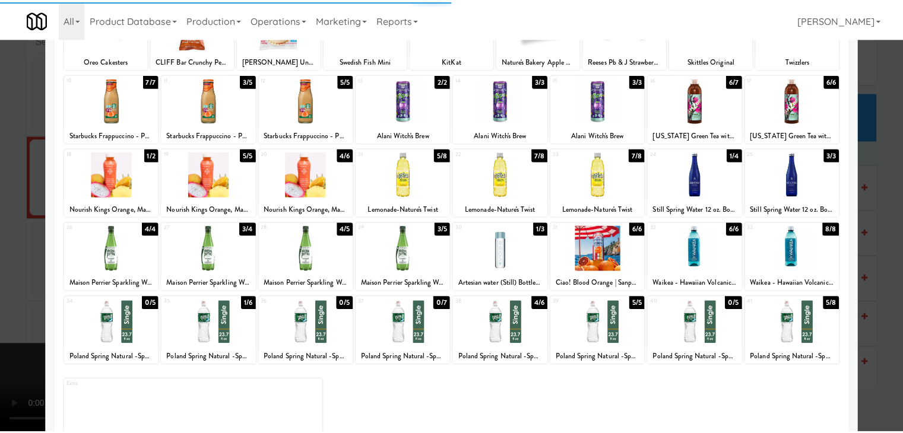
scroll to position [0, 0]
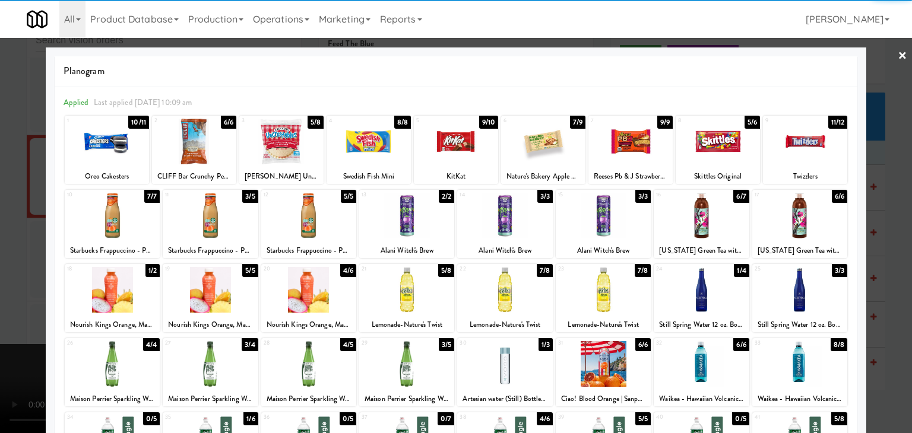
click at [702, 141] on div at bounding box center [717, 142] width 84 height 46
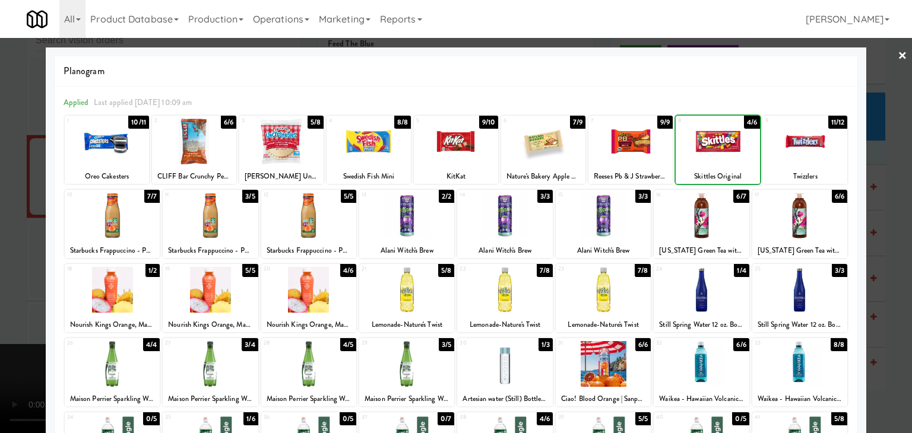
click at [701, 141] on div at bounding box center [717, 142] width 84 height 46
drag, startPoint x: 373, startPoint y: 135, endPoint x: 342, endPoint y: 141, distance: 31.3
click at [372, 135] on div at bounding box center [368, 142] width 84 height 46
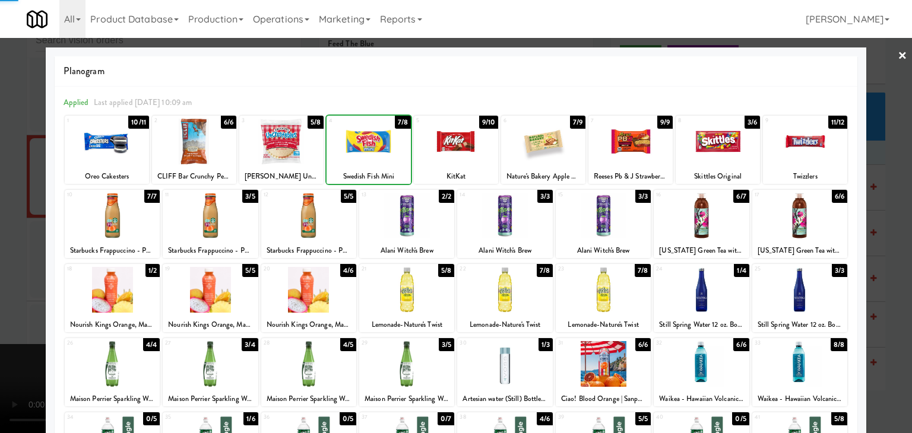
click at [10, 188] on div at bounding box center [456, 216] width 912 height 433
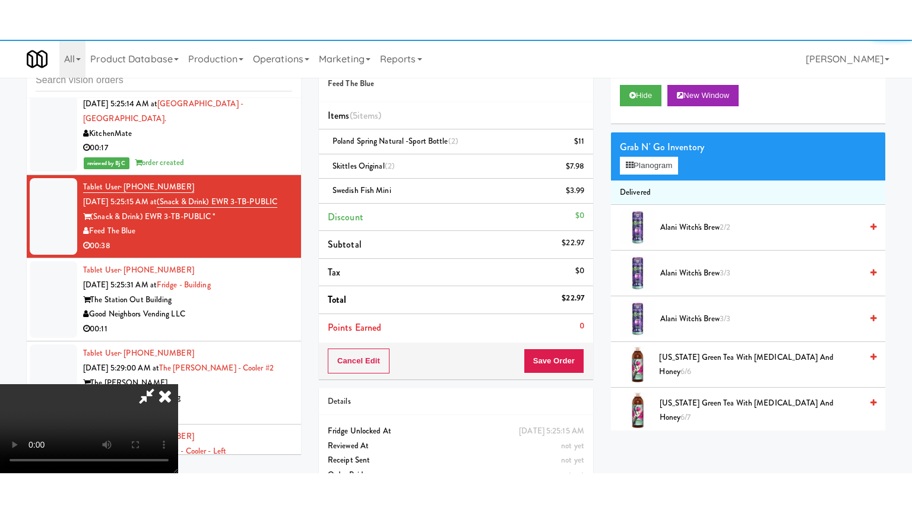
scroll to position [2967, 0]
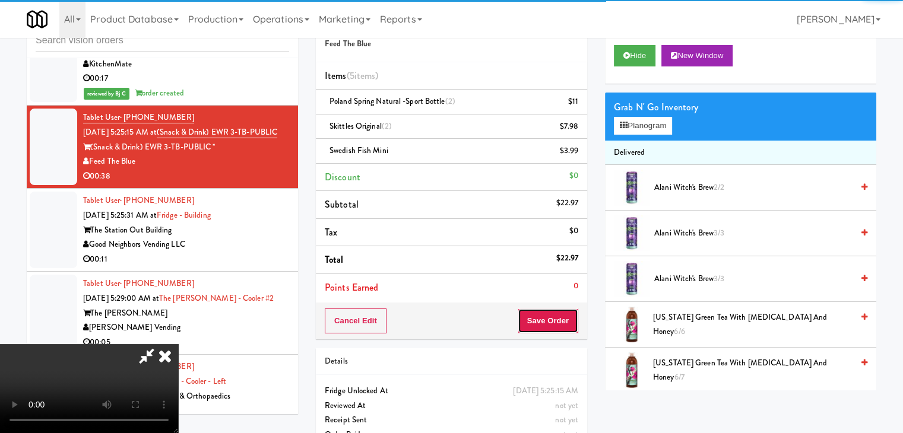
click at [564, 326] on button "Save Order" at bounding box center [548, 321] width 61 height 25
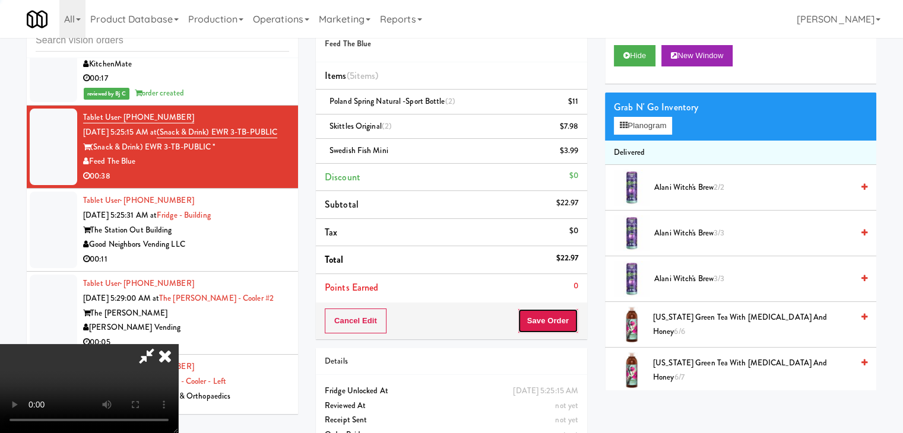
click at [564, 325] on button "Save Order" at bounding box center [548, 321] width 61 height 25
click at [561, 323] on button "Save Order" at bounding box center [548, 321] width 61 height 25
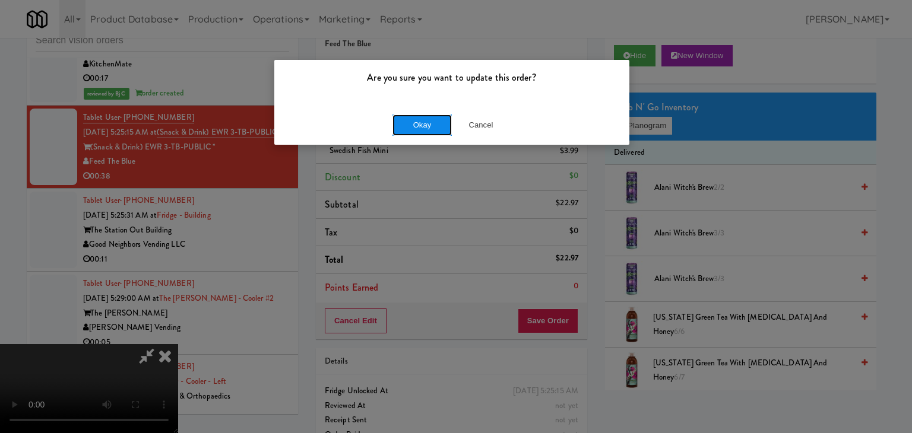
click at [427, 128] on button "Okay" at bounding box center [421, 125] width 59 height 21
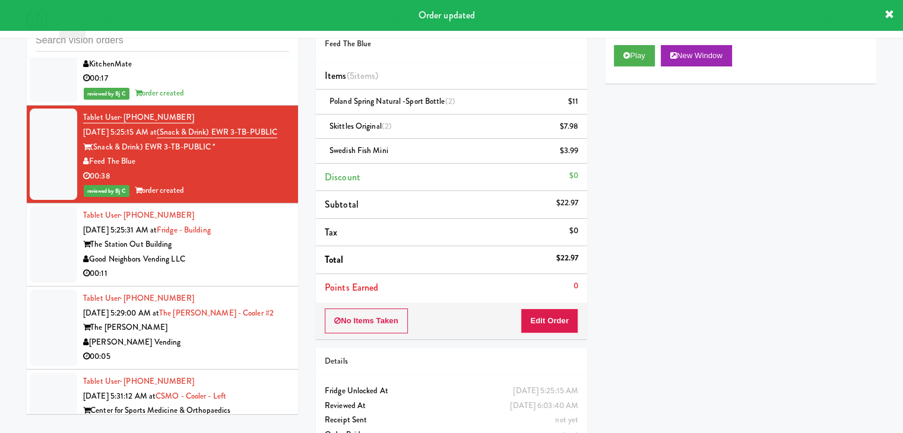
click at [239, 266] on div "00:11" at bounding box center [186, 273] width 206 height 15
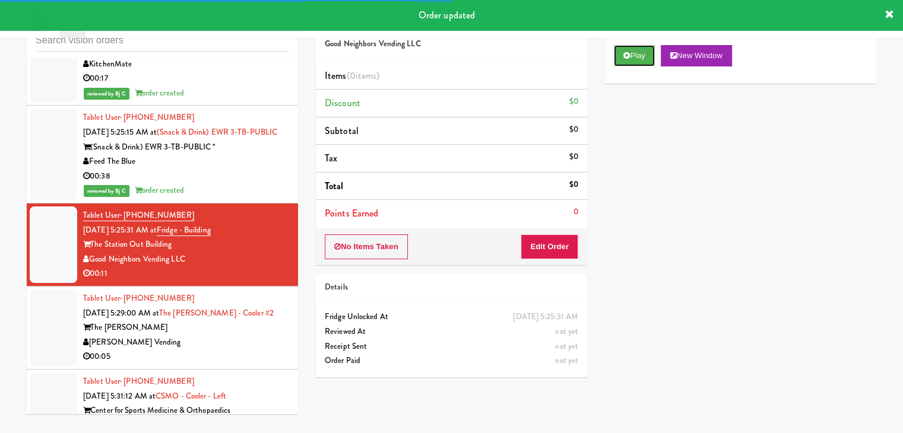
drag, startPoint x: 639, startPoint y: 62, endPoint x: 606, endPoint y: 101, distance: 50.5
click at [636, 65] on button "Play" at bounding box center [634, 55] width 41 height 21
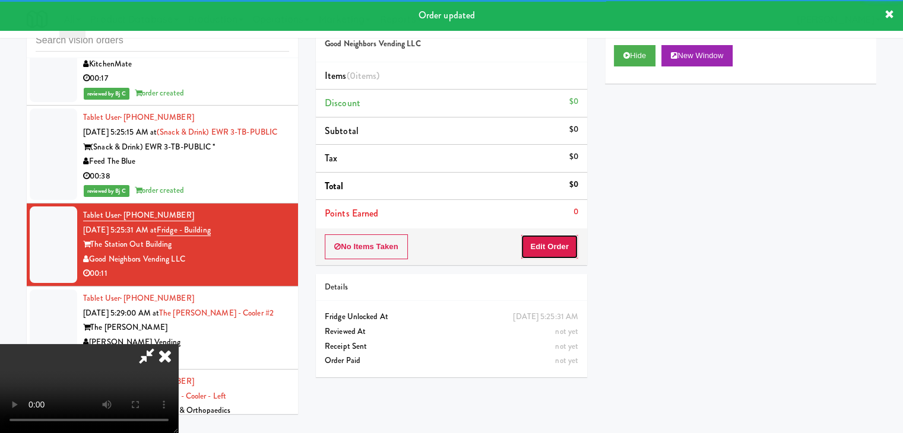
click at [530, 239] on button "Edit Order" at bounding box center [549, 246] width 58 height 25
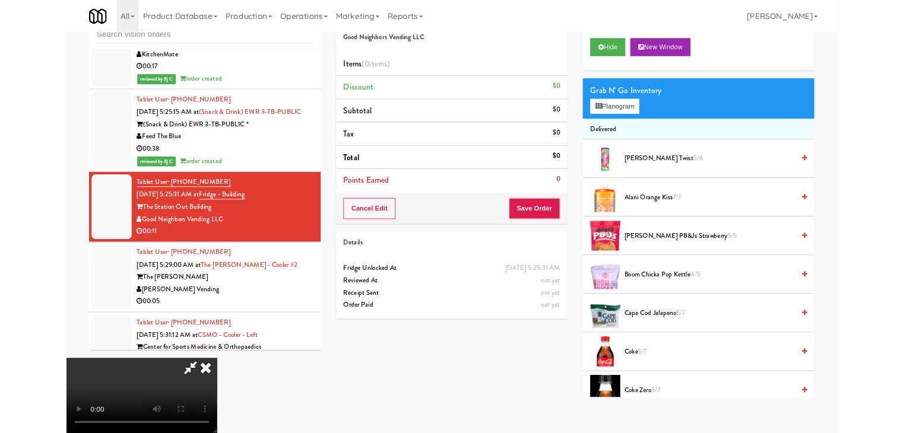
scroll to position [2938, 0]
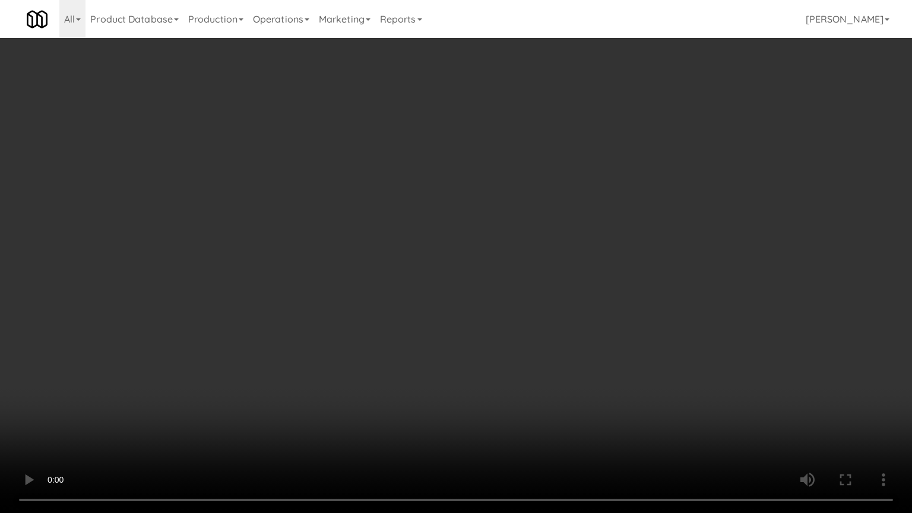
click at [458, 322] on video at bounding box center [456, 256] width 912 height 513
click at [459, 320] on video at bounding box center [456, 256] width 912 height 513
click at [469, 325] on video at bounding box center [456, 256] width 912 height 513
click at [465, 325] on video at bounding box center [456, 256] width 912 height 513
click at [495, 325] on video at bounding box center [456, 256] width 912 height 513
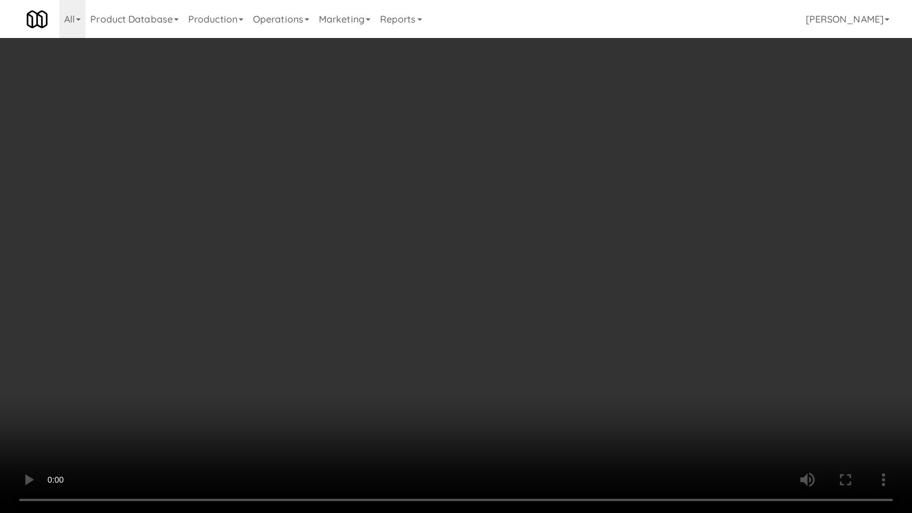
click at [495, 326] on video at bounding box center [456, 256] width 912 height 513
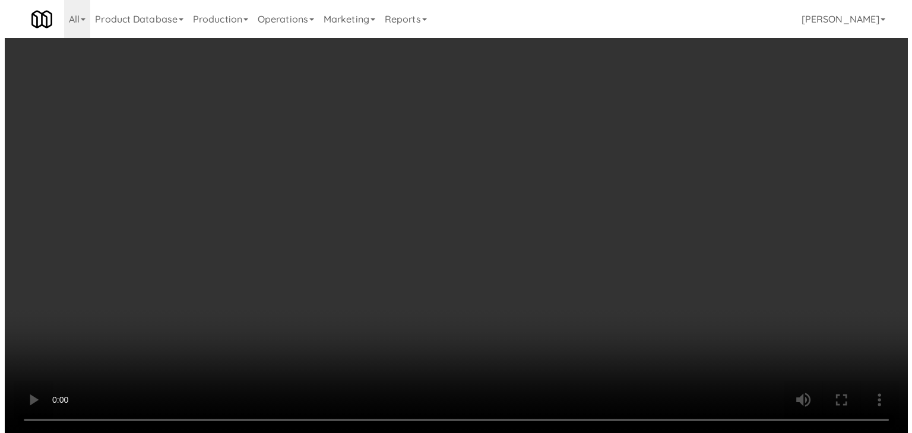
scroll to position [2967, 0]
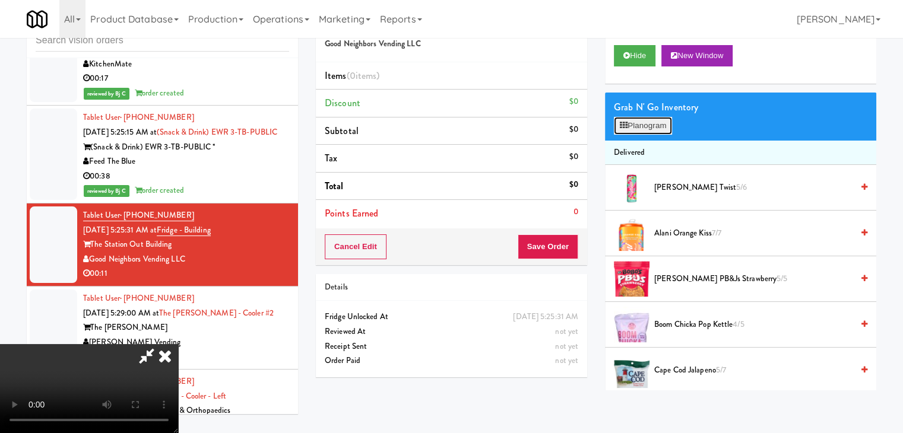
click at [656, 125] on button "Planogram" at bounding box center [643, 126] width 58 height 18
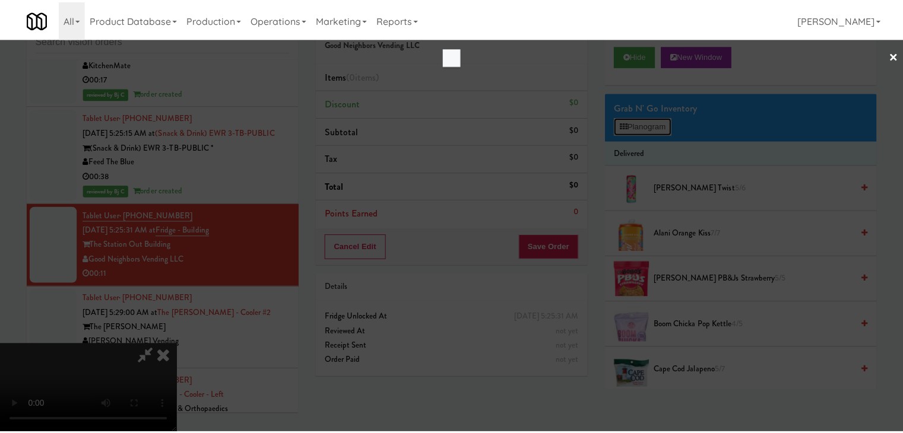
scroll to position [2938, 0]
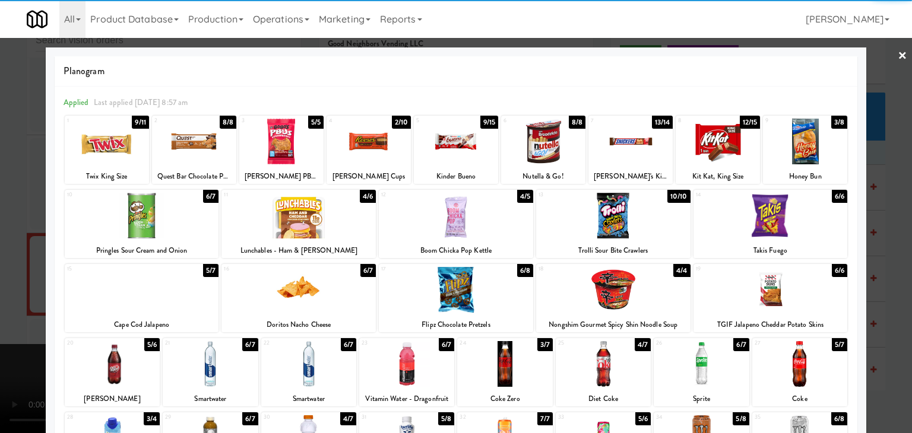
click at [608, 292] on div at bounding box center [613, 290] width 154 height 46
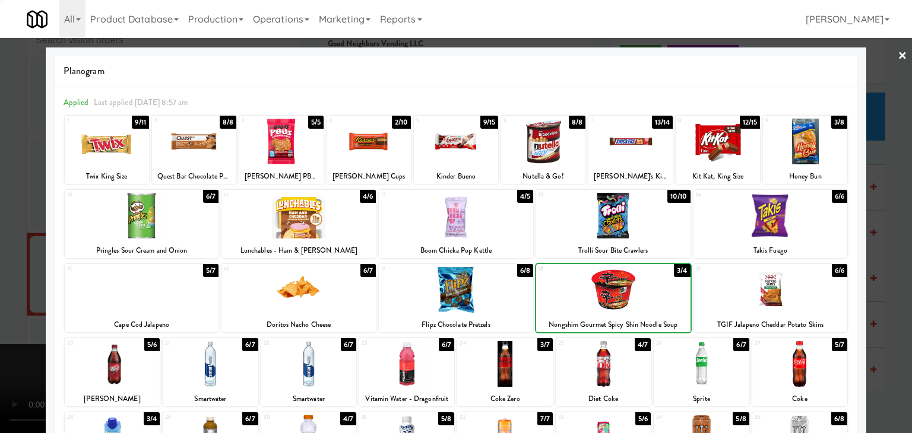
drag, startPoint x: 0, startPoint y: 285, endPoint x: 71, endPoint y: 281, distance: 71.3
click at [1, 284] on div at bounding box center [456, 216] width 912 height 433
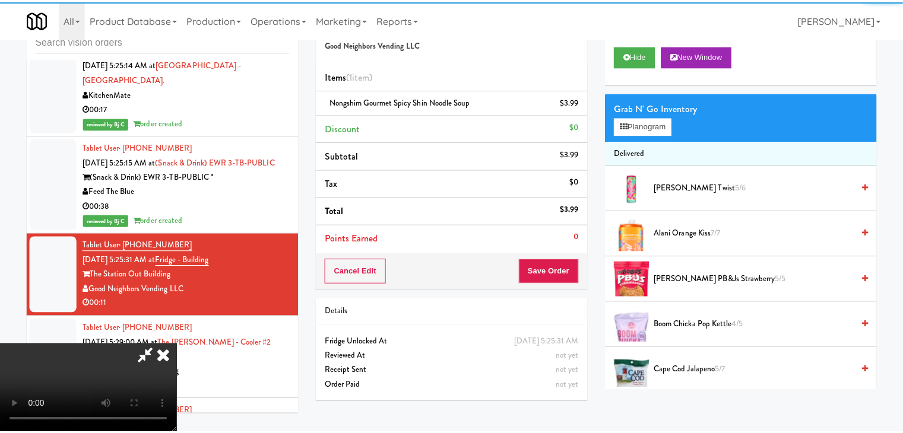
scroll to position [2967, 0]
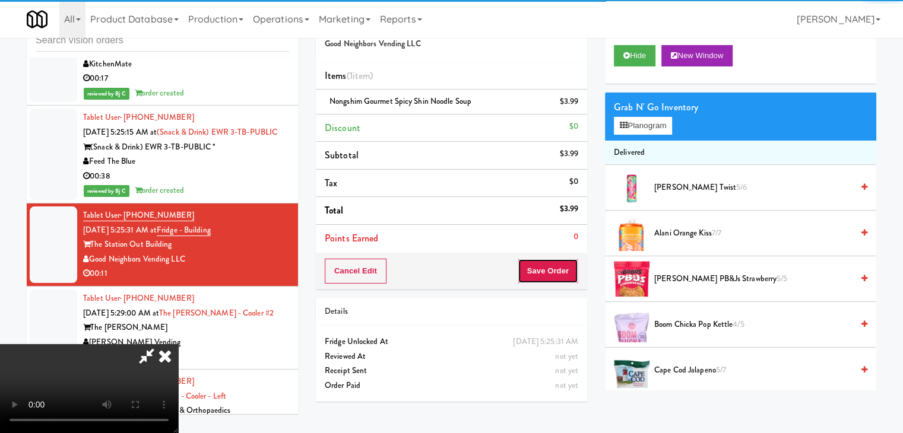
drag, startPoint x: 571, startPoint y: 278, endPoint x: 565, endPoint y: 276, distance: 6.2
click at [566, 276] on button "Save Order" at bounding box center [548, 271] width 61 height 25
click at [565, 274] on button "Save Order" at bounding box center [548, 271] width 61 height 25
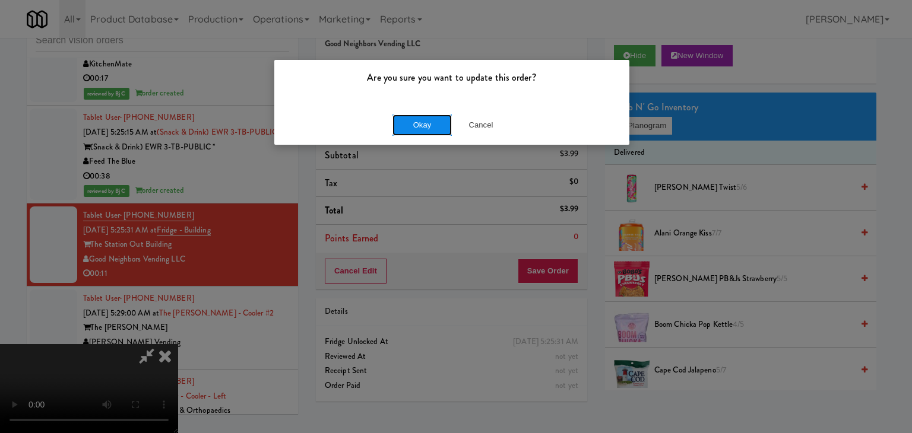
click at [425, 123] on button "Okay" at bounding box center [421, 125] width 59 height 21
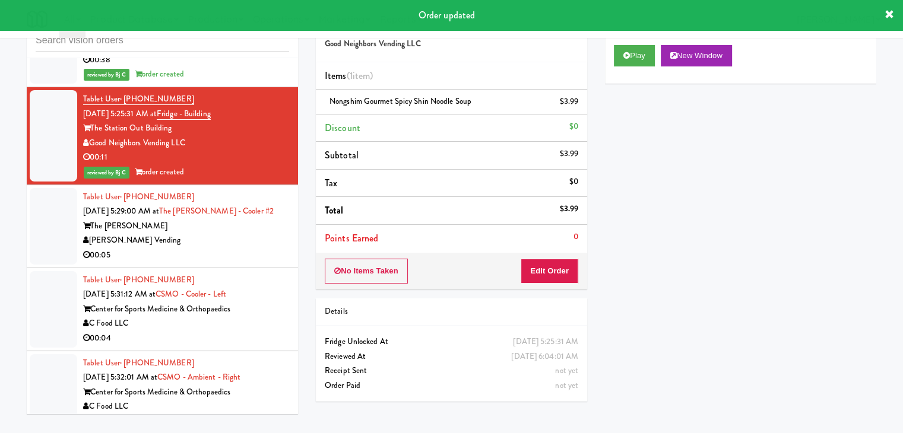
scroll to position [3086, 0]
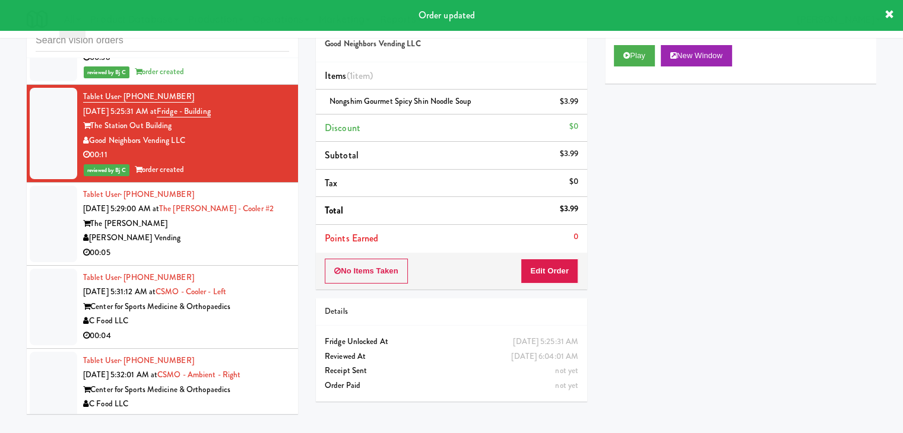
click at [253, 231] on div "[PERSON_NAME] Vending" at bounding box center [186, 238] width 206 height 15
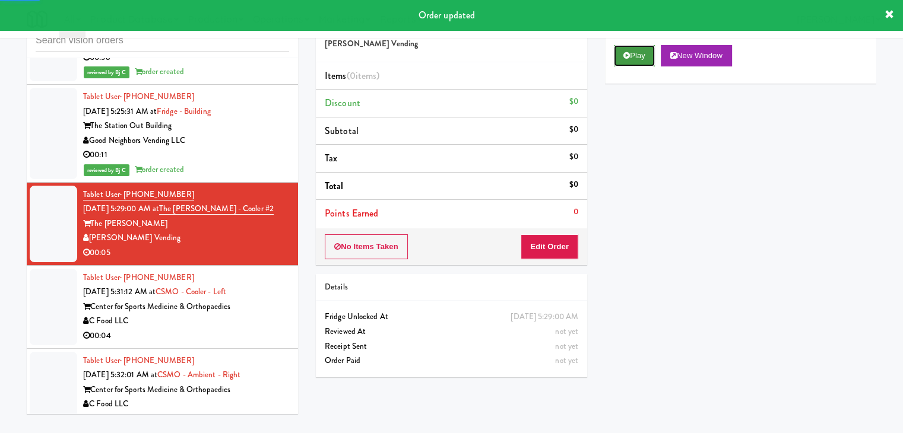
click at [634, 62] on button "Play" at bounding box center [634, 55] width 41 height 21
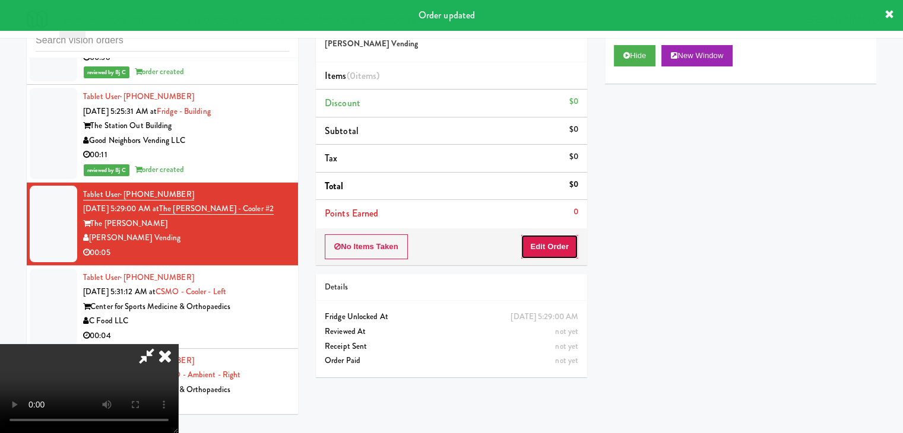
click at [549, 245] on button "Edit Order" at bounding box center [549, 246] width 58 height 25
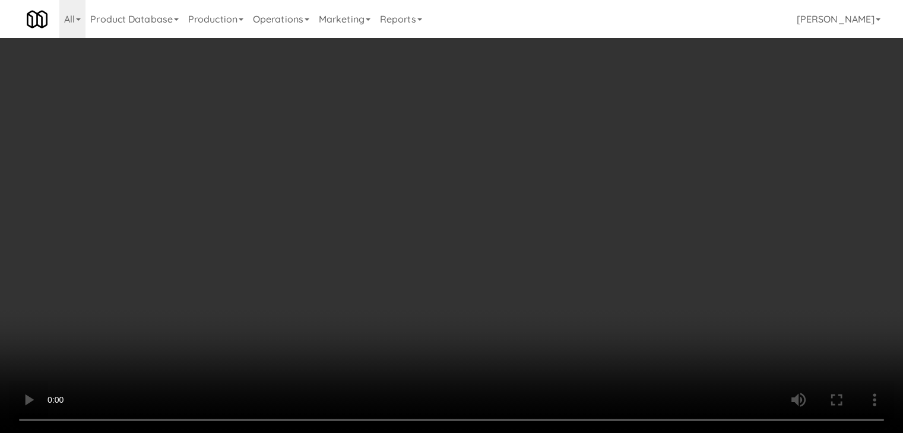
scroll to position [3056, 0]
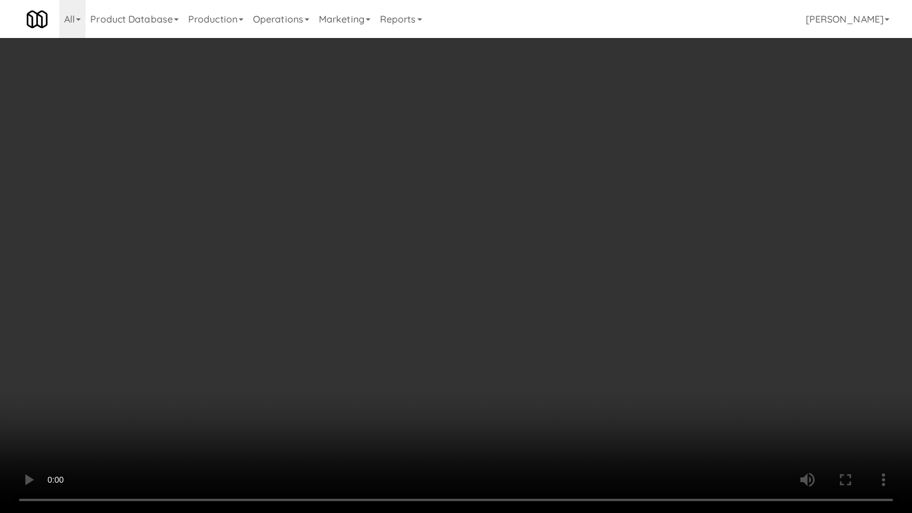
click at [491, 337] on video at bounding box center [456, 256] width 912 height 513
drag, startPoint x: 491, startPoint y: 337, endPoint x: 569, endPoint y: 228, distance: 133.9
click at [497, 329] on video at bounding box center [456, 256] width 912 height 513
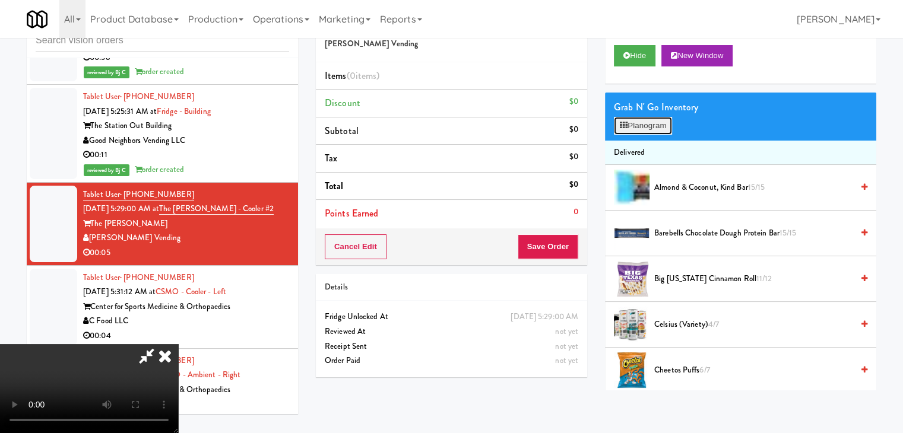
click at [646, 127] on button "Planogram" at bounding box center [643, 126] width 58 height 18
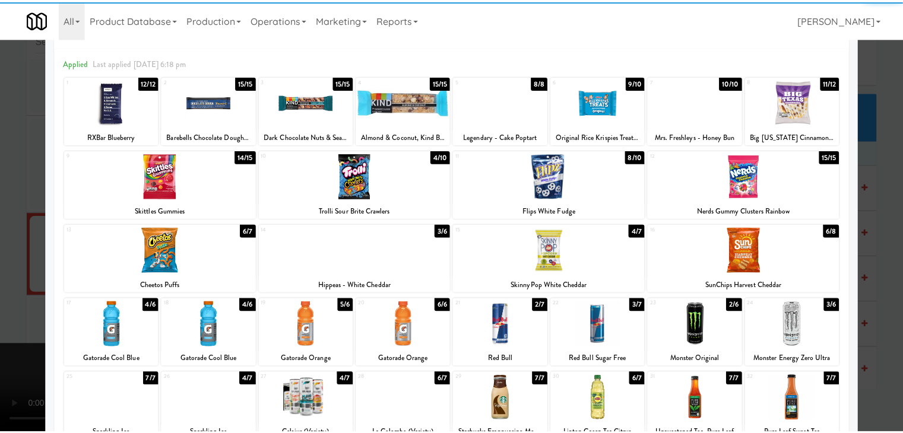
scroll to position [119, 0]
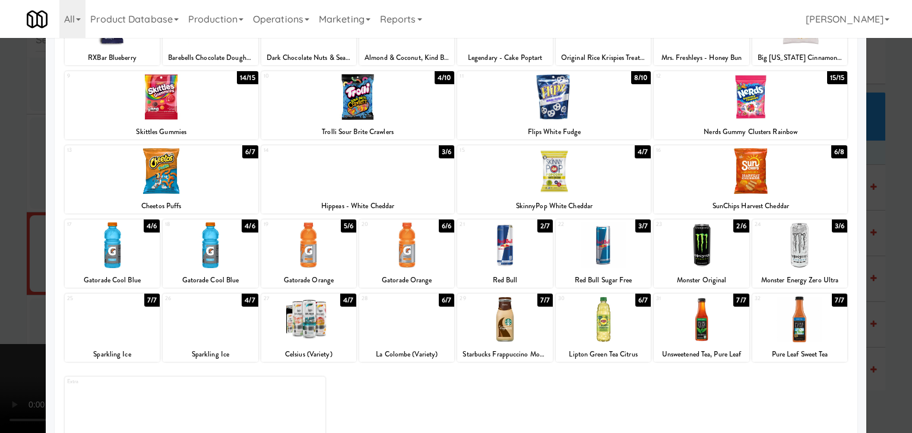
drag, startPoint x: 133, startPoint y: 252, endPoint x: 0, endPoint y: 264, distance: 133.5
click at [126, 255] on div at bounding box center [112, 246] width 95 height 46
click at [5, 264] on div at bounding box center [456, 216] width 912 height 433
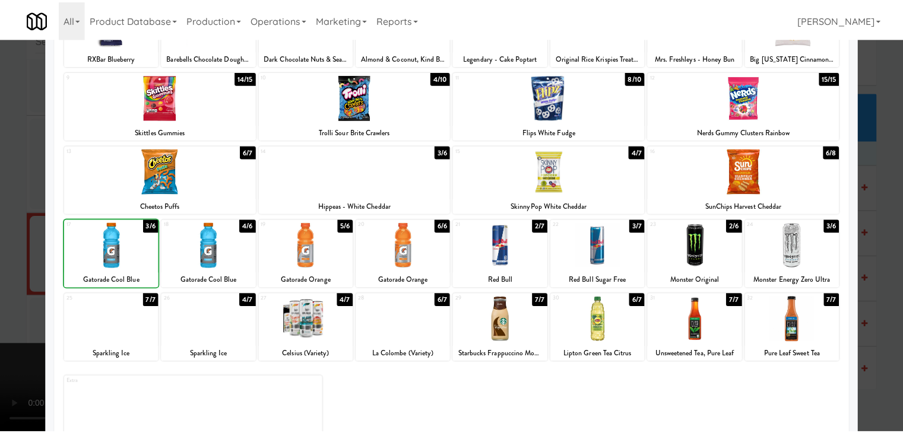
scroll to position [3086, 0]
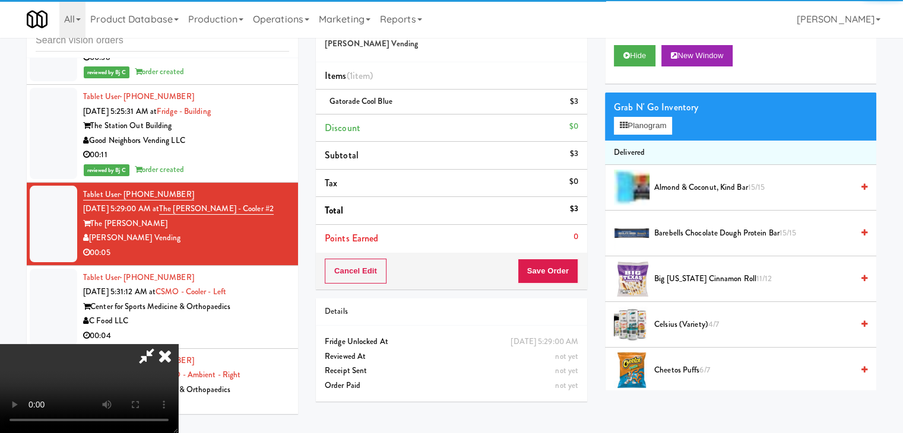
click at [178, 344] on video at bounding box center [89, 388] width 178 height 89
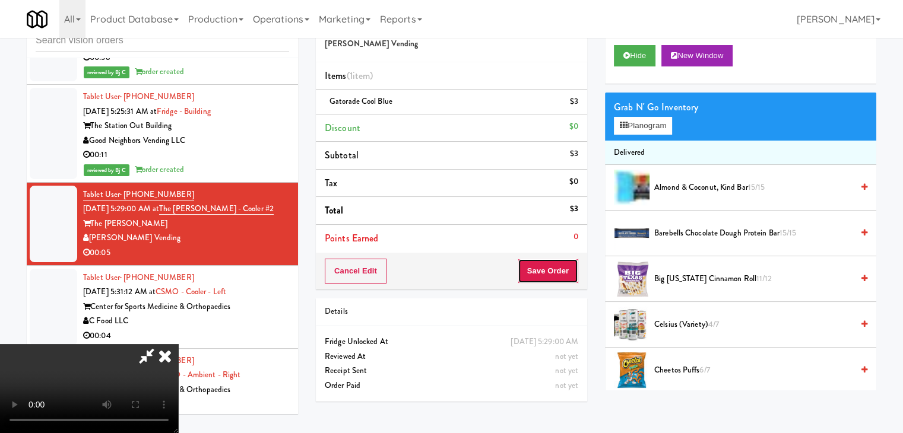
click at [555, 273] on button "Save Order" at bounding box center [548, 271] width 61 height 25
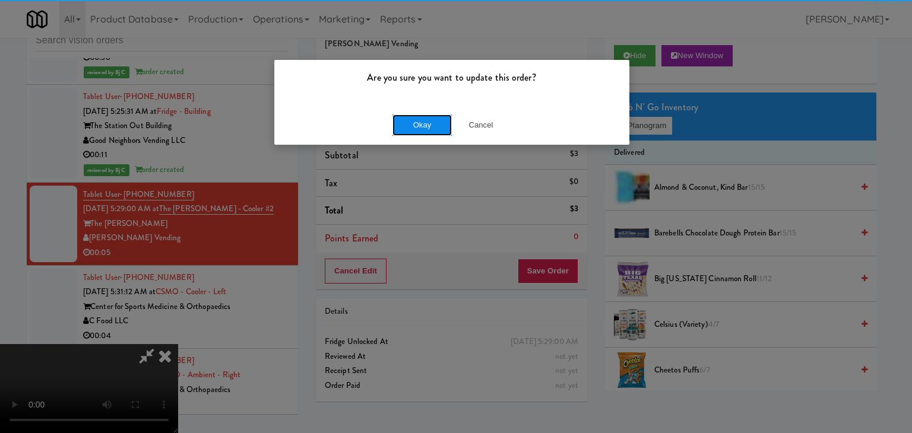
click at [434, 120] on button "Okay" at bounding box center [421, 125] width 59 height 21
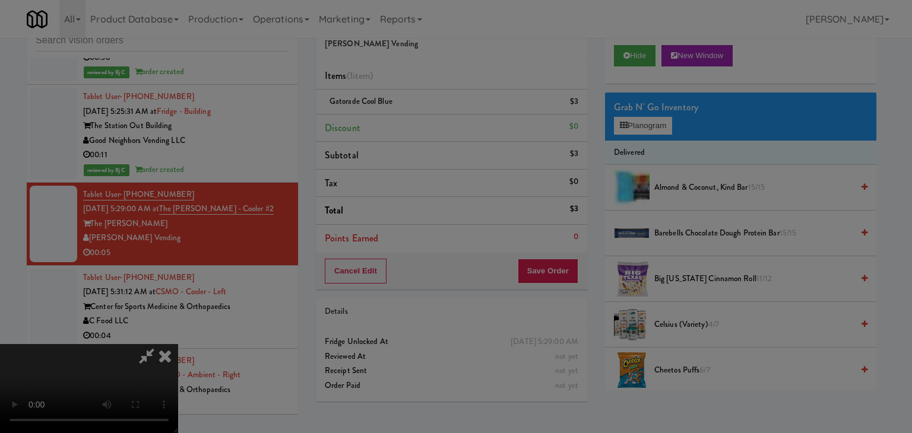
click at [434, 114] on button "Okay" at bounding box center [421, 103] width 59 height 21
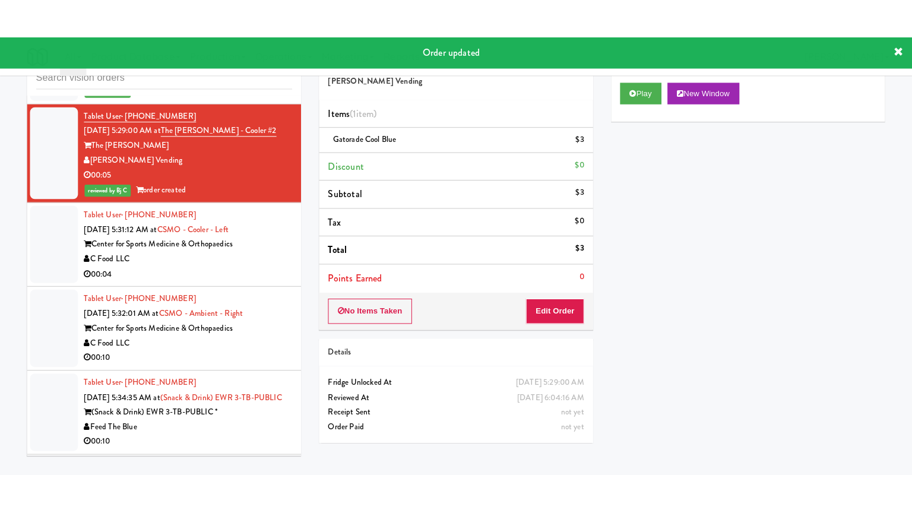
scroll to position [3205, 0]
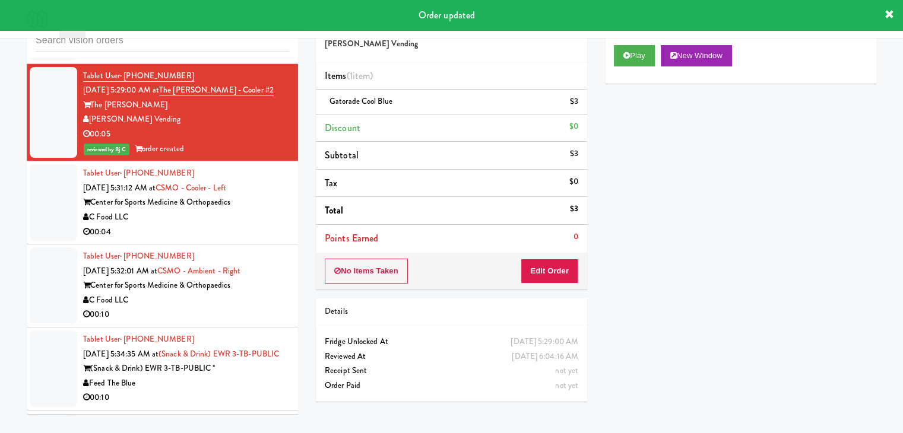
click at [255, 225] on div "00:04" at bounding box center [186, 232] width 206 height 15
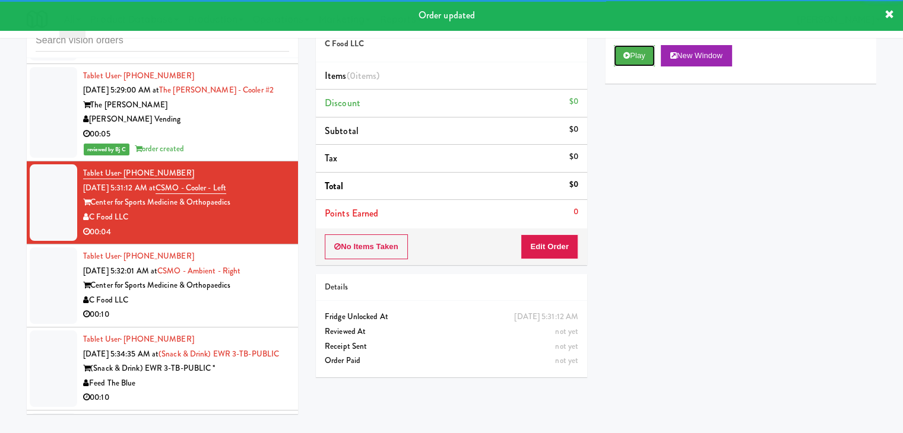
drag, startPoint x: 629, startPoint y: 55, endPoint x: 611, endPoint y: 142, distance: 89.0
click at [628, 58] on icon at bounding box center [626, 56] width 7 height 8
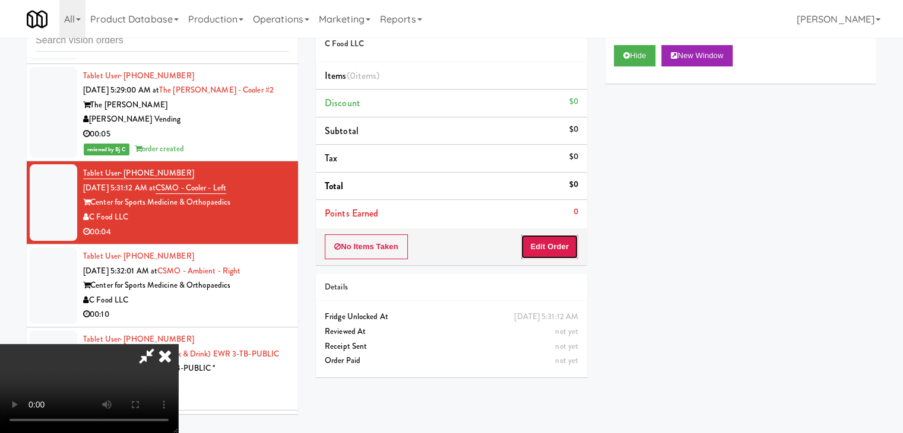
click at [554, 243] on button "Edit Order" at bounding box center [549, 246] width 58 height 25
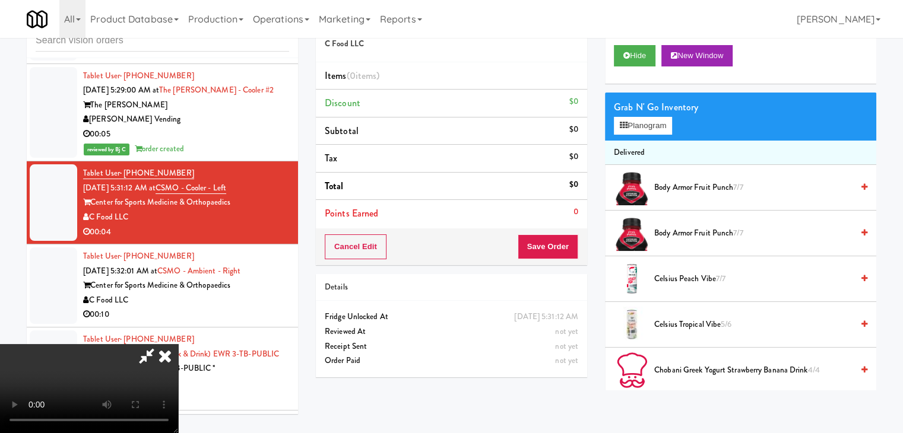
scroll to position [3175, 0]
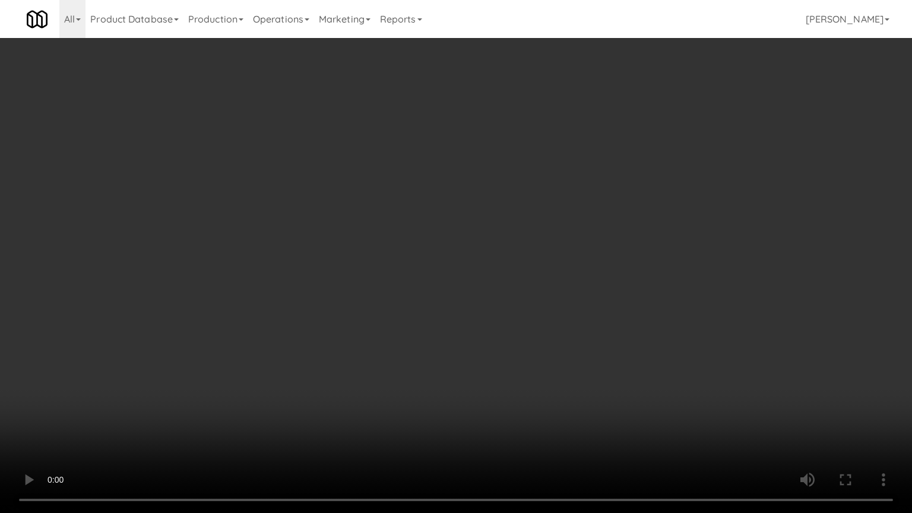
click at [513, 306] on video at bounding box center [456, 256] width 912 height 513
click at [513, 297] on video at bounding box center [456, 256] width 912 height 513
click at [522, 293] on video at bounding box center [456, 256] width 912 height 513
drag, startPoint x: 522, startPoint y: 293, endPoint x: 596, endPoint y: 165, distance: 147.6
click at [531, 282] on video at bounding box center [456, 256] width 912 height 513
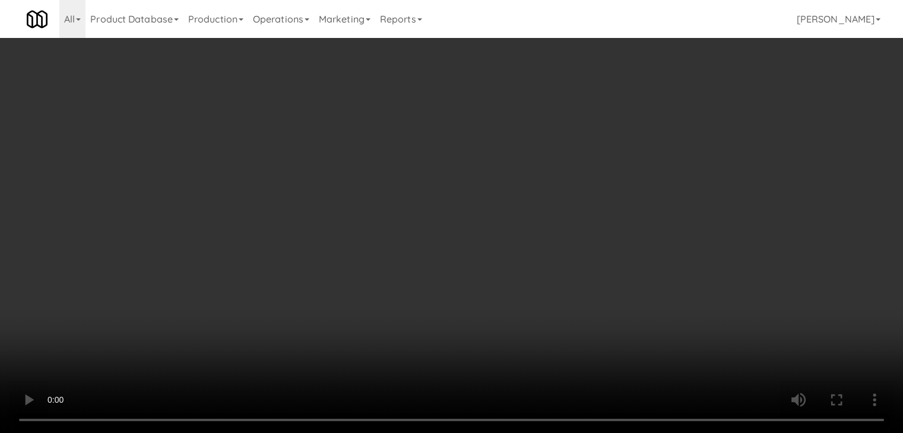
click at [643, 123] on button "Planogram" at bounding box center [643, 126] width 58 height 18
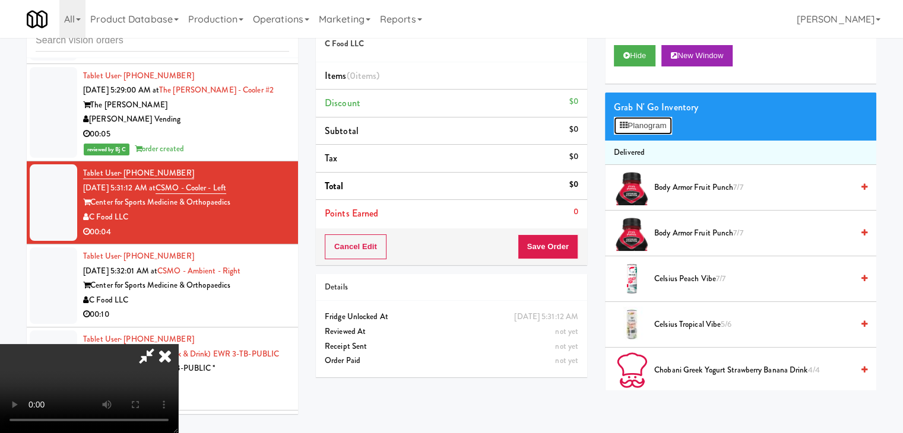
scroll to position [3175, 0]
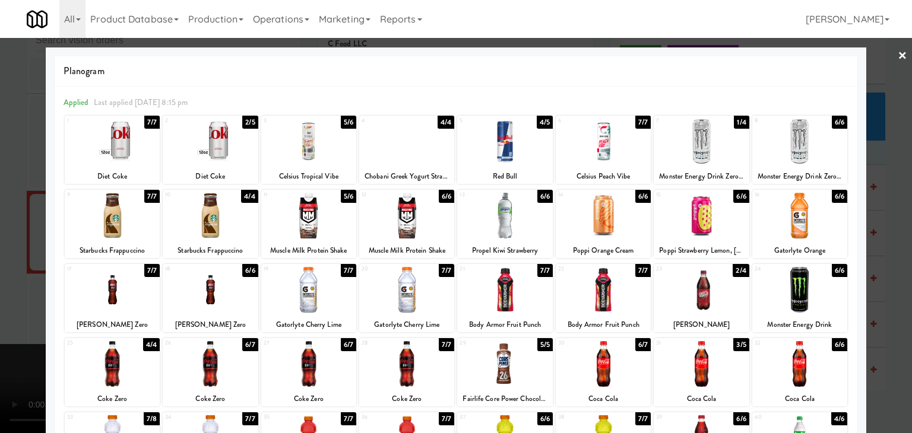
click at [246, 149] on div at bounding box center [210, 142] width 95 height 46
drag, startPoint x: 0, startPoint y: 168, endPoint x: 118, endPoint y: 175, distance: 117.7
click at [10, 167] on div at bounding box center [456, 216] width 912 height 433
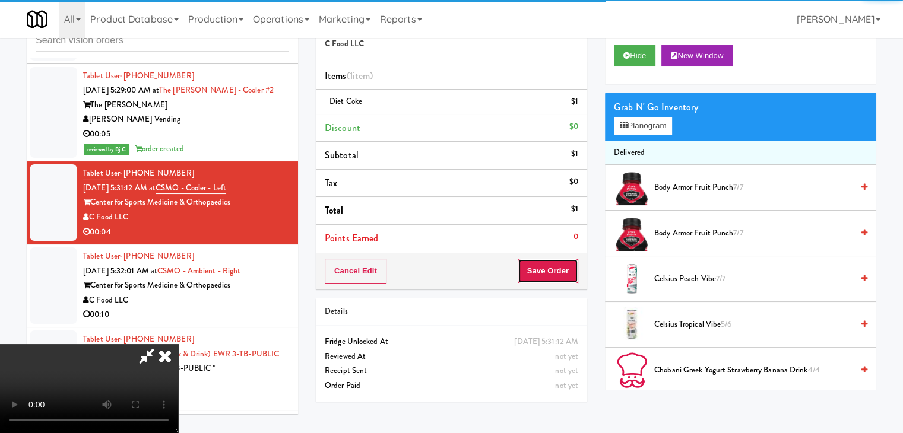
click at [554, 266] on button "Save Order" at bounding box center [548, 271] width 61 height 25
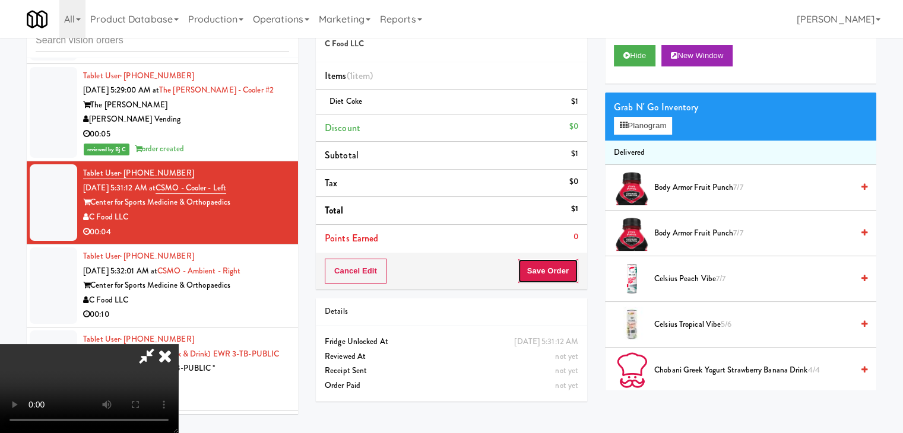
click at [554, 266] on button "Save Order" at bounding box center [548, 271] width 61 height 25
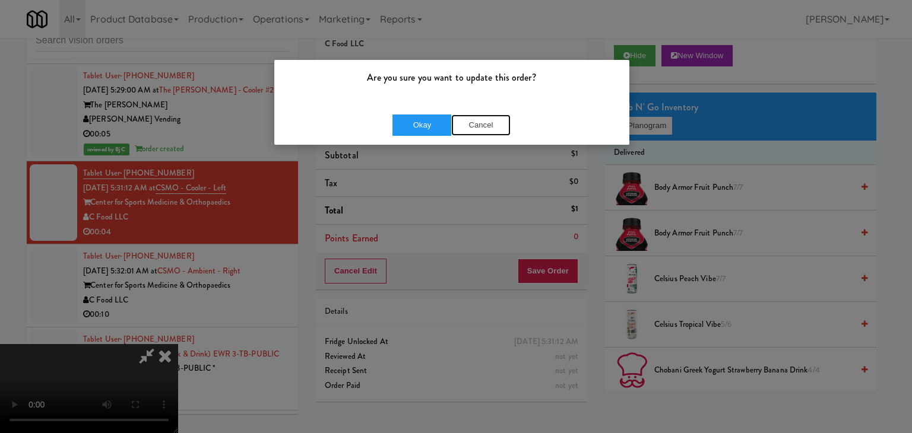
drag, startPoint x: 471, startPoint y: 115, endPoint x: 496, endPoint y: 134, distance: 31.8
click at [473, 119] on button "Cancel" at bounding box center [480, 125] width 59 height 21
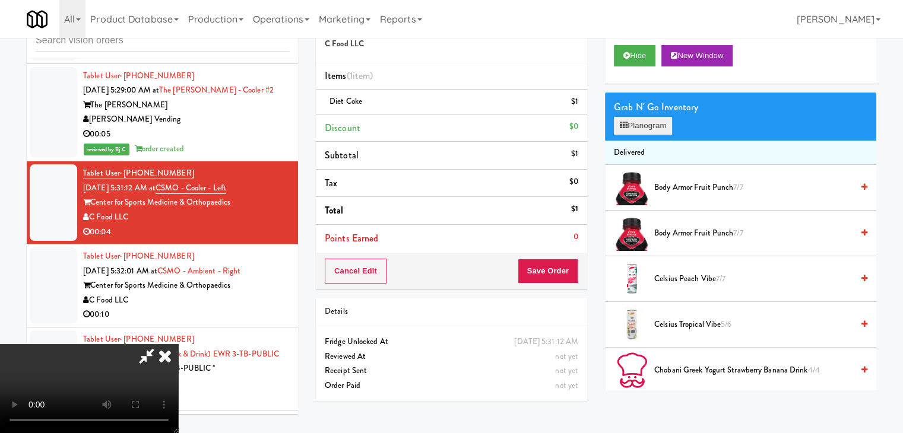
click at [627, 135] on div "Grab N' Go Inventory Planogram" at bounding box center [740, 117] width 271 height 48
click at [649, 122] on button "Planogram" at bounding box center [643, 126] width 58 height 18
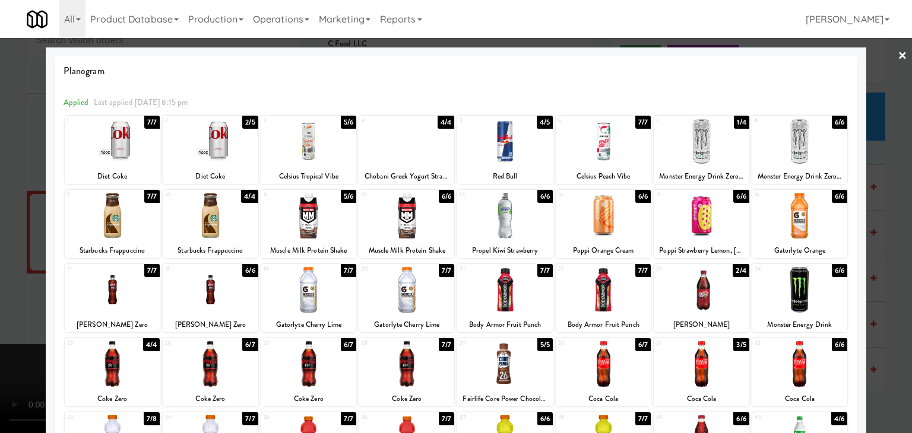
drag, startPoint x: 0, startPoint y: 223, endPoint x: 95, endPoint y: 219, distance: 95.0
click at [3, 222] on div at bounding box center [456, 216] width 912 height 433
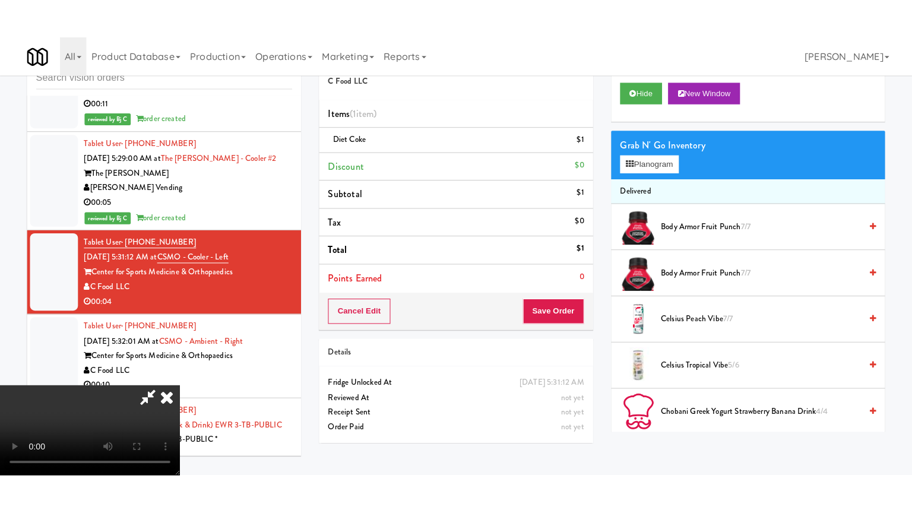
scroll to position [3205, 0]
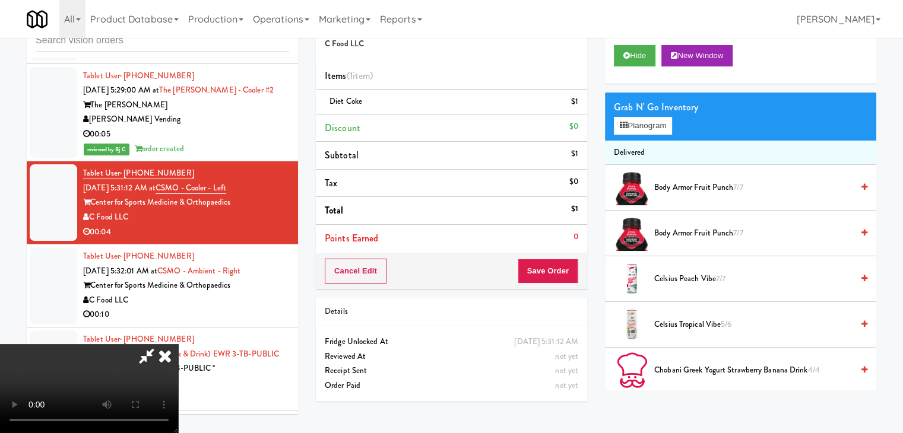
drag, startPoint x: 536, startPoint y: 264, endPoint x: 544, endPoint y: 266, distance: 8.1
click at [178, 344] on video at bounding box center [89, 388] width 178 height 89
click at [544, 266] on button "Save Order" at bounding box center [548, 271] width 61 height 25
click at [542, 264] on button "Save Order" at bounding box center [548, 271] width 61 height 25
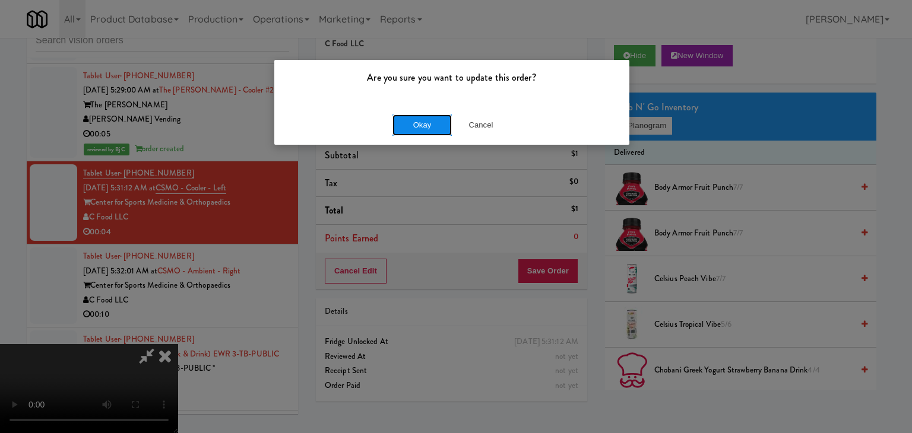
click at [414, 122] on button "Okay" at bounding box center [421, 125] width 59 height 21
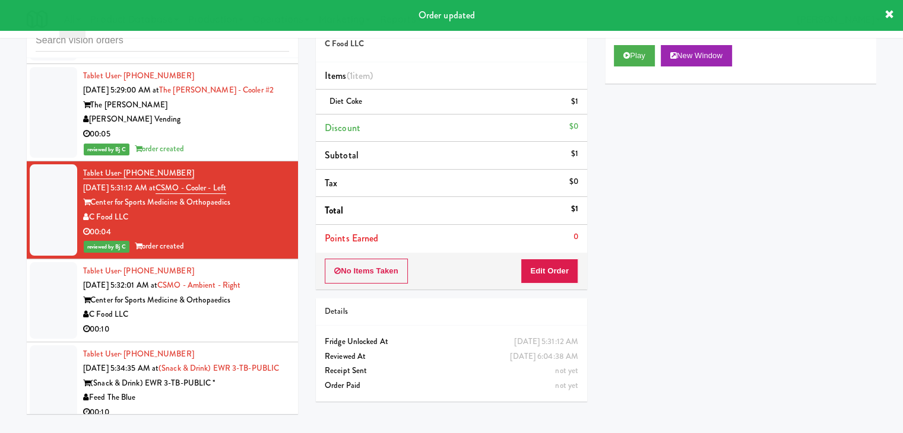
click at [237, 307] on div "C Food LLC" at bounding box center [186, 314] width 206 height 15
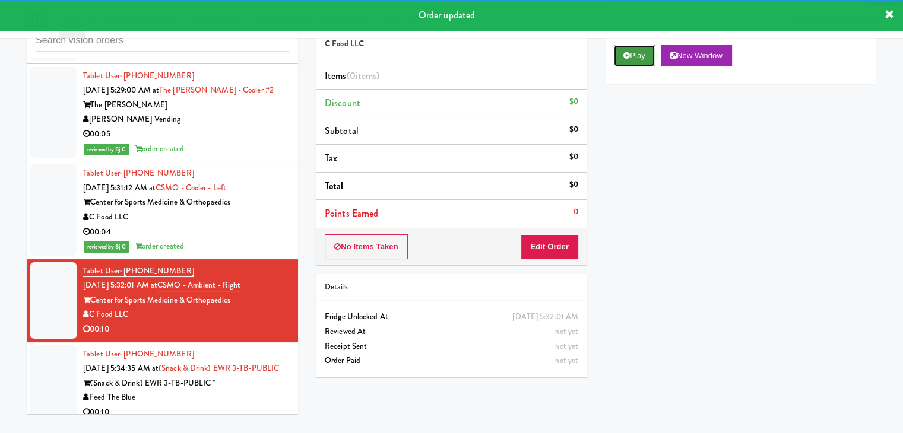
drag, startPoint x: 652, startPoint y: 56, endPoint x: 639, endPoint y: 85, distance: 31.3
click at [652, 57] on button "Play" at bounding box center [634, 55] width 41 height 21
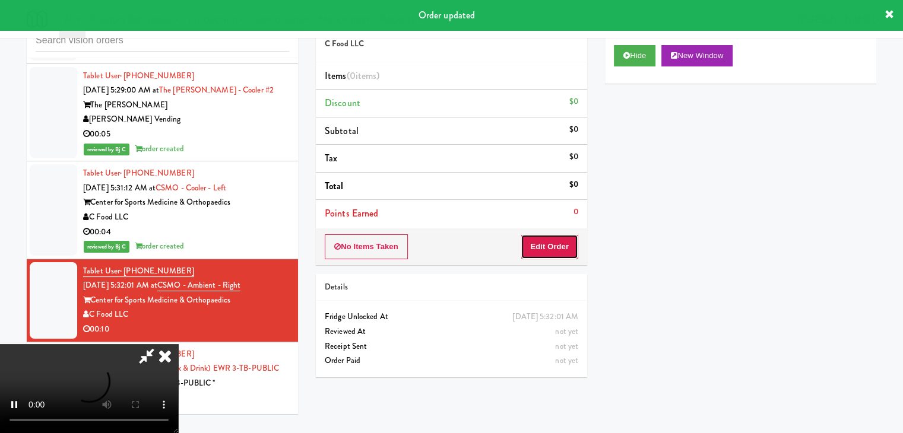
click at [546, 250] on button "Edit Order" at bounding box center [549, 246] width 58 height 25
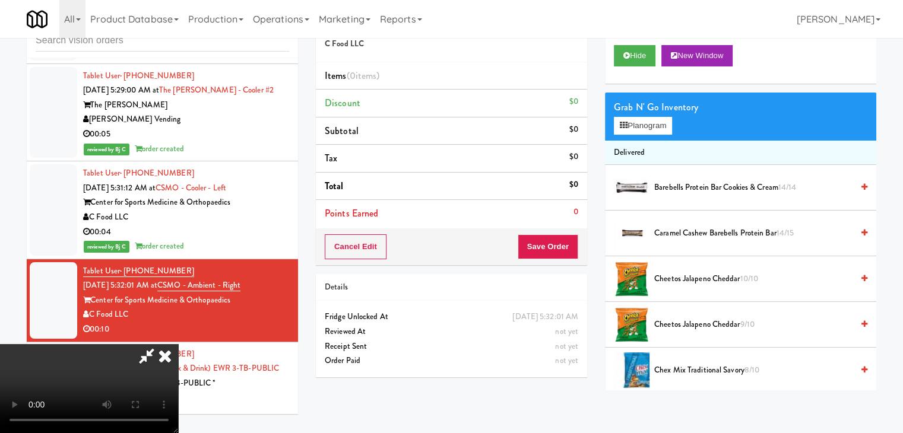
scroll to position [3175, 0]
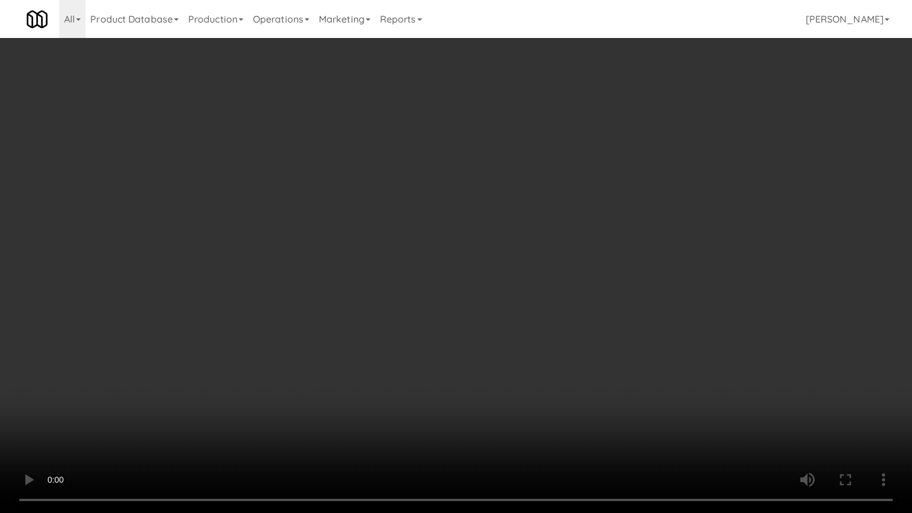
click at [472, 304] on video at bounding box center [456, 256] width 912 height 513
click at [472, 301] on video at bounding box center [456, 256] width 912 height 513
click at [383, 394] on video at bounding box center [456, 256] width 912 height 513
drag, startPoint x: 376, startPoint y: 393, endPoint x: 369, endPoint y: 402, distance: 10.9
drag, startPoint x: 368, startPoint y: 404, endPoint x: 199, endPoint y: 264, distance: 220.0
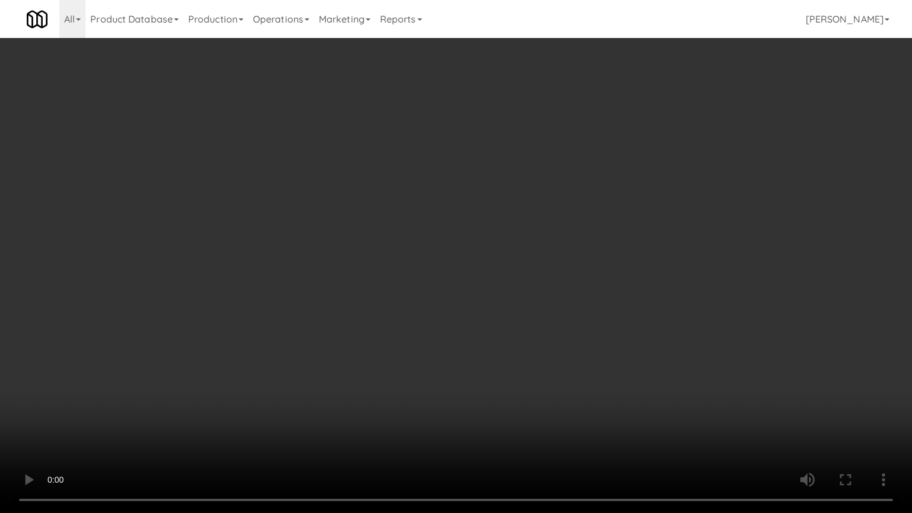
click at [199, 262] on video at bounding box center [456, 256] width 912 height 513
click at [465, 277] on video at bounding box center [456, 256] width 912 height 513
click at [479, 316] on video at bounding box center [456, 256] width 912 height 513
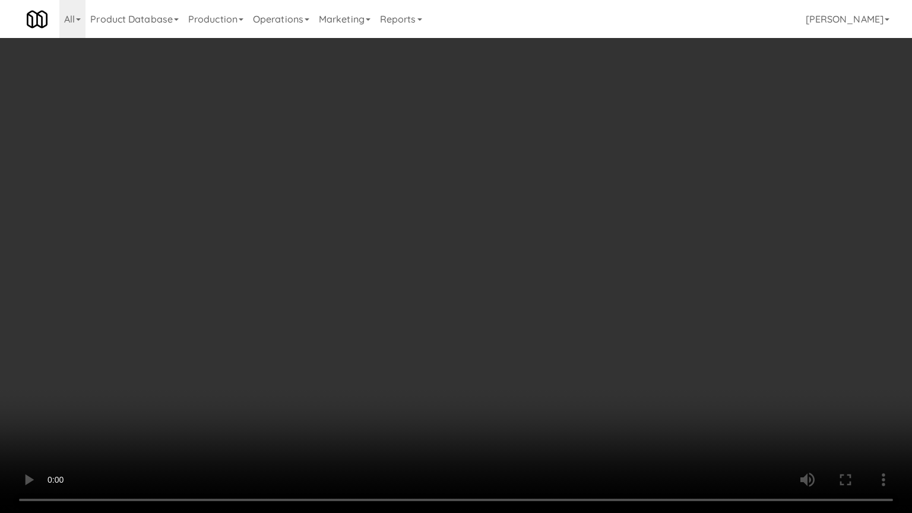
click at [479, 316] on video at bounding box center [456, 256] width 912 height 513
click at [482, 312] on video at bounding box center [456, 256] width 912 height 513
drag, startPoint x: 482, startPoint y: 312, endPoint x: 481, endPoint y: 261, distance: 51.1
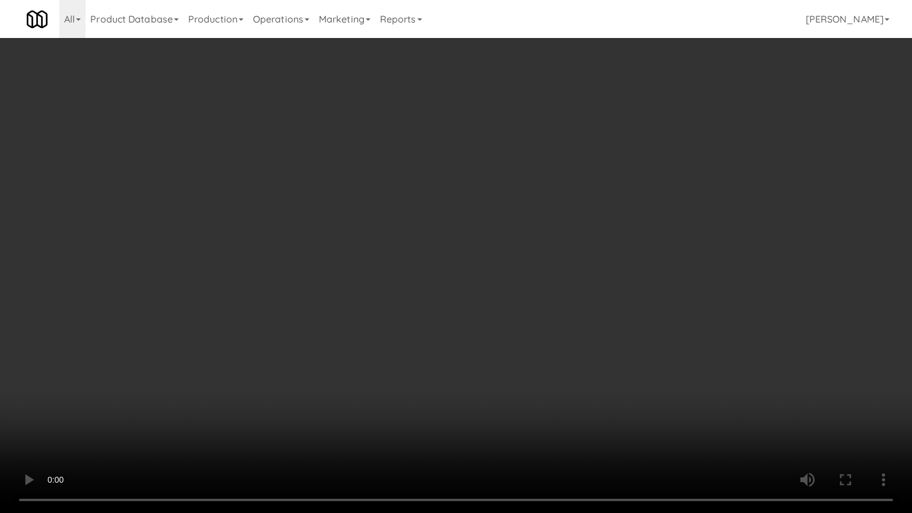
click at [481, 312] on video at bounding box center [456, 256] width 912 height 513
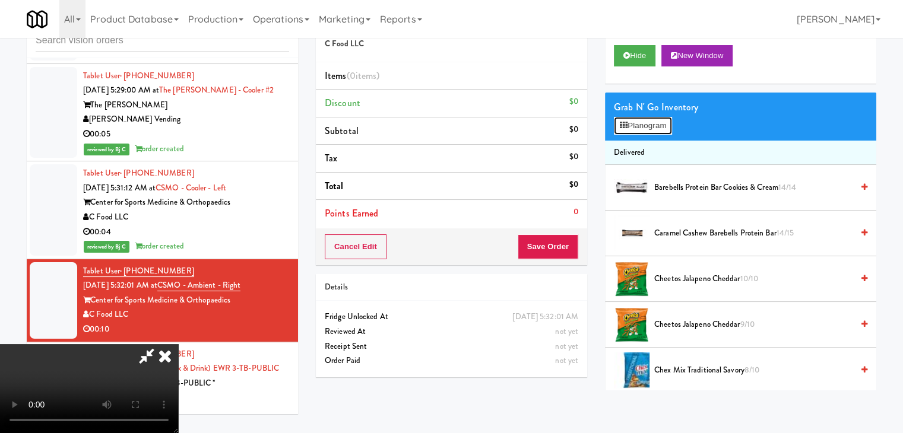
click at [665, 125] on button "Planogram" at bounding box center [643, 126] width 58 height 18
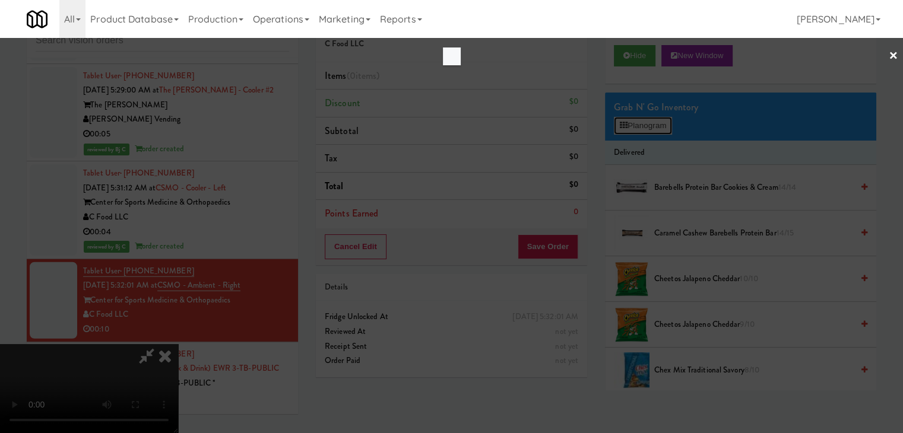
scroll to position [3175, 0]
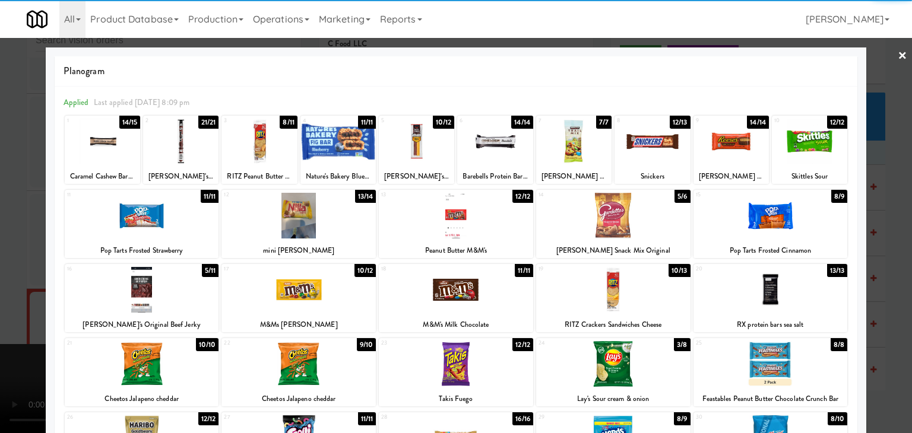
click at [627, 291] on div at bounding box center [613, 290] width 154 height 46
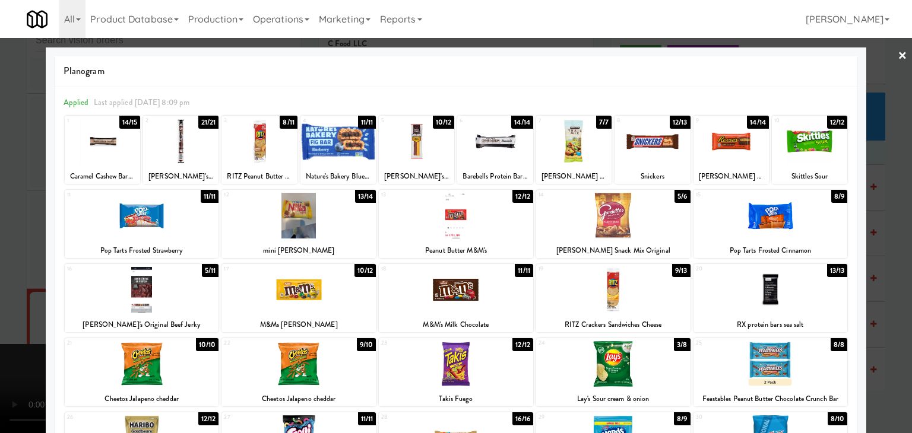
drag, startPoint x: 0, startPoint y: 284, endPoint x: 46, endPoint y: 272, distance: 47.6
click at [1, 282] on div at bounding box center [456, 216] width 912 height 433
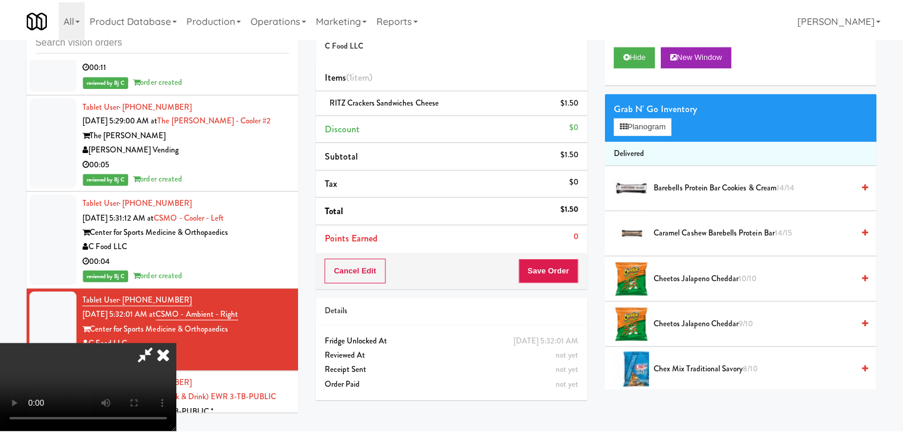
scroll to position [3205, 0]
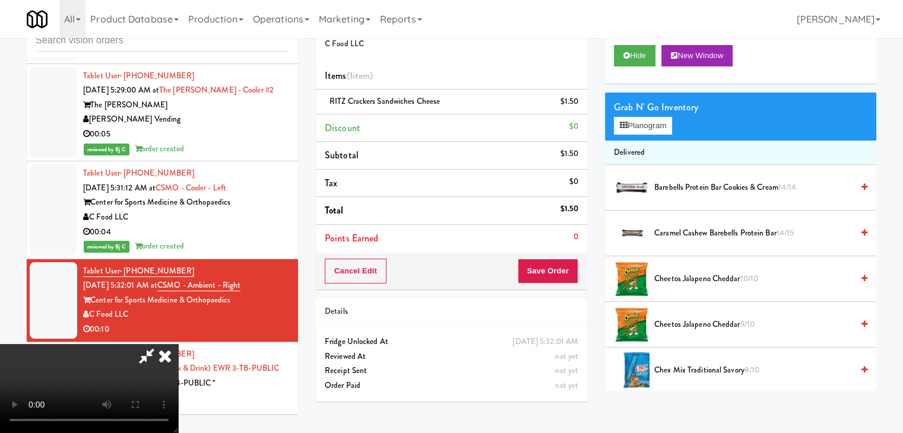
click at [178, 344] on video at bounding box center [89, 388] width 178 height 89
click at [560, 268] on button "Save Order" at bounding box center [548, 271] width 61 height 25
click at [560, 271] on button "Save Order" at bounding box center [548, 271] width 61 height 25
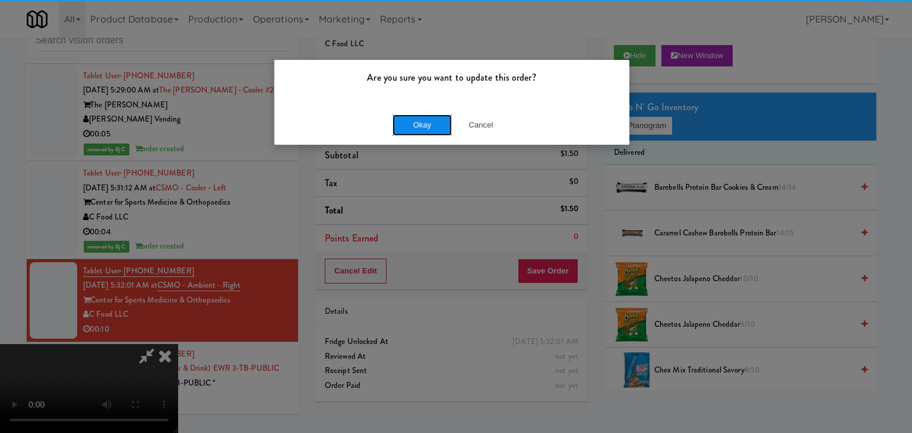
click at [423, 124] on button "Okay" at bounding box center [421, 125] width 59 height 21
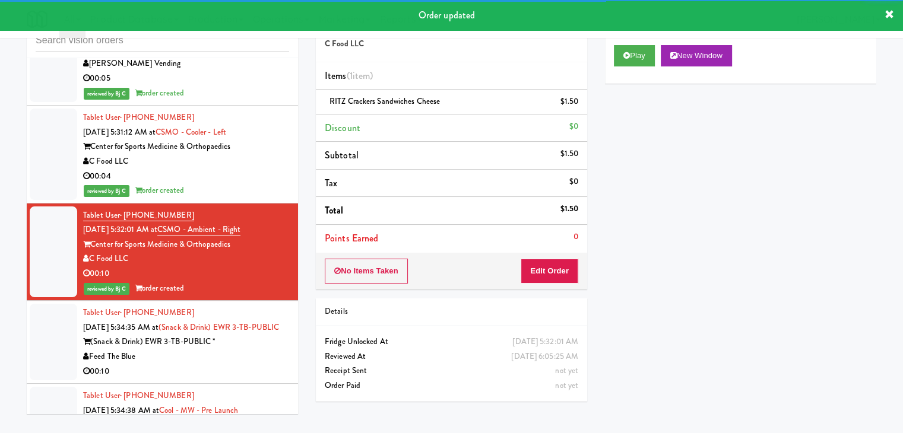
scroll to position [3383, 0]
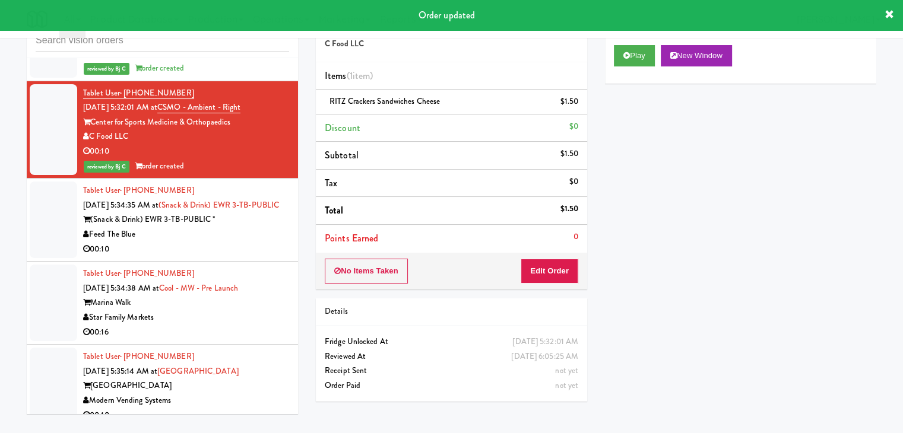
drag, startPoint x: 251, startPoint y: 172, endPoint x: 257, endPoint y: 179, distance: 9.7
click at [255, 212] on div "(Snack & Drink) EWR 3-TB-PUBLIC *" at bounding box center [186, 219] width 206 height 15
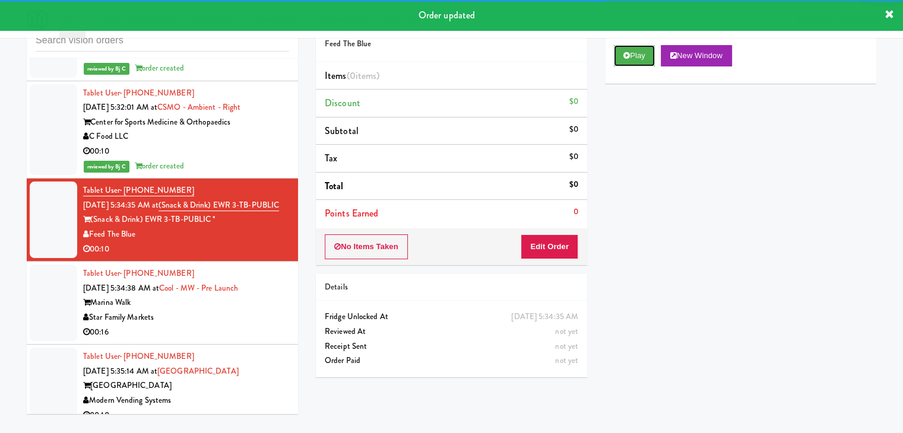
drag, startPoint x: 643, startPoint y: 55, endPoint x: 633, endPoint y: 90, distance: 37.0
click at [643, 58] on button "Play" at bounding box center [634, 55] width 41 height 21
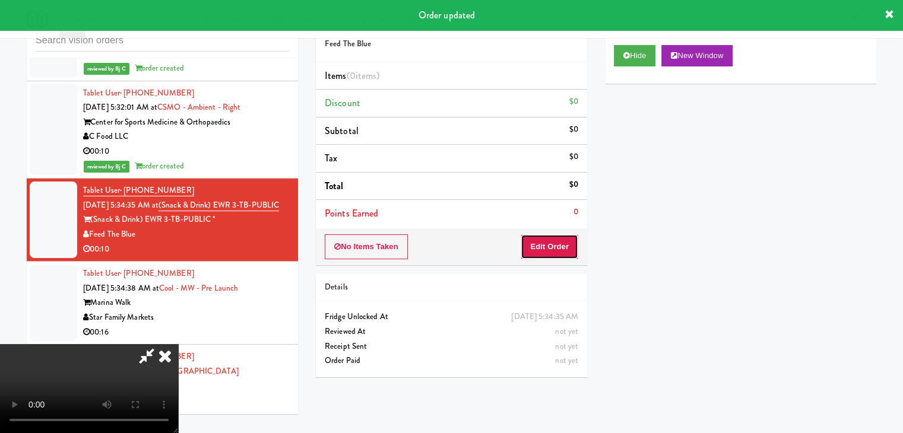
click at [548, 252] on button "Edit Order" at bounding box center [549, 246] width 58 height 25
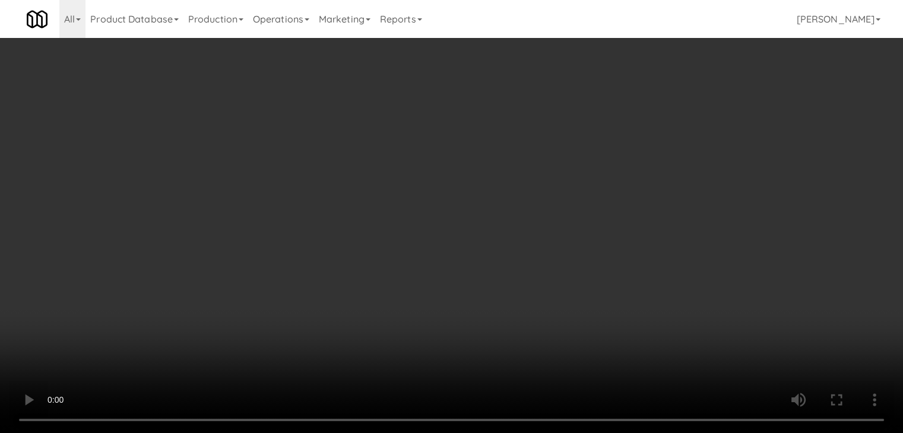
scroll to position [3354, 0]
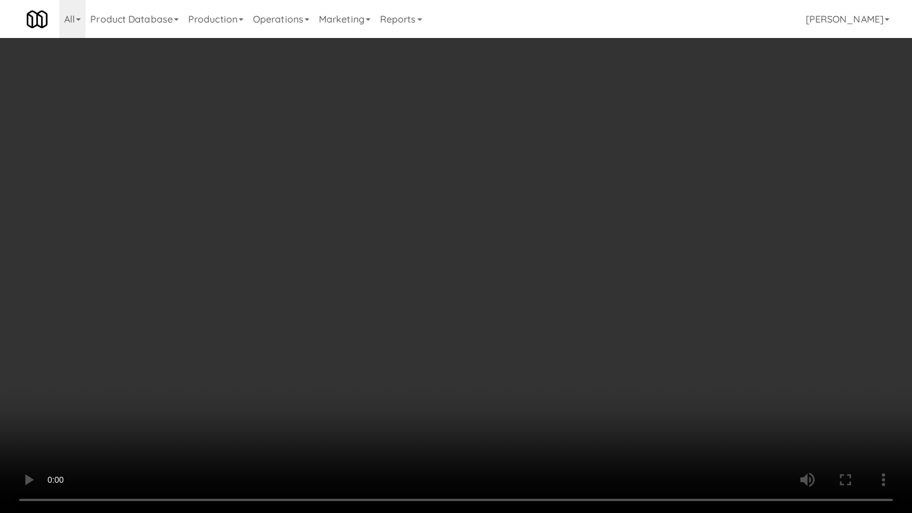
click at [459, 326] on video at bounding box center [456, 256] width 912 height 513
drag, startPoint x: 459, startPoint y: 327, endPoint x: 453, endPoint y: 331, distance: 7.2
click at [458, 329] on video at bounding box center [456, 256] width 912 height 513
click at [463, 313] on video at bounding box center [456, 256] width 912 height 513
click at [451, 329] on video at bounding box center [456, 256] width 912 height 513
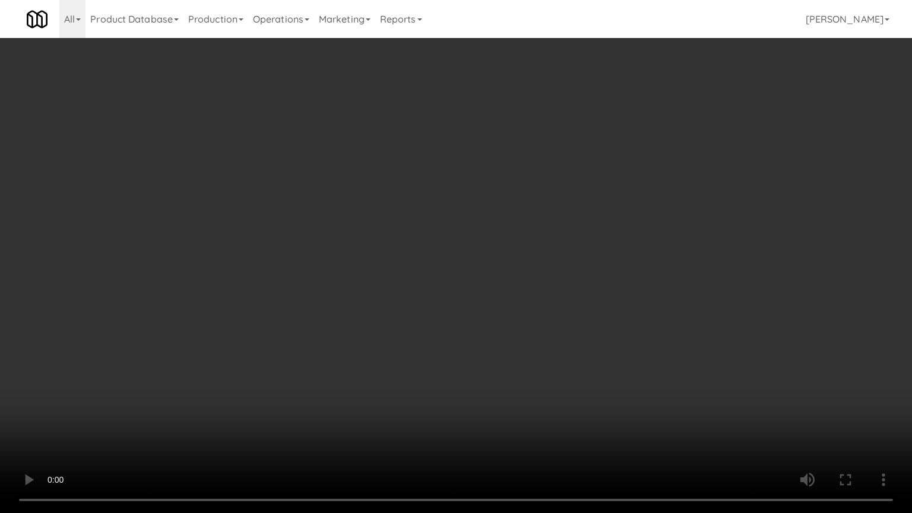
click at [460, 327] on video at bounding box center [456, 256] width 912 height 513
click at [503, 331] on video at bounding box center [456, 256] width 912 height 513
click at [501, 303] on video at bounding box center [456, 256] width 912 height 513
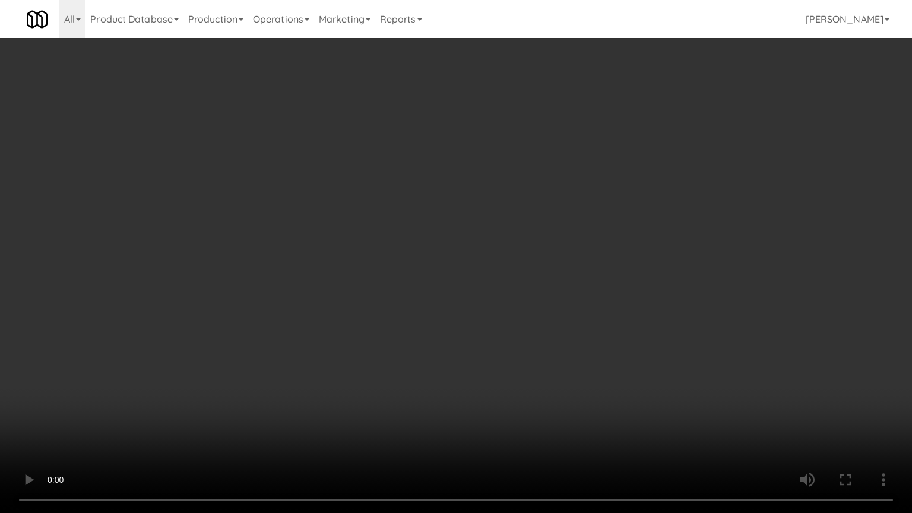
click at [501, 303] on video at bounding box center [456, 256] width 912 height 513
click at [505, 298] on video at bounding box center [456, 256] width 912 height 513
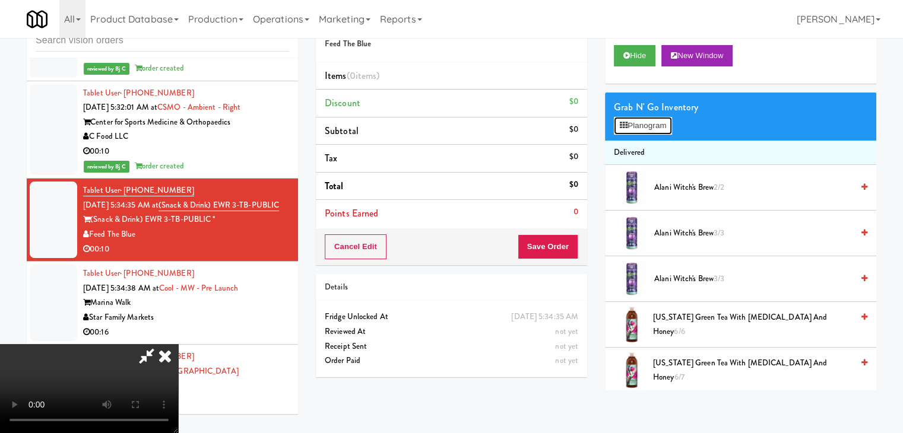
drag, startPoint x: 641, startPoint y: 122, endPoint x: 634, endPoint y: 131, distance: 11.5
click at [642, 122] on button "Planogram" at bounding box center [643, 126] width 58 height 18
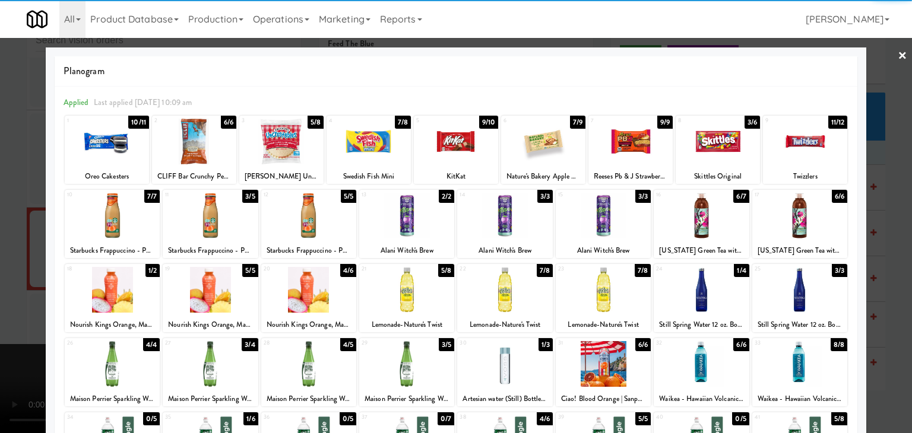
click at [294, 155] on div at bounding box center [281, 142] width 84 height 46
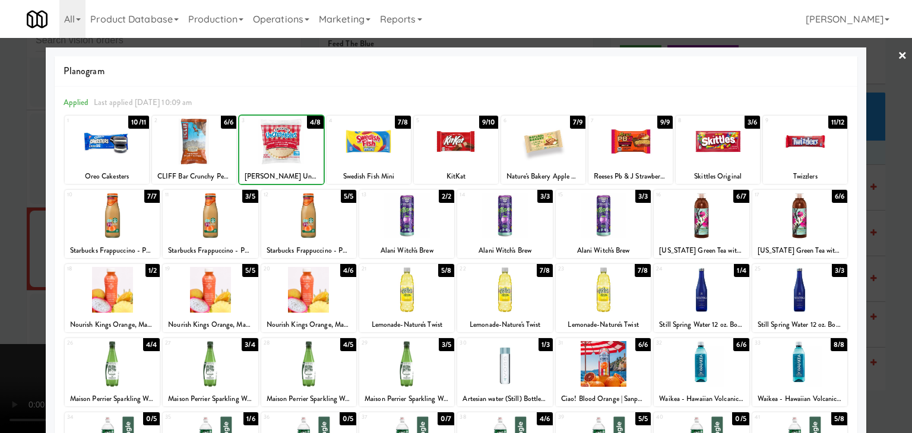
click at [13, 202] on div at bounding box center [456, 216] width 912 height 433
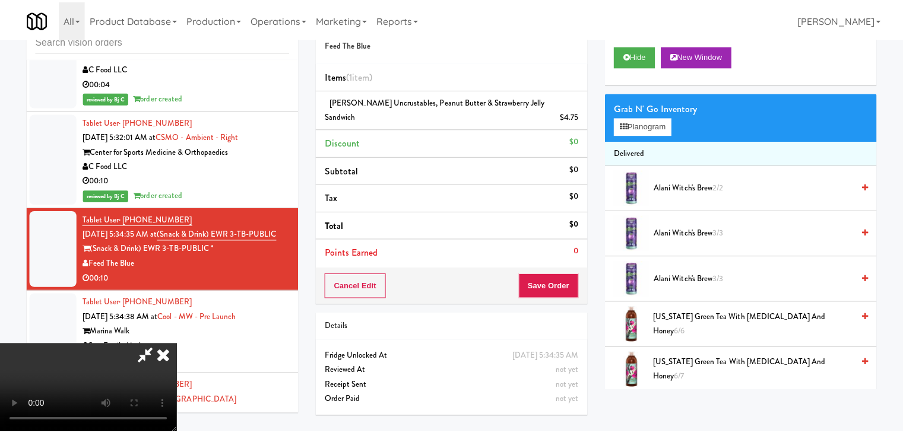
scroll to position [3383, 0]
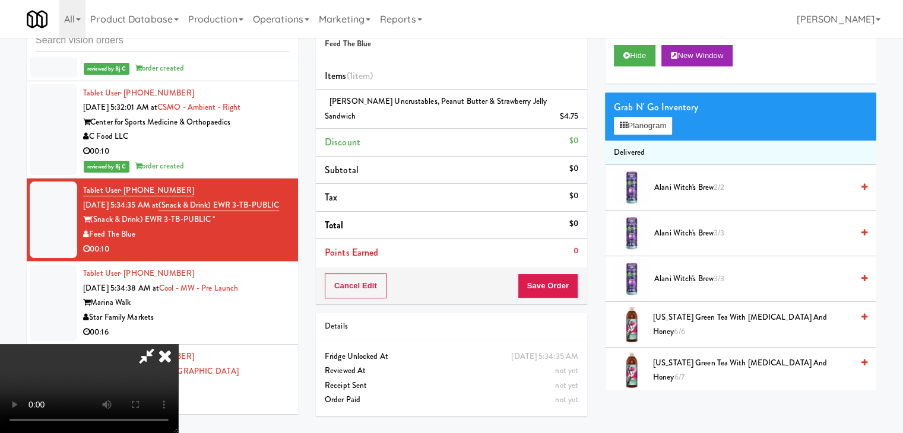
click at [178, 344] on video at bounding box center [89, 388] width 178 height 89
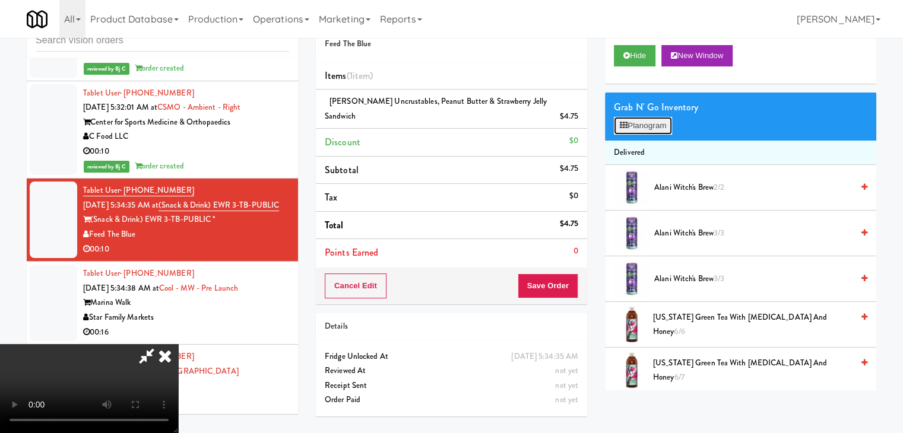
click at [653, 130] on button "Planogram" at bounding box center [643, 126] width 58 height 18
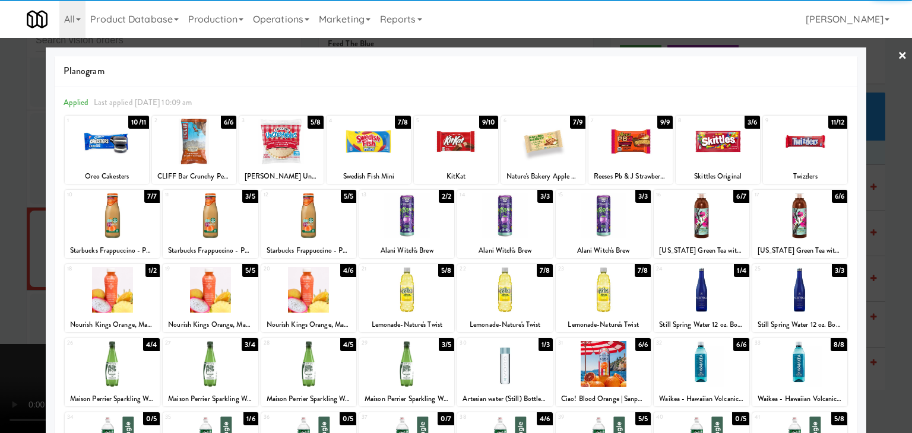
click at [202, 216] on div at bounding box center [210, 216] width 95 height 46
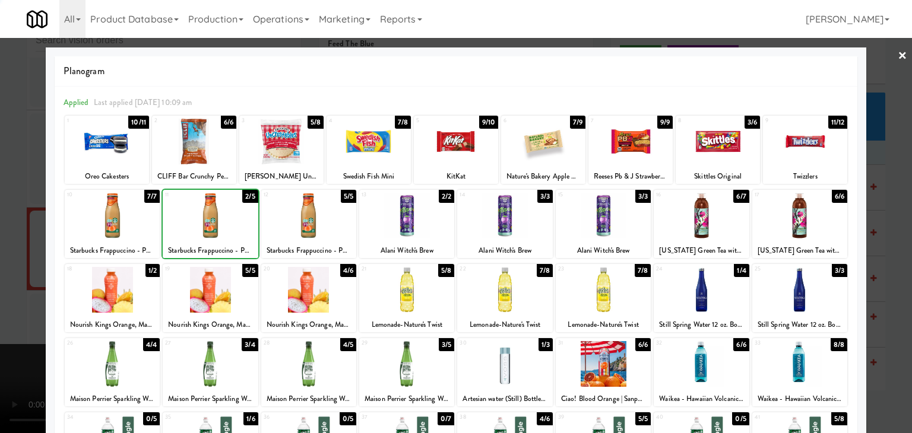
drag, startPoint x: 0, startPoint y: 239, endPoint x: 79, endPoint y: 238, distance: 78.9
click at [3, 238] on div at bounding box center [456, 216] width 912 height 433
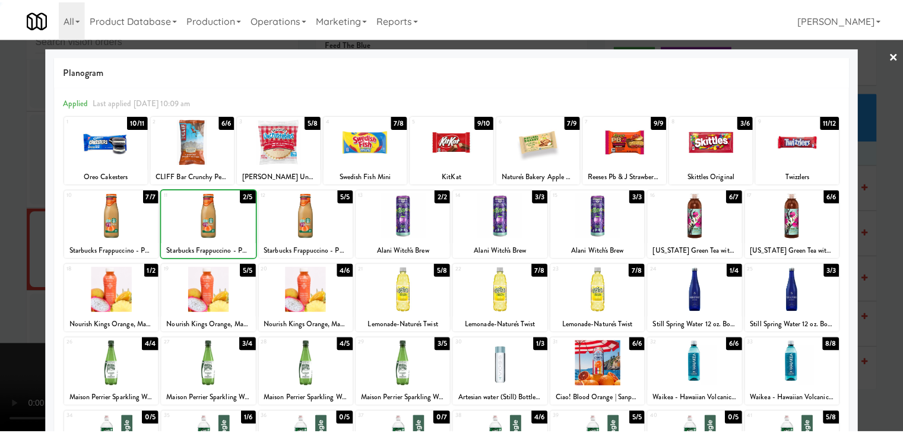
scroll to position [3383, 0]
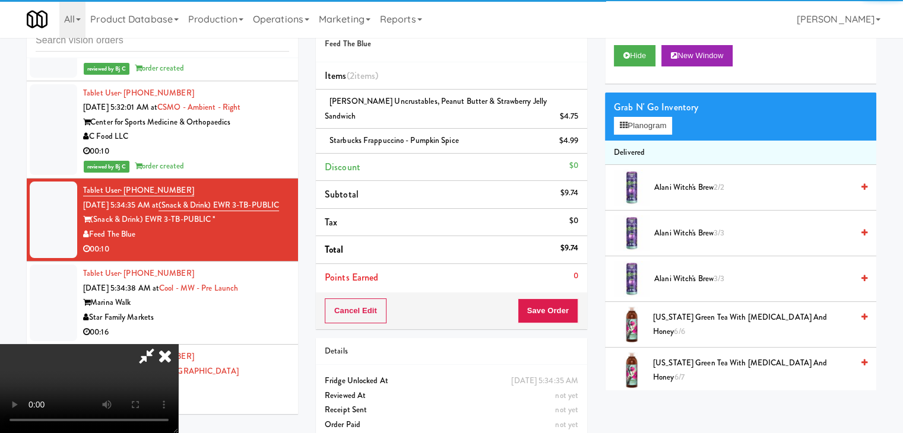
drag, startPoint x: 549, startPoint y: 297, endPoint x: 550, endPoint y: 304, distance: 6.6
click at [550, 303] on div "Cancel Edit Save Order" at bounding box center [451, 311] width 271 height 37
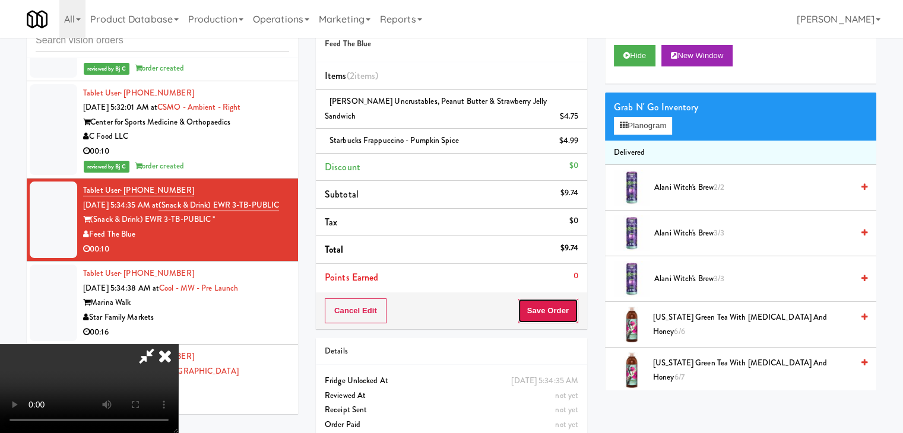
click at [551, 304] on button "Save Order" at bounding box center [548, 311] width 61 height 25
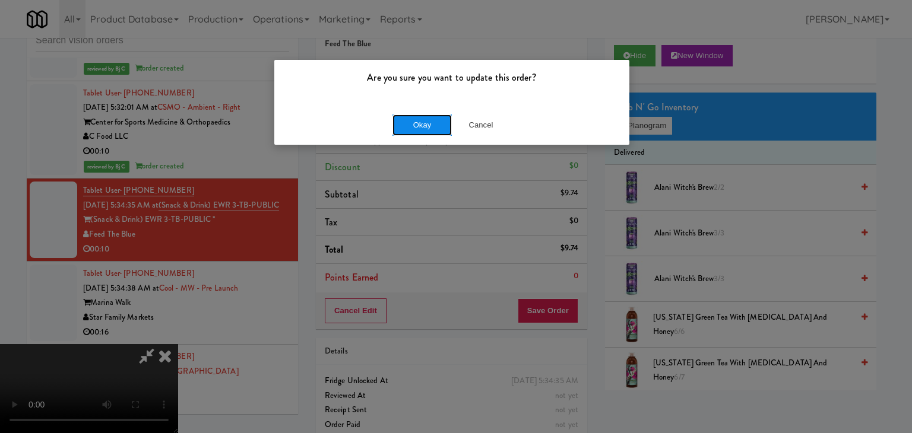
click at [398, 120] on button "Okay" at bounding box center [421, 125] width 59 height 21
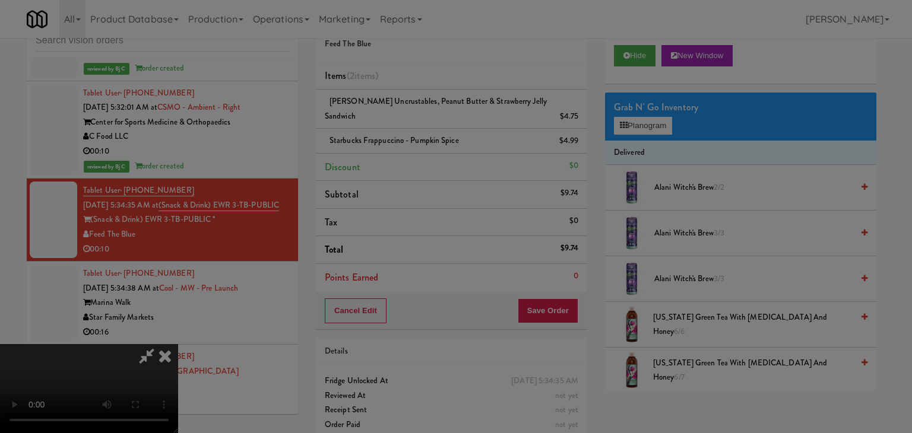
click at [398, 120] on body "Are you sure you want to update this order? Okay Cancel Okay Are you sure you w…" at bounding box center [456, 216] width 912 height 433
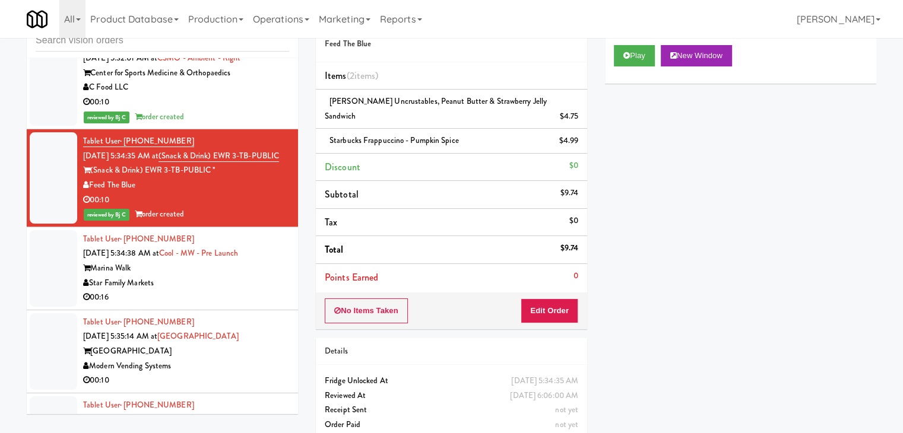
scroll to position [3502, 0]
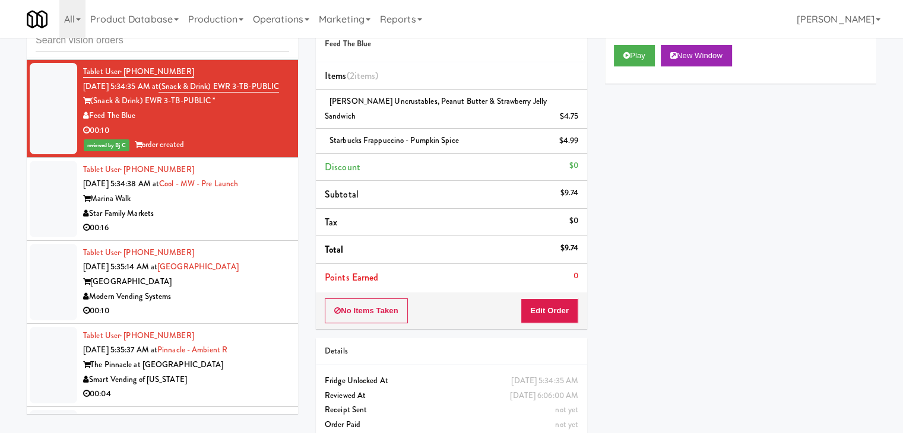
click at [224, 221] on div "00:16" at bounding box center [186, 228] width 206 height 15
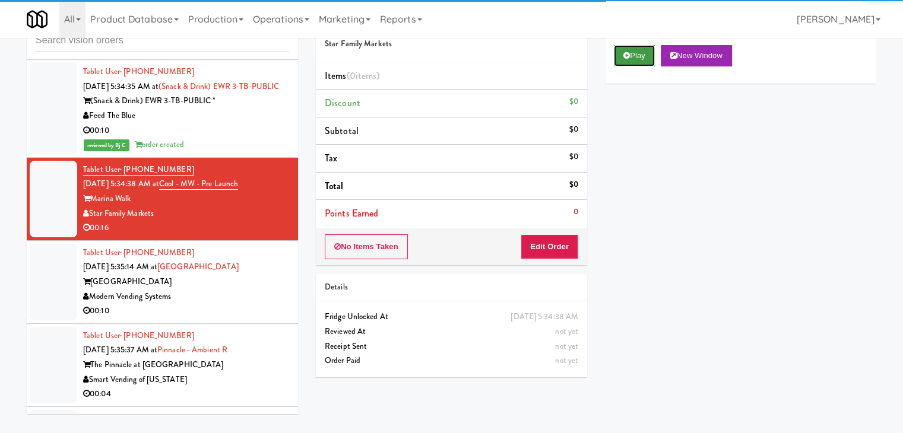
click at [631, 47] on button "Play" at bounding box center [634, 55] width 41 height 21
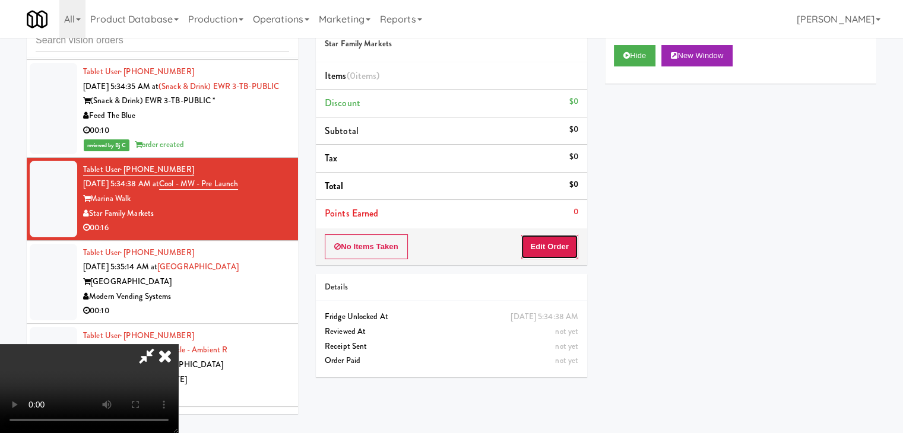
click at [553, 250] on button "Edit Order" at bounding box center [549, 246] width 58 height 25
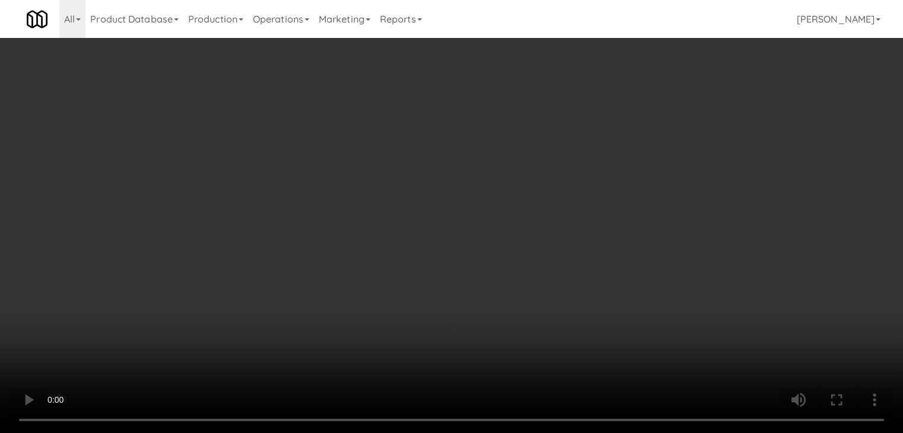
scroll to position [3472, 0]
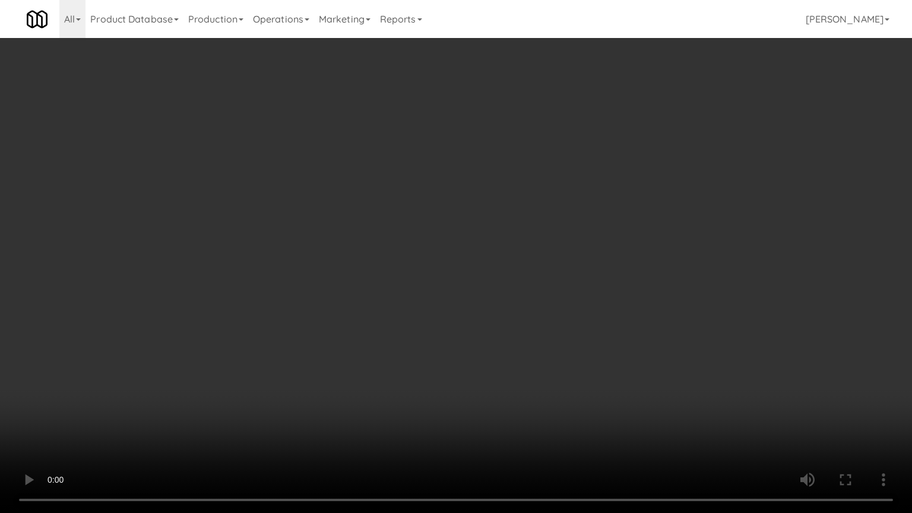
click at [518, 332] on video at bounding box center [456, 256] width 912 height 513
click at [515, 335] on video at bounding box center [456, 256] width 912 height 513
click at [515, 337] on video at bounding box center [456, 256] width 912 height 513
click at [516, 335] on video at bounding box center [456, 256] width 912 height 513
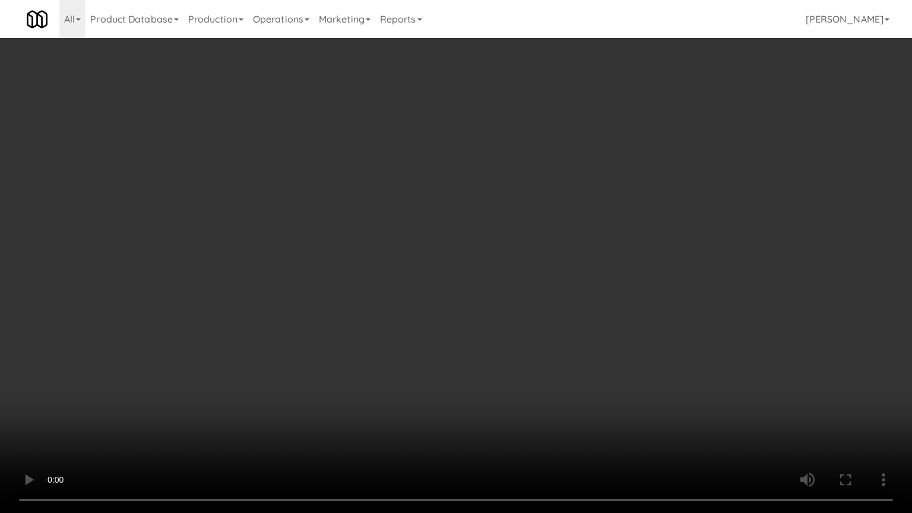
click at [512, 337] on video at bounding box center [456, 256] width 912 height 513
click at [506, 328] on video at bounding box center [456, 256] width 912 height 513
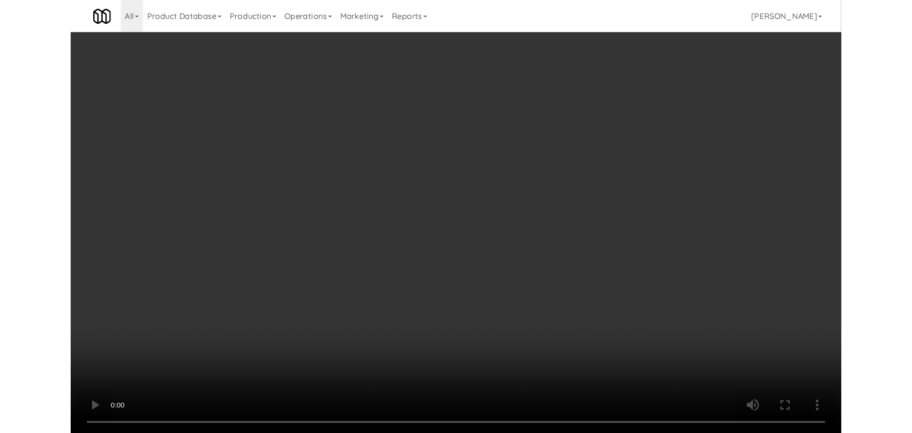
scroll to position [3502, 0]
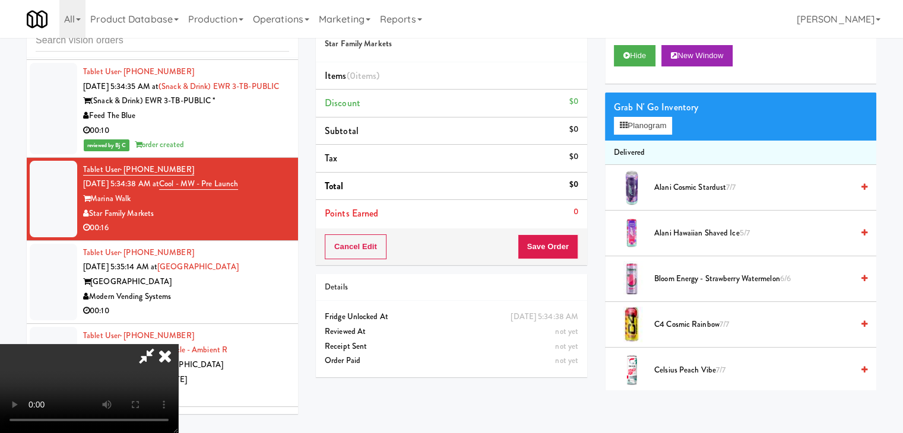
click at [631, 136] on div "Grab N' Go Inventory Planogram" at bounding box center [740, 117] width 271 height 48
click at [638, 129] on button "Planogram" at bounding box center [643, 126] width 58 height 18
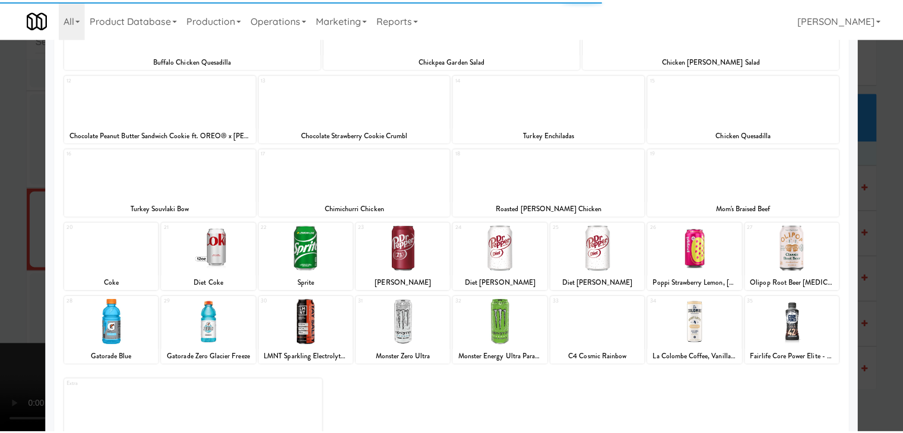
scroll to position [224, 0]
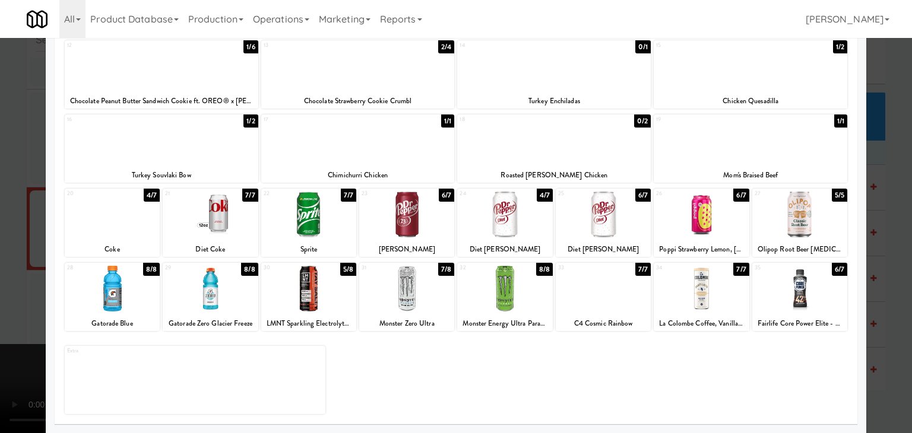
drag, startPoint x: 583, startPoint y: 290, endPoint x: 574, endPoint y: 290, distance: 8.3
click at [583, 290] on div at bounding box center [602, 289] width 95 height 46
drag, startPoint x: 0, startPoint y: 296, endPoint x: 76, endPoint y: 290, distance: 76.2
click at [3, 296] on div at bounding box center [456, 216] width 912 height 433
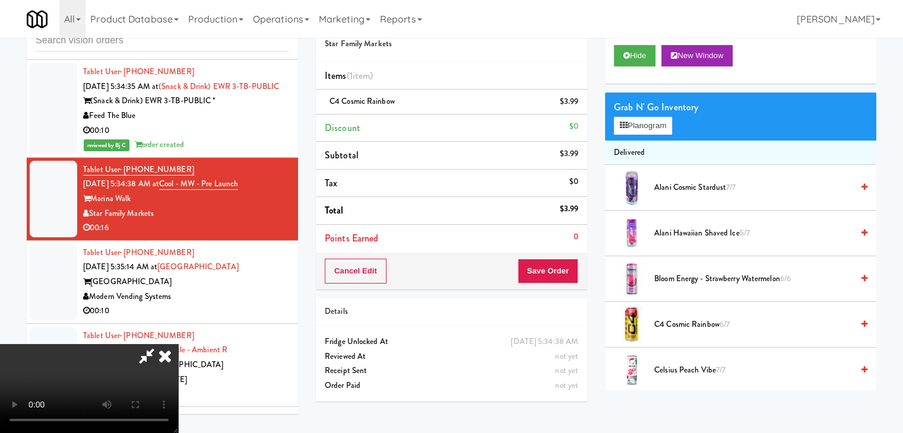
scroll to position [167, 0]
click at [178, 344] on video at bounding box center [89, 388] width 178 height 89
drag, startPoint x: 558, startPoint y: 264, endPoint x: 445, endPoint y: 268, distance: 112.8
click at [449, 268] on div "Order # 1440676 Star Family Markets Items (1 item ) C4 Cosmic Rainbow $3.99 Dis…" at bounding box center [596, 208] width 560 height 406
click at [178, 344] on video at bounding box center [89, 388] width 178 height 89
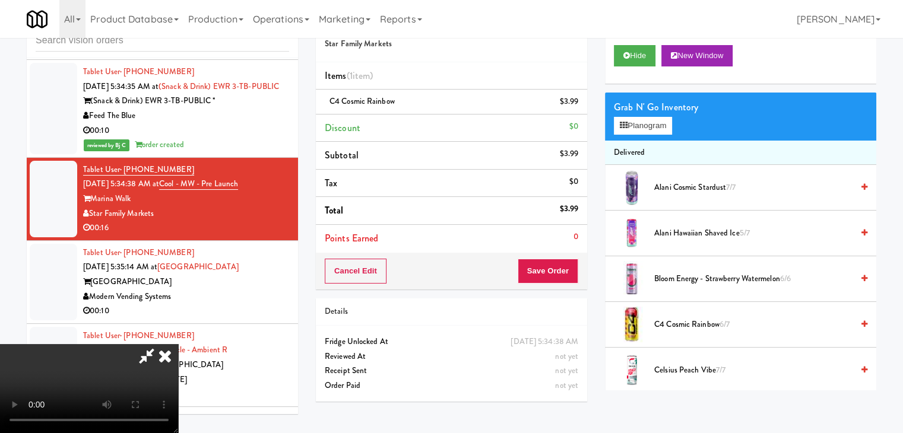
click at [178, 344] on video at bounding box center [89, 388] width 178 height 89
click at [649, 128] on button "Planogram" at bounding box center [643, 126] width 58 height 18
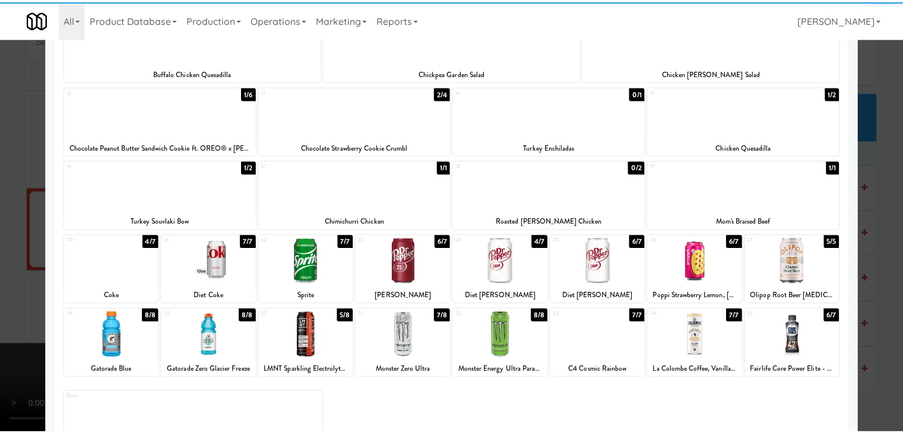
scroll to position [178, 0]
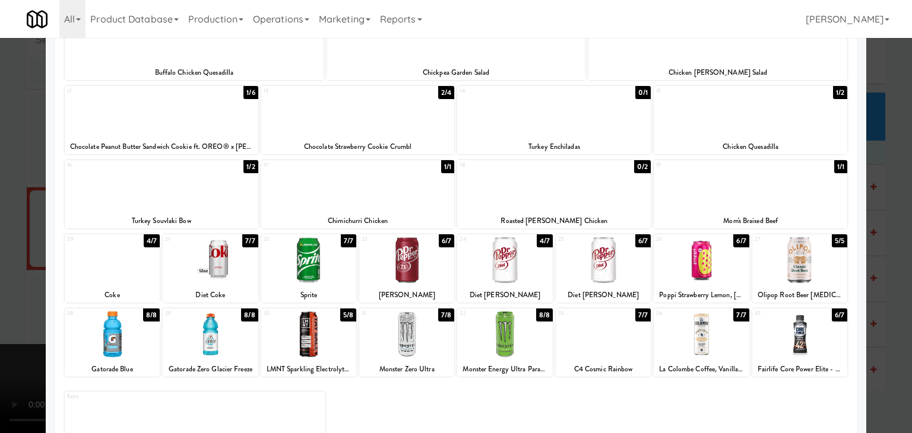
drag, startPoint x: 0, startPoint y: 322, endPoint x: 205, endPoint y: 297, distance: 206.3
click at [21, 316] on div at bounding box center [456, 216] width 912 height 433
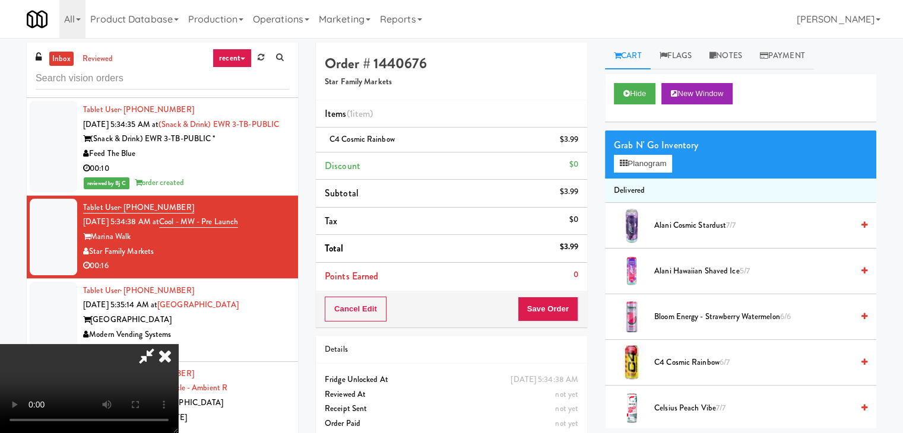
click at [178, 344] on icon at bounding box center [165, 356] width 26 height 24
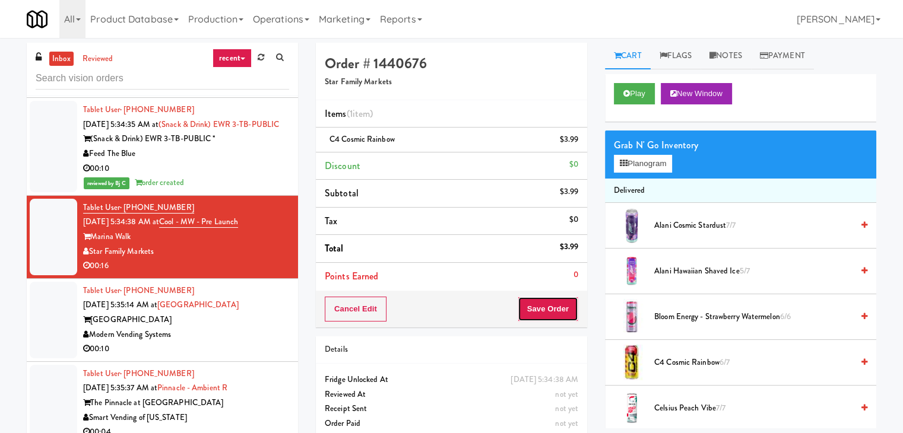
click at [558, 309] on button "Save Order" at bounding box center [548, 309] width 61 height 25
drag, startPoint x: 556, startPoint y: 309, endPoint x: 541, endPoint y: 304, distance: 15.8
click at [553, 309] on button "Save Order" at bounding box center [548, 309] width 61 height 25
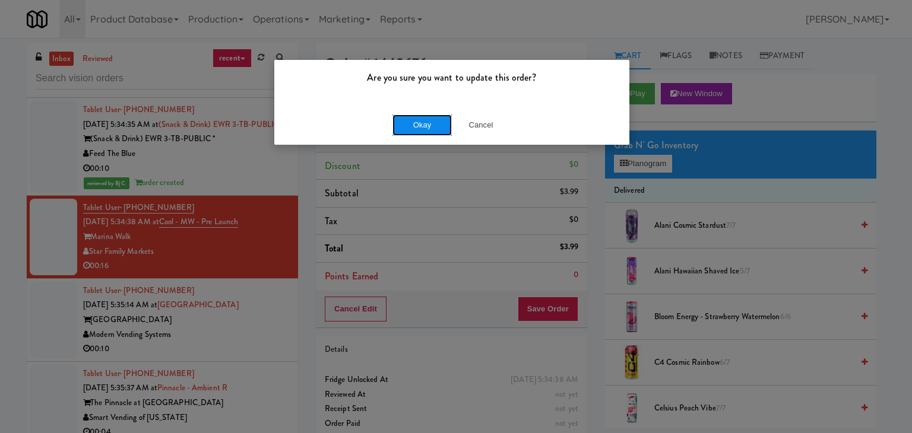
click at [414, 121] on button "Okay" at bounding box center [421, 125] width 59 height 21
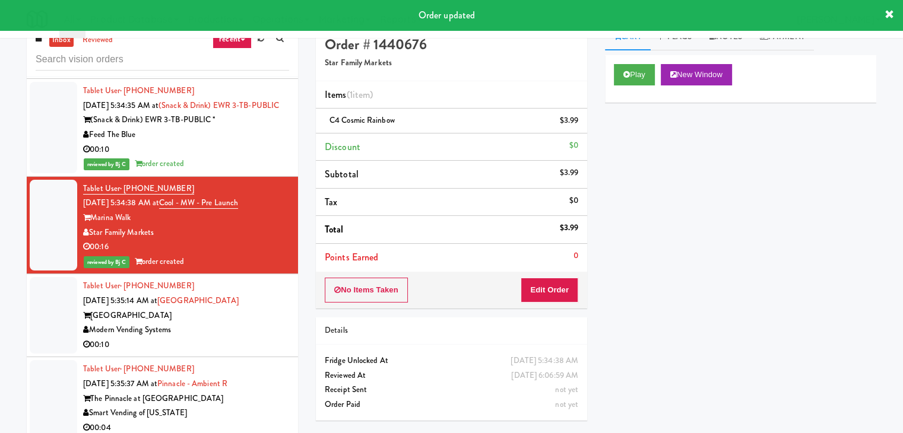
scroll to position [38, 0]
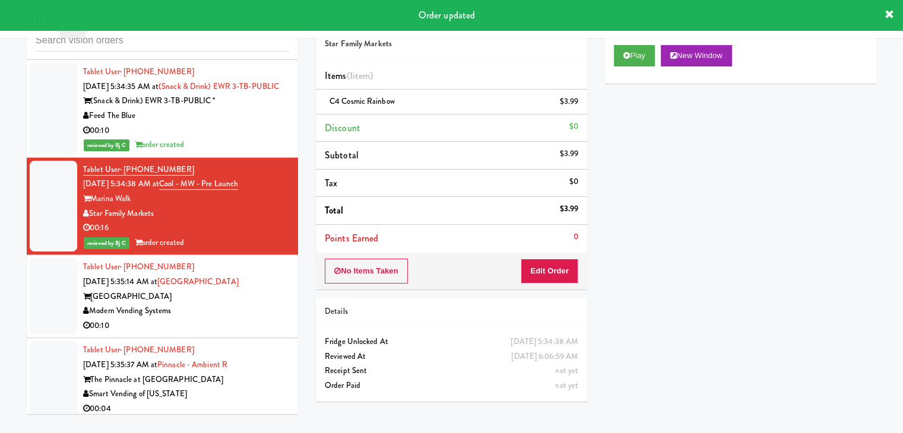
click at [252, 304] on div "Modern Vending Systems" at bounding box center [186, 311] width 206 height 15
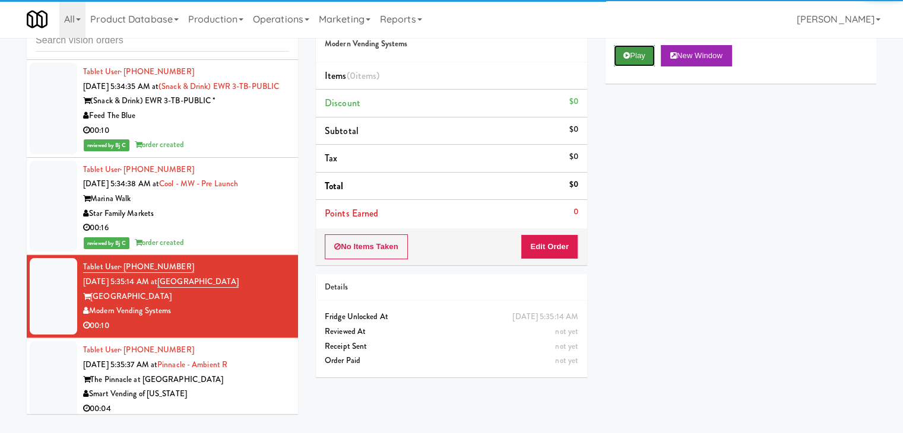
drag, startPoint x: 639, startPoint y: 56, endPoint x: 582, endPoint y: 166, distance: 123.2
click at [639, 56] on button "Play" at bounding box center [634, 55] width 41 height 21
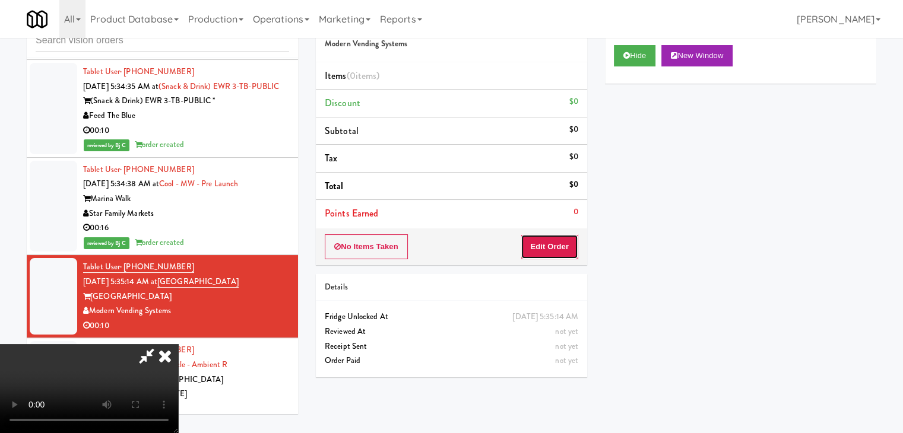
click at [551, 244] on button "Edit Order" at bounding box center [549, 246] width 58 height 25
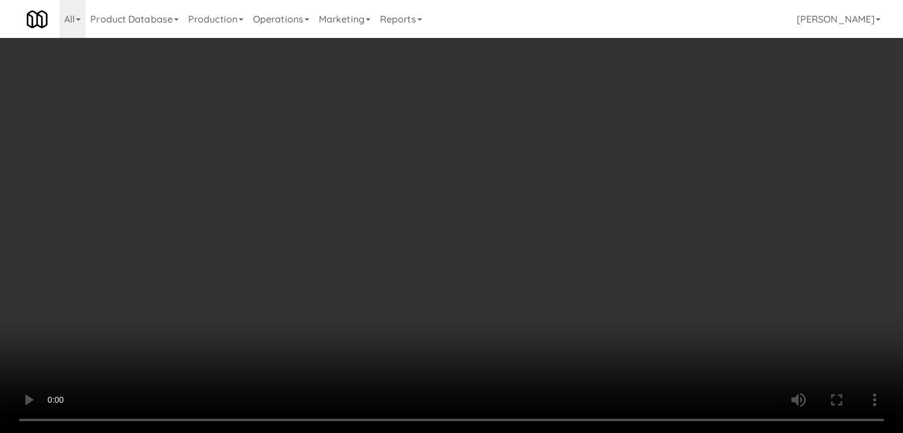
scroll to position [3472, 0]
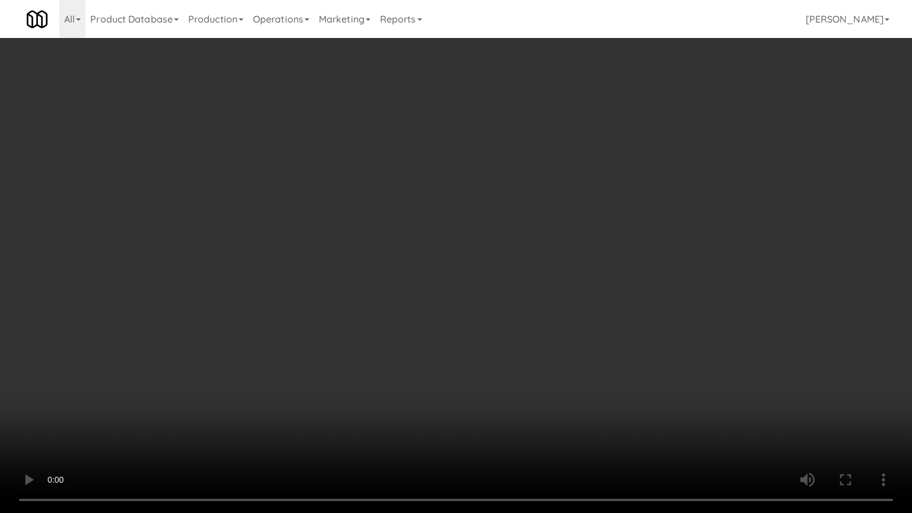
click at [518, 323] on video at bounding box center [456, 256] width 912 height 513
click at [518, 325] on video at bounding box center [456, 256] width 912 height 513
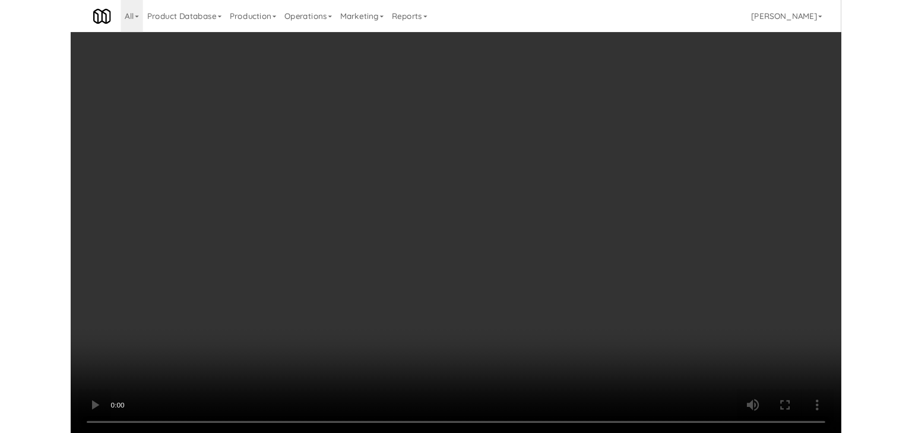
scroll to position [3502, 0]
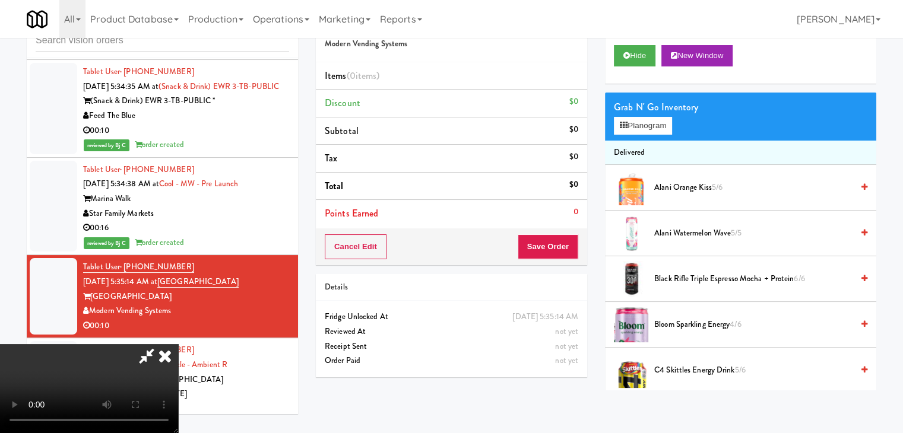
click at [178, 344] on video at bounding box center [89, 388] width 178 height 89
click at [655, 125] on button "Planogram" at bounding box center [643, 126] width 58 height 18
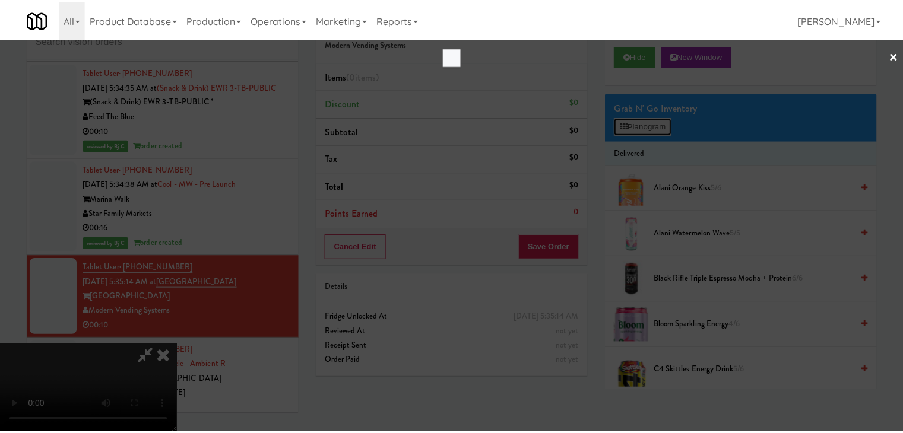
scroll to position [3472, 0]
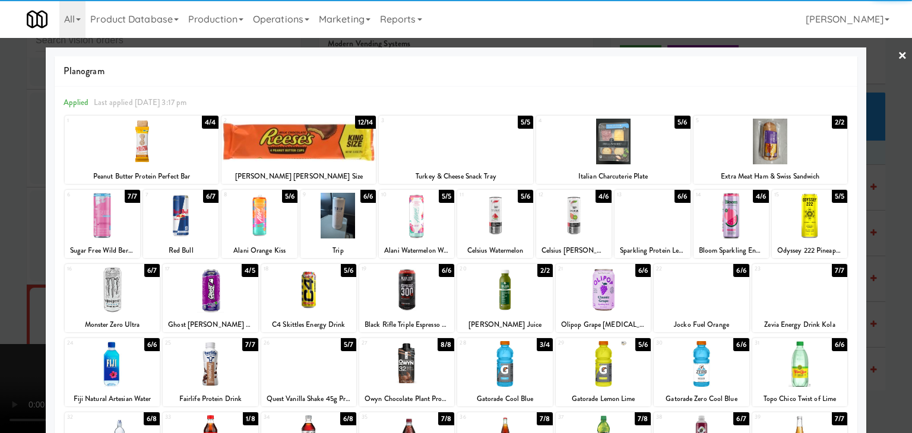
click at [684, 354] on div at bounding box center [700, 364] width 95 height 46
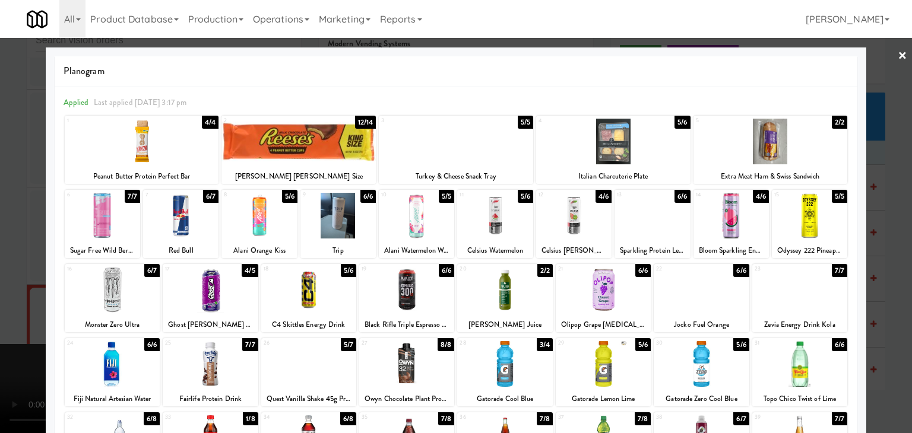
click at [309, 297] on div at bounding box center [308, 290] width 95 height 46
drag, startPoint x: 0, startPoint y: 297, endPoint x: 110, endPoint y: 283, distance: 111.3
click at [11, 293] on div at bounding box center [456, 216] width 912 height 433
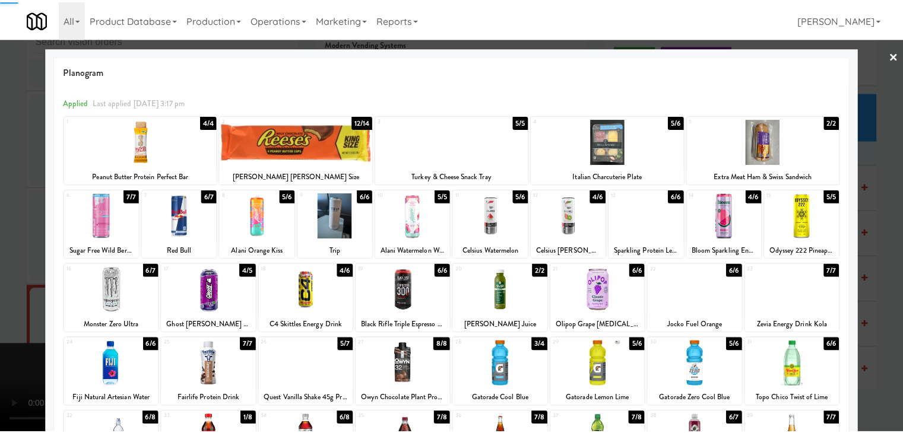
scroll to position [3502, 0]
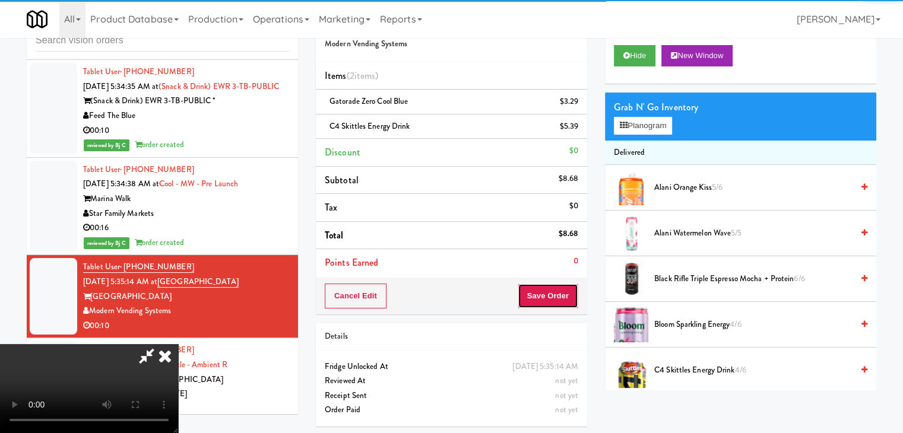
click at [557, 300] on button "Save Order" at bounding box center [548, 296] width 61 height 25
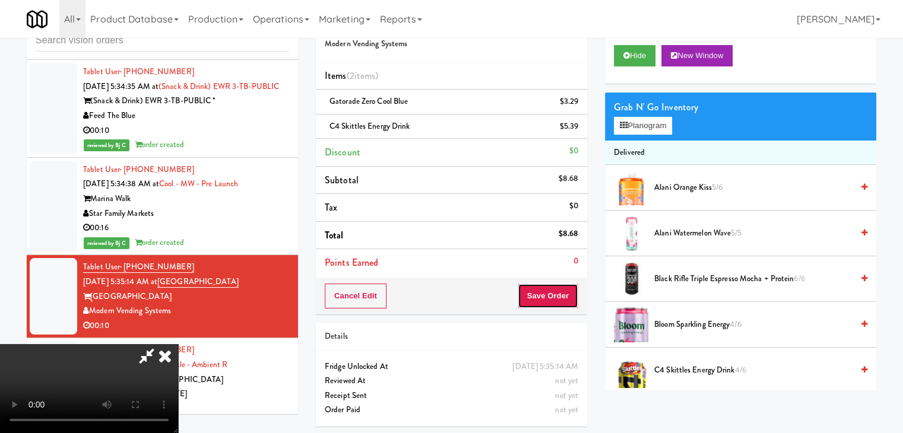
click at [558, 300] on button "Save Order" at bounding box center [548, 296] width 61 height 25
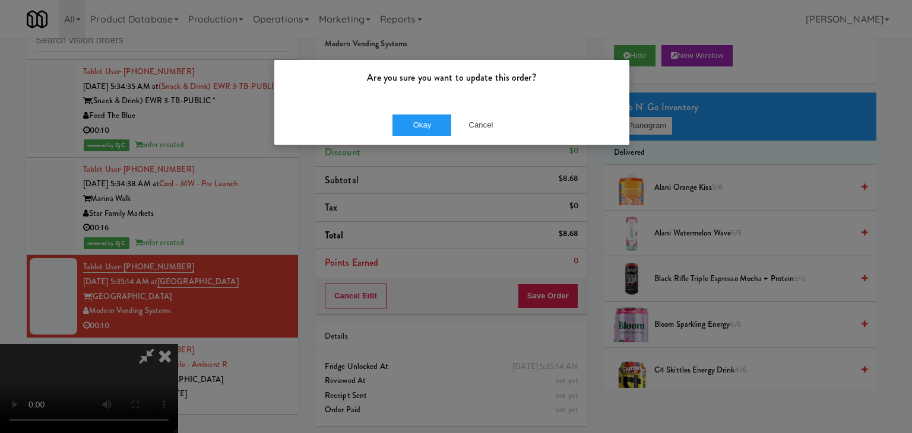
click at [415, 105] on div "Okay Cancel" at bounding box center [451, 125] width 355 height 40
click at [411, 119] on button "Okay" at bounding box center [421, 125] width 59 height 21
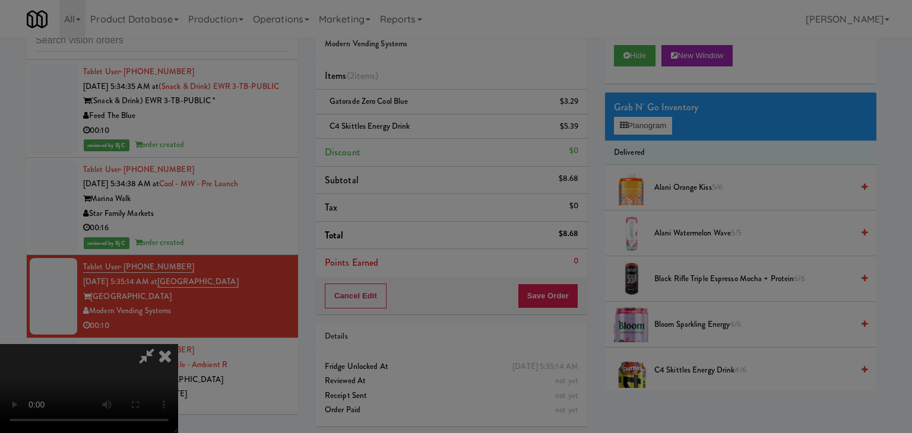
click at [411, 114] on button "Okay" at bounding box center [421, 103] width 59 height 21
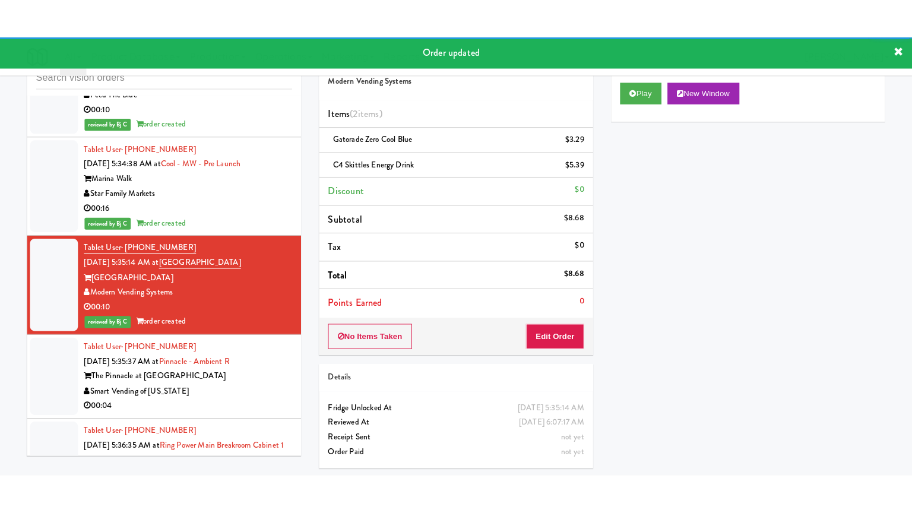
scroll to position [3680, 0]
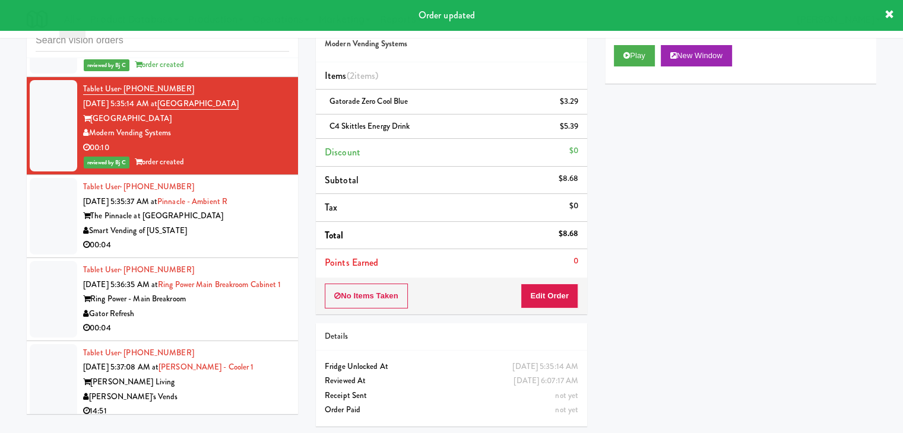
click at [242, 238] on div "00:04" at bounding box center [186, 245] width 206 height 15
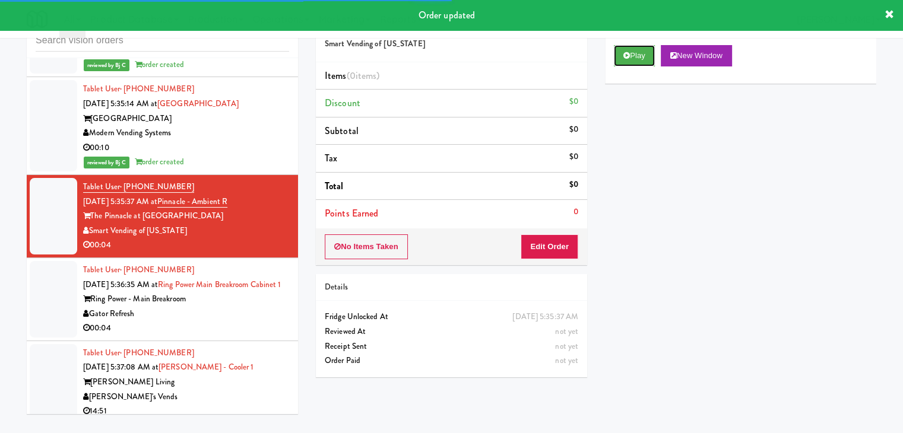
drag, startPoint x: 633, startPoint y: 54, endPoint x: 618, endPoint y: 90, distance: 38.6
click at [633, 55] on button "Play" at bounding box center [634, 55] width 41 height 21
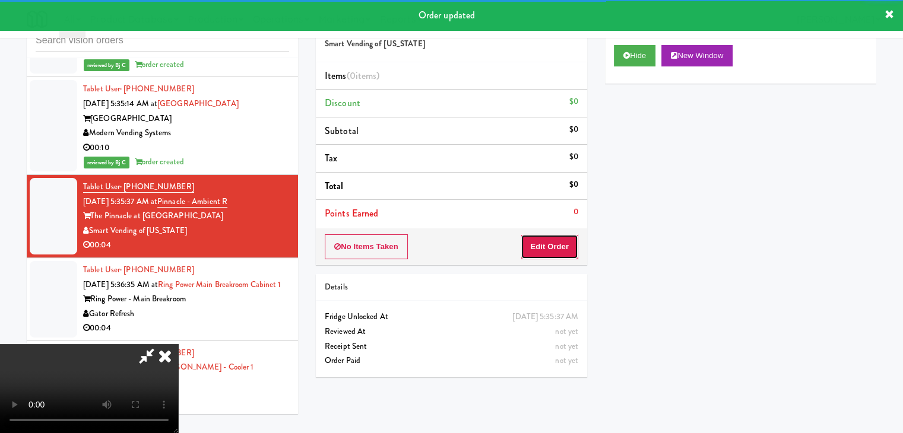
click at [550, 249] on button "Edit Order" at bounding box center [549, 246] width 58 height 25
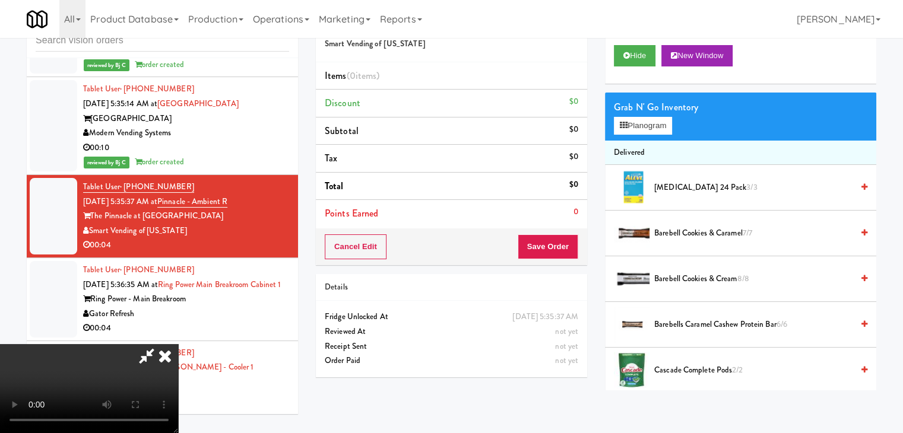
click at [178, 344] on video at bounding box center [89, 388] width 178 height 89
drag, startPoint x: 433, startPoint y: 281, endPoint x: 432, endPoint y: 334, distance: 52.8
click at [178, 344] on video at bounding box center [89, 388] width 178 height 89
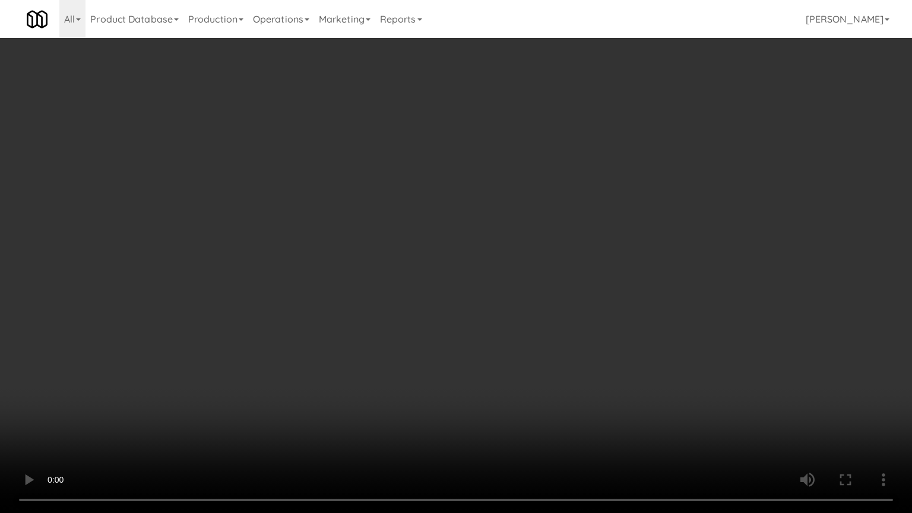
click at [458, 338] on video at bounding box center [456, 256] width 912 height 513
click at [458, 337] on video at bounding box center [456, 256] width 912 height 513
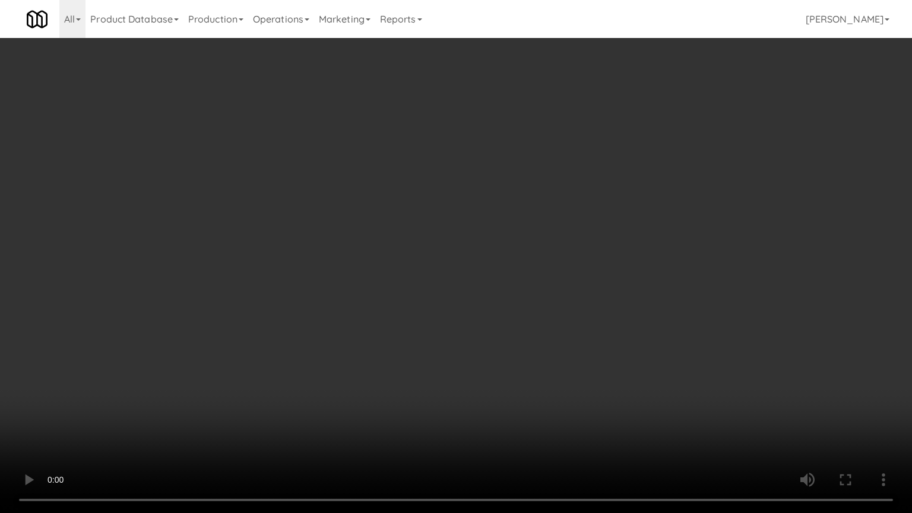
click at [458, 337] on video at bounding box center [456, 256] width 912 height 513
click at [456, 337] on video at bounding box center [456, 256] width 912 height 513
click at [457, 337] on video at bounding box center [456, 256] width 912 height 513
click at [458, 337] on video at bounding box center [456, 256] width 912 height 513
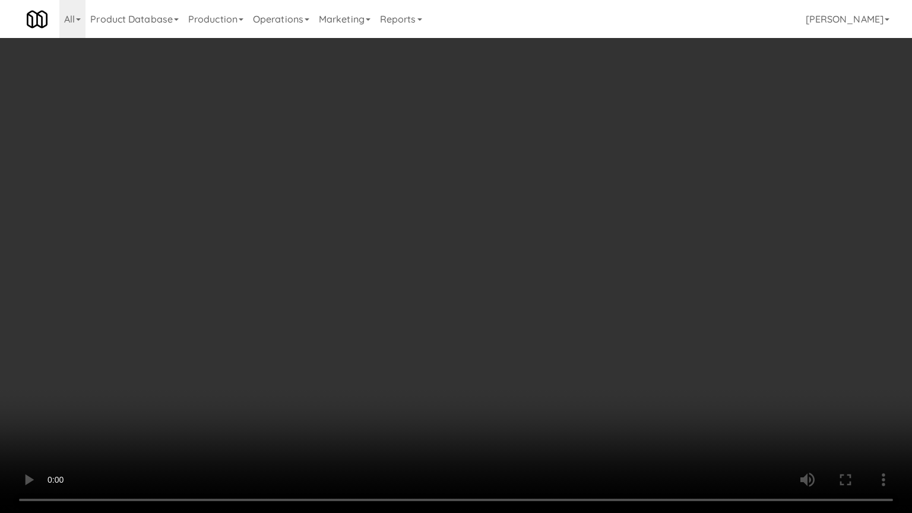
click at [458, 337] on video at bounding box center [456, 256] width 912 height 513
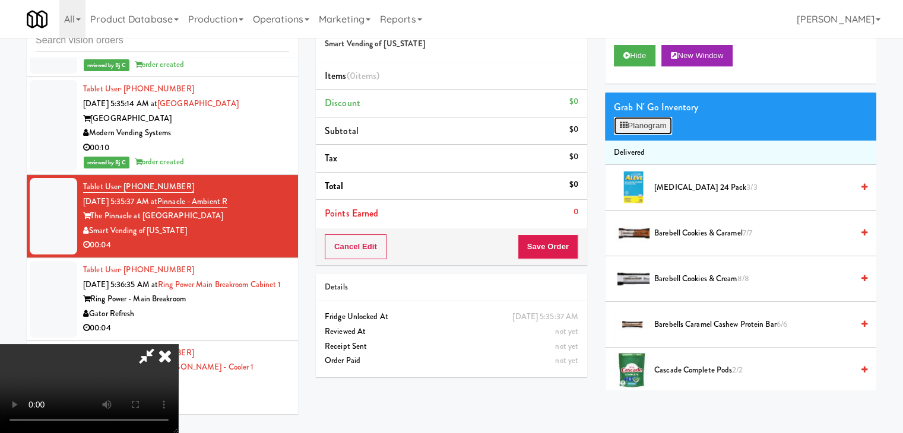
click at [645, 131] on button "Planogram" at bounding box center [643, 126] width 58 height 18
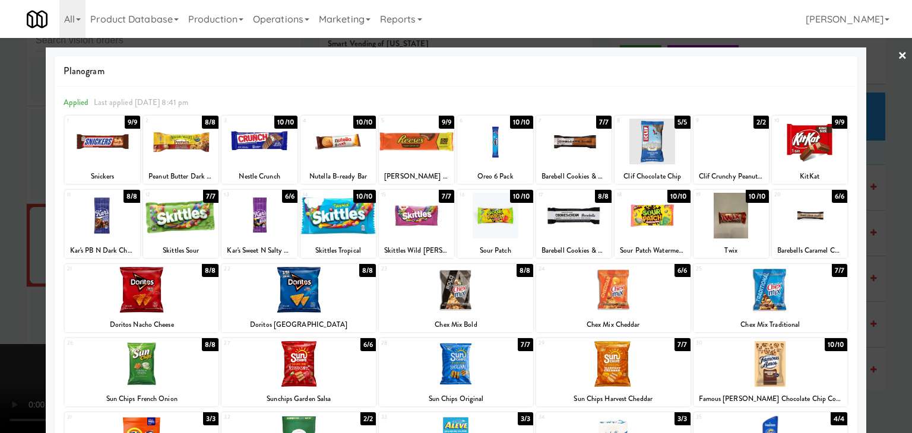
click at [696, 153] on div at bounding box center [730, 142] width 75 height 46
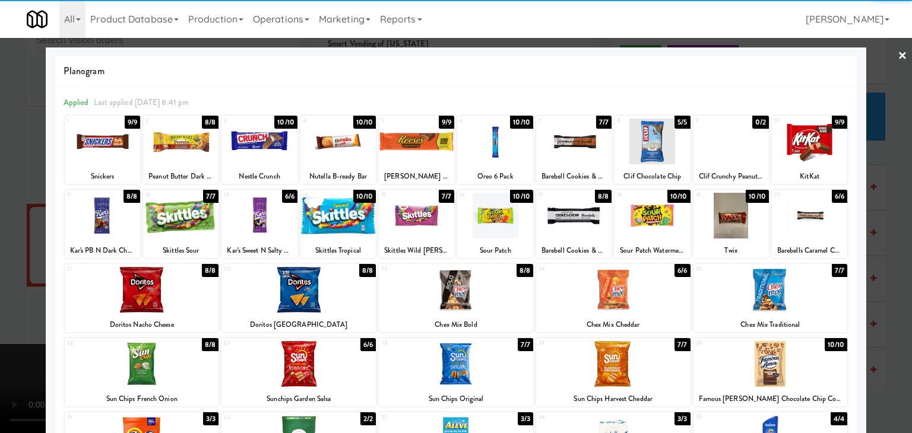
click at [0, 227] on div at bounding box center [456, 216] width 912 height 433
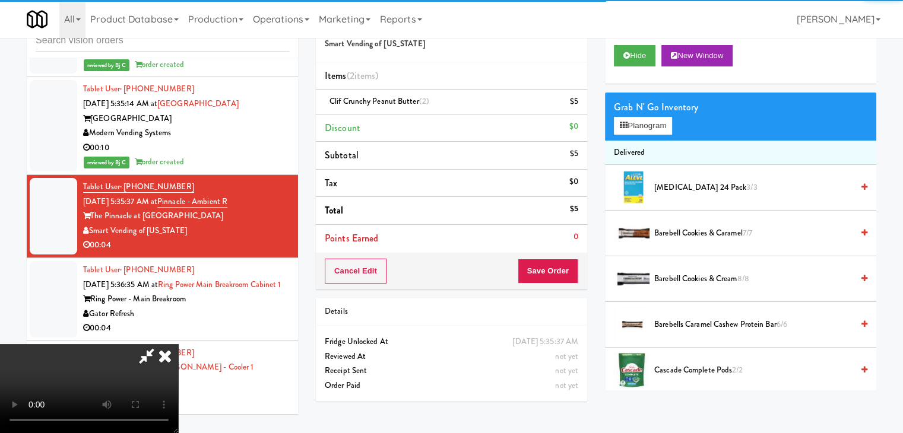
click at [178, 344] on video at bounding box center [89, 388] width 178 height 89
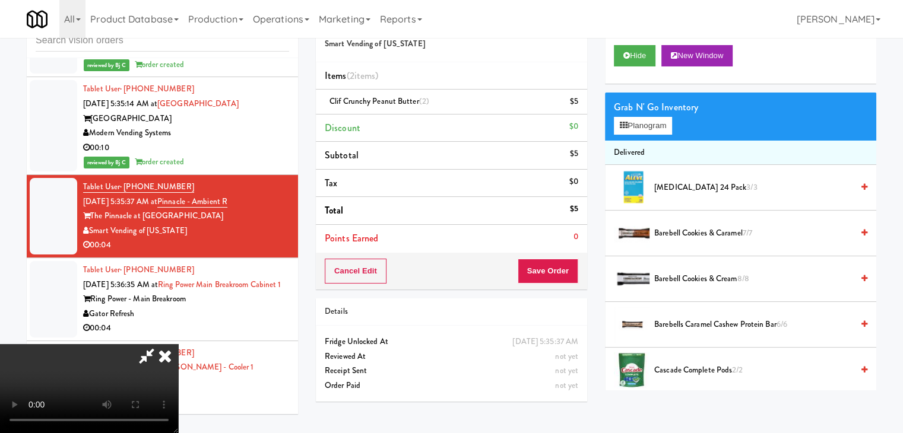
click at [178, 344] on video at bounding box center [89, 388] width 178 height 89
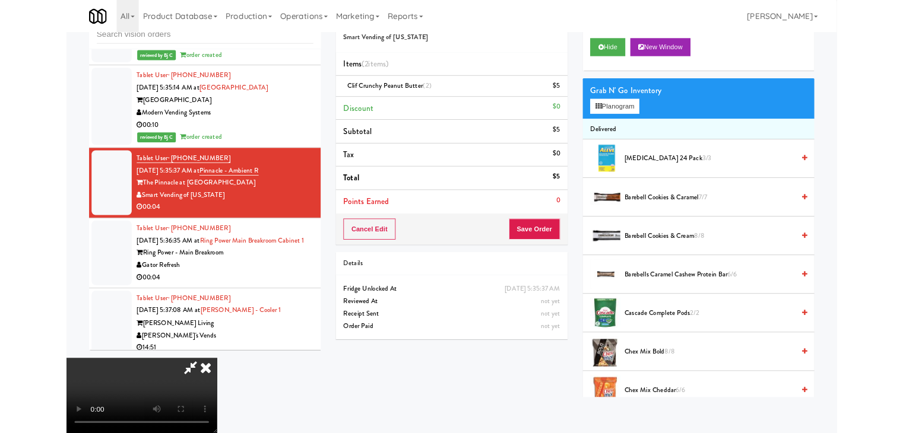
scroll to position [3651, 0]
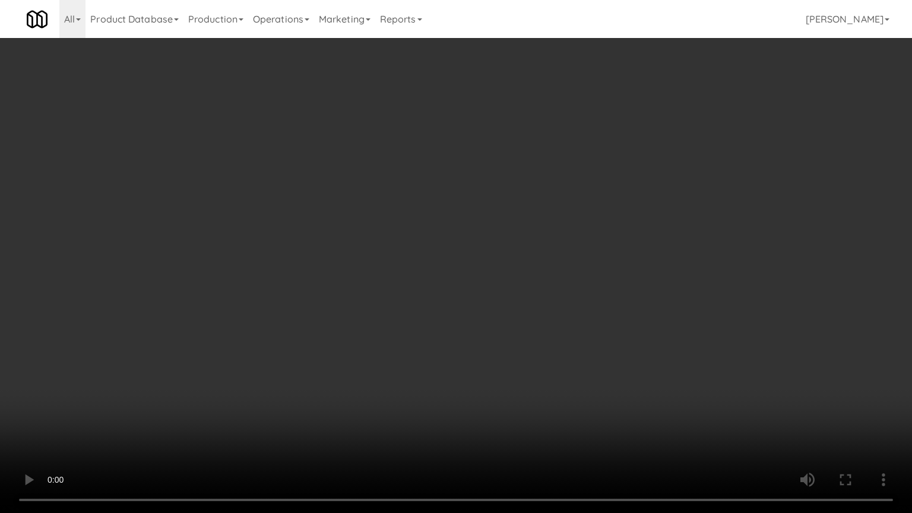
click at [551, 415] on video at bounding box center [456, 256] width 912 height 513
click at [562, 399] on video at bounding box center [456, 256] width 912 height 513
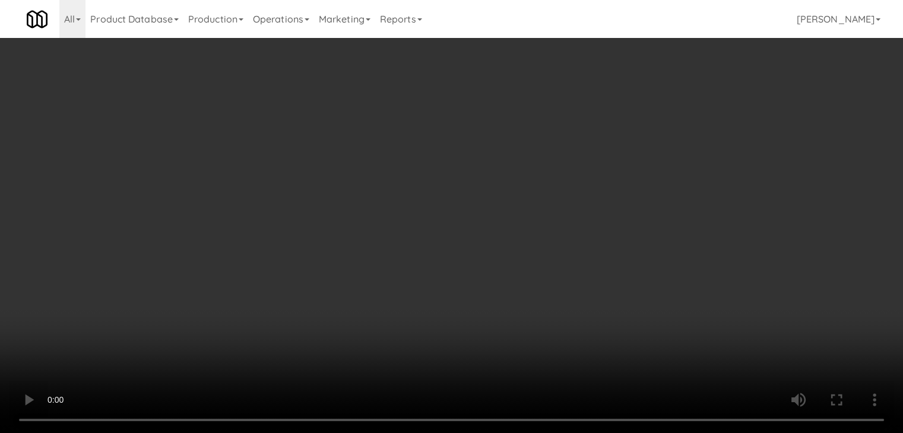
scroll to position [3680, 0]
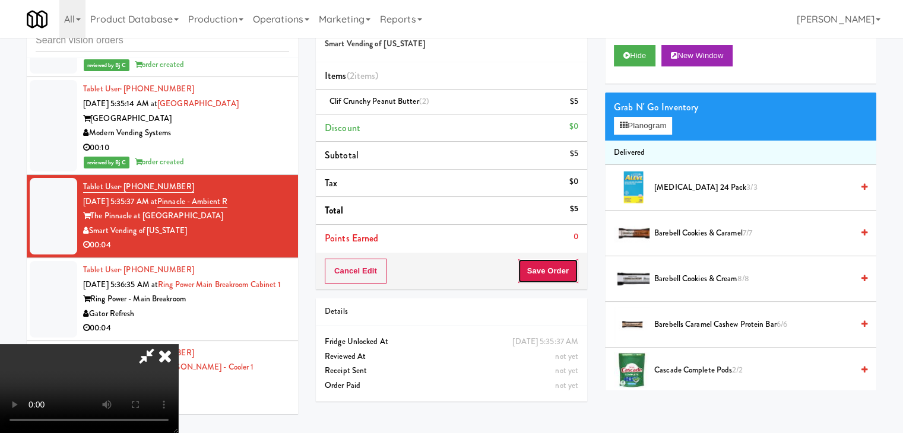
click at [558, 270] on button "Save Order" at bounding box center [548, 271] width 61 height 25
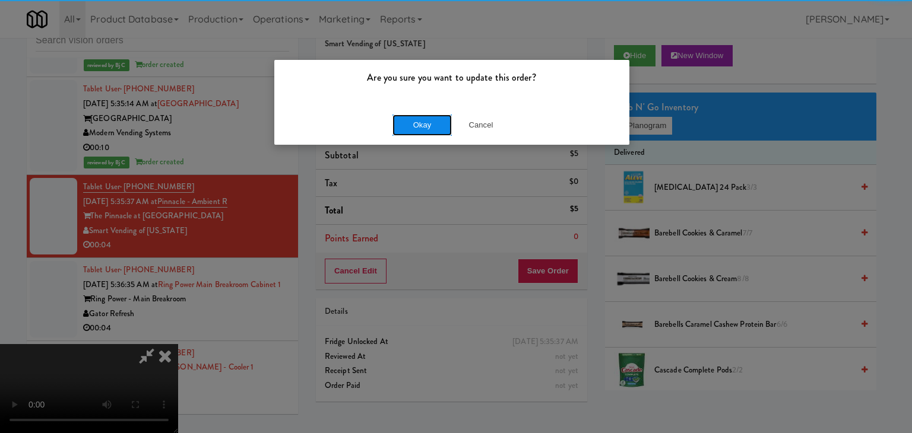
click at [420, 116] on button "Okay" at bounding box center [421, 125] width 59 height 21
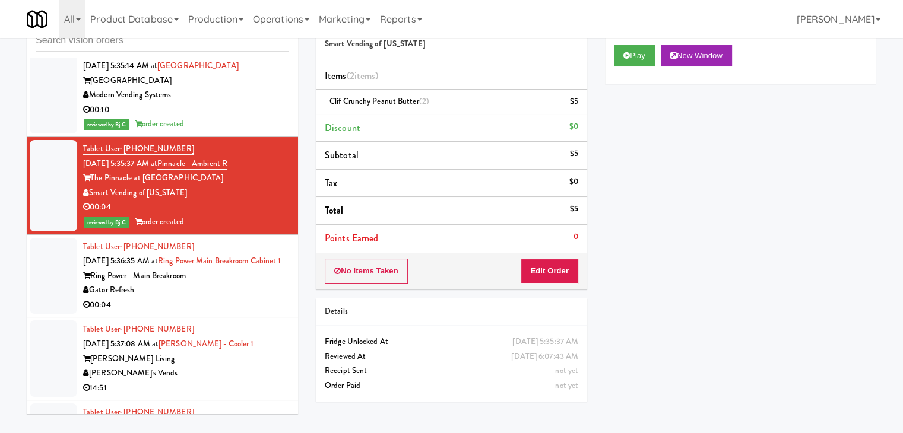
scroll to position [3739, 0]
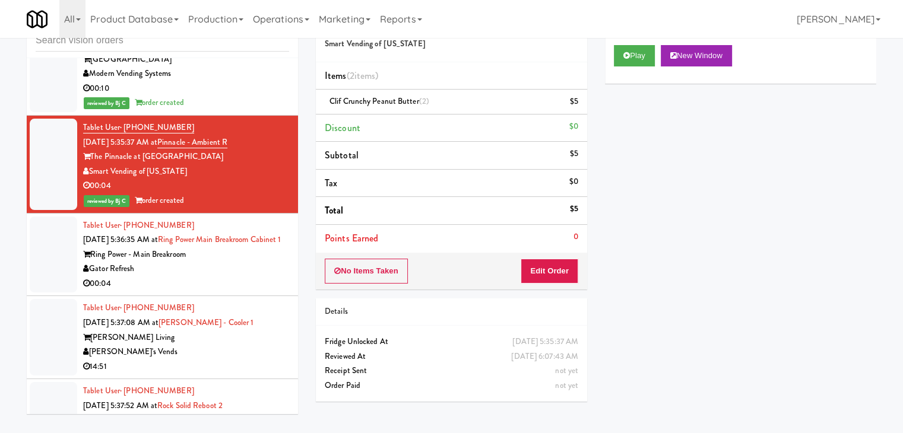
click at [249, 262] on div "Gator Refresh" at bounding box center [186, 269] width 206 height 15
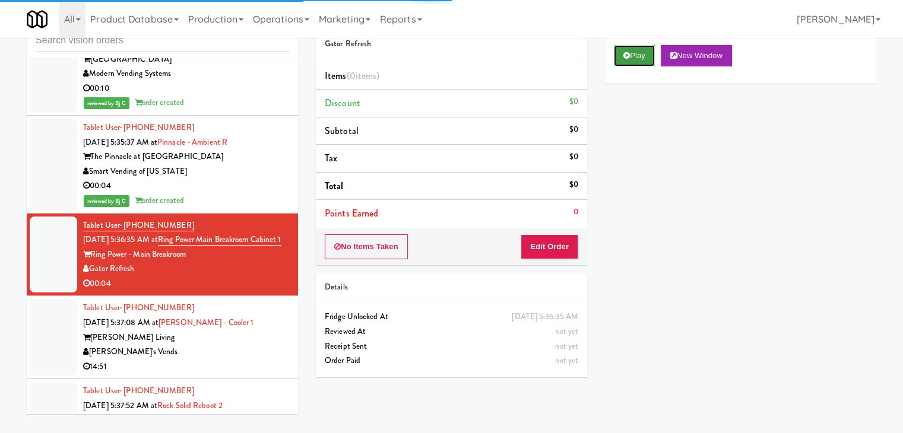
click at [645, 56] on button "Play" at bounding box center [634, 55] width 41 height 21
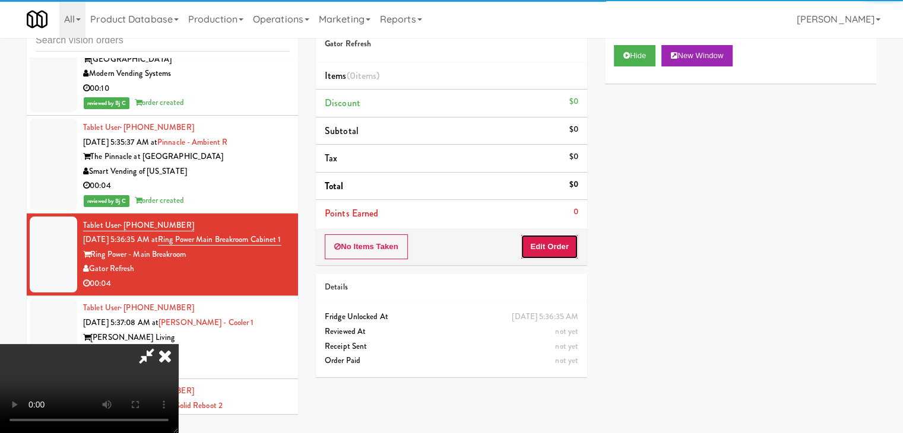
click at [553, 245] on button "Edit Order" at bounding box center [549, 246] width 58 height 25
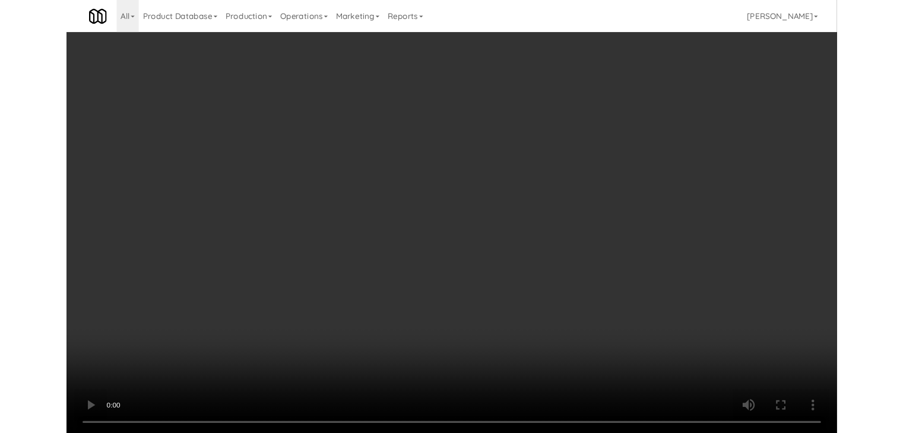
scroll to position [3710, 0]
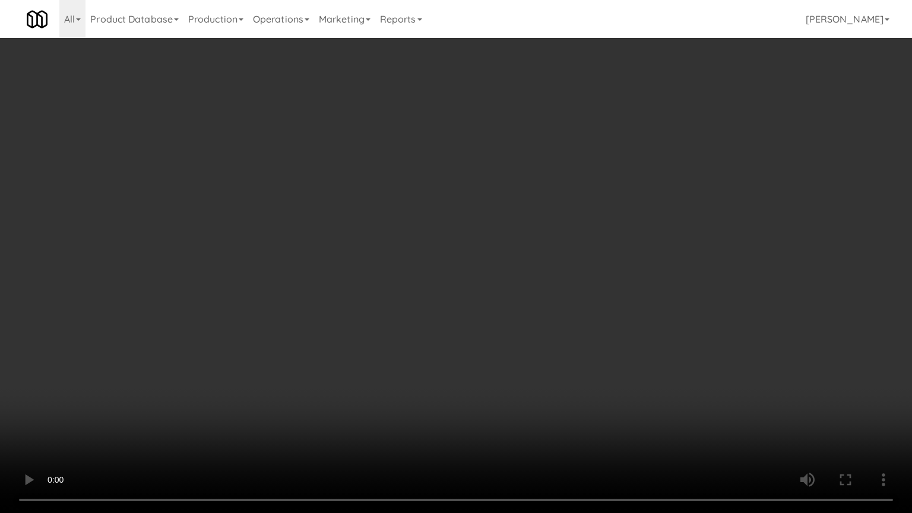
click at [538, 320] on video at bounding box center [456, 256] width 912 height 513
drag, startPoint x: 538, startPoint y: 320, endPoint x: 538, endPoint y: 329, distance: 9.5
click at [538, 322] on video at bounding box center [456, 256] width 912 height 513
click at [540, 325] on video at bounding box center [456, 256] width 912 height 513
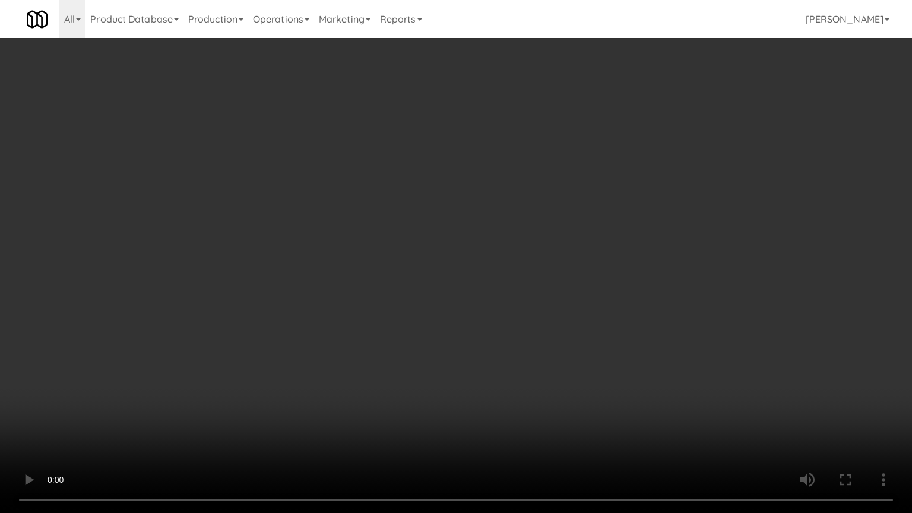
click at [532, 325] on video at bounding box center [456, 256] width 912 height 513
drag, startPoint x: 532, startPoint y: 323, endPoint x: 608, endPoint y: 199, distance: 146.0
click at [539, 313] on video at bounding box center [456, 256] width 912 height 513
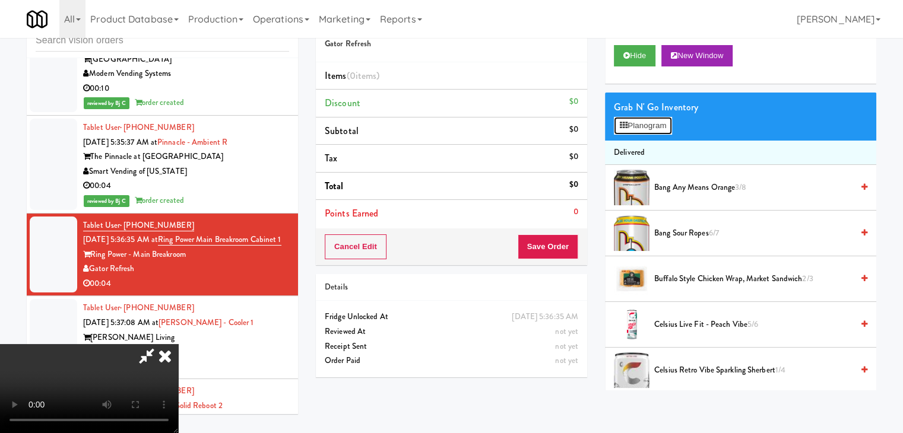
click at [644, 134] on button "Planogram" at bounding box center [643, 126] width 58 height 18
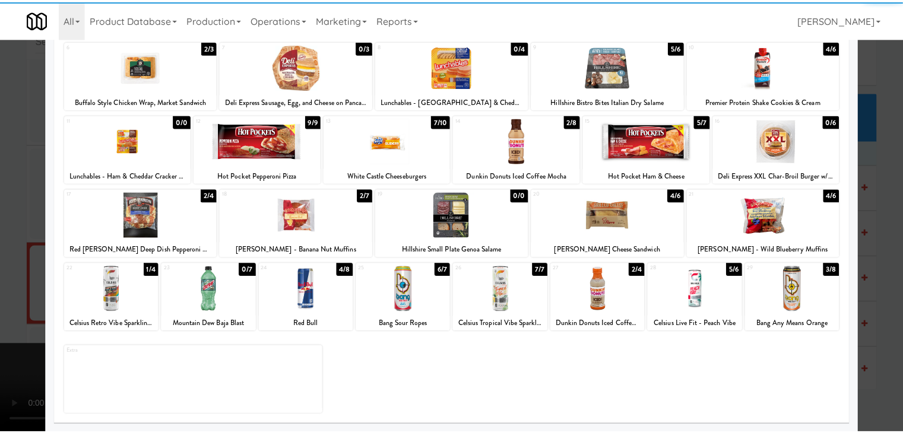
scroll to position [150, 0]
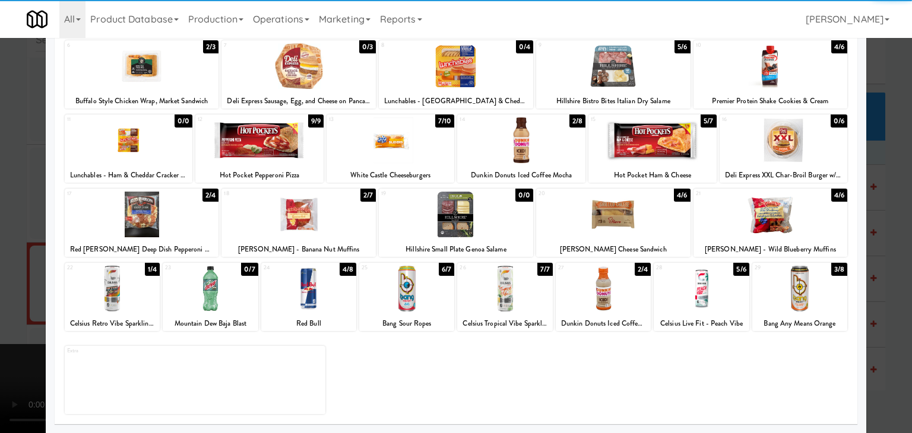
drag, startPoint x: 802, startPoint y: 293, endPoint x: 810, endPoint y: 297, distance: 8.5
click at [805, 294] on div at bounding box center [799, 289] width 95 height 46
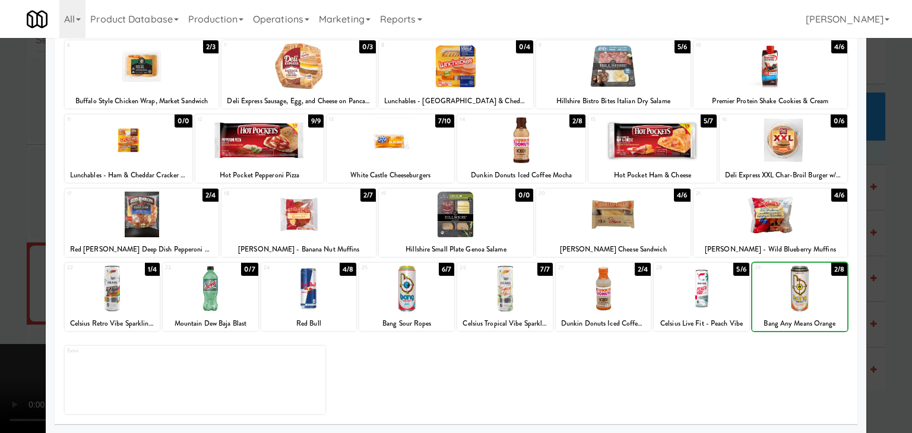
drag, startPoint x: 887, startPoint y: 313, endPoint x: 712, endPoint y: 313, distance: 175.1
click at [887, 313] on div at bounding box center [456, 216] width 912 height 433
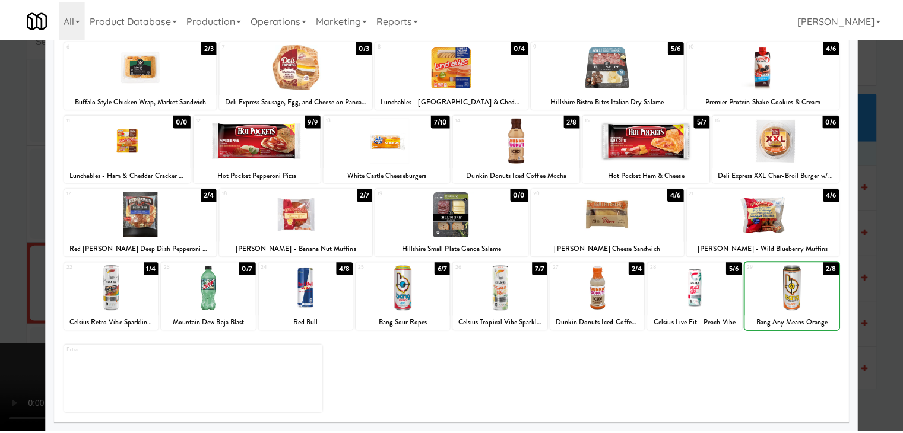
scroll to position [3739, 0]
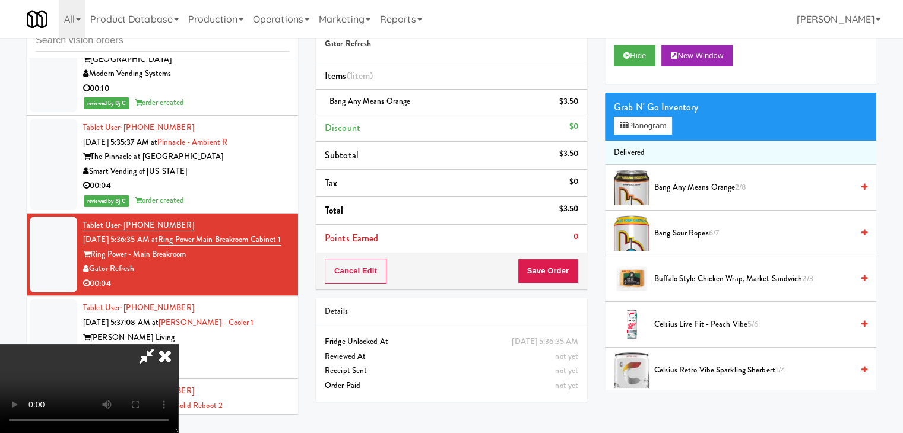
click at [564, 282] on div "Cancel Edit Save Order" at bounding box center [451, 271] width 271 height 37
click at [564, 281] on button "Save Order" at bounding box center [548, 271] width 61 height 25
click at [563, 281] on button "Save Order" at bounding box center [548, 271] width 61 height 25
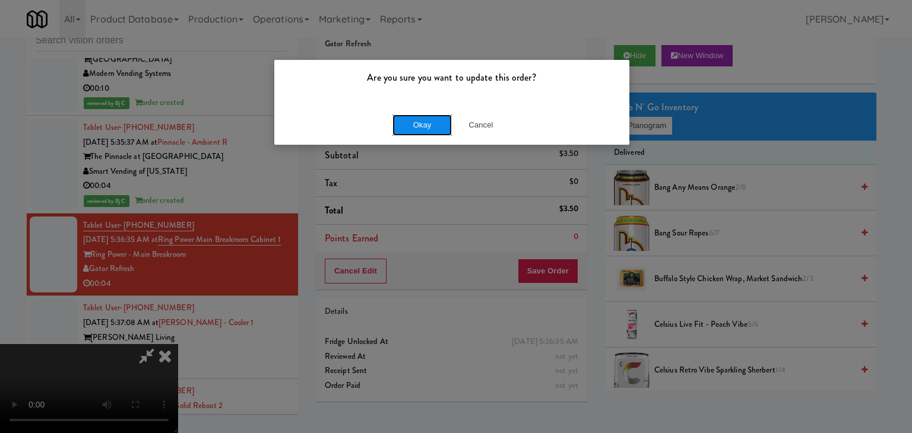
click at [426, 118] on button "Okay" at bounding box center [421, 125] width 59 height 21
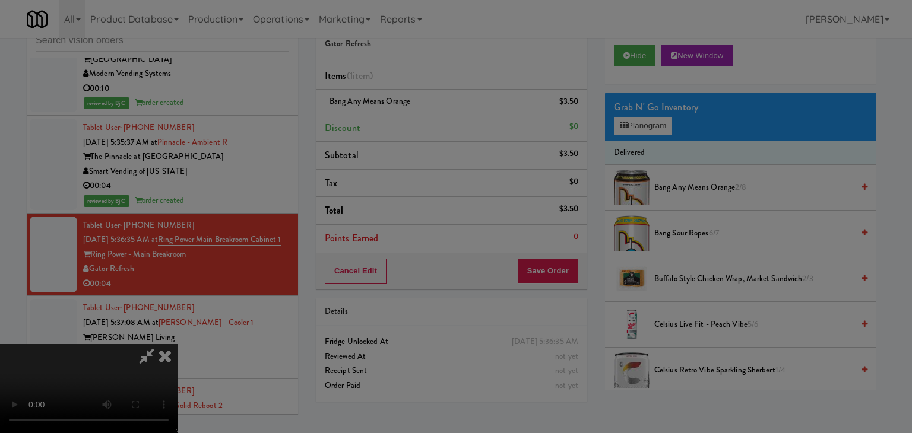
click at [426, 119] on body "Are you sure you want to update this order? Okay Cancel Okay Are you sure you w…" at bounding box center [456, 216] width 912 height 433
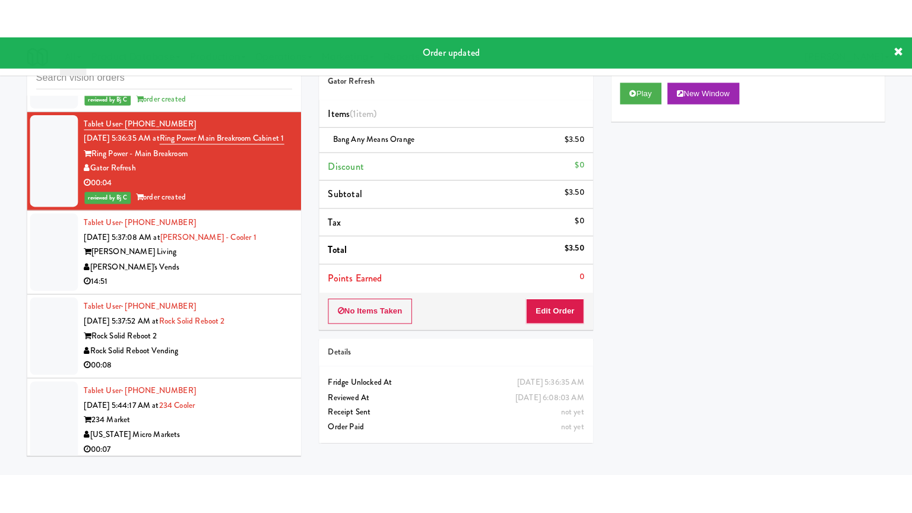
scroll to position [3917, 0]
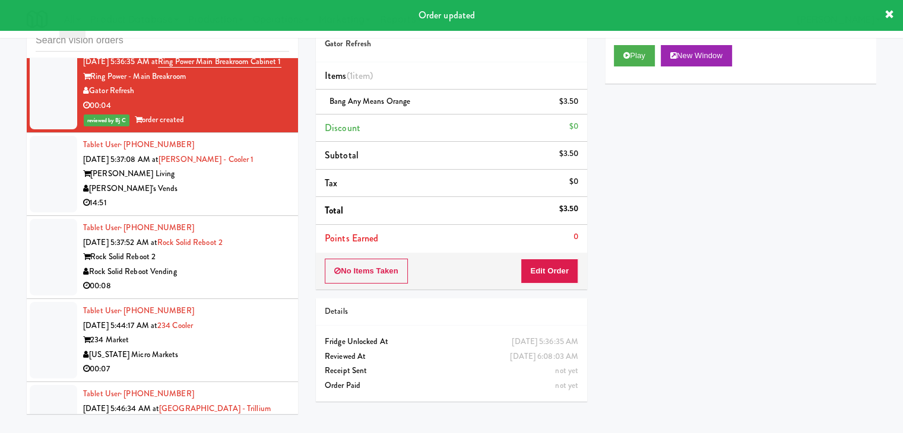
click at [236, 196] on div "14:51" at bounding box center [186, 203] width 206 height 15
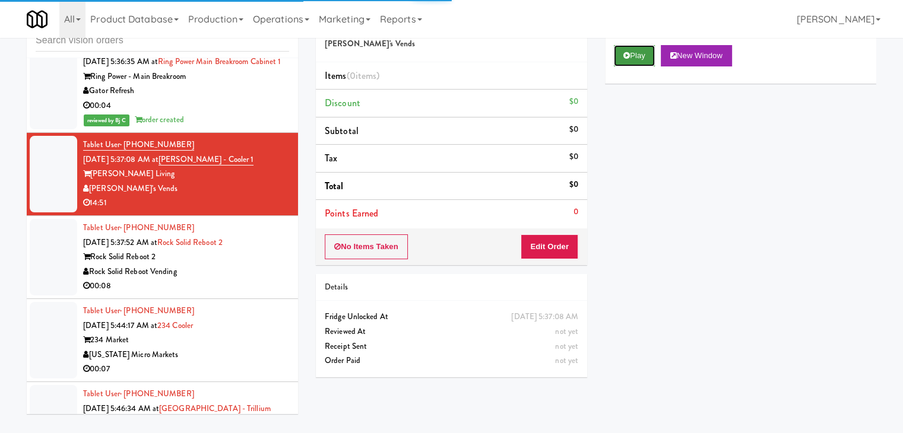
drag, startPoint x: 640, startPoint y: 50, endPoint x: 640, endPoint y: 59, distance: 8.9
click at [640, 50] on button "Play" at bounding box center [634, 55] width 41 height 21
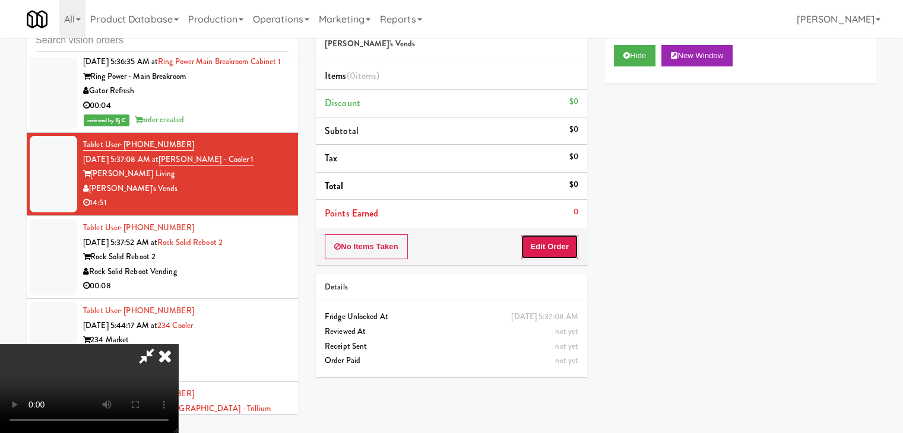
click at [558, 250] on button "Edit Order" at bounding box center [549, 246] width 58 height 25
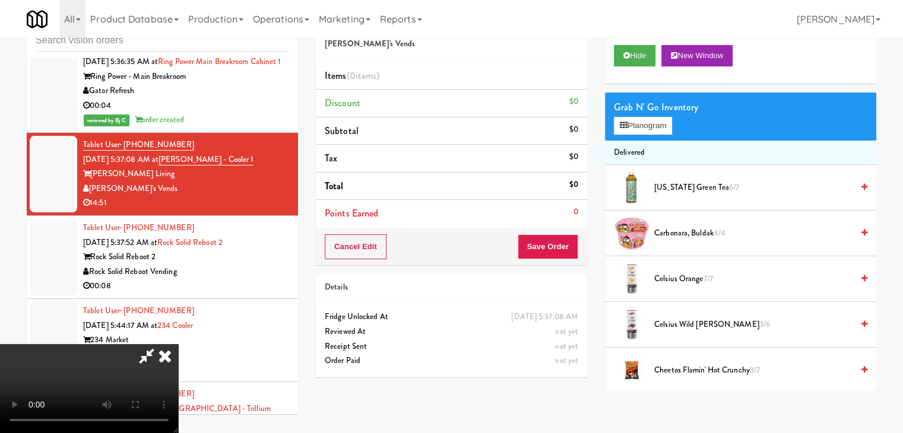
scroll to position [3887, 0]
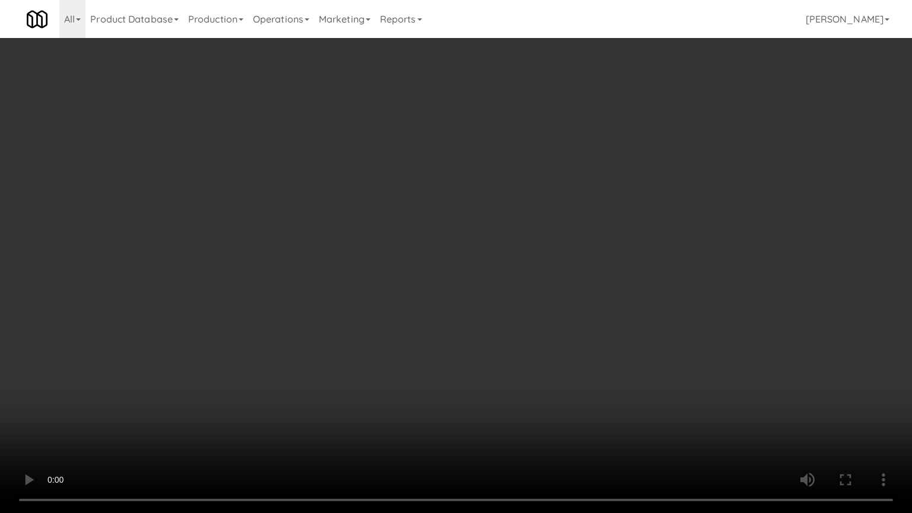
click at [465, 329] on video at bounding box center [456, 256] width 912 height 513
click at [463, 265] on video at bounding box center [456, 256] width 912 height 513
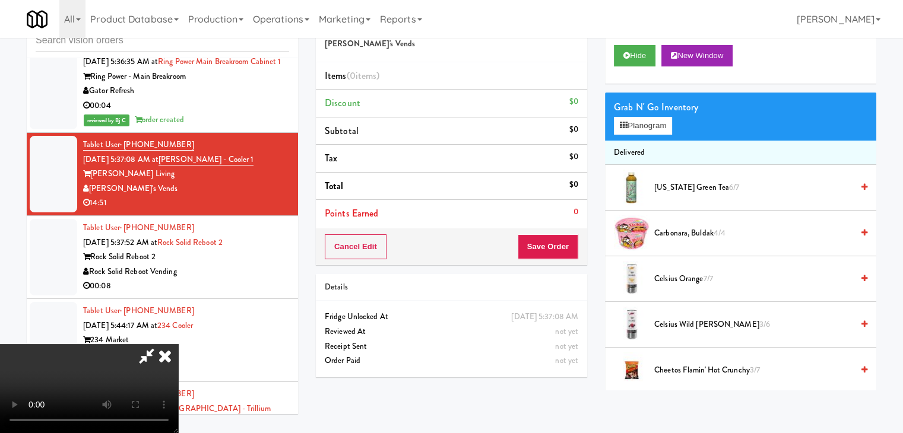
click at [178, 344] on video at bounding box center [89, 388] width 178 height 89
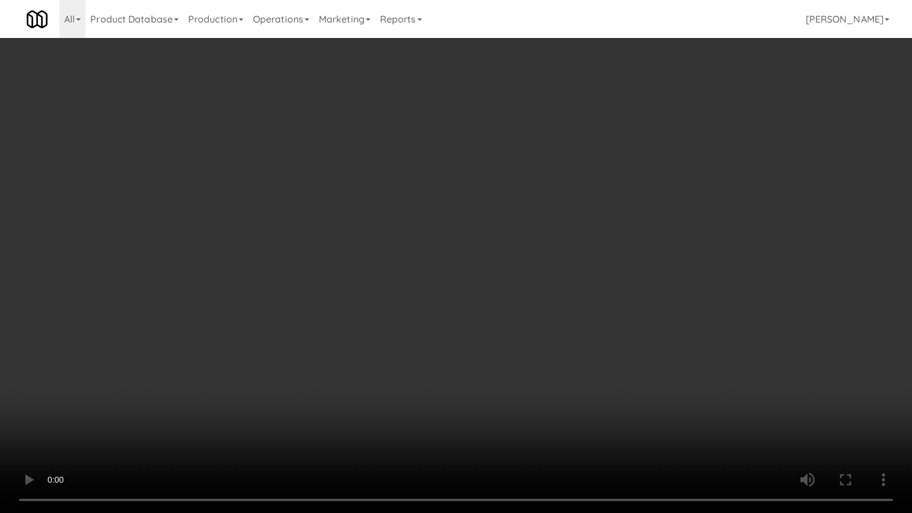
click at [401, 287] on video at bounding box center [456, 256] width 912 height 513
click at [593, 246] on video at bounding box center [456, 256] width 912 height 513
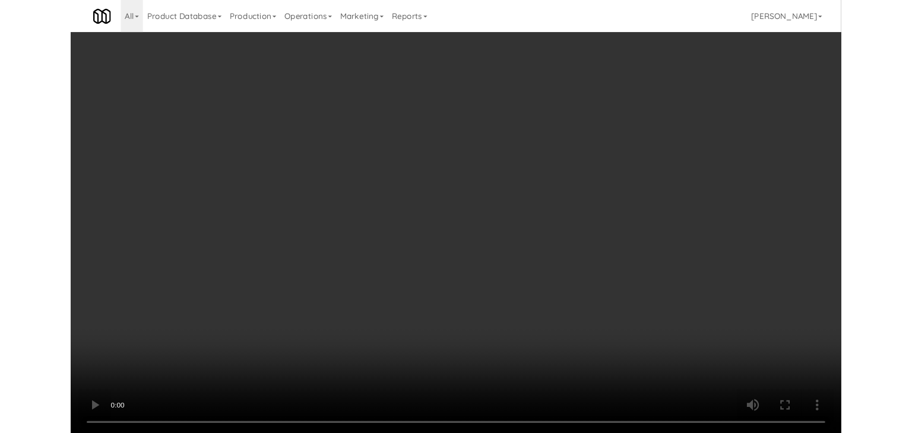
scroll to position [3917, 0]
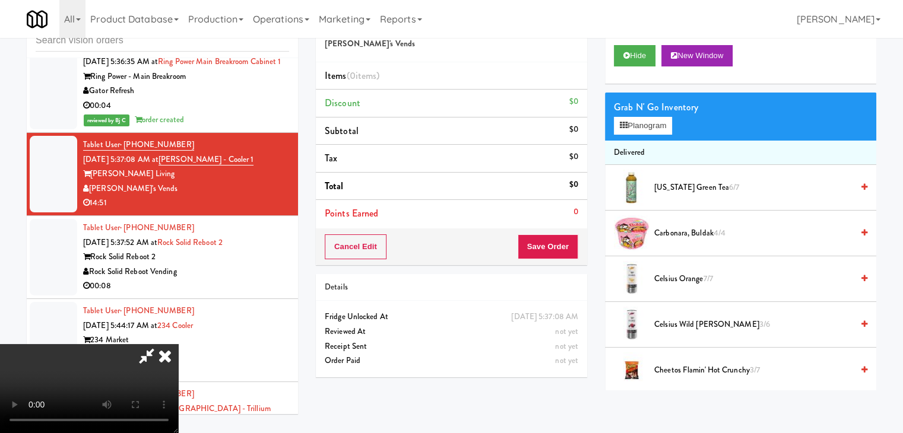
click at [178, 344] on video at bounding box center [89, 388] width 178 height 89
click at [646, 125] on button "Planogram" at bounding box center [643, 126] width 58 height 18
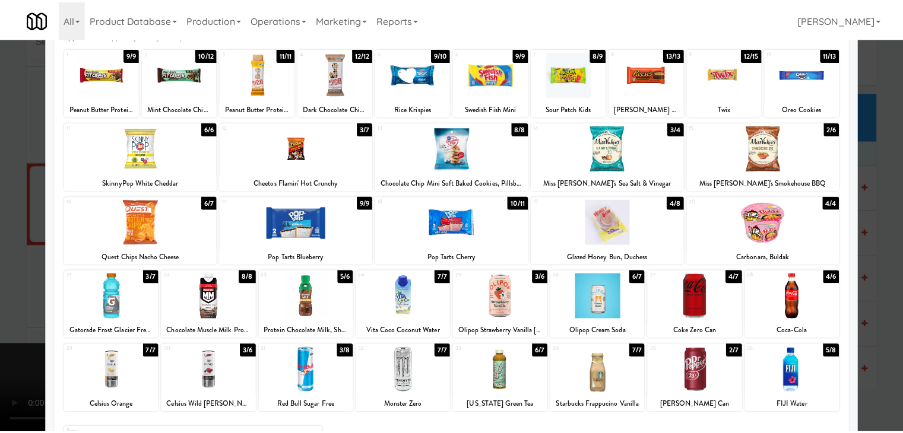
scroll to position [119, 0]
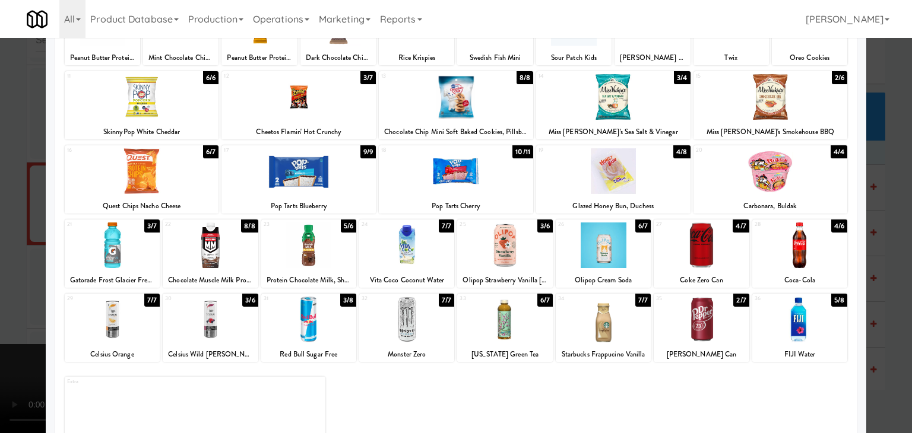
click at [817, 332] on div at bounding box center [799, 320] width 95 height 46
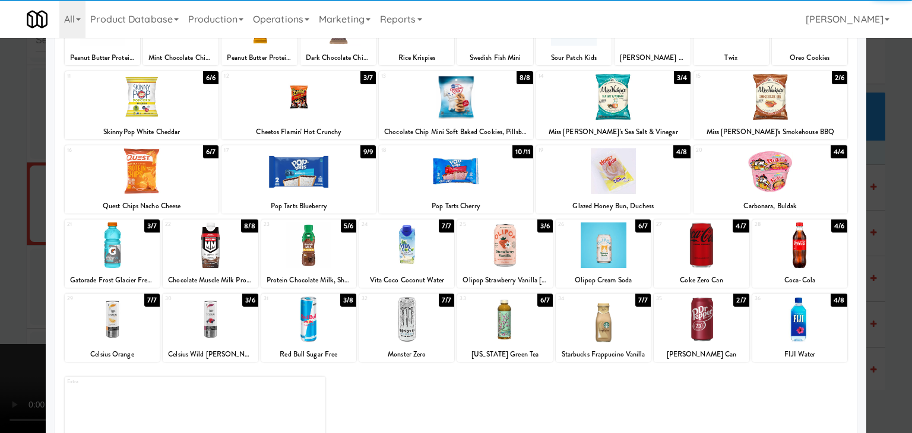
click at [871, 312] on div at bounding box center [456, 216] width 912 height 433
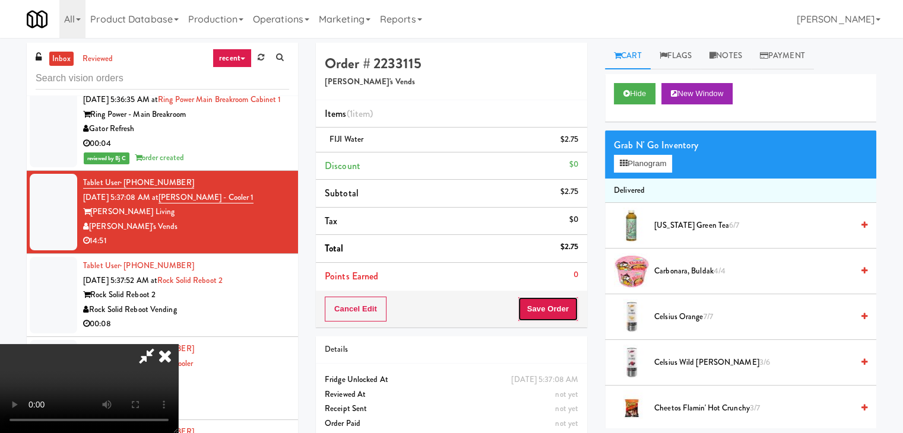
drag, startPoint x: 561, startPoint y: 315, endPoint x: 552, endPoint y: 290, distance: 25.9
click at [561, 314] on button "Save Order" at bounding box center [548, 309] width 61 height 25
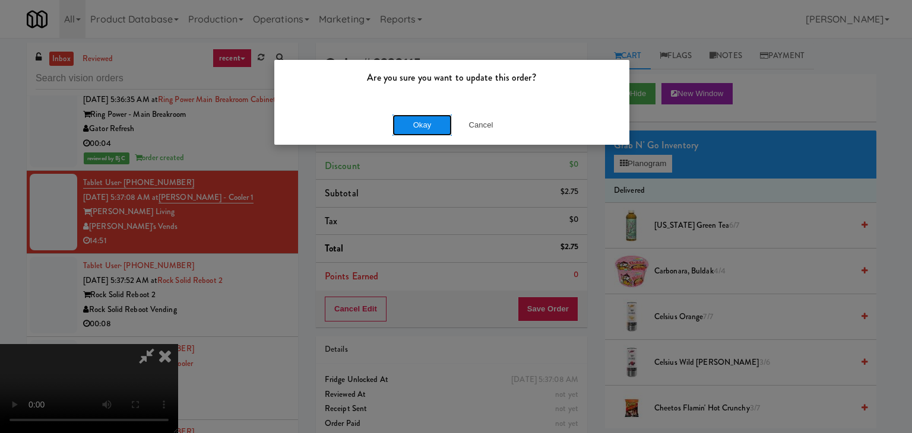
drag, startPoint x: 446, startPoint y: 126, endPoint x: 440, endPoint y: 125, distance: 6.6
click at [440, 125] on button "Okay" at bounding box center [421, 125] width 59 height 21
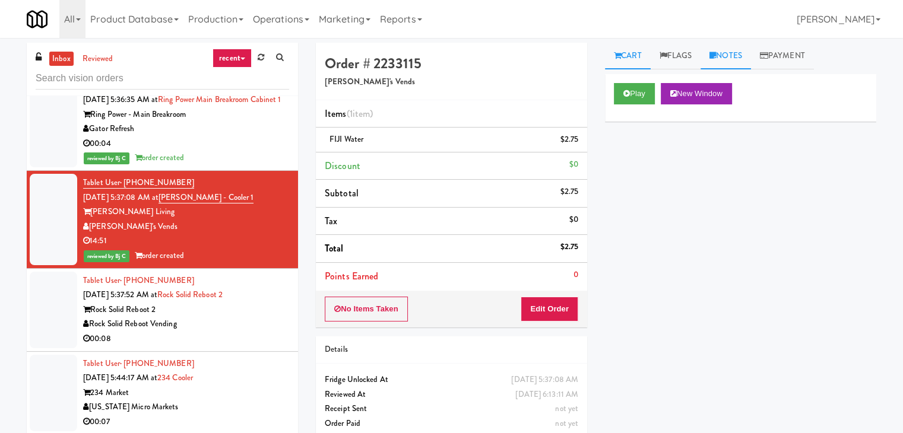
click at [723, 55] on link "Notes" at bounding box center [725, 56] width 50 height 27
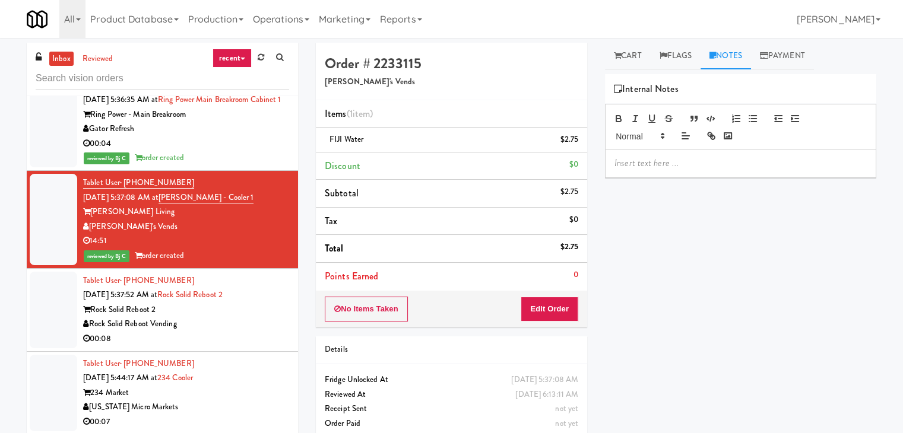
click at [672, 166] on p at bounding box center [740, 163] width 252 height 13
click at [247, 317] on div "Rock Solid Reboot Vending" at bounding box center [186, 324] width 206 height 15
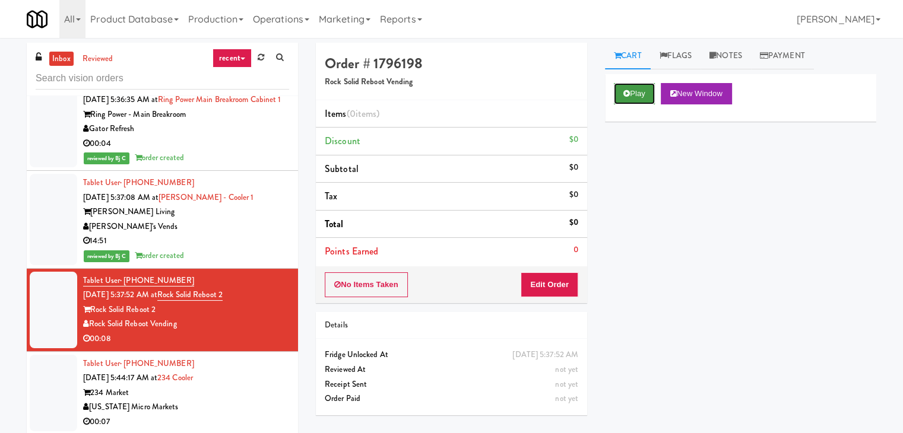
drag, startPoint x: 631, startPoint y: 90, endPoint x: 584, endPoint y: 224, distance: 142.3
click at [631, 90] on button "Play" at bounding box center [634, 93] width 41 height 21
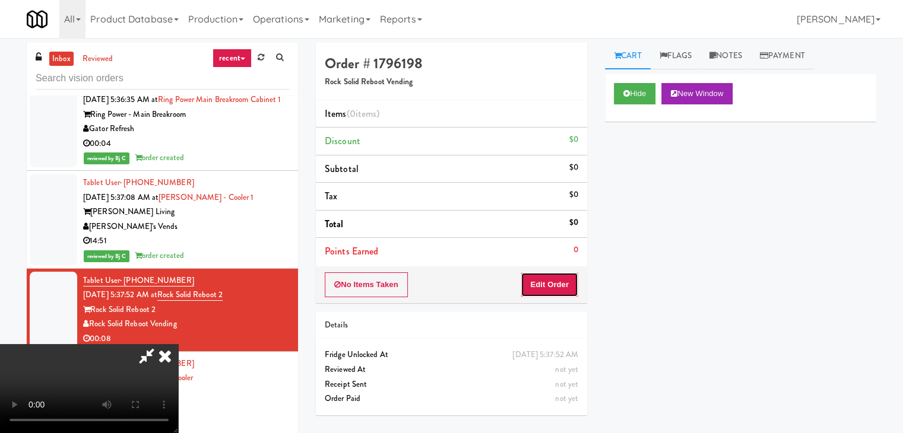
click at [553, 285] on button "Edit Order" at bounding box center [549, 284] width 58 height 25
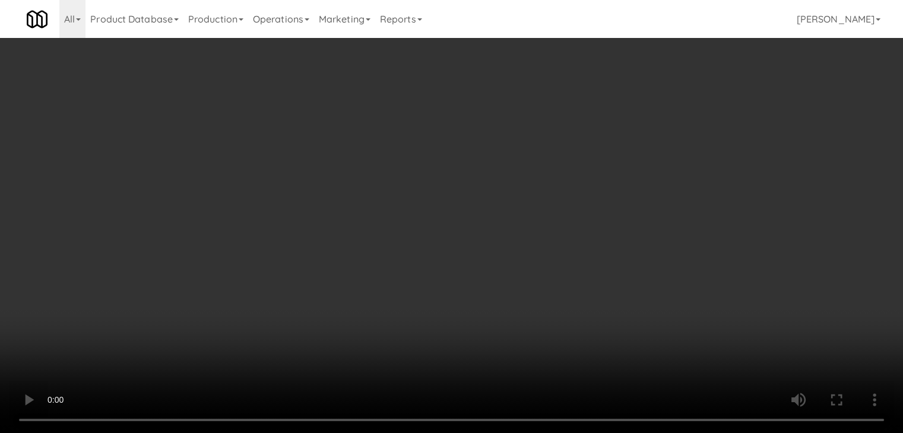
scroll to position [3887, 0]
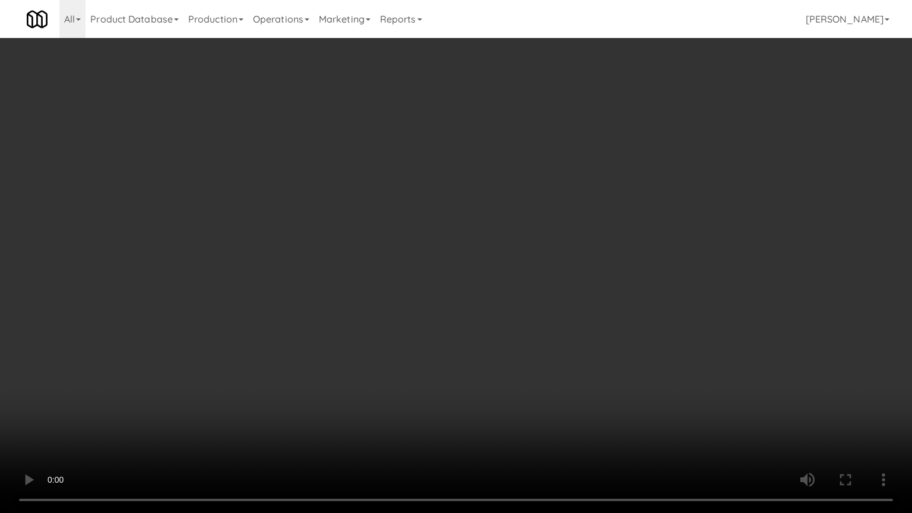
click at [567, 305] on video at bounding box center [456, 256] width 912 height 513
click at [564, 306] on video at bounding box center [456, 256] width 912 height 513
click at [570, 304] on video at bounding box center [456, 256] width 912 height 513
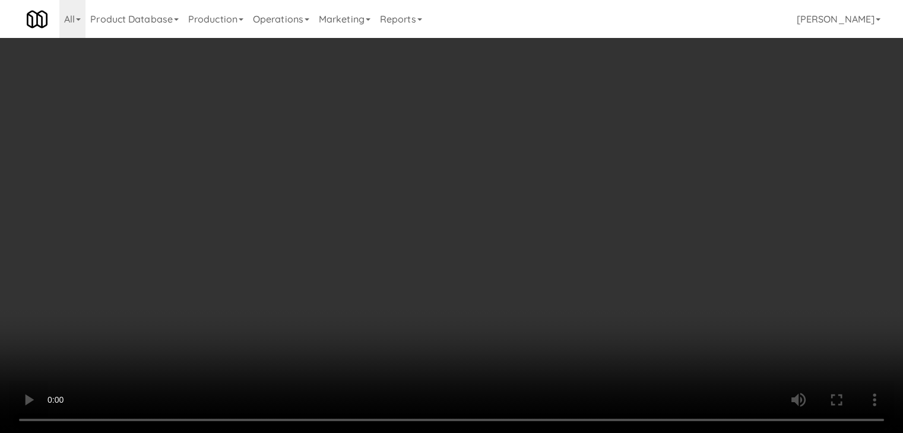
scroll to position [3917, 0]
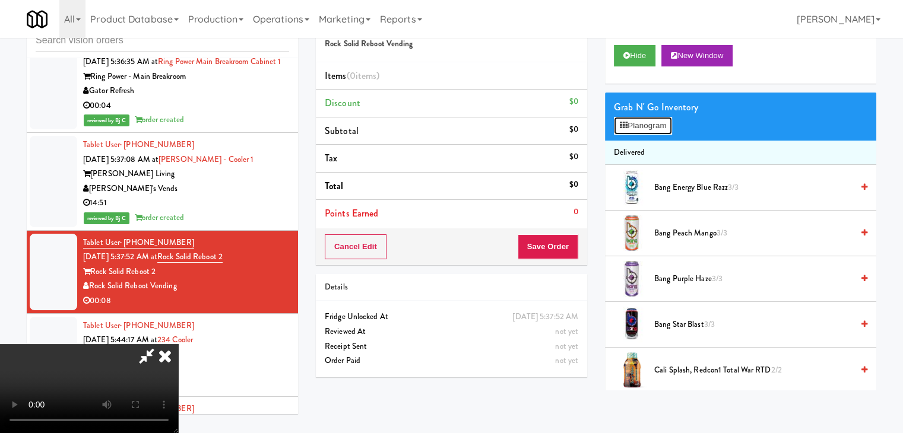
click at [646, 126] on button "Planogram" at bounding box center [643, 126] width 58 height 18
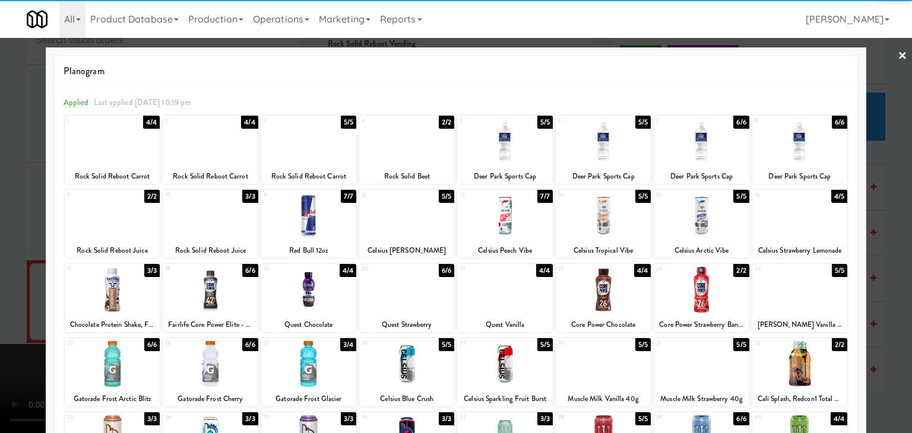
drag, startPoint x: 284, startPoint y: 224, endPoint x: 266, endPoint y: 230, distance: 19.0
click at [285, 223] on div at bounding box center [308, 216] width 95 height 46
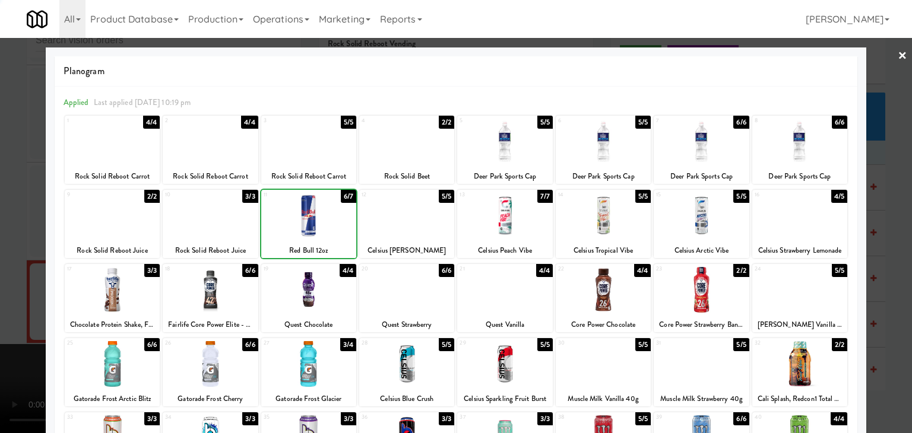
drag, startPoint x: 0, startPoint y: 288, endPoint x: 154, endPoint y: 282, distance: 154.4
click at [14, 283] on div at bounding box center [456, 216] width 912 height 433
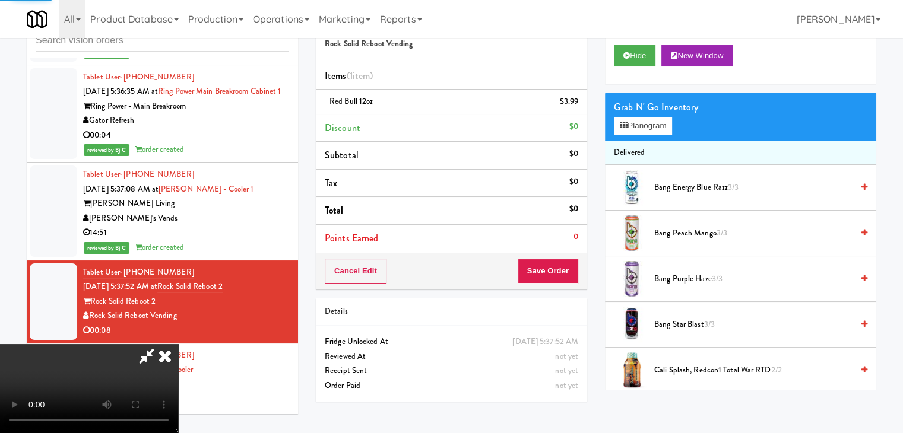
scroll to position [3917, 0]
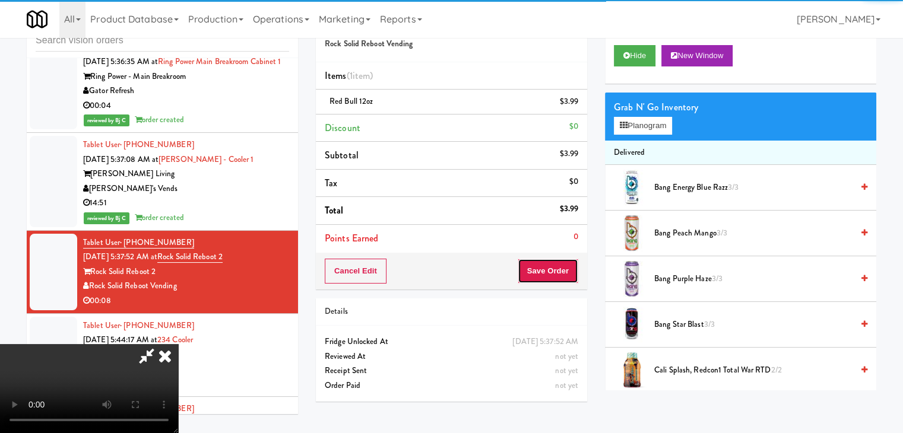
click at [556, 268] on button "Save Order" at bounding box center [548, 271] width 61 height 25
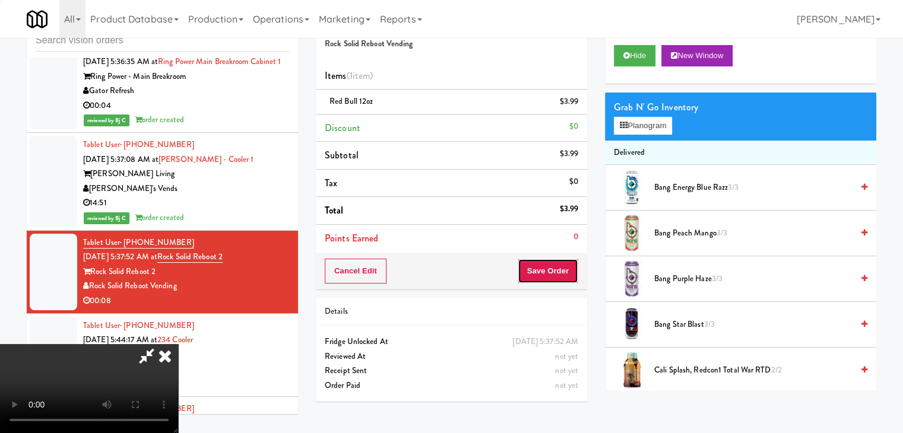
click at [556, 267] on button "Save Order" at bounding box center [548, 271] width 61 height 25
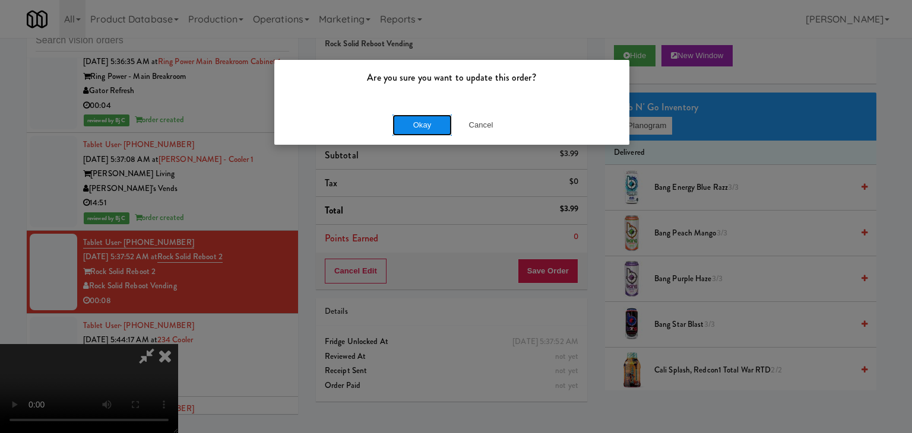
click at [424, 131] on button "Okay" at bounding box center [421, 125] width 59 height 21
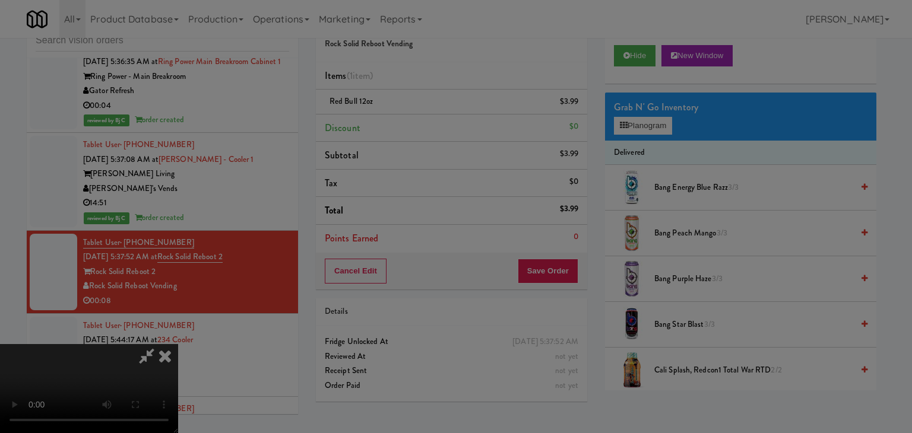
click at [424, 123] on div "Okay Cancel" at bounding box center [451, 103] width 355 height 40
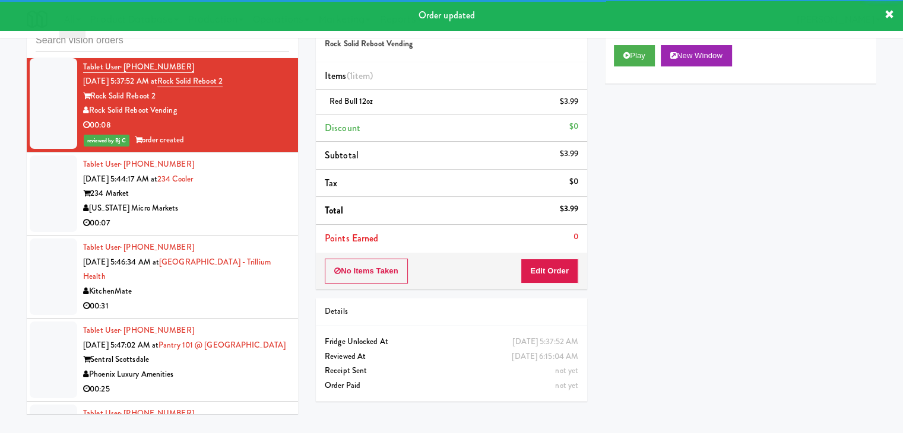
scroll to position [4095, 0]
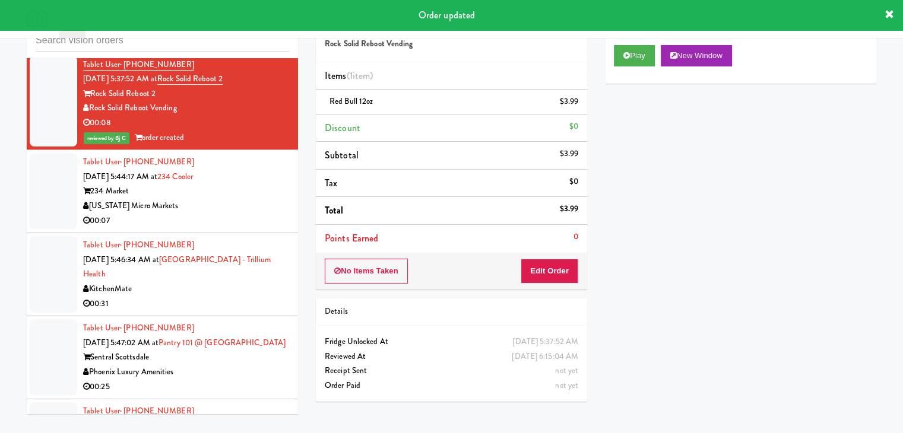
click at [264, 214] on div "00:07" at bounding box center [186, 221] width 206 height 15
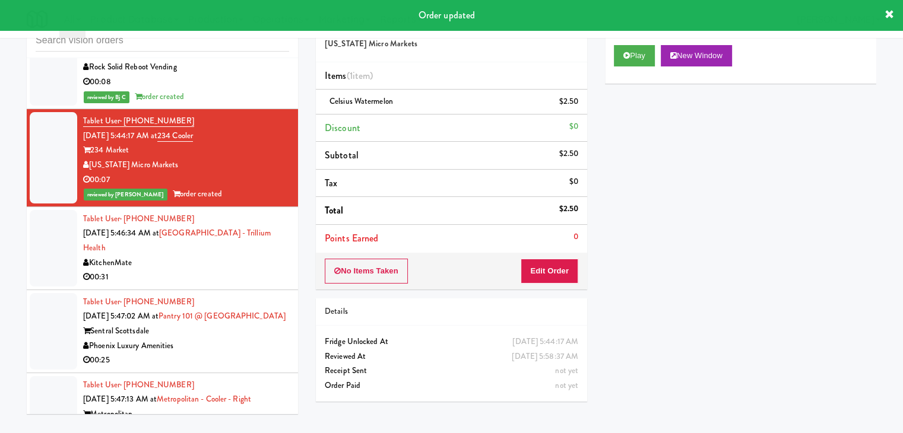
scroll to position [4214, 0]
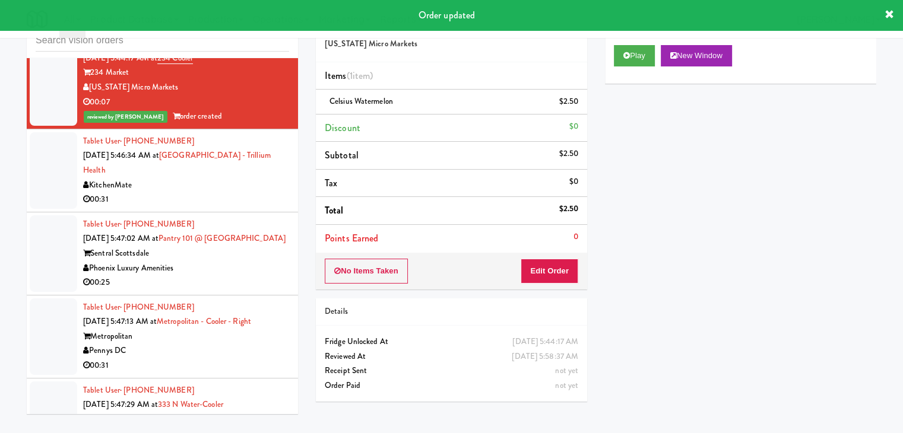
click at [245, 178] on div "KitchenMate" at bounding box center [186, 185] width 206 height 15
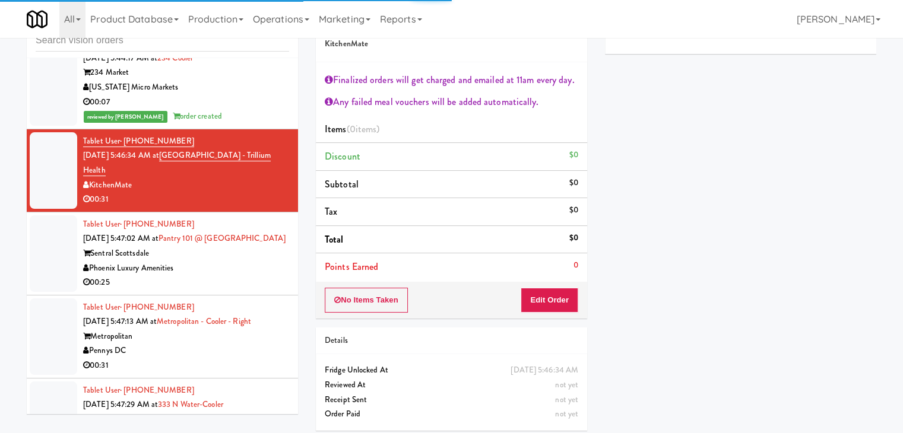
click at [260, 261] on div "Phoenix Luxury Amenities" at bounding box center [186, 268] width 206 height 15
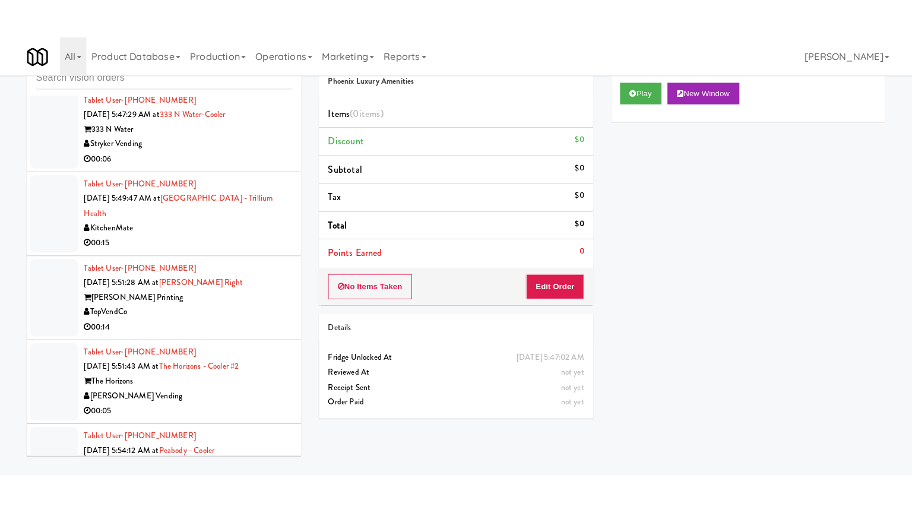
scroll to position [4560, 0]
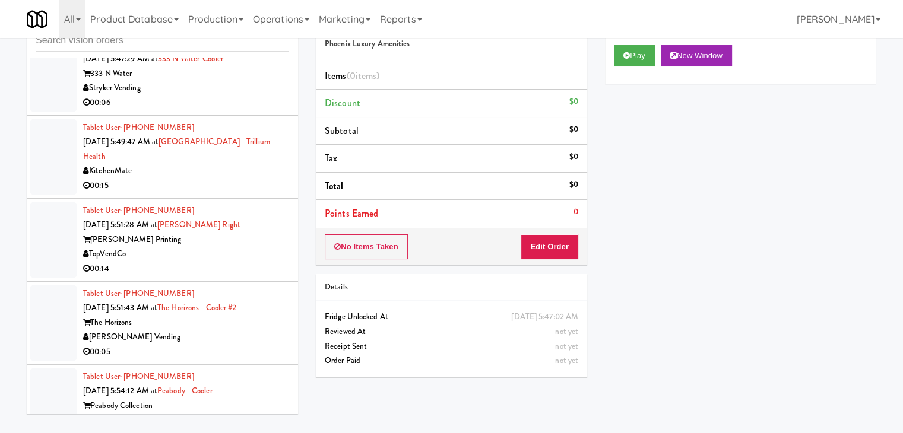
drag, startPoint x: 265, startPoint y: 379, endPoint x: 257, endPoint y: 374, distance: 9.1
click at [265, 399] on div "Peabody Collection" at bounding box center [186, 406] width 206 height 15
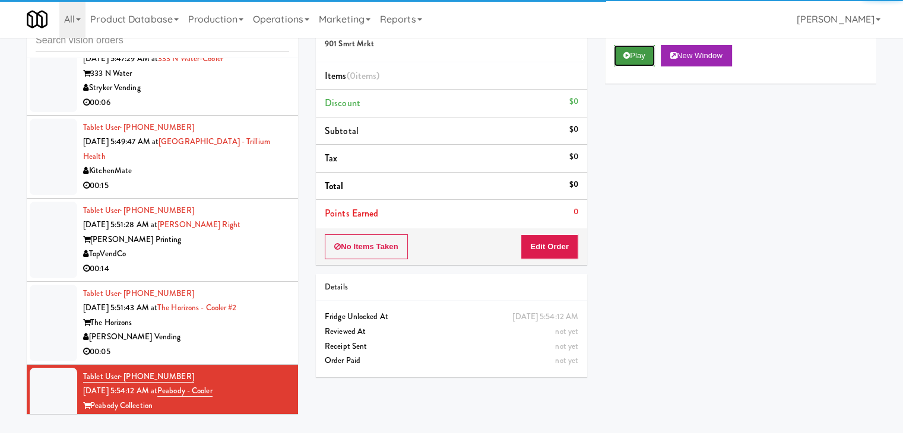
click at [643, 54] on button "Play" at bounding box center [634, 55] width 41 height 21
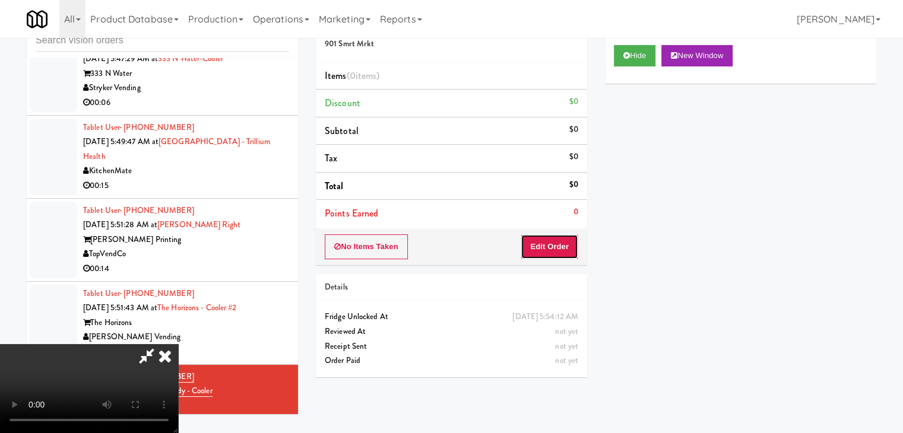
click at [556, 240] on button "Edit Order" at bounding box center [549, 246] width 58 height 25
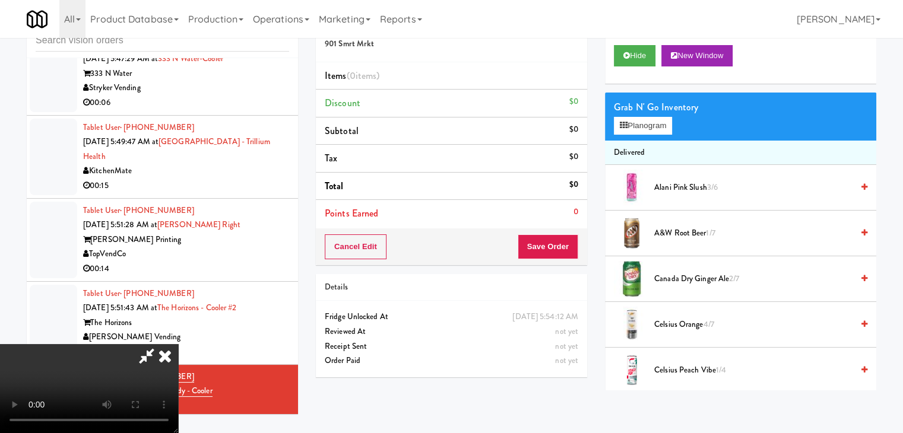
scroll to position [4530, 0]
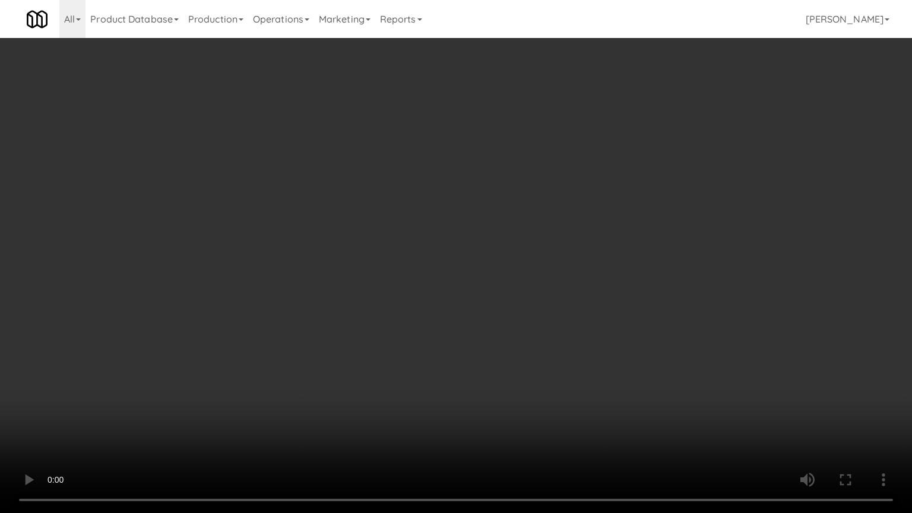
click at [541, 307] on video at bounding box center [456, 256] width 912 height 513
click at [538, 304] on video at bounding box center [456, 256] width 912 height 513
click at [543, 299] on video at bounding box center [456, 256] width 912 height 513
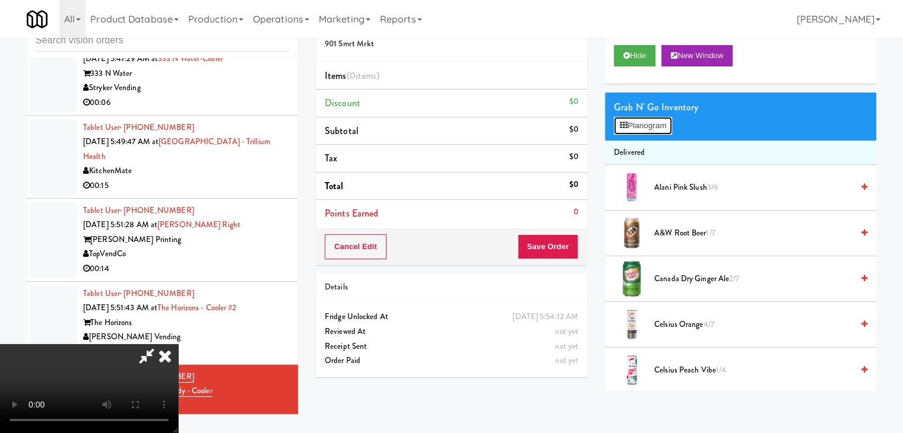
click at [646, 126] on button "Planogram" at bounding box center [643, 126] width 58 height 18
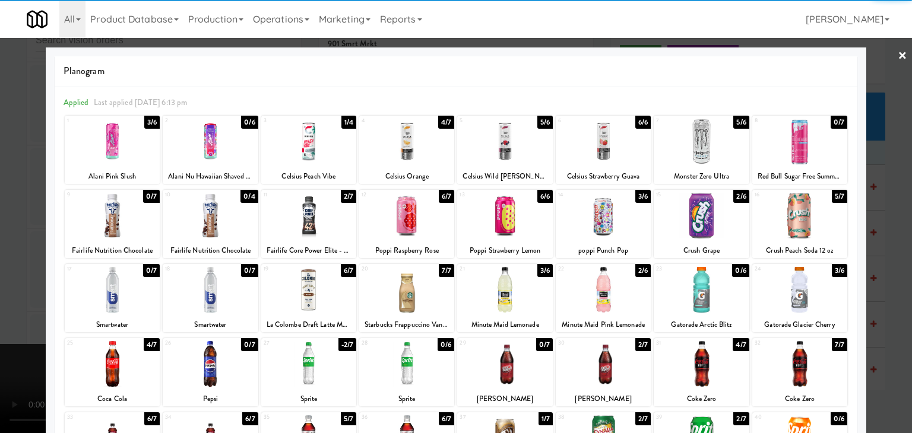
click at [208, 148] on div at bounding box center [210, 142] width 95 height 46
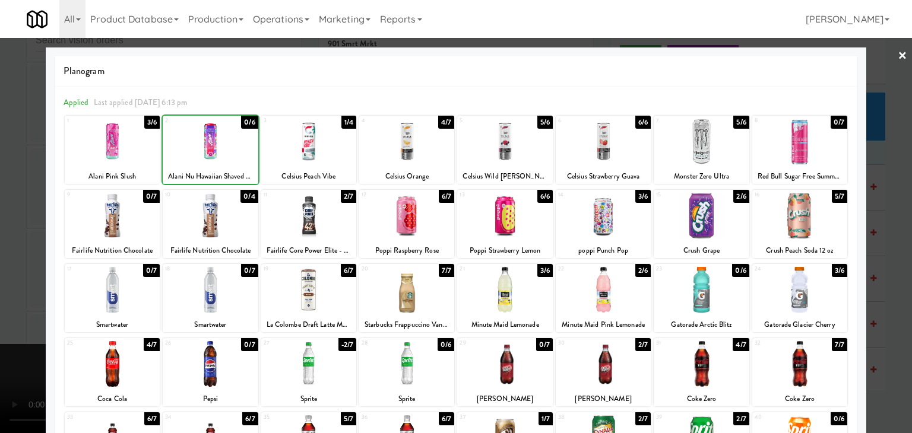
click at [1, 193] on div at bounding box center [456, 216] width 912 height 433
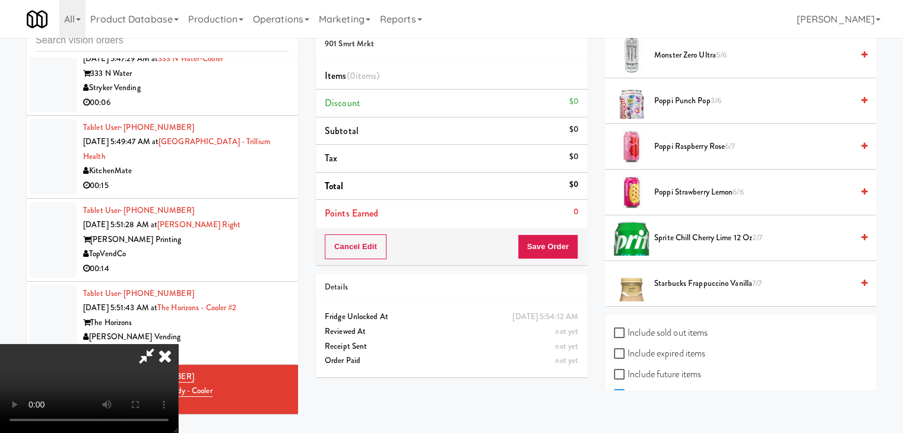
scroll to position [1188, 0]
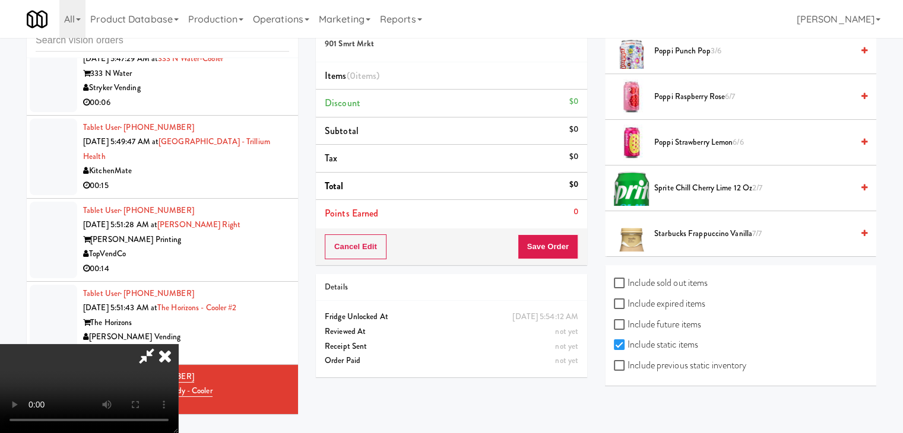
click at [693, 357] on label "Include previous static inventory" at bounding box center [680, 366] width 132 height 18
click at [627, 361] on input "Include previous static inventory" at bounding box center [621, 365] width 14 height 9
checkbox input "true"
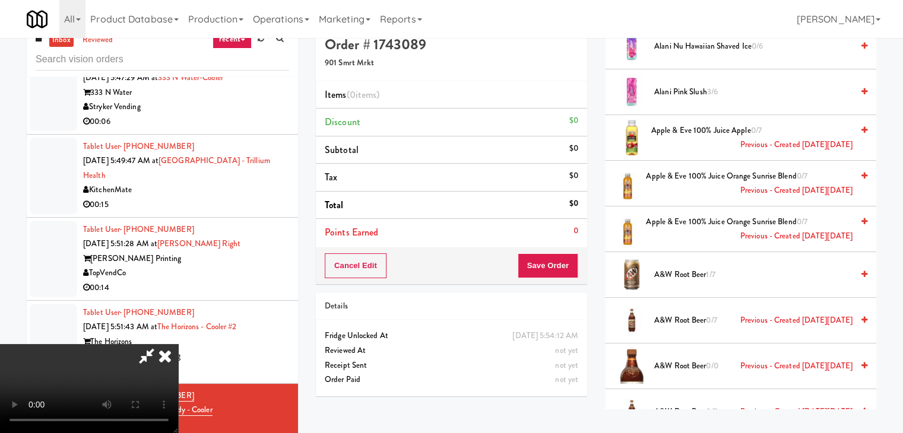
scroll to position [0, 0]
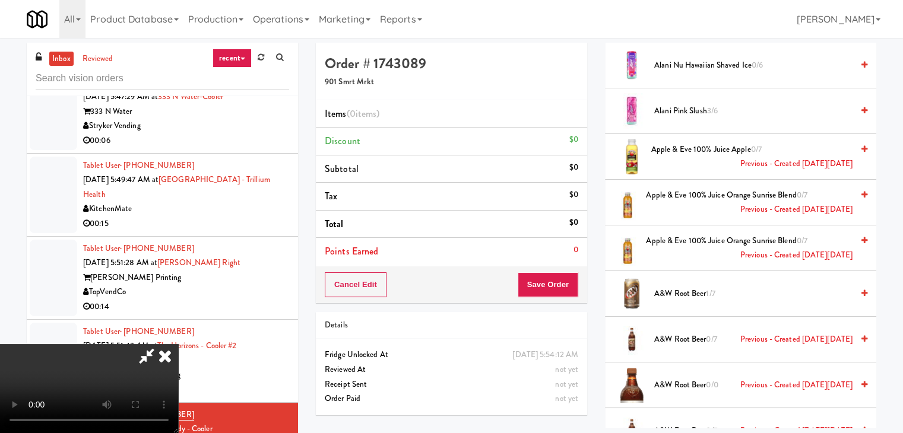
click at [160, 344] on icon at bounding box center [146, 356] width 27 height 24
click at [178, 344] on video at bounding box center [89, 388] width 178 height 89
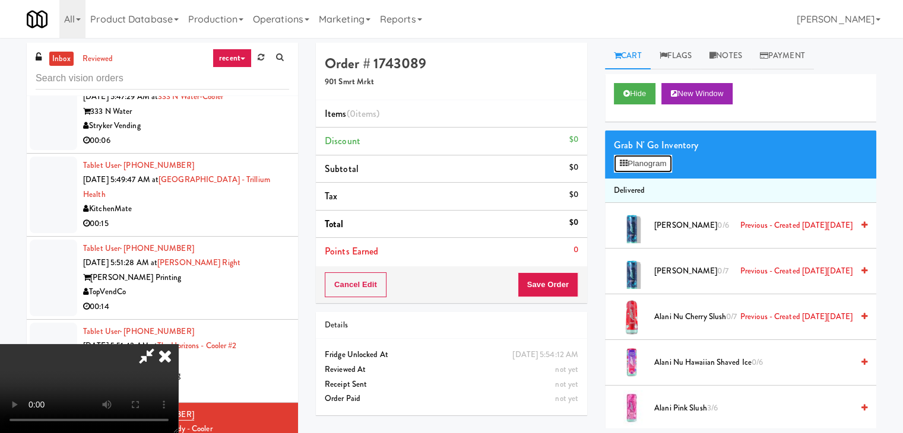
click at [648, 163] on button "Planogram" at bounding box center [643, 164] width 58 height 18
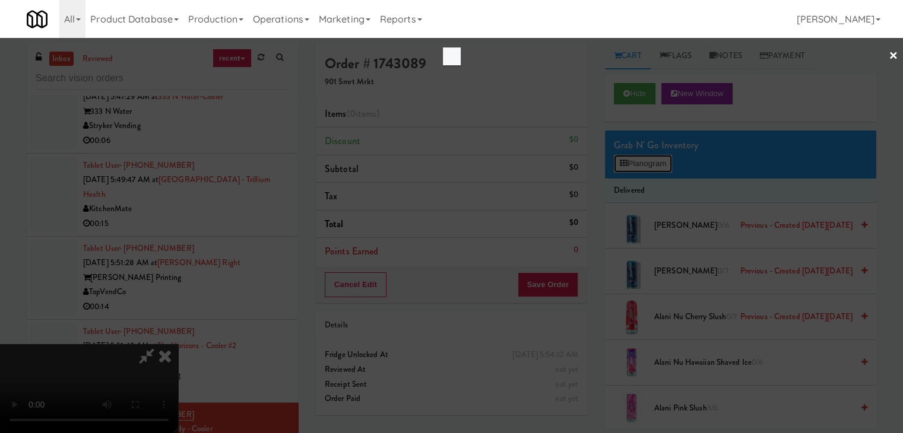
scroll to position [4530, 0]
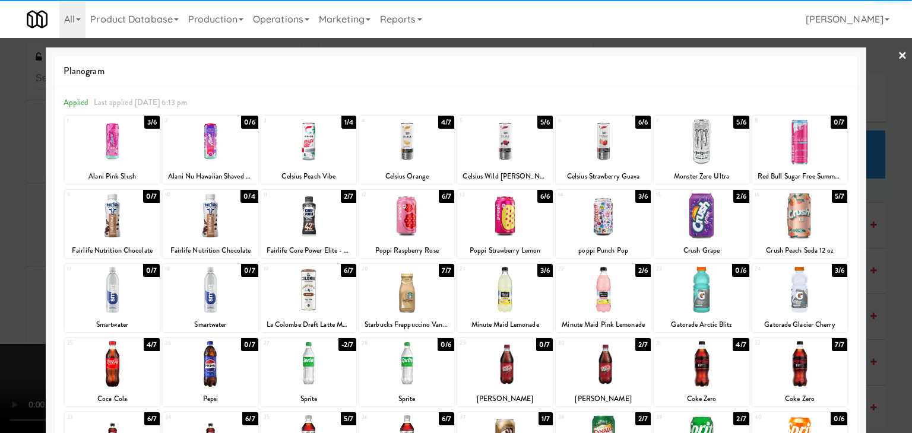
click at [227, 158] on div at bounding box center [210, 142] width 95 height 46
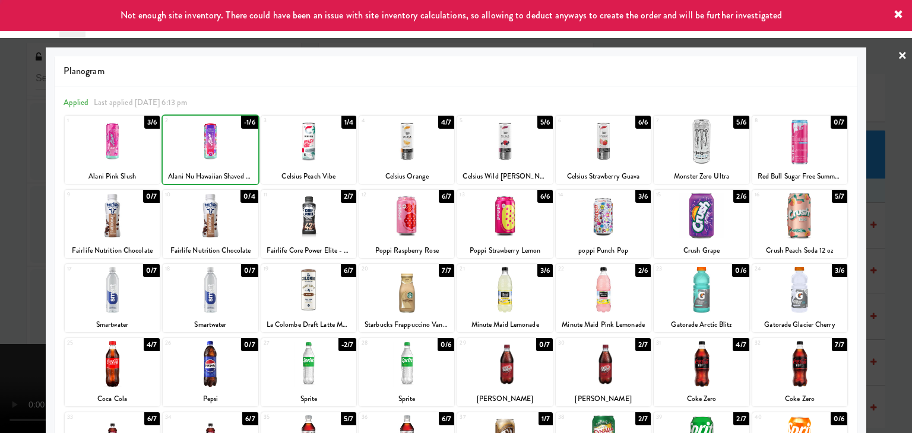
drag, startPoint x: 0, startPoint y: 166, endPoint x: 164, endPoint y: 172, distance: 164.5
click at [0, 165] on div at bounding box center [456, 216] width 912 height 433
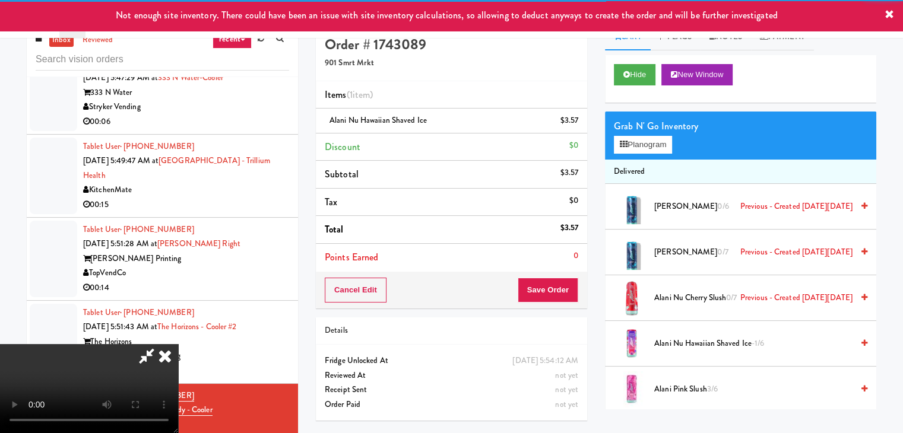
scroll to position [38, 0]
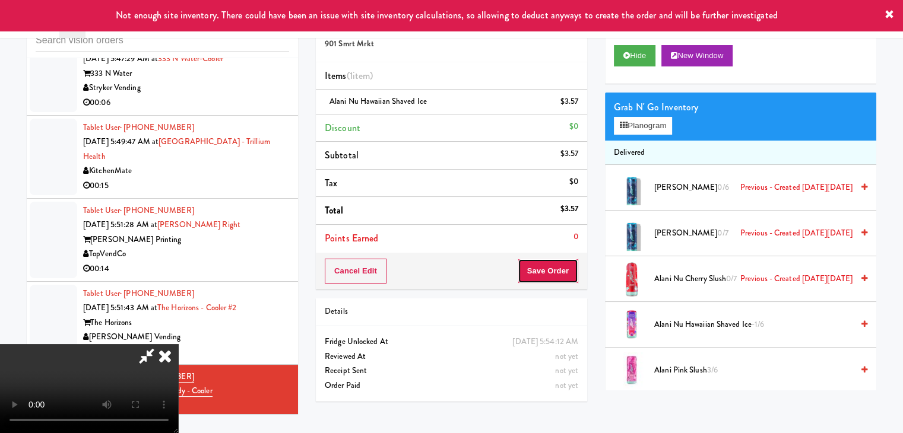
click at [577, 271] on button "Save Order" at bounding box center [548, 271] width 61 height 25
drag, startPoint x: 577, startPoint y: 271, endPoint x: 548, endPoint y: 255, distance: 32.7
click at [575, 269] on button "Save Order" at bounding box center [548, 271] width 61 height 25
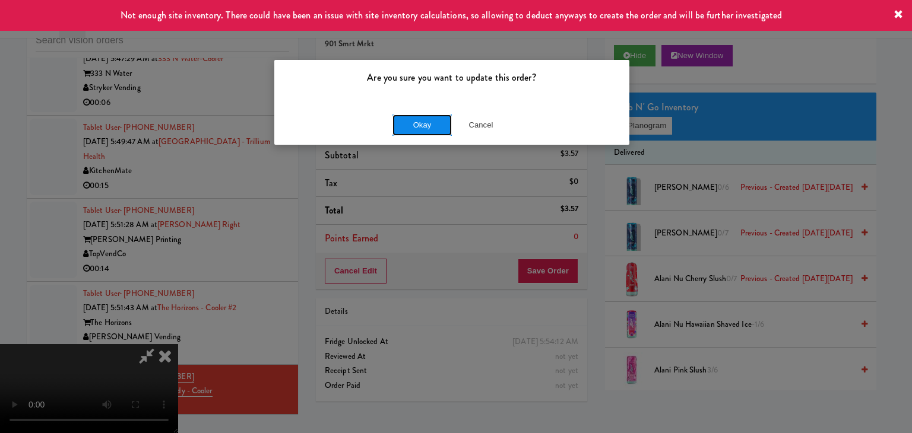
drag, startPoint x: 433, startPoint y: 133, endPoint x: 435, endPoint y: 116, distance: 17.4
click at [433, 132] on button "Okay" at bounding box center [421, 125] width 59 height 21
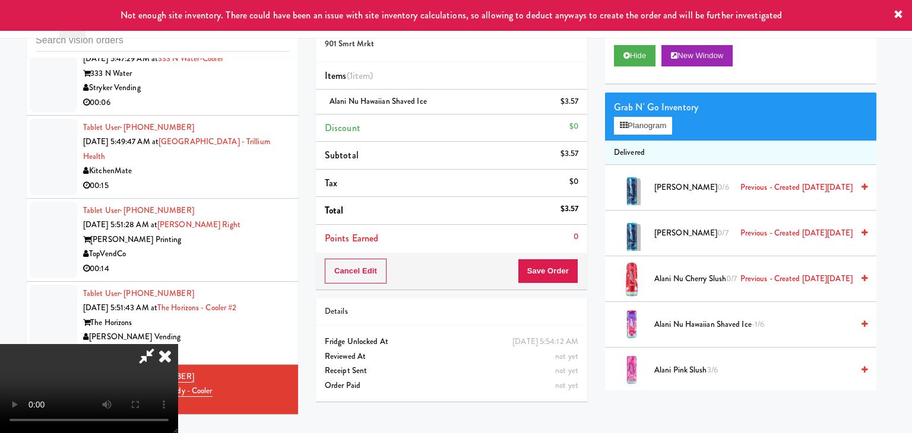
click at [435, 115] on body "Not enough site inventory. There could have been an issue with site inventory c…" at bounding box center [456, 216] width 912 height 433
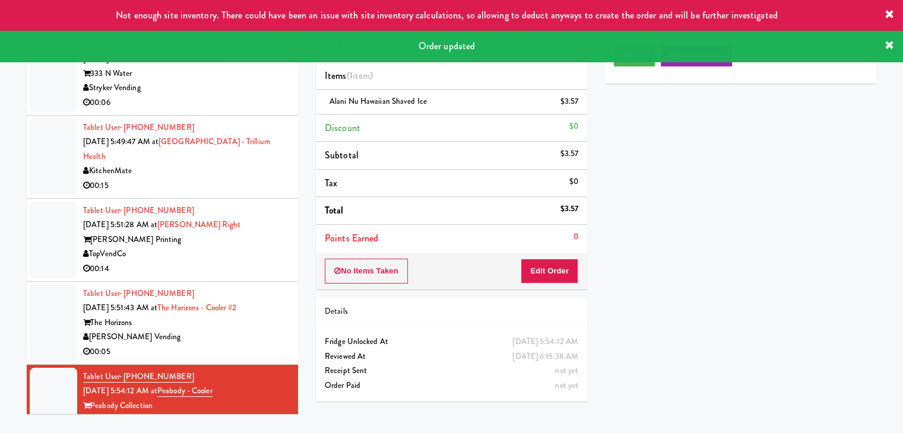
scroll to position [4575, 0]
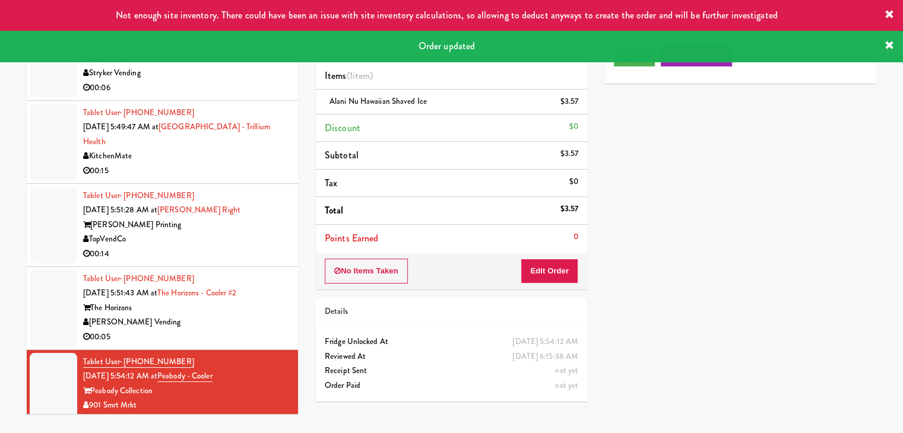
click at [275, 296] on div "Tablet User · (240) 705-0295 Sep 4, 2025 5:51:43 AM at The Horizons - Cooler #2…" at bounding box center [186, 308] width 206 height 73
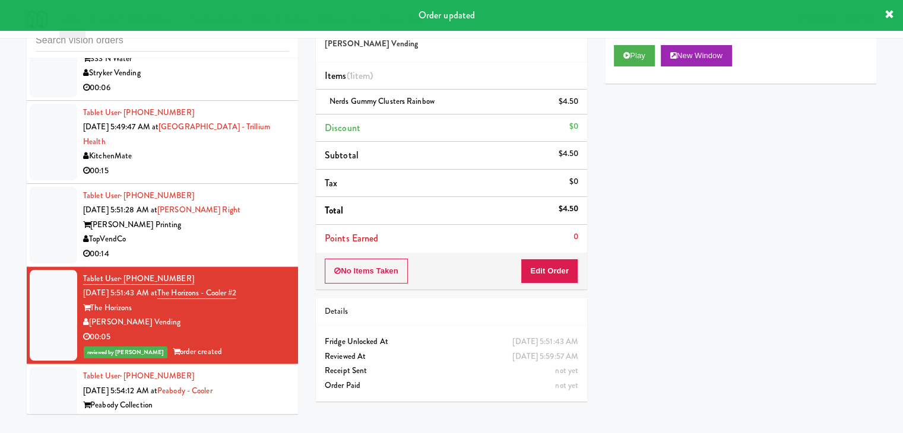
click at [237, 232] on div "TopVendCo" at bounding box center [186, 239] width 206 height 15
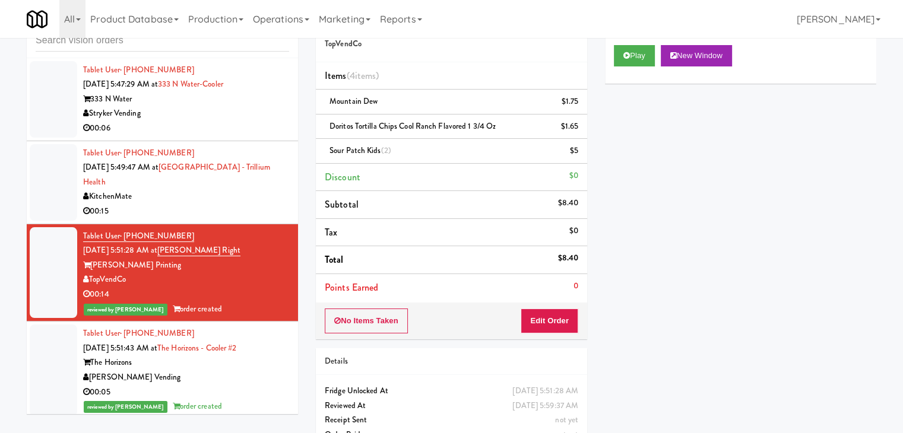
scroll to position [4456, 0]
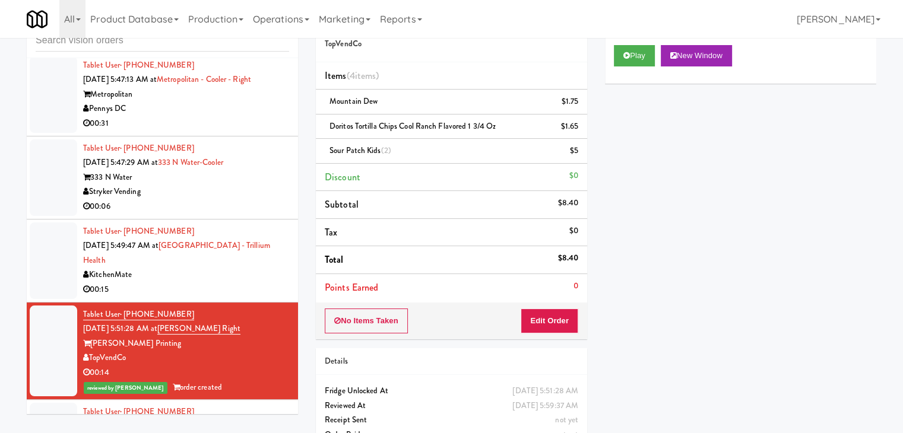
click at [246, 268] on div "KitchenMate" at bounding box center [186, 275] width 206 height 15
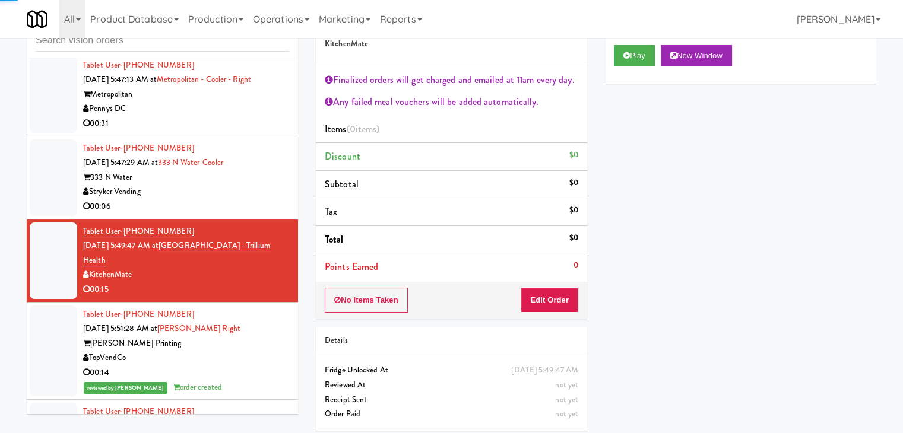
click at [261, 185] on div "Stryker Vending" at bounding box center [186, 192] width 206 height 15
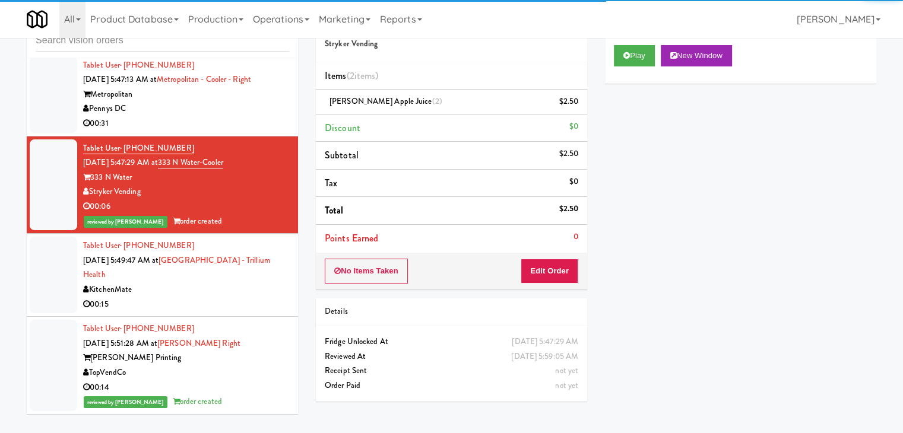
click at [245, 297] on div "00:15" at bounding box center [186, 304] width 206 height 15
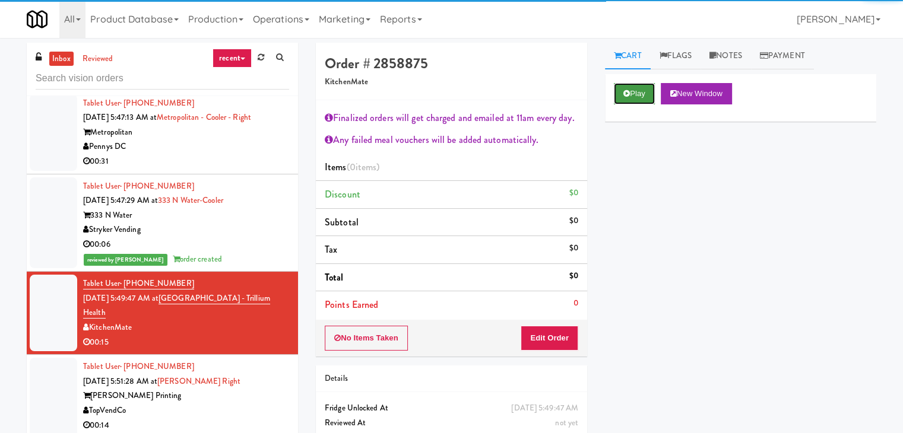
click at [634, 97] on button "Play" at bounding box center [634, 93] width 41 height 21
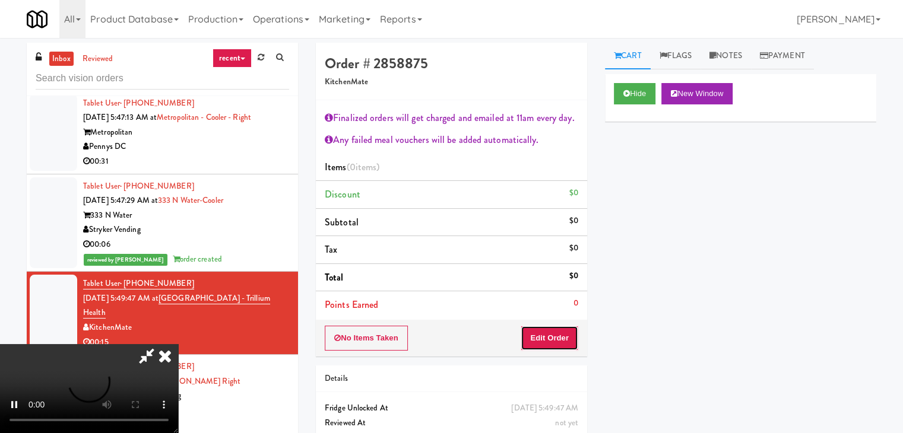
click at [547, 339] on button "Edit Order" at bounding box center [549, 338] width 58 height 25
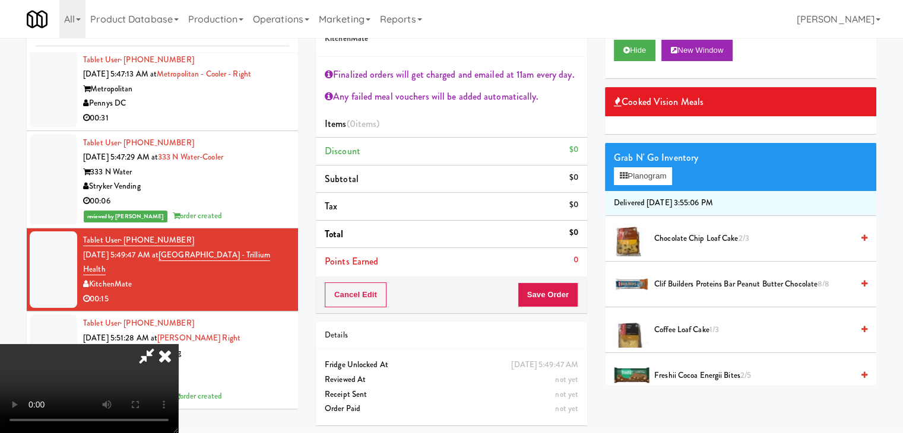
scroll to position [204, 0]
click at [178, 344] on video at bounding box center [89, 388] width 178 height 89
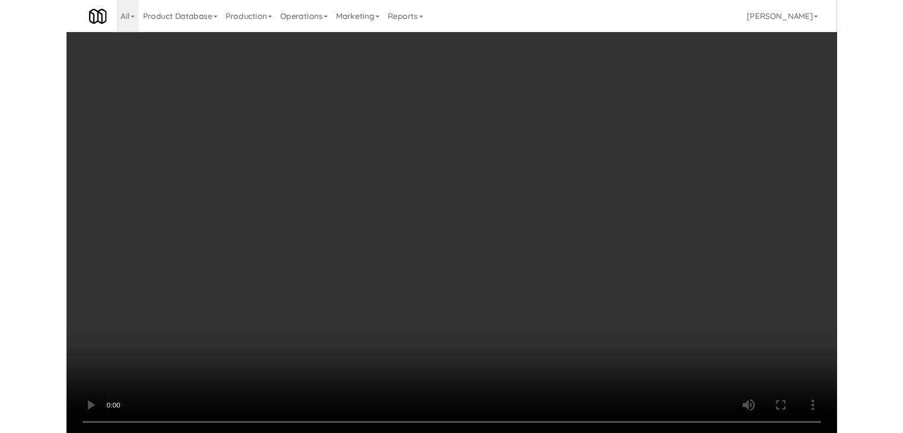
scroll to position [4426, 0]
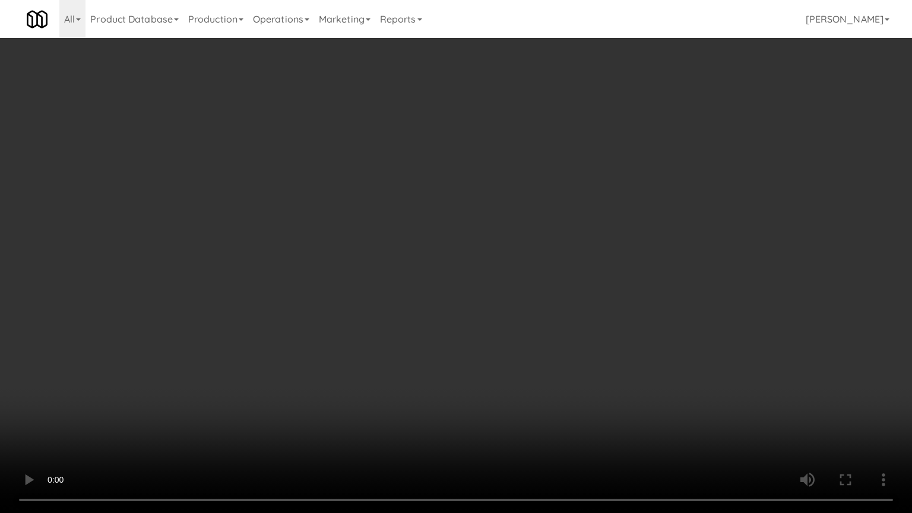
click at [493, 370] on video at bounding box center [456, 256] width 912 height 513
click at [329, 290] on video at bounding box center [456, 256] width 912 height 513
drag, startPoint x: 329, startPoint y: 290, endPoint x: 329, endPoint y: 237, distance: 52.2
click at [329, 289] on video at bounding box center [456, 256] width 912 height 513
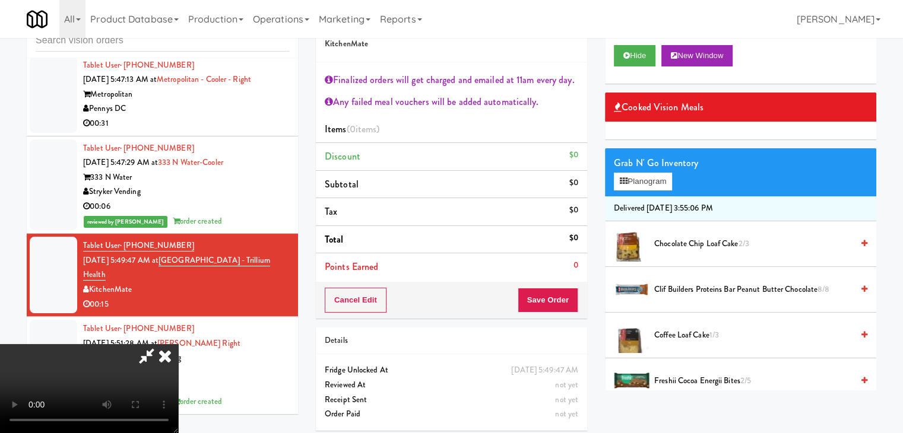
scroll to position [204, 0]
click at [26, 420] on video at bounding box center [89, 388] width 178 height 89
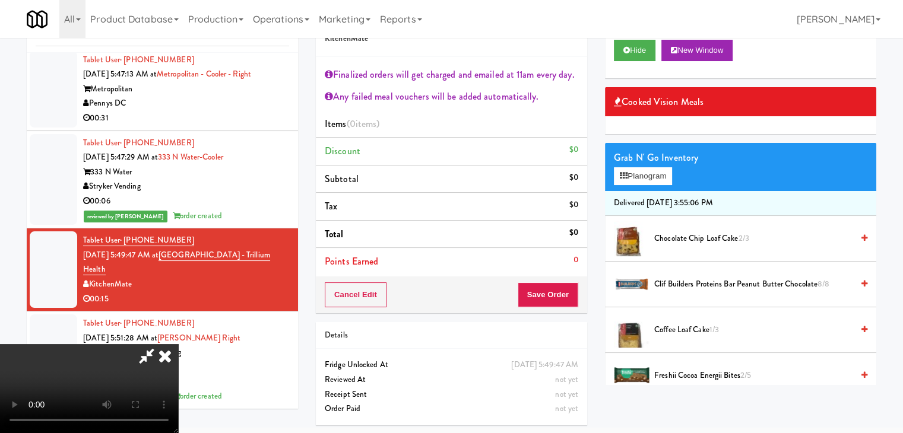
click at [178, 344] on video at bounding box center [89, 388] width 178 height 89
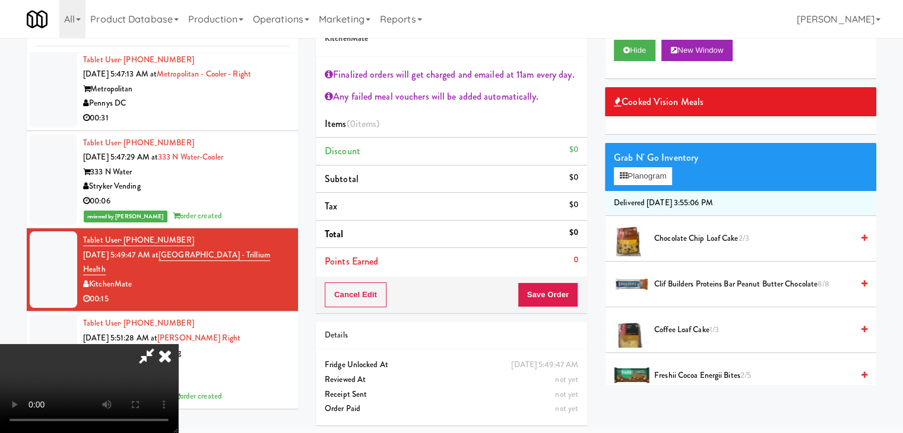
scroll to position [204, 0]
click at [178, 344] on video at bounding box center [89, 388] width 178 height 89
drag, startPoint x: 323, startPoint y: 140, endPoint x: 325, endPoint y: 151, distance: 10.8
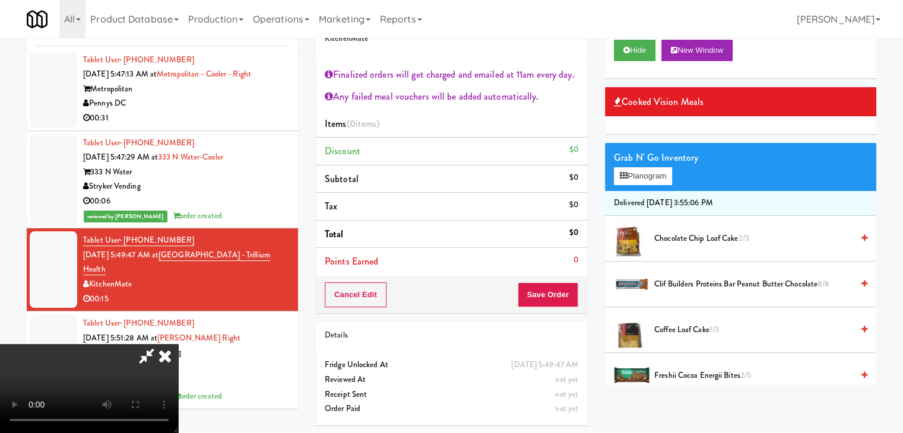
click at [178, 344] on video at bounding box center [89, 388] width 178 height 89
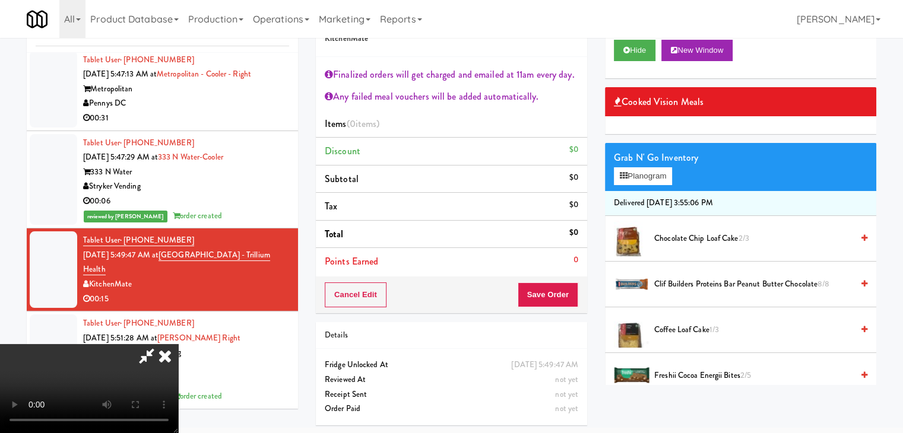
click at [178, 344] on video at bounding box center [89, 388] width 178 height 89
click at [644, 179] on button "Planogram" at bounding box center [643, 176] width 58 height 18
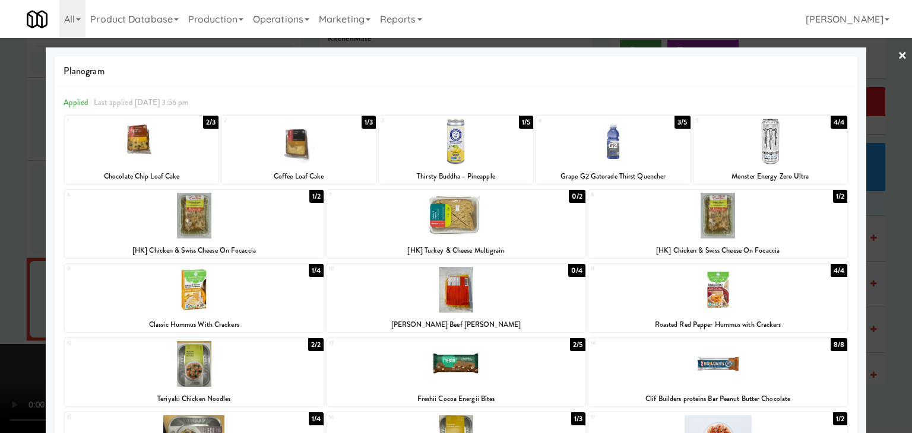
click at [0, 226] on div at bounding box center [456, 216] width 912 height 433
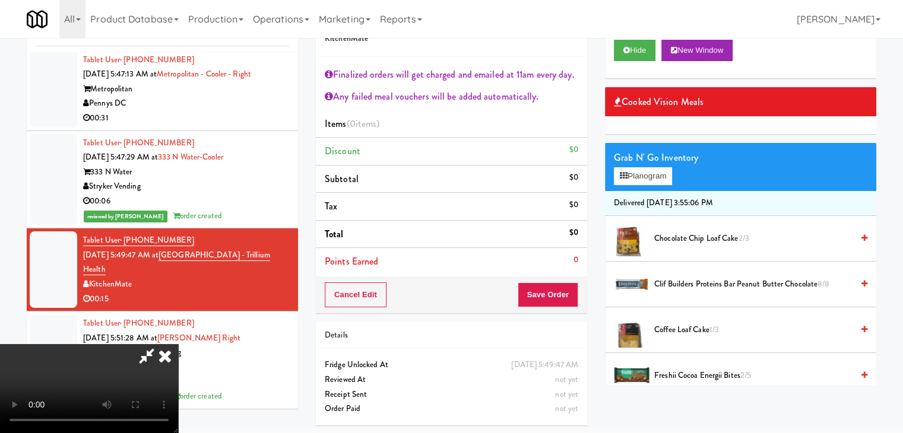
scroll to position [85, 0]
click at [178, 344] on video at bounding box center [89, 388] width 178 height 89
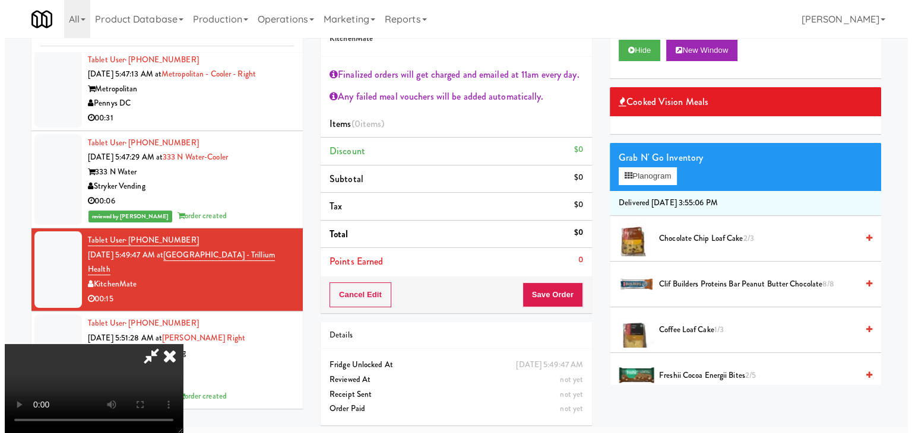
scroll to position [0, 0]
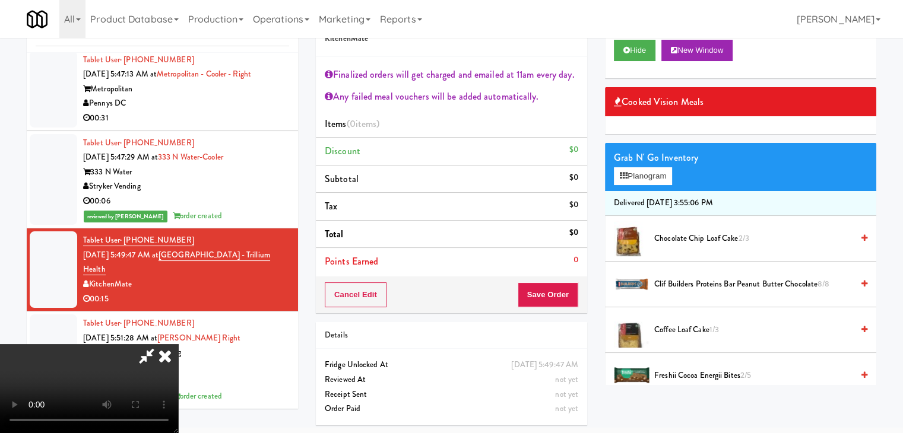
click at [178, 344] on video at bounding box center [89, 388] width 178 height 89
click at [644, 169] on button "Planogram" at bounding box center [643, 176] width 58 height 18
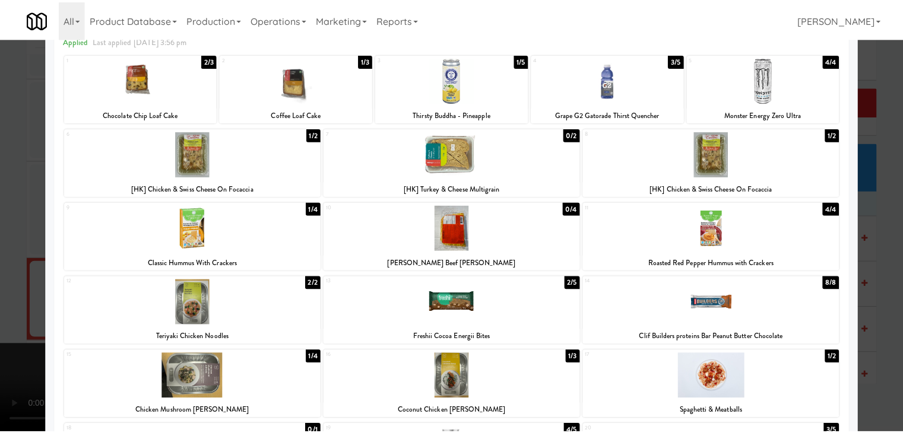
scroll to position [59, 0]
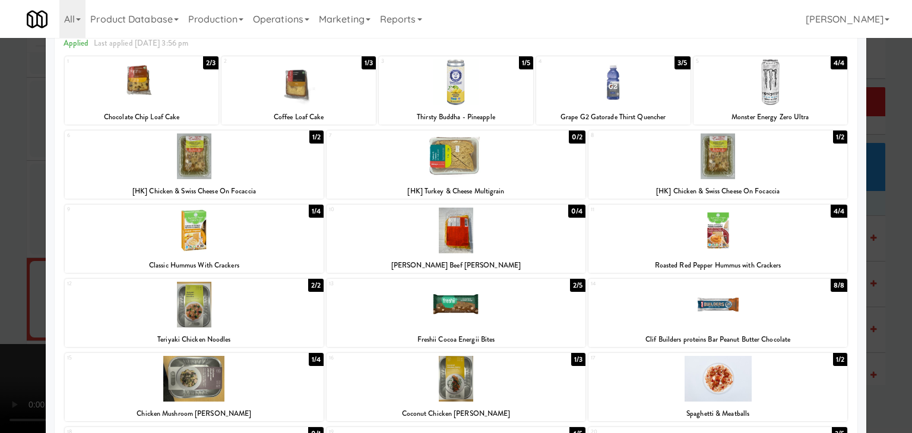
click at [5, 255] on div at bounding box center [456, 216] width 912 height 433
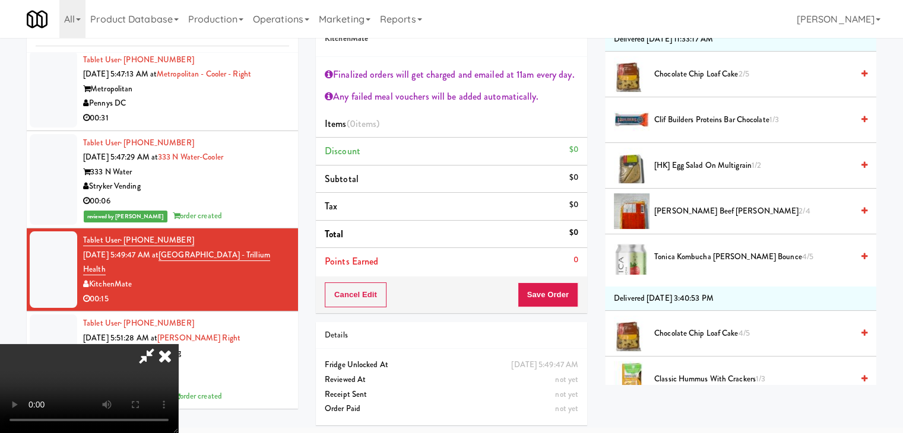
scroll to position [653, 0]
click at [697, 172] on li "[HK] Egg Salad on Multigrain 1/2" at bounding box center [740, 165] width 271 height 46
click at [701, 164] on span "[HK] Egg Salad on Multigrain 1/2" at bounding box center [753, 165] width 198 height 15
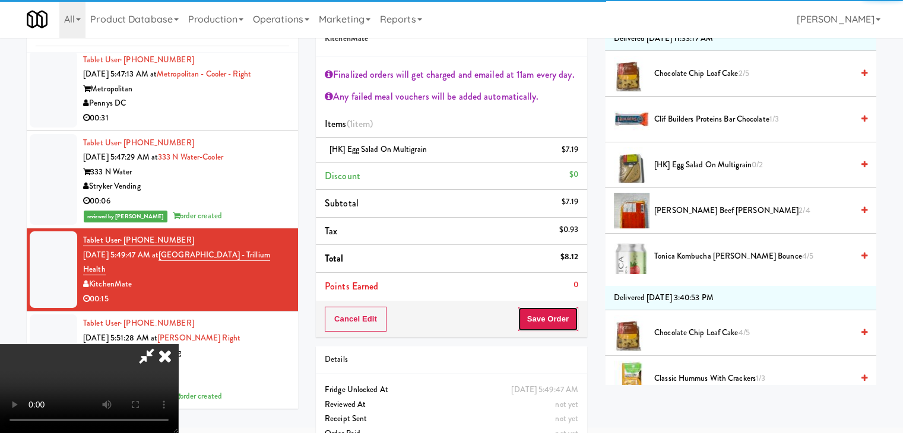
click at [568, 309] on button "Save Order" at bounding box center [548, 319] width 61 height 25
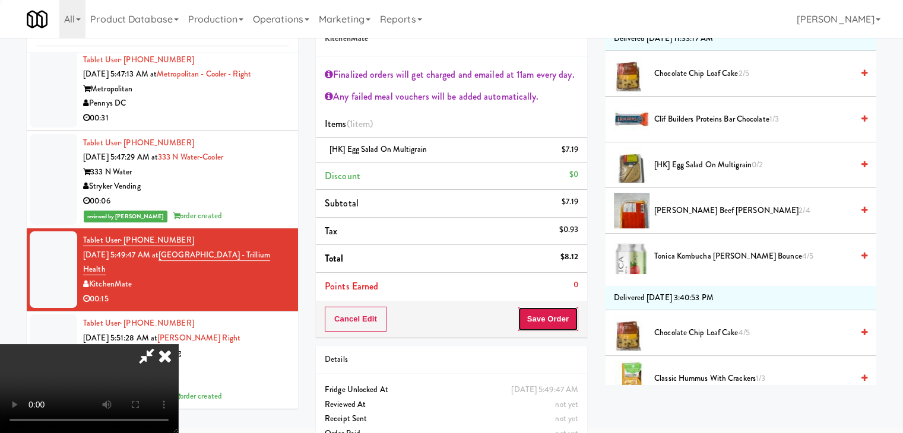
click at [568, 309] on button "Save Order" at bounding box center [548, 319] width 61 height 25
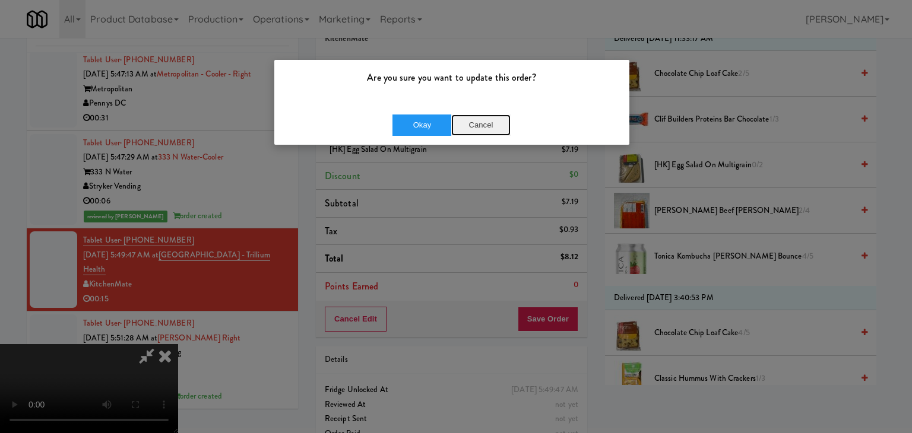
click at [488, 125] on button "Cancel" at bounding box center [480, 125] width 59 height 21
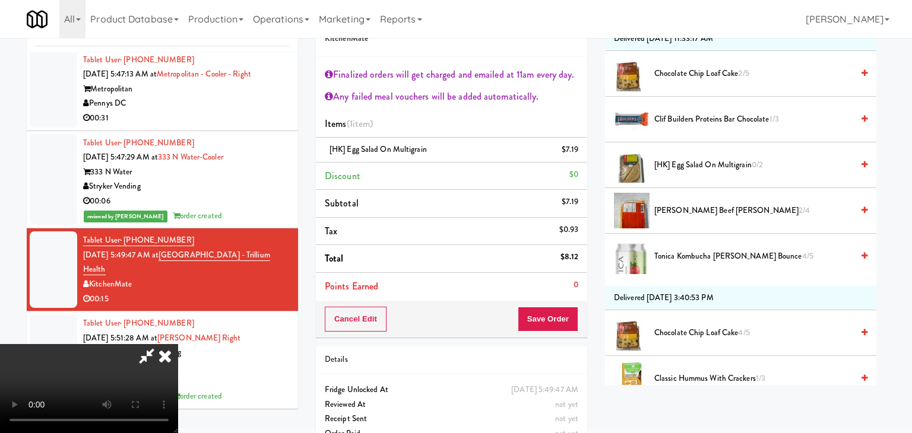
drag, startPoint x: 445, startPoint y: 187, endPoint x: 444, endPoint y: 198, distance: 10.7
click at [445, 188] on body "Are you sure you want to update this order? Okay Cancel Okay Are you sure you w…" at bounding box center [456, 211] width 912 height 433
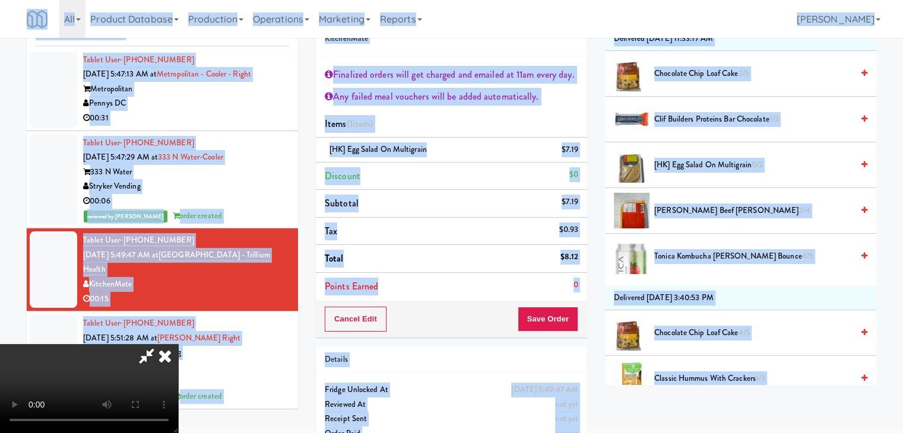
click at [178, 344] on video at bounding box center [89, 388] width 178 height 89
click at [551, 316] on button "Save Order" at bounding box center [548, 319] width 61 height 25
click at [552, 316] on button "Save Order" at bounding box center [548, 319] width 61 height 25
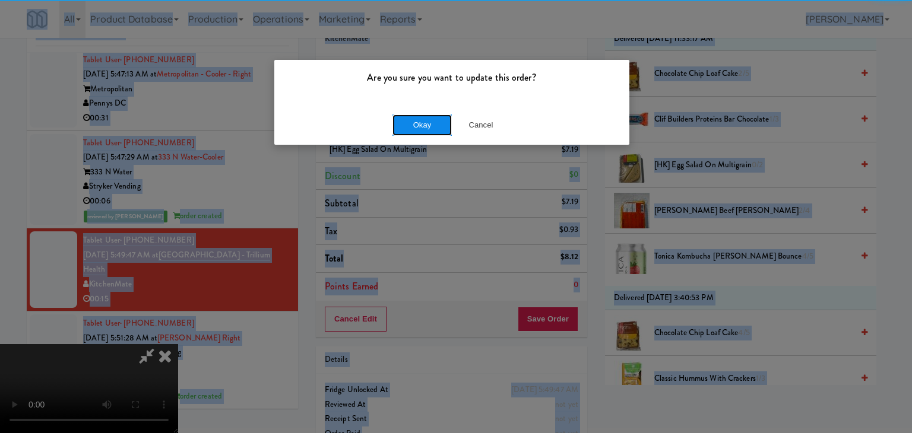
click at [404, 117] on button "Okay" at bounding box center [421, 125] width 59 height 21
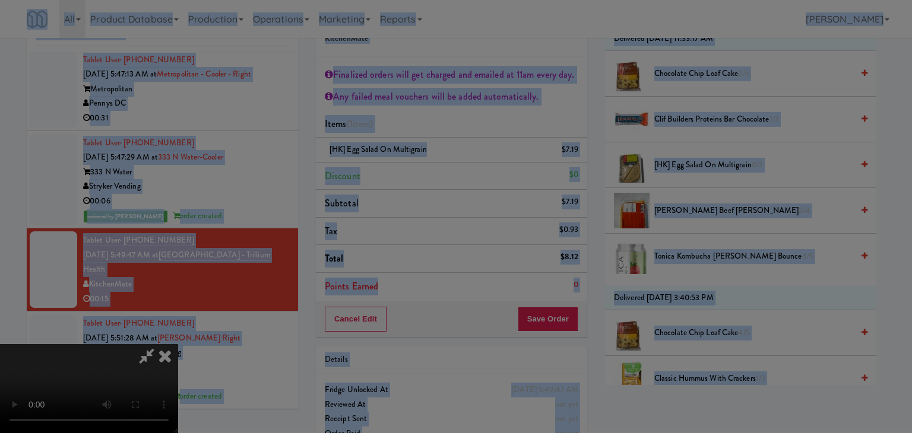
click at [404, 114] on button "Okay" at bounding box center [421, 103] width 59 height 21
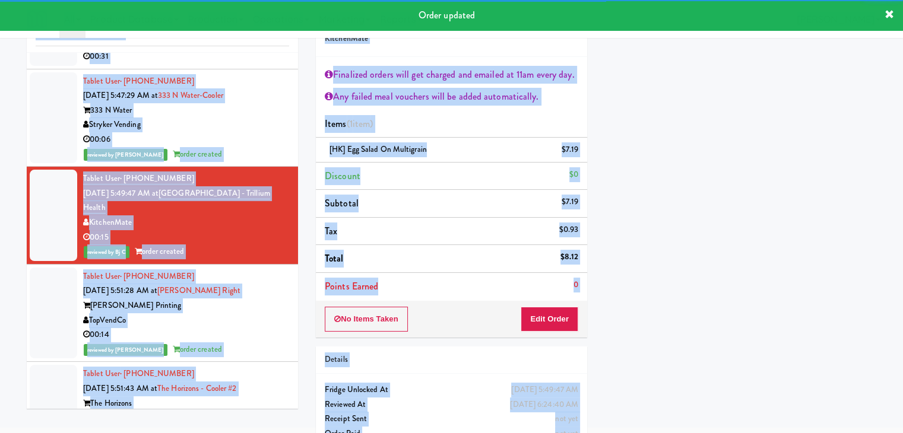
scroll to position [4633, 0]
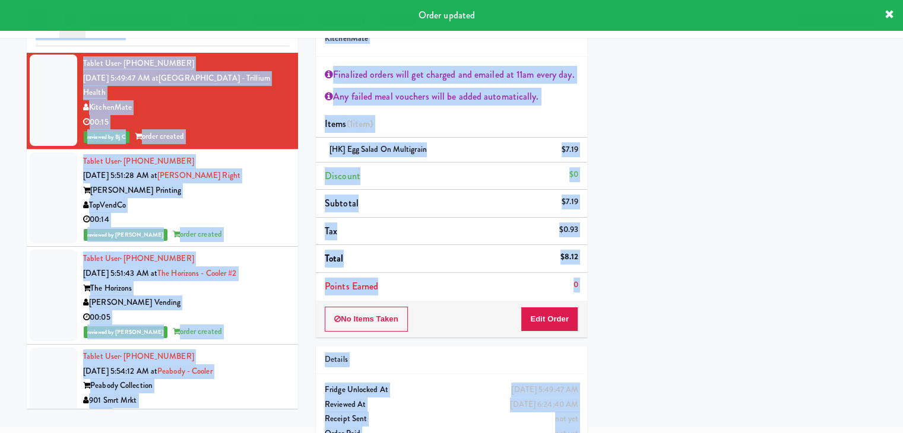
click at [0, 230] on div "inbox reviewed recent all unclear take inventory issue suspicious failed recent…" at bounding box center [451, 228] width 903 height 459
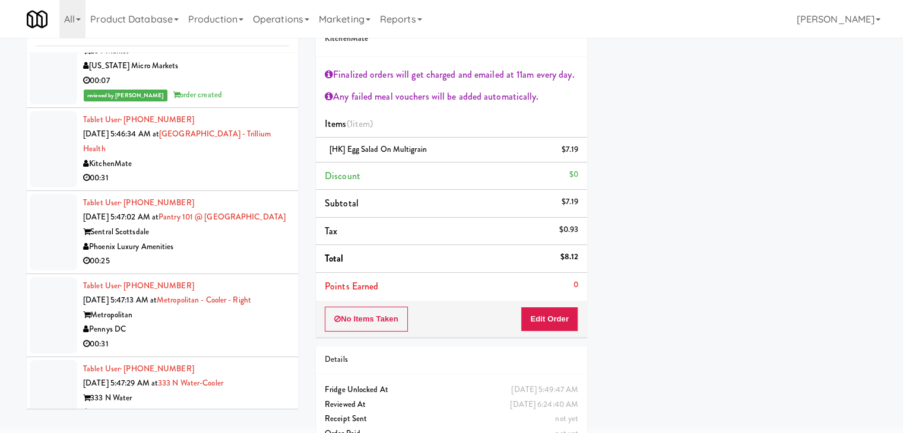
scroll to position [4217, 0]
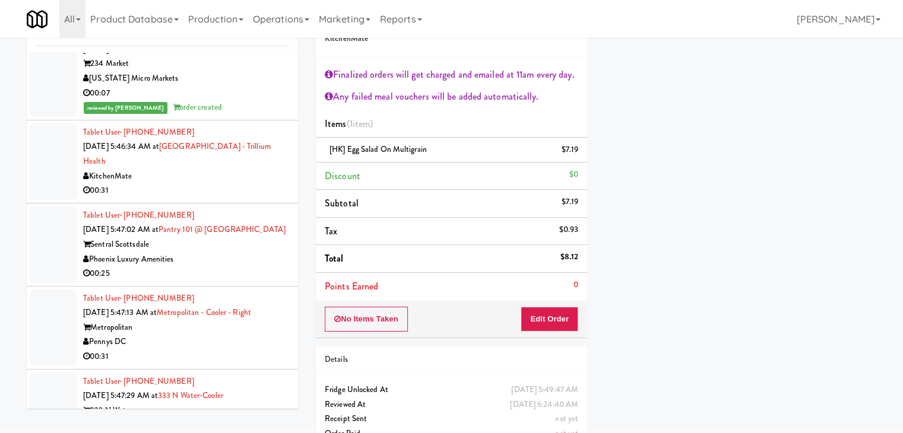
click at [193, 335] on div "Pennys DC" at bounding box center [186, 342] width 206 height 15
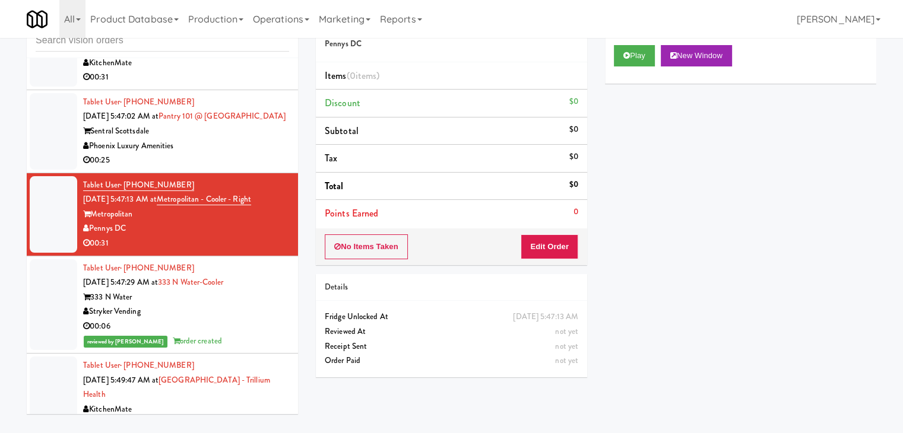
scroll to position [4217, 0]
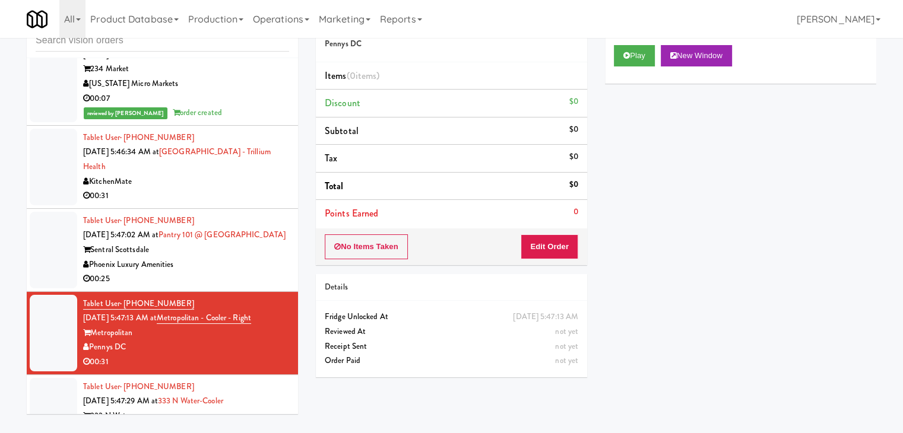
click at [231, 258] on div "Phoenix Luxury Amenities" at bounding box center [186, 265] width 206 height 15
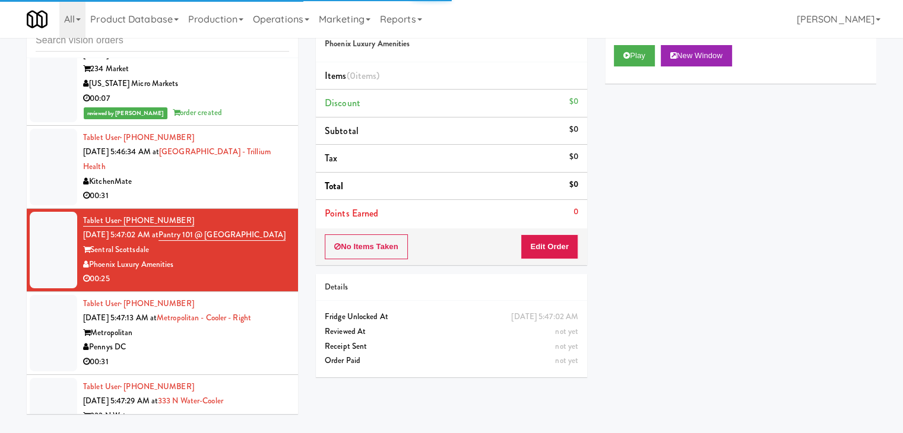
drag, startPoint x: 222, startPoint y: 323, endPoint x: 246, endPoint y: 262, distance: 65.6
click at [223, 355] on div "00:31" at bounding box center [186, 362] width 206 height 15
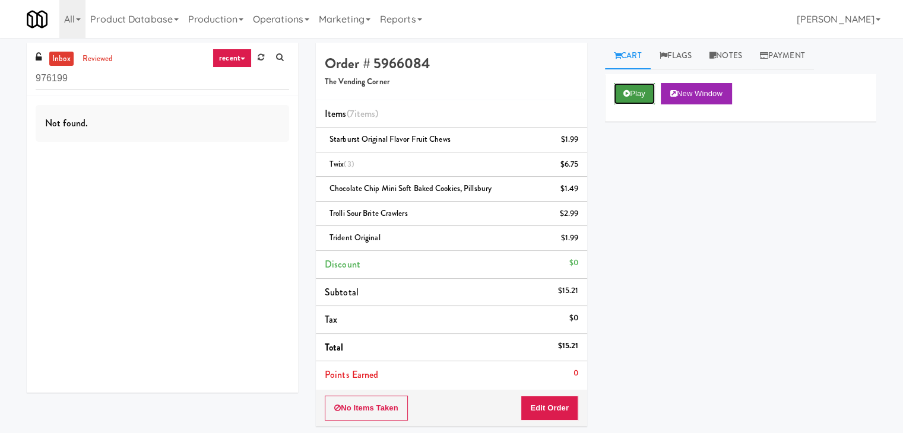
click at [634, 96] on button "Play" at bounding box center [634, 93] width 41 height 21
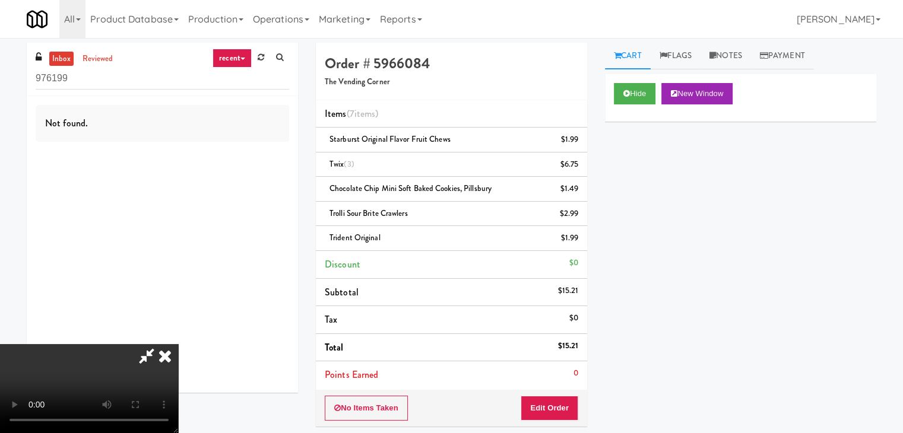
click at [178, 344] on video at bounding box center [89, 388] width 178 height 89
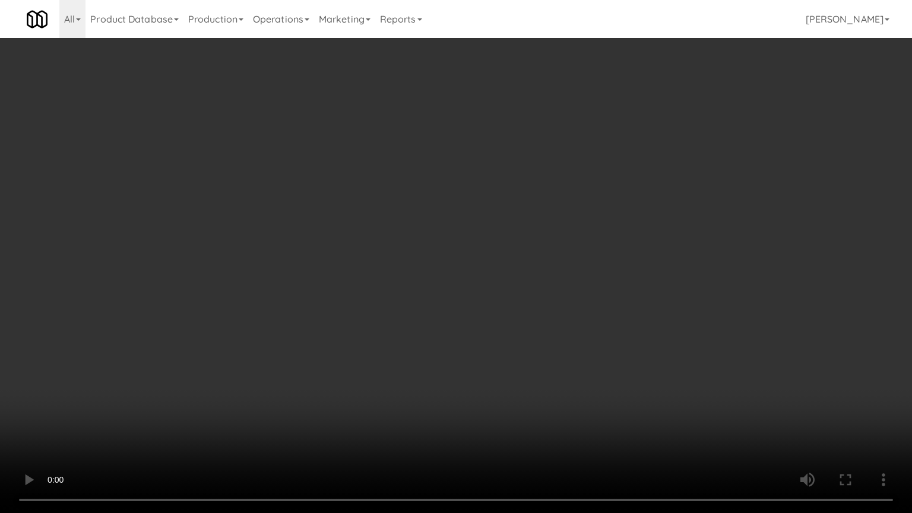
click at [510, 342] on video at bounding box center [456, 256] width 912 height 513
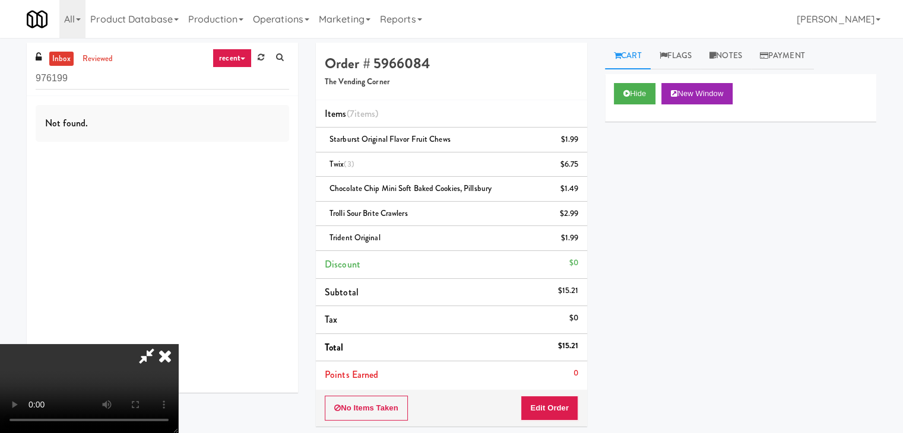
click at [178, 344] on icon at bounding box center [165, 356] width 26 height 24
